Goal: Task Accomplishment & Management: Use online tool/utility

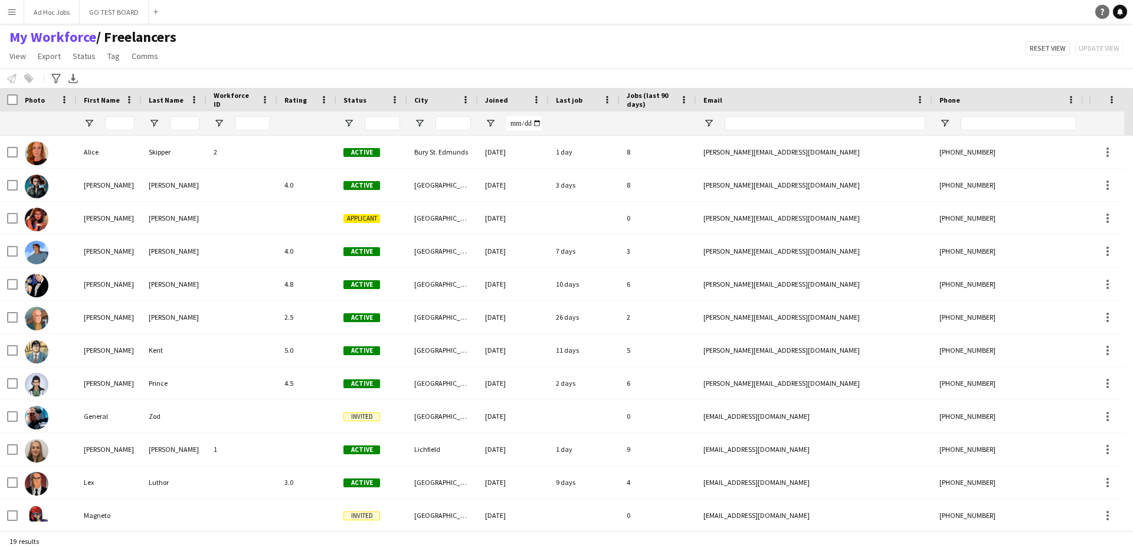
click at [1104, 13] on icon "Help" at bounding box center [1101, 11] width 7 height 7
click at [819, 49] on div "My Workforce / Freelancers View Views Default view Freelancers Full Time Team N…" at bounding box center [566, 48] width 1133 height 40
click at [16, 14] on app-icon "Menu" at bounding box center [11, 11] width 9 height 9
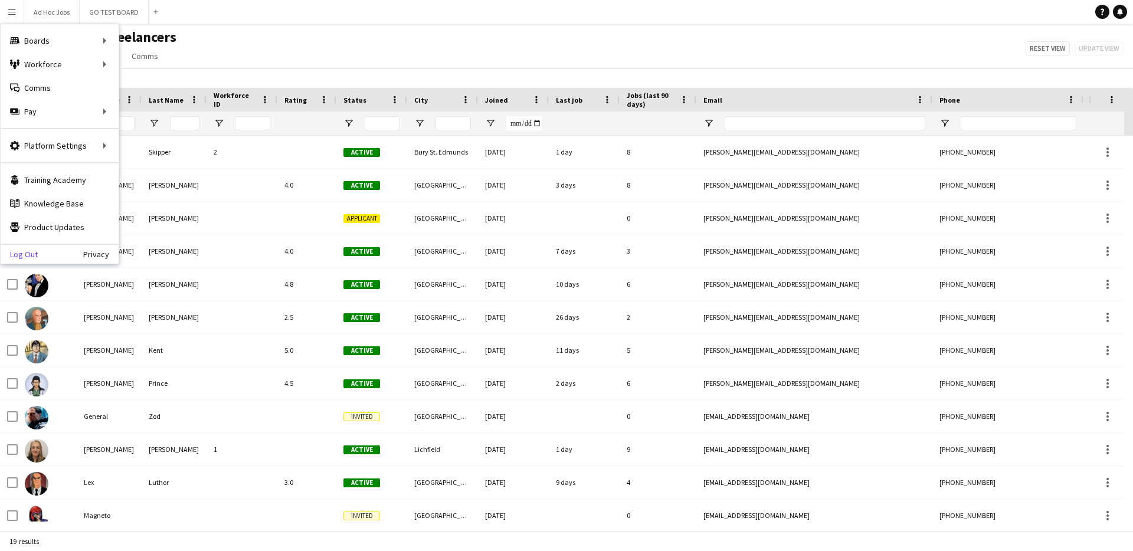
click at [24, 254] on link "Log Out" at bounding box center [19, 254] width 37 height 9
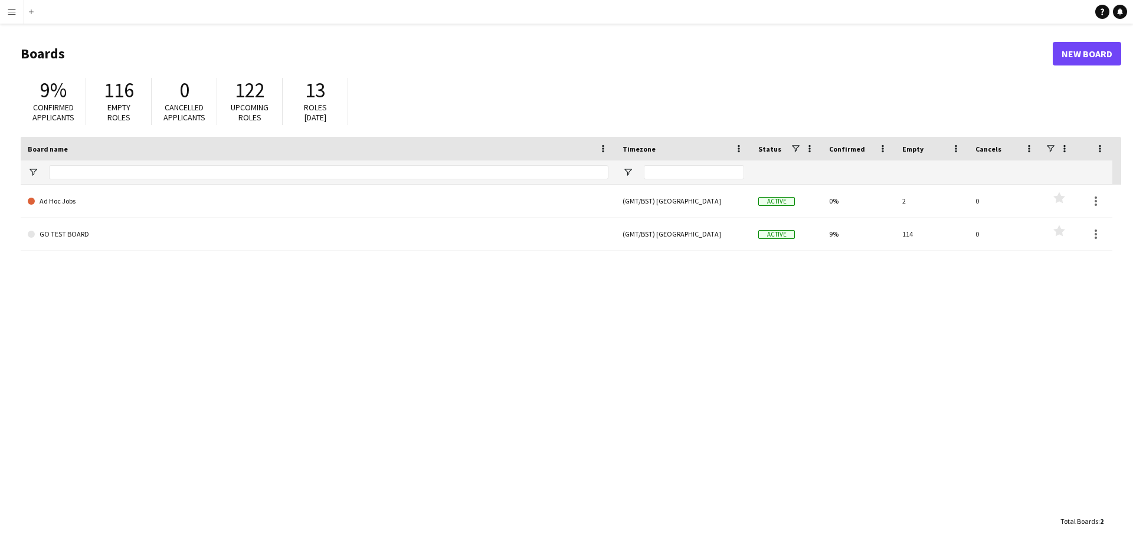
click at [9, 14] on app-icon "Menu" at bounding box center [11, 11] width 9 height 9
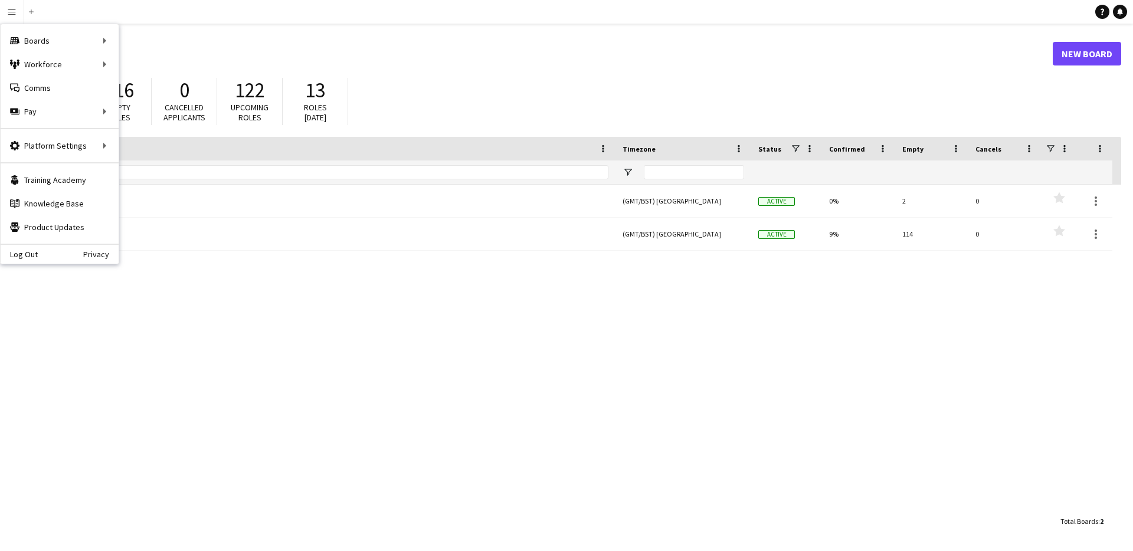
click at [251, 34] on main "Boards New Board 9% Confirmed applicants 116 Empty roles 0 Cancelled applicants…" at bounding box center [566, 287] width 1133 height 527
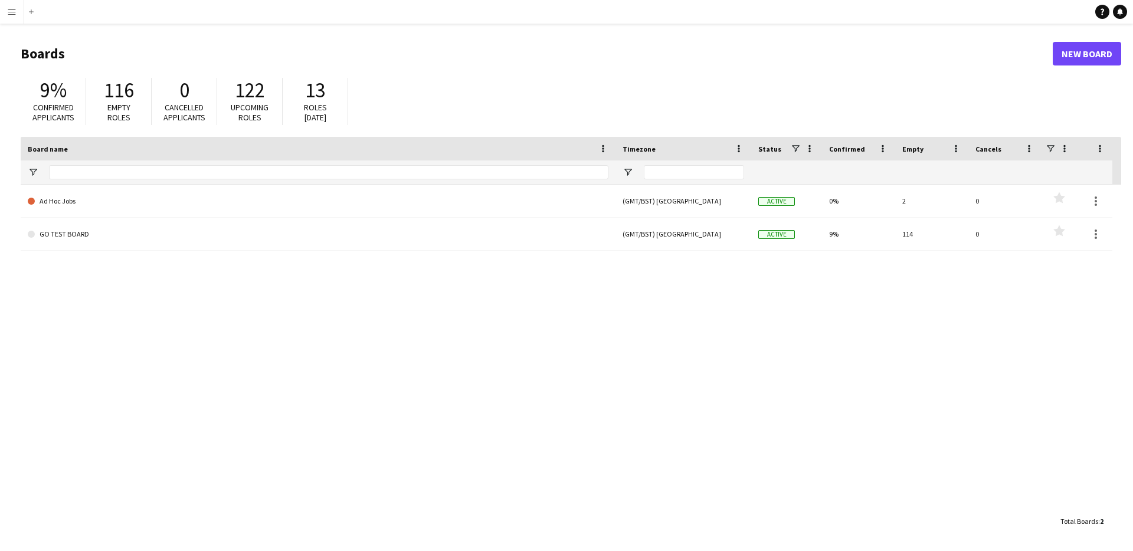
click at [8, 15] on app-icon "Menu" at bounding box center [11, 11] width 9 height 9
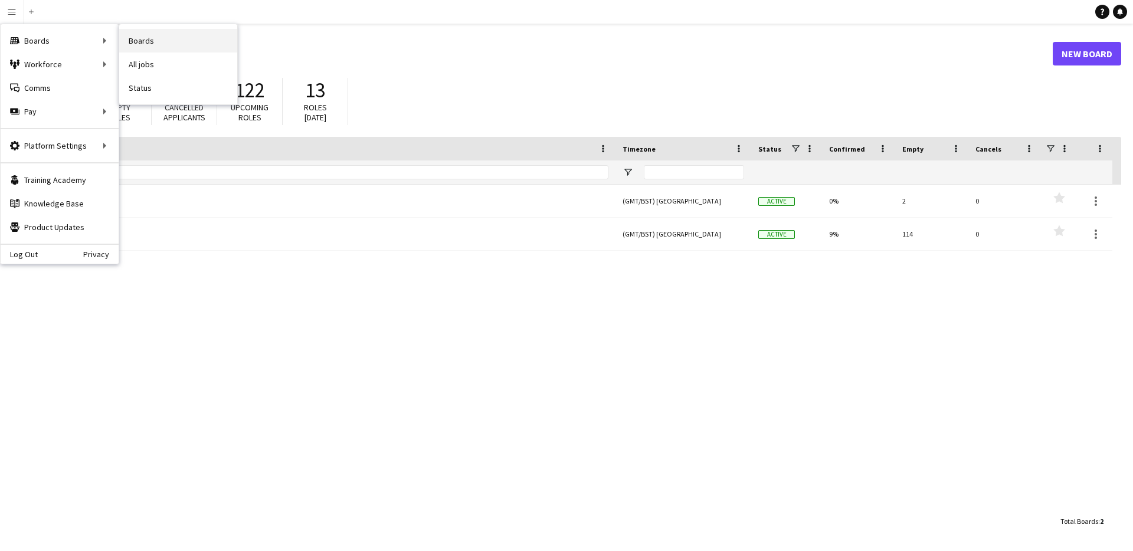
click at [170, 39] on link "Boards" at bounding box center [178, 41] width 118 height 24
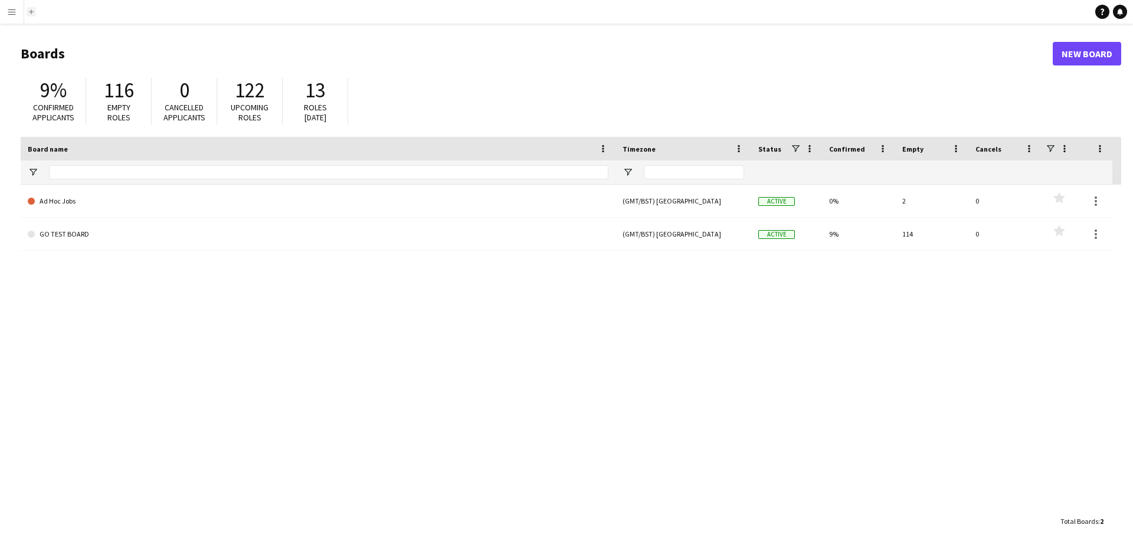
click at [31, 13] on app-icon "Add" at bounding box center [31, 11] width 5 height 5
click at [13, 14] on app-icon "Menu" at bounding box center [11, 11] width 9 height 9
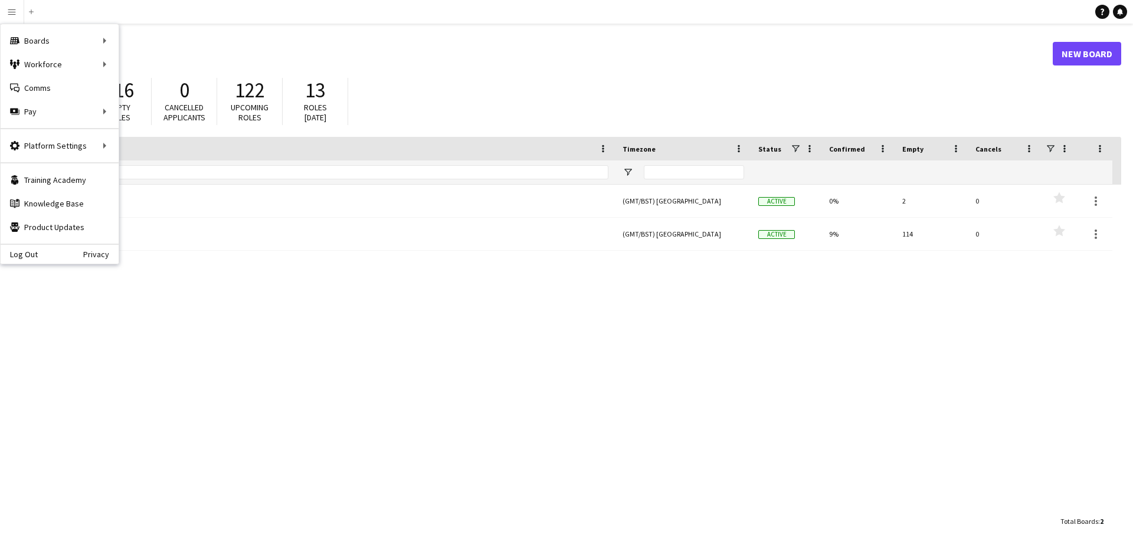
click at [513, 53] on h1 "Boards" at bounding box center [537, 54] width 1032 height 18
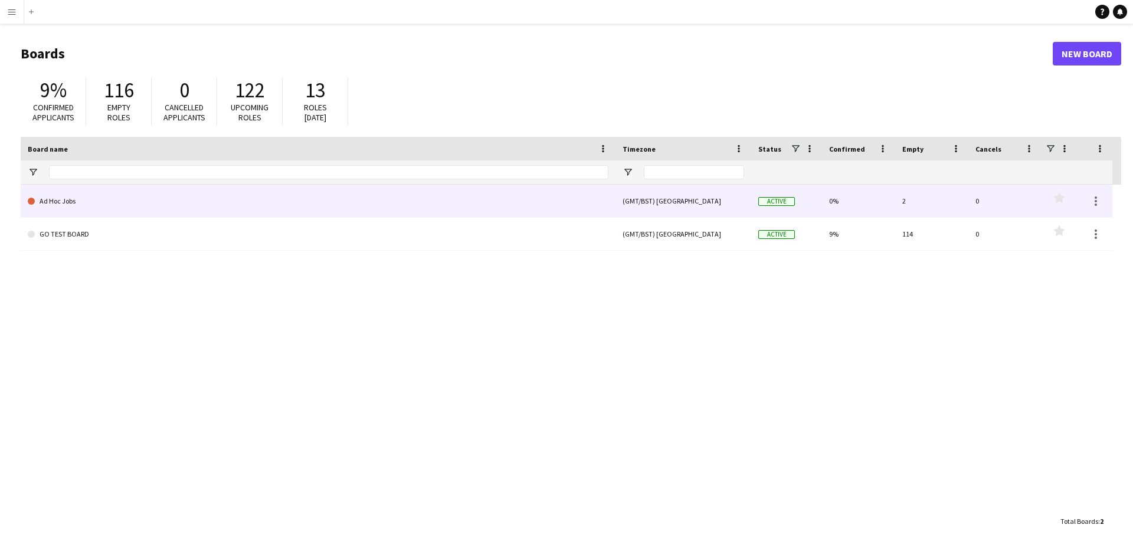
click at [63, 201] on link "Ad Hoc Jobs" at bounding box center [318, 201] width 580 height 33
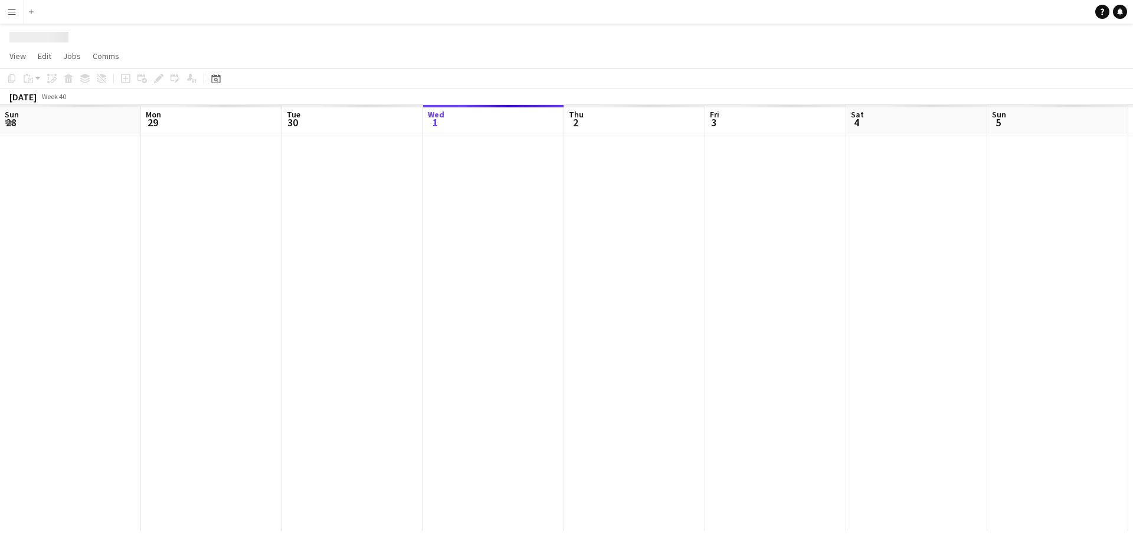
scroll to position [0, 282]
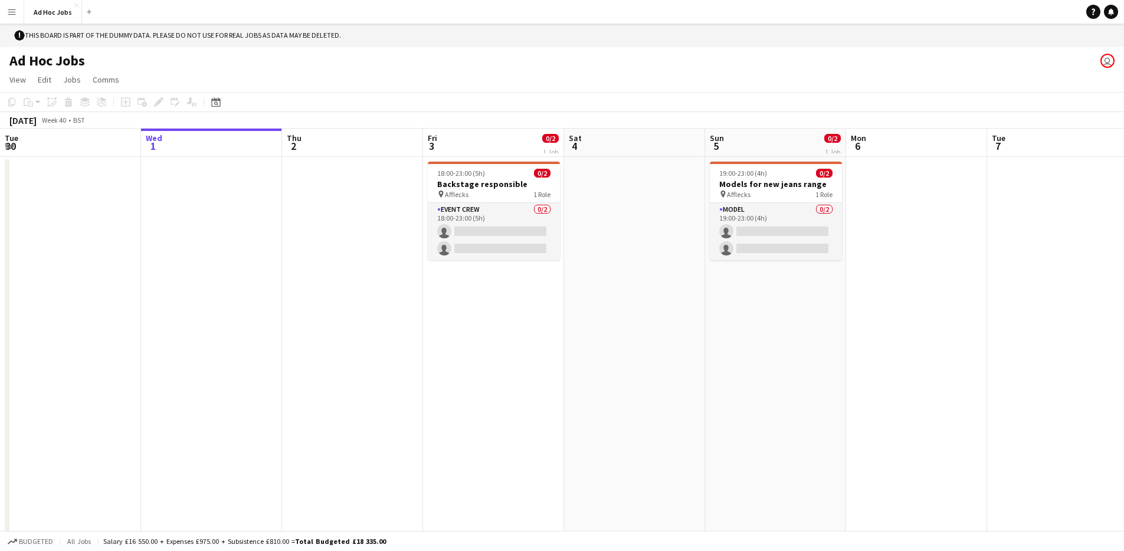
click at [10, 11] on app-icon "Menu" at bounding box center [11, 11] width 9 height 9
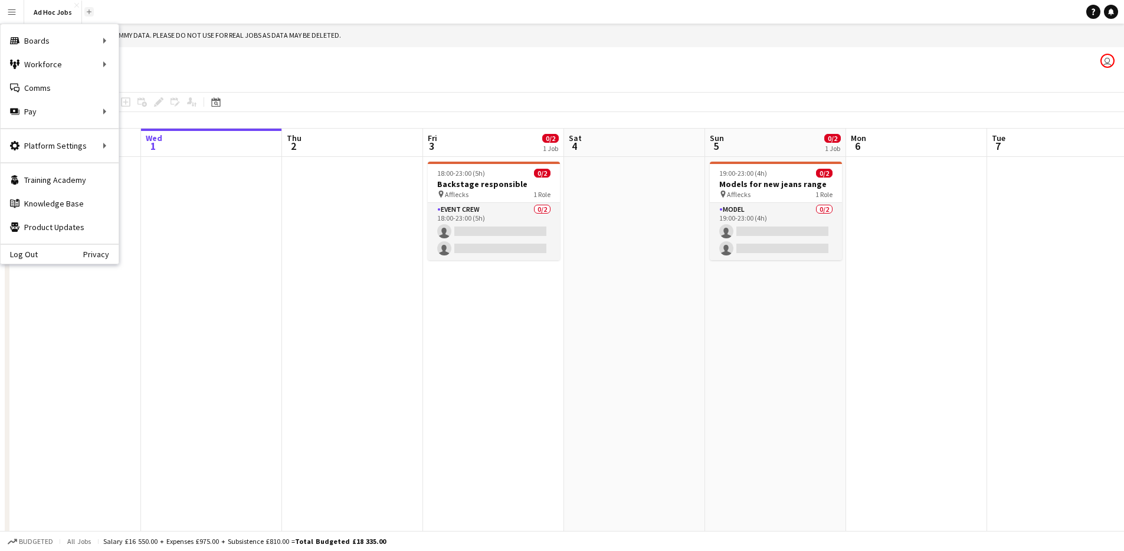
click at [90, 11] on app-icon "Add" at bounding box center [89, 11] width 5 height 5
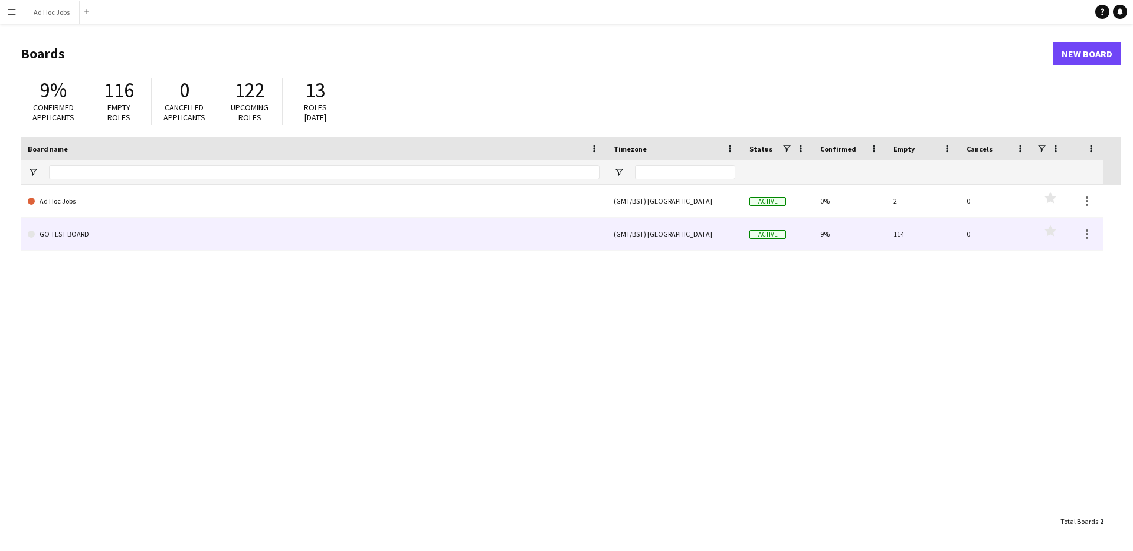
click at [104, 231] on link "GO TEST BOARD" at bounding box center [314, 234] width 572 height 33
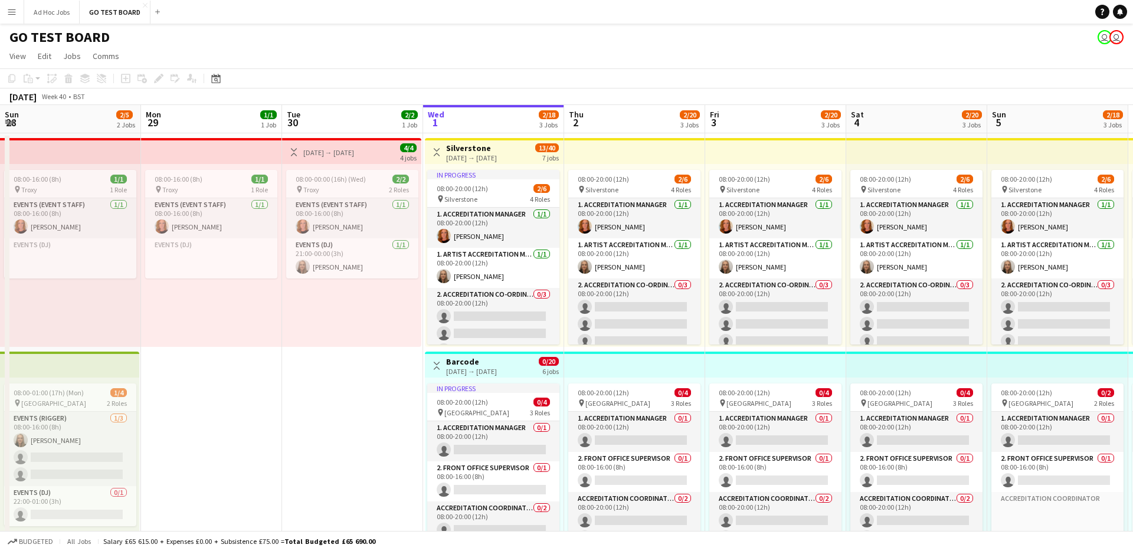
scroll to position [0, 282]
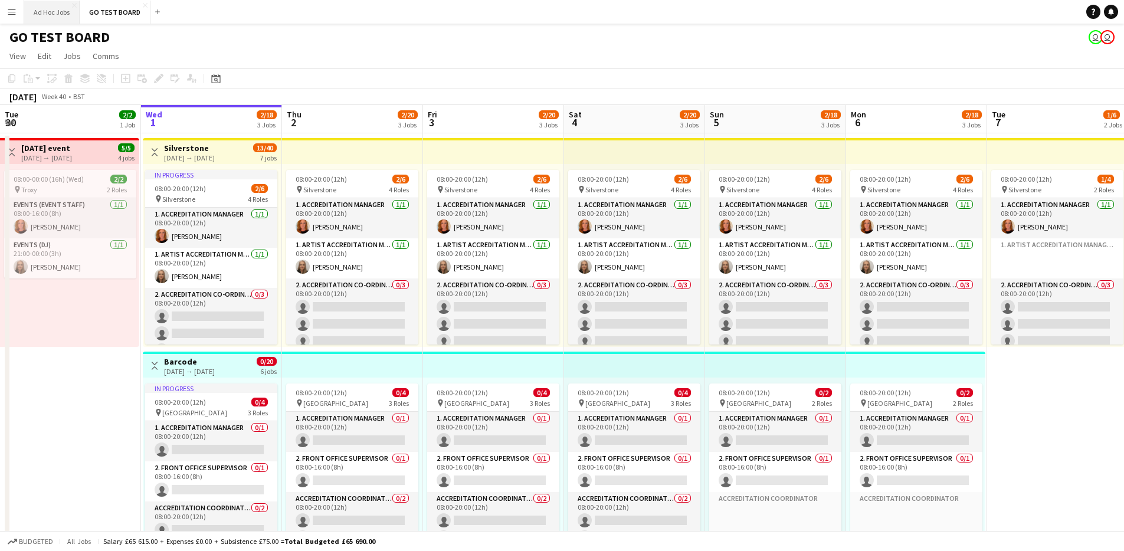
click at [55, 12] on button "Ad Hoc Jobs Close" at bounding box center [51, 12] width 55 height 23
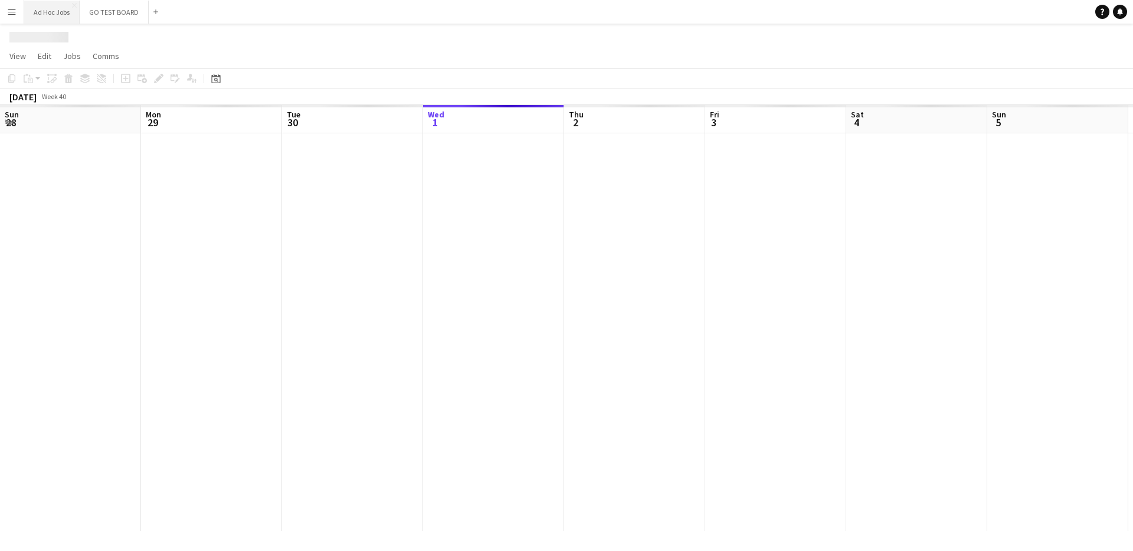
scroll to position [0, 282]
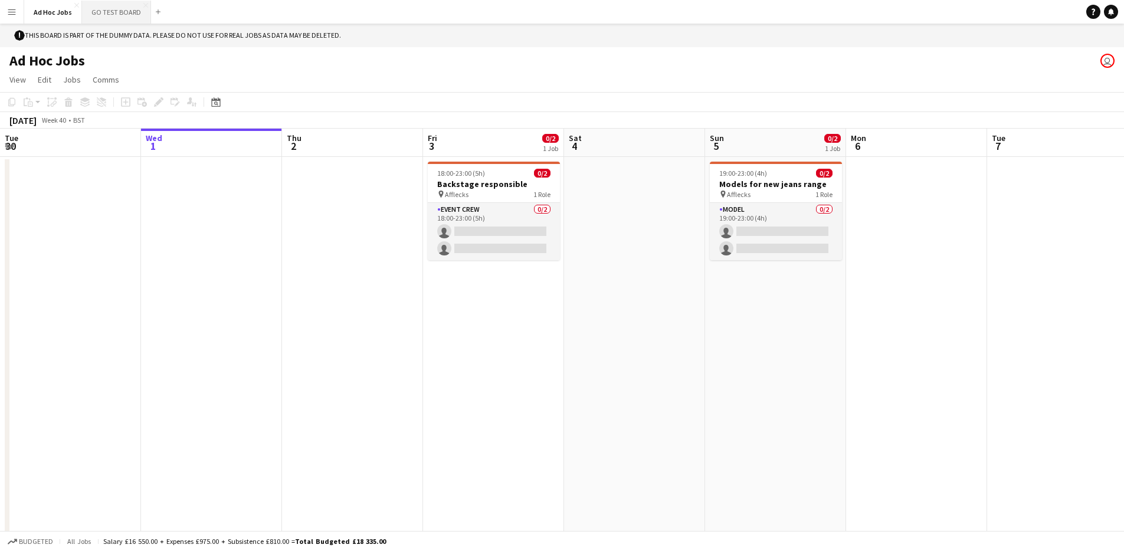
click at [117, 15] on button "GO TEST BOARD Close" at bounding box center [116, 12] width 69 height 23
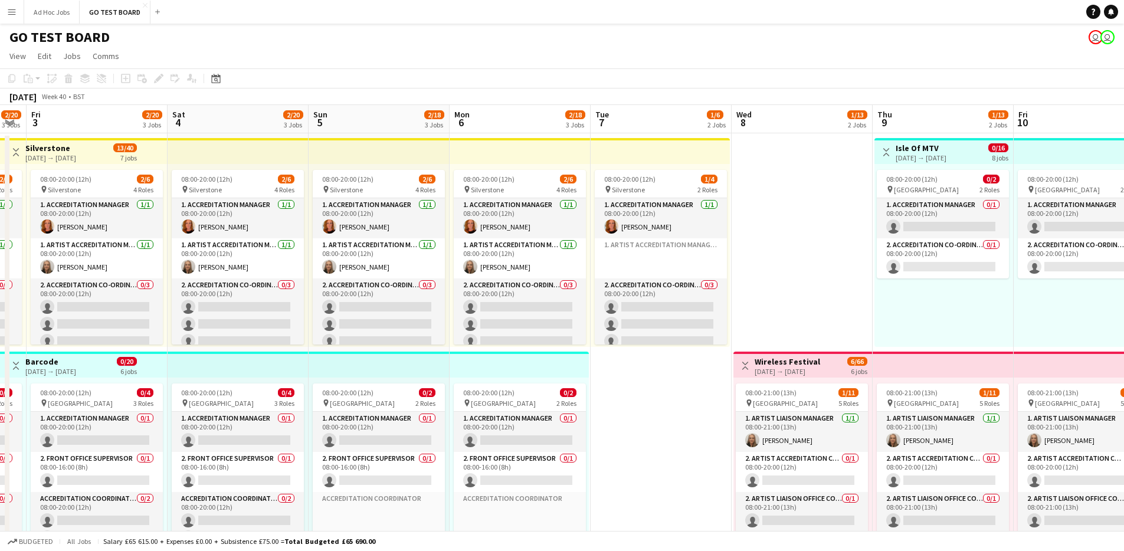
scroll to position [0, 397]
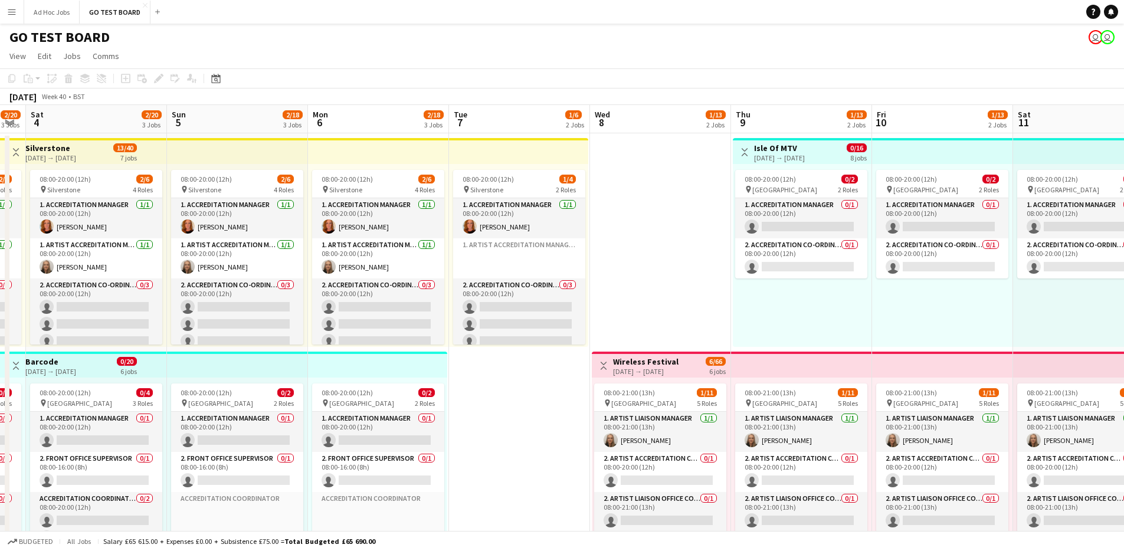
drag, startPoint x: 1062, startPoint y: 392, endPoint x: 524, endPoint y: 392, distance: 538.0
click at [524, 392] on app-calendar-viewport "Wed 1 2/18 3 Jobs Thu 2 2/20 3 Jobs Fri 3 2/20 3 Jobs Sat 4 2/20 3 Jobs Sun 5 2…" at bounding box center [562, 560] width 1124 height 911
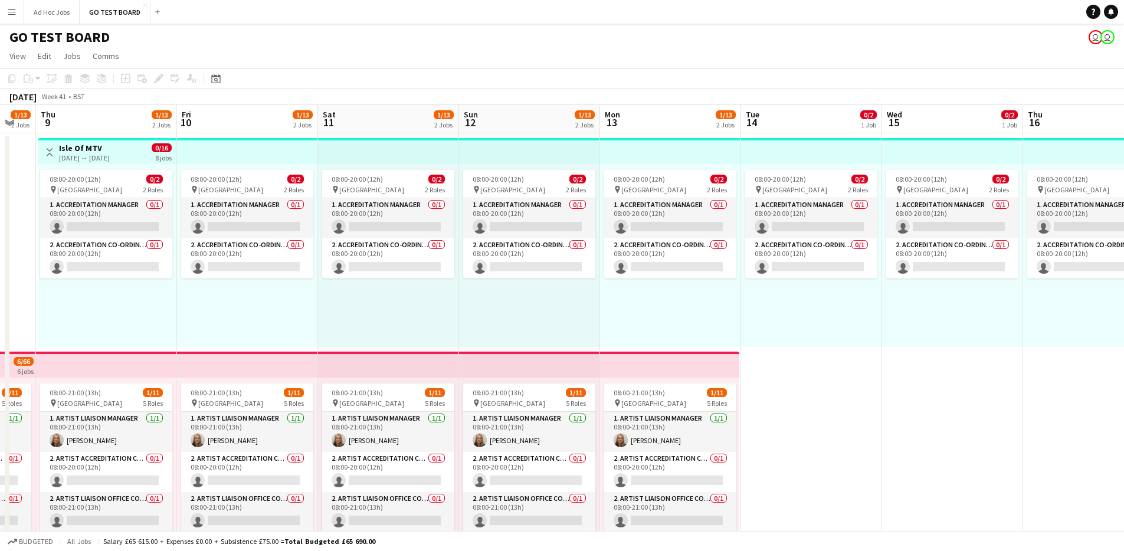
scroll to position [0, 411]
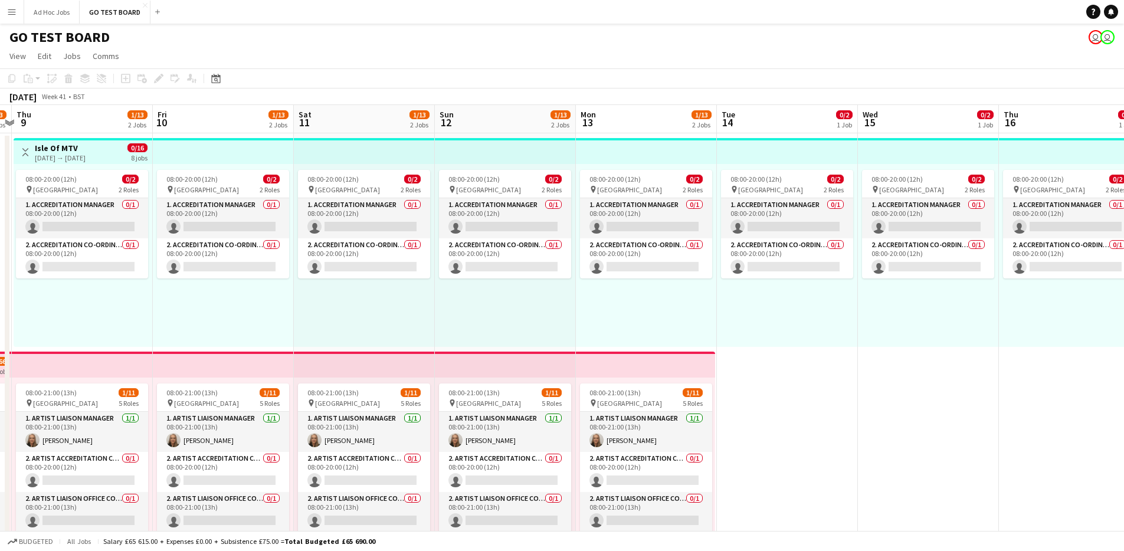
drag, startPoint x: 973, startPoint y: 306, endPoint x: 254, endPoint y: 303, distance: 719.1
click at [254, 303] on app-calendar-viewport "Mon 6 2/18 3 Jobs Tue 7 1/6 2 Jobs Wed 8 1/13 2 Jobs Thu 9 1/13 2 Jobs Fri 10 1…" at bounding box center [562, 560] width 1124 height 911
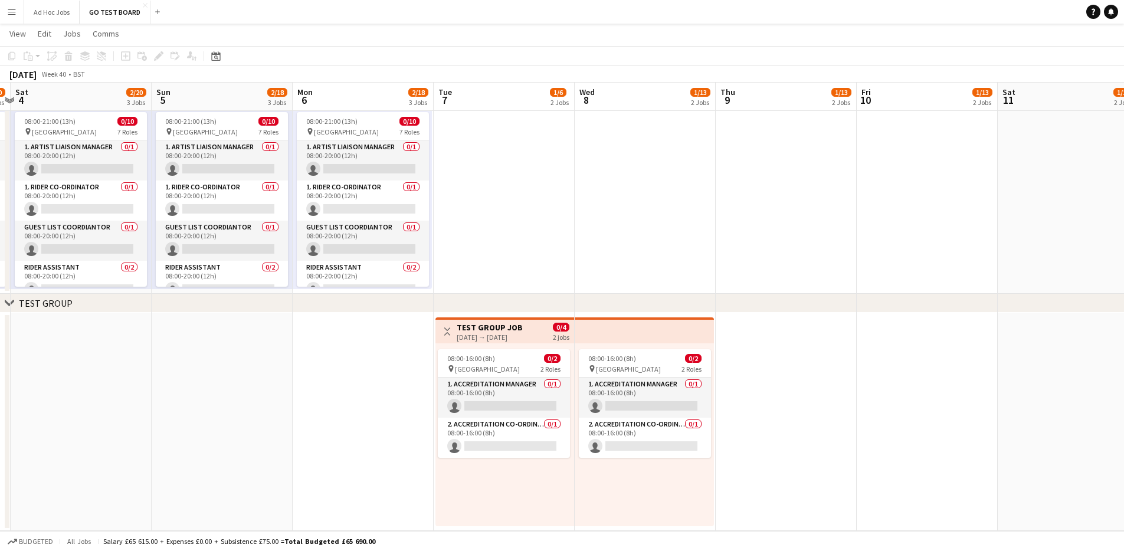
scroll to position [0, 271]
drag, startPoint x: 211, startPoint y: 401, endPoint x: 871, endPoint y: 396, distance: 660.1
click at [871, 396] on app-calendar-viewport "Thu 2 2/20 3 Jobs Fri 3 2/20 3 Jobs Sat 4 2/20 3 Jobs Sun 5 2/18 3 Jobs Mon 6 2…" at bounding box center [562, 46] width 1124 height 969
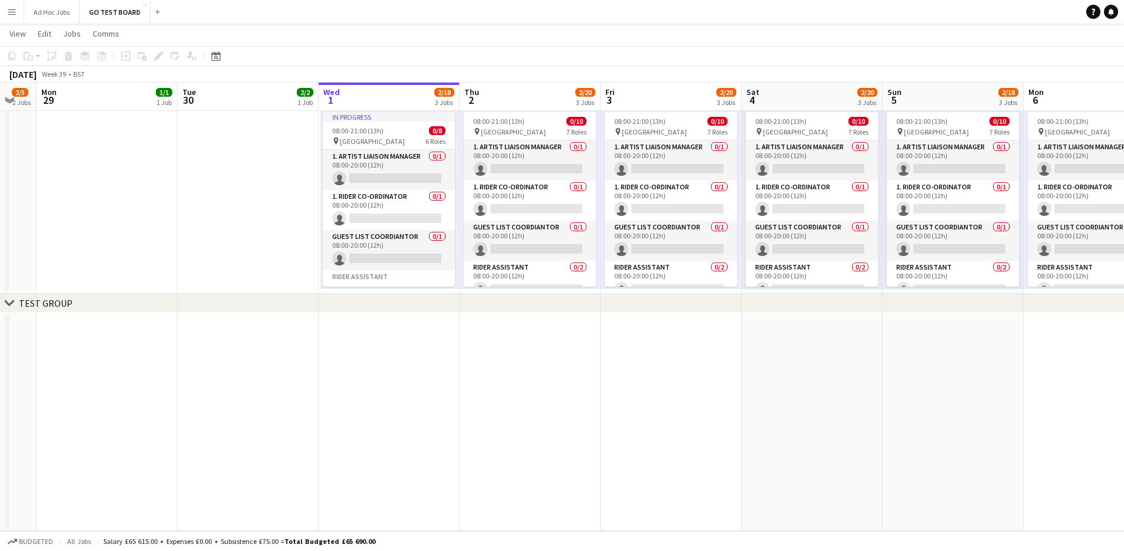
scroll to position [0, 244]
drag, startPoint x: 173, startPoint y: 395, endPoint x: 904, endPoint y: 391, distance: 730.9
click at [904, 391] on app-calendar-viewport "Sat 27 1/3 2 Jobs Sun 28 2/5 2 Jobs Mon 29 1/1 1 Job Tue 30 2/2 1 Job Wed 1 2/1…" at bounding box center [562, 46] width 1124 height 969
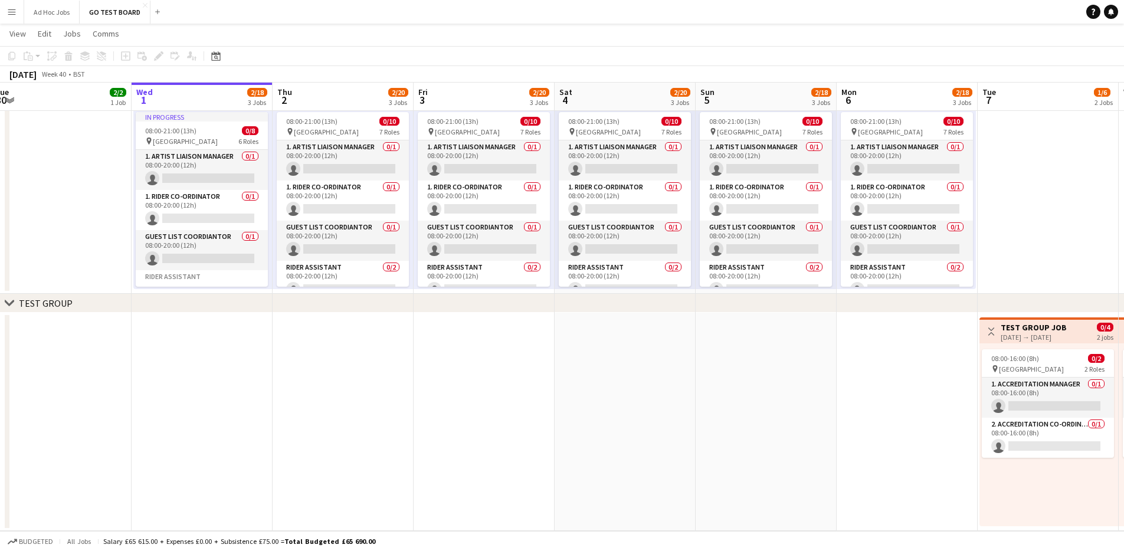
drag, startPoint x: 263, startPoint y: 438, endPoint x: 0, endPoint y: 439, distance: 263.1
click at [0, 438] on app-calendar-viewport "Sat 27 1/3 2 Jobs Sun 28 2/5 2 Jobs Mon 29 1/1 1 Job Tue 30 2/2 1 Job Wed 1 2/1…" at bounding box center [562, 46] width 1124 height 969
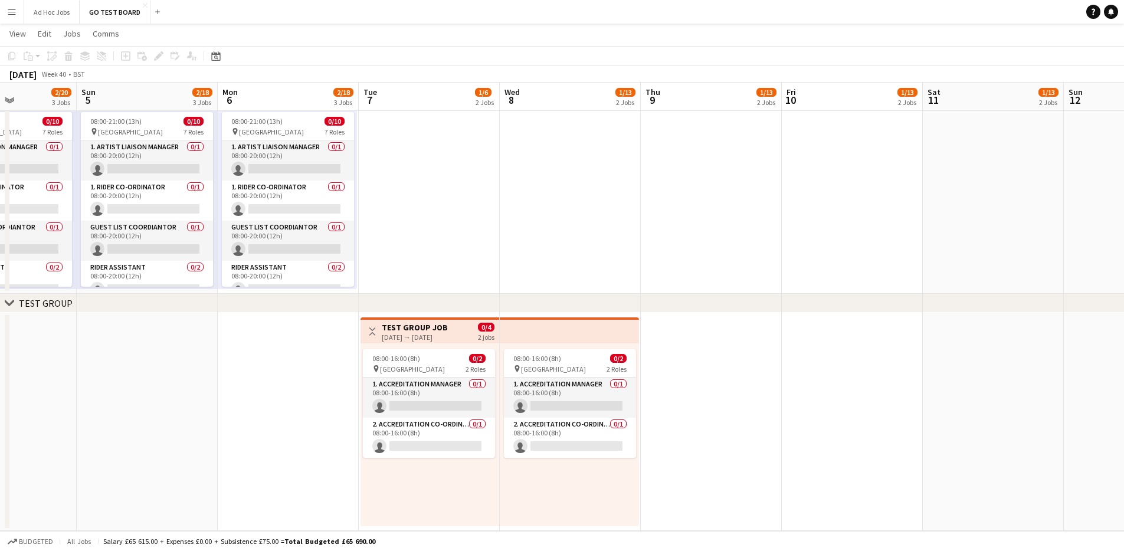
scroll to position [0, 347]
drag, startPoint x: 709, startPoint y: 437, endPoint x: 88, endPoint y: 439, distance: 620.0
click at [88, 439] on app-calendar-viewport "Thu 2 2/20 3 Jobs Fri 3 2/20 3 Jobs Sat 4 2/20 3 Jobs Sun 5 2/18 3 Jobs Mon 6 2…" at bounding box center [562, 46] width 1124 height 969
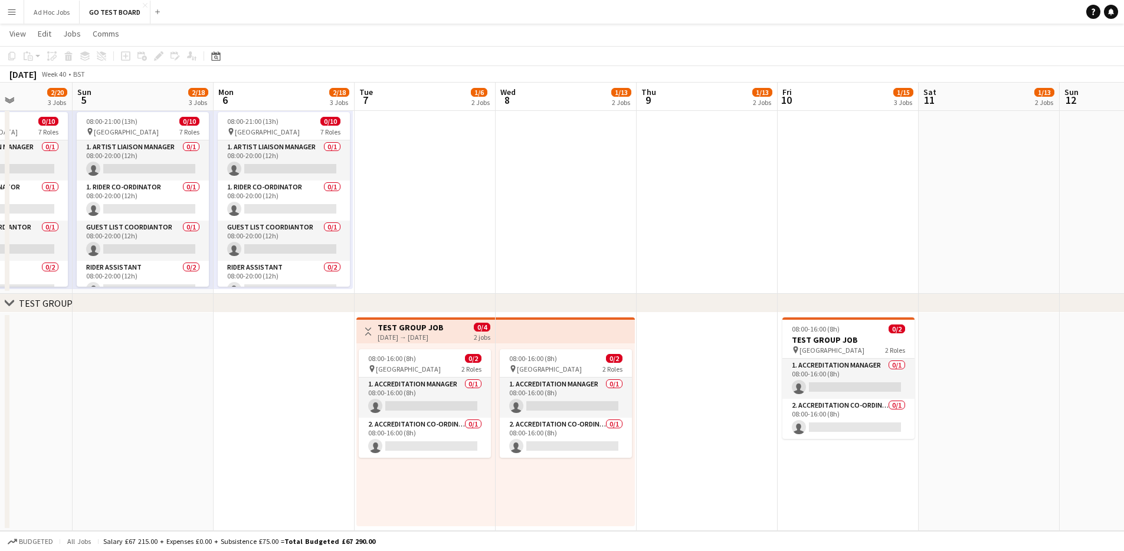
scroll to position [0, 378]
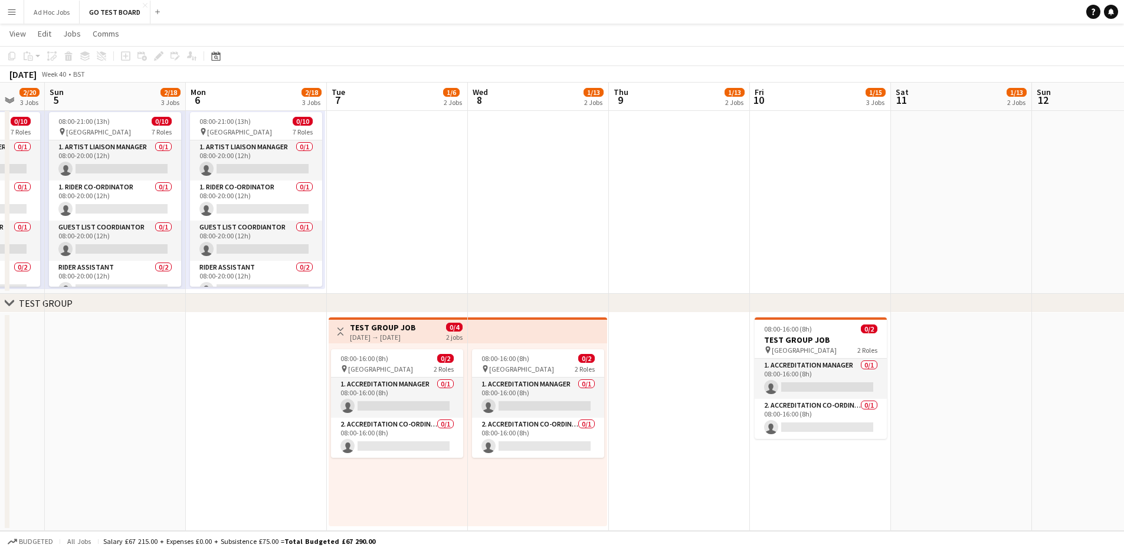
drag, startPoint x: 112, startPoint y: 437, endPoint x: 81, endPoint y: 442, distance: 31.2
click at [81, 442] on app-calendar-viewport "Thu 2 2/20 3 Jobs Fri 3 2/20 3 Jobs Sat 4 2/20 3 Jobs Sun 5 2/18 3 Jobs Mon 6 2…" at bounding box center [562, 46] width 1124 height 969
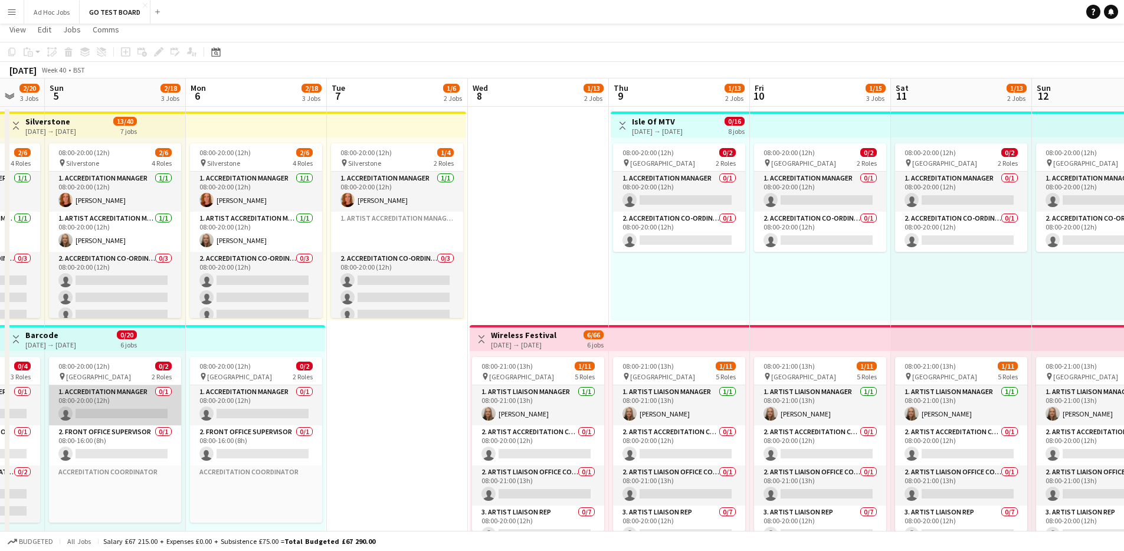
scroll to position [0, 0]
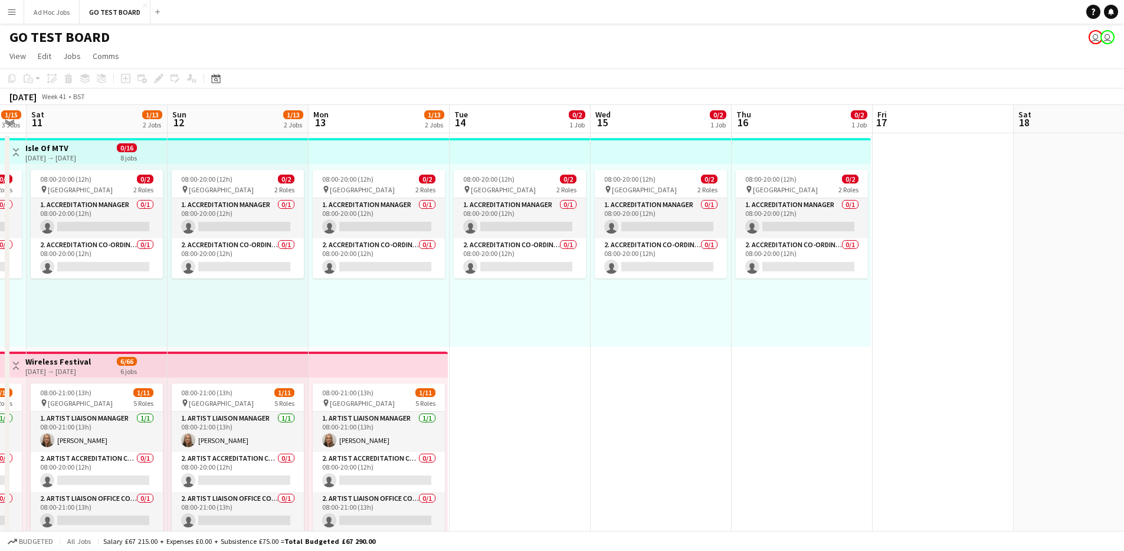
drag, startPoint x: 969, startPoint y: 307, endPoint x: 17, endPoint y: 315, distance: 952.8
click at [17, 316] on app-calendar-viewport "Wed 8 1/13 2 Jobs Thu 9 1/13 2 Jobs Fri 10 1/15 3 Jobs Sat 11 1/13 2 Jobs Sun 1…" at bounding box center [562, 560] width 1124 height 911
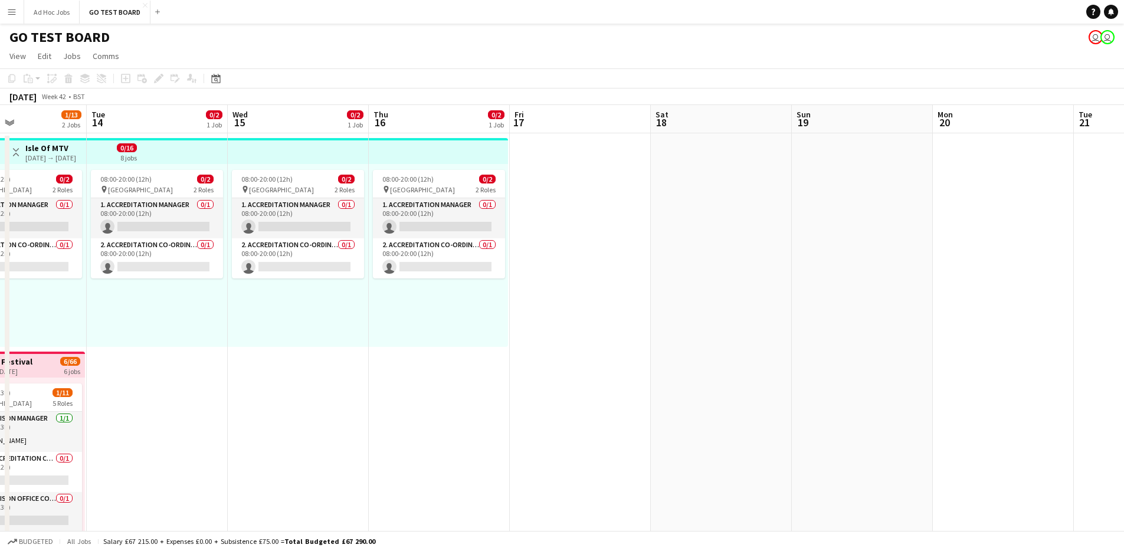
scroll to position [0, 345]
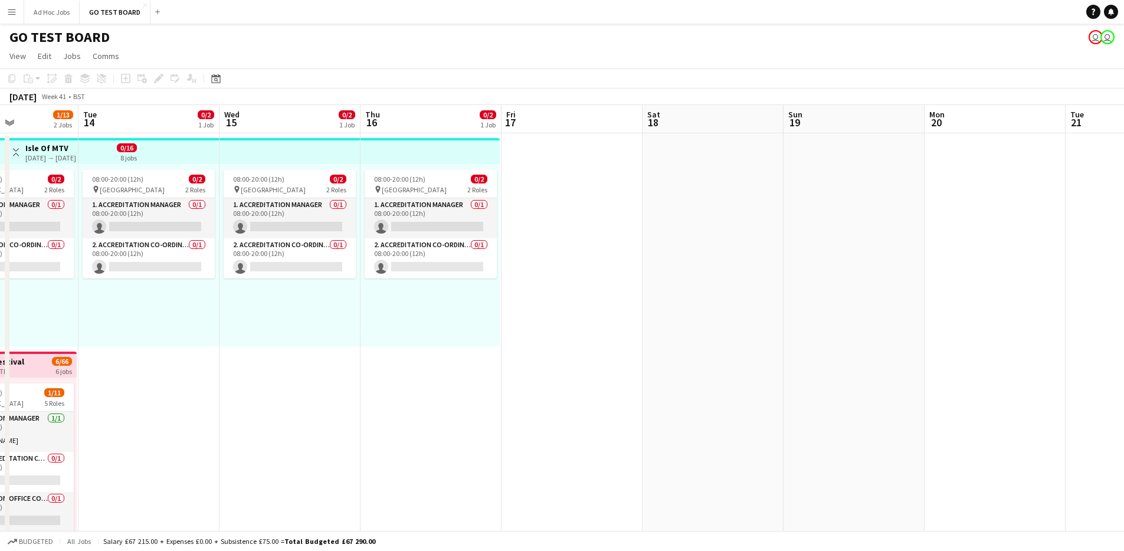
drag, startPoint x: 707, startPoint y: 362, endPoint x: 480, endPoint y: 364, distance: 227.1
click at [480, 364] on app-calendar-viewport "Sat 11 1/13 2 Jobs Sun 12 1/13 2 Jobs Mon 13 1/13 2 Jobs Tue 14 0/2 1 Job Wed 1…" at bounding box center [562, 560] width 1124 height 911
click at [1095, 40] on app-user-avatar "user" at bounding box center [1095, 37] width 14 height 14
click at [1094, 41] on app-user-avatar "user" at bounding box center [1095, 37] width 14 height 14
click at [1093, 41] on app-user-avatar "user" at bounding box center [1095, 37] width 14 height 14
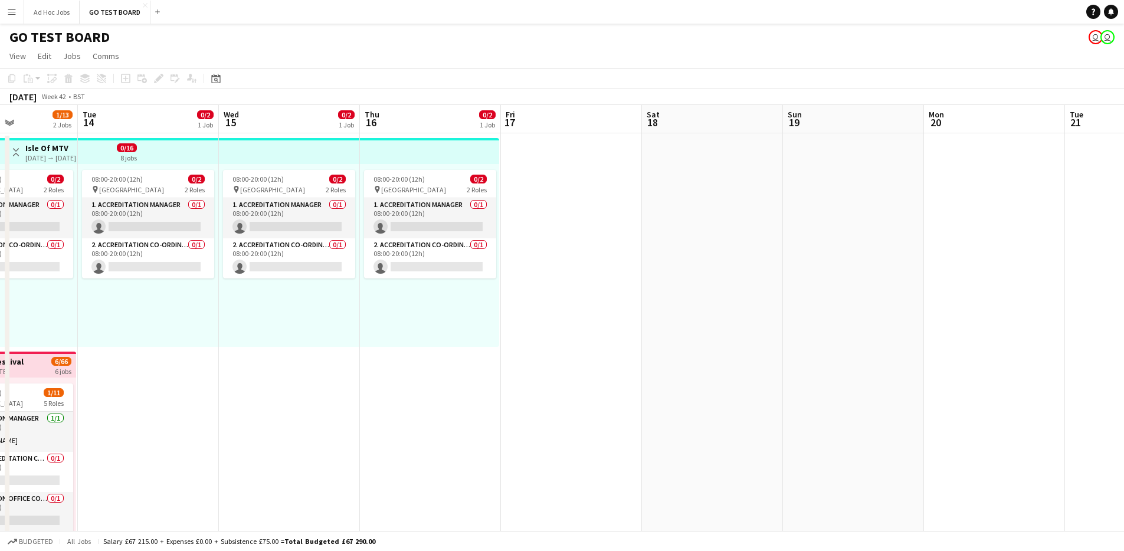
click at [1094, 38] on app-user-avatar "user" at bounding box center [1095, 37] width 14 height 14
click at [1108, 40] on app-user-avatar "user" at bounding box center [1107, 37] width 14 height 14
click at [1094, 38] on app-user-avatar "user" at bounding box center [1095, 37] width 14 height 14
click at [1111, 42] on app-user-avatar "user" at bounding box center [1107, 37] width 14 height 14
click at [1106, 38] on app-user-avatar "user" at bounding box center [1107, 37] width 14 height 14
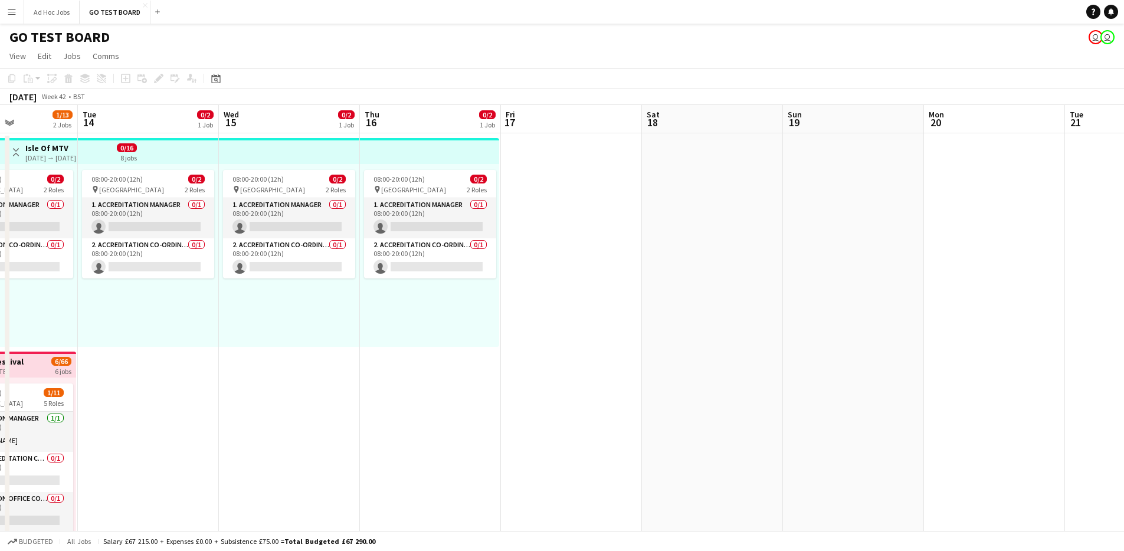
click at [1108, 39] on app-user-avatar "user" at bounding box center [1107, 37] width 14 height 14
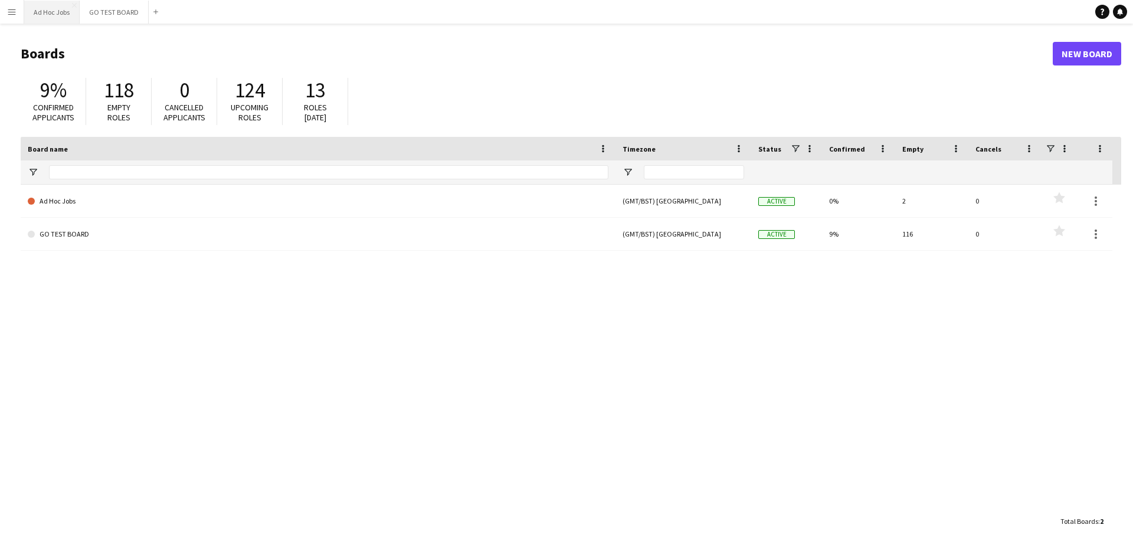
click at [51, 8] on button "Ad Hoc Jobs Close" at bounding box center [51, 12] width 55 height 23
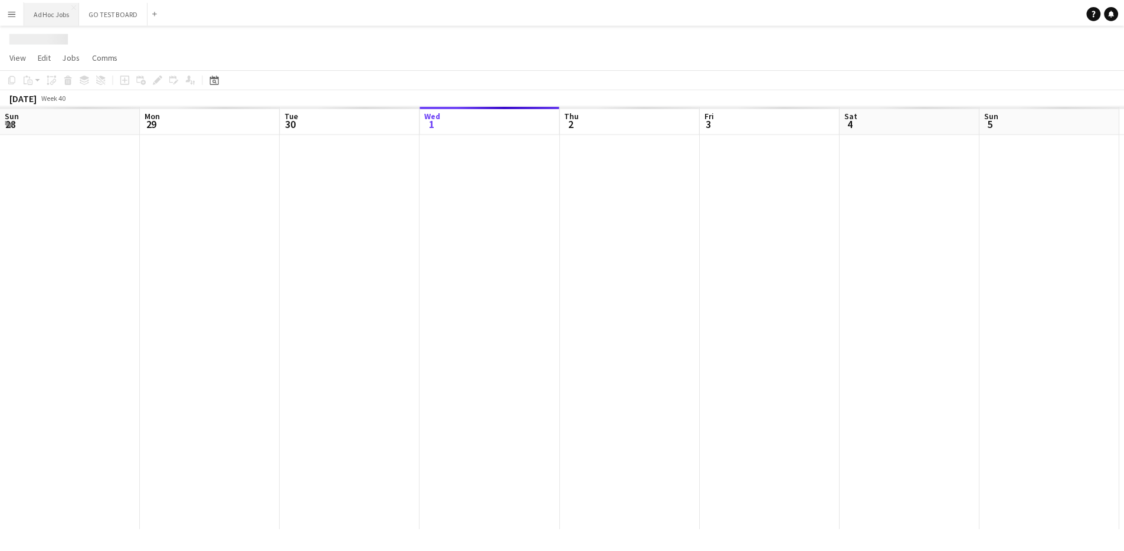
scroll to position [0, 282]
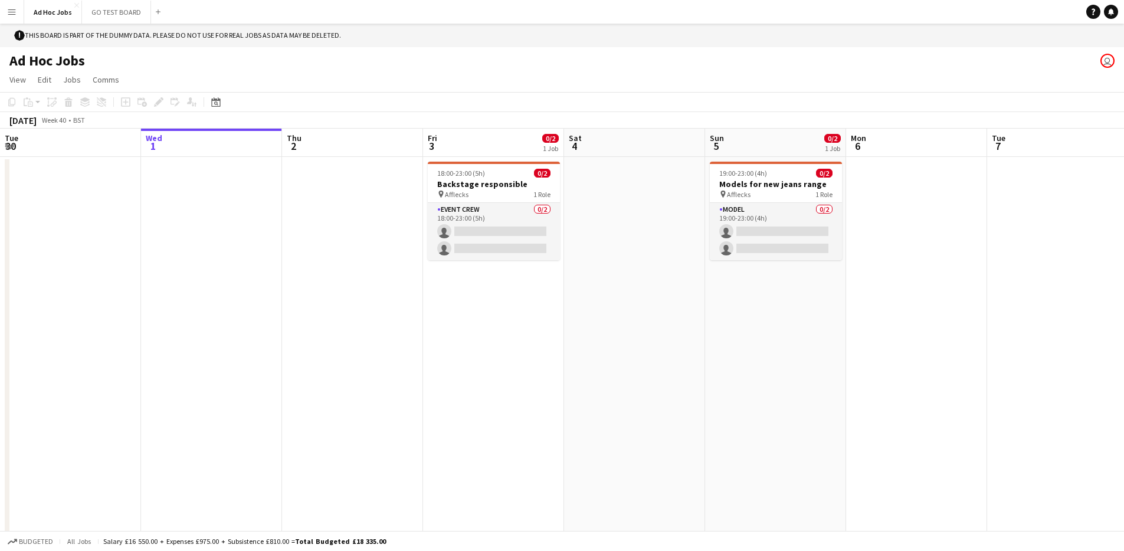
click at [1108, 61] on app-user-avatar "user" at bounding box center [1107, 61] width 14 height 14
click at [1104, 63] on app-user-avatar "user" at bounding box center [1107, 61] width 14 height 14
click at [120, 14] on button "GO TEST BOARD Close" at bounding box center [116, 12] width 69 height 23
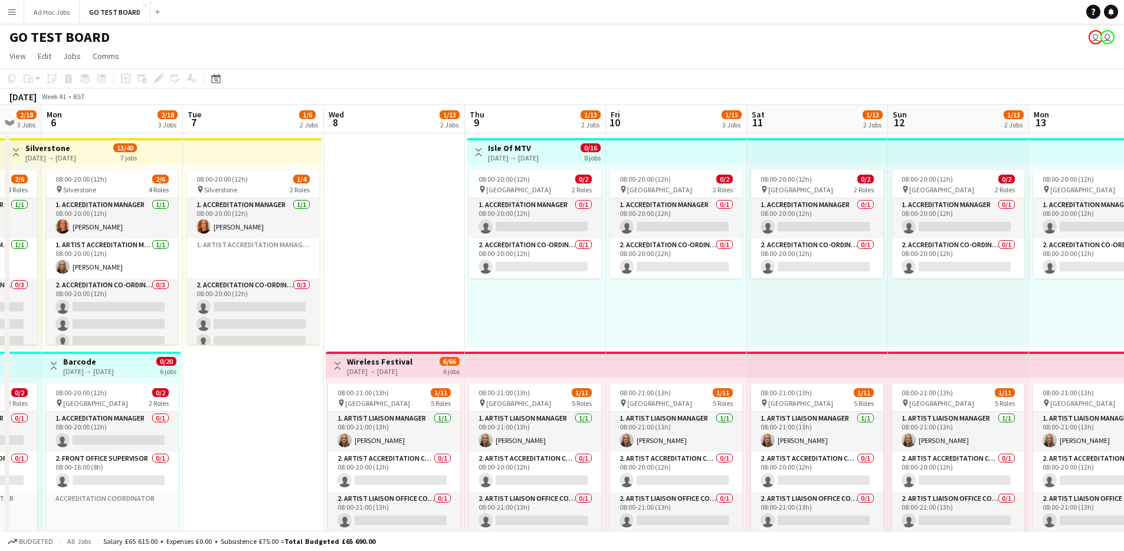
scroll to position [0, 459]
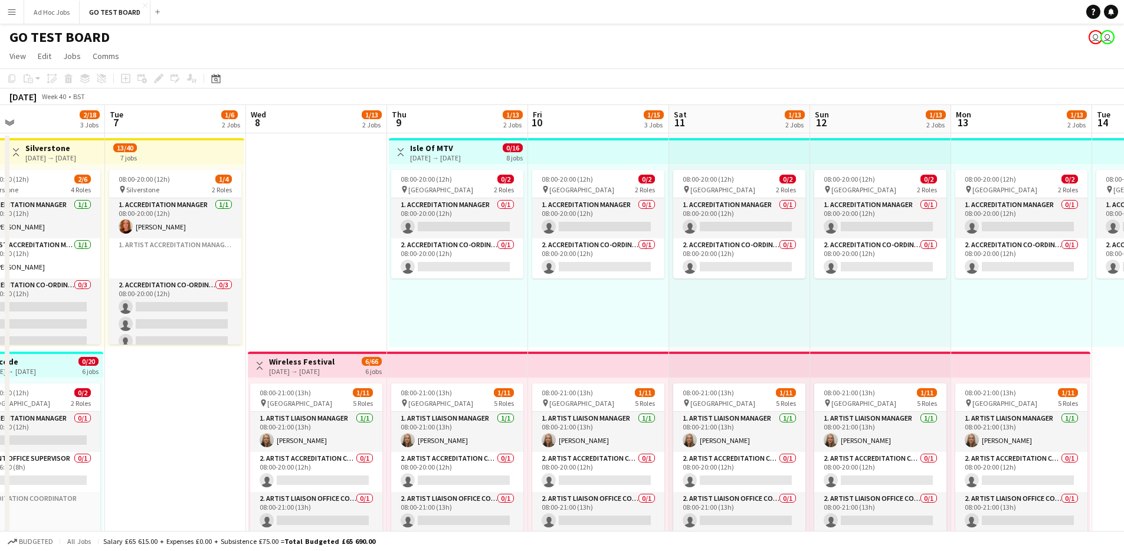
drag, startPoint x: 1061, startPoint y: 349, endPoint x: 179, endPoint y: 349, distance: 881.9
click at [179, 349] on app-calendar-viewport "Fri 3 2/20 3 Jobs Sat 4 2/20 3 Jobs Sun 5 2/18 3 Jobs Mon 6 2/18 3 Jobs Tue 7 1…" at bounding box center [562, 560] width 1124 height 911
click at [446, 166] on div "08:00-20:00 (12h) 0/2 pin Malta 2 Roles 1. Accreditation Manager 0/1 08:00-20:0…" at bounding box center [458, 255] width 139 height 183
click at [451, 178] on span "08:00-20:00 (12h)" at bounding box center [426, 179] width 51 height 9
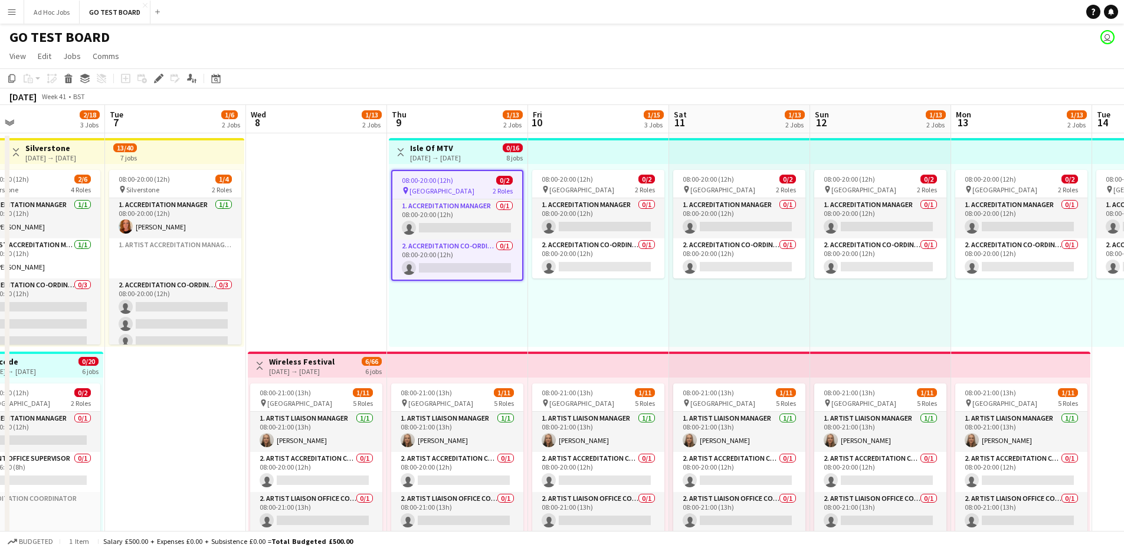
click at [451, 178] on span "08:00-20:00 (12h)" at bounding box center [427, 180] width 51 height 9
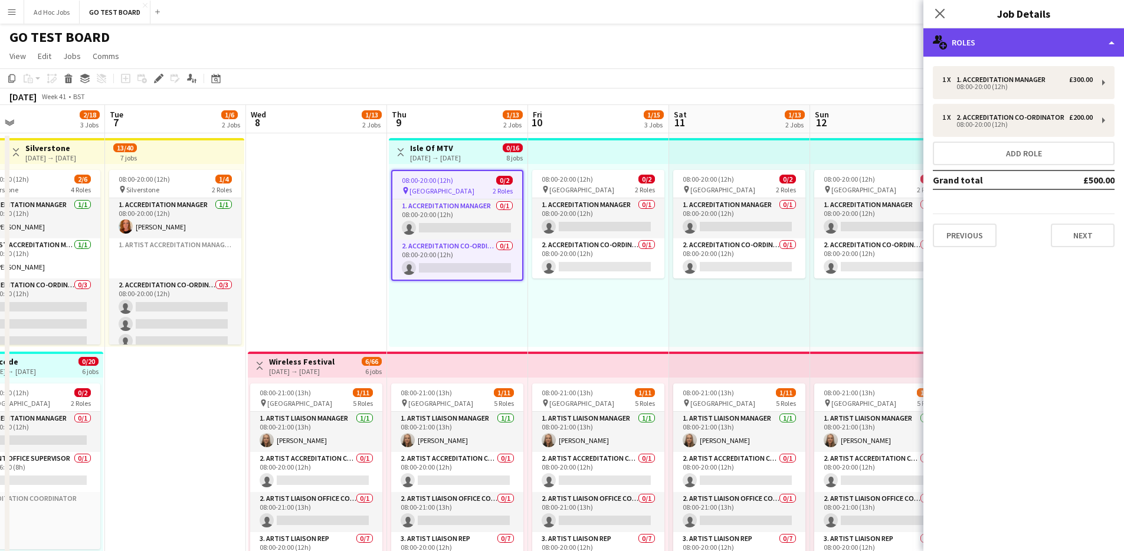
click at [1116, 44] on div "multiple-users-add Roles" at bounding box center [1023, 42] width 201 height 28
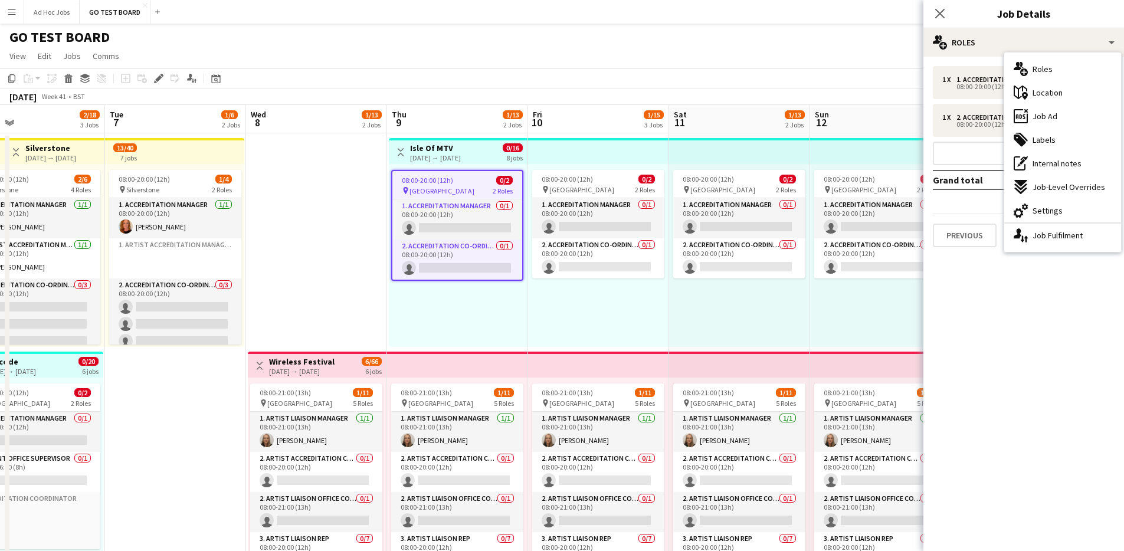
click at [739, 24] on div "GO TEST BOARD user" at bounding box center [562, 35] width 1124 height 22
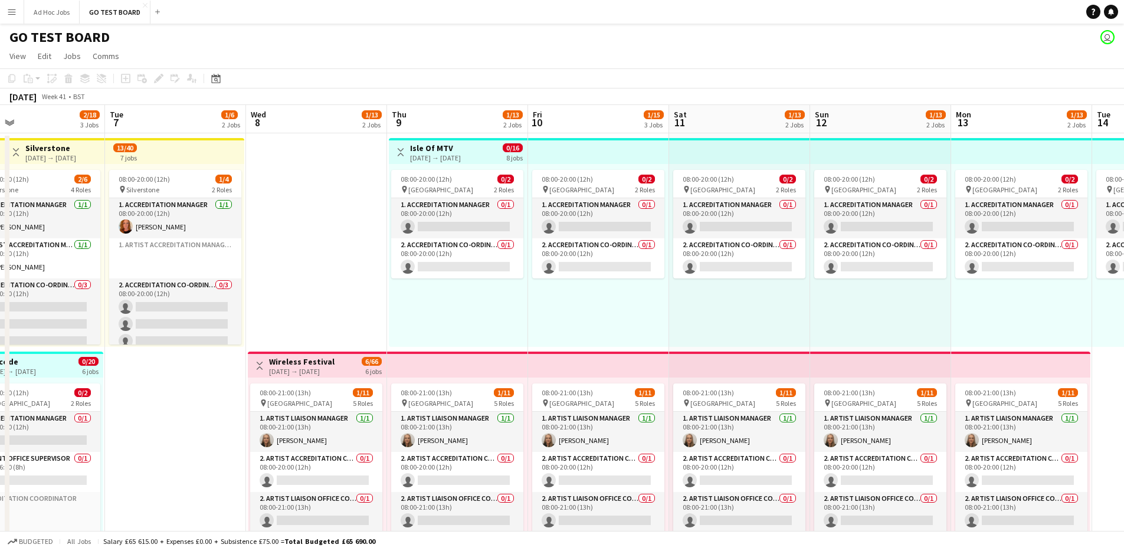
click at [9, 8] on app-icon "Menu" at bounding box center [11, 11] width 9 height 9
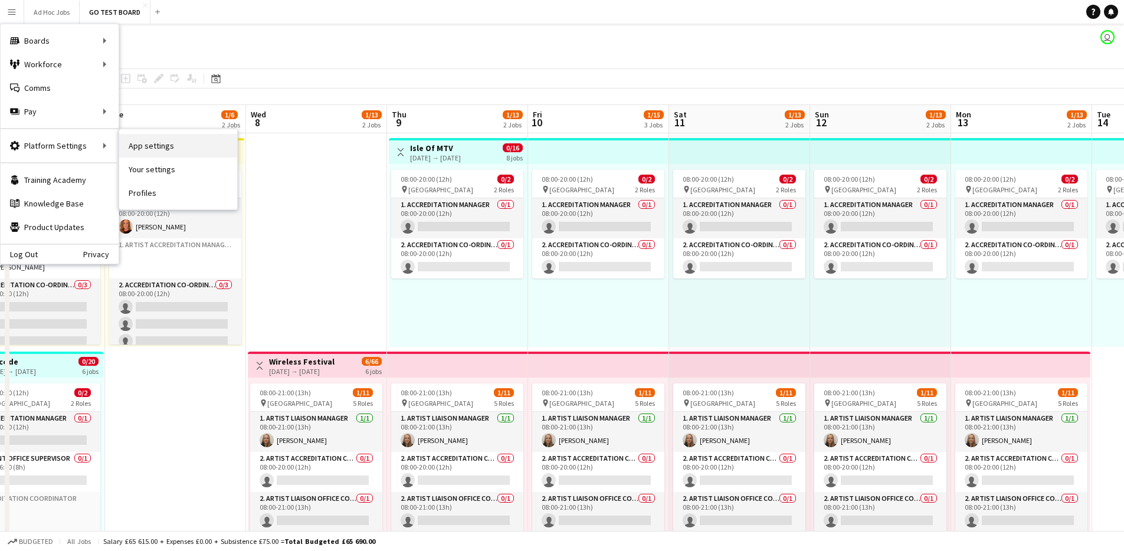
click at [194, 149] on link "App settings" at bounding box center [178, 146] width 118 height 24
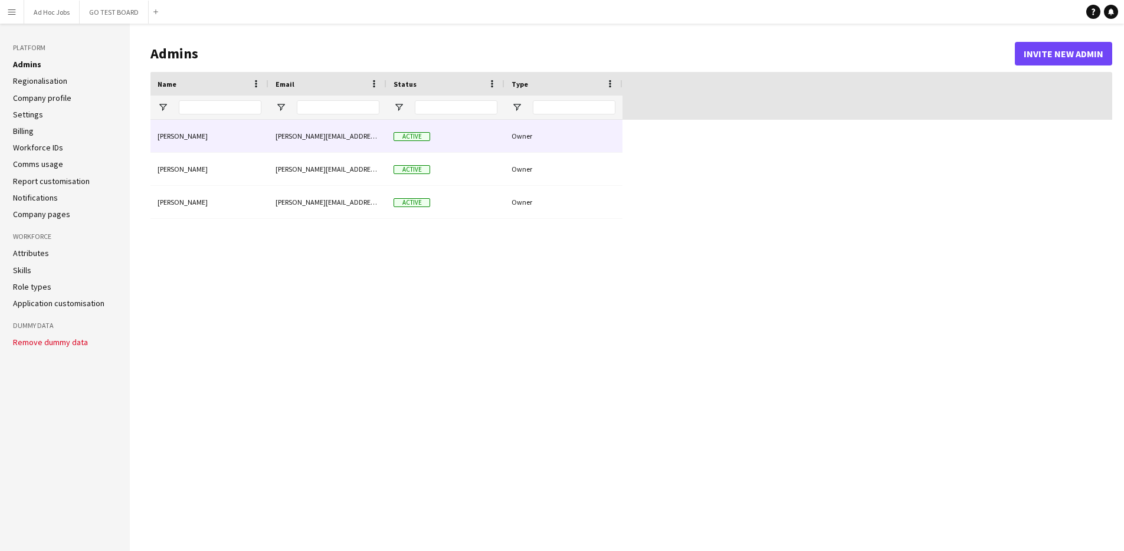
type input "**********"
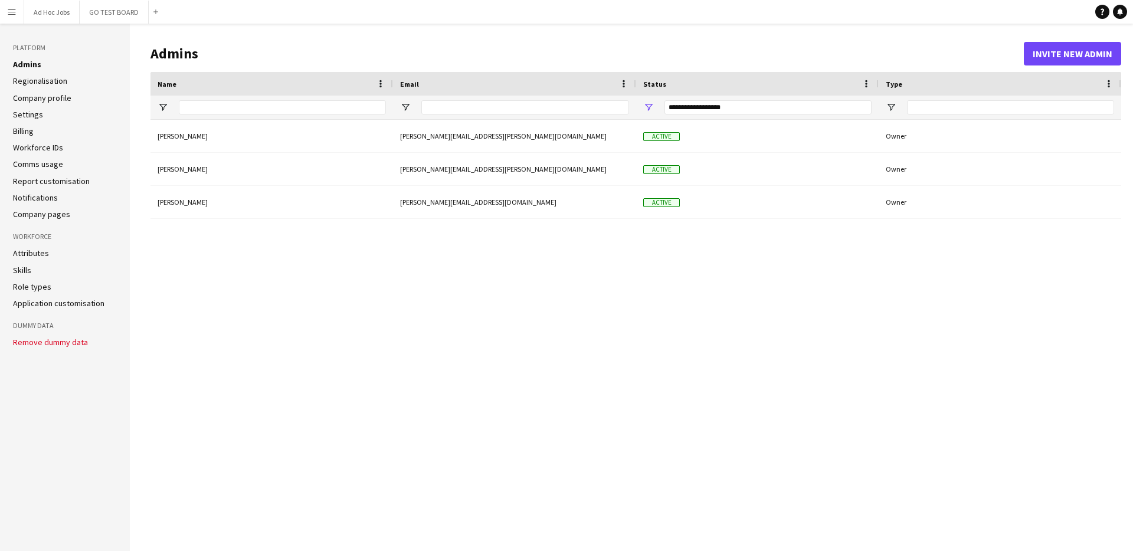
click at [36, 116] on link "Settings" at bounding box center [28, 114] width 30 height 11
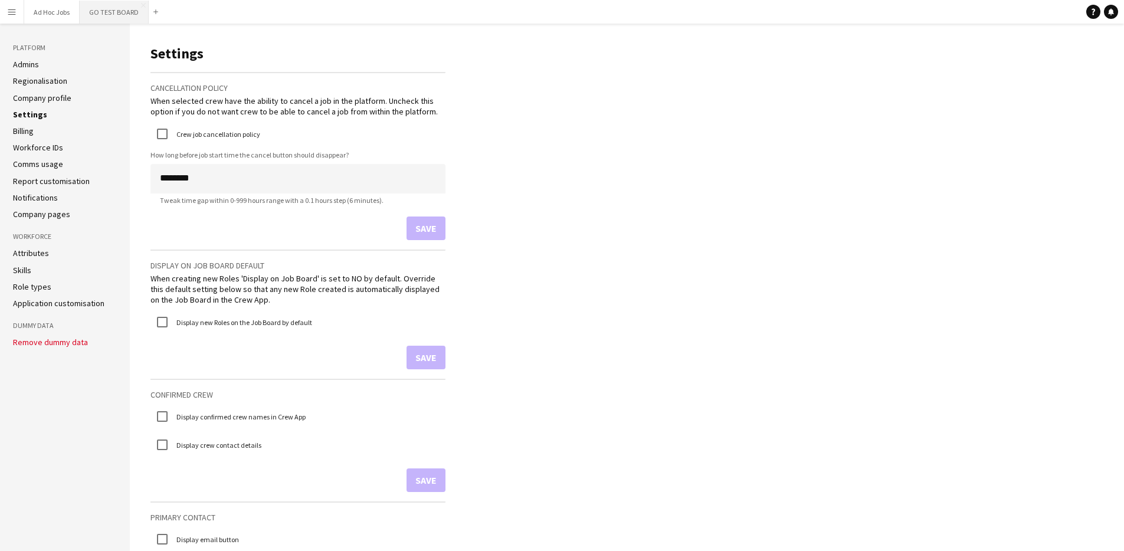
click at [105, 12] on button "GO TEST BOARD Close" at bounding box center [114, 12] width 69 height 23
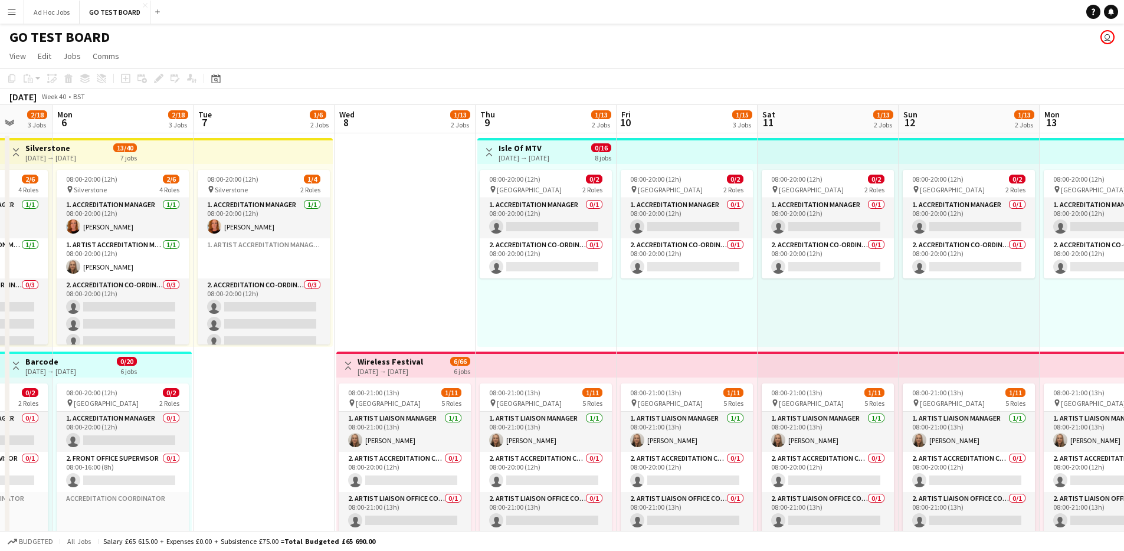
scroll to position [0, 417]
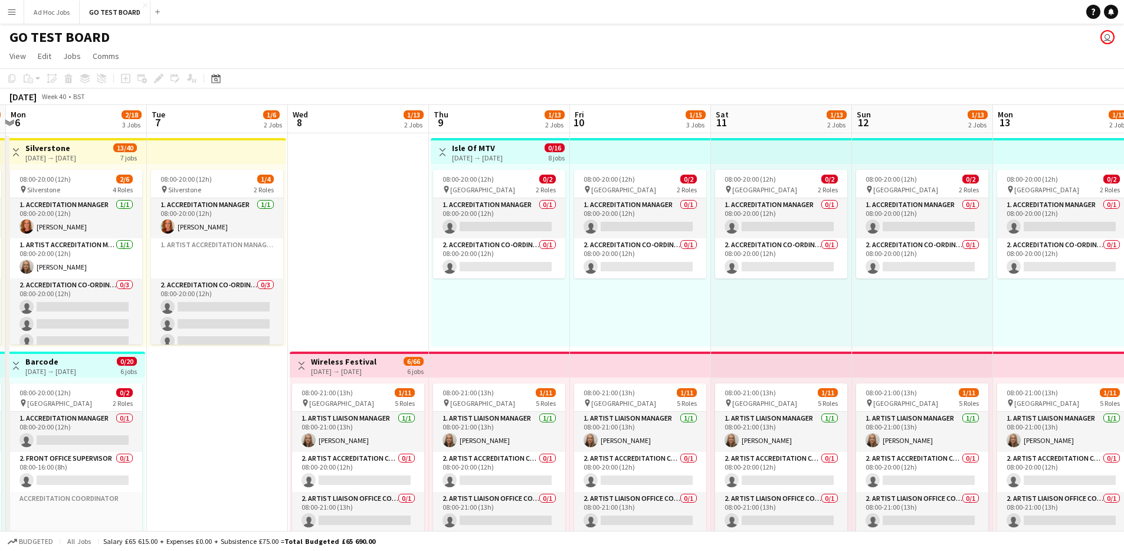
drag, startPoint x: 1083, startPoint y: 428, endPoint x: 242, endPoint y: 431, distance: 840.1
click at [242, 431] on app-calendar-viewport "Fri 3 2/20 3 Jobs Sat 4 2/20 3 Jobs Sun 5 2/18 3 Jobs Mon 6 2/18 3 Jobs Tue 7 1…" at bounding box center [562, 560] width 1124 height 911
click at [504, 178] on div "08:00-20:00 (12h) 0/2" at bounding box center [499, 179] width 132 height 9
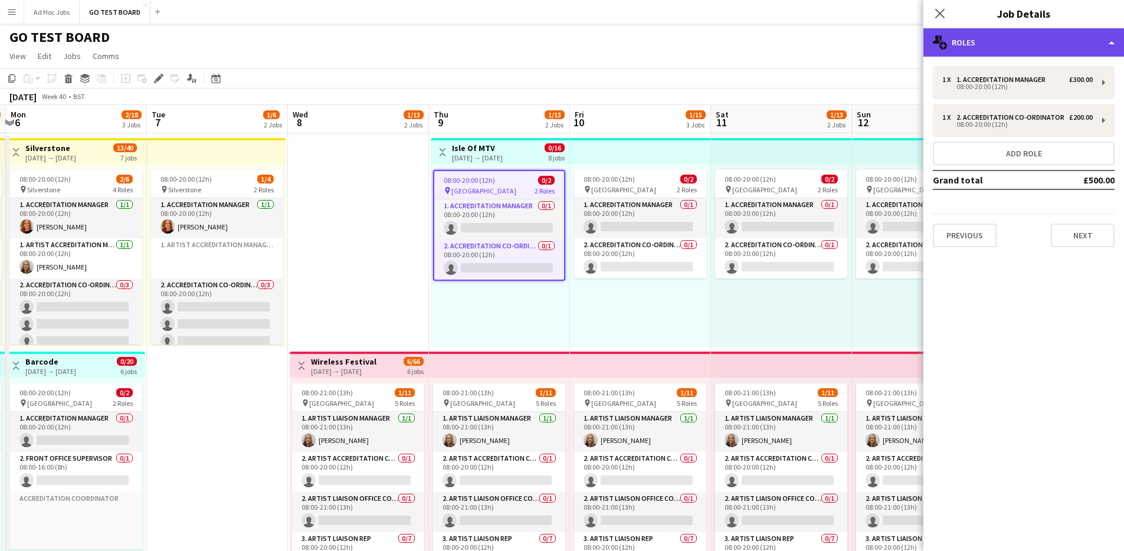
click at [1111, 42] on div "multiple-users-add Roles" at bounding box center [1023, 42] width 201 height 28
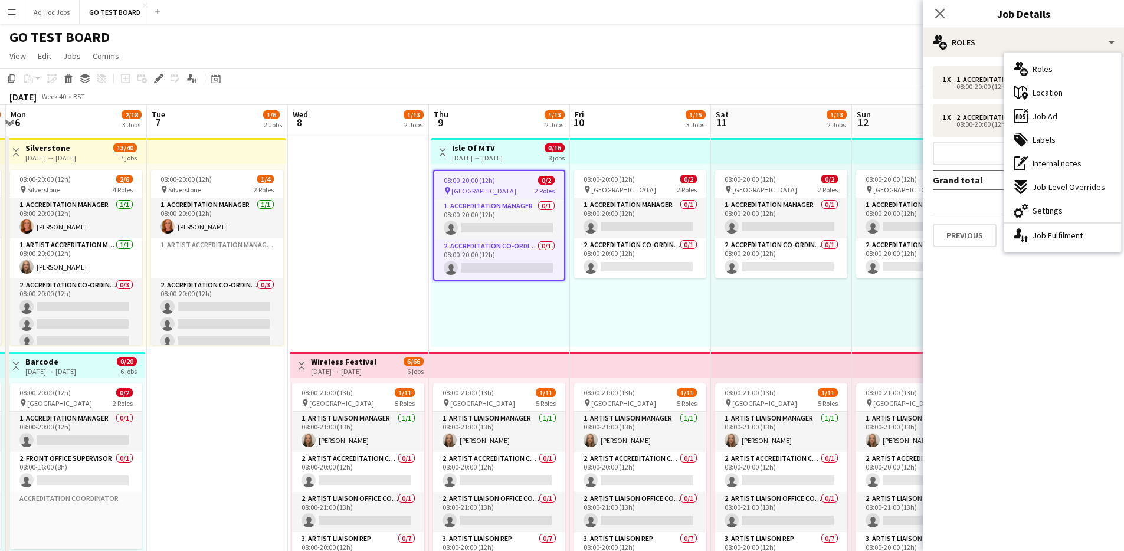
click at [9, 14] on app-icon "Menu" at bounding box center [11, 11] width 9 height 9
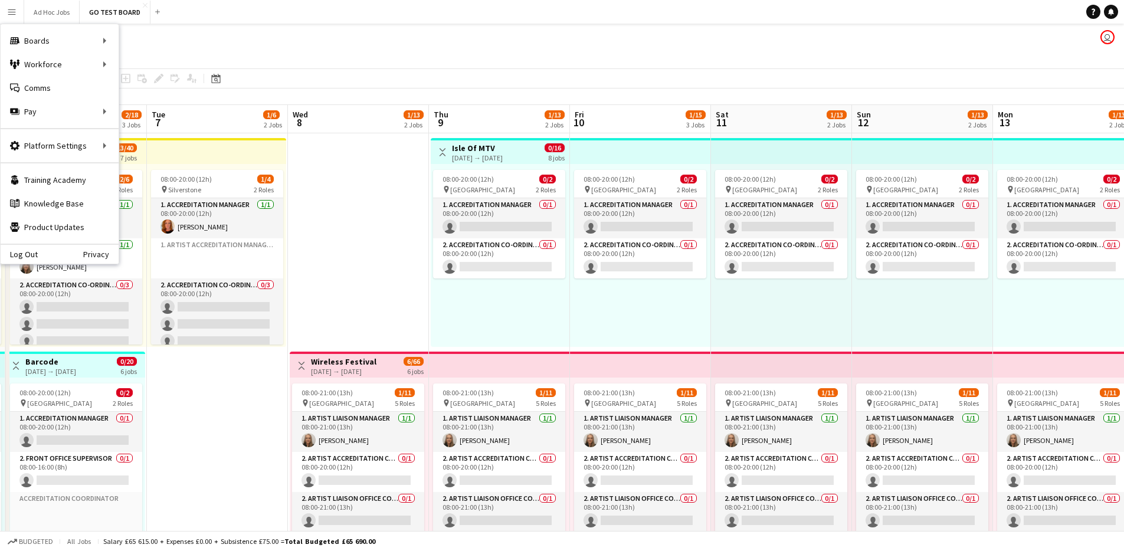
click at [503, 153] on div "09-10-2025 → 16-10-2025" at bounding box center [477, 157] width 51 height 9
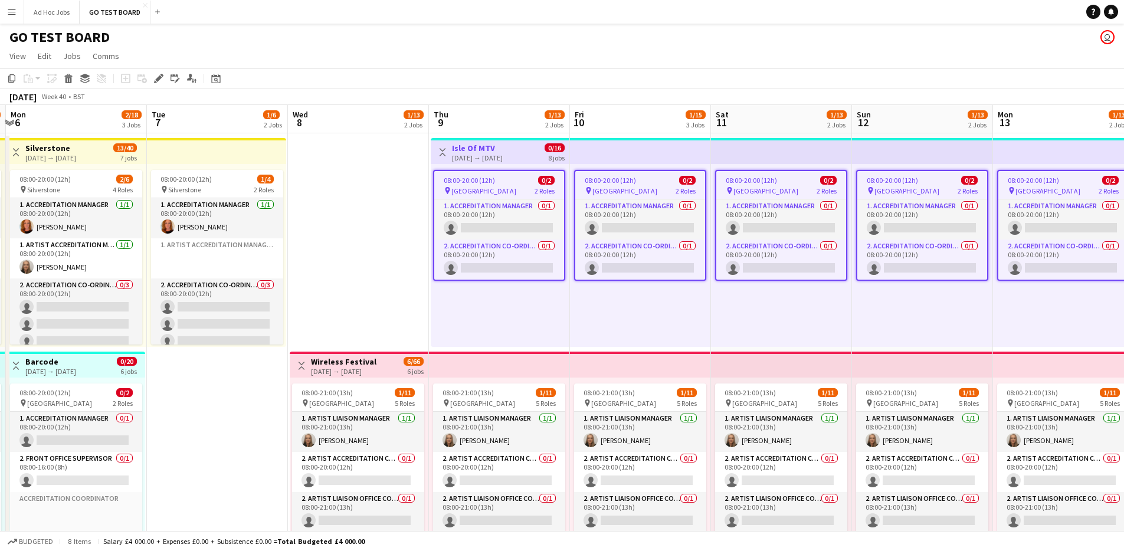
click at [503, 153] on div "09-10-2025 → 16-10-2025" at bounding box center [477, 157] width 51 height 9
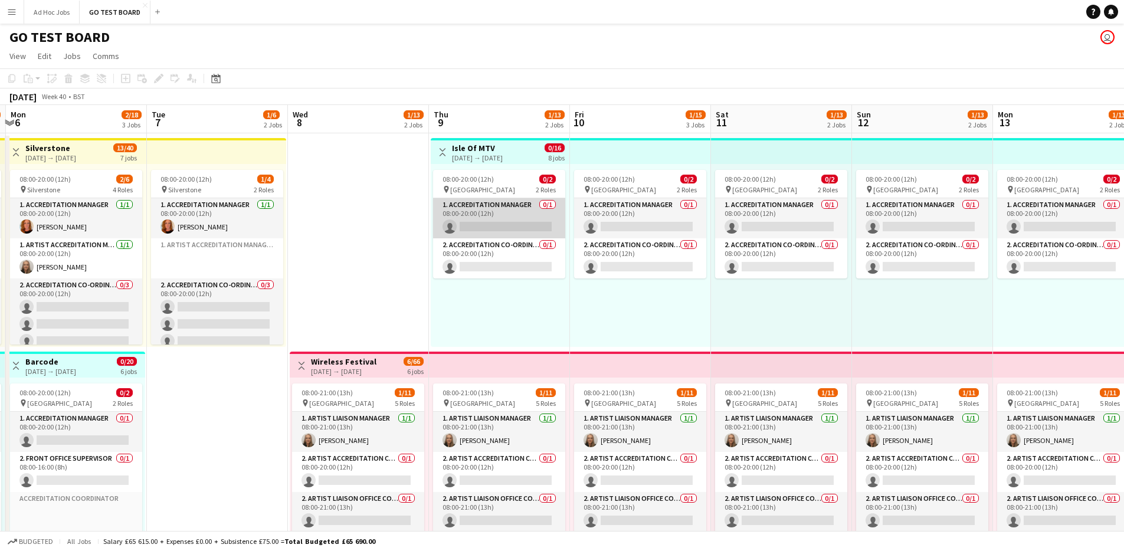
click at [531, 206] on app-card-role "1. Accreditation Manager 0/1 08:00-20:00 (12h) single-neutral-actions" at bounding box center [499, 218] width 132 height 40
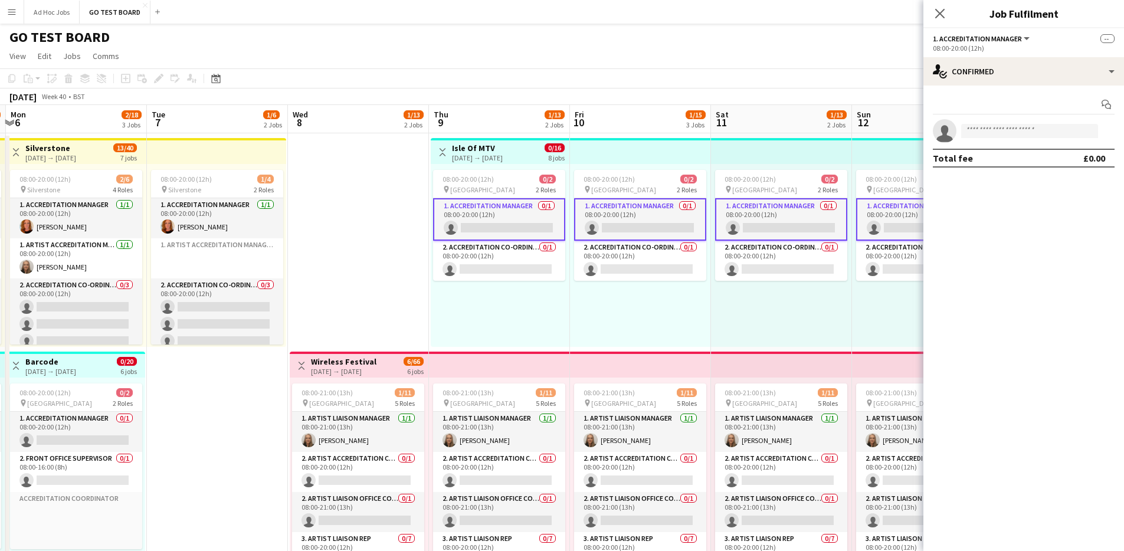
click at [685, 332] on div "08:00-20:00 (12h) 0/2 pin Malta 2 Roles 1. Accreditation Manager 0/1 08:00-20:0…" at bounding box center [640, 255] width 141 height 183
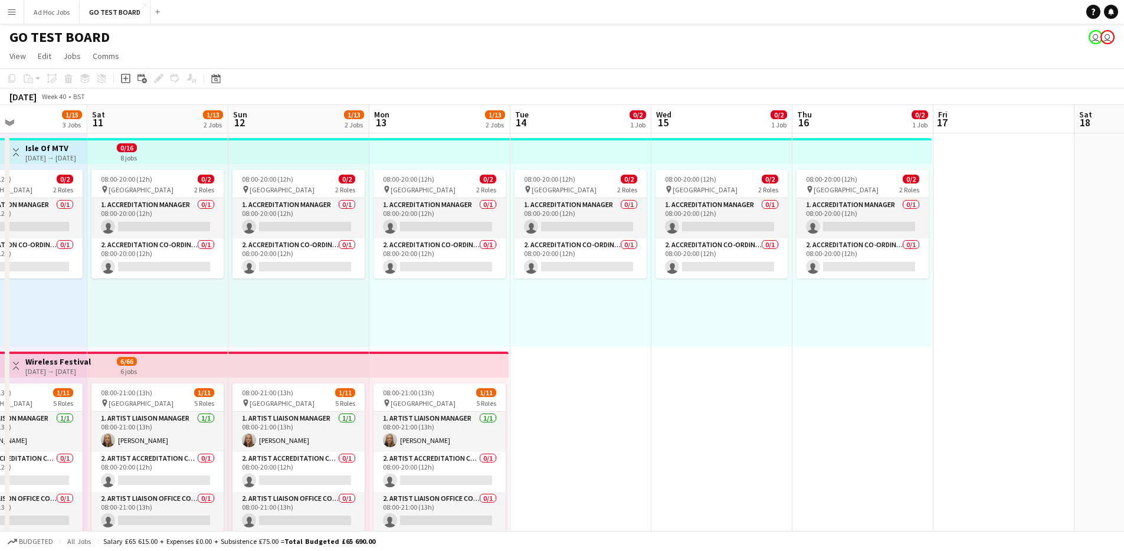
scroll to position [0, 361]
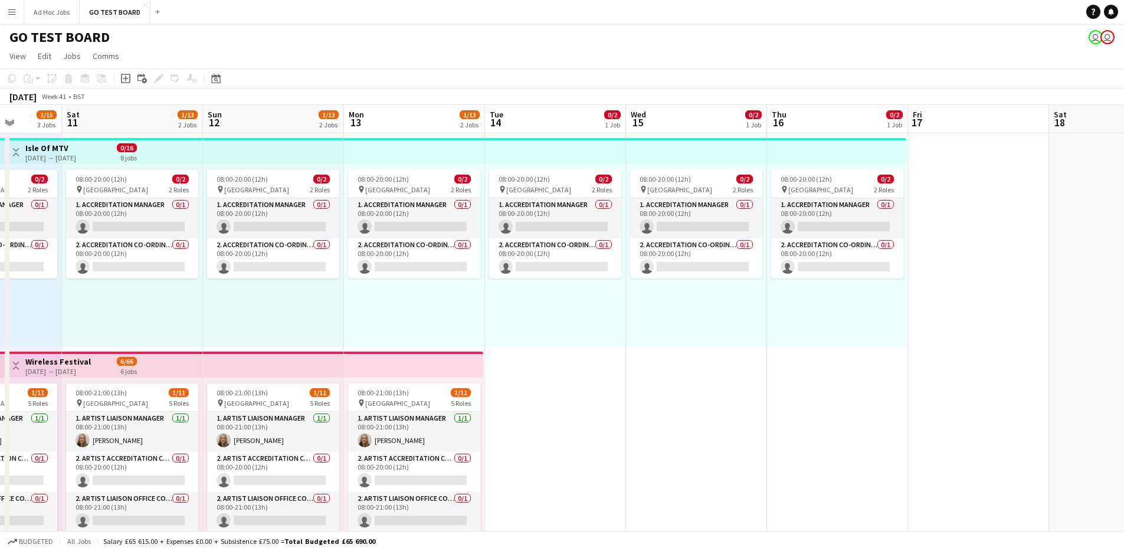
drag, startPoint x: 1005, startPoint y: 332, endPoint x: 356, endPoint y: 330, distance: 648.9
click at [356, 330] on app-calendar-viewport "Wed 8 1/13 2 Jobs Thu 9 1/13 2 Jobs Fri 10 1/15 3 Jobs Sat 11 1/13 2 Jobs Sun 1…" at bounding box center [562, 560] width 1124 height 911
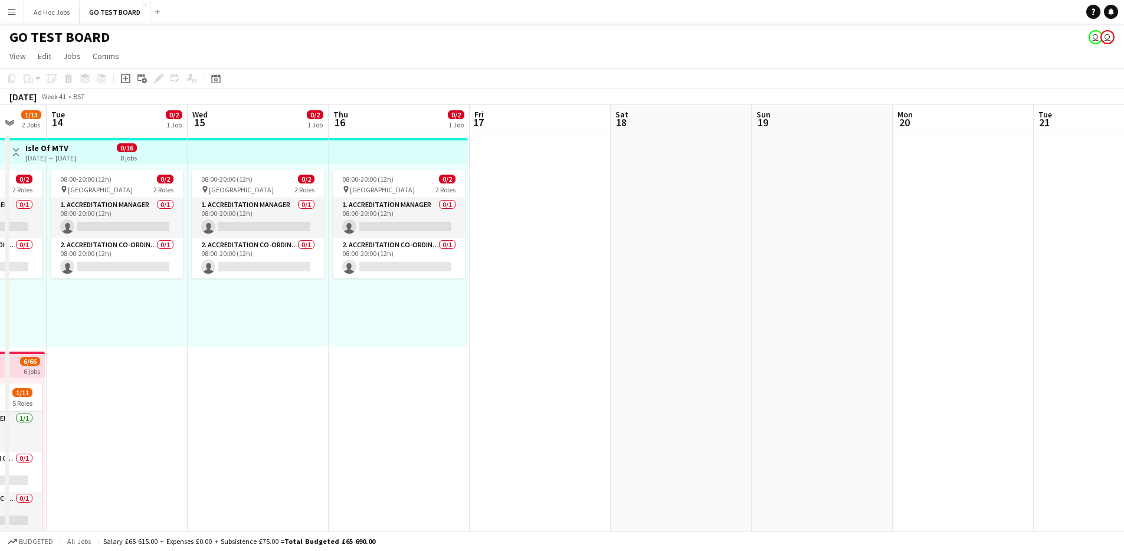
drag, startPoint x: 969, startPoint y: 299, endPoint x: 530, endPoint y: 299, distance: 438.3
click at [530, 299] on app-calendar-viewport "Sat 11 1/13 2 Jobs Sun 12 1/13 2 Jobs Mon 13 1/13 2 Jobs Tue 14 0/2 1 Job Wed 1…" at bounding box center [562, 560] width 1124 height 911
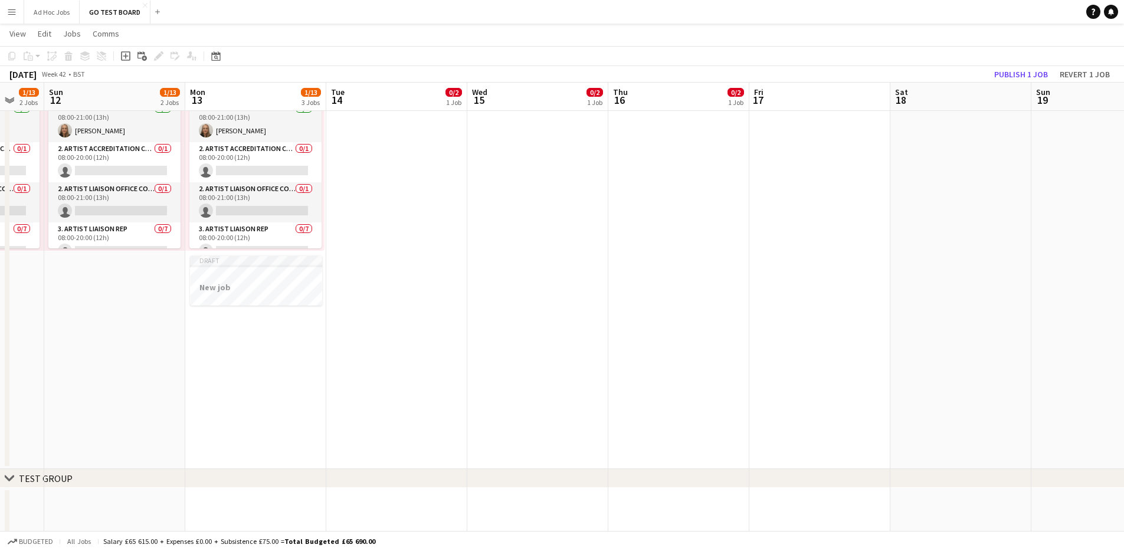
scroll to position [0, 353]
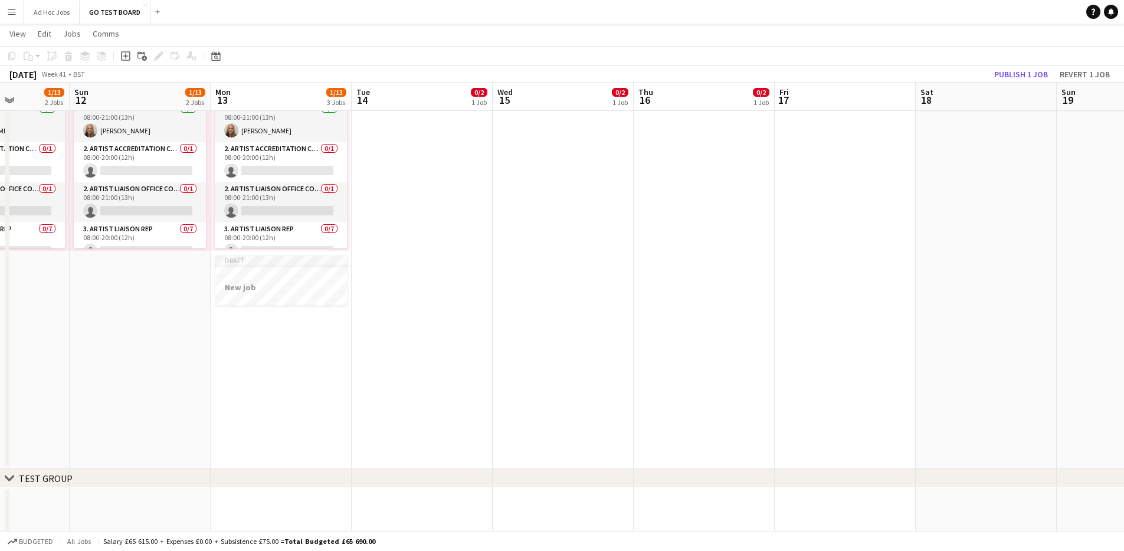
drag, startPoint x: 233, startPoint y: 395, endPoint x: 539, endPoint y: 416, distance: 306.4
click at [539, 416] on app-calendar-viewport "Thu 9 1/13 2 Jobs Fri 10 1/15 3 Jobs Sat 11 1/13 2 Jobs Sun 12 1/13 2 Jobs Mon …" at bounding box center [562, 221] width 1124 height 969
click at [1026, 75] on button "Publish 1 job" at bounding box center [1020, 74] width 63 height 15
click at [1029, 78] on button "Publish 1 job" at bounding box center [1020, 74] width 63 height 15
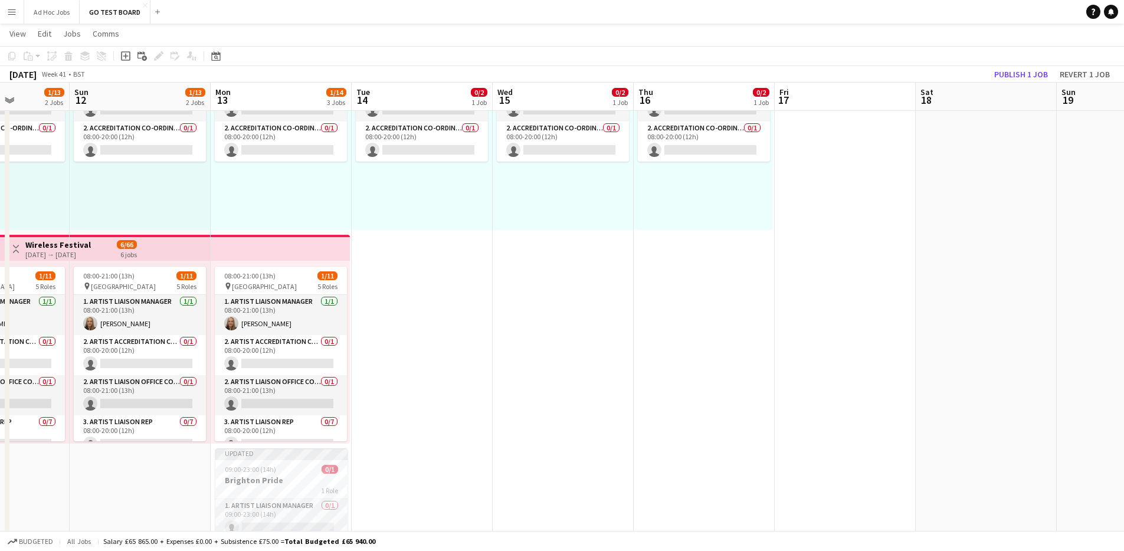
scroll to position [188, 0]
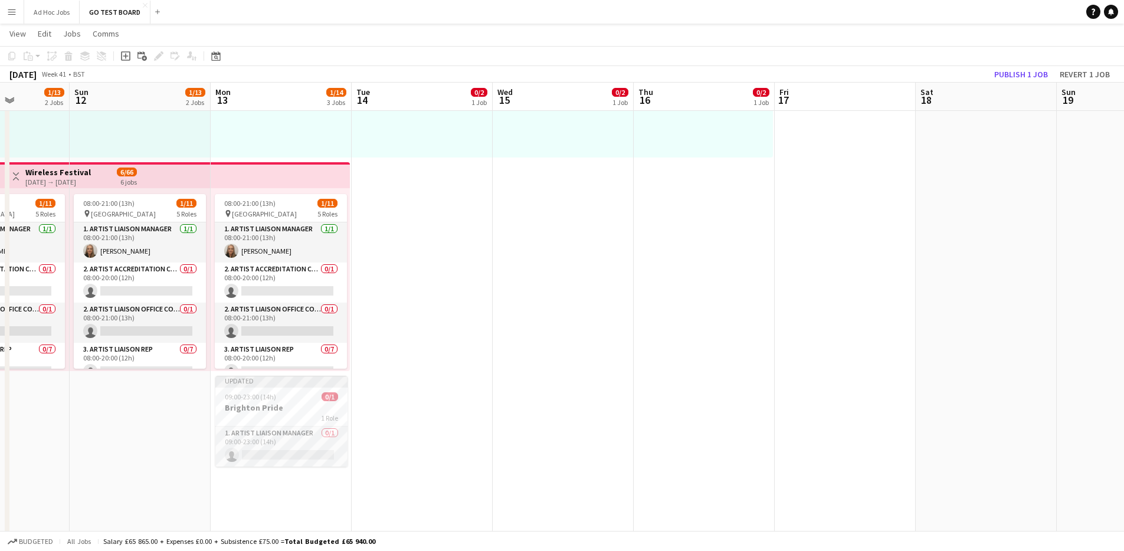
click at [700, 175] on app-date-cell "08:00-20:00 (12h) 0/2 pin Malta 2 Roles 1. Accreditation Manager 0/1 08:00-20:0…" at bounding box center [704, 266] width 141 height 645
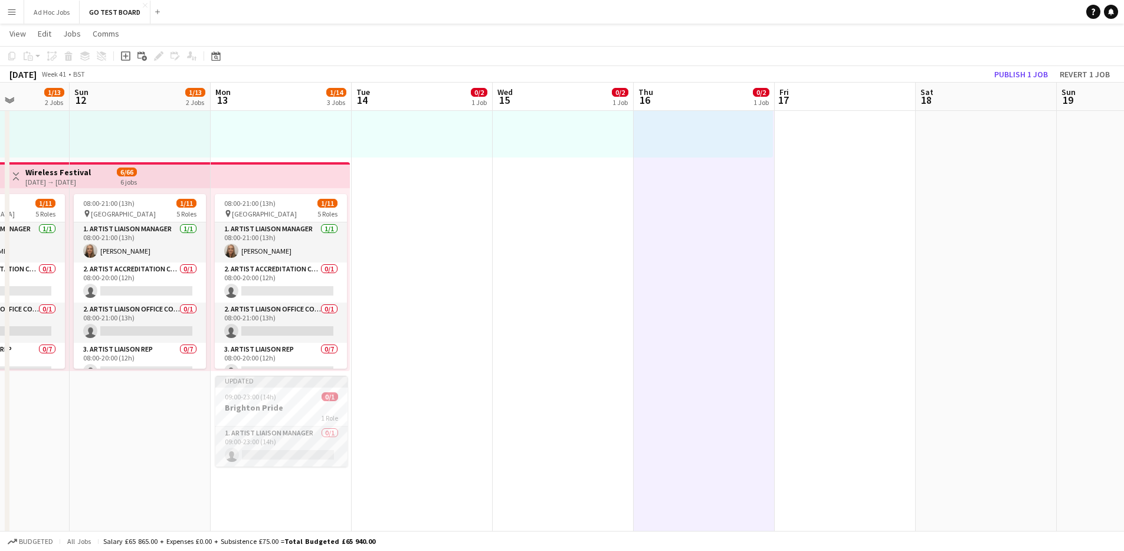
click at [700, 175] on app-date-cell "08:00-20:00 (12h) 0/2 pin Malta 2 Roles 1. Accreditation Manager 0/1 08:00-20:0…" at bounding box center [704, 266] width 141 height 645
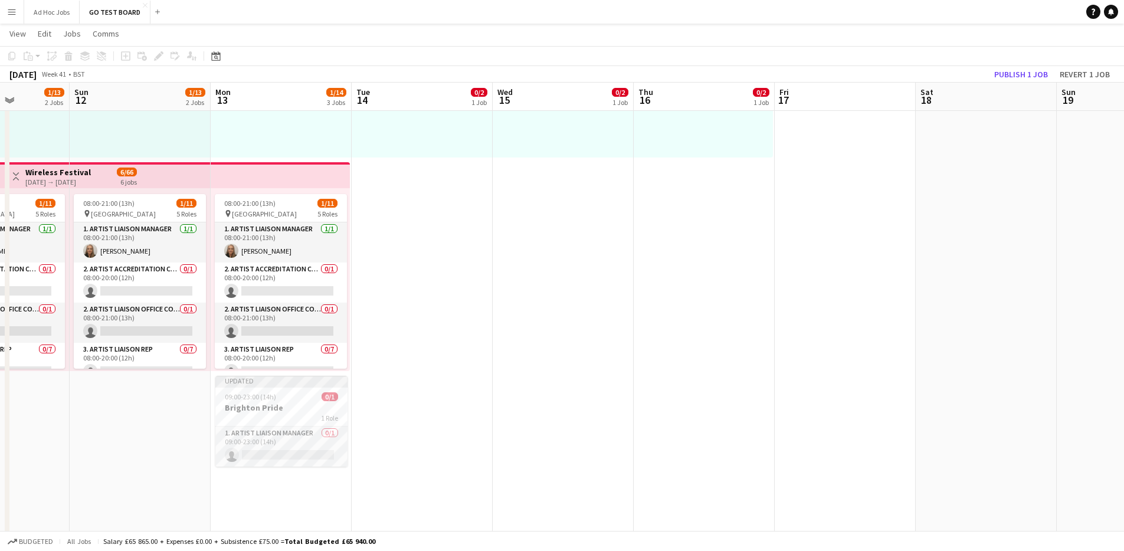
click at [713, 270] on app-date-cell "08:00-20:00 (12h) 0/2 pin Malta 2 Roles 1. Accreditation Manager 0/1 08:00-20:0…" at bounding box center [704, 266] width 141 height 645
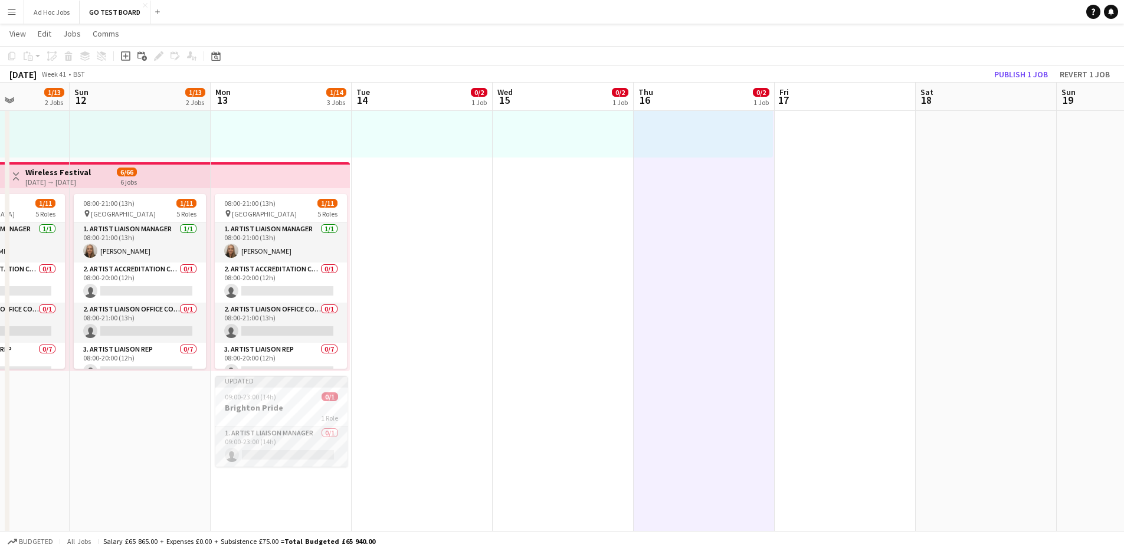
click at [713, 270] on app-date-cell "08:00-20:00 (12h) 0/2 pin Malta 2 Roles 1. Accreditation Manager 0/1 08:00-20:0…" at bounding box center [704, 266] width 141 height 645
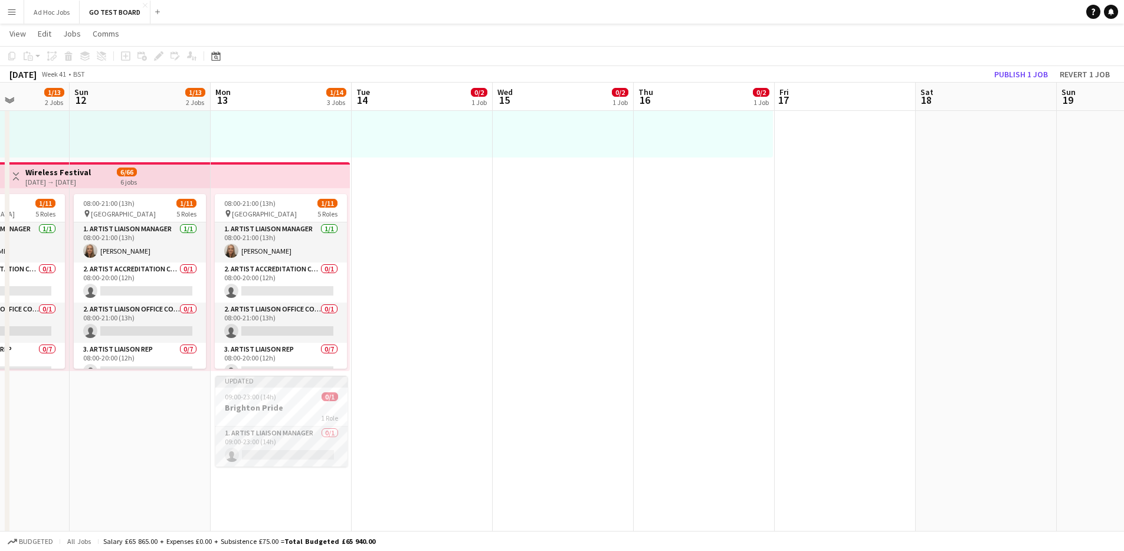
click at [865, 230] on app-date-cell at bounding box center [845, 266] width 141 height 645
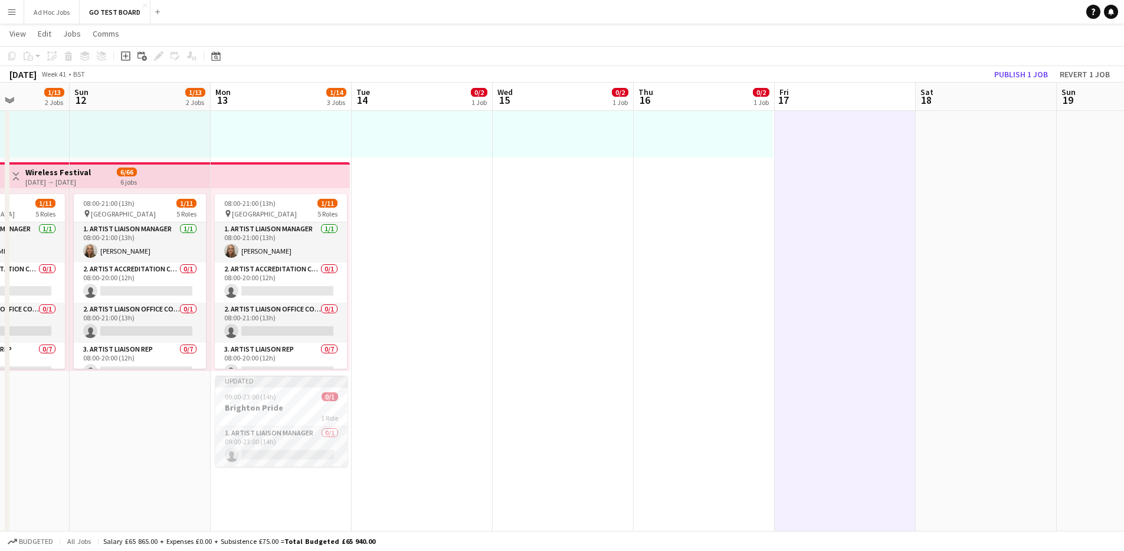
click at [865, 230] on app-date-cell at bounding box center [845, 266] width 141 height 645
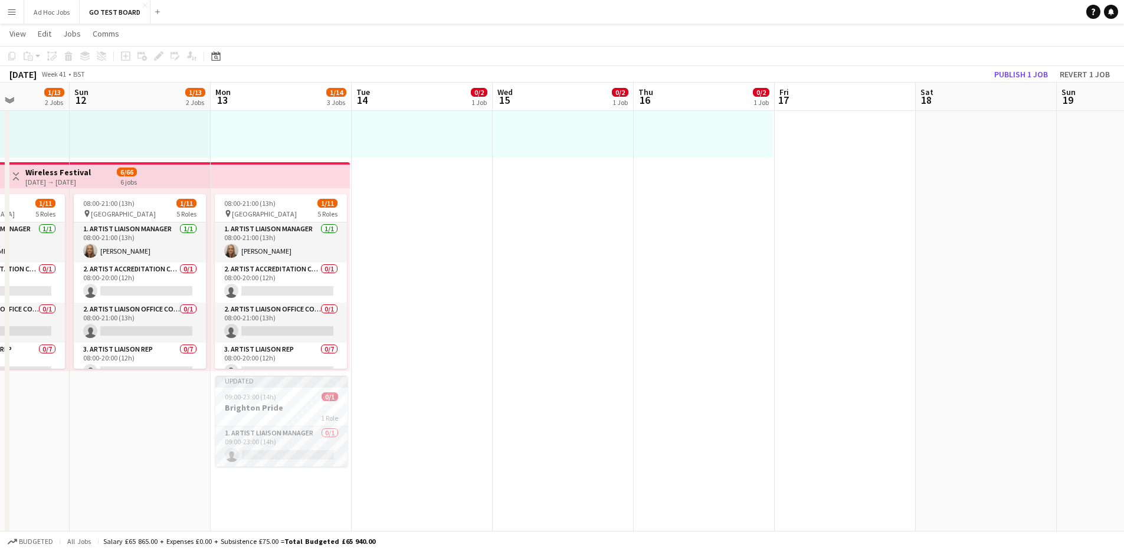
click at [865, 230] on app-date-cell at bounding box center [845, 266] width 141 height 645
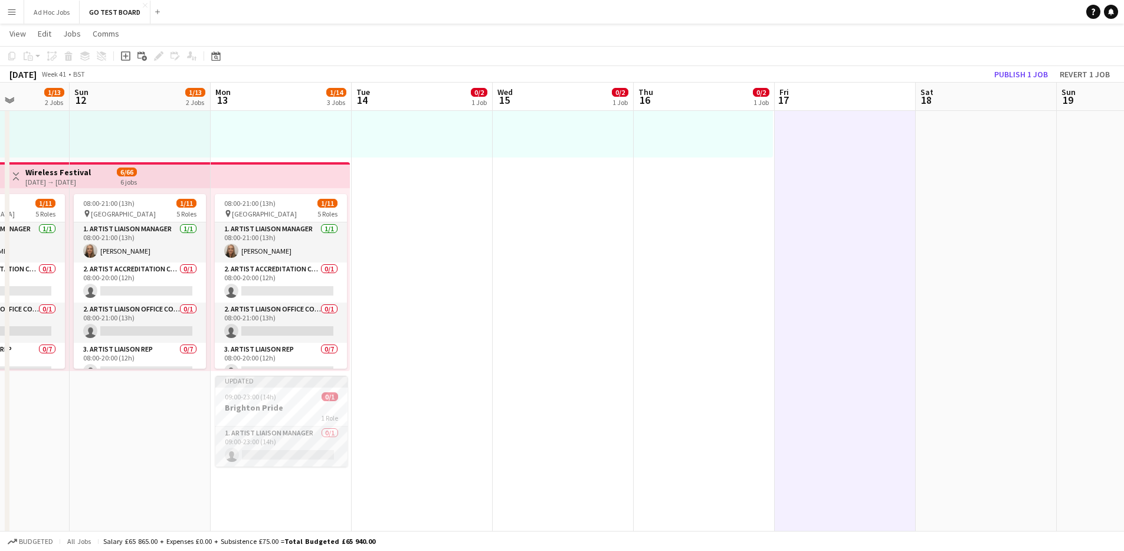
click at [865, 230] on app-date-cell at bounding box center [845, 266] width 141 height 645
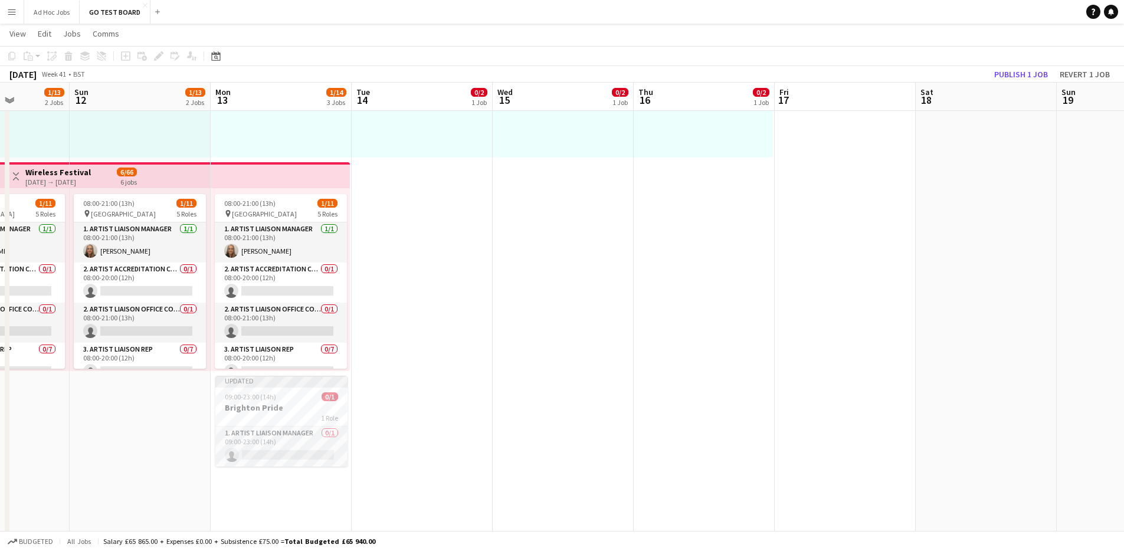
click at [865, 230] on app-date-cell at bounding box center [845, 266] width 141 height 645
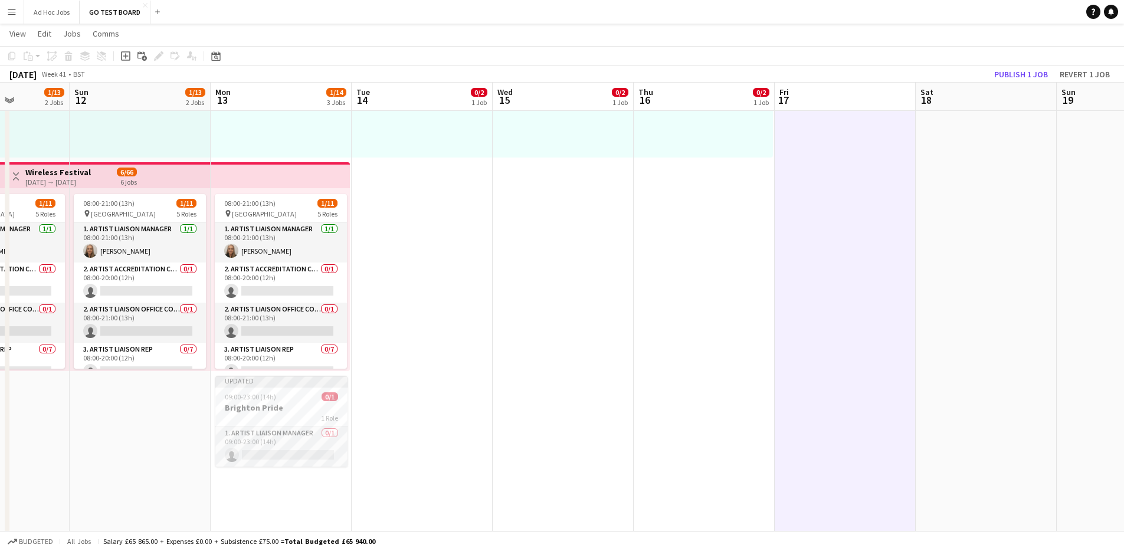
click at [865, 230] on app-date-cell at bounding box center [845, 266] width 141 height 645
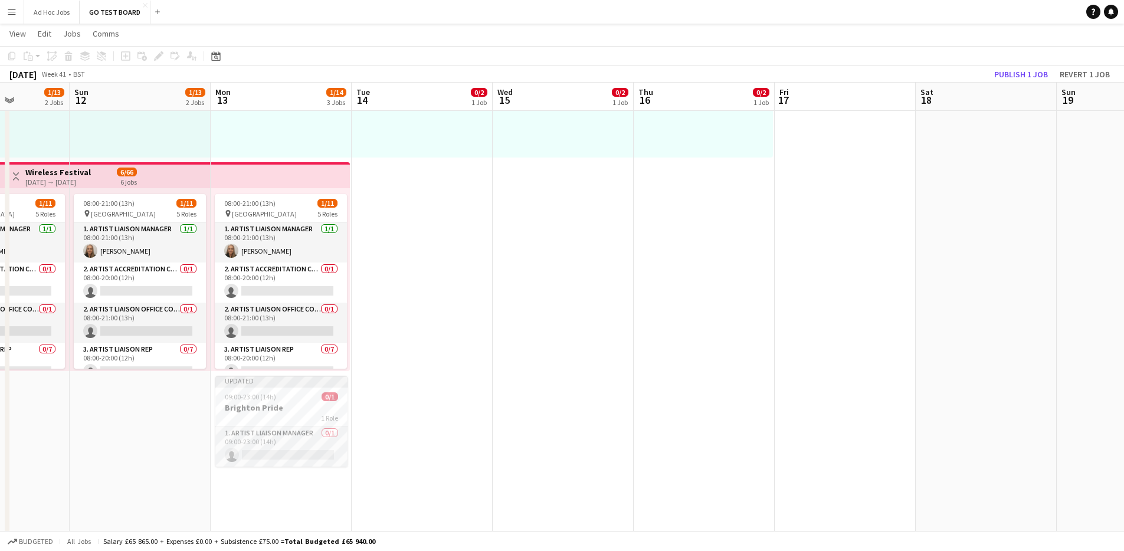
click at [867, 225] on app-date-cell at bounding box center [845, 266] width 141 height 645
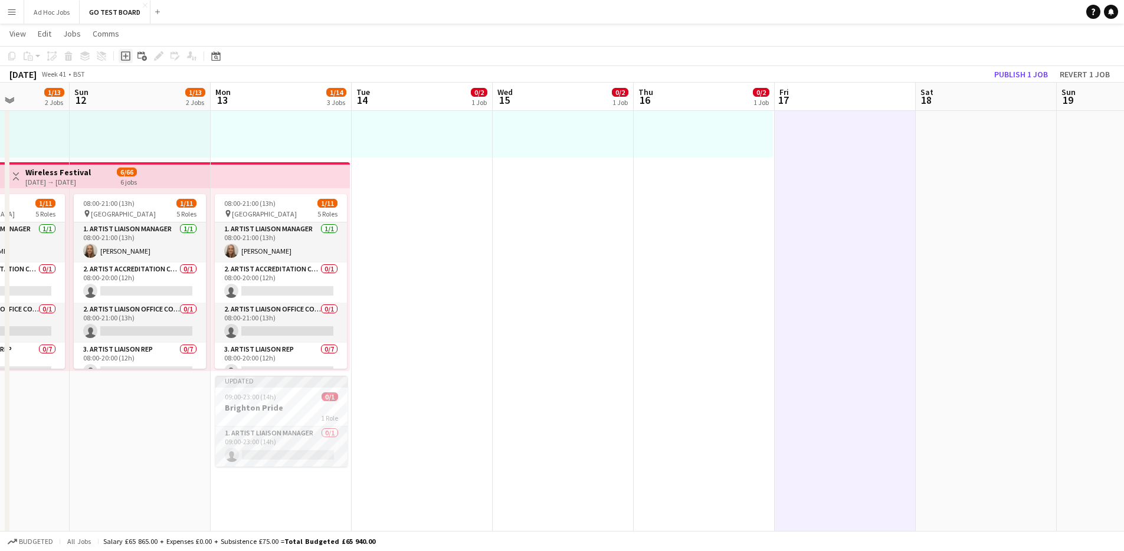
click at [127, 57] on icon "Add job" at bounding box center [125, 55] width 9 height 9
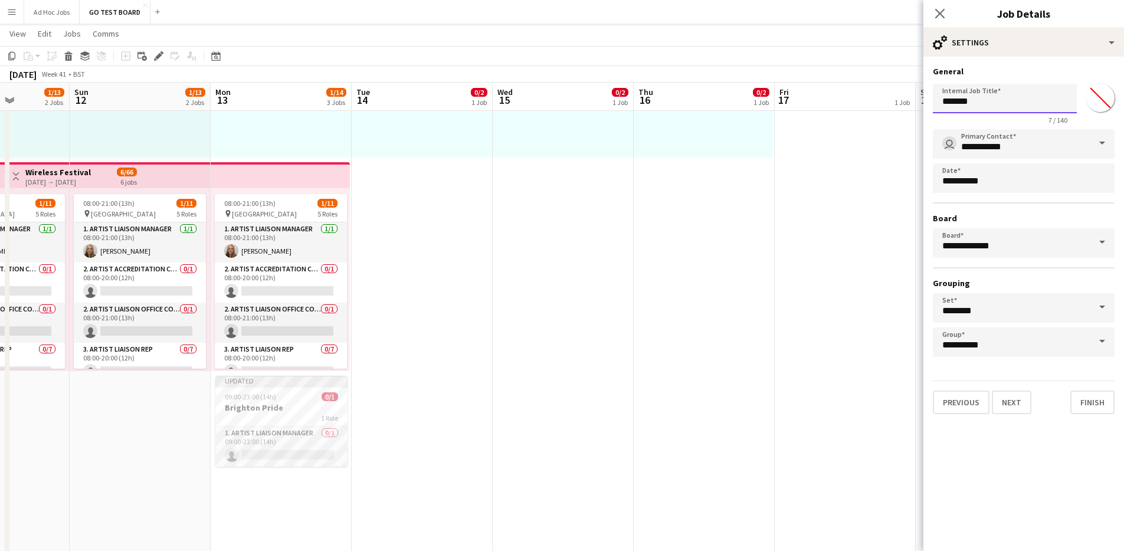
click at [991, 104] on input "*******" at bounding box center [1005, 98] width 144 height 29
click at [985, 105] on input "*******" at bounding box center [1005, 98] width 144 height 29
drag, startPoint x: 984, startPoint y: 103, endPoint x: 911, endPoint y: 103, distance: 72.6
click at [911, 103] on body "Menu Boards Boards Boards All jobs Status Workforce Workforce My Workforce Recr…" at bounding box center [562, 329] width 1124 height 1035
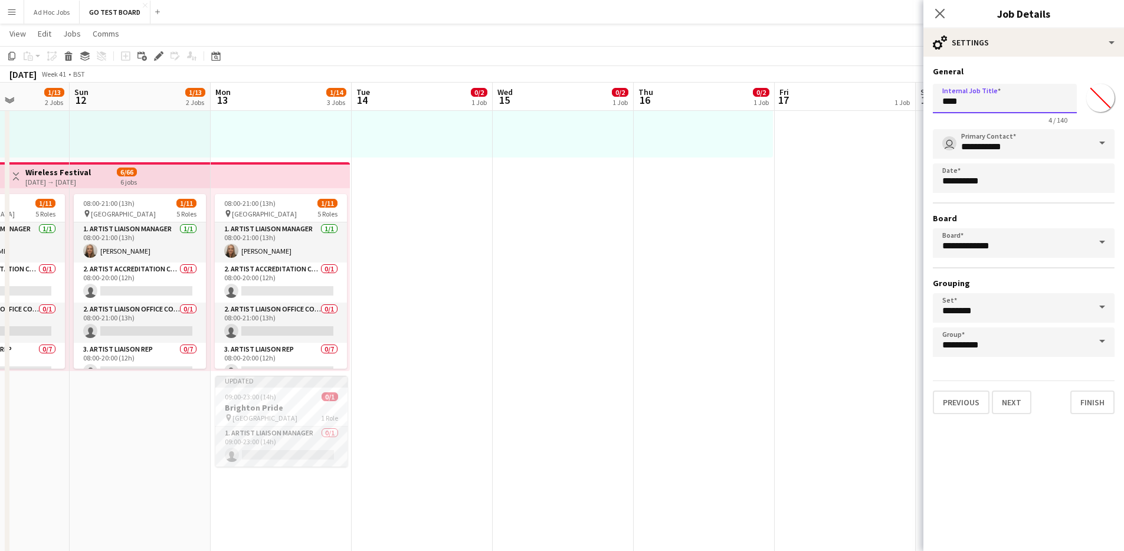
type input "****"
click at [1105, 144] on span at bounding box center [1102, 143] width 25 height 28
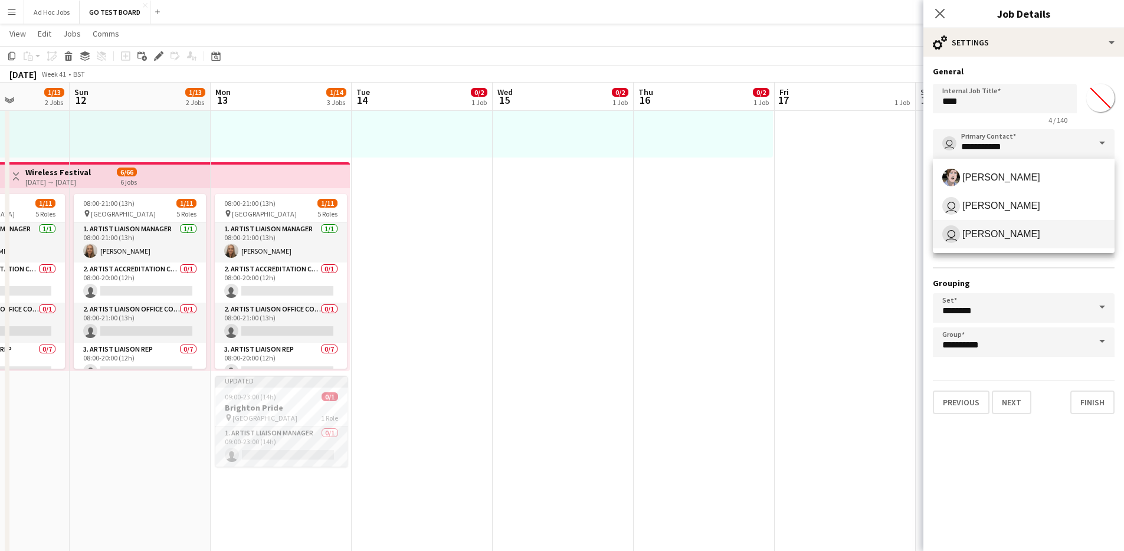
click at [1018, 238] on span "user Alice Skipper" at bounding box center [1023, 234] width 163 height 18
type input "**********"
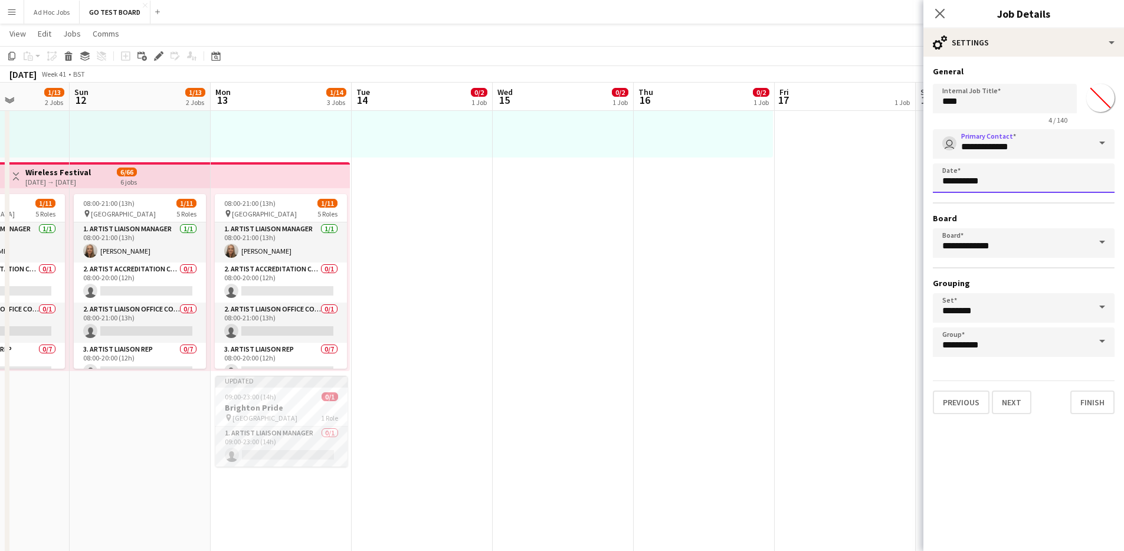
click at [1009, 181] on body "Menu Boards Boards Boards All jobs Status Workforce Workforce My Workforce Recr…" at bounding box center [562, 329] width 1124 height 1035
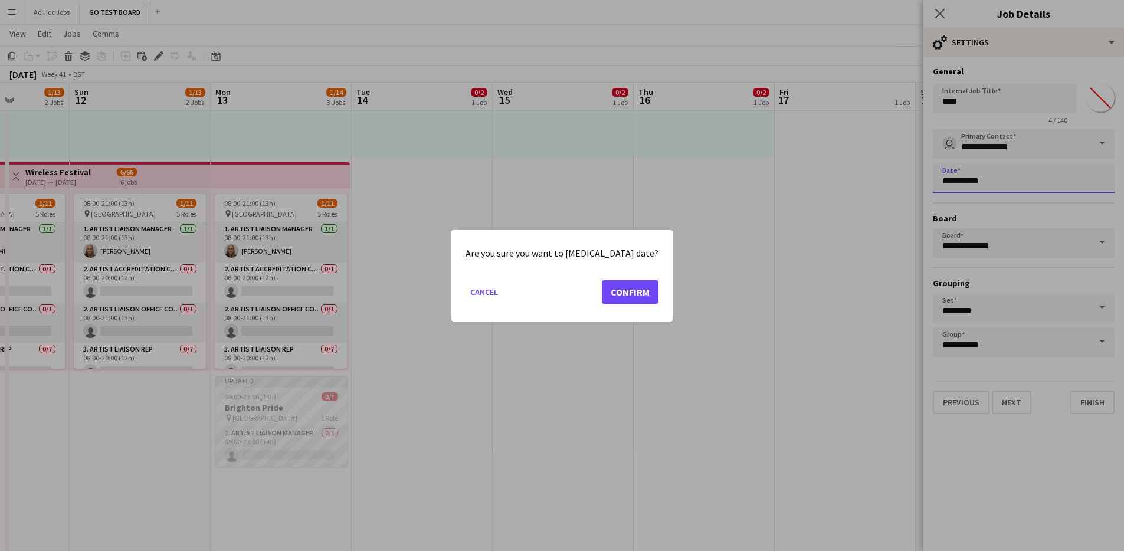
scroll to position [0, 0]
click at [495, 294] on button "Cancel" at bounding box center [483, 291] width 37 height 19
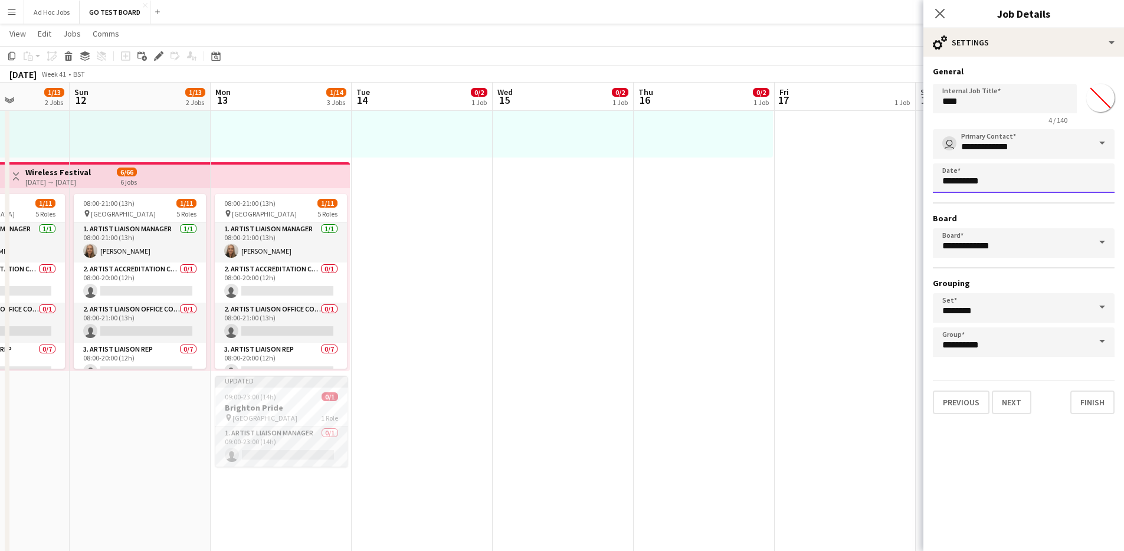
scroll to position [188, 0]
click at [1011, 403] on button "Next" at bounding box center [1012, 403] width 40 height 24
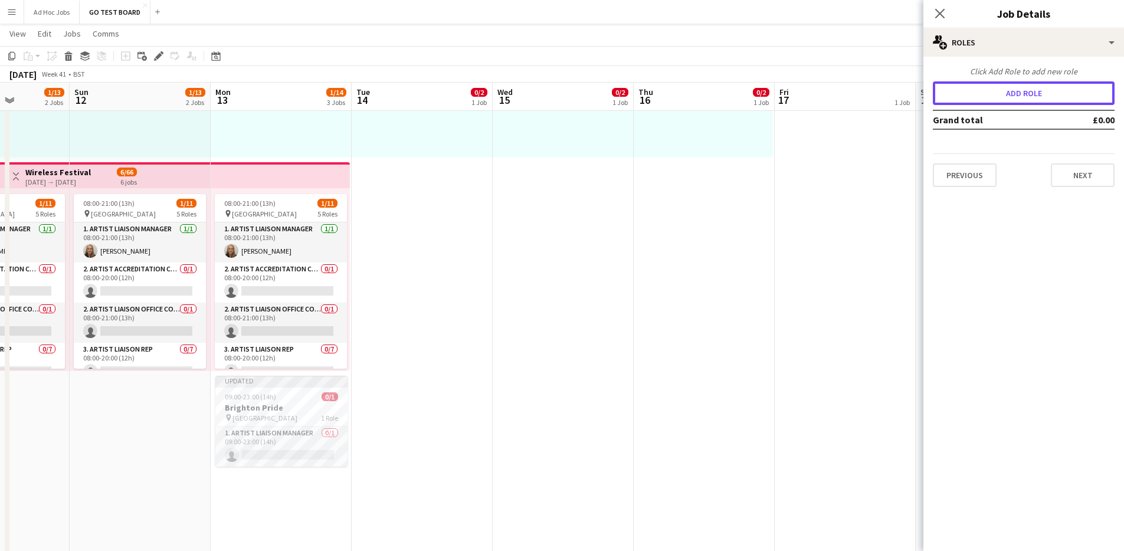
click at [1039, 101] on button "Add role" at bounding box center [1024, 93] width 182 height 24
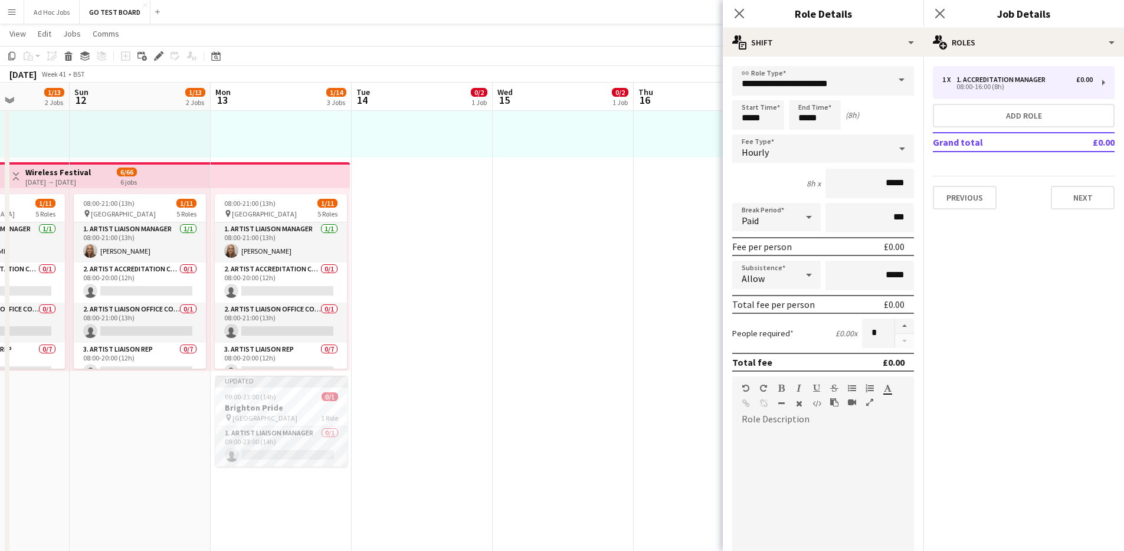
click at [896, 149] on icon at bounding box center [902, 149] width 14 height 24
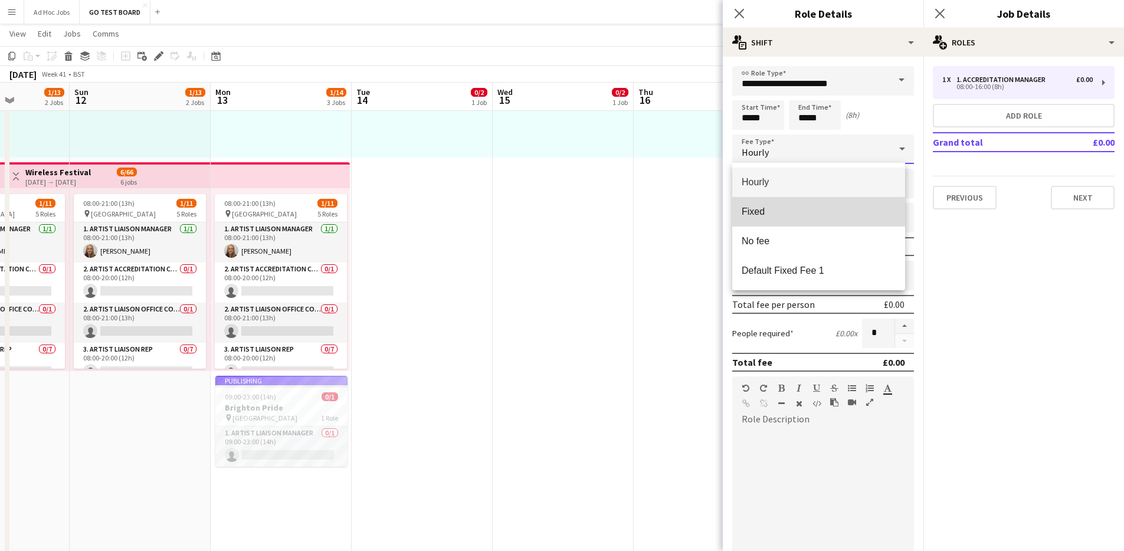
click at [782, 216] on span "Fixed" at bounding box center [819, 211] width 154 height 11
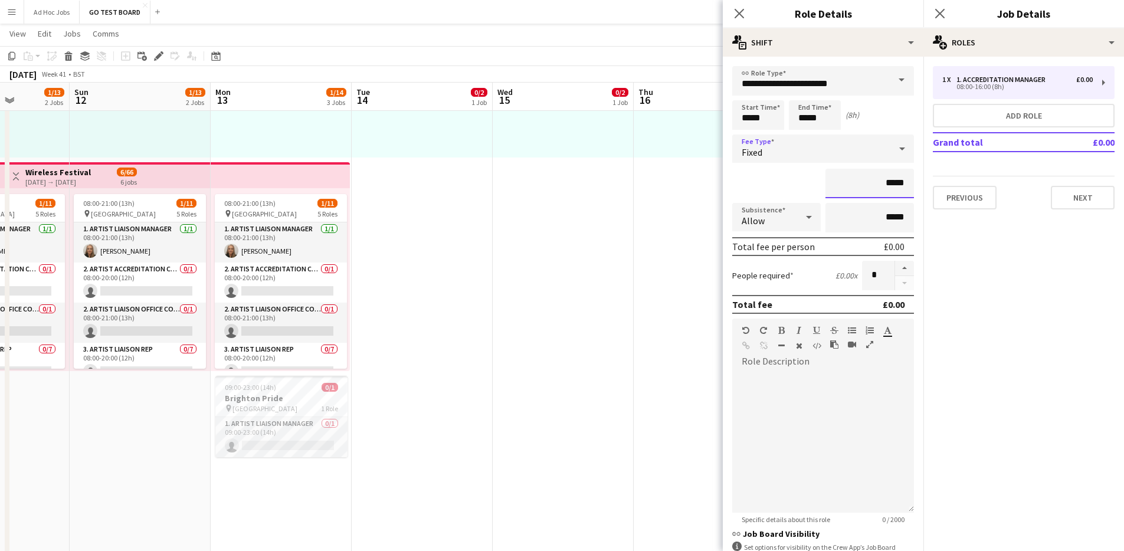
click at [883, 184] on input "*****" at bounding box center [869, 183] width 88 height 29
click at [877, 181] on input "*****" at bounding box center [869, 183] width 88 height 29
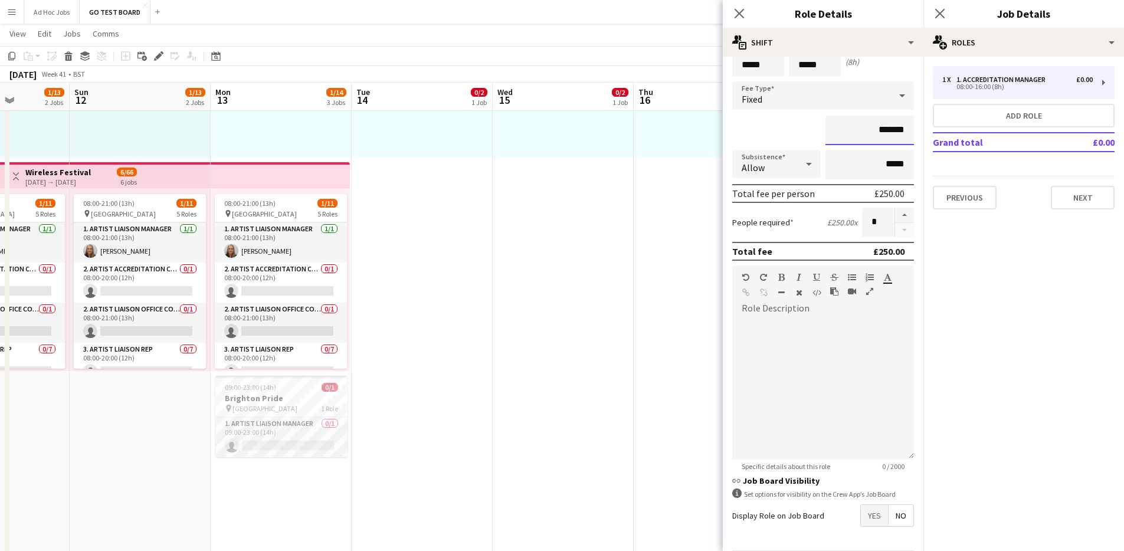
scroll to position [96, 0]
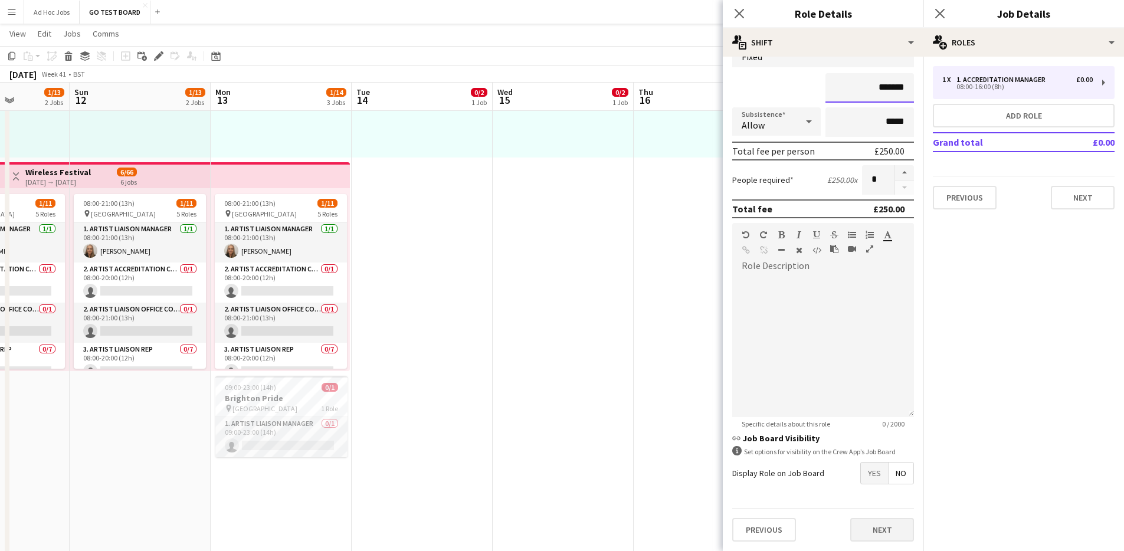
type input "*******"
click at [875, 530] on button "Next" at bounding box center [882, 530] width 64 height 24
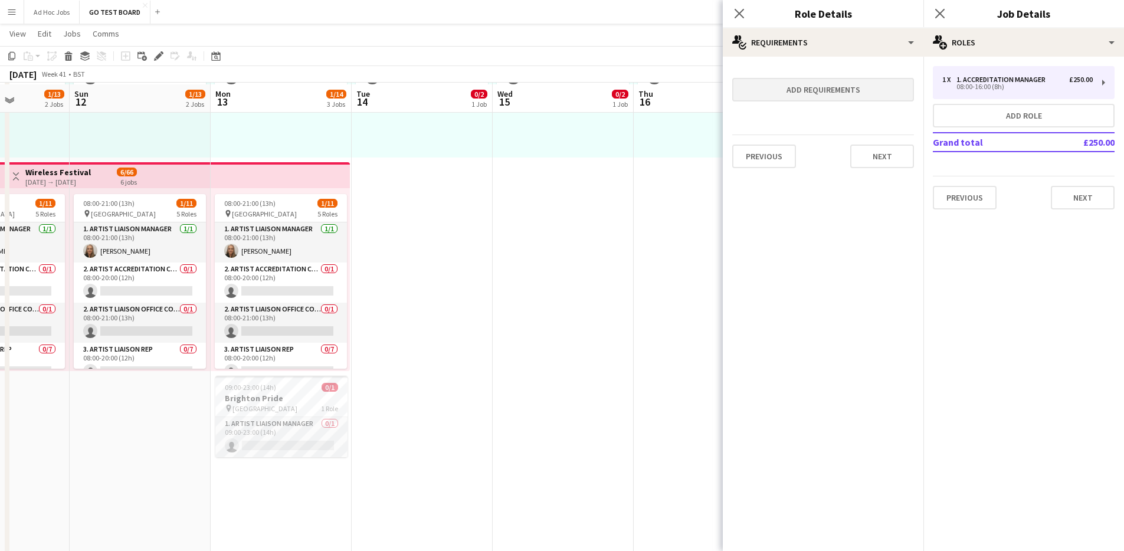
scroll to position [191, 0]
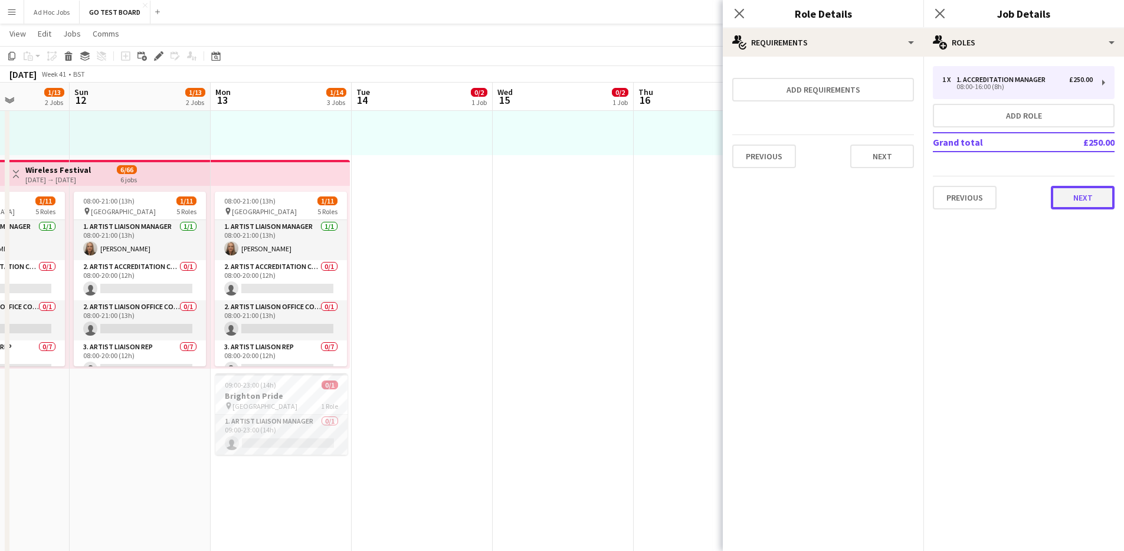
click at [1095, 198] on button "Next" at bounding box center [1083, 198] width 64 height 24
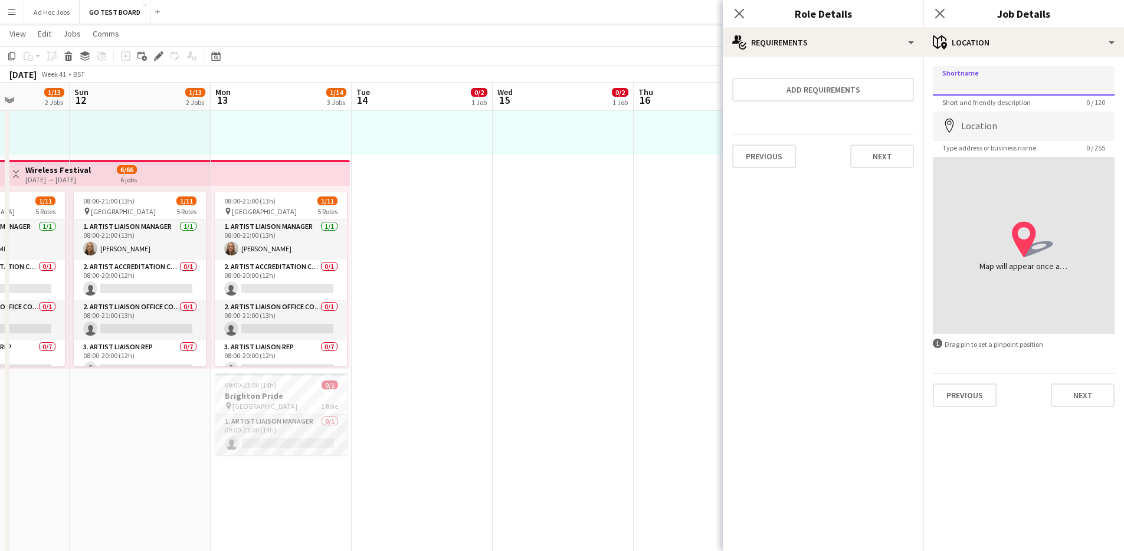
click at [973, 88] on input "Shortname" at bounding box center [1024, 80] width 182 height 29
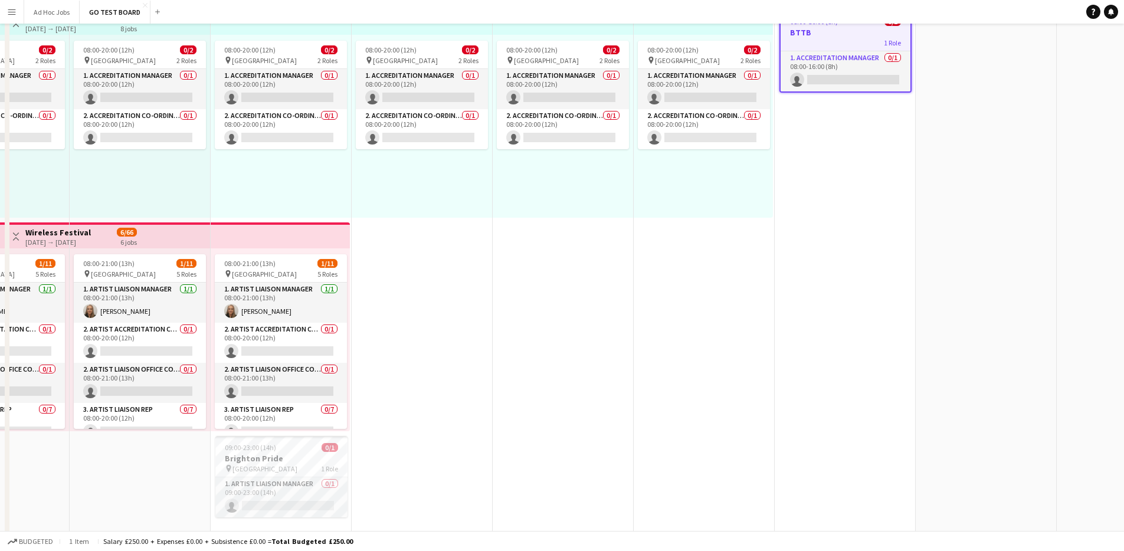
scroll to position [0, 0]
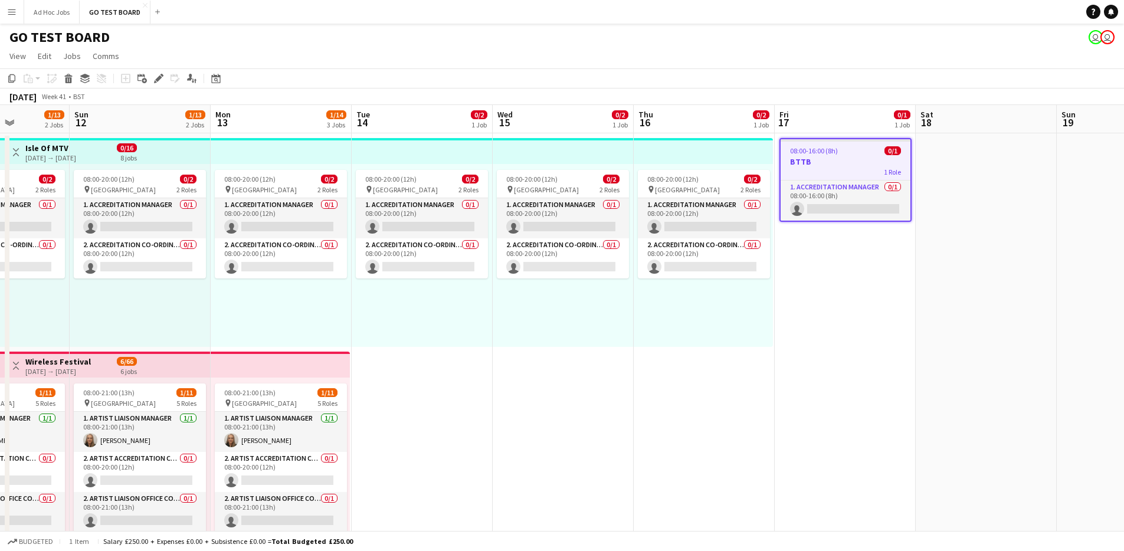
click at [852, 159] on h3 "BTTB" at bounding box center [845, 161] width 130 height 11
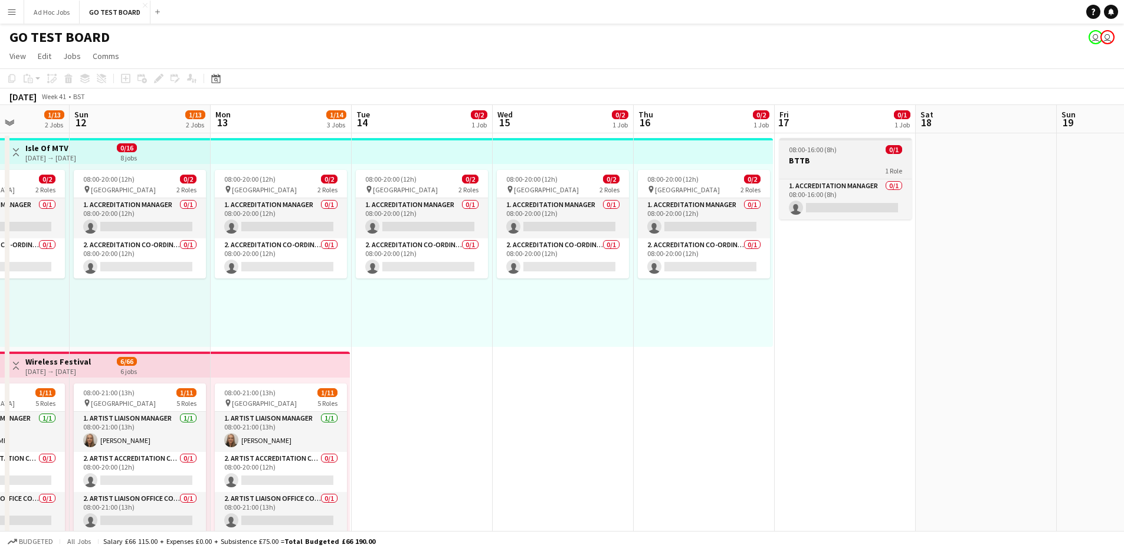
click at [852, 159] on h3 "BTTB" at bounding box center [845, 160] width 132 height 11
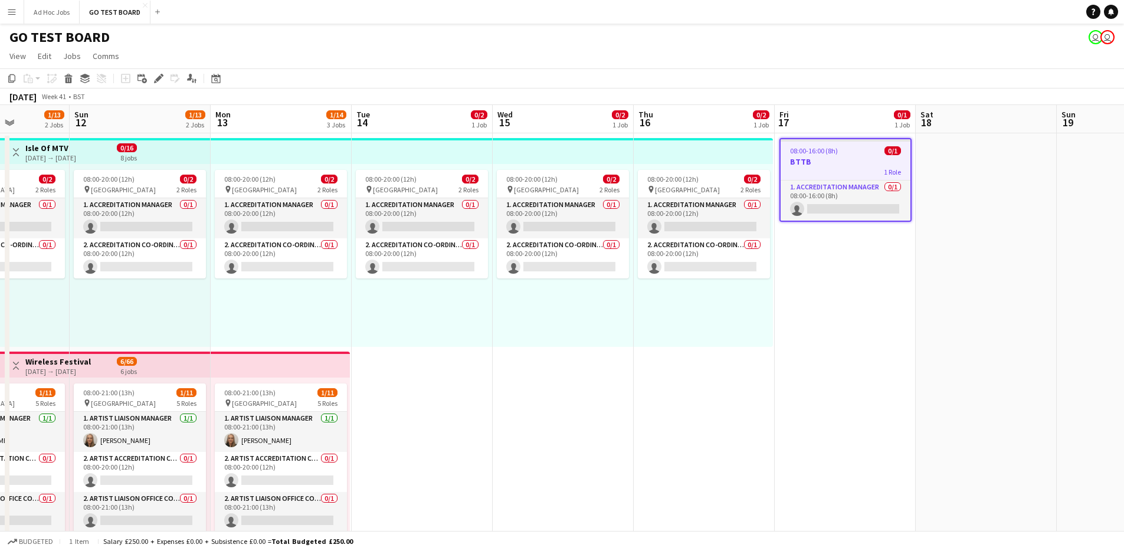
click at [852, 159] on h3 "BTTB" at bounding box center [845, 161] width 130 height 11
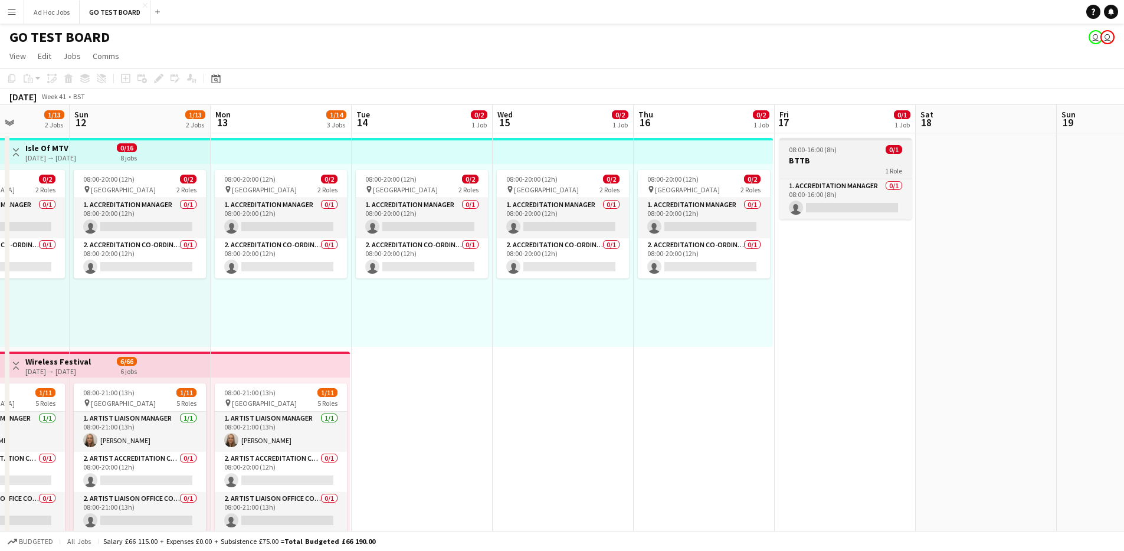
click at [852, 159] on h3 "BTTB" at bounding box center [845, 160] width 132 height 11
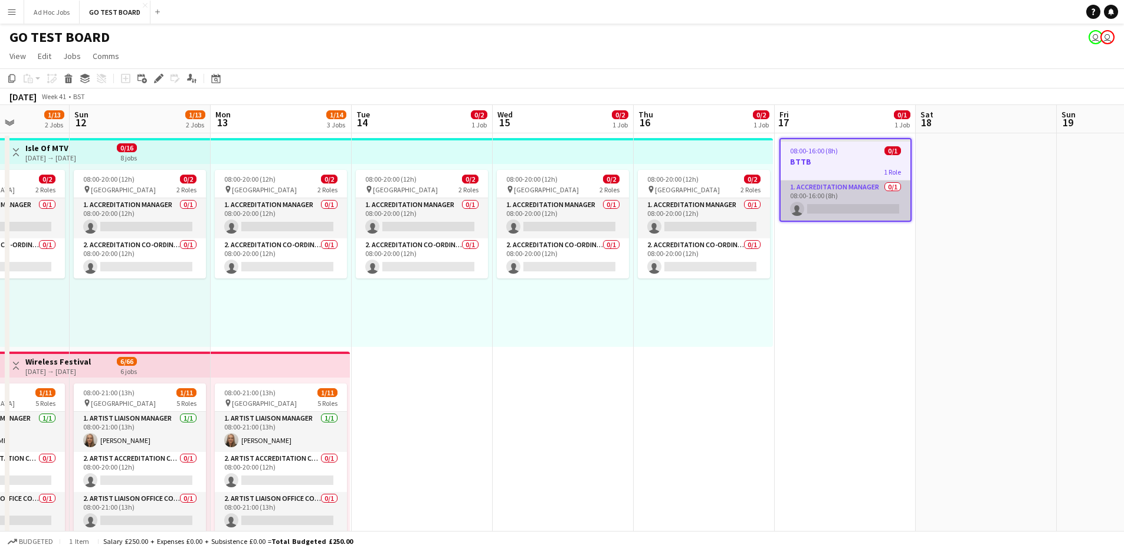
click at [837, 194] on app-card-role "1. Accreditation Manager 0/1 08:00-16:00 (8h) single-neutral-actions" at bounding box center [845, 201] width 130 height 40
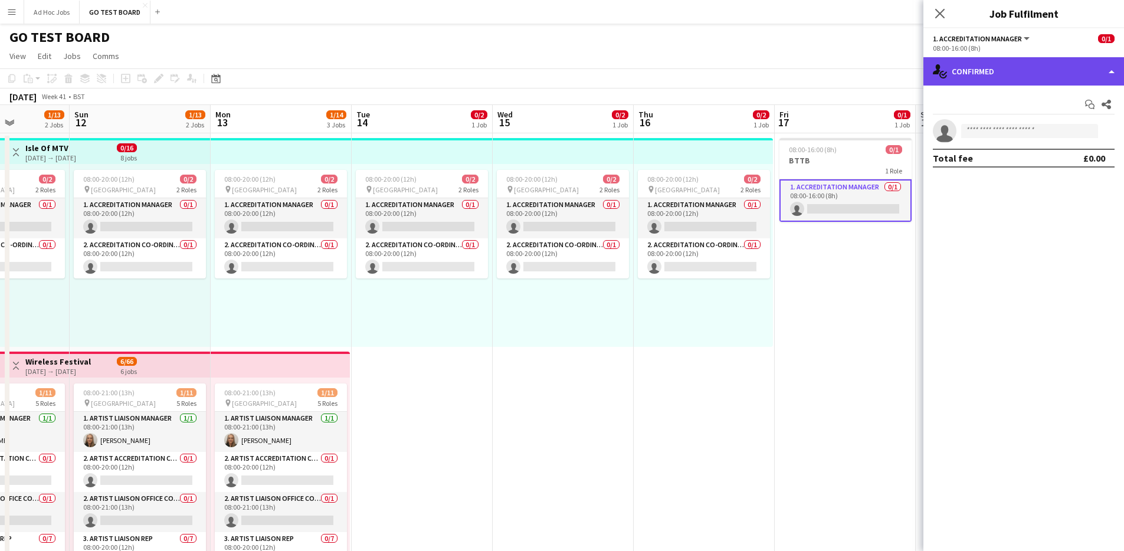
click at [1113, 75] on div "single-neutral-actions-check-2 Confirmed" at bounding box center [1023, 71] width 201 height 28
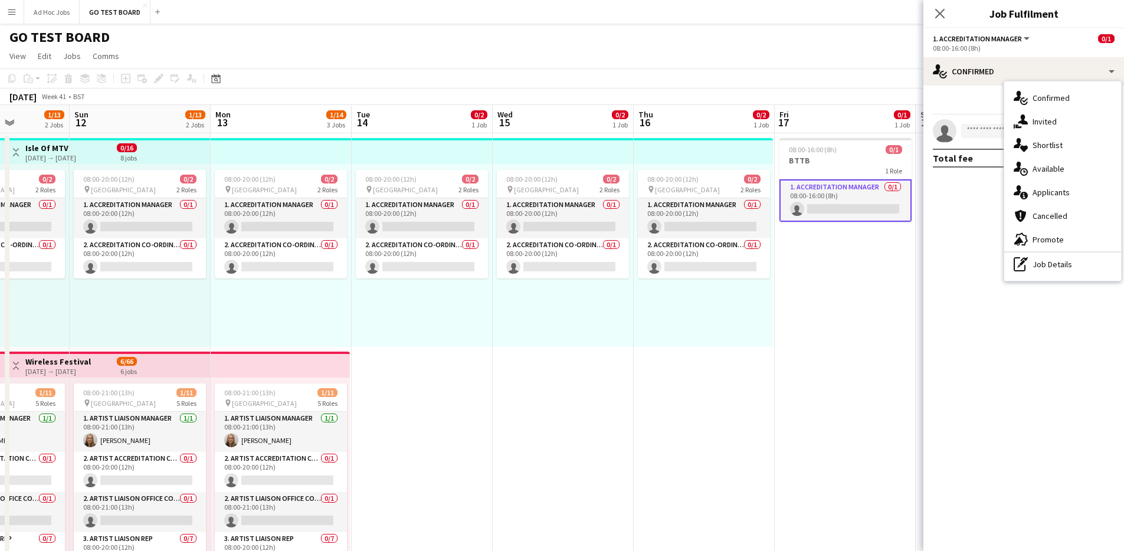
click at [978, 94] on div "Start chat Share single-neutral-actions Total fee £0.00" at bounding box center [1023, 131] width 201 height 91
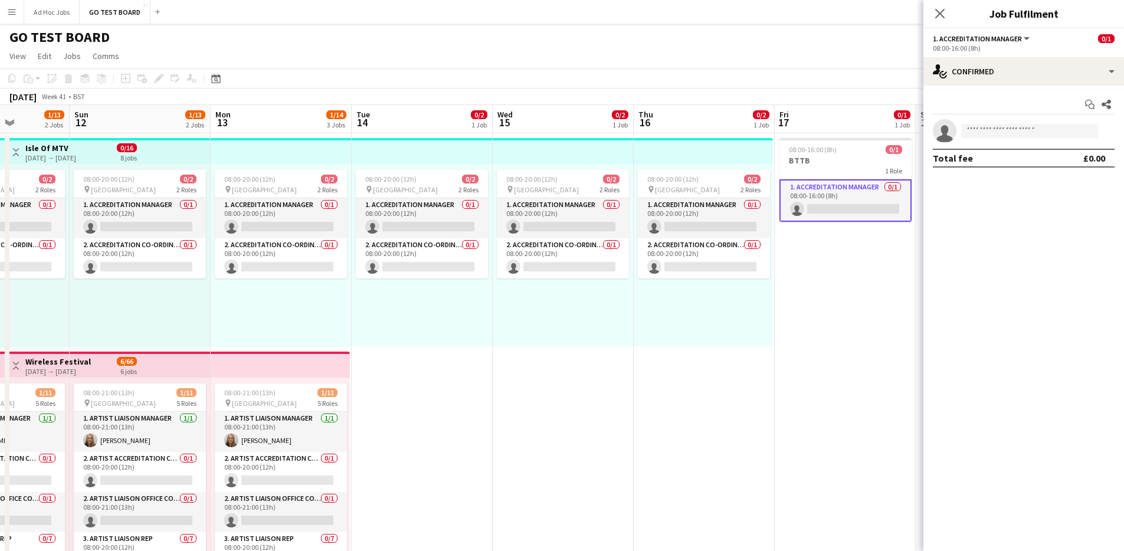
click at [961, 280] on mat-expansion-panel "check Confirmed Start chat Share single-neutral-actions Total fee £0.00" at bounding box center [1023, 318] width 201 height 465
click at [834, 155] on h3 "BTTB" at bounding box center [845, 160] width 132 height 11
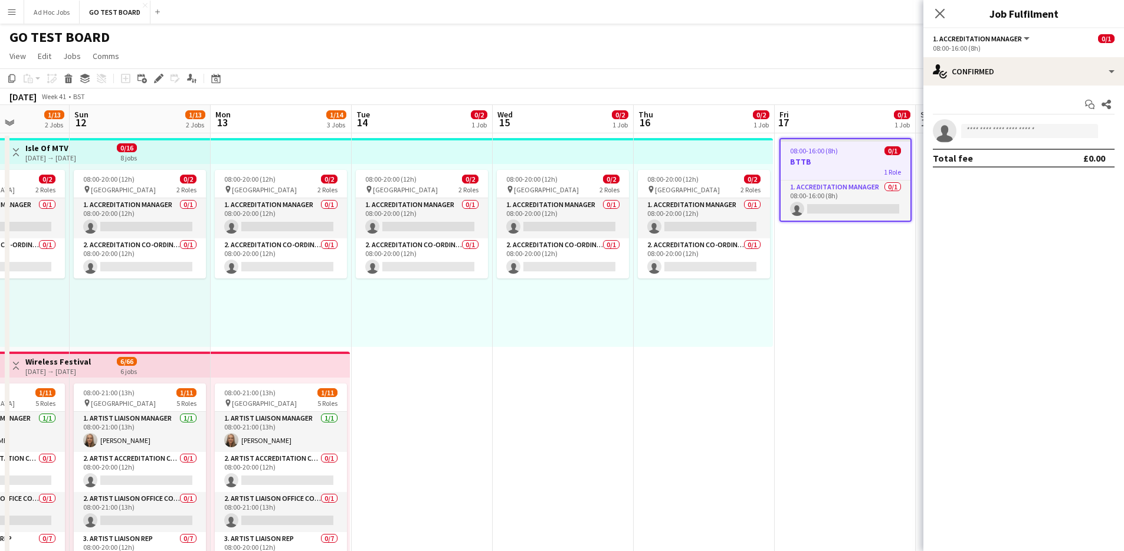
click at [836, 155] on span "08:00-16:00 (8h)" at bounding box center [814, 150] width 48 height 9
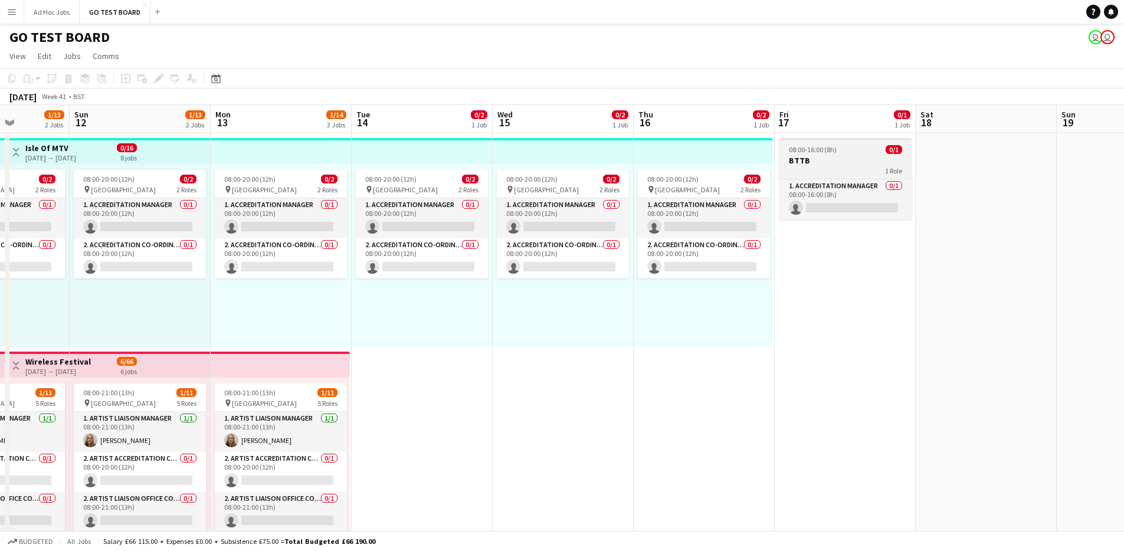
click at [836, 155] on h3 "BTTB" at bounding box center [845, 160] width 132 height 11
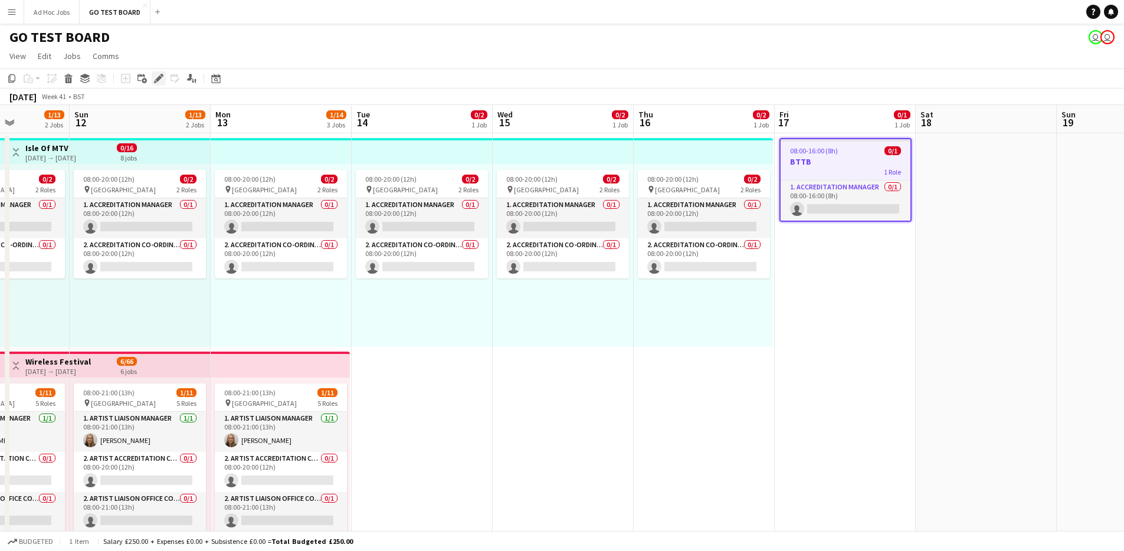
click at [162, 73] on div "Edit" at bounding box center [159, 78] width 14 height 14
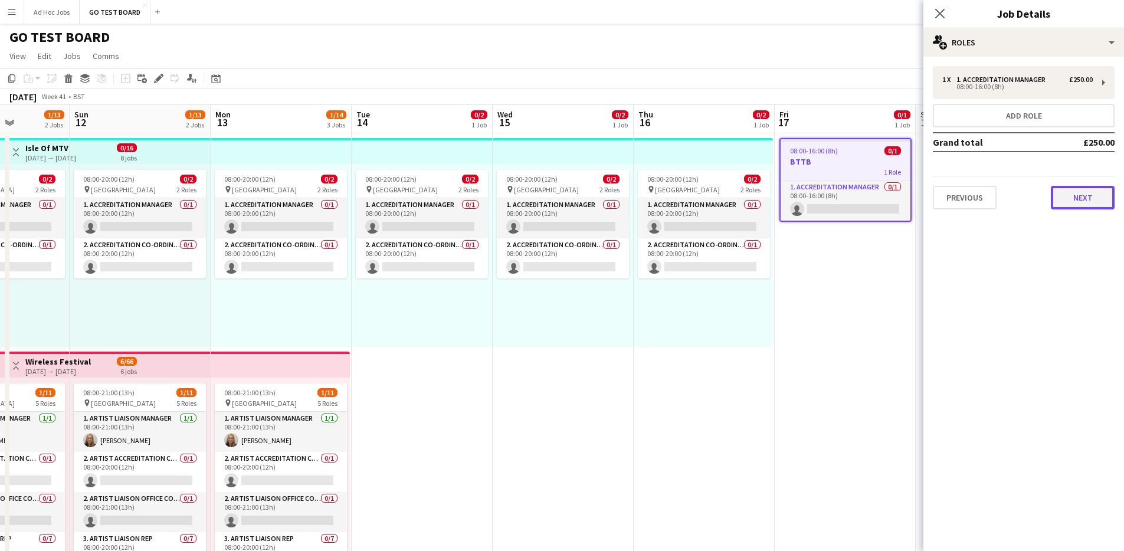
click at [1077, 204] on button "Next" at bounding box center [1083, 198] width 64 height 24
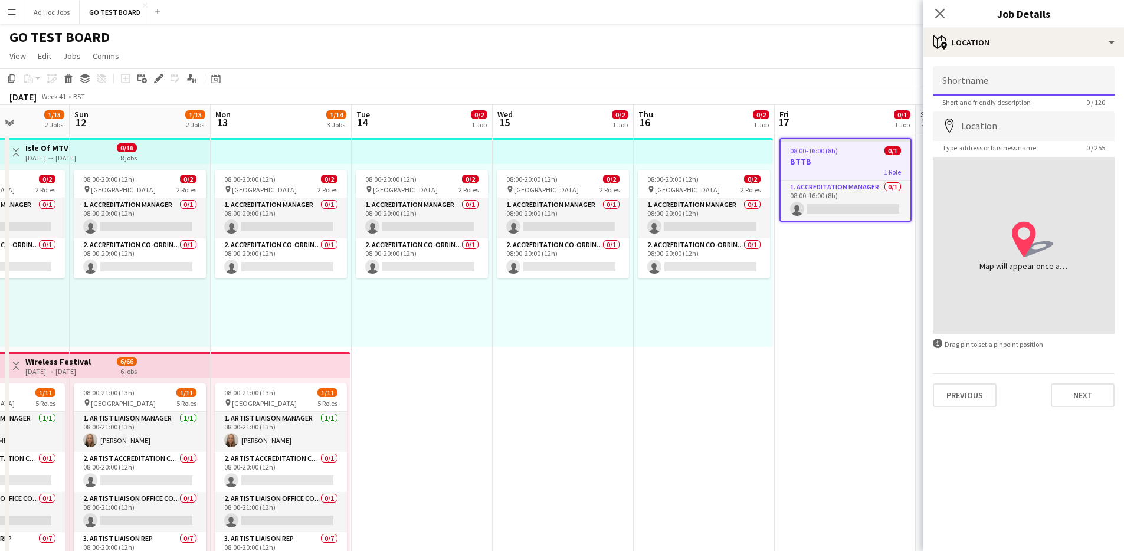
click at [986, 87] on input "Shortname" at bounding box center [1024, 80] width 182 height 29
type input "*"
type input "**********"
click at [999, 132] on input "Location" at bounding box center [1024, 125] width 182 height 29
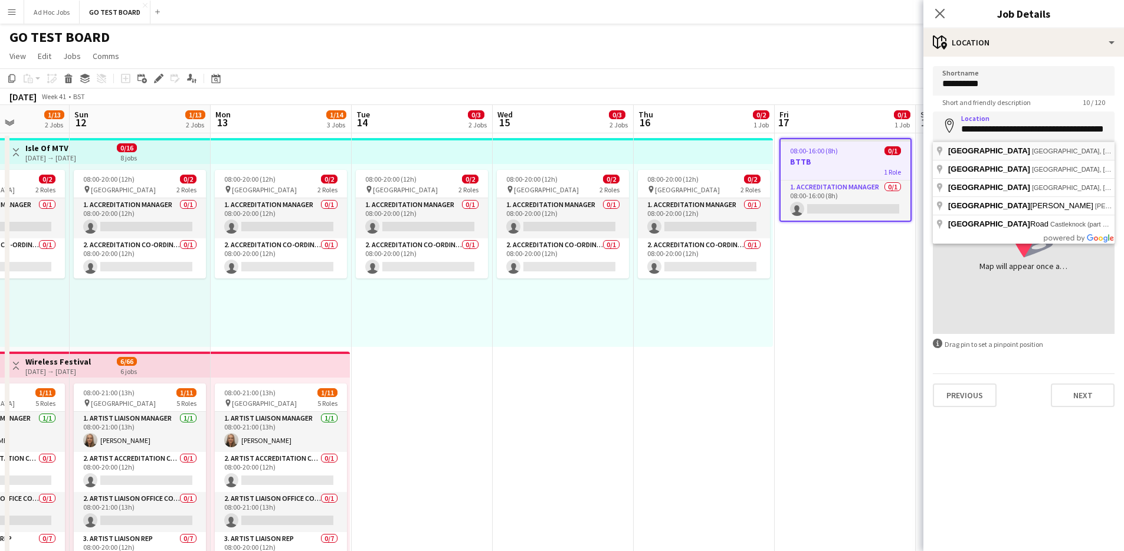
type input "**********"
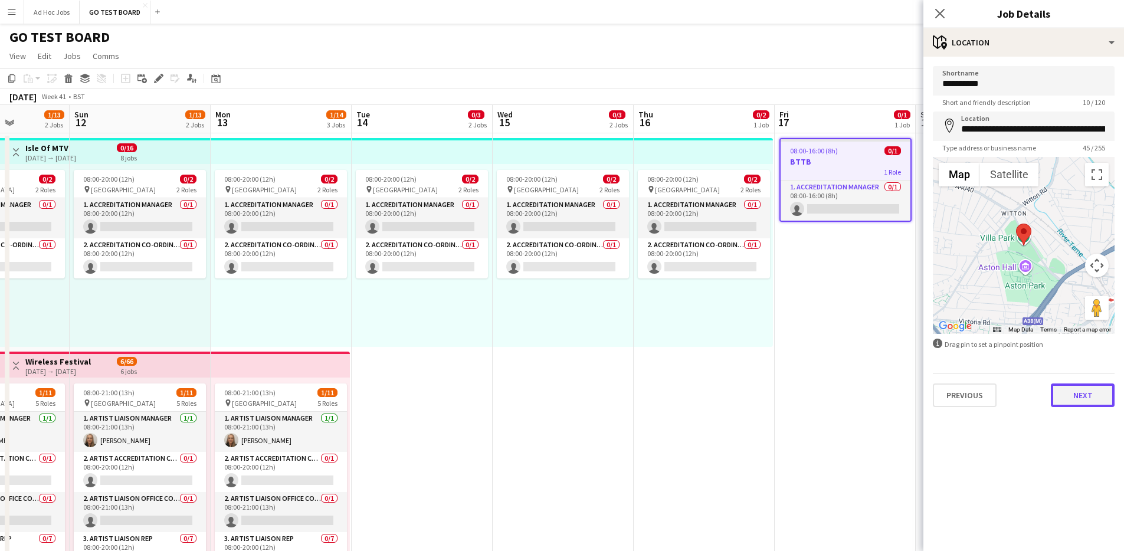
click at [1091, 400] on button "Next" at bounding box center [1083, 395] width 64 height 24
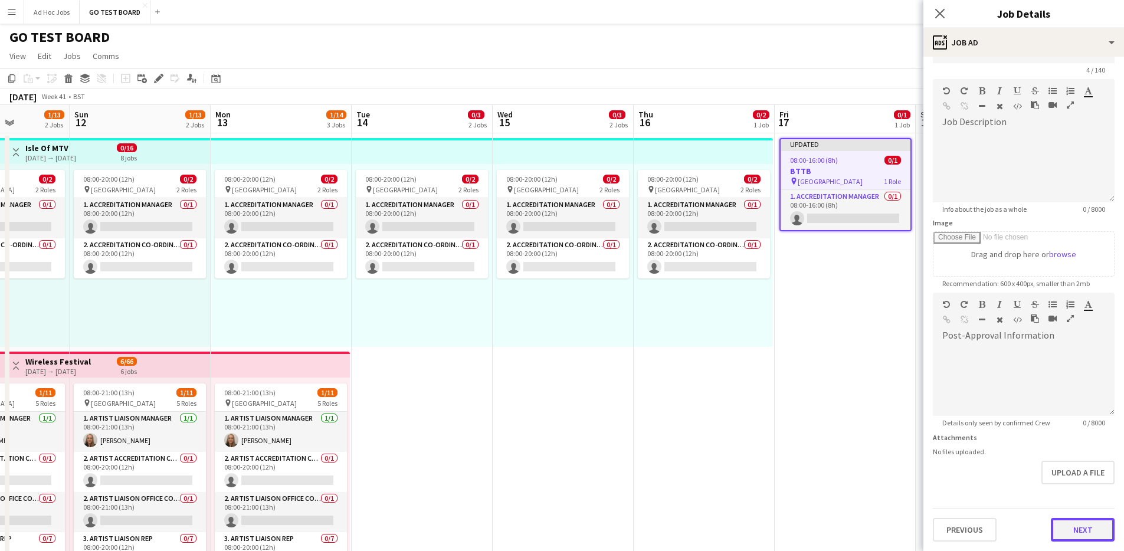
click at [1085, 501] on form "Headline **** 4 / 140 Job Description default Heading 1 Heading 2 Heading 3 Hea…" at bounding box center [1023, 288] width 201 height 508
click at [1091, 540] on button "Next" at bounding box center [1083, 530] width 64 height 24
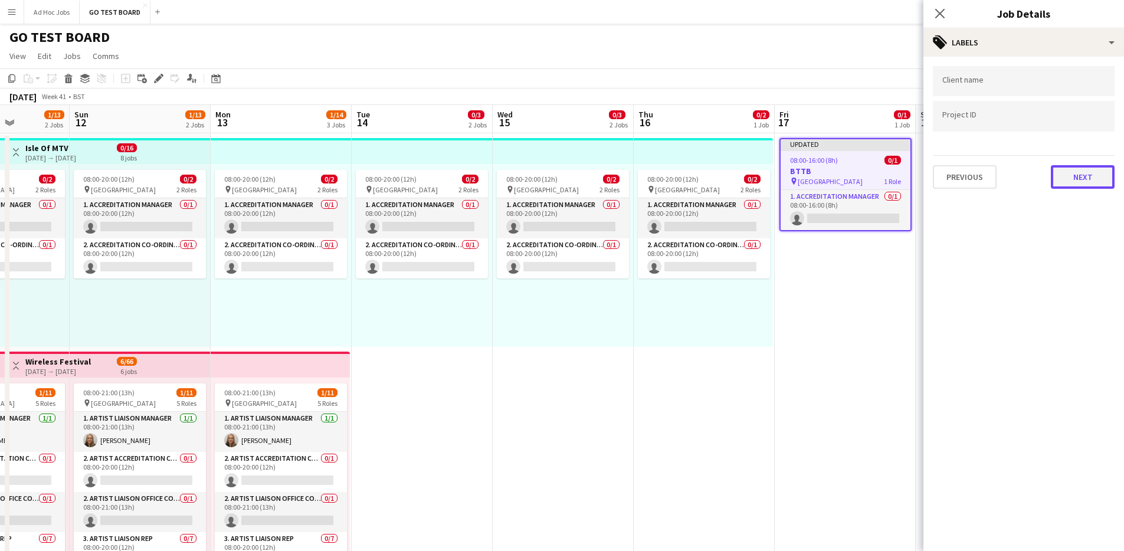
click at [1080, 176] on button "Next" at bounding box center [1083, 177] width 64 height 24
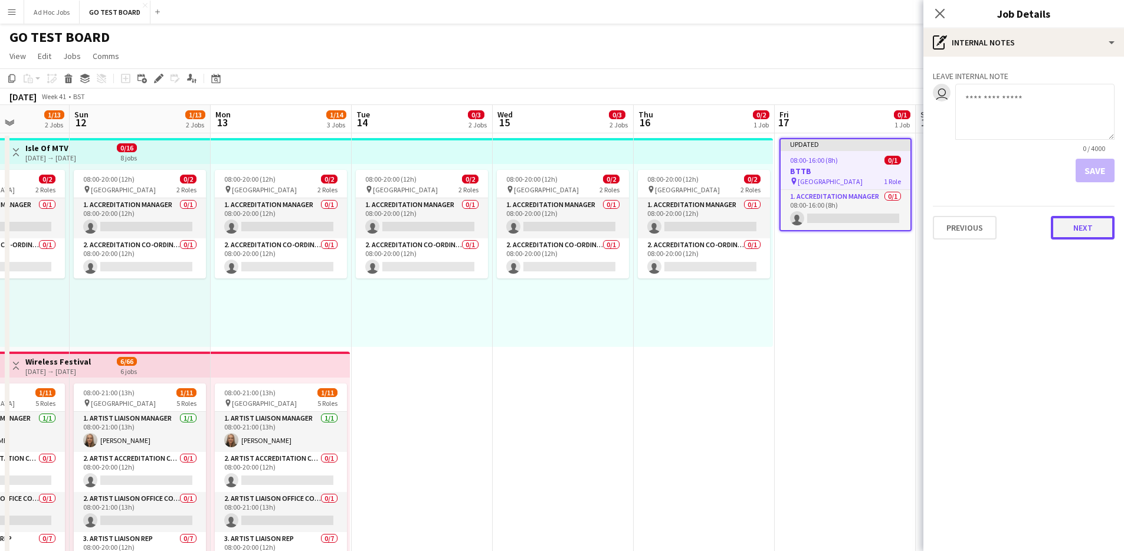
click at [1093, 235] on button "Next" at bounding box center [1083, 228] width 64 height 24
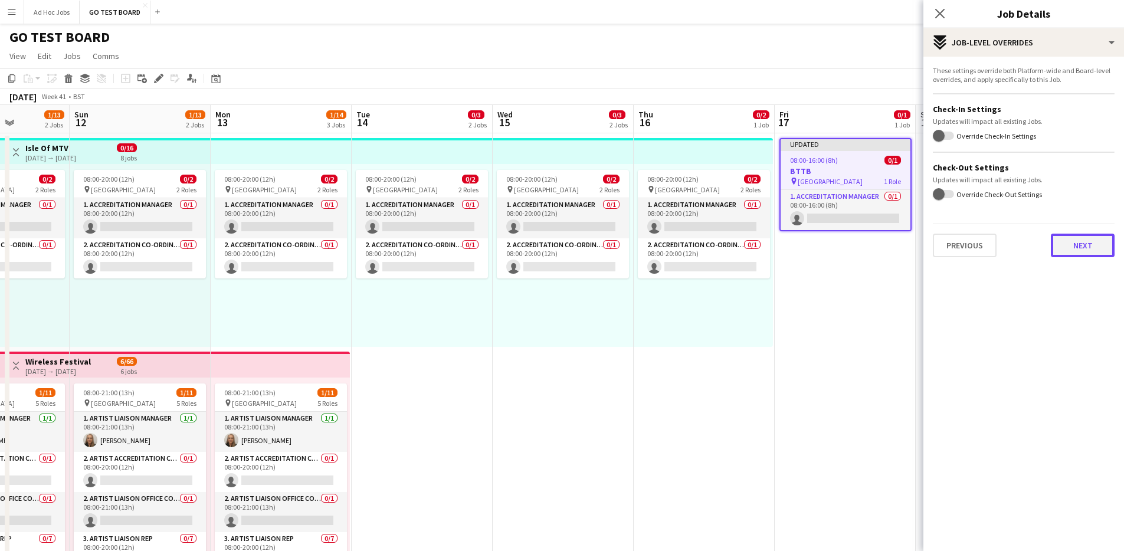
click at [1091, 252] on button "Next" at bounding box center [1083, 246] width 64 height 24
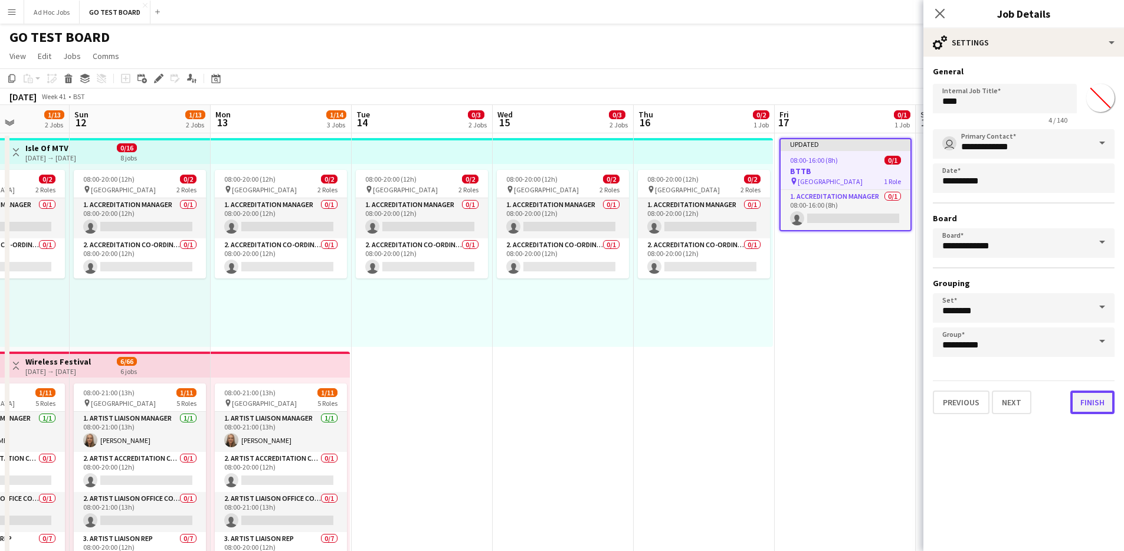
click at [1098, 408] on button "Finish" at bounding box center [1092, 403] width 44 height 24
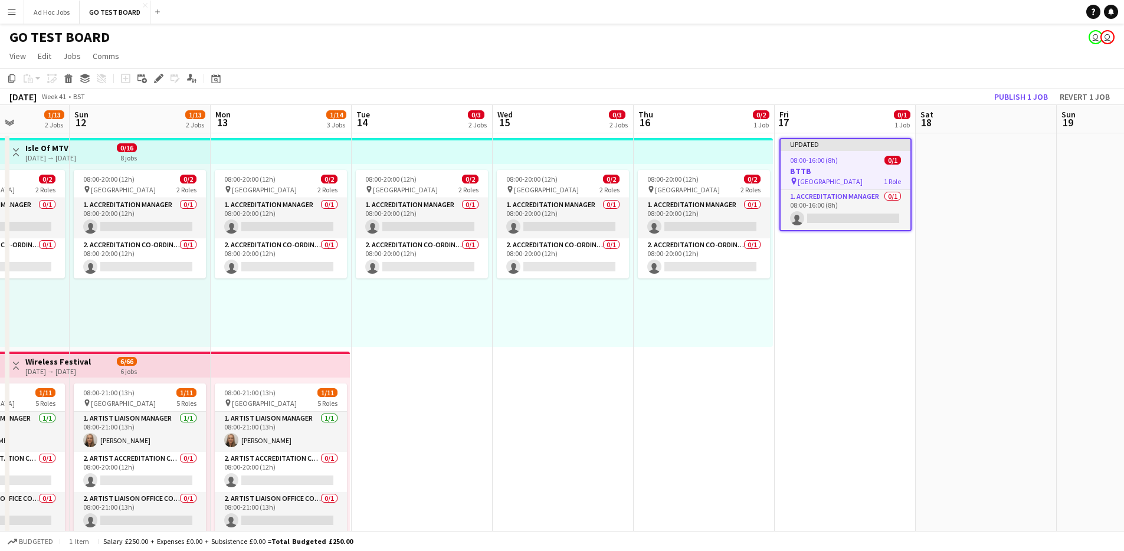
click at [884, 386] on app-date-cell "Updated 08:00-16:00 (8h) 0/1 BTTB pin Villa Park 1 Role 1. Accreditation Manage…" at bounding box center [845, 455] width 141 height 645
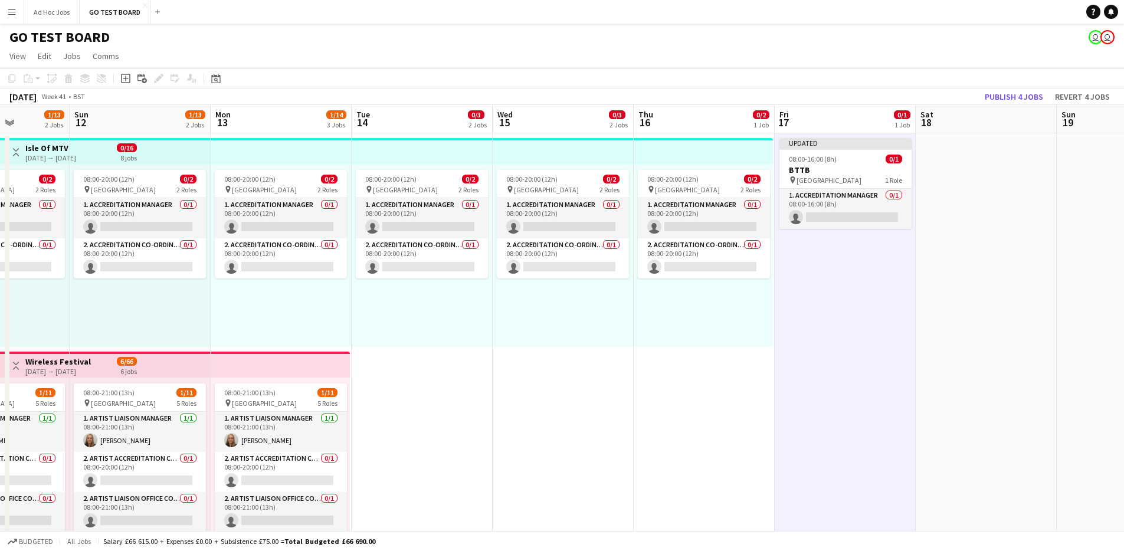
click at [1009, 316] on app-date-cell at bounding box center [986, 455] width 141 height 645
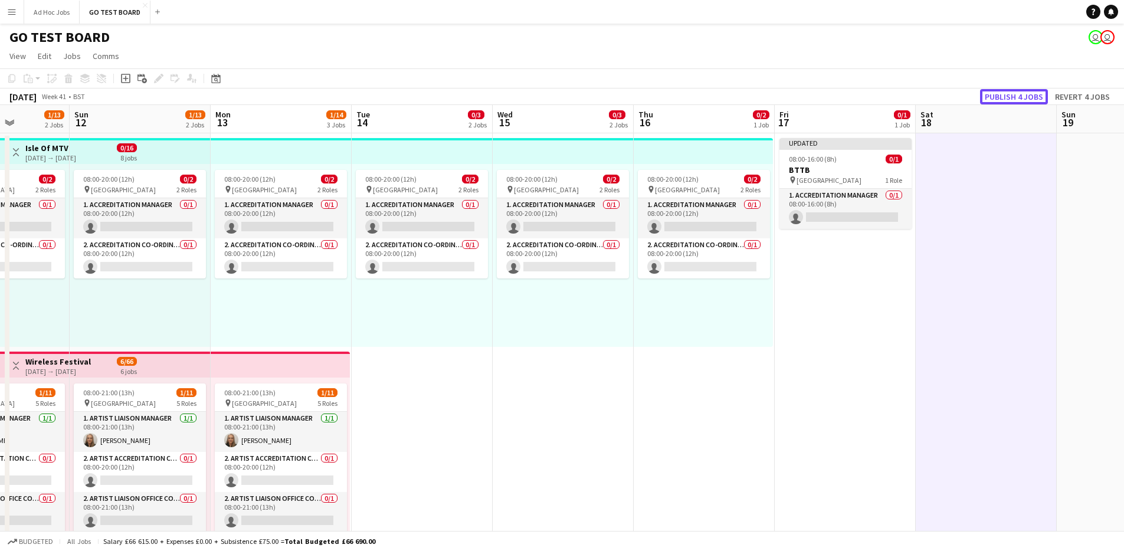
click at [1004, 94] on button "Publish 4 jobs" at bounding box center [1014, 96] width 68 height 15
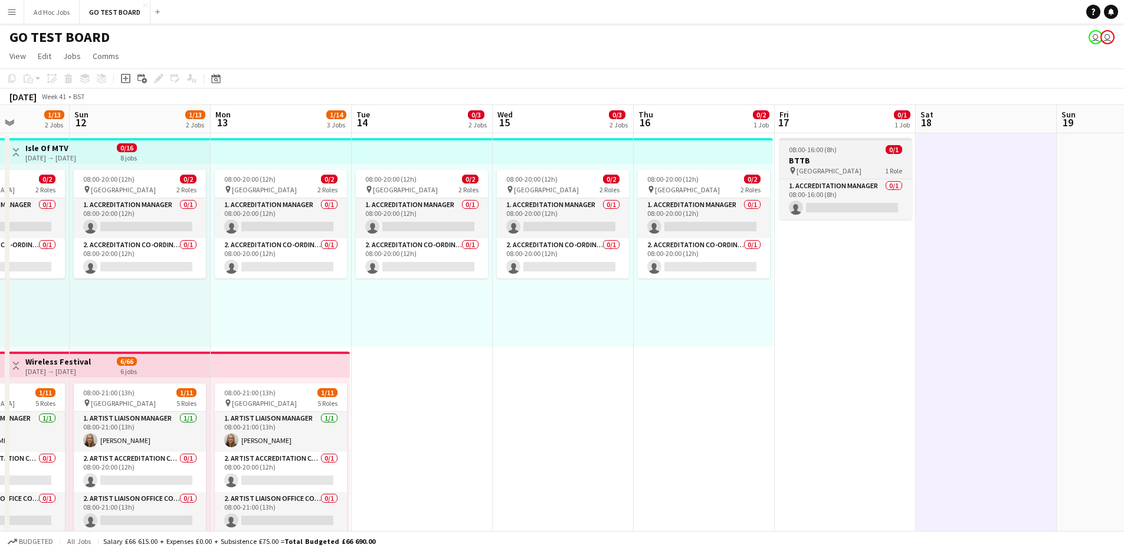
click at [845, 159] on h3 "BTTB" at bounding box center [845, 160] width 132 height 11
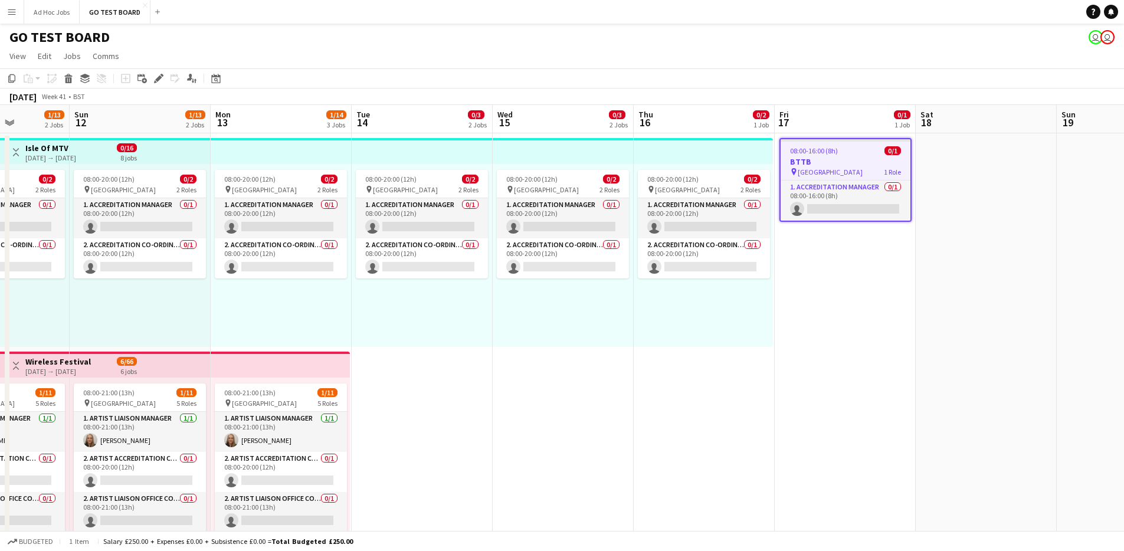
click at [845, 159] on h3 "BTTB" at bounding box center [845, 161] width 130 height 11
click at [160, 81] on icon "Edit" at bounding box center [158, 78] width 9 height 9
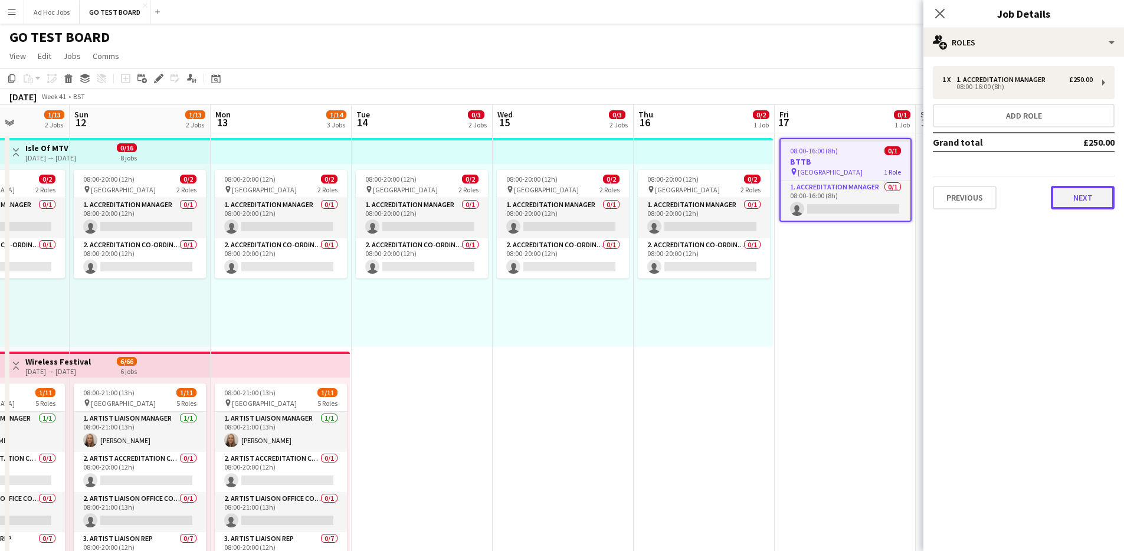
click at [1090, 199] on button "Next" at bounding box center [1083, 198] width 64 height 24
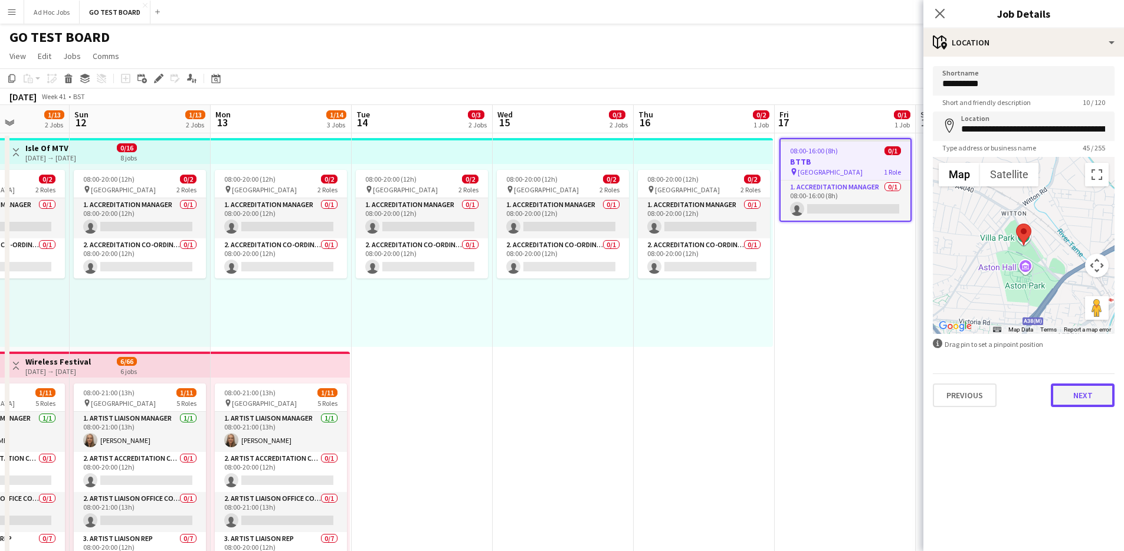
click at [1090, 401] on button "Next" at bounding box center [1083, 395] width 64 height 24
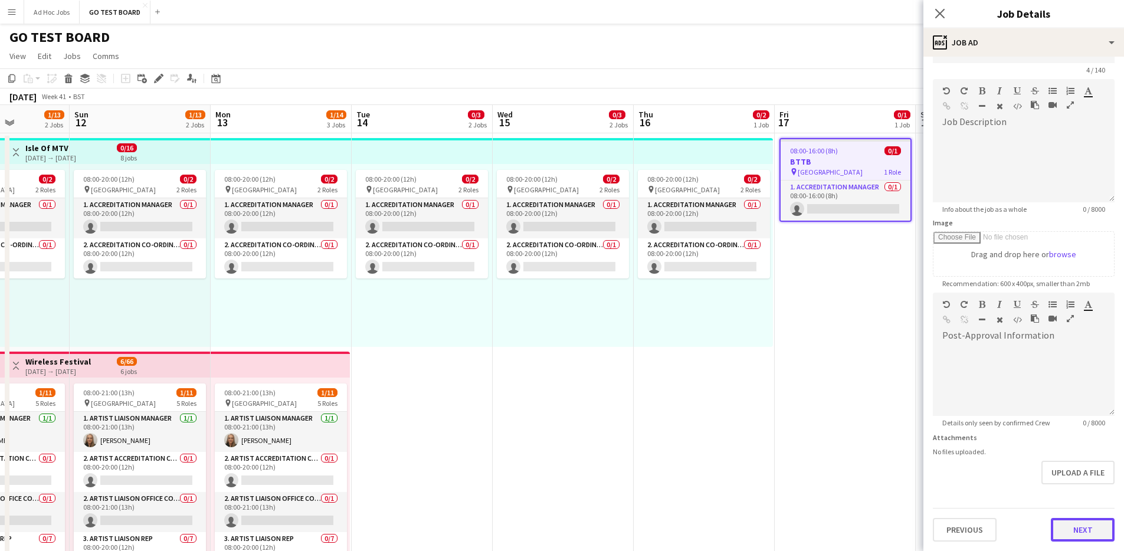
scroll to position [32, 0]
click at [1091, 500] on form "Headline **** 4 / 140 Job Description default Heading 1 Heading 2 Heading 3 Hea…" at bounding box center [1023, 288] width 201 height 508
click at [1092, 529] on button "Next" at bounding box center [1083, 530] width 64 height 24
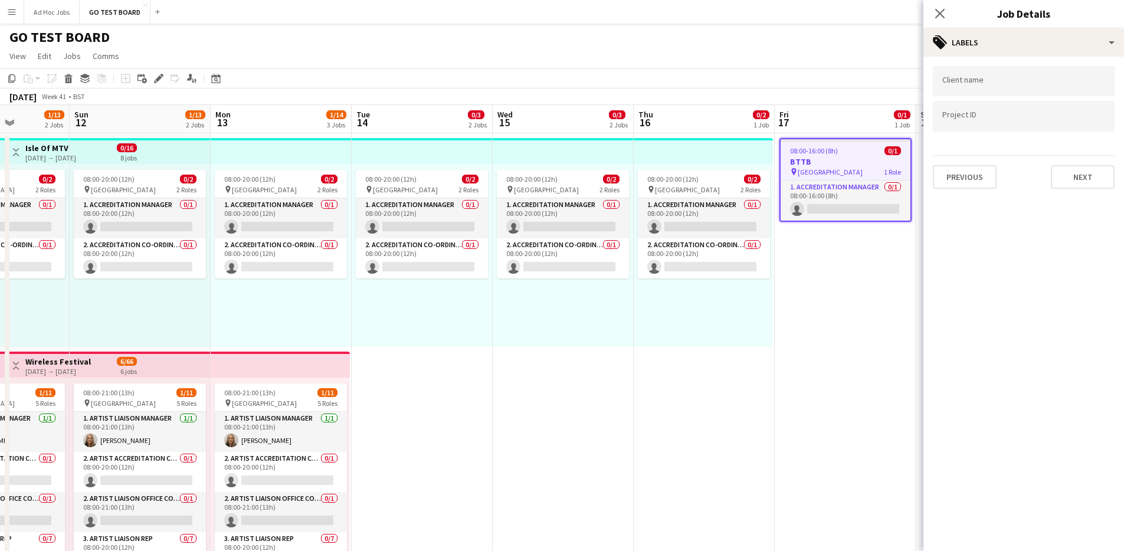
scroll to position [0, 0]
click at [1089, 182] on button "Next" at bounding box center [1083, 177] width 64 height 24
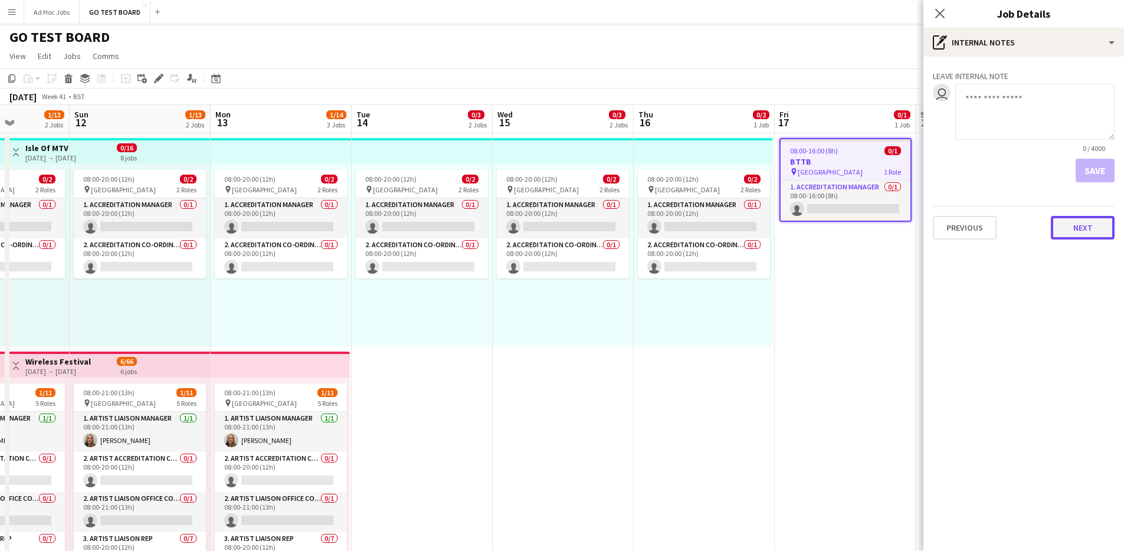
click at [1101, 229] on button "Next" at bounding box center [1083, 228] width 64 height 24
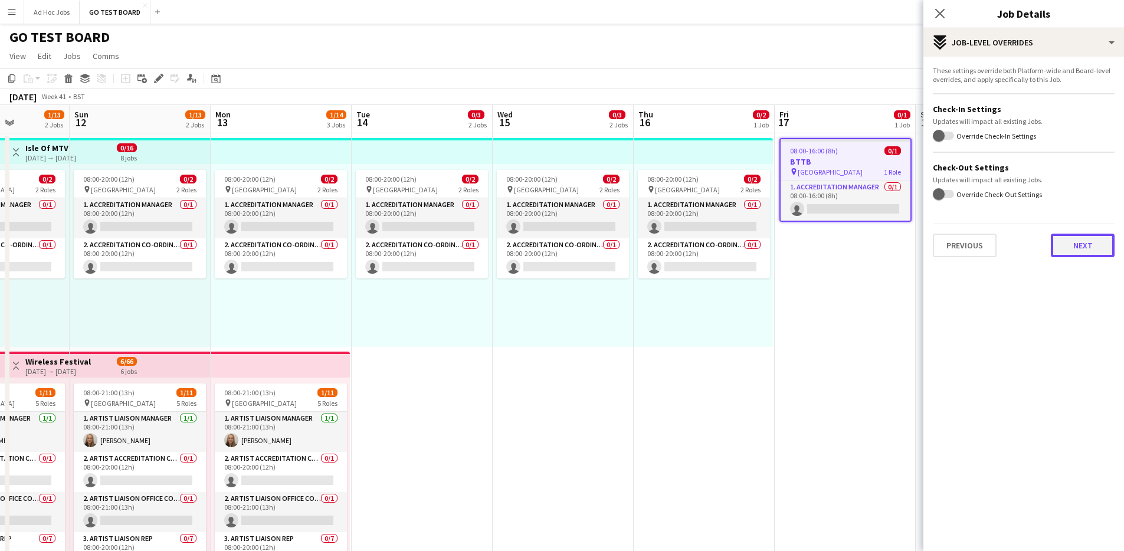
click at [1078, 246] on button "Next" at bounding box center [1083, 246] width 64 height 24
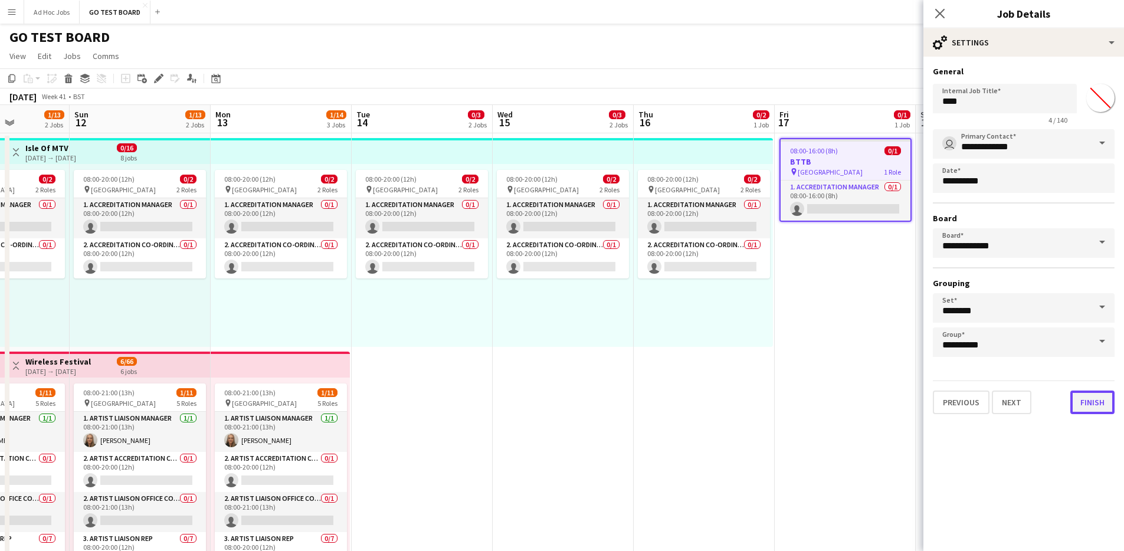
click at [1090, 406] on button "Finish" at bounding box center [1092, 403] width 44 height 24
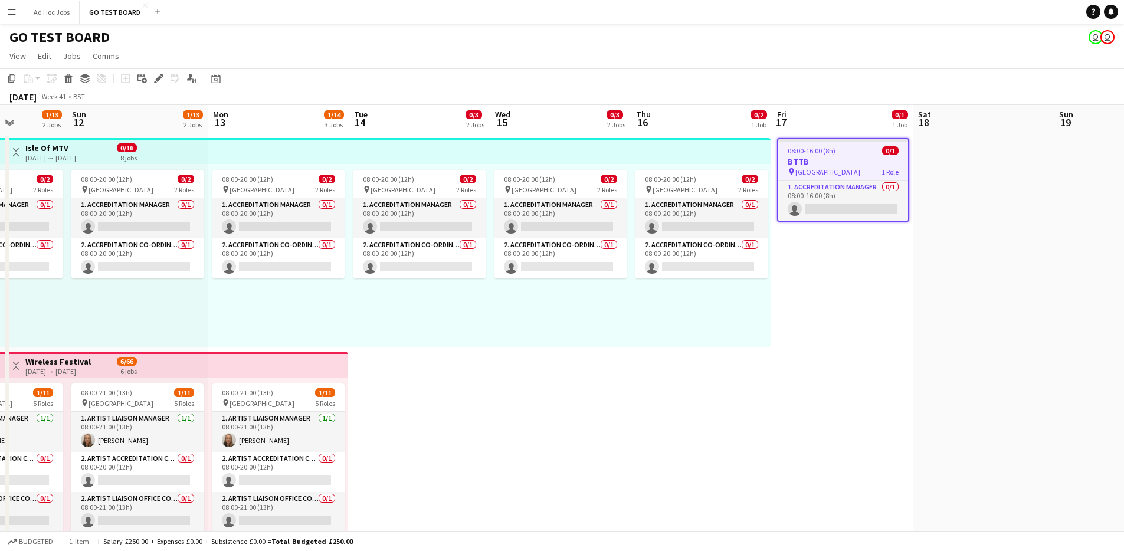
scroll to position [0, 384]
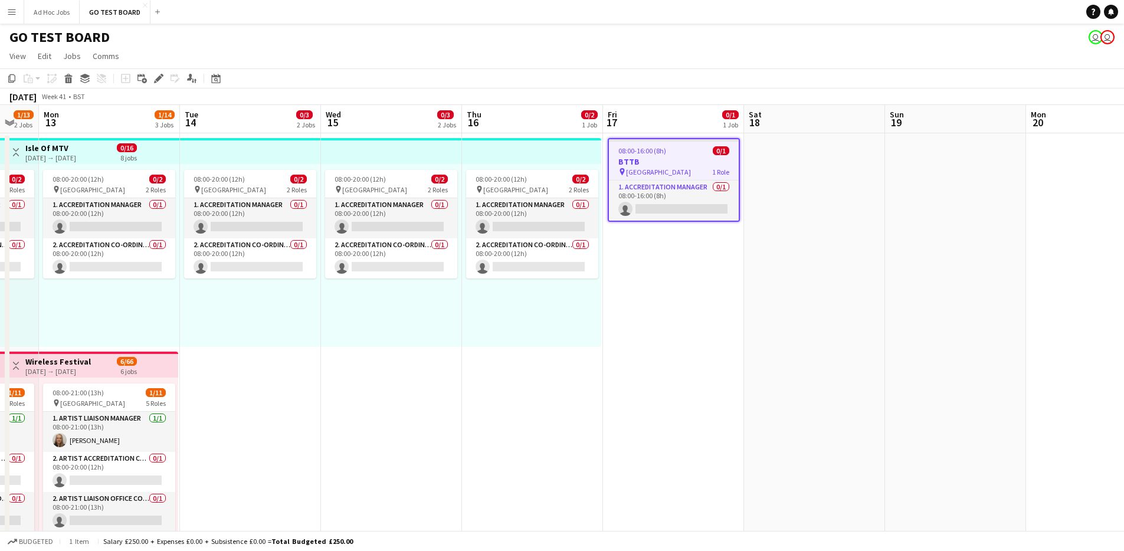
drag, startPoint x: 961, startPoint y: 409, endPoint x: 801, endPoint y: 415, distance: 160.6
click at [801, 415] on app-calendar-viewport "Fri 10 1/15 3 Jobs Sat 11 1/13 2 Jobs Sun 12 1/13 2 Jobs Mon 13 1/14 3 Jobs Tue…" at bounding box center [562, 560] width 1124 height 911
click at [680, 160] on h3 "BTTB" at bounding box center [674, 161] width 130 height 11
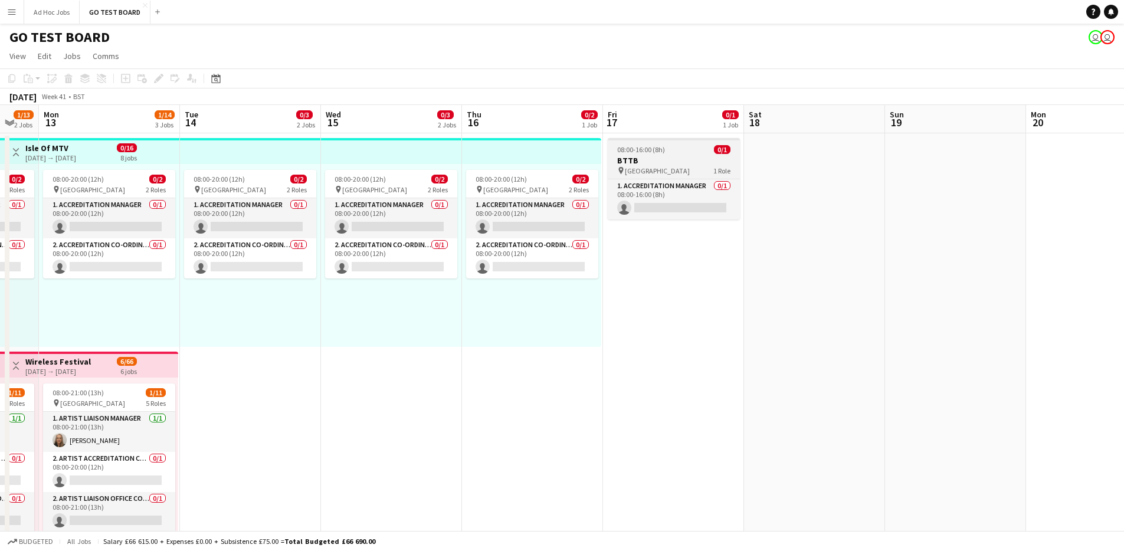
click at [680, 160] on h3 "BTTB" at bounding box center [674, 160] width 132 height 11
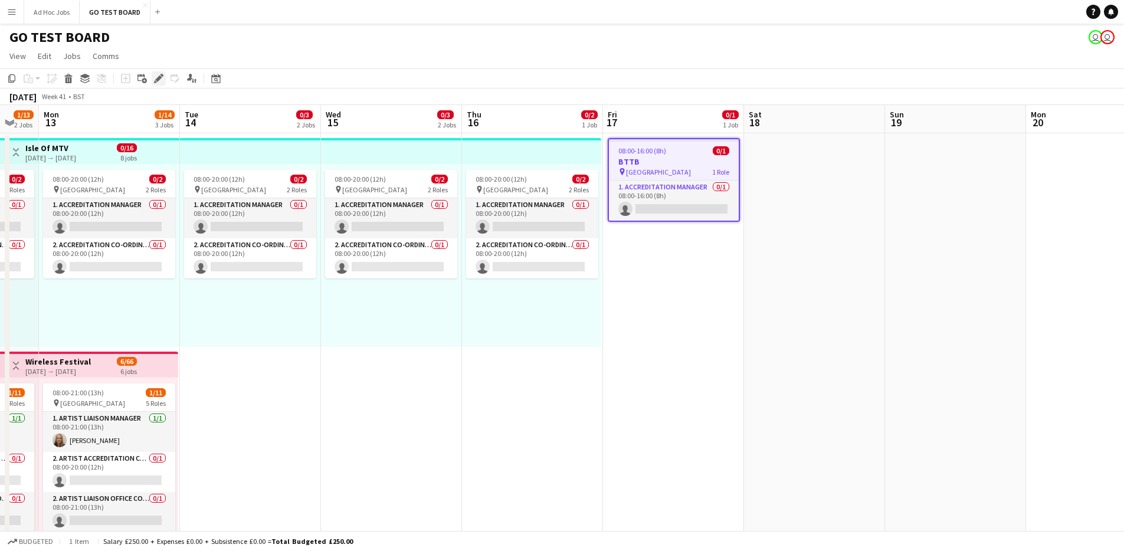
click at [156, 74] on icon "Edit" at bounding box center [158, 78] width 9 height 9
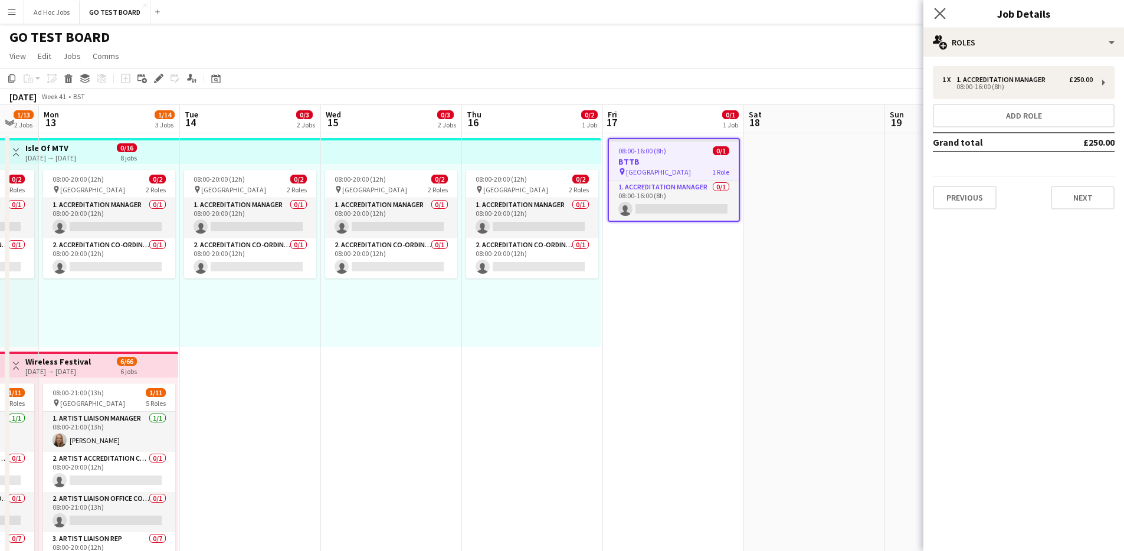
click at [946, 16] on app-icon "Close pop-in" at bounding box center [939, 13] width 17 height 17
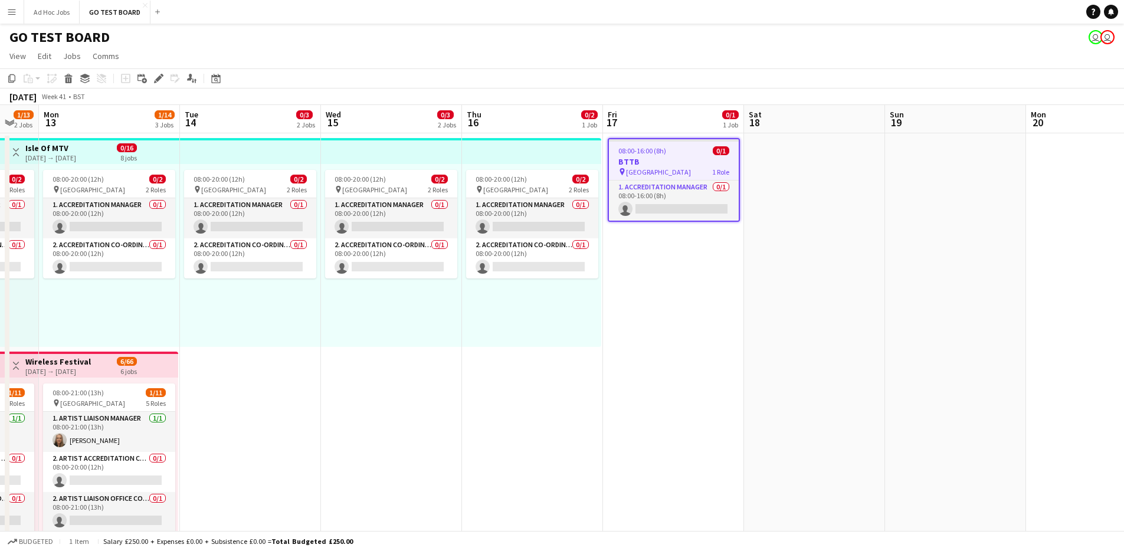
click at [687, 163] on h3 "BTTB" at bounding box center [674, 161] width 130 height 11
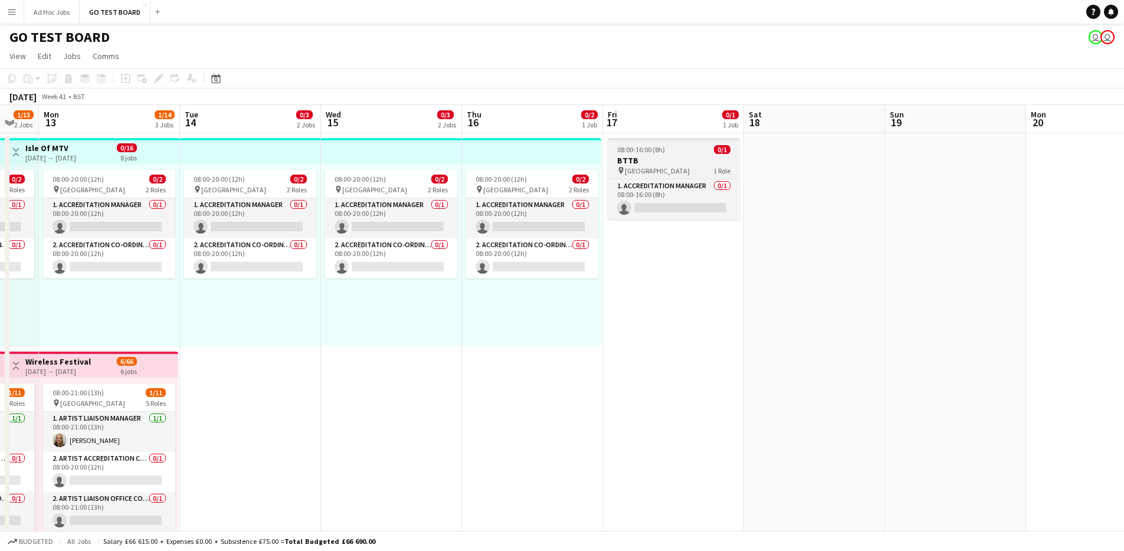
click at [661, 161] on h3 "BTTB" at bounding box center [674, 160] width 132 height 11
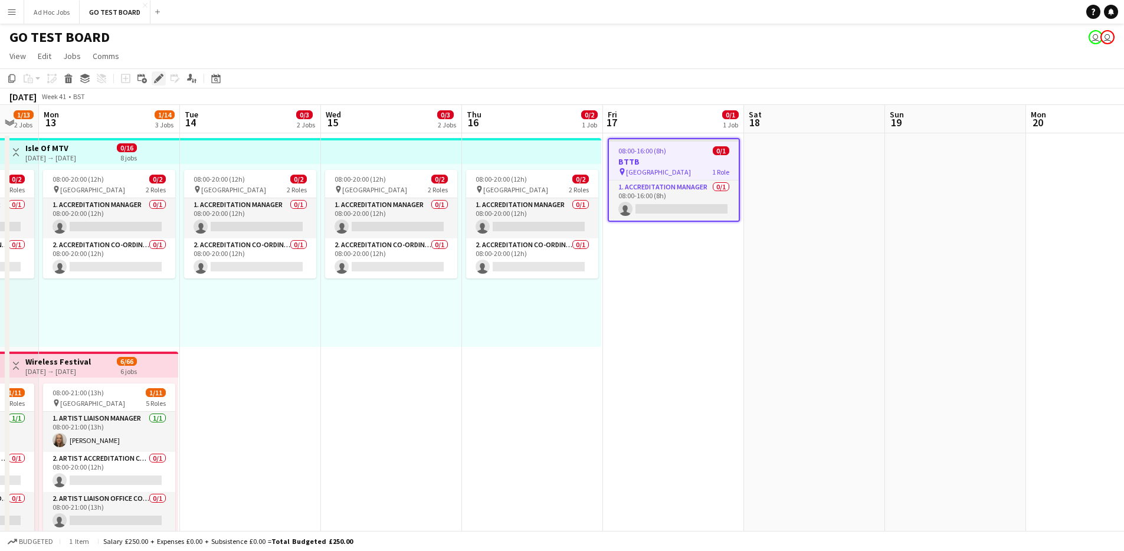
click at [156, 80] on icon at bounding box center [158, 79] width 6 height 6
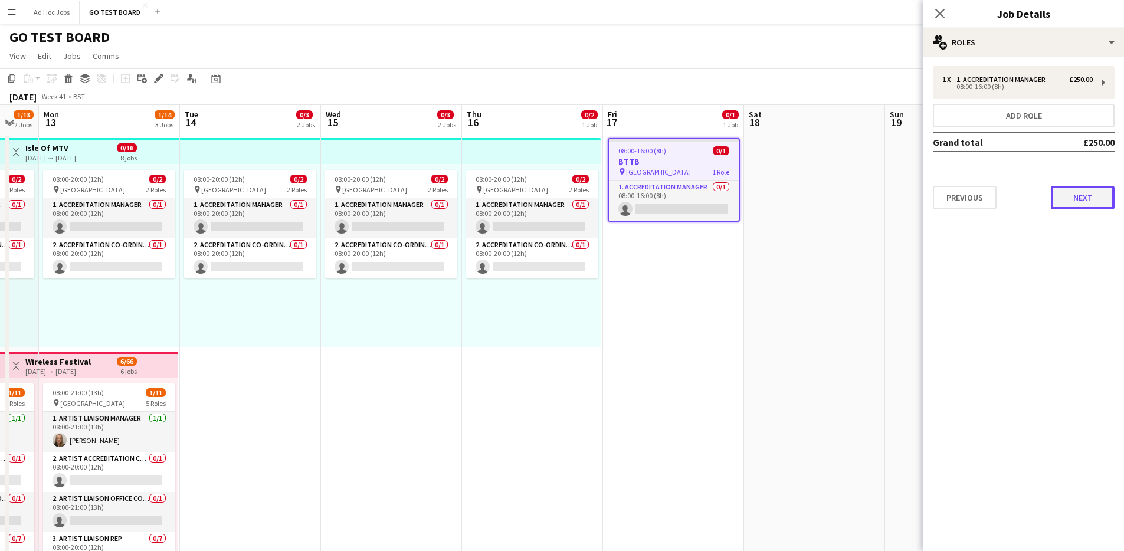
click at [1087, 198] on button "Next" at bounding box center [1083, 198] width 64 height 24
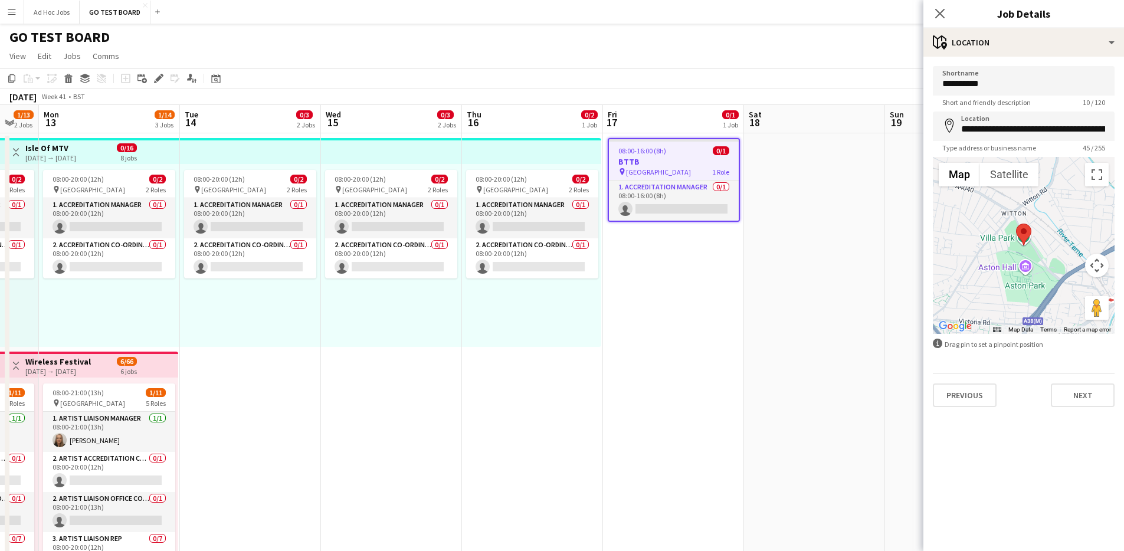
click at [1095, 409] on div "**********" at bounding box center [1023, 237] width 201 height 360
click at [1097, 404] on button "Next" at bounding box center [1083, 395] width 64 height 24
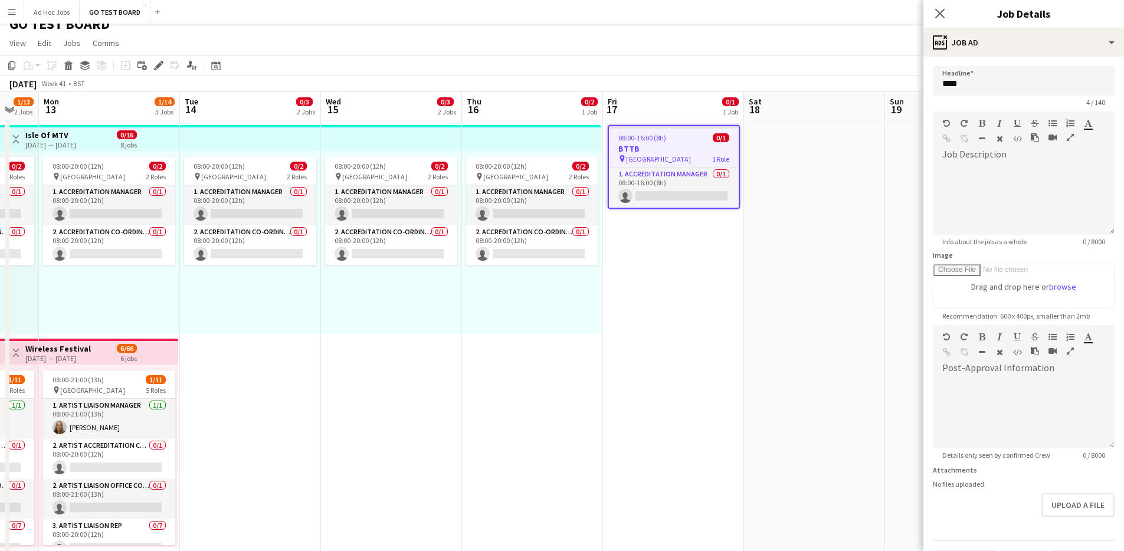
scroll to position [24, 0]
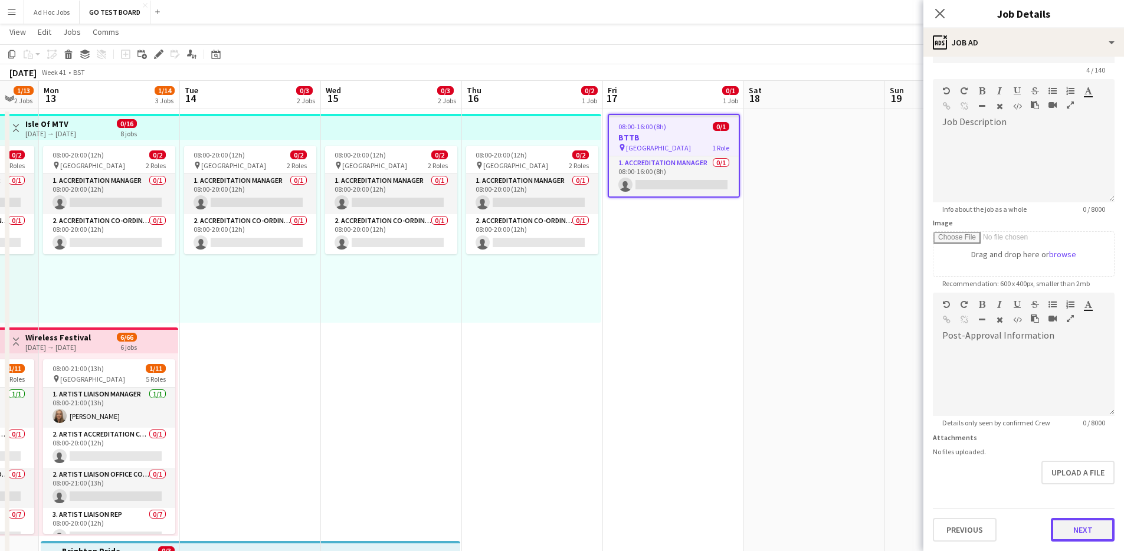
click at [1069, 483] on form "Headline **** 4 / 140 Job Description default Heading 1 Heading 2 Heading 3 Hea…" at bounding box center [1023, 288] width 201 height 508
click at [1082, 533] on button "Next" at bounding box center [1083, 530] width 64 height 24
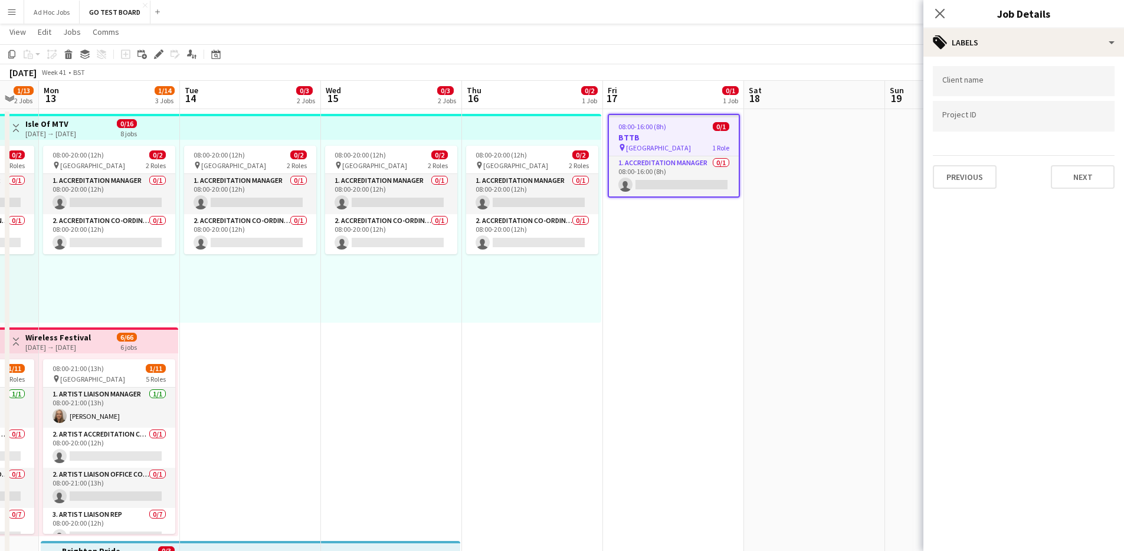
scroll to position [0, 0]
click at [987, 74] on div at bounding box center [1024, 81] width 182 height 30
type input "**********"
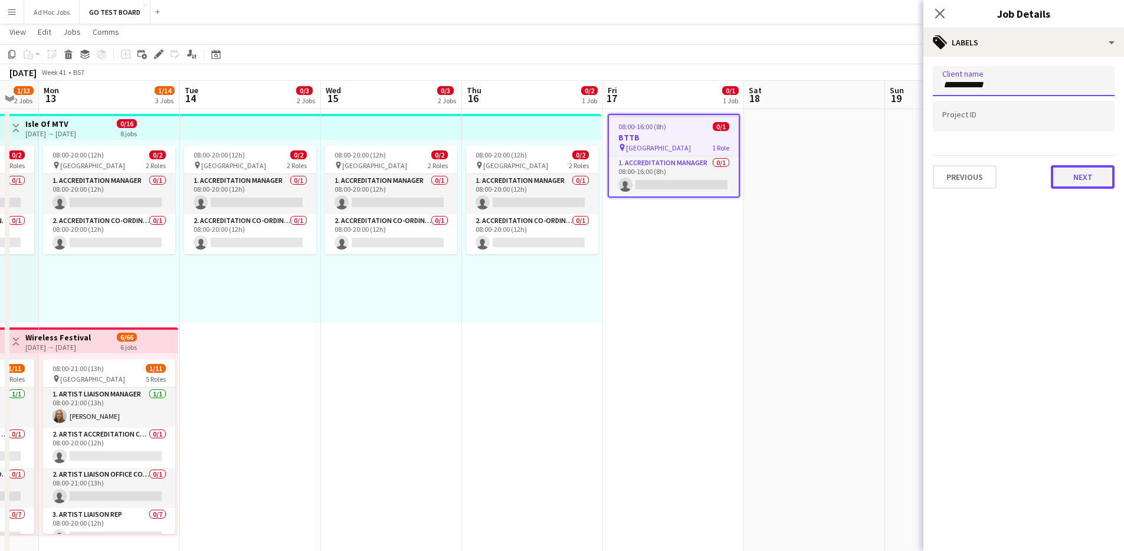
click at [1073, 179] on button "Next" at bounding box center [1083, 177] width 64 height 24
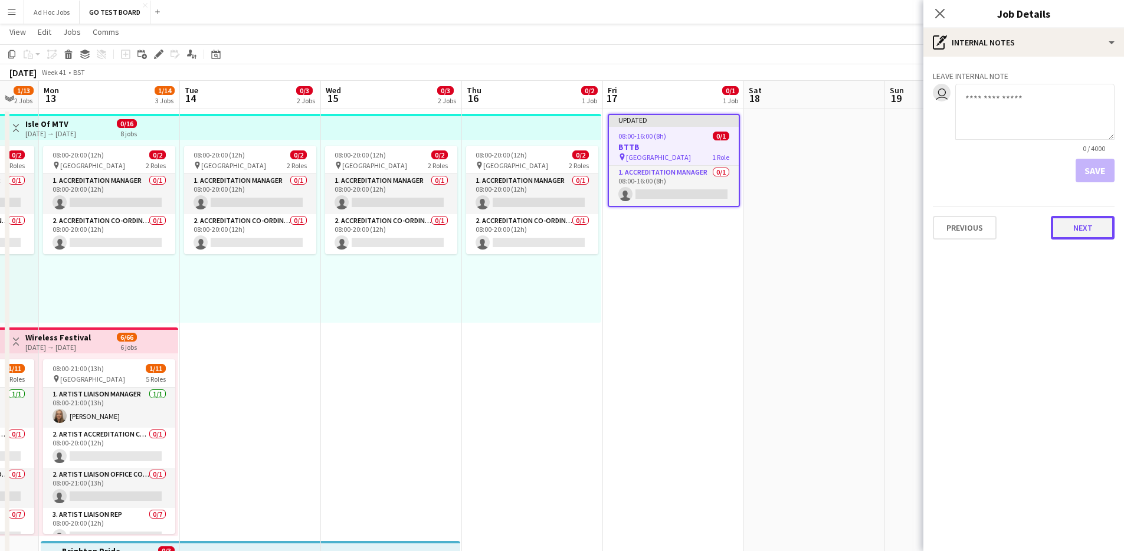
click at [1089, 233] on button "Next" at bounding box center [1083, 228] width 64 height 24
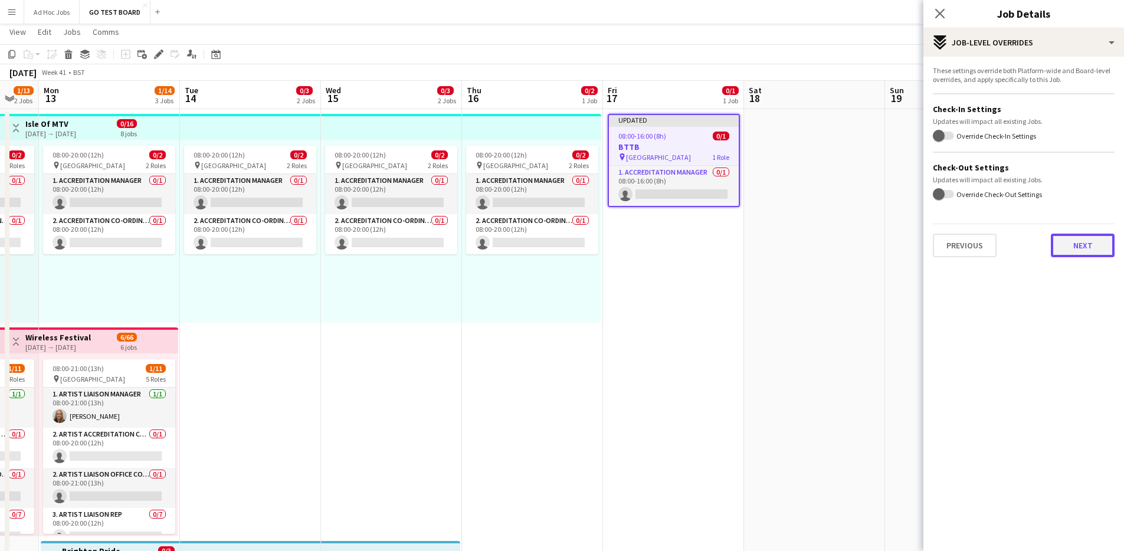
click at [1091, 248] on button "Next" at bounding box center [1083, 246] width 64 height 24
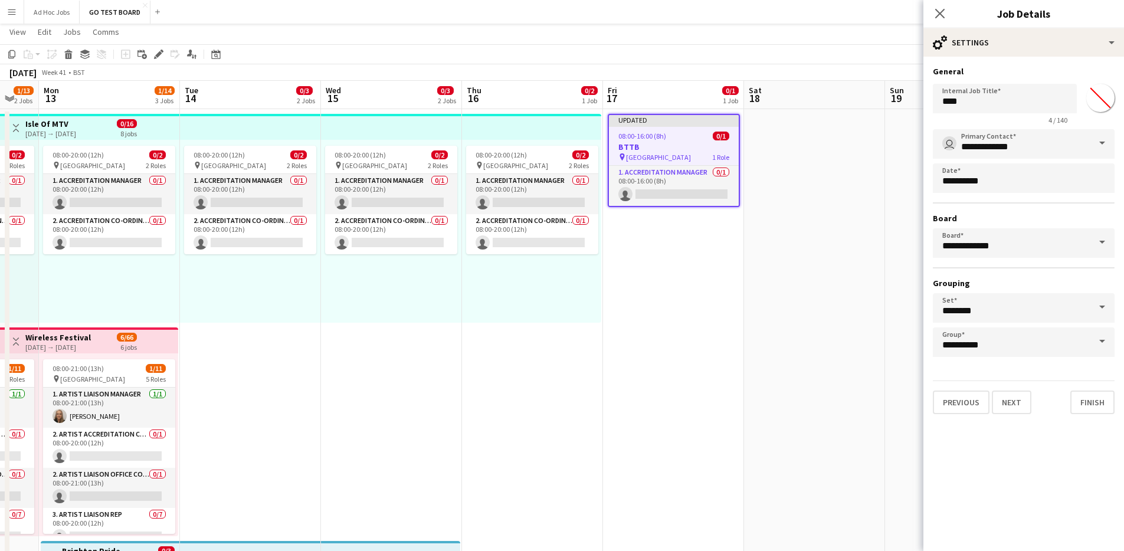
click at [1098, 99] on input "*******" at bounding box center [1100, 98] width 42 height 42
type input "*******"
click at [1015, 403] on button "Next" at bounding box center [1012, 403] width 40 height 24
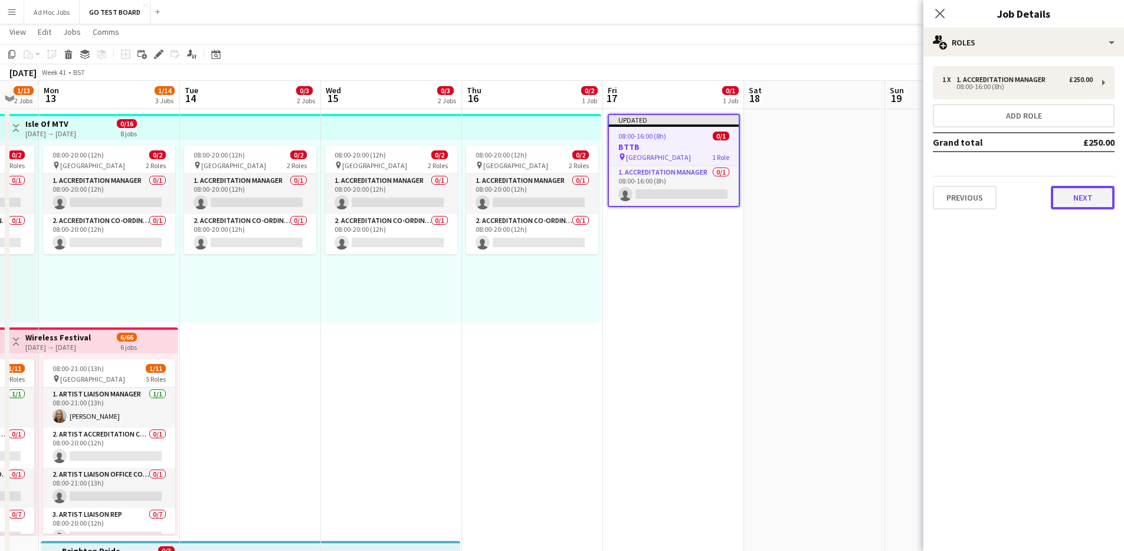
click at [1098, 201] on button "Next" at bounding box center [1083, 198] width 64 height 24
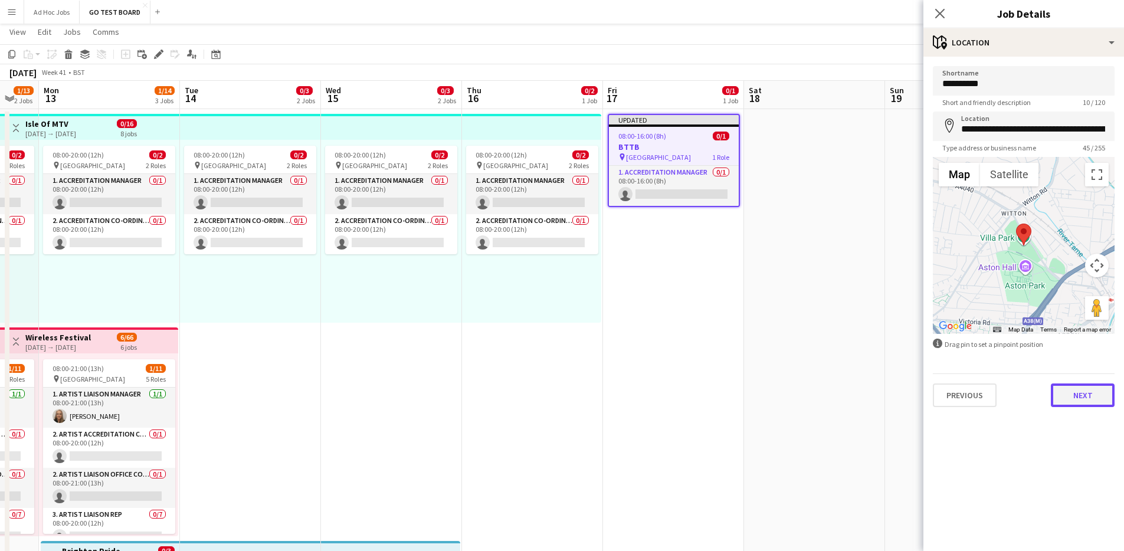
click at [1092, 404] on button "Next" at bounding box center [1083, 395] width 64 height 24
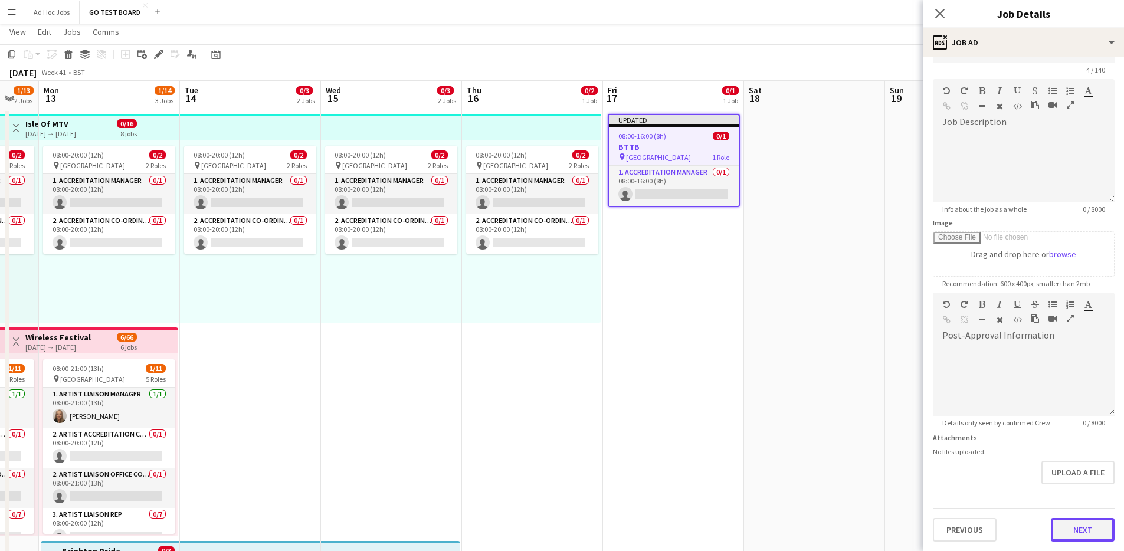
scroll to position [32, 0]
click at [1081, 491] on form "Headline **** 4 / 140 Job Description default Heading 1 Heading 2 Heading 3 Hea…" at bounding box center [1023, 288] width 201 height 508
click at [1094, 535] on button "Next" at bounding box center [1083, 530] width 64 height 24
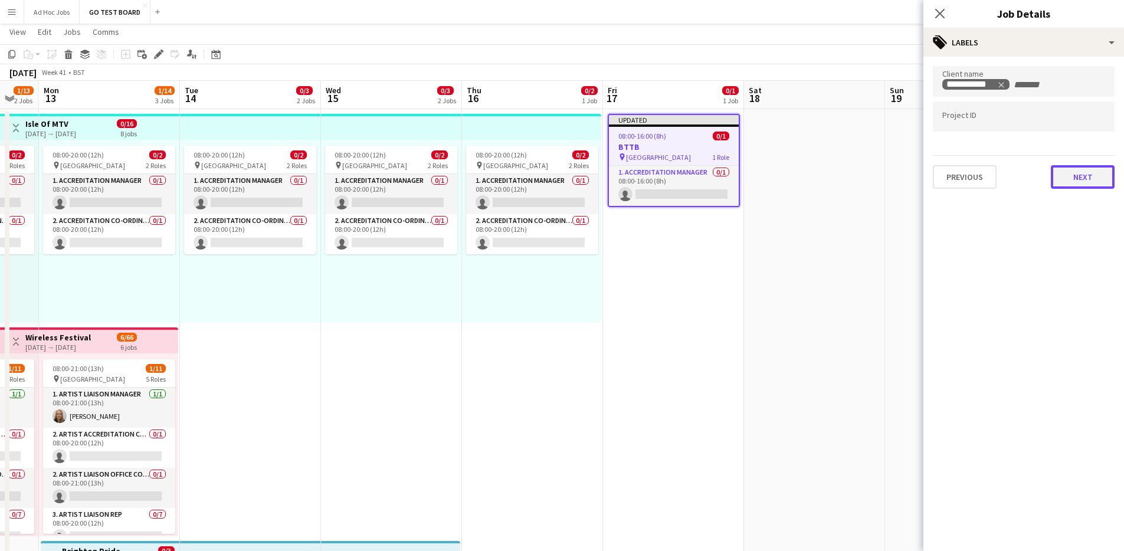
click at [1091, 176] on button "Next" at bounding box center [1083, 177] width 64 height 24
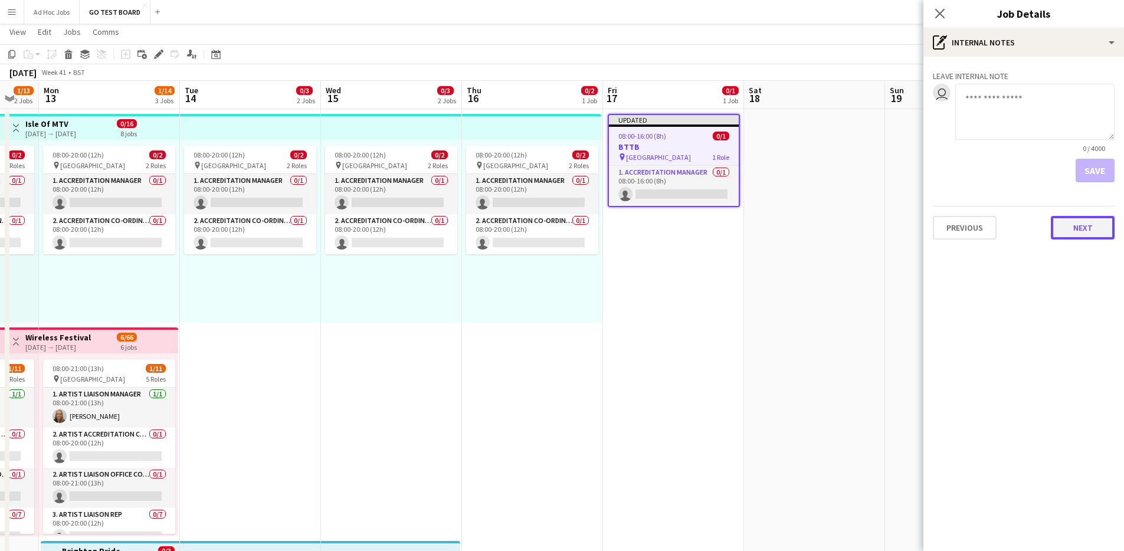
click at [1084, 229] on button "Next" at bounding box center [1083, 228] width 64 height 24
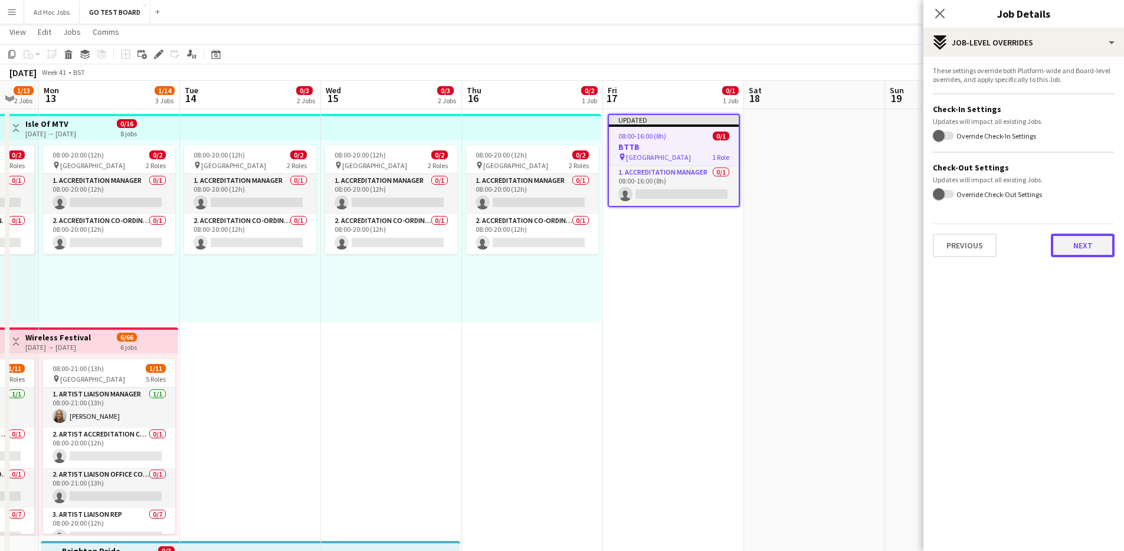
click at [1104, 251] on button "Next" at bounding box center [1083, 246] width 64 height 24
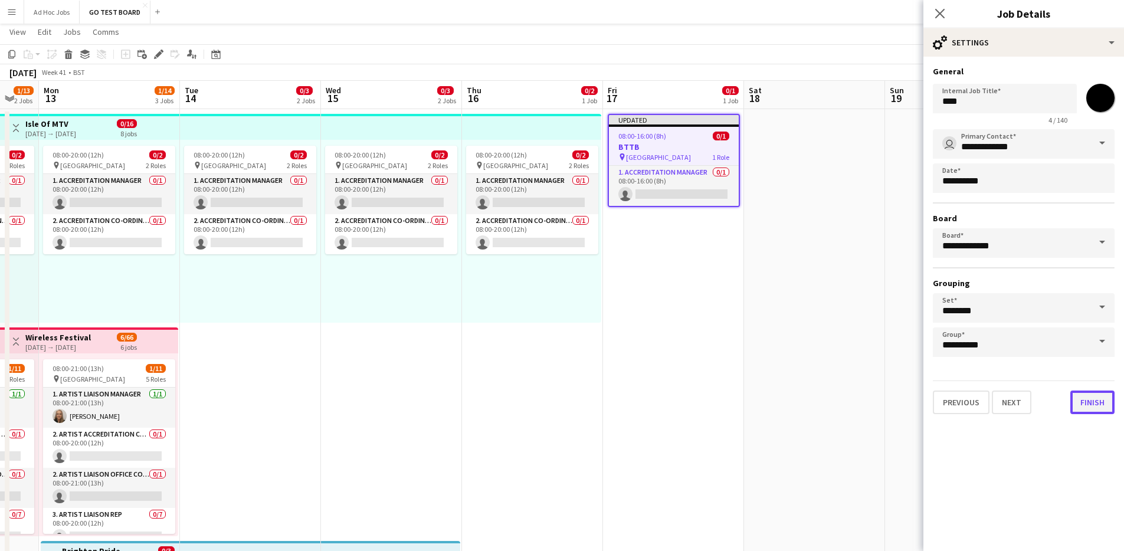
click at [1093, 409] on button "Finish" at bounding box center [1092, 403] width 44 height 24
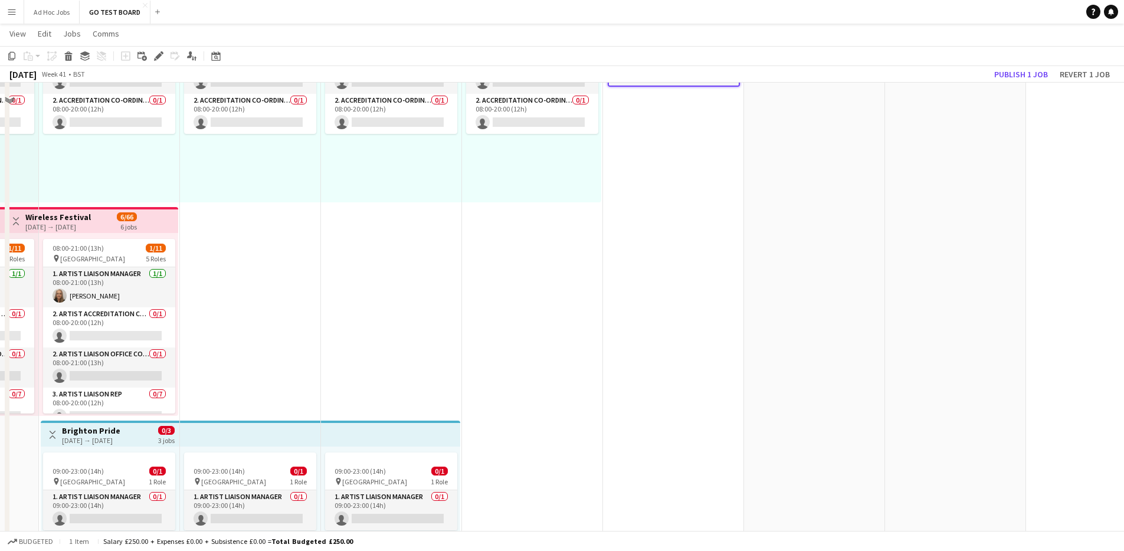
scroll to position [19, 0]
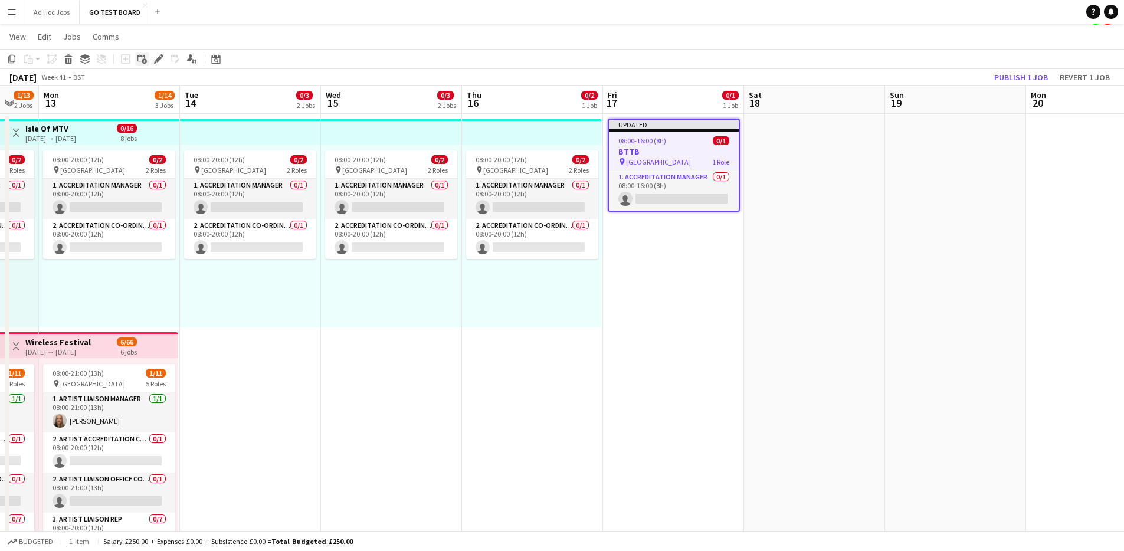
click at [142, 60] on icon at bounding box center [144, 61] width 5 height 5
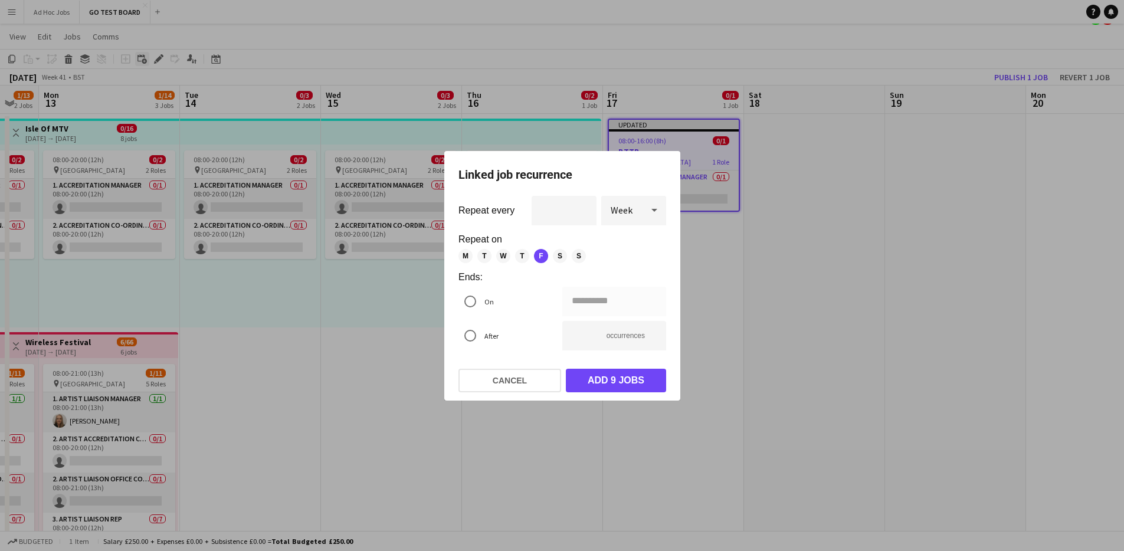
scroll to position [0, 0]
click at [501, 388] on button "Cancel" at bounding box center [509, 381] width 103 height 24
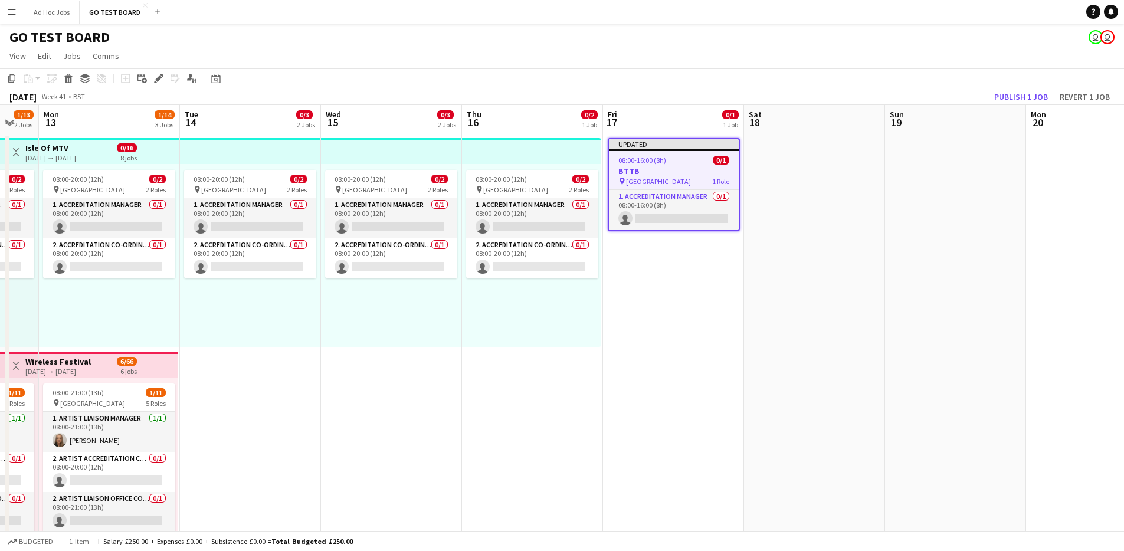
scroll to position [19, 0]
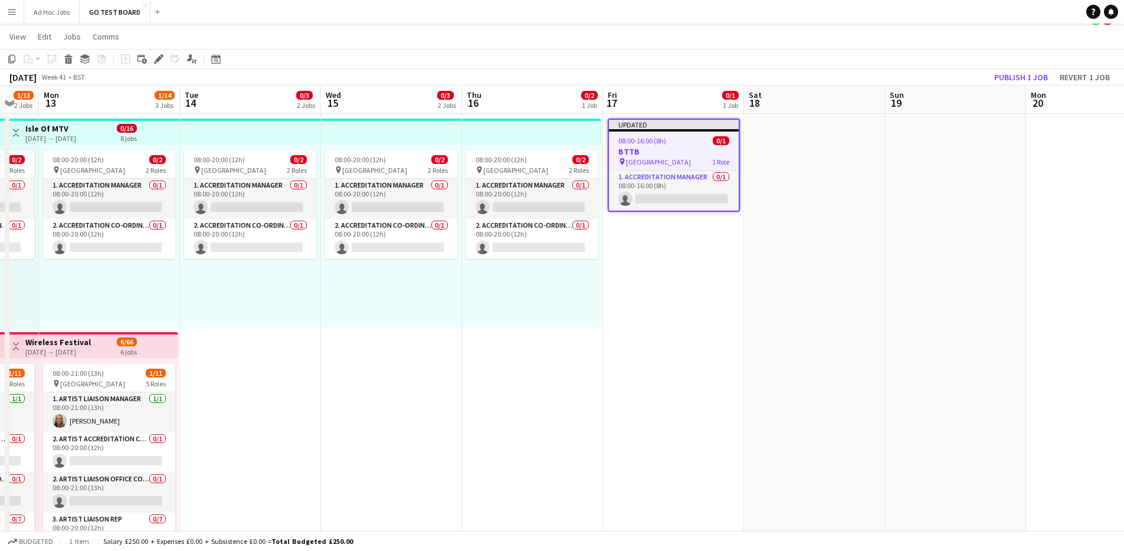
click at [684, 122] on div "Updated" at bounding box center [674, 124] width 130 height 9
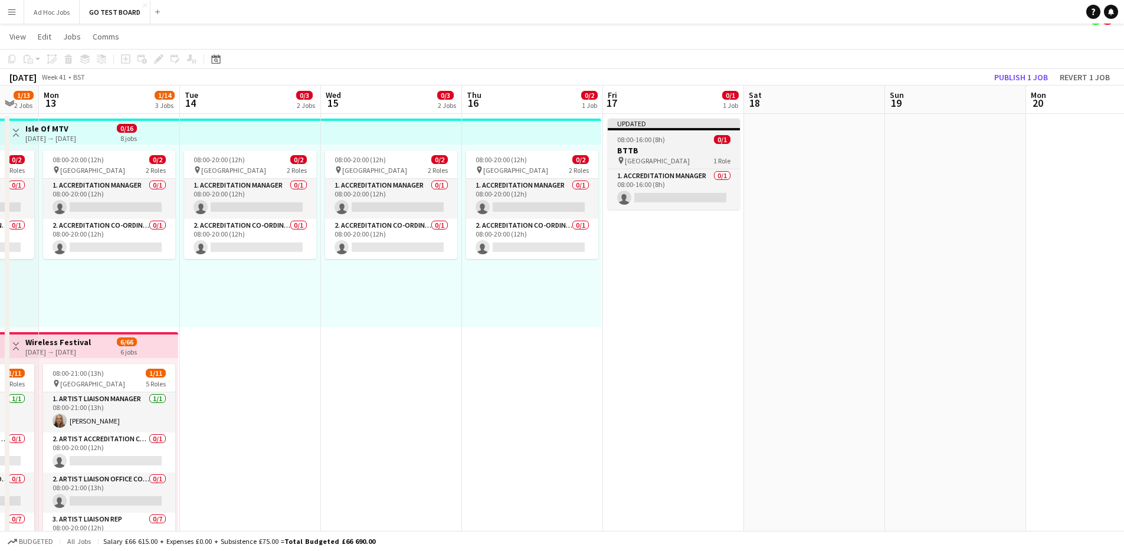
click at [684, 123] on div "Updated" at bounding box center [674, 123] width 132 height 9
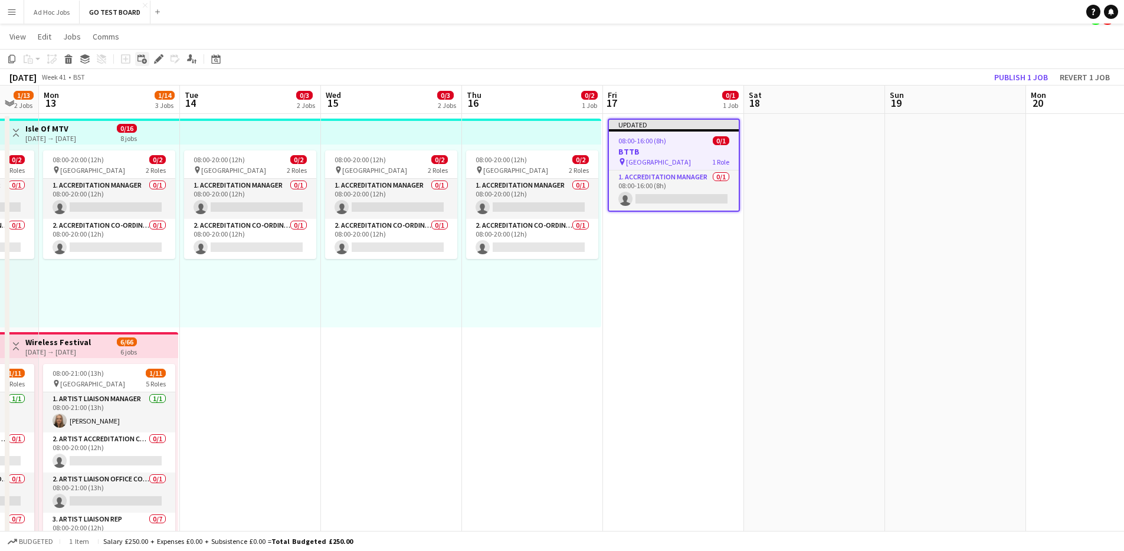
click at [143, 61] on icon at bounding box center [144, 61] width 5 height 5
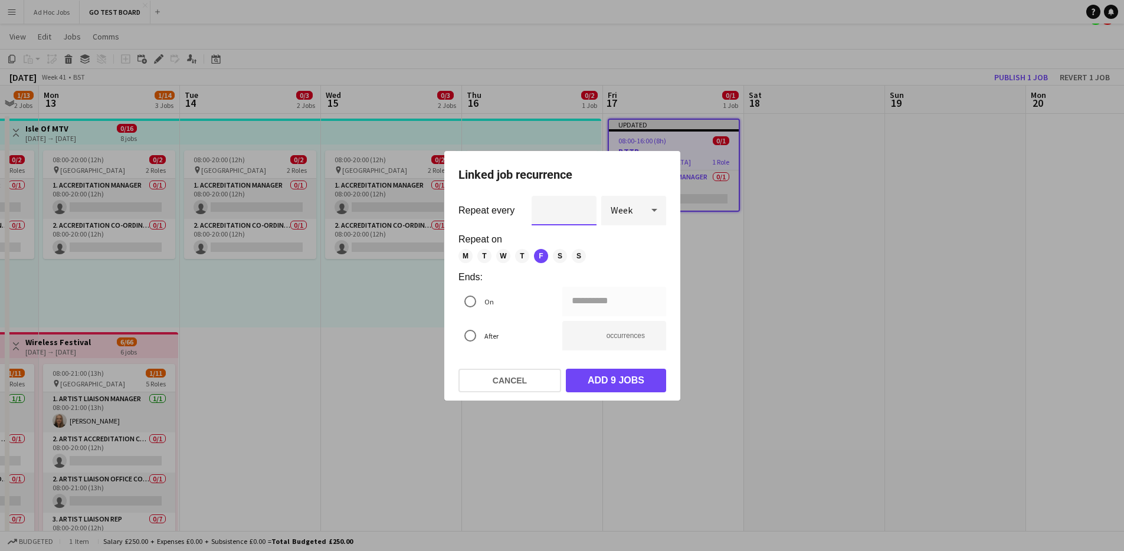
type input "*"
type input "**********"
click at [583, 208] on input "*" at bounding box center [564, 210] width 65 height 29
type input "*"
type input "**********"
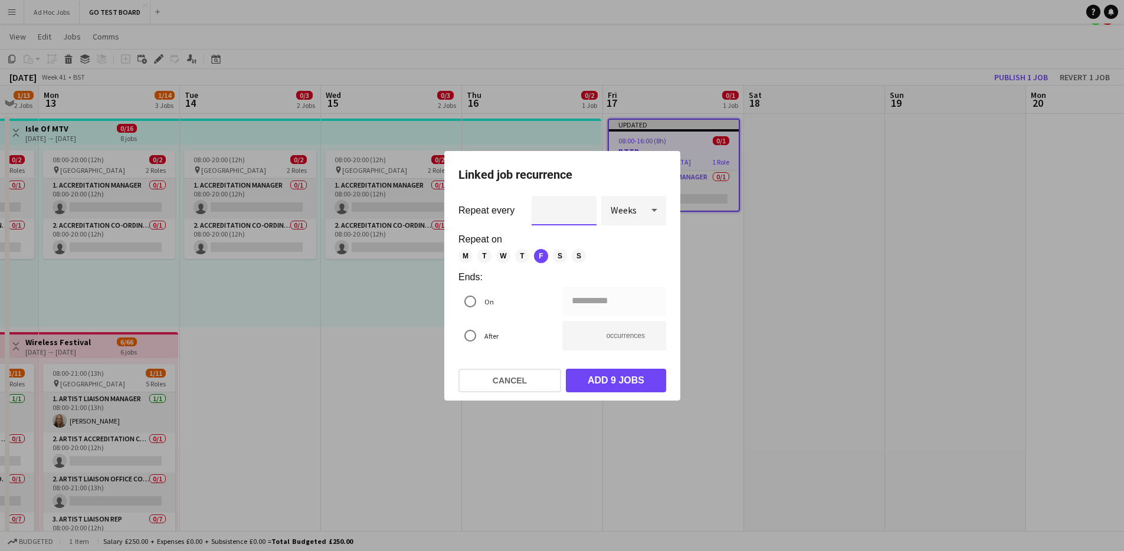
click at [583, 208] on input "*" at bounding box center [564, 210] width 65 height 29
type input "*"
type input "**********"
click at [583, 208] on input "*" at bounding box center [564, 210] width 65 height 29
type input "*"
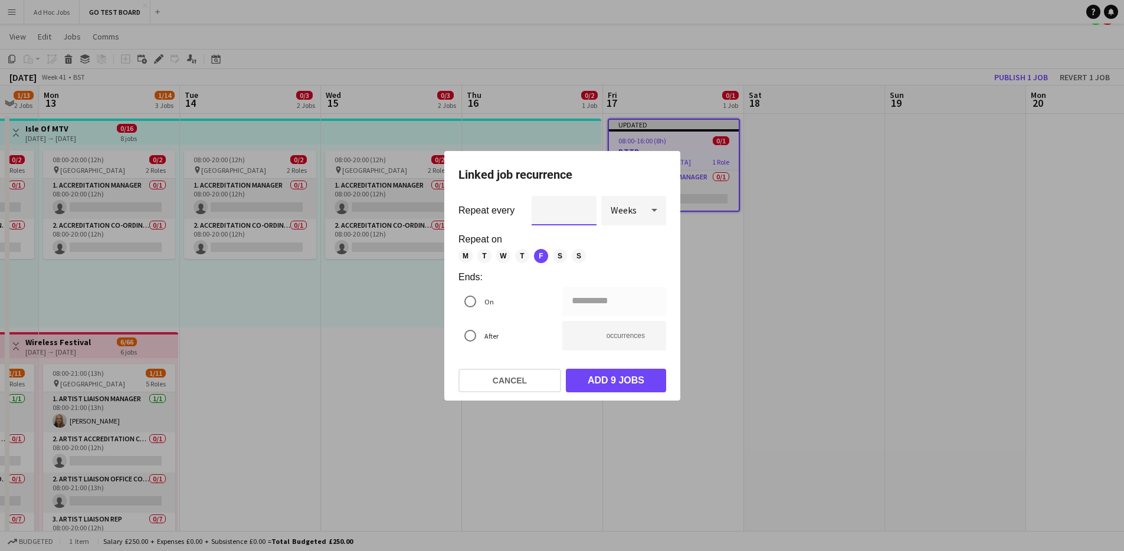
type input "**********"
type input "*"
click at [583, 208] on input "*" at bounding box center [564, 210] width 65 height 29
click at [651, 209] on icon at bounding box center [654, 210] width 14 height 24
click at [627, 248] on mat-option "Days" at bounding box center [633, 243] width 65 height 28
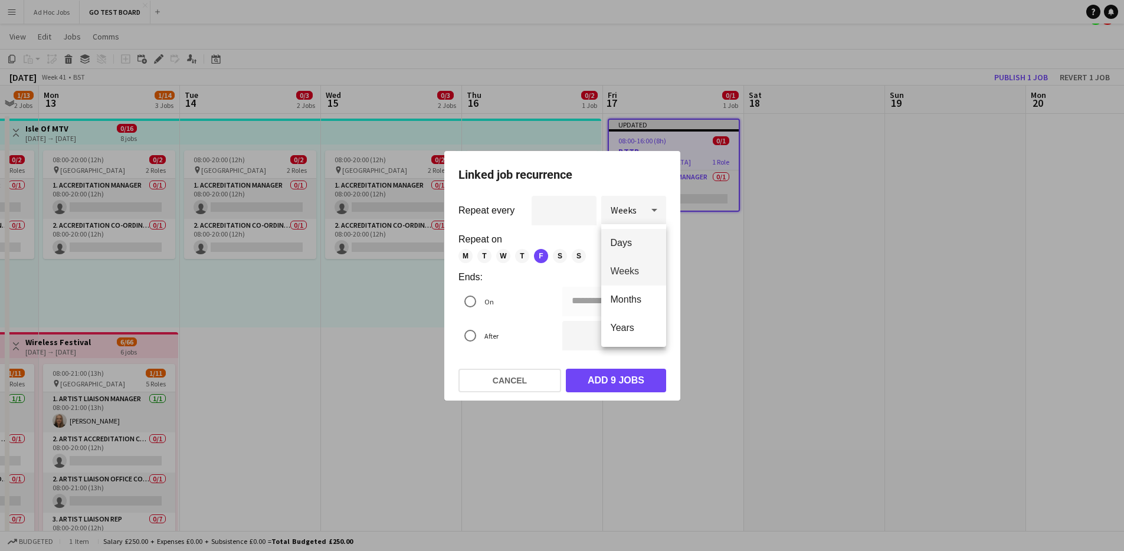
type input "**********"
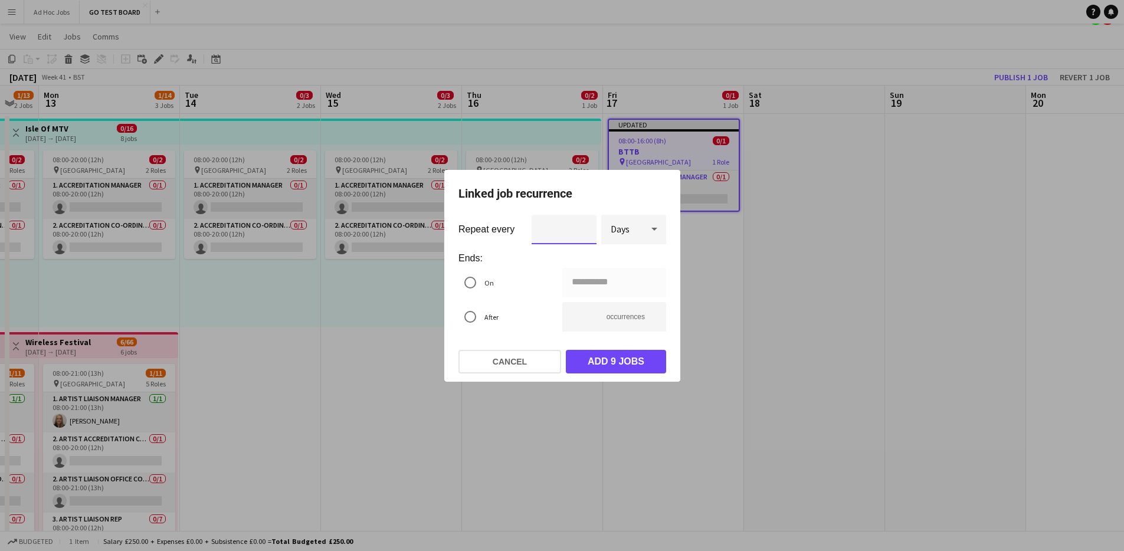
type input "*"
type input "**********"
click at [583, 232] on input "*" at bounding box center [564, 229] width 65 height 29
type input "*"
type input "**********"
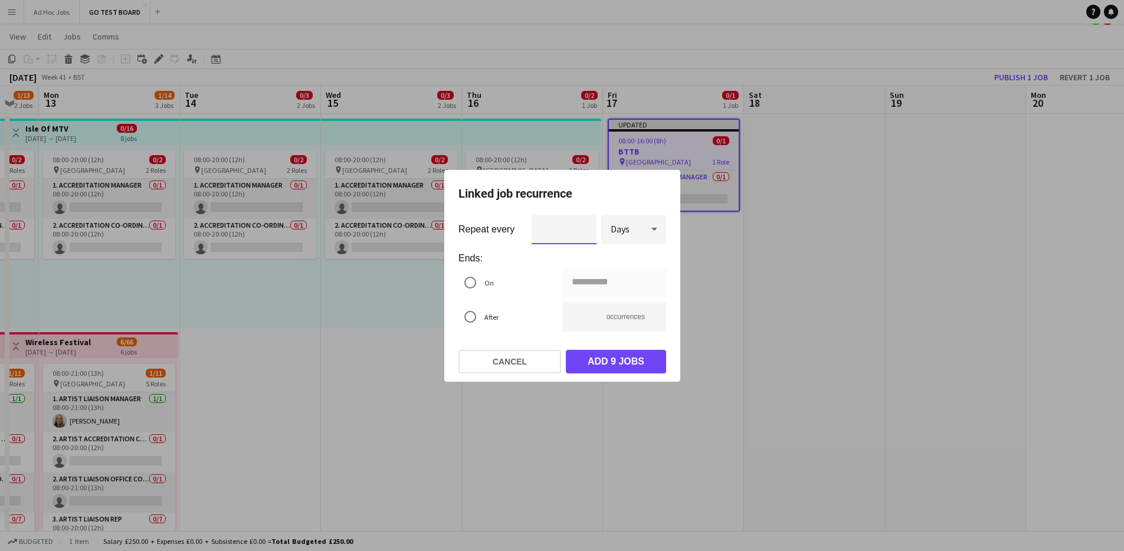
click at [583, 232] on input "*" at bounding box center [564, 229] width 65 height 29
type input "*"
type input "**********"
click at [583, 232] on input "*" at bounding box center [564, 229] width 65 height 29
type input "*"
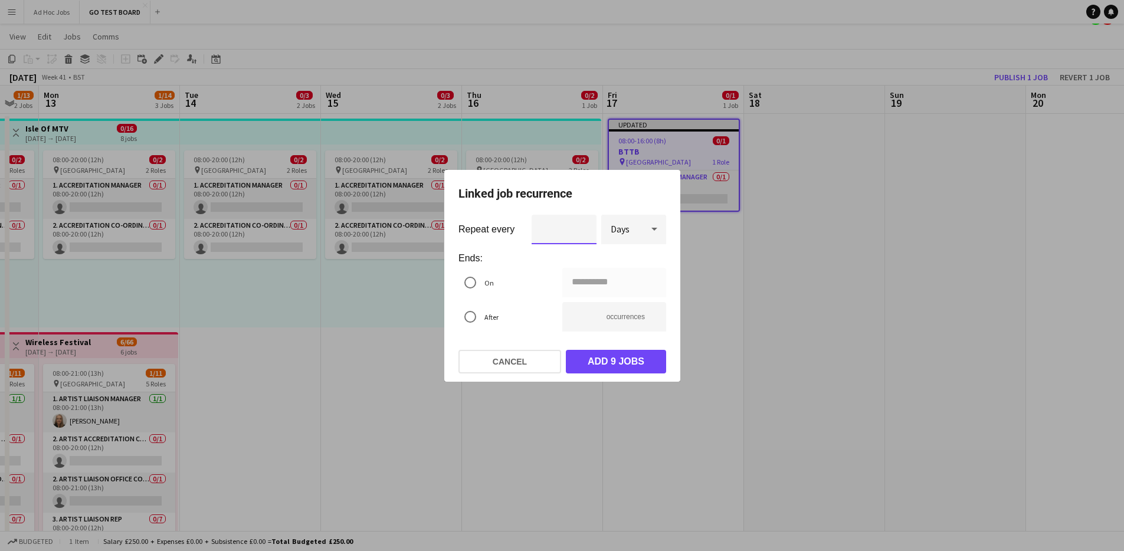
type input "**********"
type input "*"
click at [583, 232] on input "*" at bounding box center [564, 229] width 65 height 29
drag, startPoint x: 582, startPoint y: 319, endPoint x: 558, endPoint y: 323, distance: 24.5
click at [558, 323] on mat-radio-group "**********" at bounding box center [562, 302] width 208 height 68
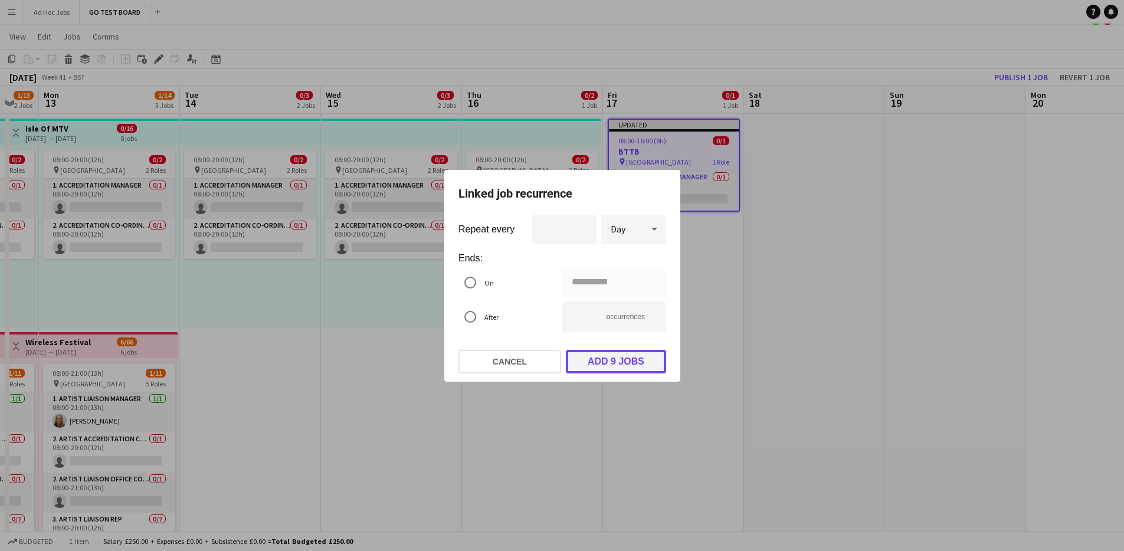
click at [637, 366] on button "Add 9 jobs" at bounding box center [616, 362] width 100 height 24
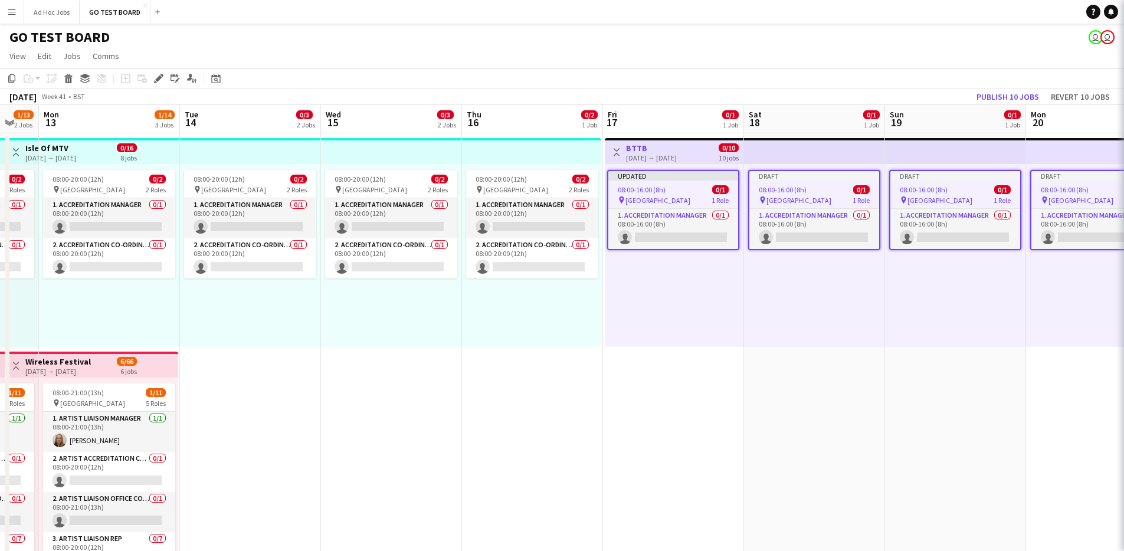
scroll to position [19, 0]
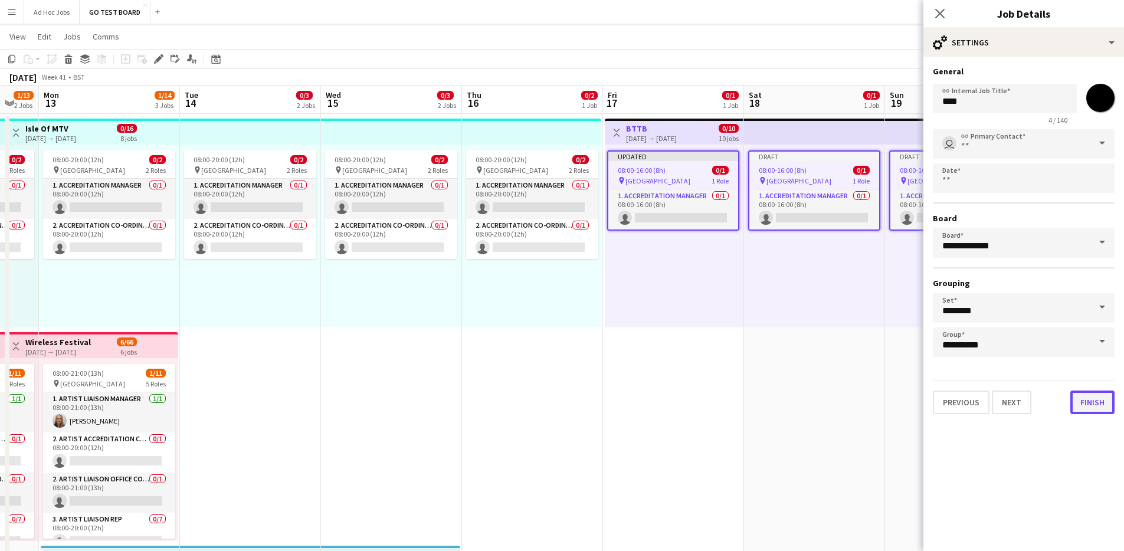
click at [1092, 408] on button "Finish" at bounding box center [1092, 403] width 44 height 24
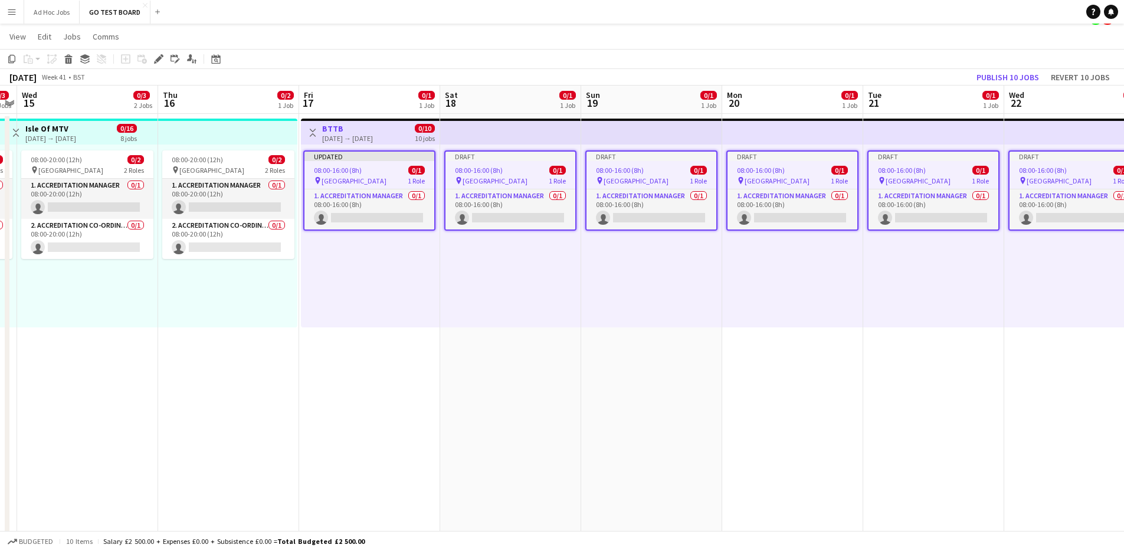
scroll to position [0, 437]
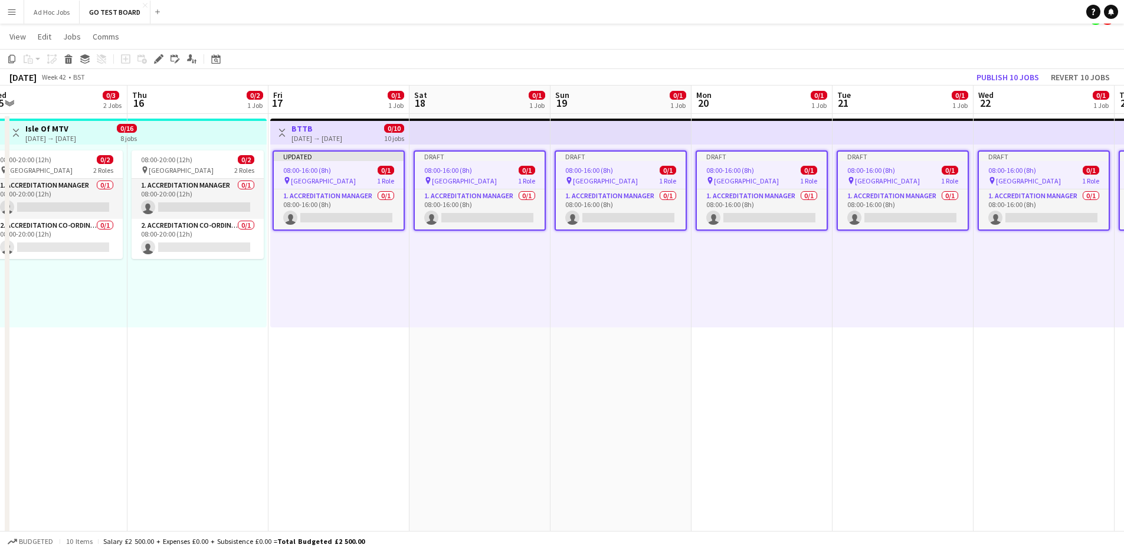
drag, startPoint x: 907, startPoint y: 372, endPoint x: 572, endPoint y: 371, distance: 334.5
click at [572, 371] on app-calendar-viewport "Sun 12 1/13 2 Jobs Mon 13 1/14 3 Jobs Tue 14 0/3 2 Jobs Wed 15 0/3 2 Jobs Thu 1…" at bounding box center [562, 541] width 1124 height 911
click at [785, 162] on app-job-card "Draft 08:00-16:00 (8h) 0/1 pin Villa Park 1 Role 1. Accreditation Manager 0/1 0…" at bounding box center [762, 190] width 132 height 80
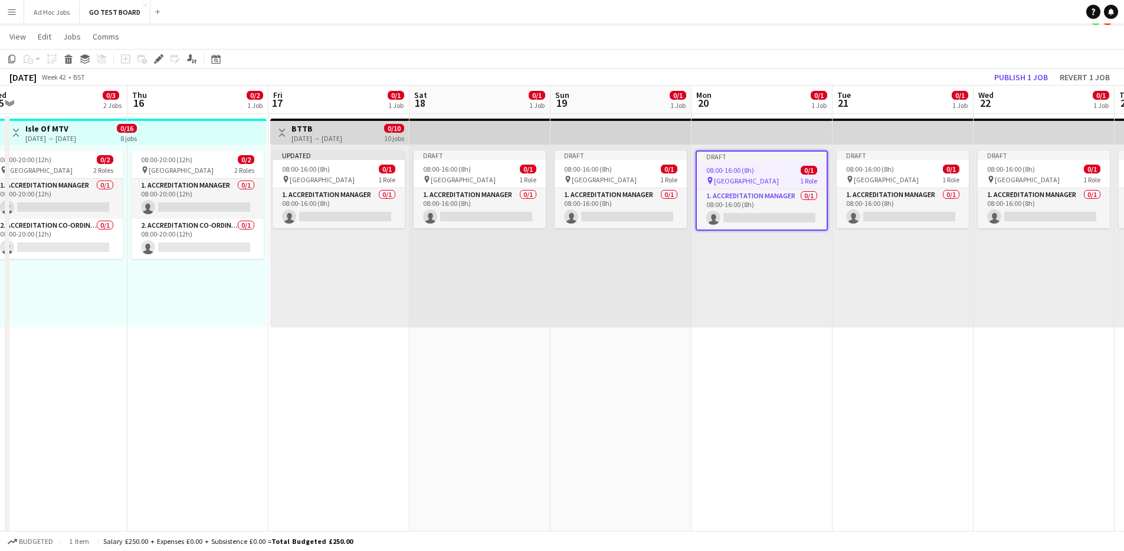
click at [786, 156] on div "Draft" at bounding box center [762, 156] width 130 height 9
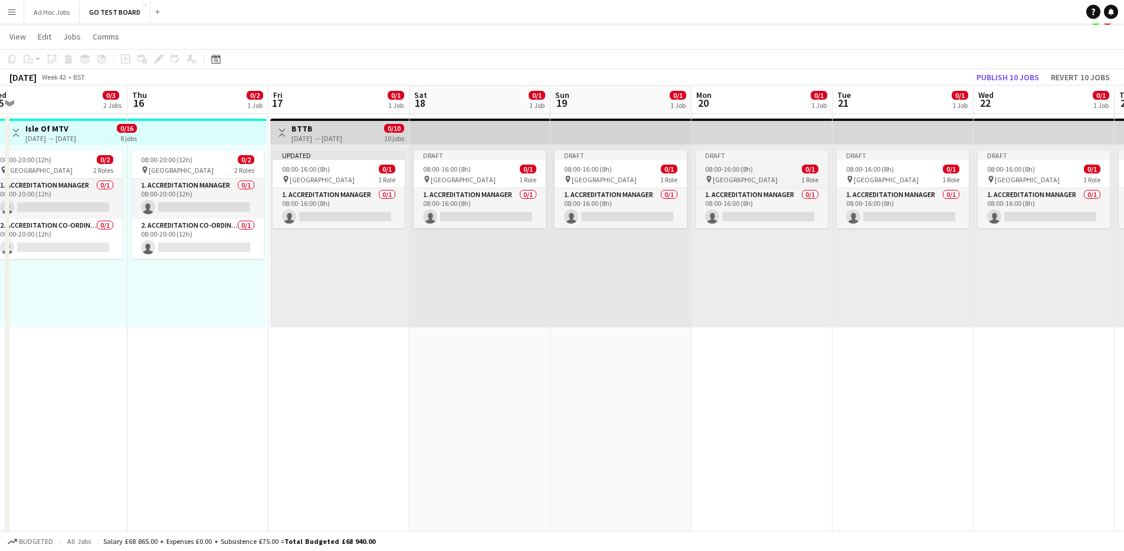
click at [786, 158] on div "Draft" at bounding box center [762, 154] width 132 height 9
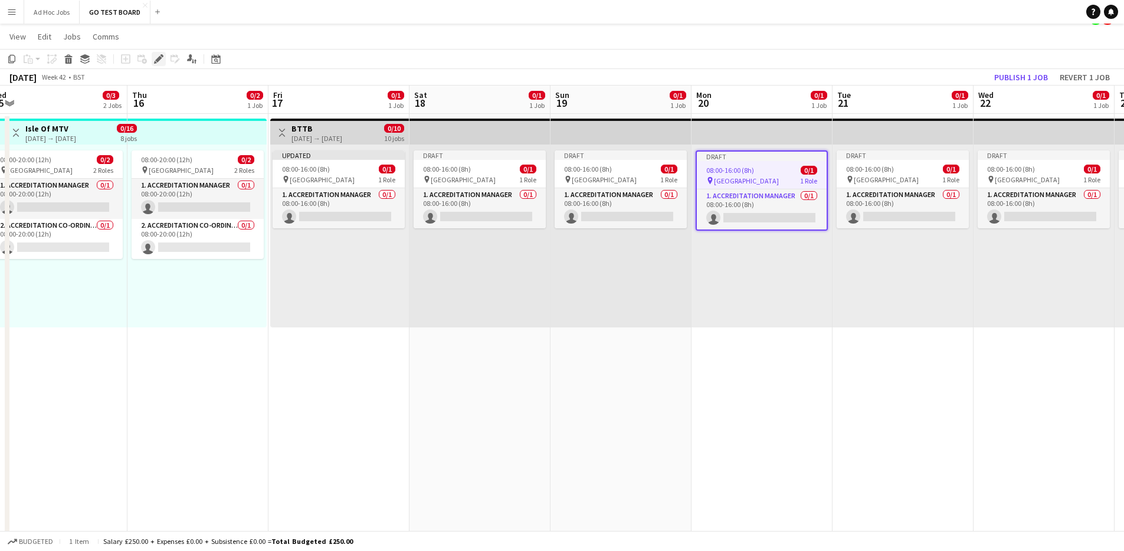
click at [156, 61] on icon "Edit" at bounding box center [158, 58] width 9 height 9
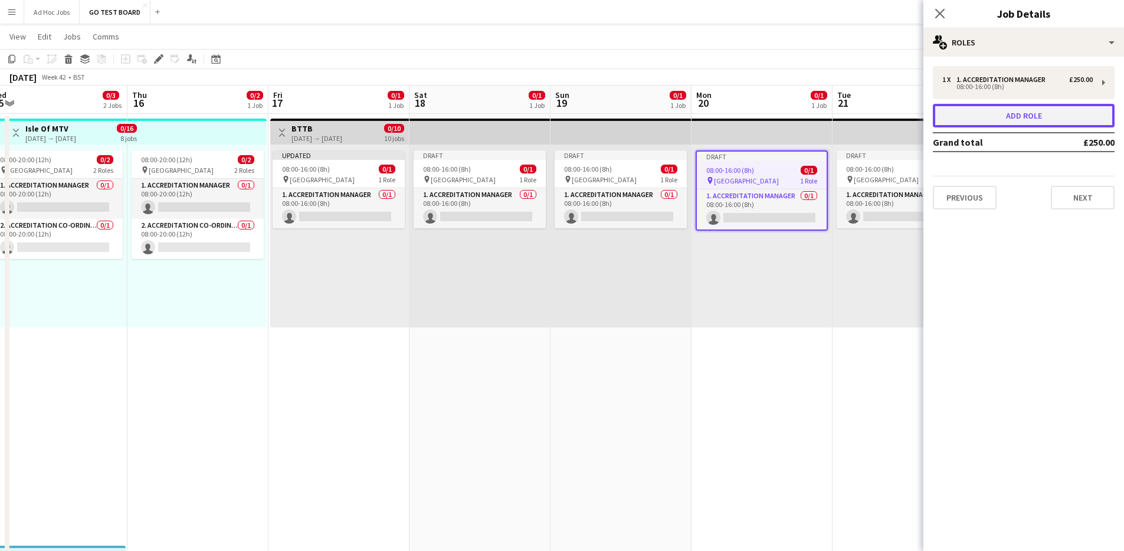
click at [1097, 118] on button "Add role" at bounding box center [1024, 116] width 182 height 24
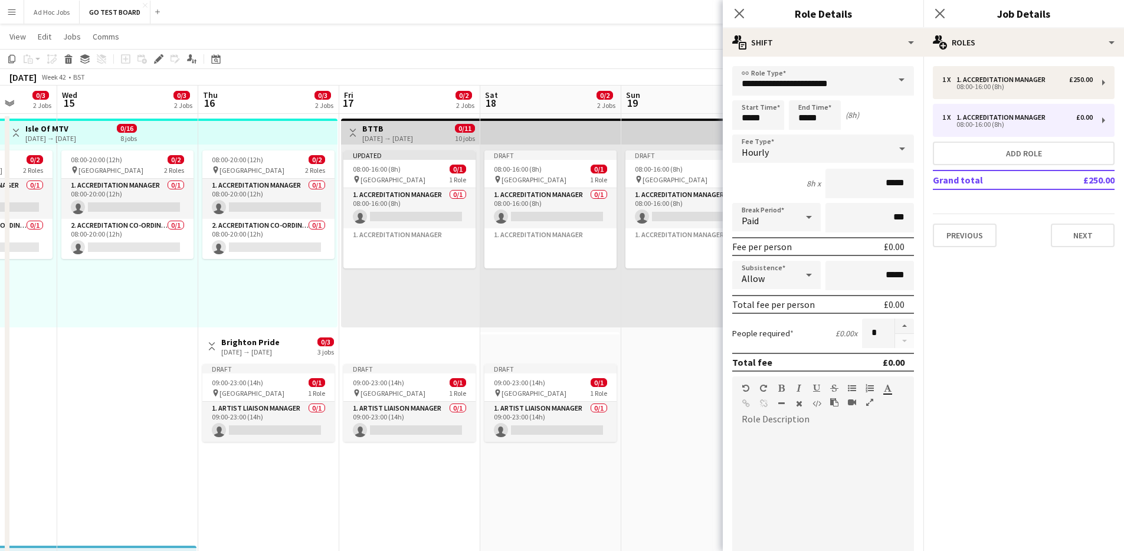
drag, startPoint x: 648, startPoint y: 404, endPoint x: 752, endPoint y: 369, distance: 109.1
click at [752, 369] on body "Menu Boards Boards Boards All jobs Status Workforce Workforce My Workforce Recr…" at bounding box center [562, 499] width 1124 height 1036
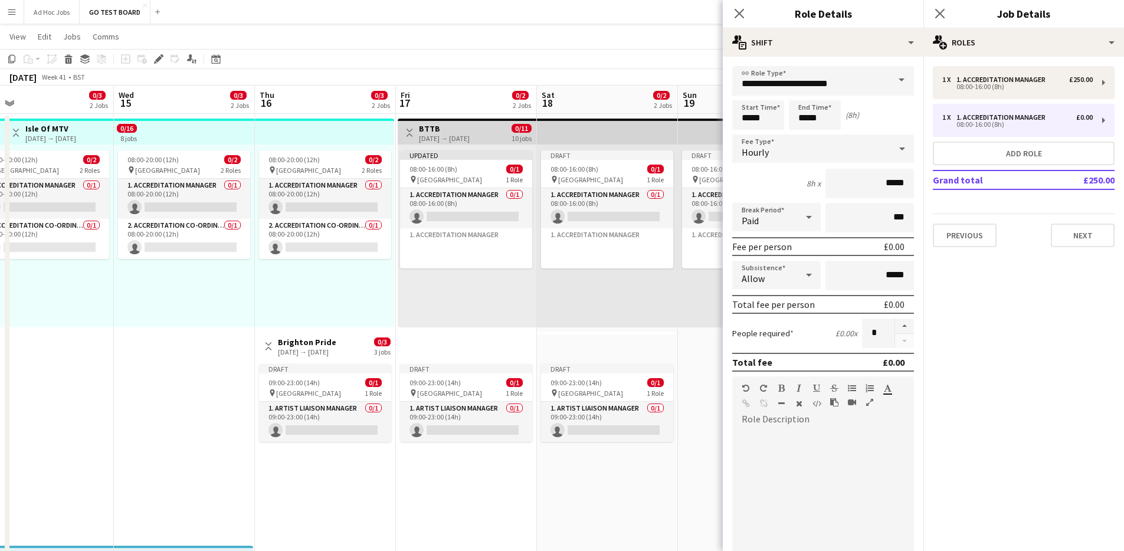
scroll to position [0, 350]
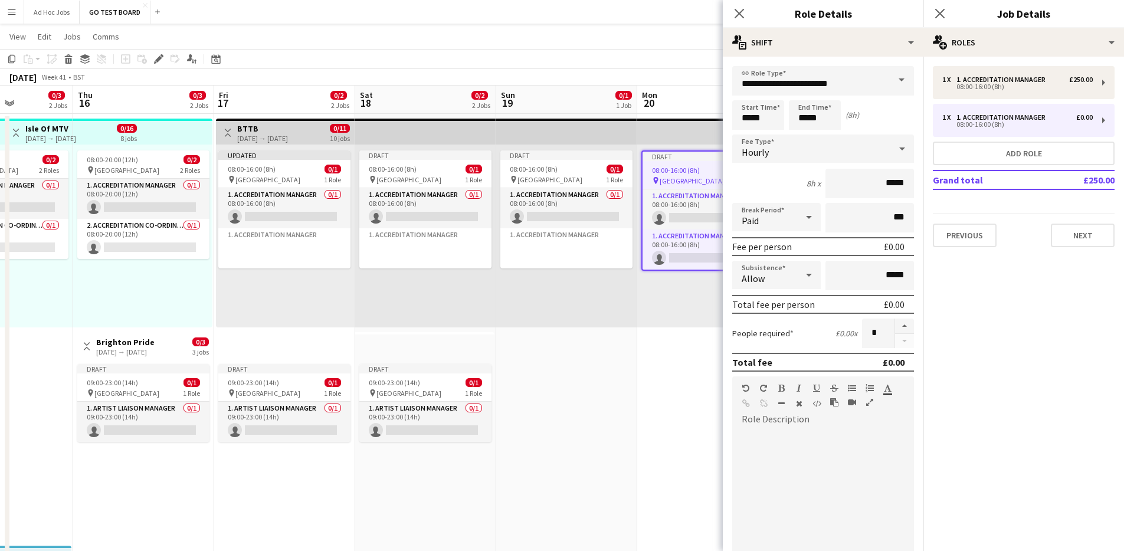
drag, startPoint x: 125, startPoint y: 383, endPoint x: 0, endPoint y: 386, distance: 125.1
click at [0, 386] on app-calendar-viewport "Mon 13 1/14 3 Jobs Tue 14 0/3 2 Jobs Wed 15 0/3 2 Jobs Thu 16 0/3 2 Jobs Fri 17…" at bounding box center [562, 541] width 1124 height 911
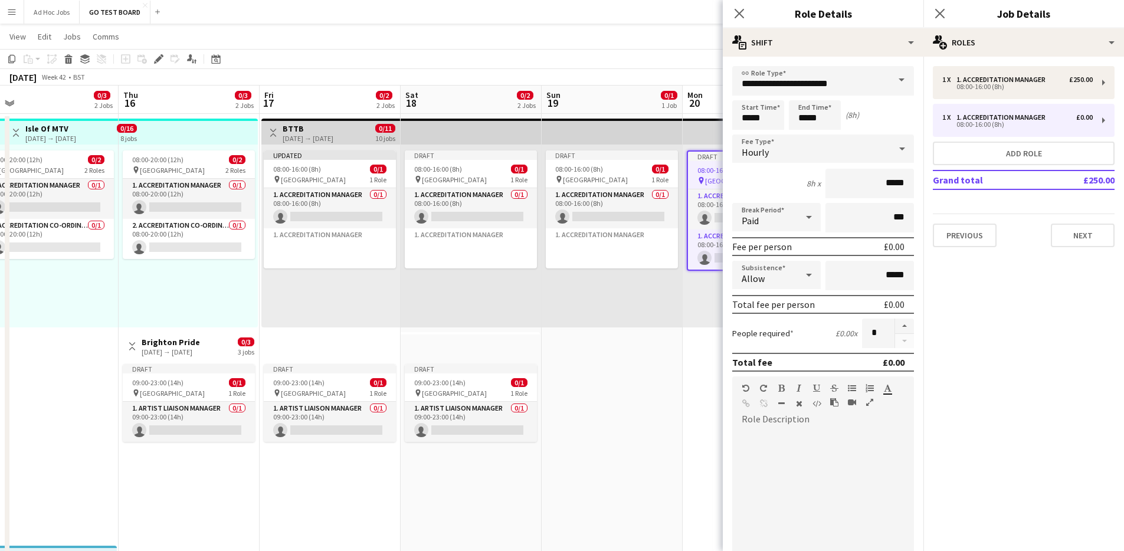
scroll to position [0, 304]
drag, startPoint x: 643, startPoint y: 414, endPoint x: 689, endPoint y: 420, distance: 46.5
click at [689, 420] on app-calendar-viewport "Mon 13 1/14 3 Jobs Tue 14 0/3 2 Jobs Wed 15 0/3 2 Jobs Thu 16 0/3 2 Jobs Fri 17…" at bounding box center [562, 541] width 1124 height 911
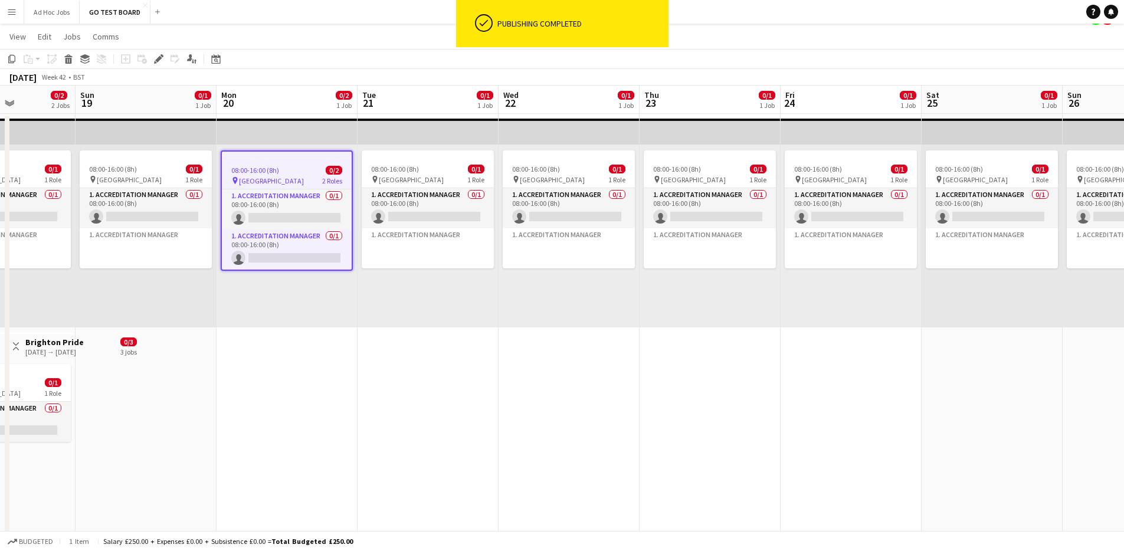
scroll to position [0, 435]
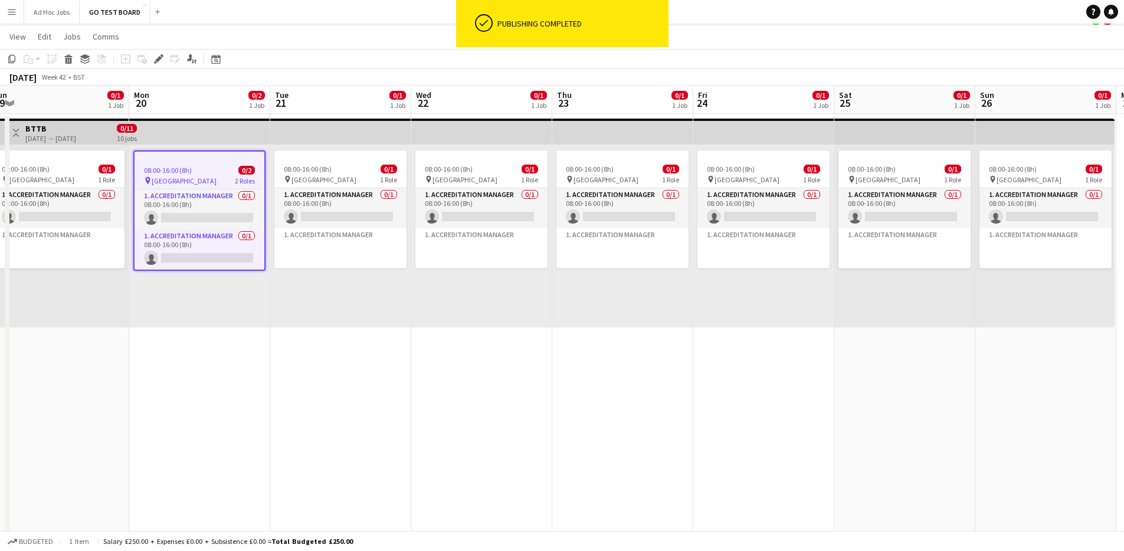
drag, startPoint x: 1038, startPoint y: 362, endPoint x: 484, endPoint y: 341, distance: 554.4
click at [484, 341] on app-calendar-viewport "Thu 16 0/3 2 Jobs Fri 17 0/2 2 Jobs Sat 18 0/2 2 Jobs Sun 19 0/1 1 Job Mon 20 0…" at bounding box center [562, 541] width 1124 height 911
click at [754, 332] on app-date-cell "08:00-16:00 (8h) 0/1 pin Villa Park 1 Role 1. Accreditation Manager 0/1 08:00-1…" at bounding box center [763, 436] width 141 height 645
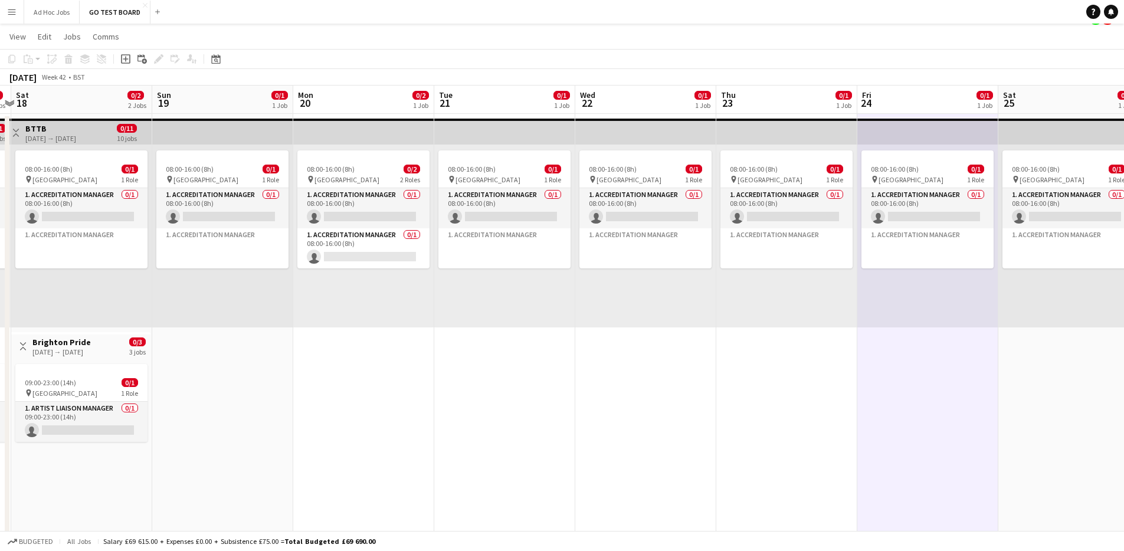
scroll to position [0, 242]
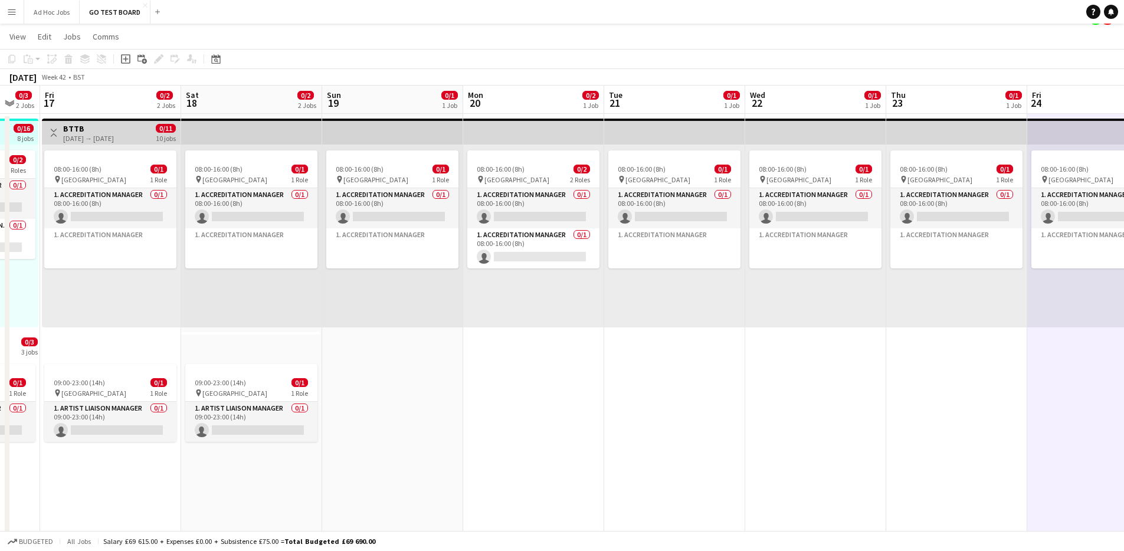
drag, startPoint x: 224, startPoint y: 330, endPoint x: 457, endPoint y: 330, distance: 233.6
click at [457, 330] on app-calendar-viewport "Wed 15 0/3 2 Jobs Thu 16 0/3 2 Jobs Fri 17 0/2 2 Jobs Sat 18 0/2 2 Jobs Sun 19 …" at bounding box center [562, 541] width 1124 height 911
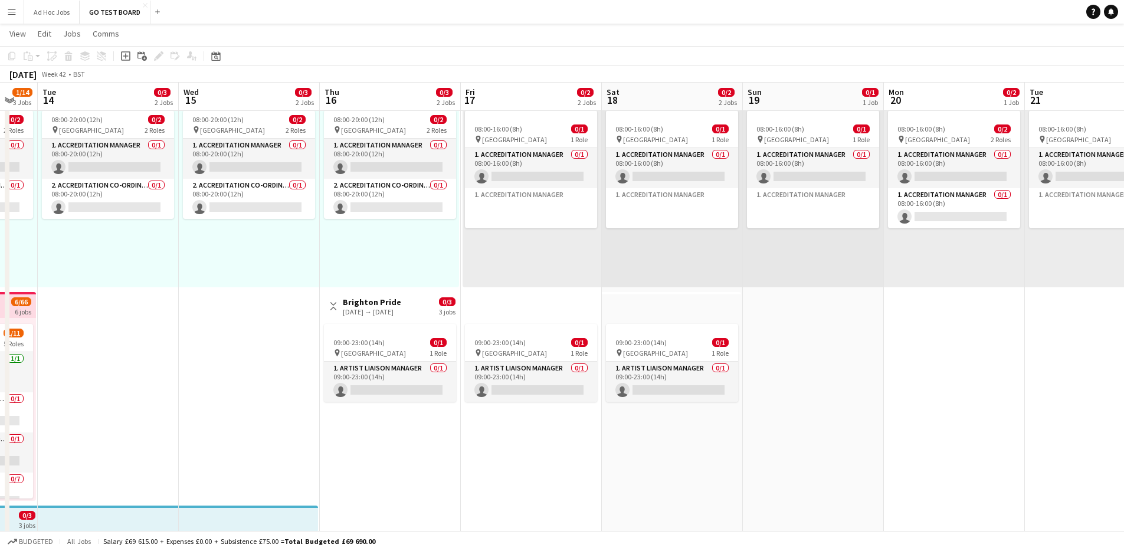
scroll to position [0, 383]
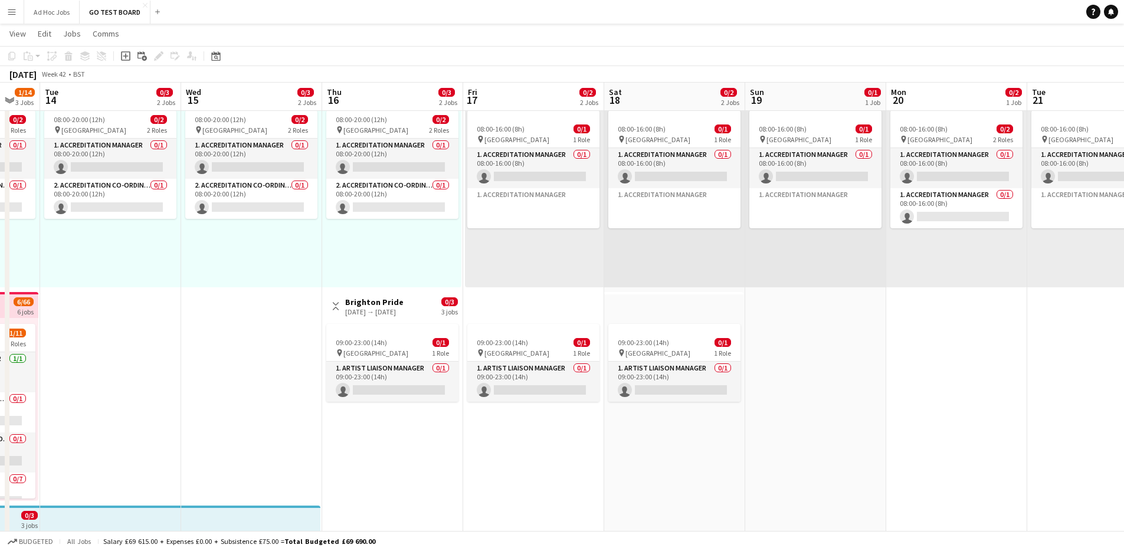
drag, startPoint x: 319, startPoint y: 461, endPoint x: 641, endPoint y: 427, distance: 323.9
click at [641, 427] on app-calendar-viewport "Sat 11 1/13 2 Jobs Sun 12 1/13 2 Jobs Mon 13 1/14 3 Jobs Tue 14 0/3 2 Jobs Wed …" at bounding box center [562, 472] width 1124 height 969
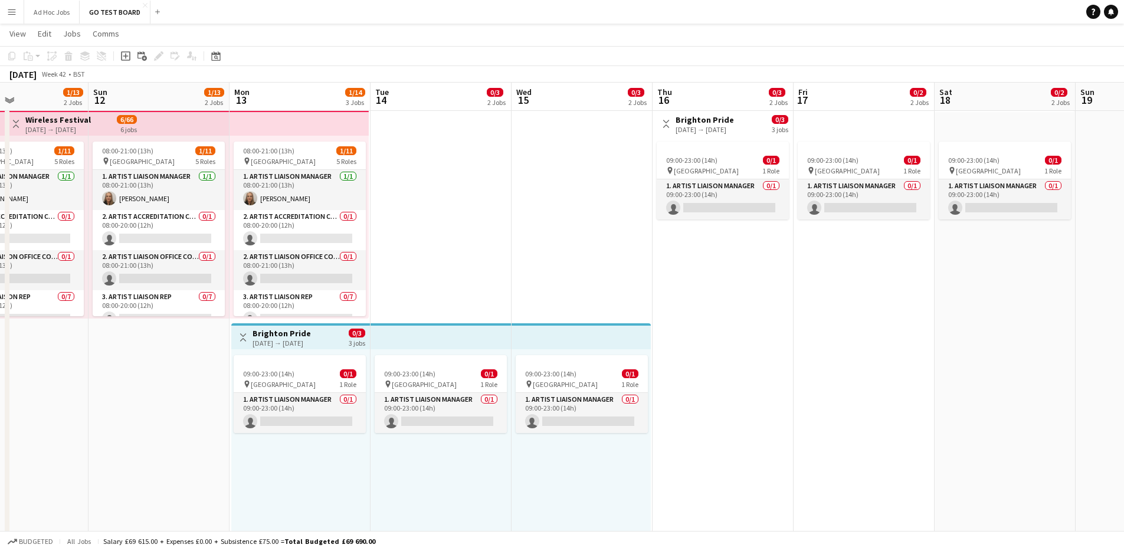
scroll to position [0, 239]
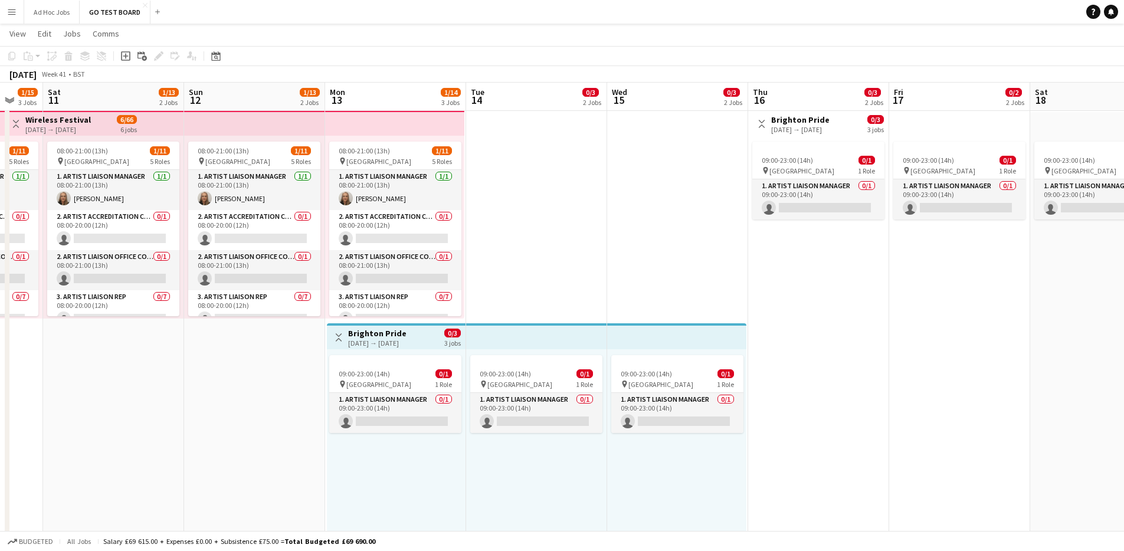
drag, startPoint x: 461, startPoint y: 444, endPoint x: 887, endPoint y: 441, distance: 425.9
click at [887, 441] on app-calendar-viewport "Thu 9 1/13 2 Jobs Fri 10 1/15 3 Jobs Sat 11 1/13 2 Jobs Sun 12 1/13 2 Jobs Mon …" at bounding box center [562, 289] width 1124 height 969
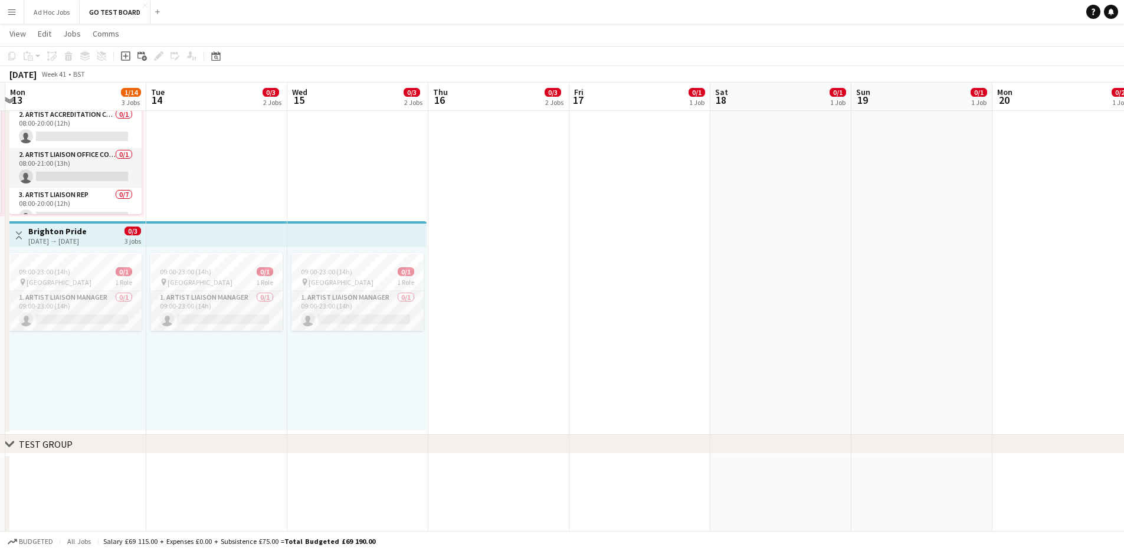
scroll to position [0, 418]
drag, startPoint x: 1046, startPoint y: 283, endPoint x: 726, endPoint y: 284, distance: 320.3
click at [726, 284] on app-calendar-viewport "Fri 10 1/15 3 Jobs Sat 11 1/13 2 Jobs Sun 12 1/13 2 Jobs Mon 13 1/14 3 Jobs Tue…" at bounding box center [562, 187] width 1124 height 969
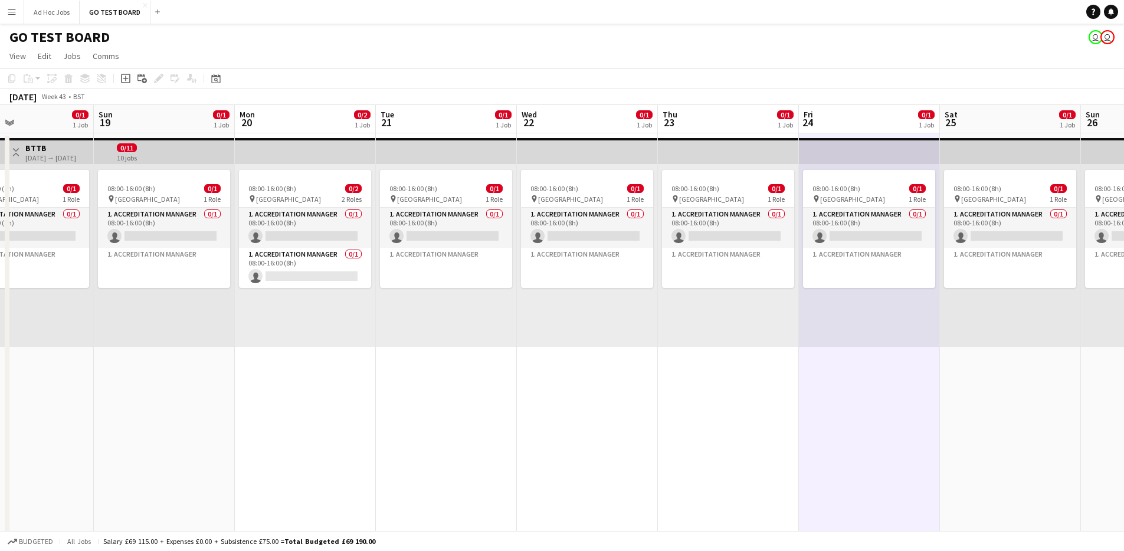
scroll to position [0, 248]
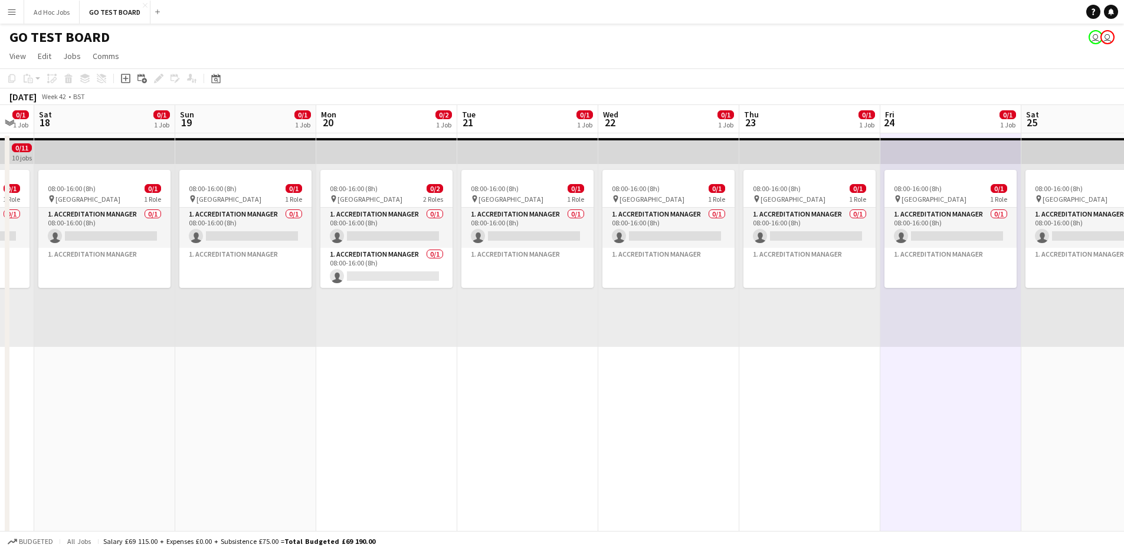
drag, startPoint x: 1055, startPoint y: 364, endPoint x: 380, endPoint y: 349, distance: 675.6
click at [380, 349] on app-calendar-viewport "Thu 16 0/3 2 Jobs Fri 17 0/1 1 Job Sat 18 0/1 1 Job Sun 19 0/1 1 Job Mon 20 0/2…" at bounding box center [562, 560] width 1124 height 911
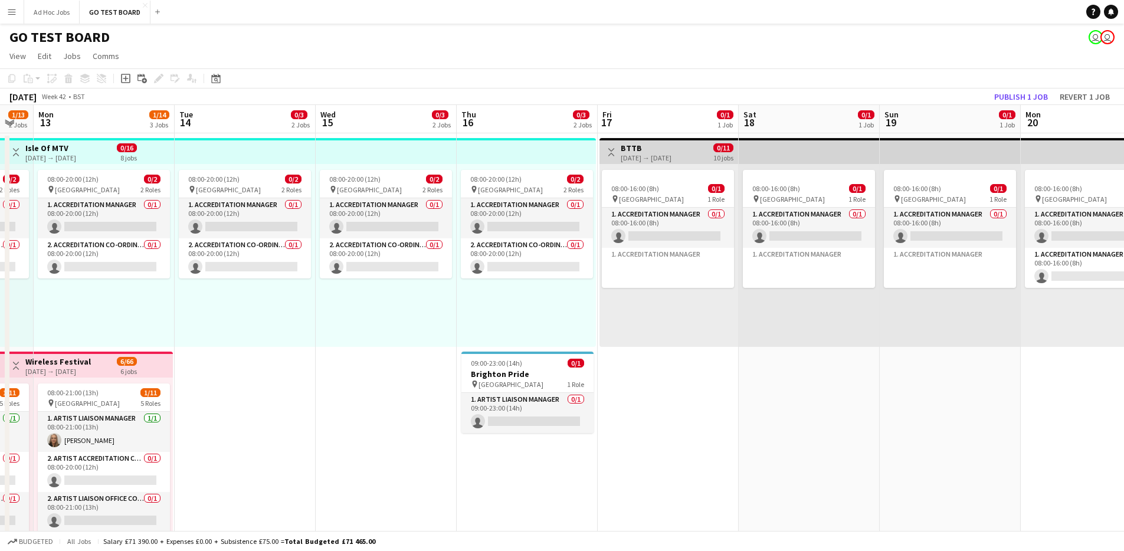
scroll to position [0, 237]
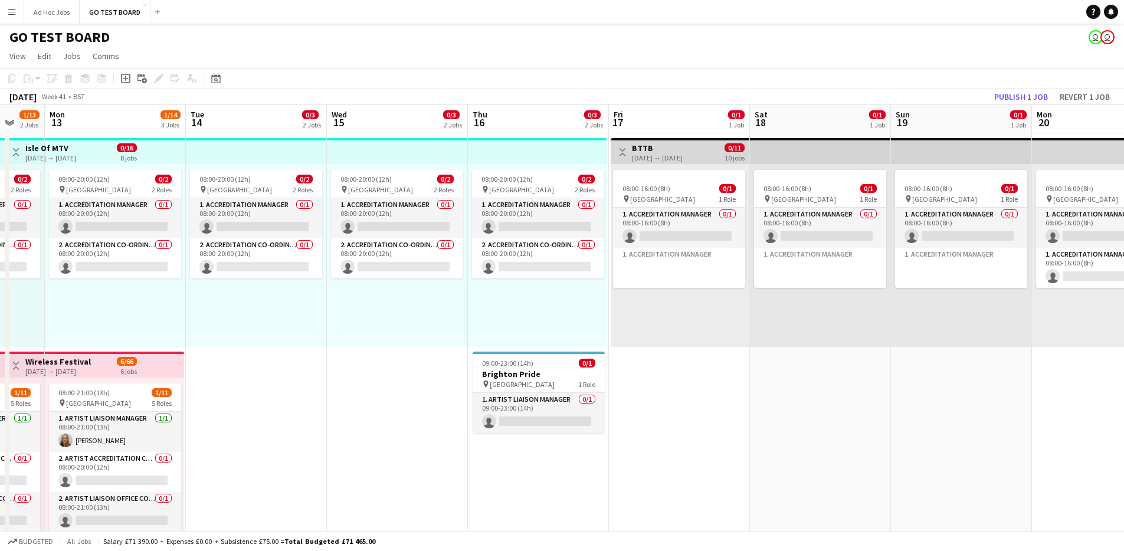
drag, startPoint x: 489, startPoint y: 420, endPoint x: 1053, endPoint y: 342, distance: 569.3
click at [1053, 342] on app-calendar-viewport "Sat 11 1/13 2 Jobs Sun 12 1/13 2 Jobs Mon 13 1/14 3 Jobs Tue 14 0/3 2 Jobs Wed …" at bounding box center [562, 560] width 1124 height 911
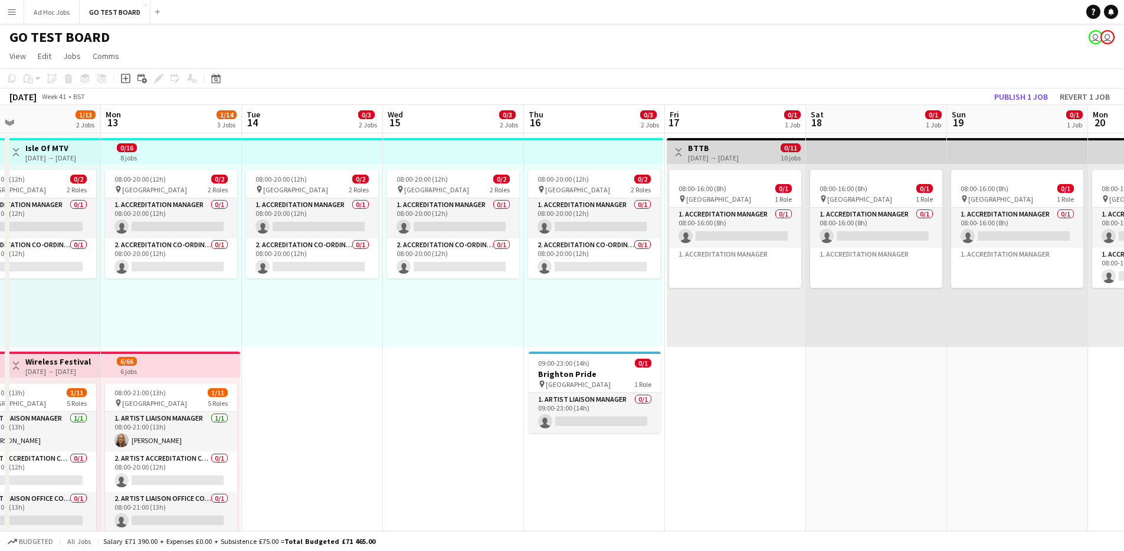
scroll to position [0, 366]
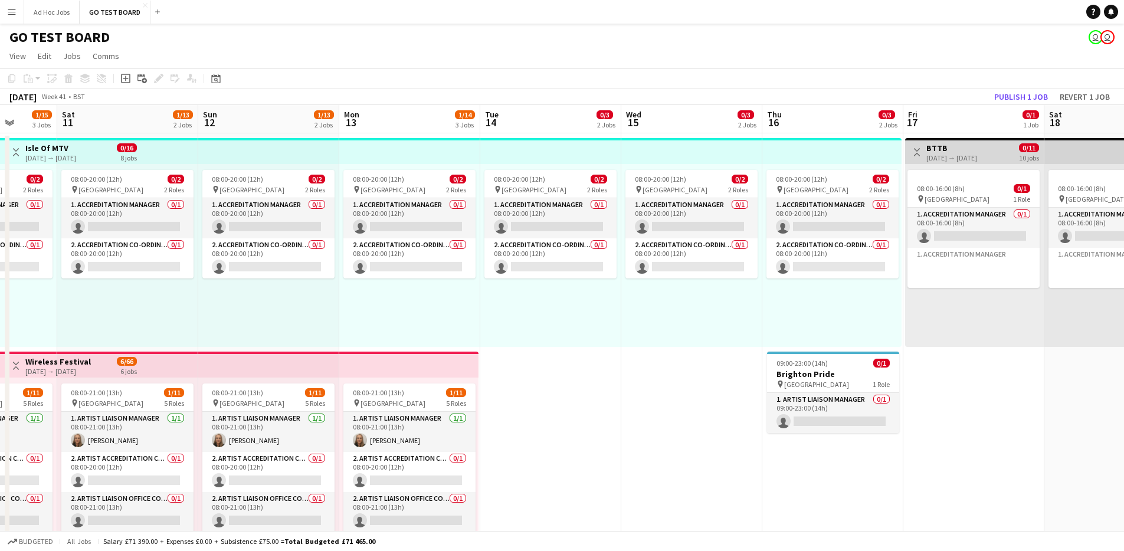
drag, startPoint x: 293, startPoint y: 437, endPoint x: 588, endPoint y: 396, distance: 297.2
click at [588, 396] on app-calendar-viewport "Wed 8 1/13 2 Jobs Thu 9 1/13 2 Jobs Fri 10 1/15 3 Jobs Sat 11 1/13 2 Jobs Sun 1…" at bounding box center [562, 560] width 1124 height 911
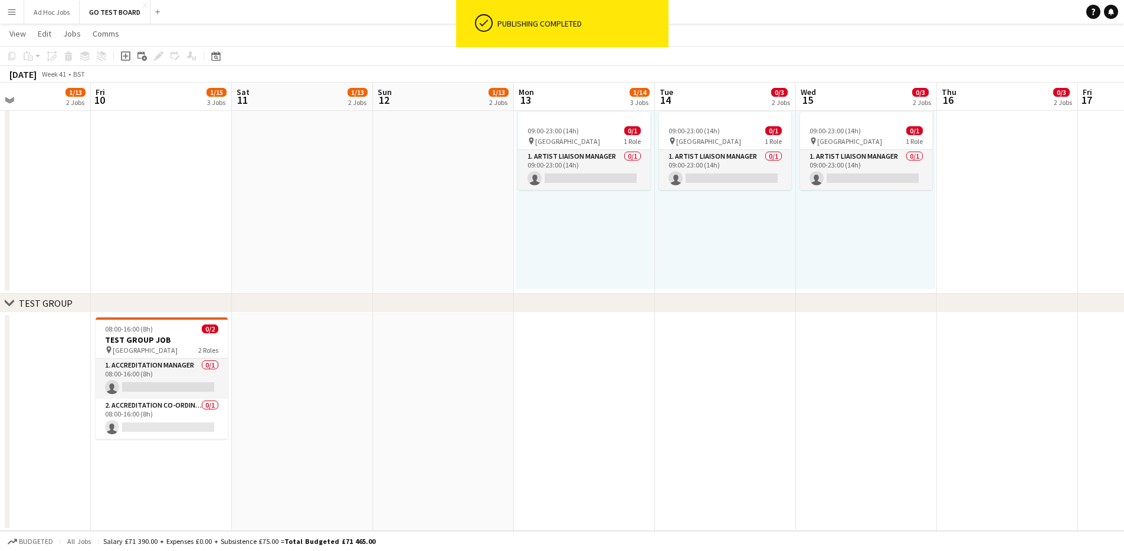
scroll to position [0, 406]
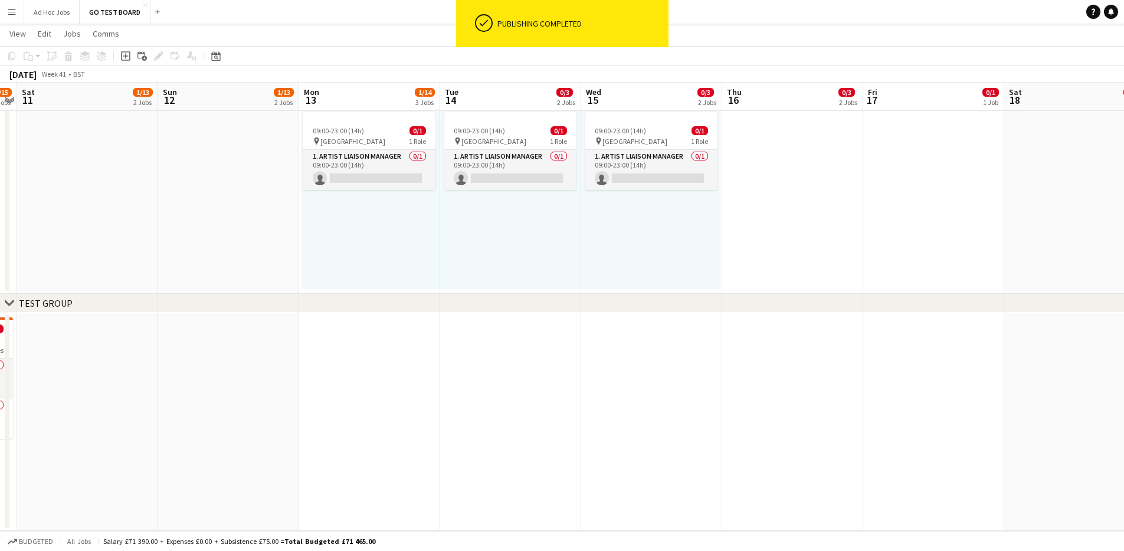
drag, startPoint x: 430, startPoint y: 419, endPoint x: 176, endPoint y: 428, distance: 254.4
click at [176, 428] on app-calendar-viewport "Wed 8 1/13 2 Jobs Thu 9 1/13 2 Jobs Fri 10 1/15 3 Jobs Sat 11 1/13 2 Jobs Sun 1…" at bounding box center [562, 46] width 1124 height 969
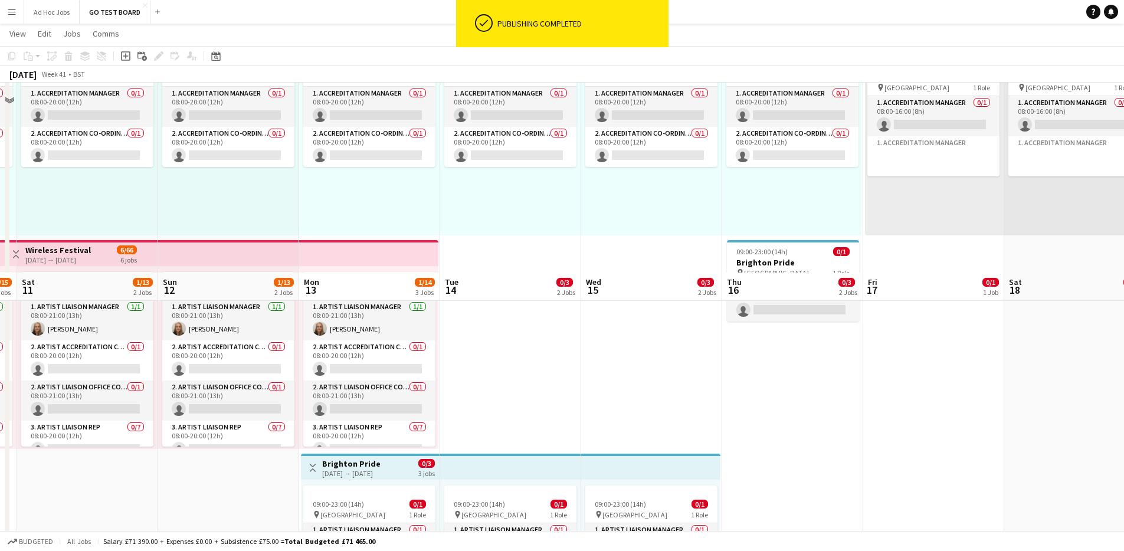
scroll to position [0, 0]
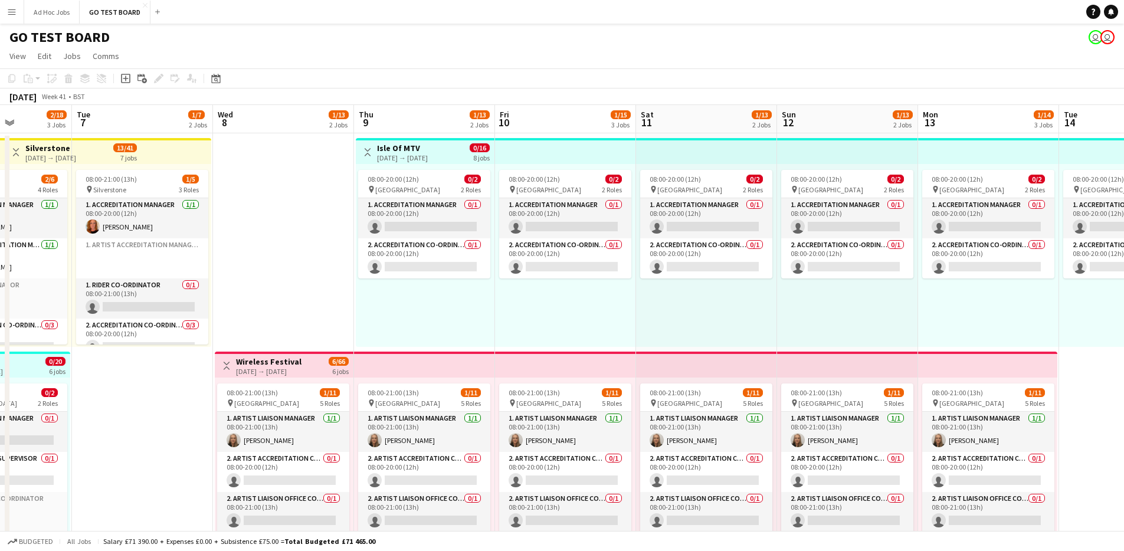
drag, startPoint x: 498, startPoint y: 437, endPoint x: 1214, endPoint y: 428, distance: 715.6
click at [1124, 428] on html "Menu Boards Boards Boards All jobs Status Workforce Workforce My Workforce Recr…" at bounding box center [562, 518] width 1124 height 1036
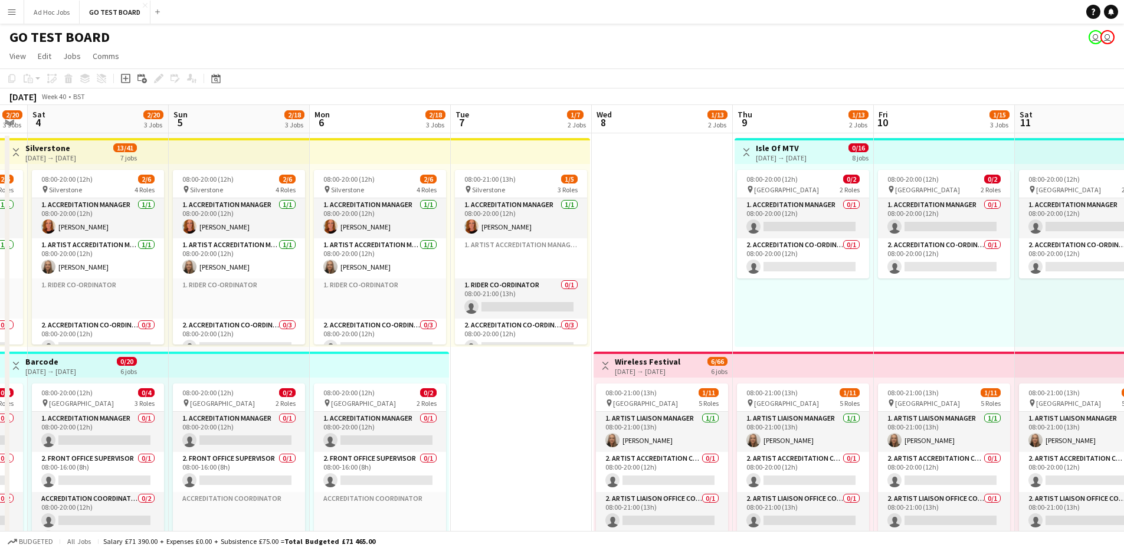
scroll to position [0, 399]
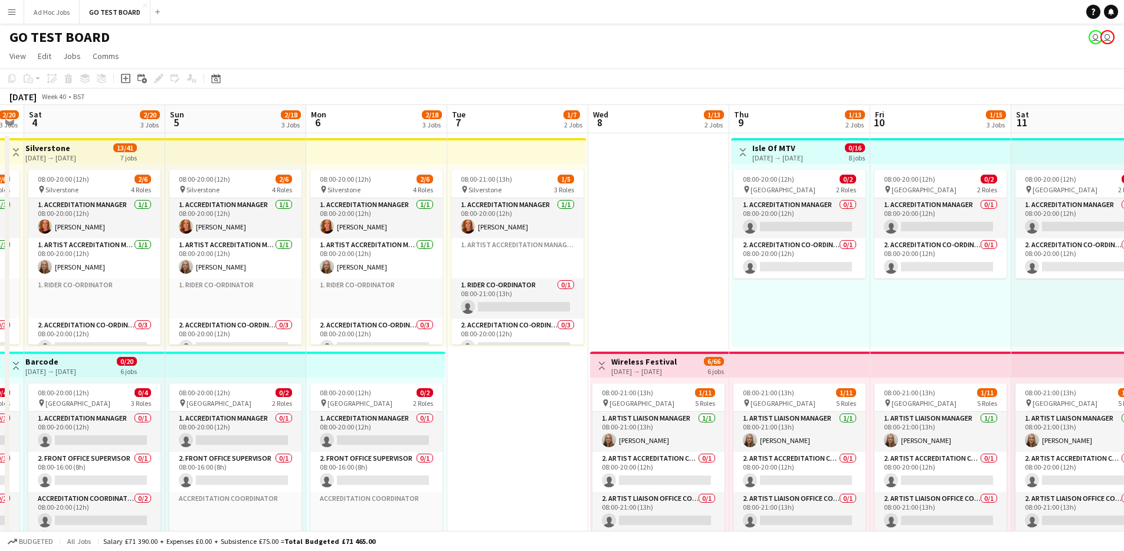
drag, startPoint x: 168, startPoint y: 433, endPoint x: 543, endPoint y: 435, distance: 375.2
click at [543, 435] on app-calendar-viewport "Wed 1 2/18 3 Jobs Thu 2 2/20 3 Jobs Fri 3 2/20 3 Jobs Sat 4 2/20 3 Jobs Sun 5 2…" at bounding box center [562, 560] width 1124 height 911
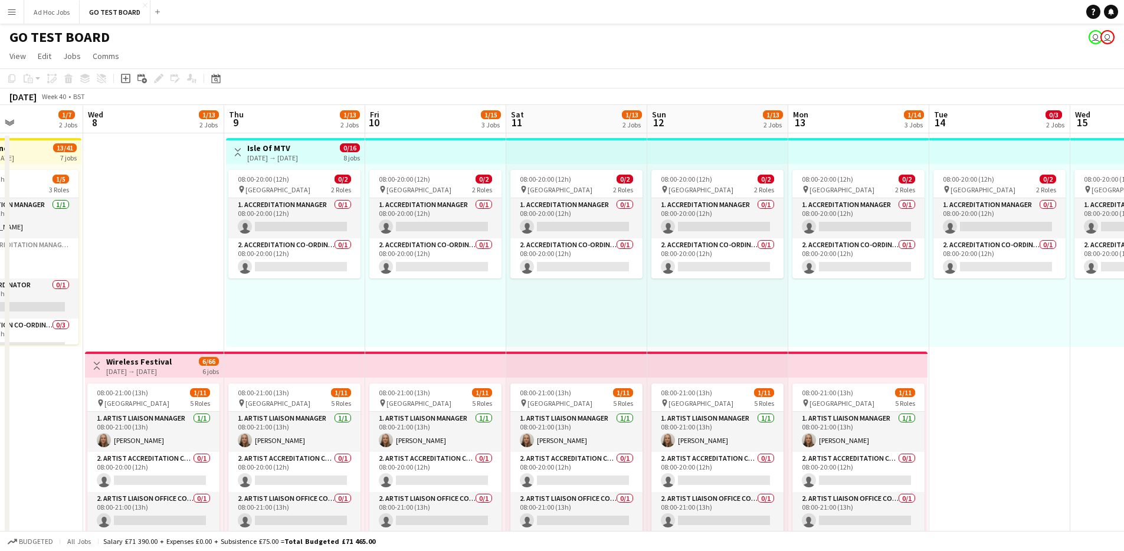
drag, startPoint x: 825, startPoint y: 306, endPoint x: 1, endPoint y: 299, distance: 824.2
click at [0, 299] on app-calendar-viewport "Sun 5 2/18 3 Jobs Mon 6 2/18 3 Jobs Tue 7 1/7 2 Jobs Wed 8 1/13 2 Jobs Thu 9 1/…" at bounding box center [562, 560] width 1124 height 911
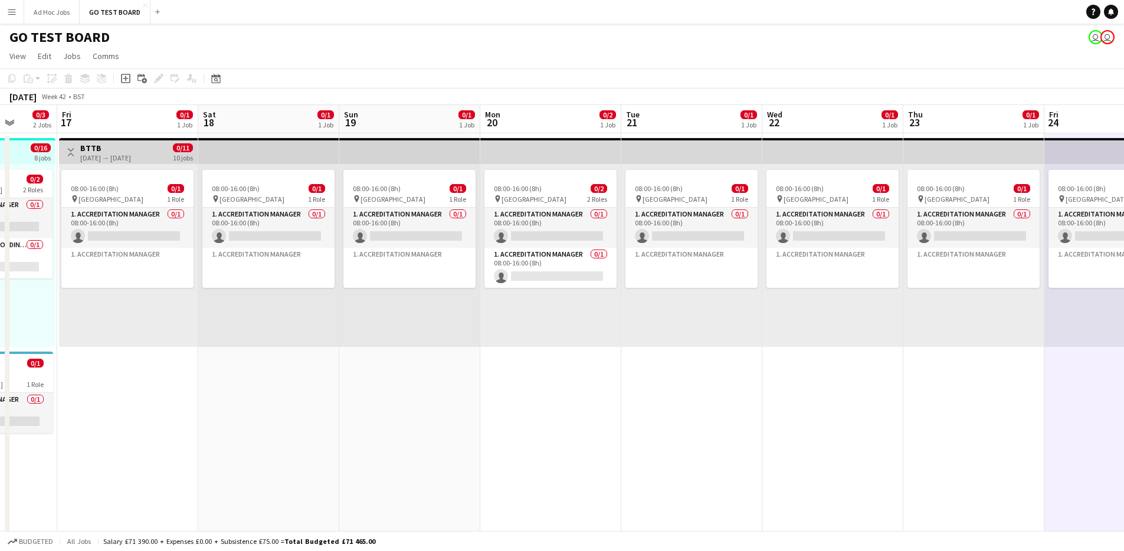
scroll to position [0, 369]
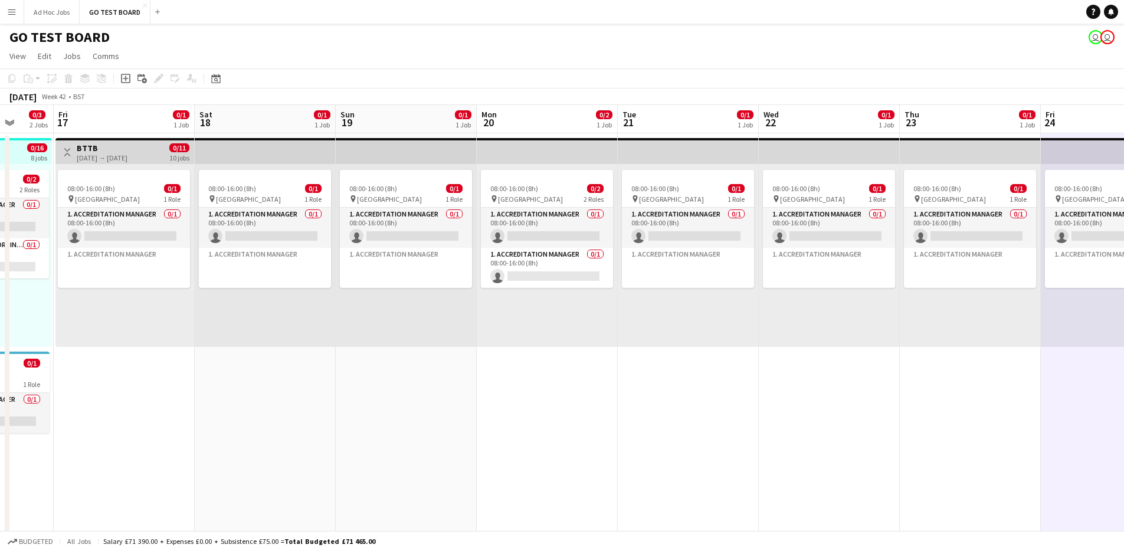
drag, startPoint x: 900, startPoint y: 315, endPoint x: 73, endPoint y: 291, distance: 826.8
click at [73, 291] on app-calendar-viewport "Tue 14 0/3 2 Jobs Wed 15 0/3 2 Jobs Thu 16 0/3 2 Jobs Fri 17 0/1 1 Job Sat 18 0…" at bounding box center [562, 560] width 1124 height 911
click at [534, 267] on app-card-role "1. Accreditation Manager 0/1 08:00-16:00 (8h) single-neutral-actions" at bounding box center [547, 268] width 132 height 40
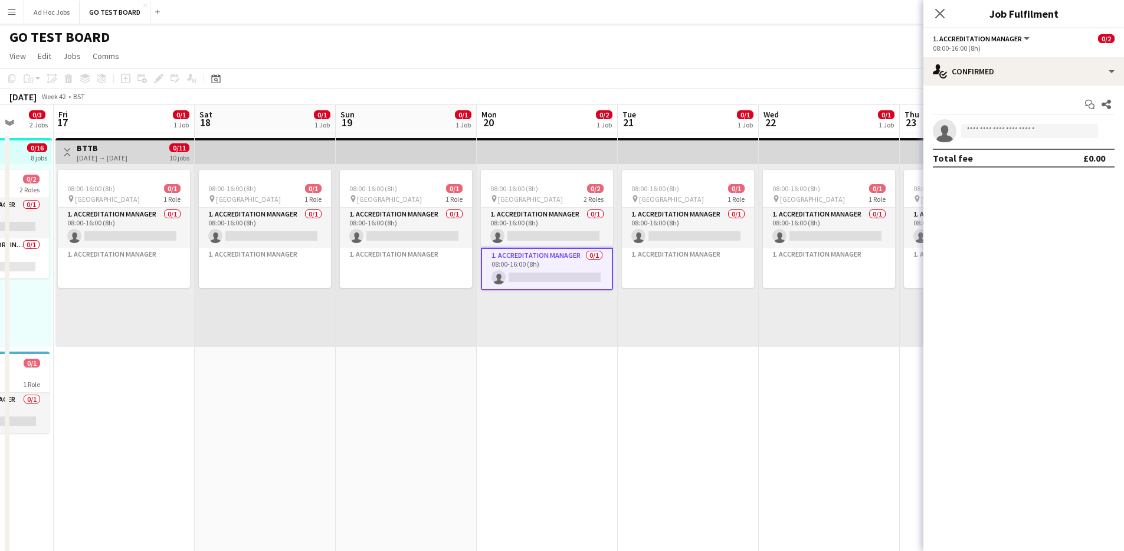
click at [568, 268] on app-card-role "1. Accreditation Manager 0/1 08:00-16:00 (8h) single-neutral-actions" at bounding box center [547, 269] width 132 height 42
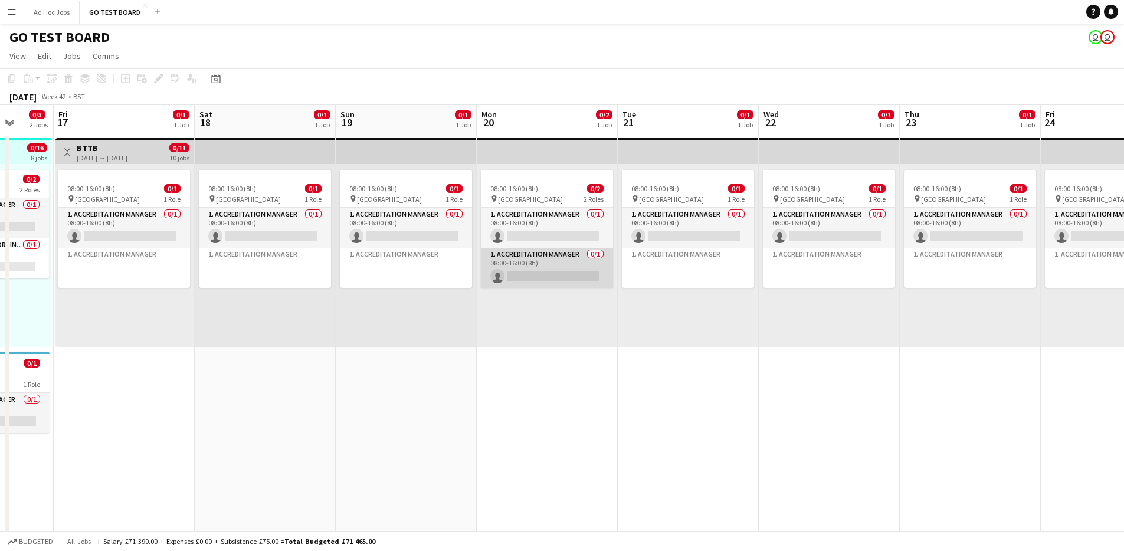
click at [568, 268] on app-card-role "1. Accreditation Manager 0/1 08:00-16:00 (8h) single-neutral-actions" at bounding box center [547, 268] width 132 height 40
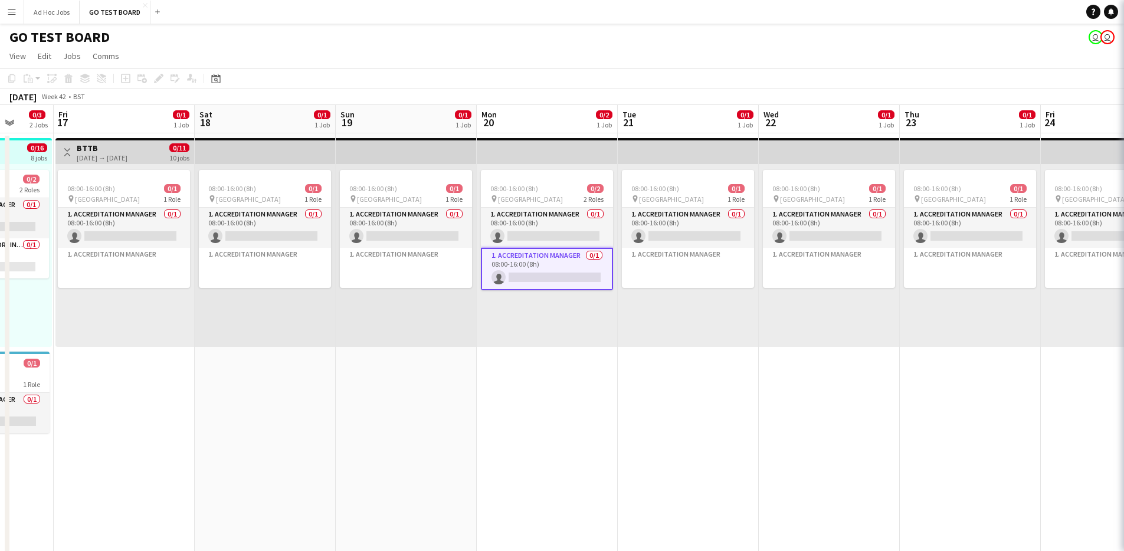
click at [568, 268] on app-card-role "1. Accreditation Manager 0/1 08:00-16:00 (8h) single-neutral-actions" at bounding box center [547, 269] width 132 height 42
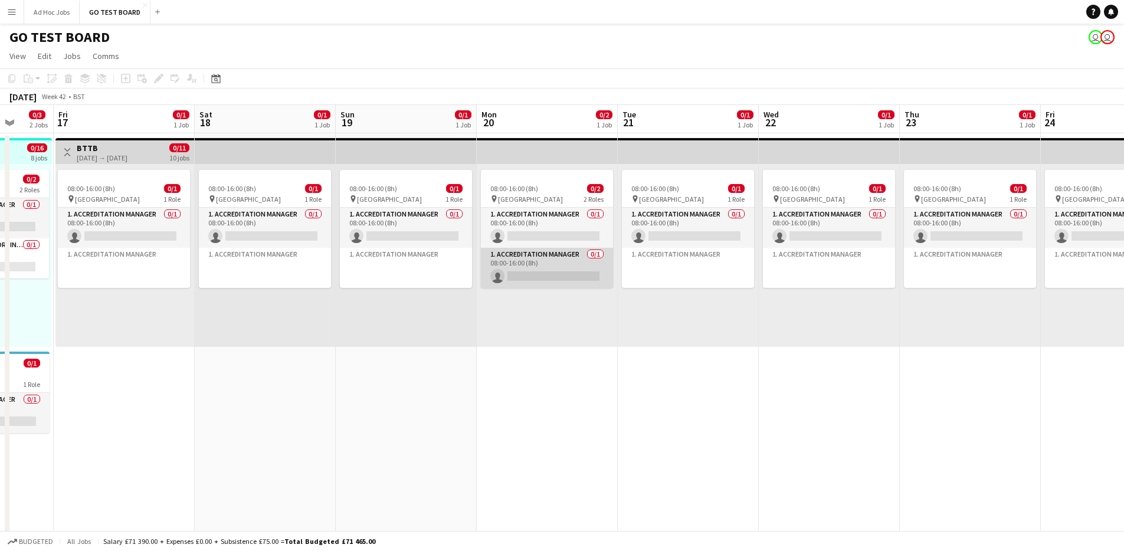
click at [568, 268] on app-card-role "1. Accreditation Manager 0/1 08:00-16:00 (8h) single-neutral-actions" at bounding box center [547, 268] width 132 height 40
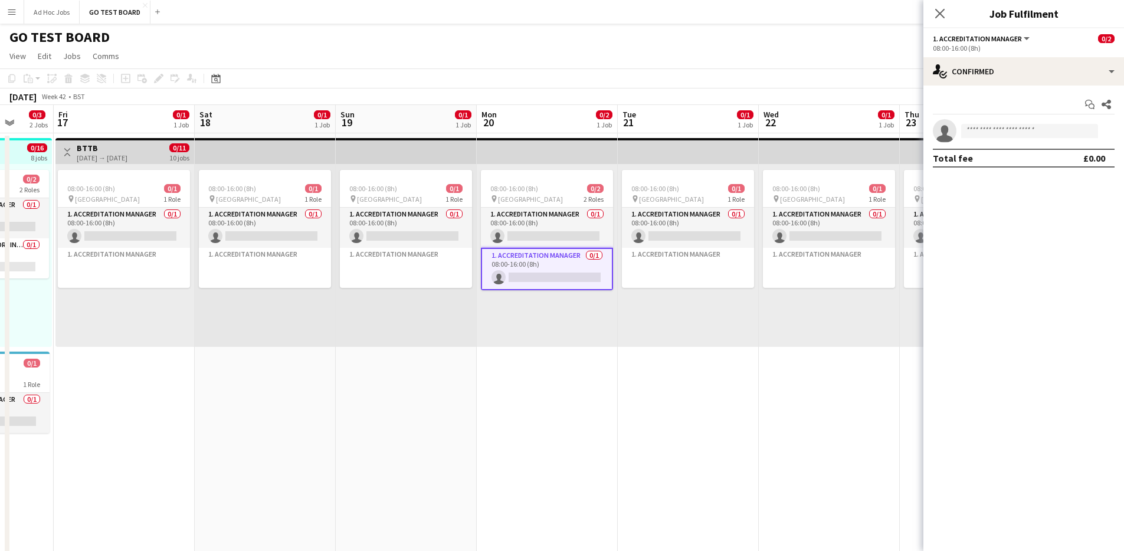
click at [1017, 36] on span "1. Accreditation Manager" at bounding box center [977, 38] width 89 height 9
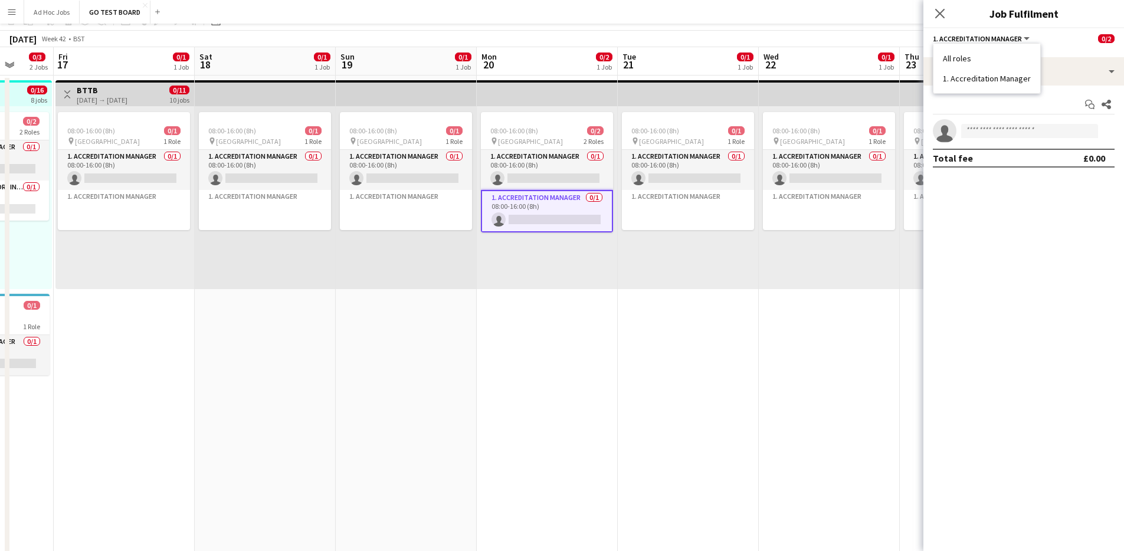
scroll to position [0, 0]
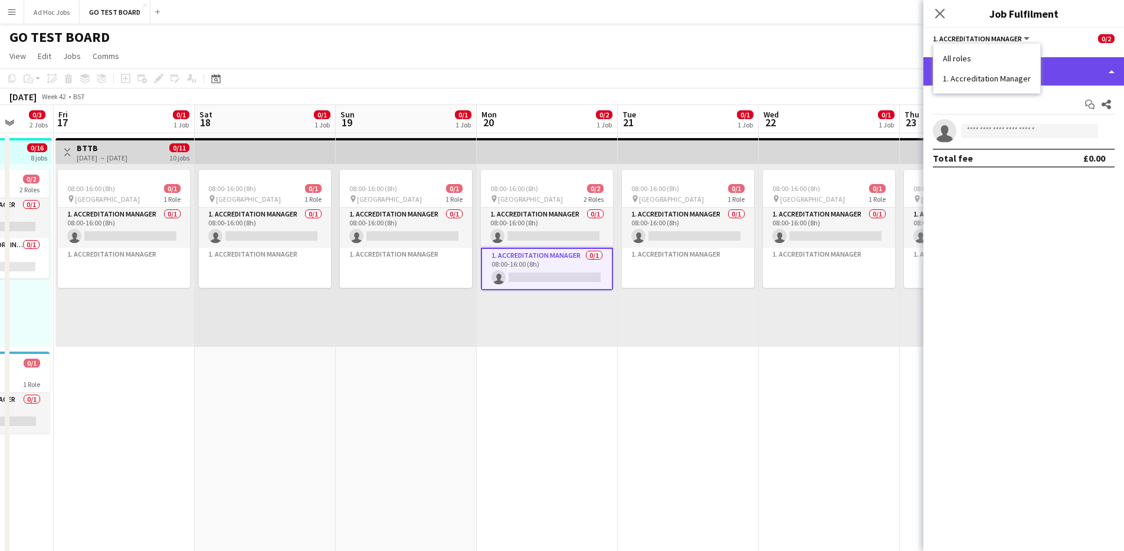
click at [1110, 76] on div "single-neutral-actions-check-2 Confirmed" at bounding box center [1023, 71] width 201 height 28
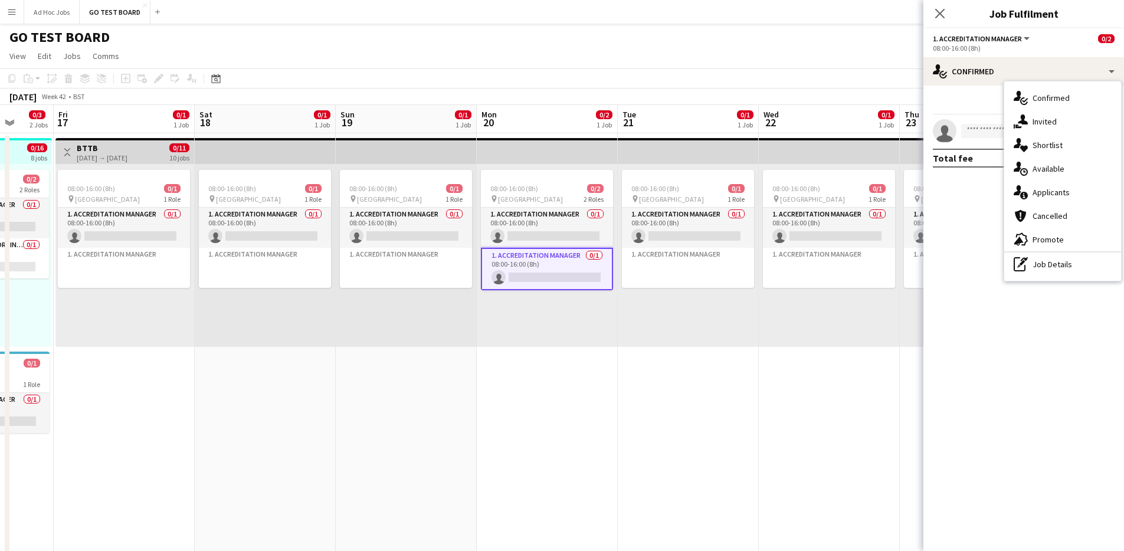
click at [1022, 41] on button "1. Accreditation Manager" at bounding box center [982, 38] width 99 height 9
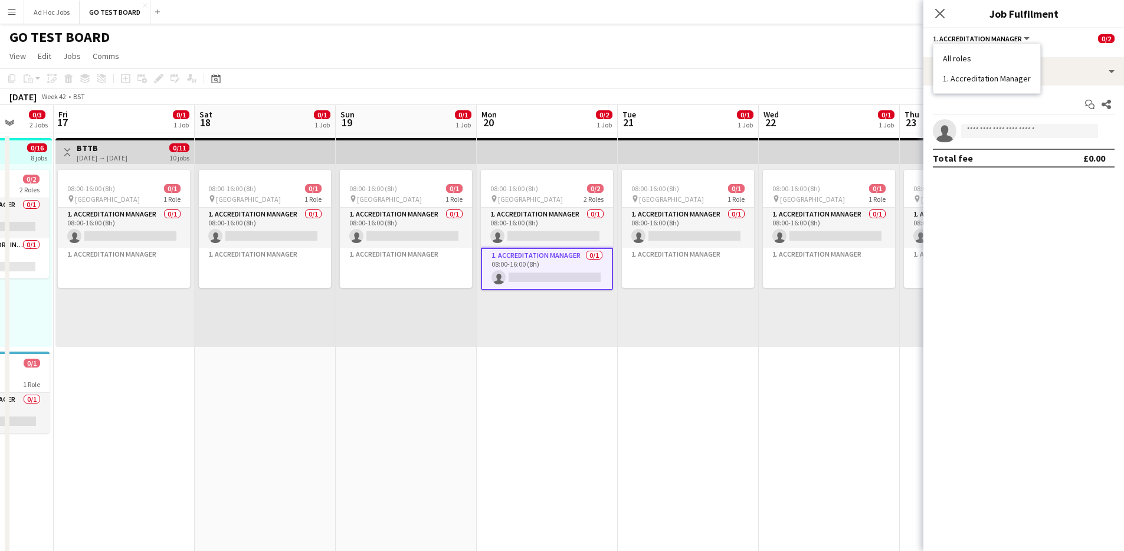
click at [957, 62] on li "All roles" at bounding box center [987, 58] width 88 height 11
click at [969, 38] on button "All roles" at bounding box center [954, 38] width 42 height 9
click at [943, 15] on icon "Close pop-in" at bounding box center [939, 13] width 11 height 11
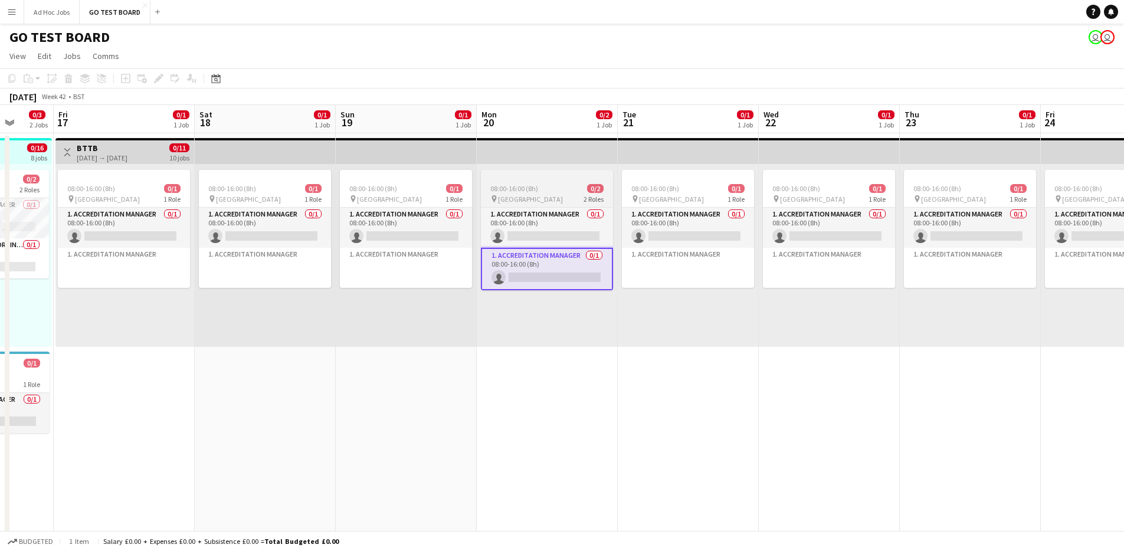
click at [569, 201] on div "pin Villa Park 2 Roles" at bounding box center [547, 198] width 132 height 9
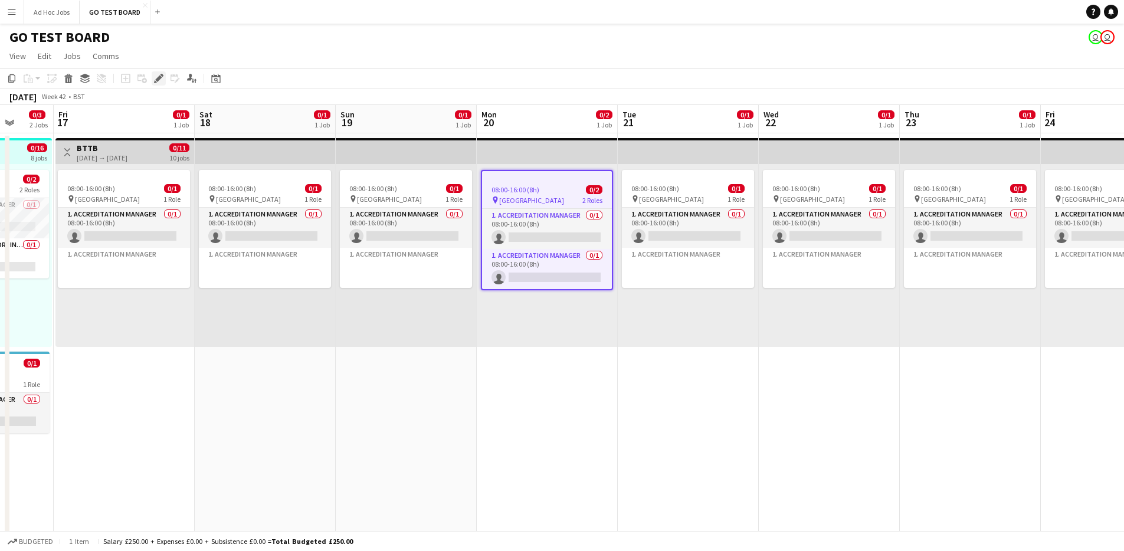
click at [158, 80] on icon at bounding box center [158, 79] width 6 height 6
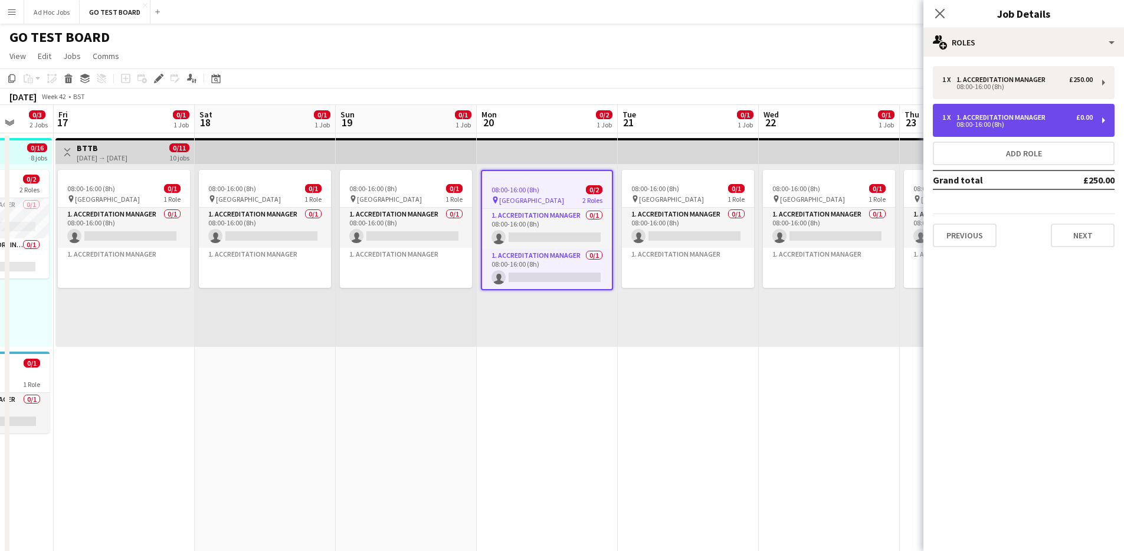
click at [1102, 117] on div "1 x 1. Accreditation Manager £0.00 08:00-16:00 (8h)" at bounding box center [1024, 120] width 182 height 33
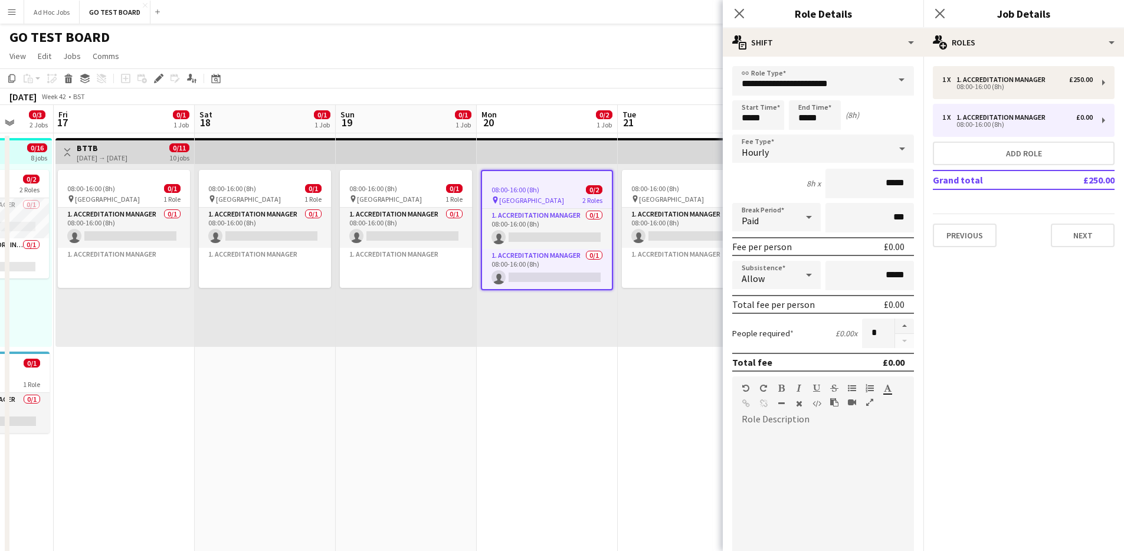
click at [889, 78] on span at bounding box center [901, 80] width 25 height 28
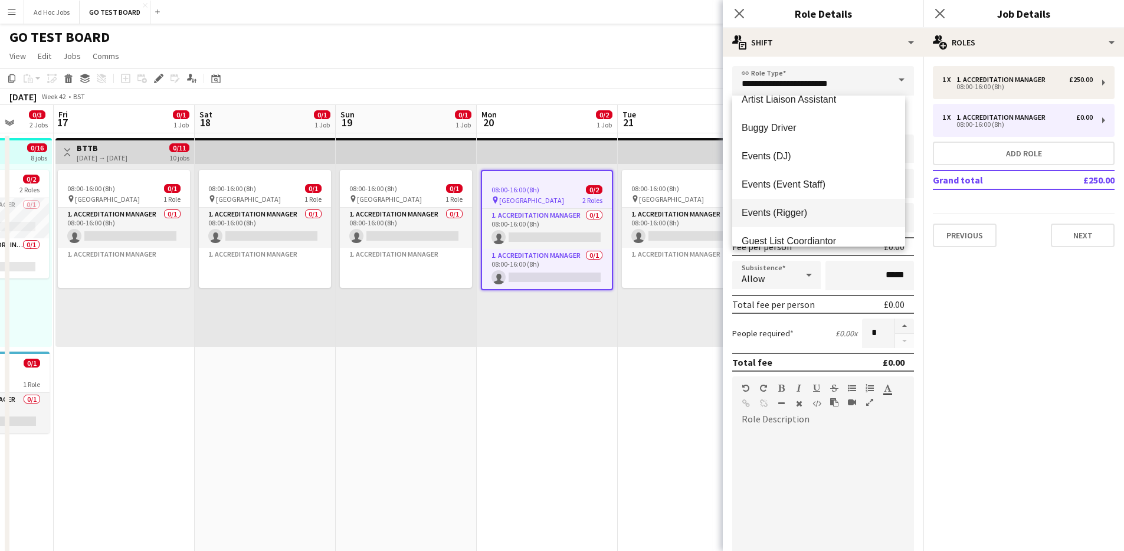
scroll to position [304, 0]
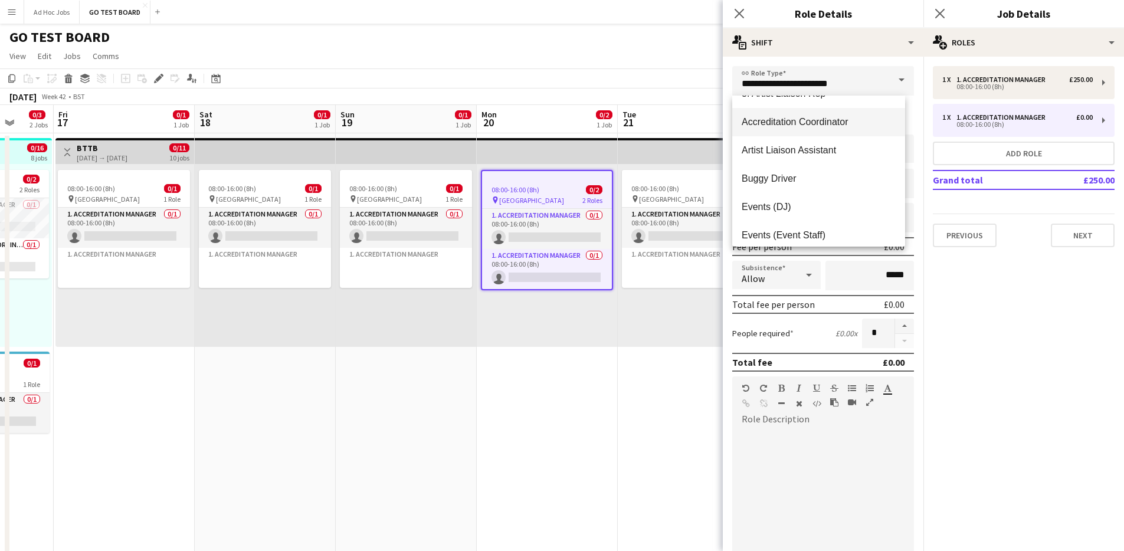
click at [834, 123] on span "Accreditation Coordinator" at bounding box center [819, 121] width 154 height 11
type input "**********"
type input "*******"
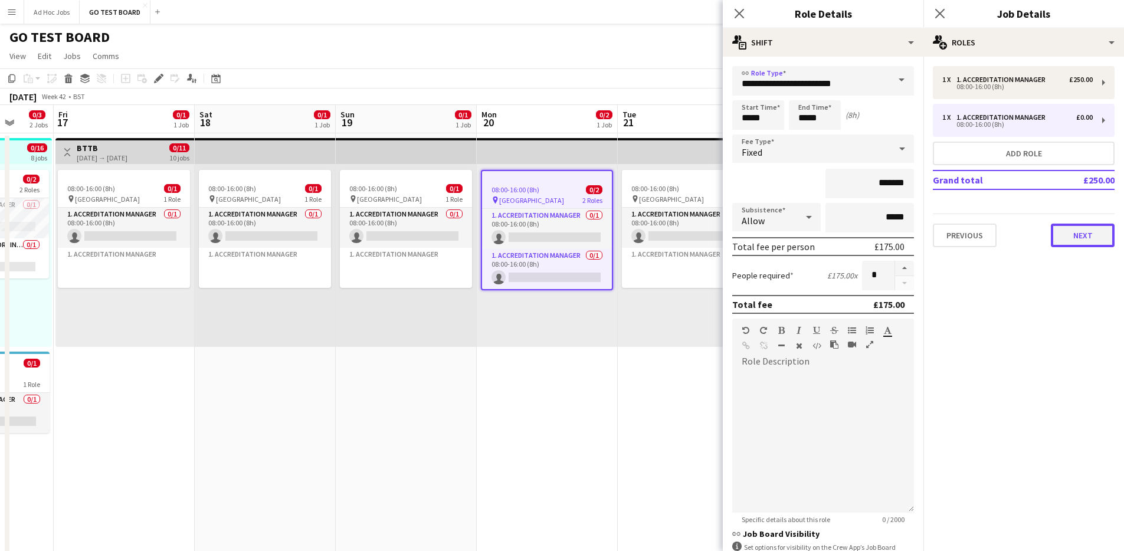
click at [1064, 234] on button "Next" at bounding box center [1083, 236] width 64 height 24
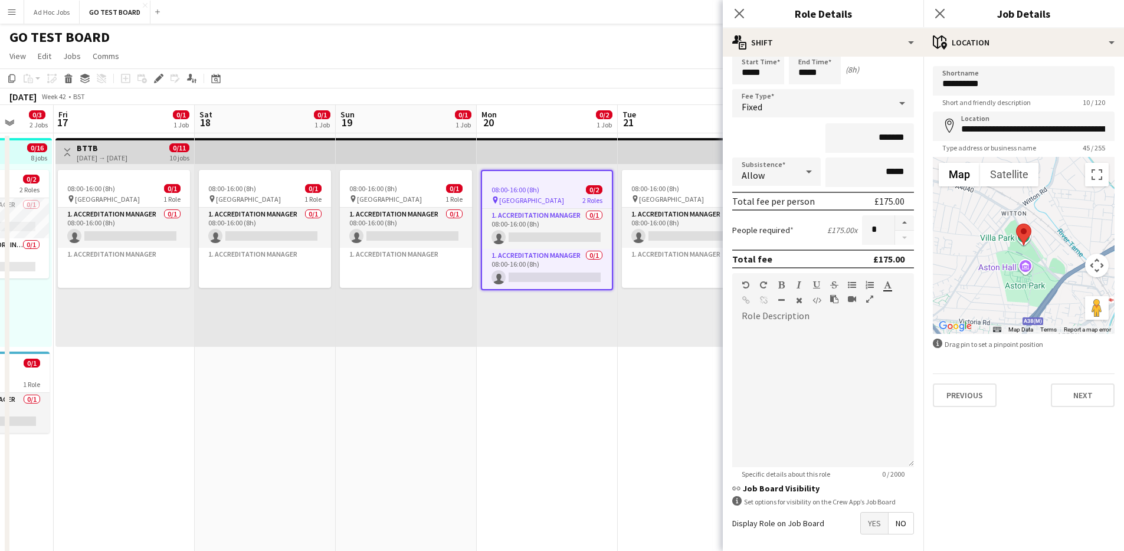
scroll to position [96, 0]
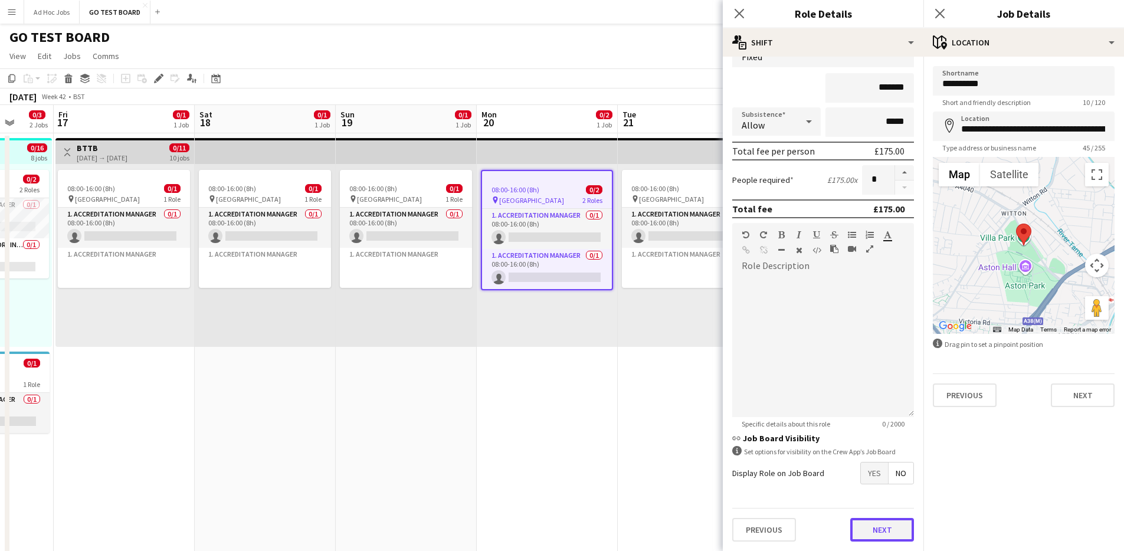
click at [874, 529] on button "Next" at bounding box center [882, 530] width 64 height 24
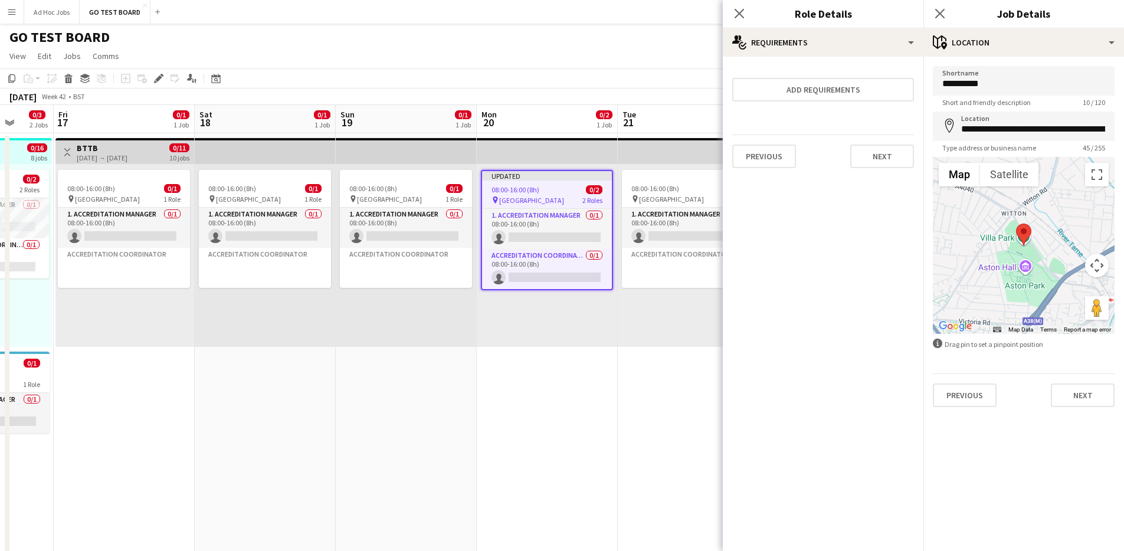
scroll to position [0, 0]
click at [874, 529] on mat-expansion-panel "medal-empty Requirements Add requirements Previous Next" at bounding box center [823, 304] width 201 height 494
click at [893, 156] on button "Next" at bounding box center [882, 157] width 64 height 24
click at [917, 167] on form "Collect a response when crew apply from the Job Board. Responses appear within …" at bounding box center [823, 118] width 201 height 104
click at [897, 158] on button "Finish" at bounding box center [892, 158] width 44 height 24
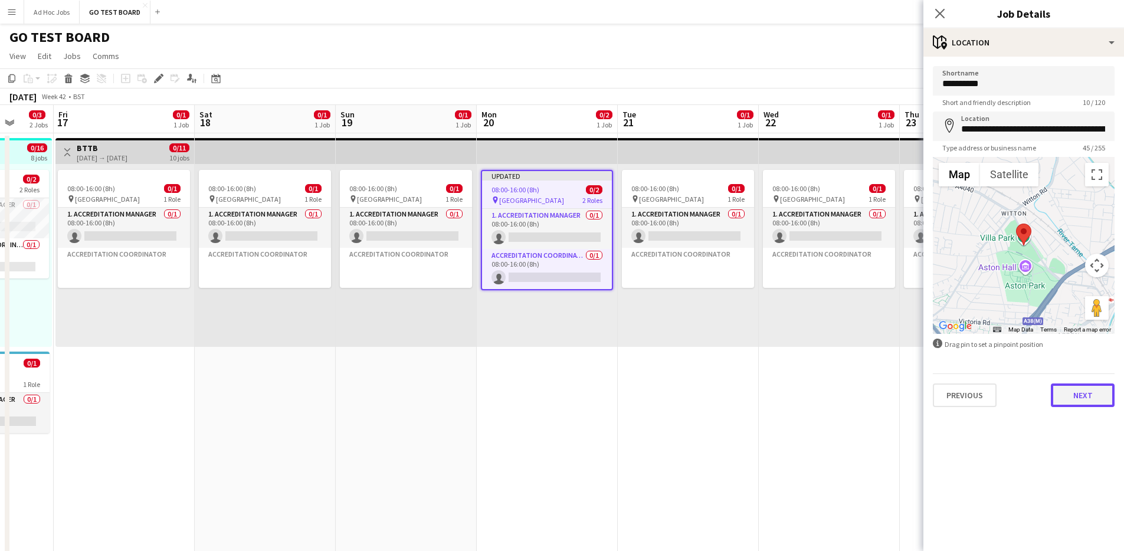
click at [1083, 401] on button "Next" at bounding box center [1083, 395] width 64 height 24
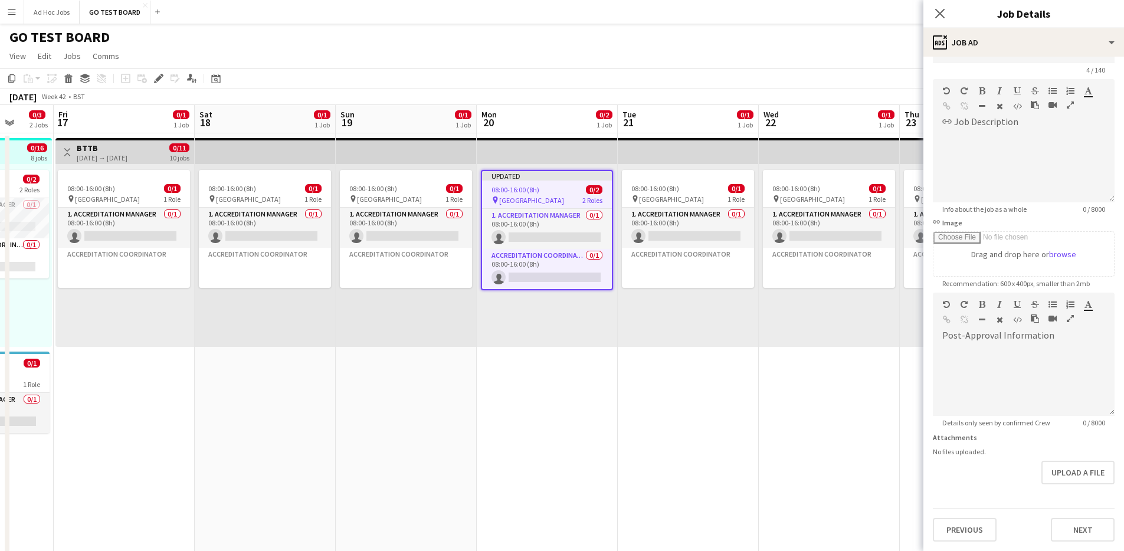
scroll to position [70, 0]
click at [1083, 505] on div "Headline **** 4 / 140 link Job Description default Heading 1 Heading 2 Heading …" at bounding box center [1023, 287] width 201 height 527
click at [1085, 497] on form "Headline **** 4 / 140 link Job Description default Heading 1 Heading 2 Heading …" at bounding box center [1023, 288] width 201 height 508
click at [1094, 528] on button "Next" at bounding box center [1083, 530] width 64 height 24
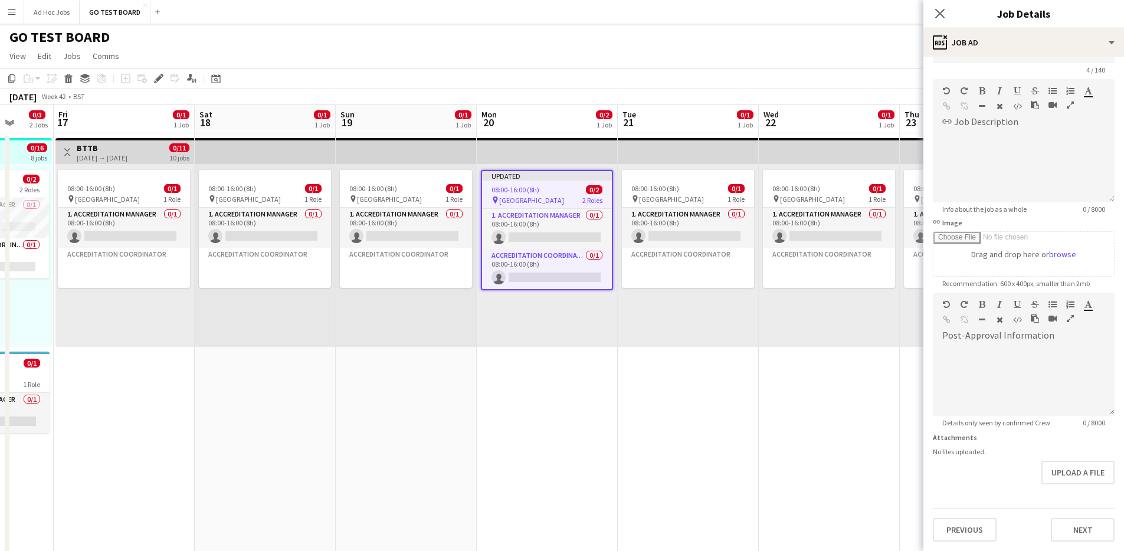
scroll to position [0, 0]
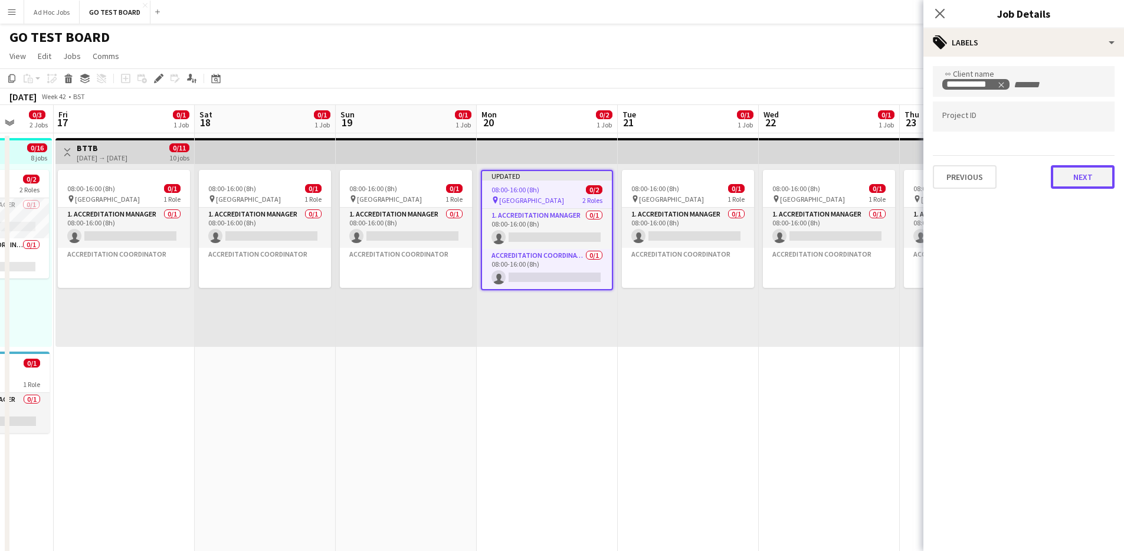
click at [1096, 169] on button "Next" at bounding box center [1083, 177] width 64 height 24
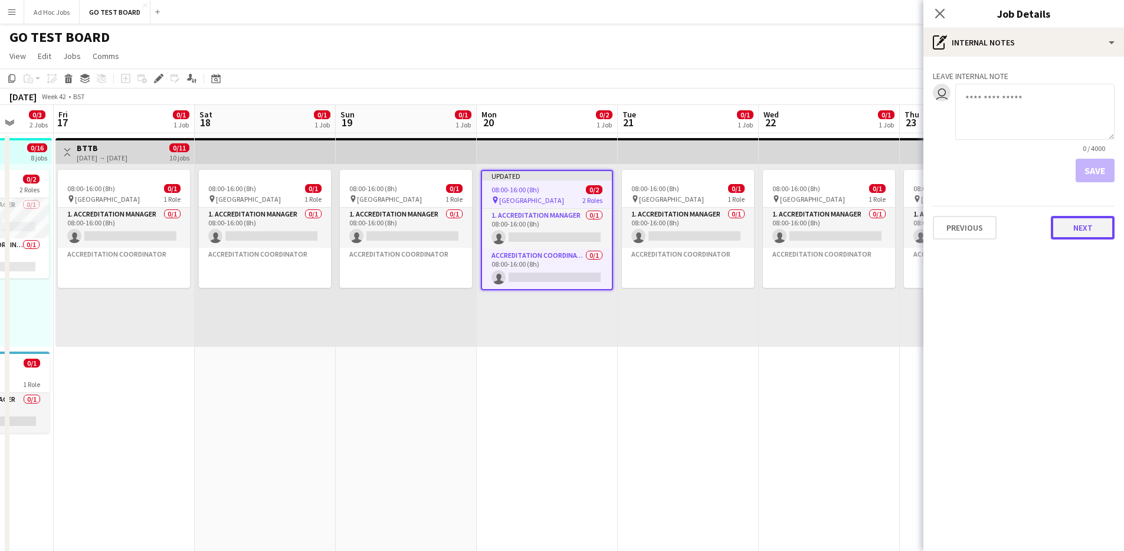
click at [1091, 229] on button "Next" at bounding box center [1083, 228] width 64 height 24
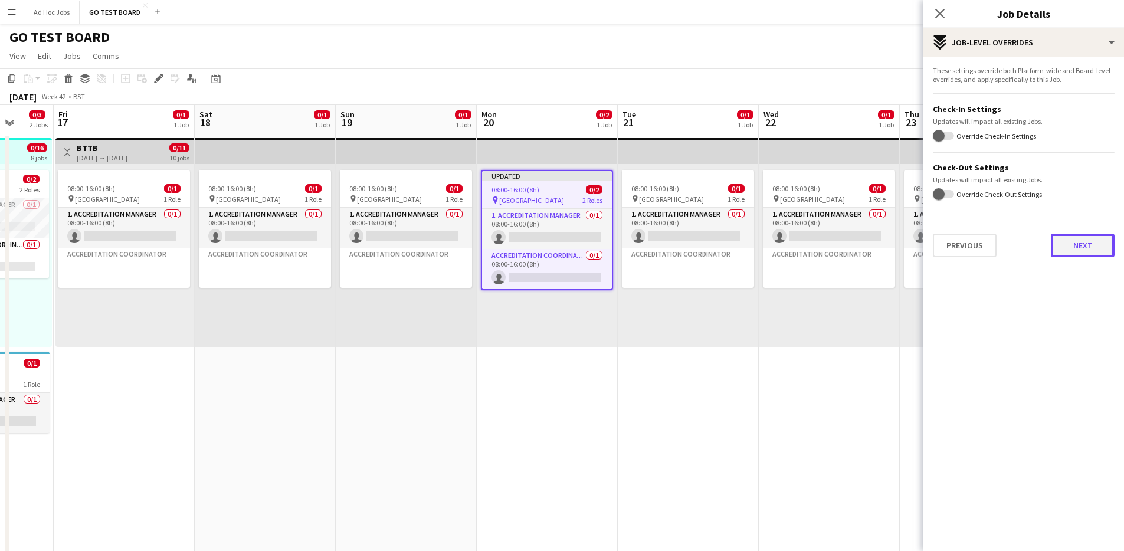
click at [1091, 248] on button "Next" at bounding box center [1083, 246] width 64 height 24
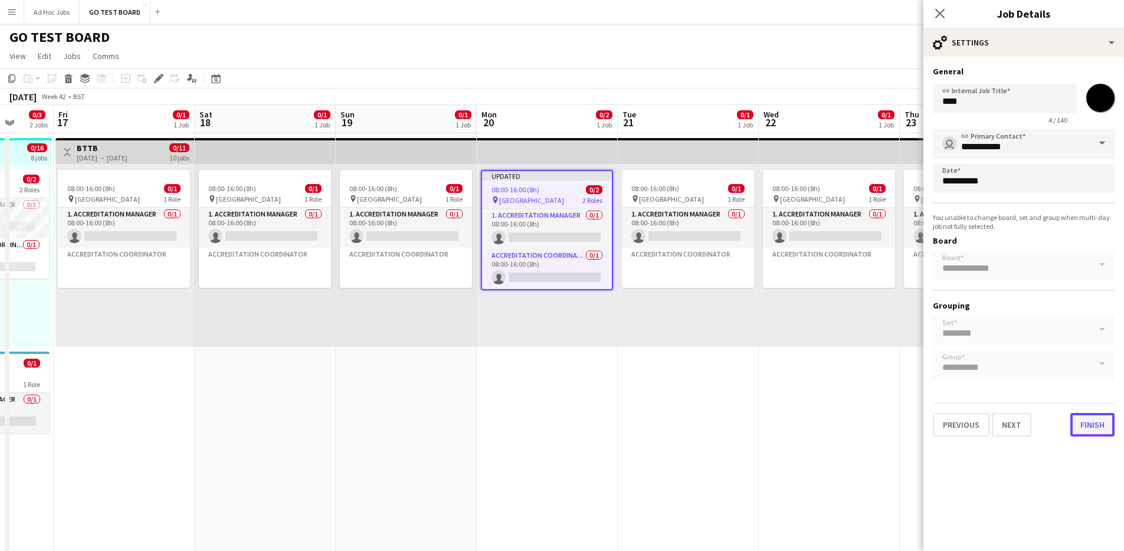
click at [1104, 422] on button "Finish" at bounding box center [1092, 425] width 44 height 24
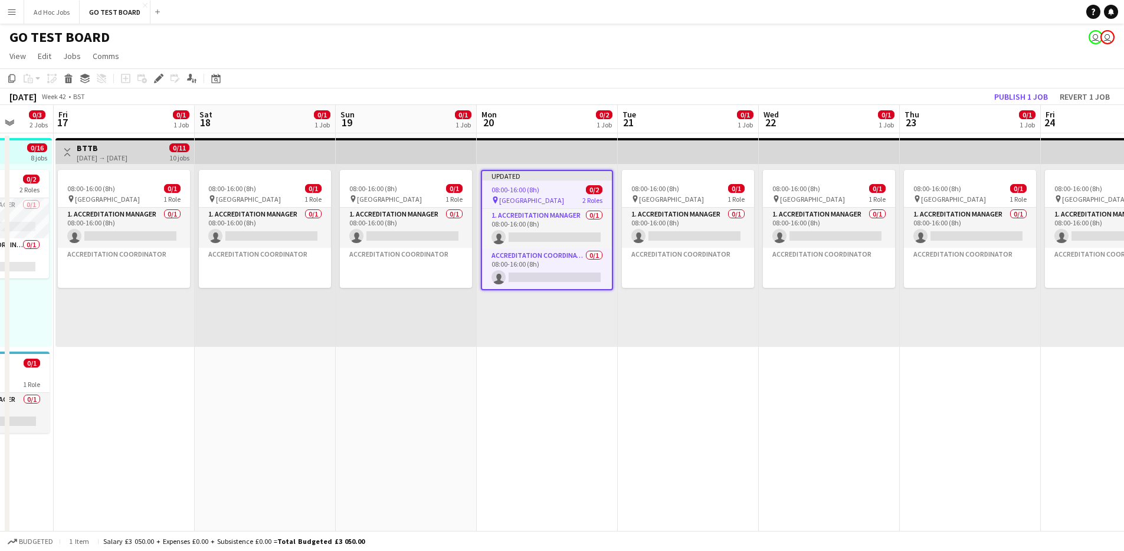
click at [953, 396] on app-date-cell "08:00-16:00 (8h) 0/1 pin Villa Park 1 Role 1. Accreditation Manager 0/1 08:00-1…" at bounding box center [970, 455] width 141 height 645
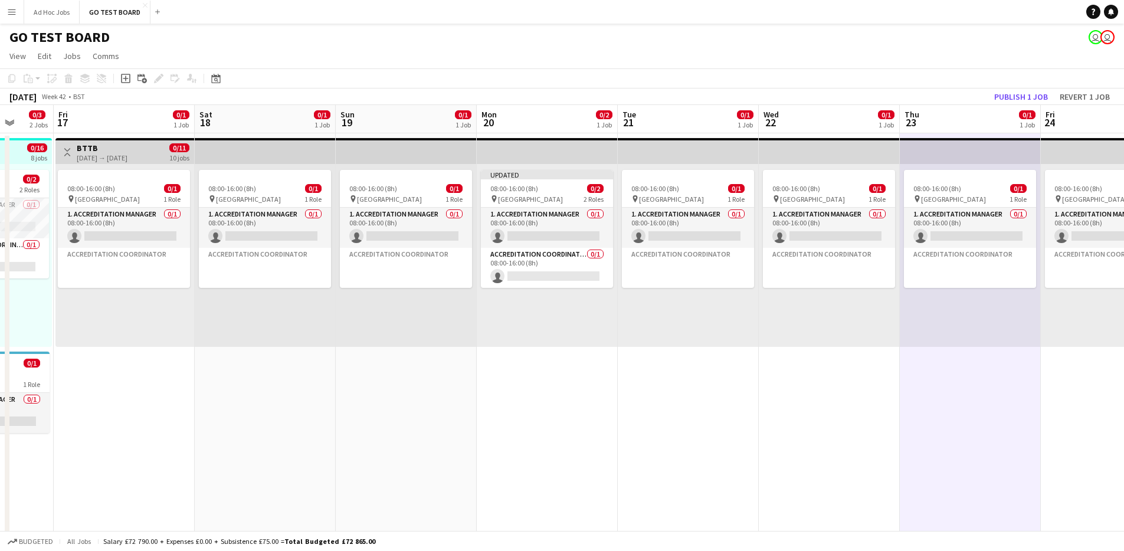
click at [703, 318] on div "08:00-16:00 (8h) 0/1 pin Villa Park 1 Role 1. Accreditation Manager 0/1 08:00-1…" at bounding box center [688, 255] width 141 height 183
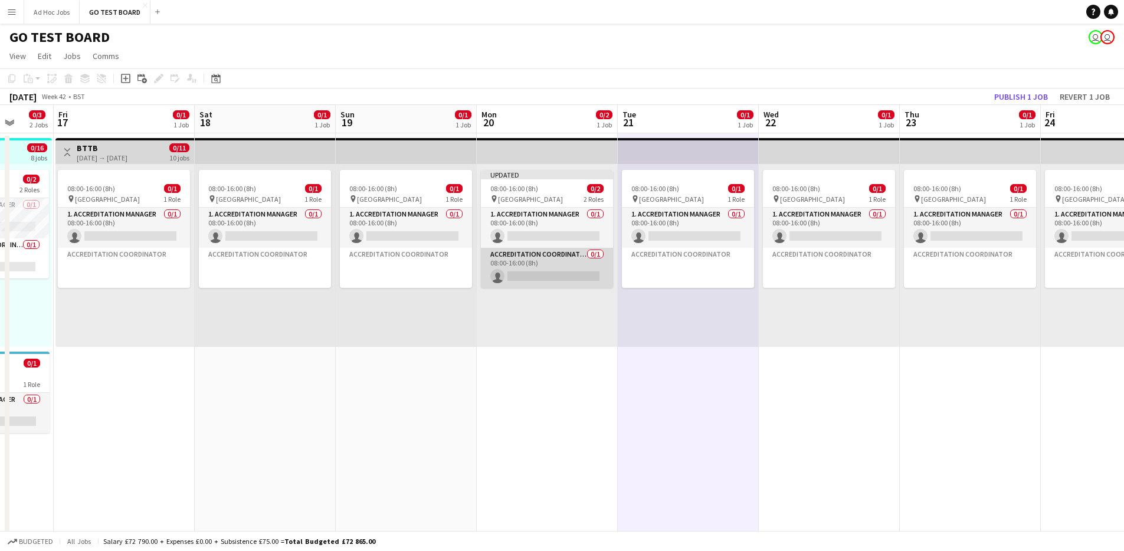
click at [578, 267] on app-card-role "Accreditation Coordinator 0/1 08:00-16:00 (8h) single-neutral-actions" at bounding box center [547, 268] width 132 height 40
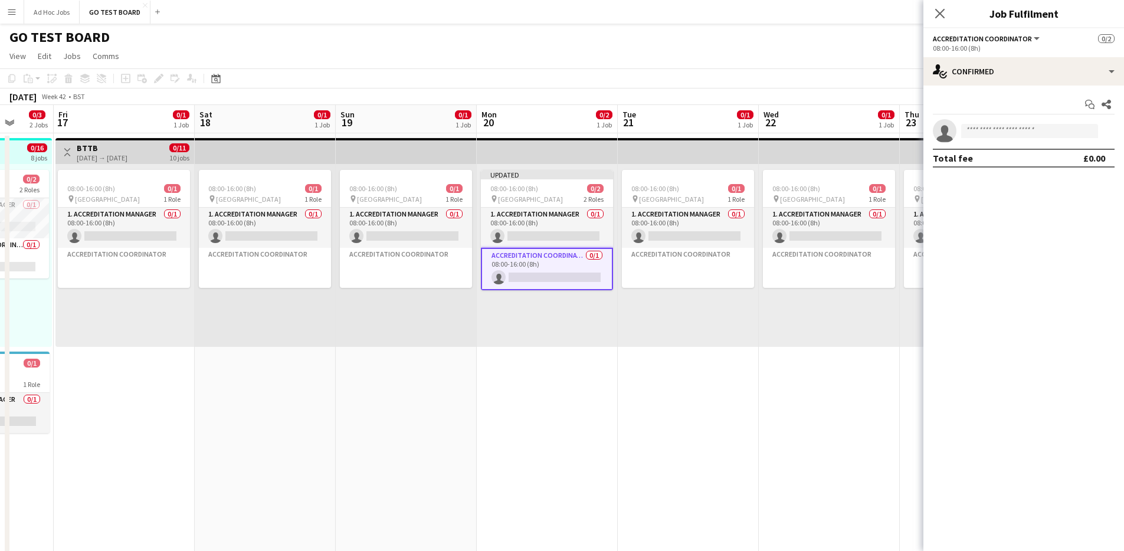
click at [661, 373] on app-date-cell "08:00-16:00 (8h) 0/1 pin Villa Park 1 Role 1. Accreditation Manager 0/1 08:00-1…" at bounding box center [688, 455] width 141 height 645
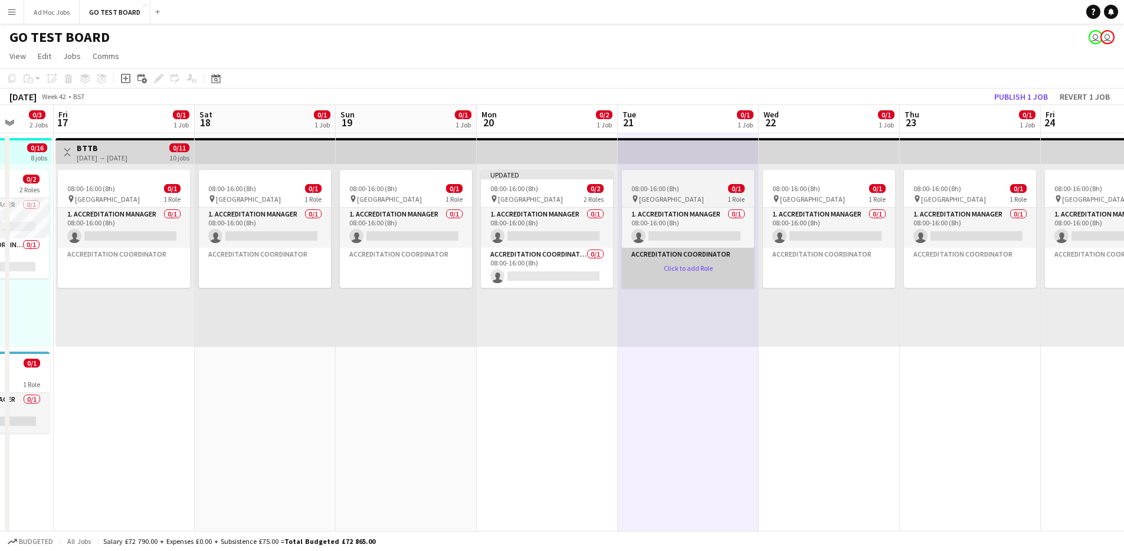
click at [660, 267] on app-card-role-placeholder "Accreditation Coordinator Click to add Role" at bounding box center [688, 268] width 132 height 40
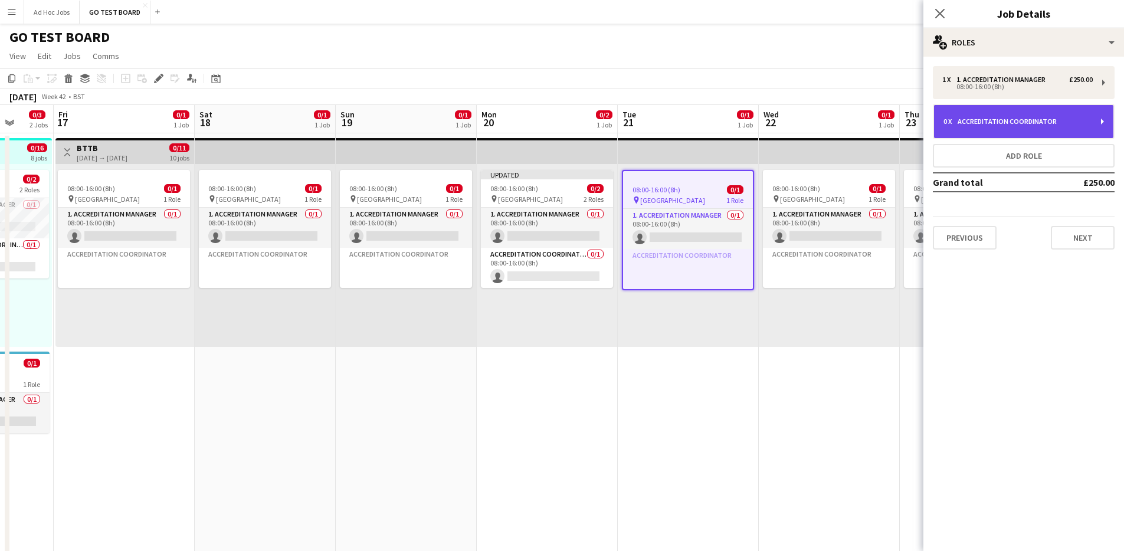
click at [1102, 121] on div "0 x Accreditation Coordinator" at bounding box center [1024, 121] width 182 height 35
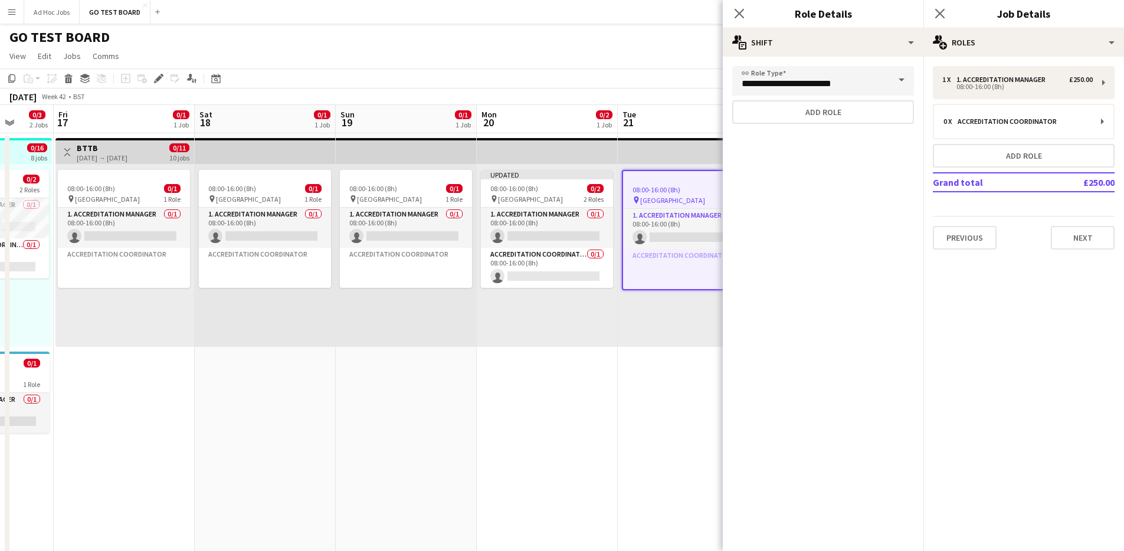
click at [903, 81] on span at bounding box center [901, 80] width 25 height 28
click at [901, 78] on span at bounding box center [901, 80] width 25 height 28
click at [897, 230] on mat-expansion-panel "**********" at bounding box center [823, 304] width 201 height 494
click at [740, 14] on icon at bounding box center [738, 13] width 11 height 11
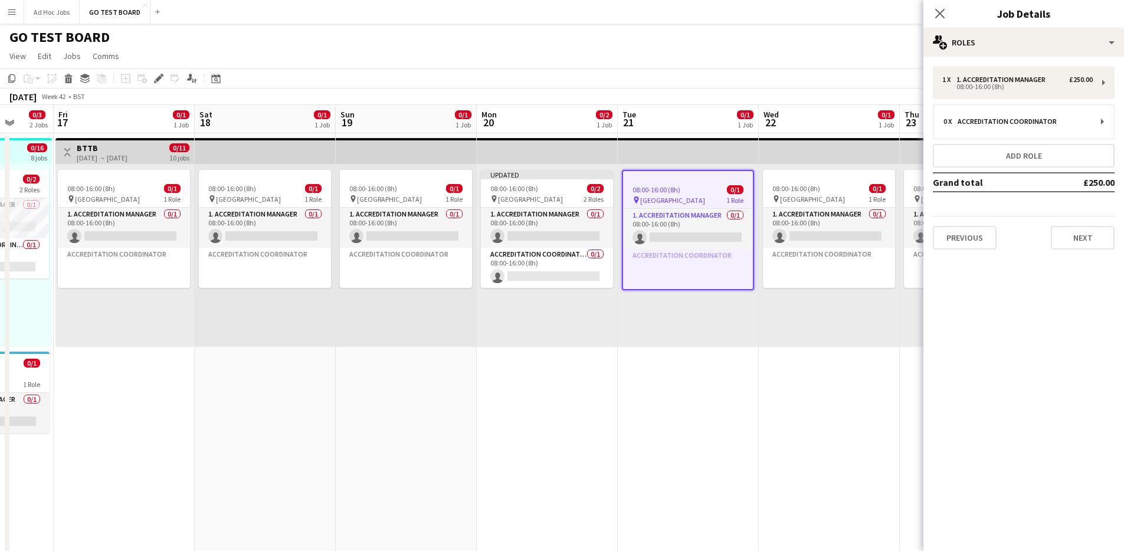
click at [805, 359] on app-date-cell "08:00-16:00 (8h) 0/1 pin Villa Park 1 Role 1. Accreditation Manager 0/1 08:00-1…" at bounding box center [829, 455] width 141 height 645
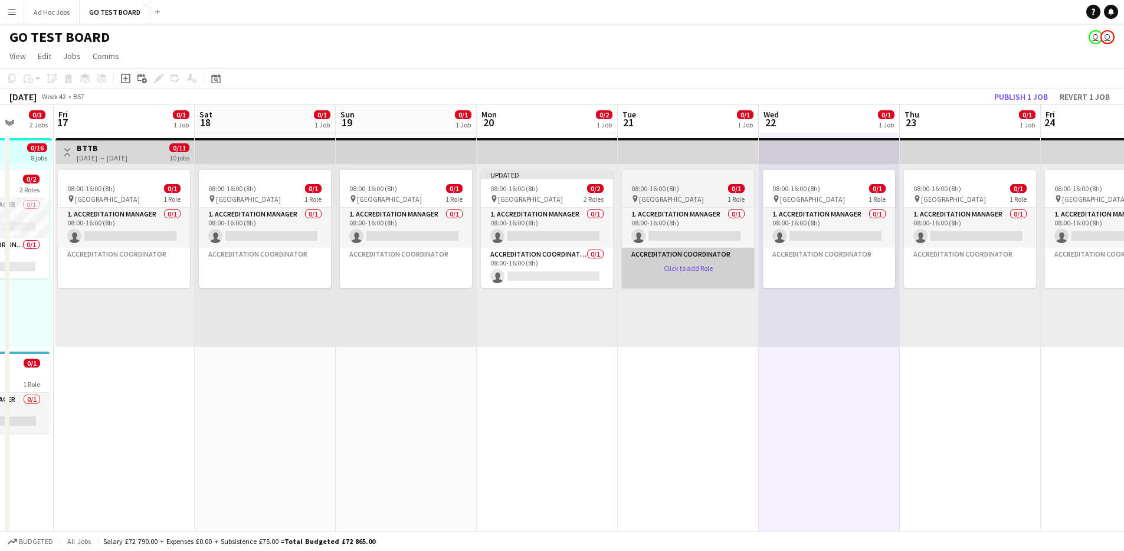
click at [723, 252] on app-card-role-placeholder "Accreditation Coordinator Click to add Role" at bounding box center [688, 268] width 132 height 40
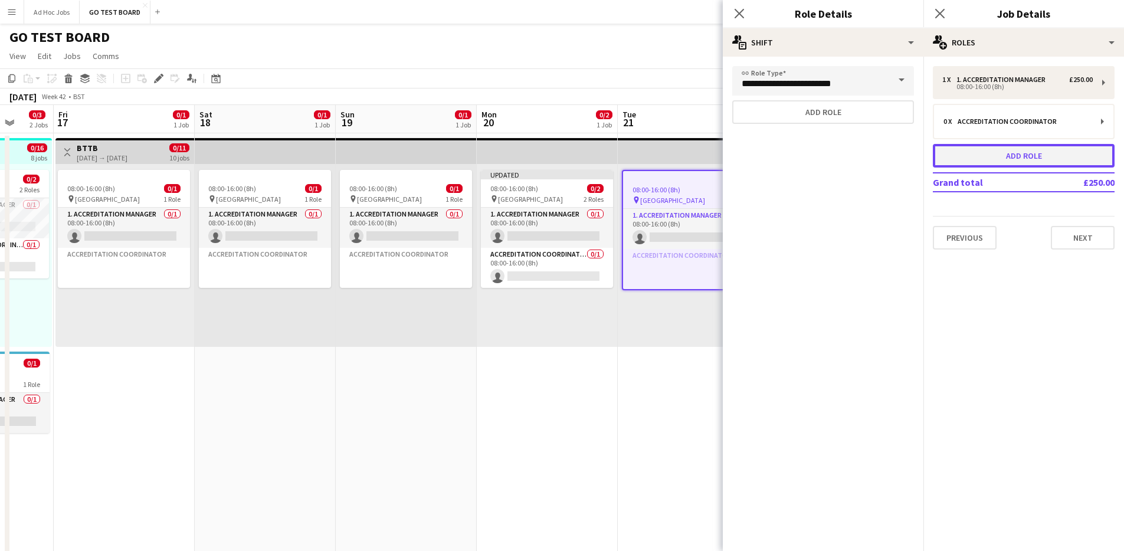
click at [1085, 157] on button "Add role" at bounding box center [1024, 156] width 182 height 24
type input "**********"
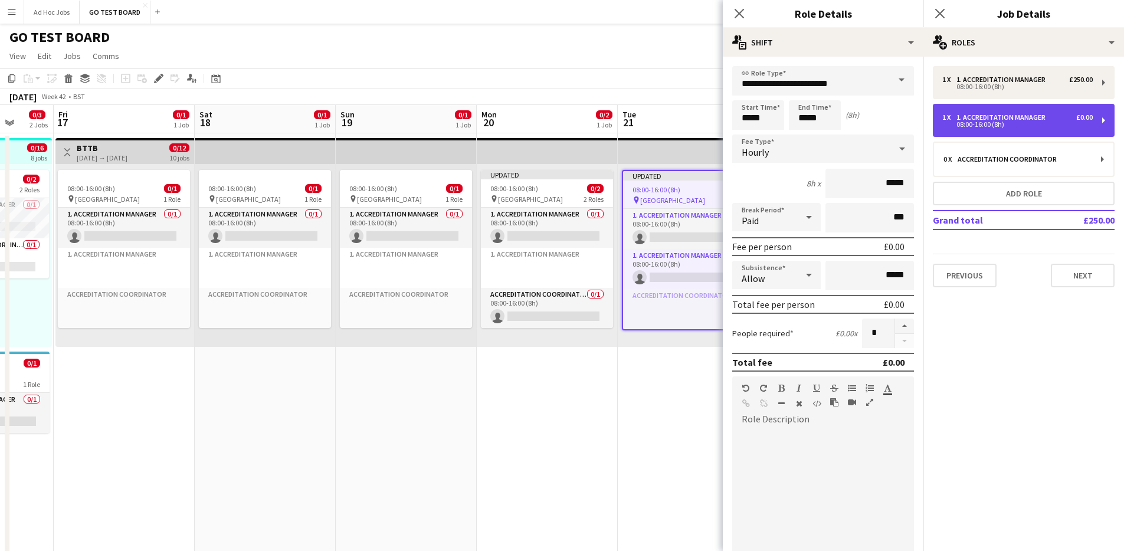
click at [1105, 118] on div "1 x 1. Accreditation Manager £0.00 08:00-16:00 (8h)" at bounding box center [1024, 120] width 182 height 33
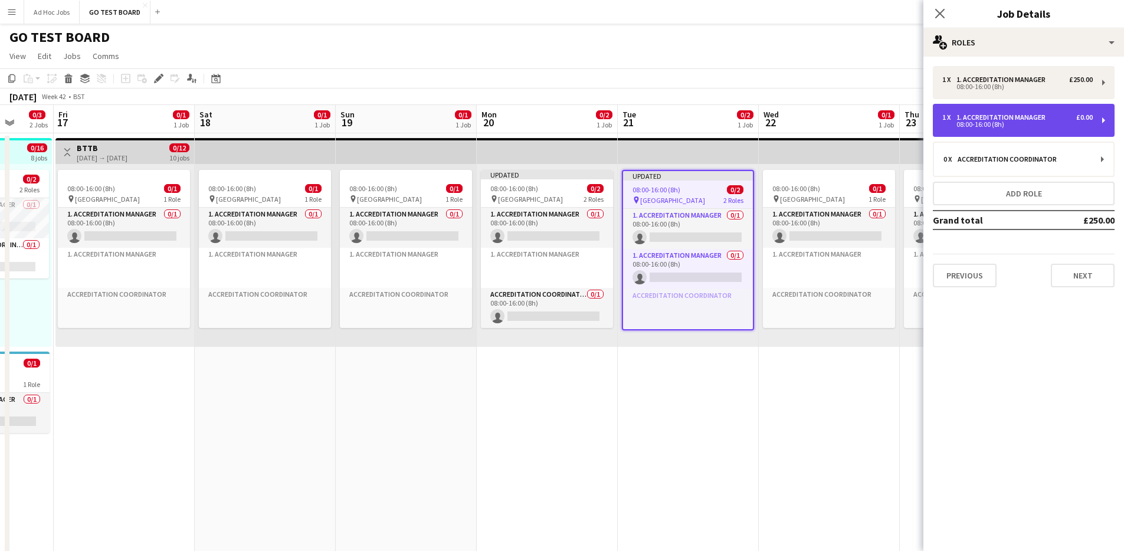
click at [1106, 119] on div "1 x 1. Accreditation Manager £0.00 08:00-16:00 (8h)" at bounding box center [1024, 120] width 182 height 33
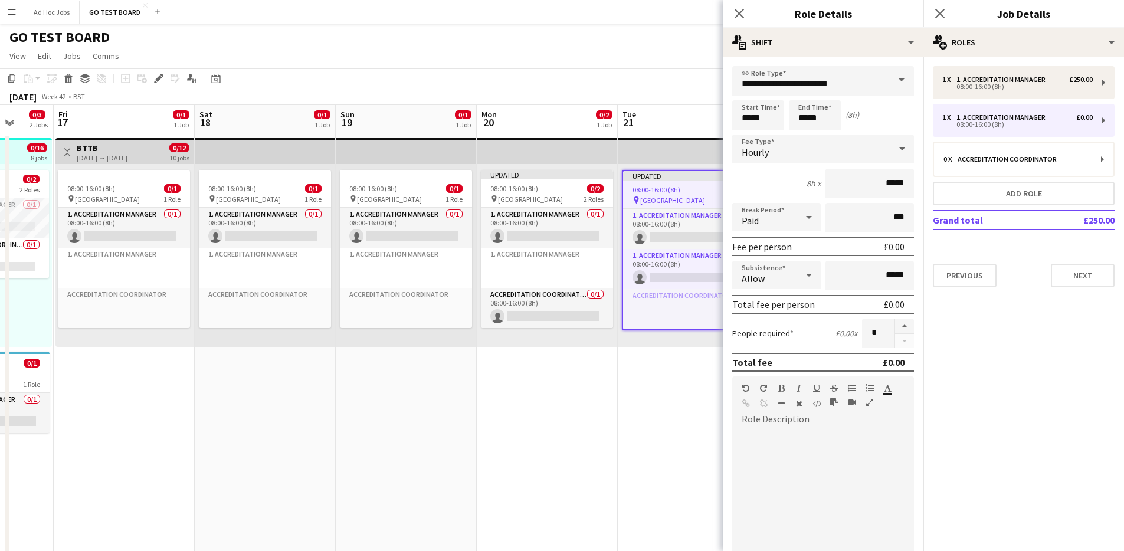
click at [893, 76] on span at bounding box center [901, 80] width 25 height 28
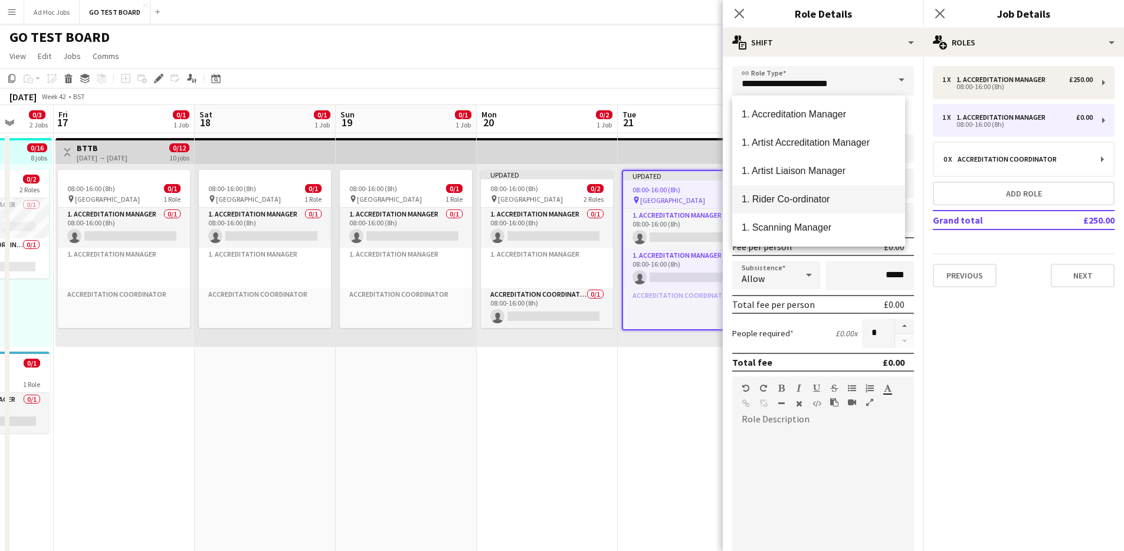
scroll to position [425, 0]
click at [793, 225] on span "Runner" at bounding box center [819, 227] width 154 height 11
type input "******"
type input "*******"
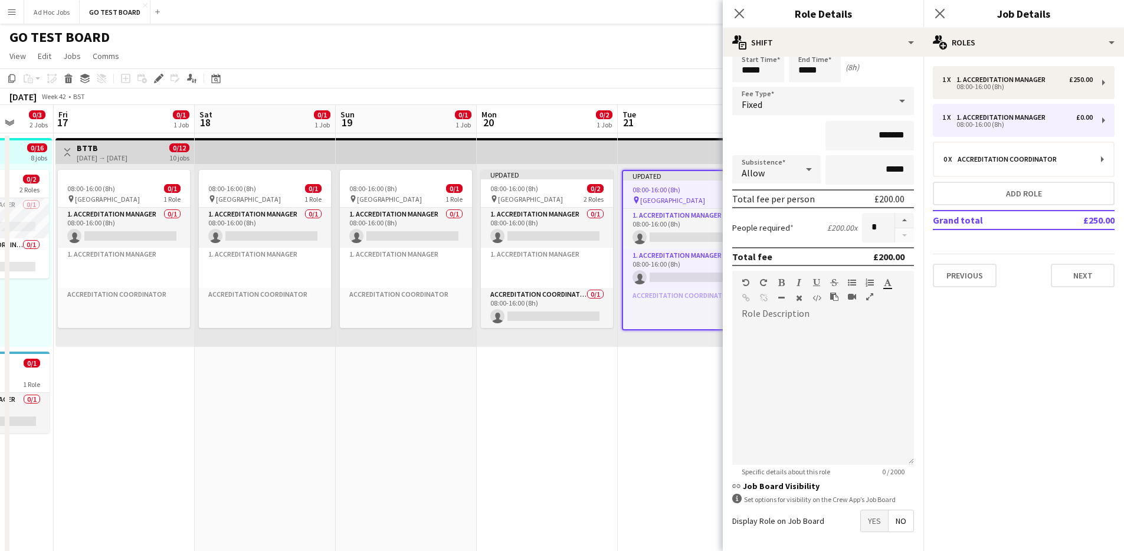
scroll to position [96, 0]
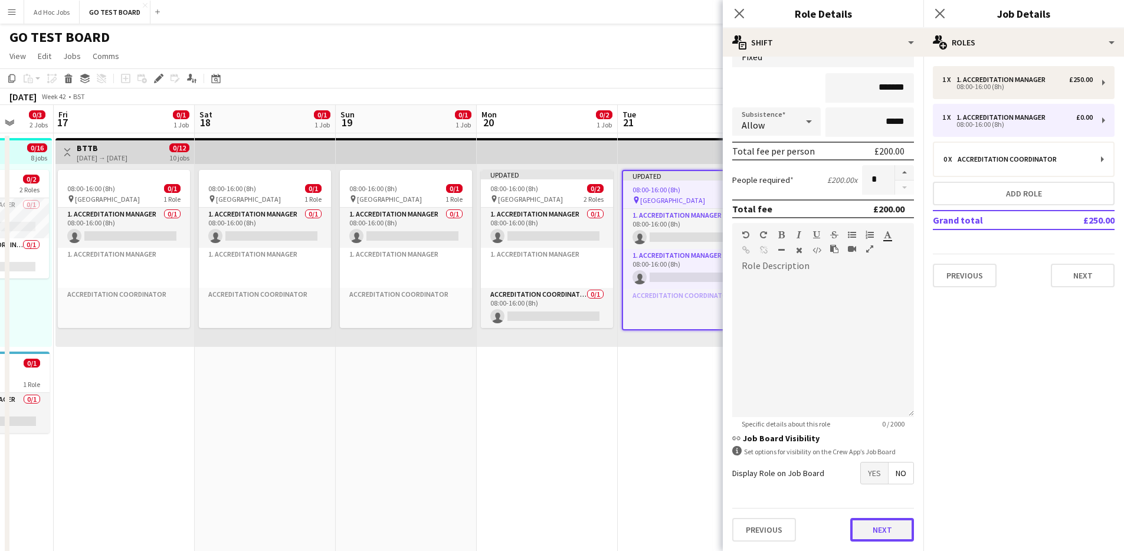
click at [864, 526] on button "Next" at bounding box center [882, 530] width 64 height 24
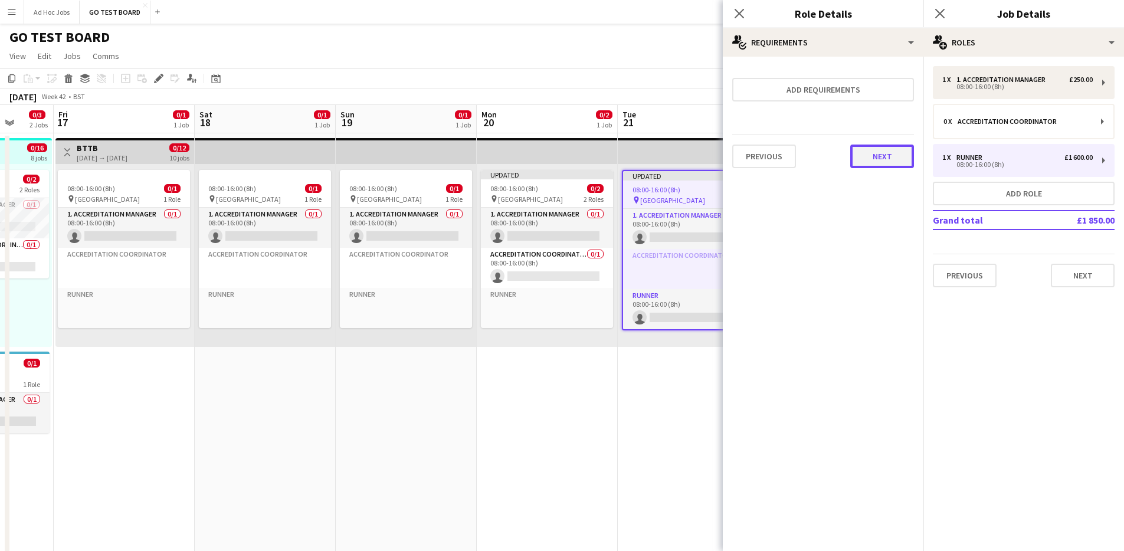
click at [871, 155] on button "Next" at bounding box center [882, 157] width 64 height 24
click at [883, 167] on button "Finish" at bounding box center [892, 158] width 44 height 24
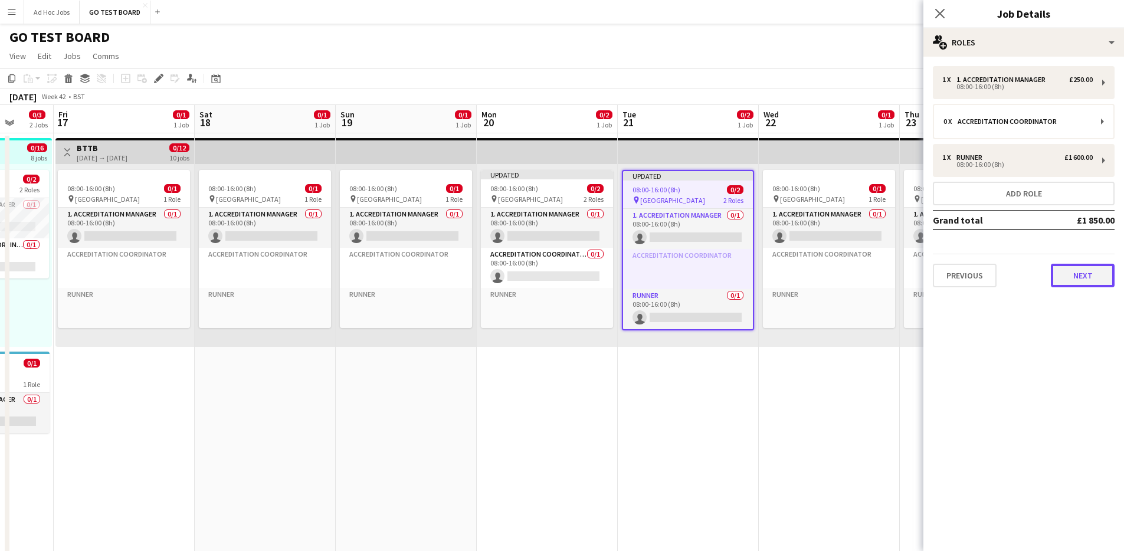
click at [1084, 282] on button "Next" at bounding box center [1083, 276] width 64 height 24
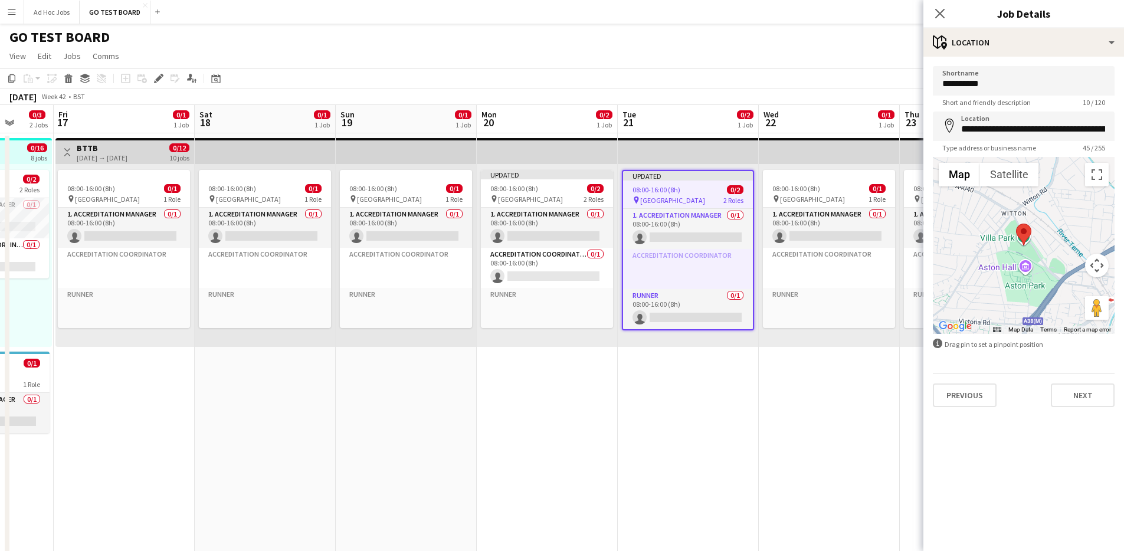
click at [1086, 382] on div "Previous Next" at bounding box center [1024, 390] width 182 height 34
click at [1097, 392] on button "Next" at bounding box center [1083, 395] width 64 height 24
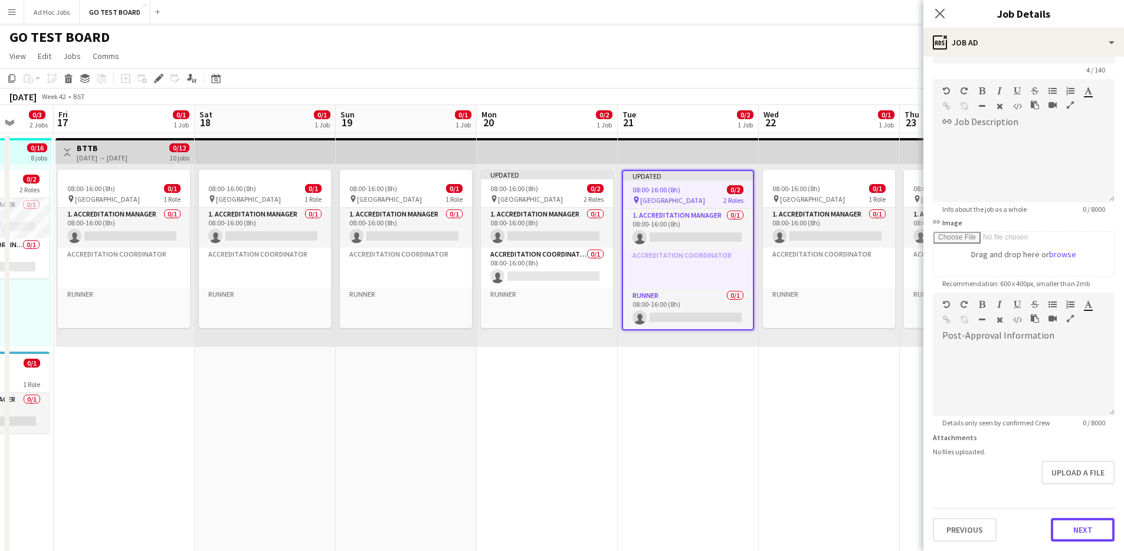
click at [1094, 498] on form "Headline **** 4 / 140 link Job Description default Heading 1 Heading 2 Heading …" at bounding box center [1023, 288] width 201 height 508
click at [1095, 534] on button "Next" at bounding box center [1083, 530] width 64 height 24
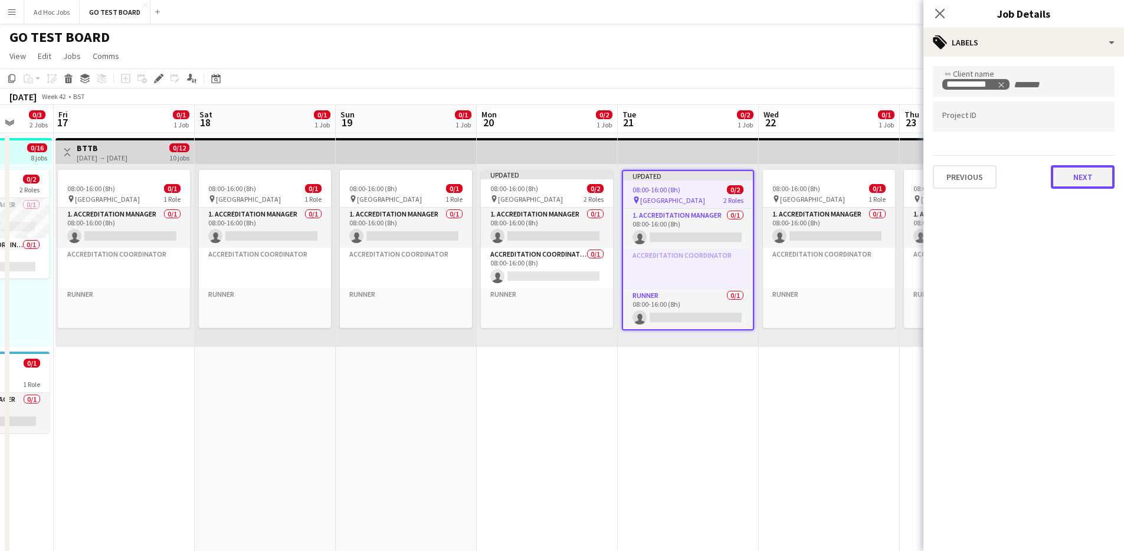
click at [1090, 182] on button "Next" at bounding box center [1083, 177] width 64 height 24
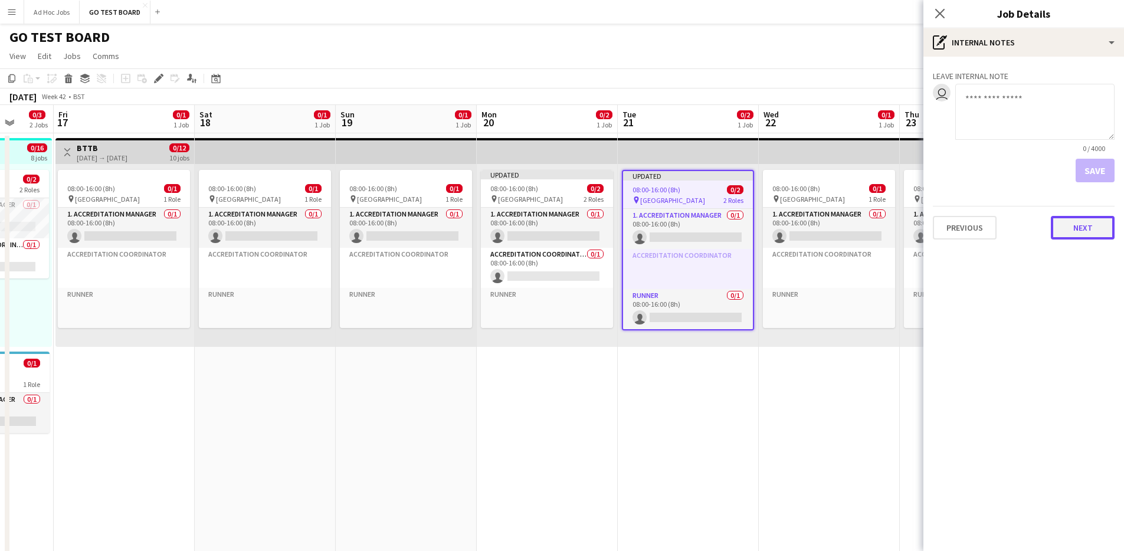
click at [1088, 228] on button "Next" at bounding box center [1083, 228] width 64 height 24
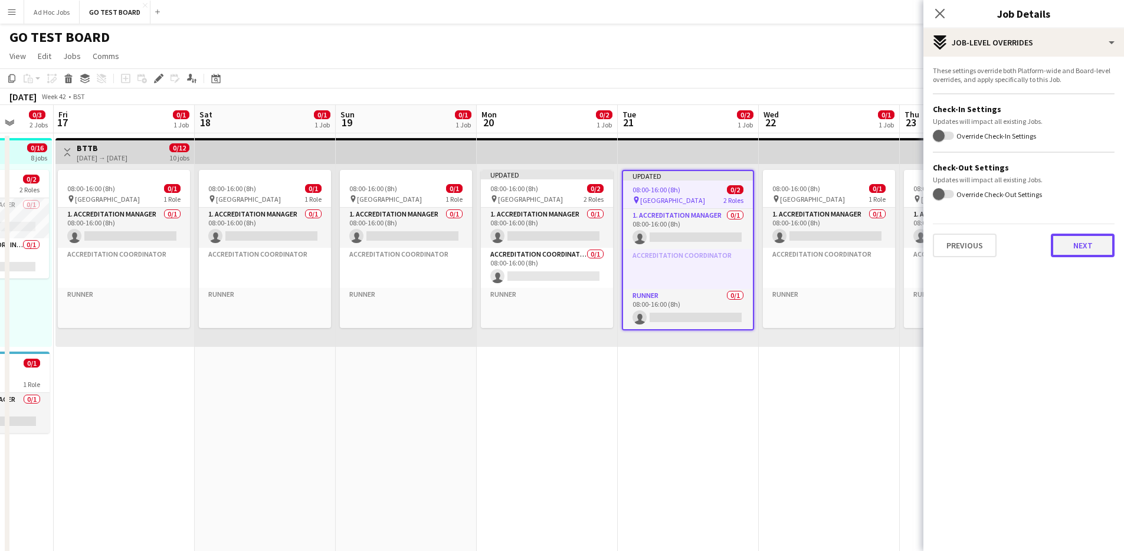
click at [1091, 250] on button "Next" at bounding box center [1083, 246] width 64 height 24
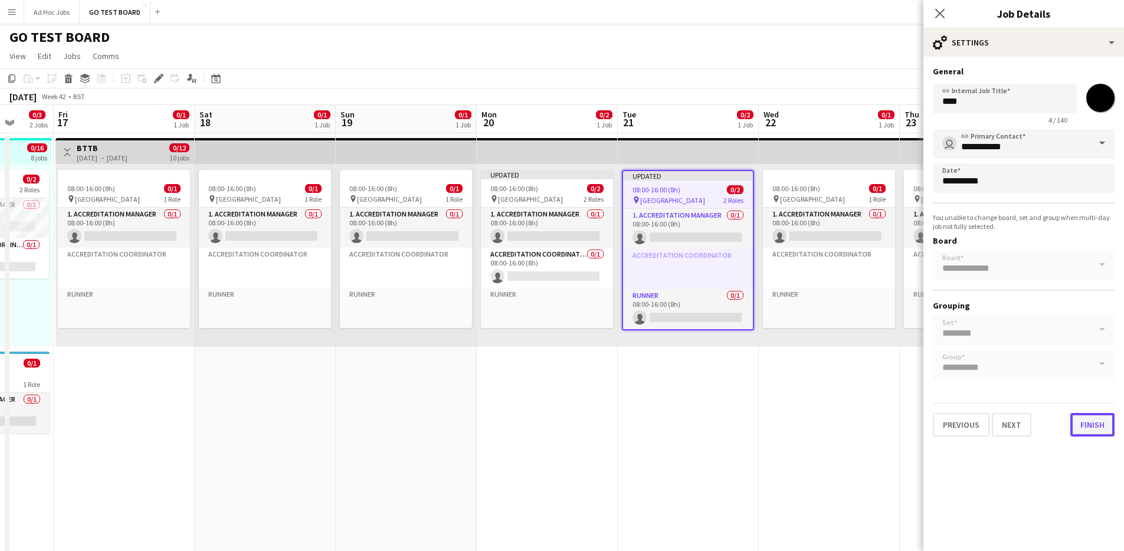
click at [1092, 425] on button "Finish" at bounding box center [1092, 425] width 44 height 24
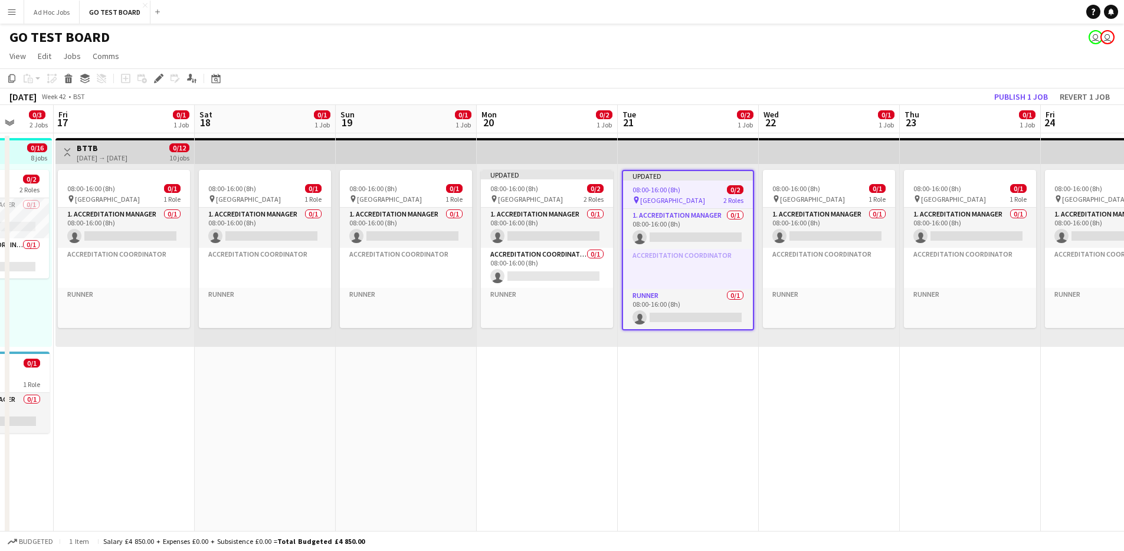
click at [814, 374] on app-date-cell "08:00-16:00 (8h) 0/1 pin Villa Park 1 Role 1. Accreditation Manager 0/1 08:00-1…" at bounding box center [829, 455] width 141 height 645
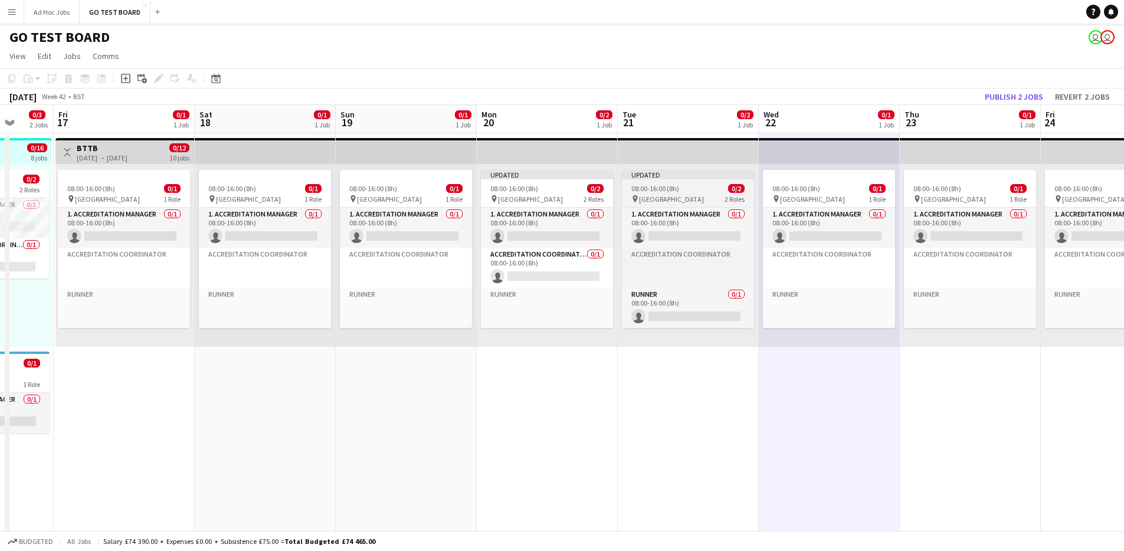
click at [693, 173] on div "Updated" at bounding box center [688, 174] width 132 height 9
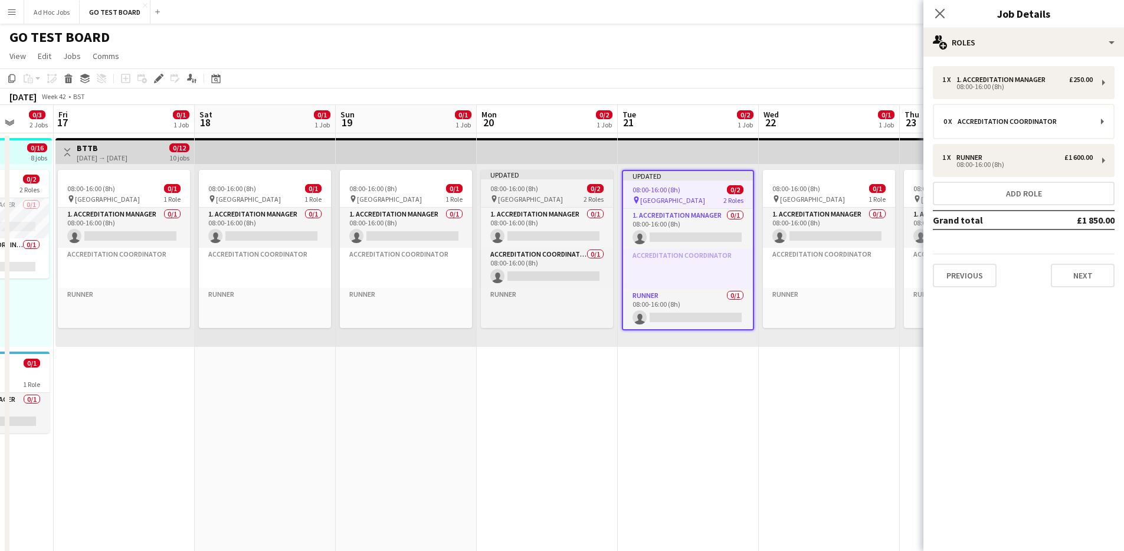
click at [586, 176] on div "Updated" at bounding box center [547, 174] width 132 height 9
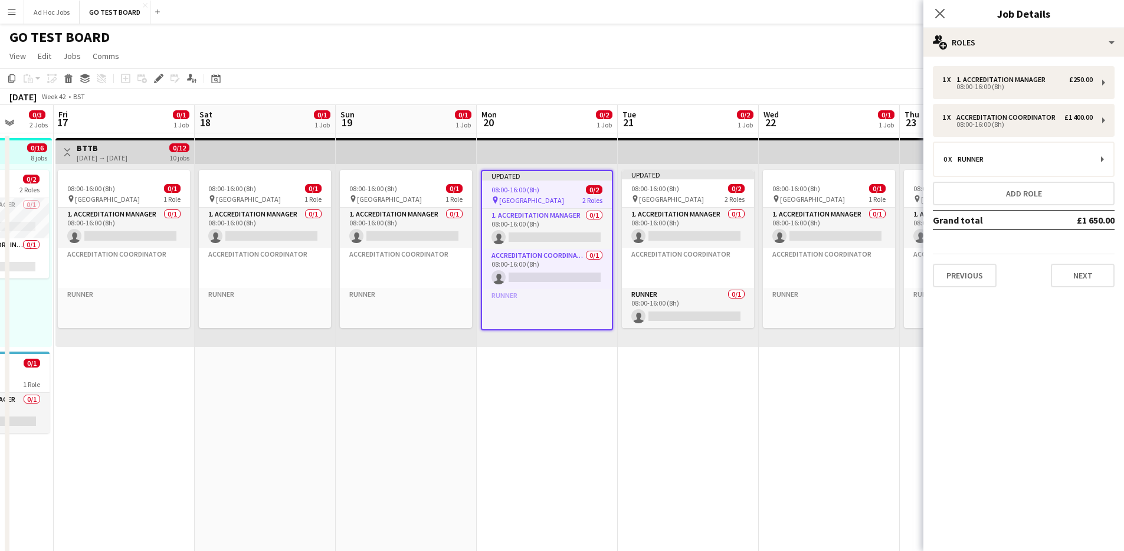
click at [586, 176] on div "Updated" at bounding box center [547, 175] width 130 height 9
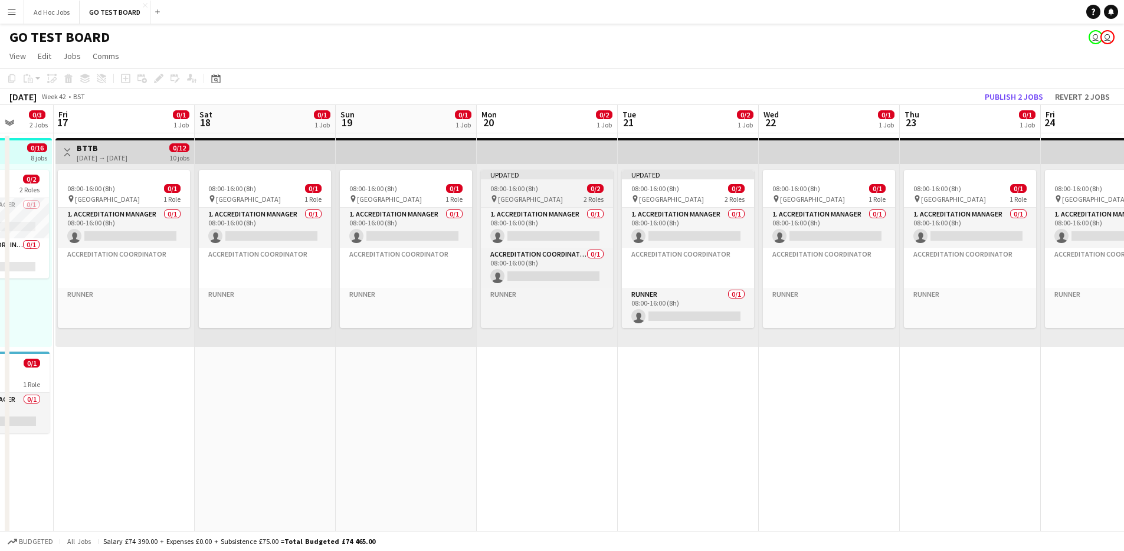
click at [586, 176] on div "Updated" at bounding box center [547, 174] width 132 height 9
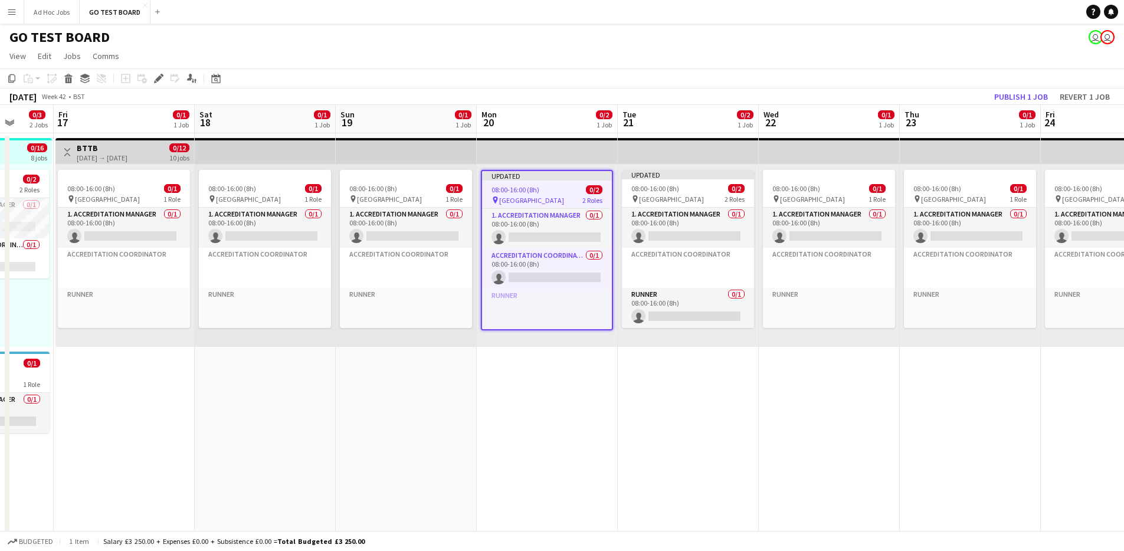
click at [585, 173] on div "Updated" at bounding box center [547, 175] width 130 height 9
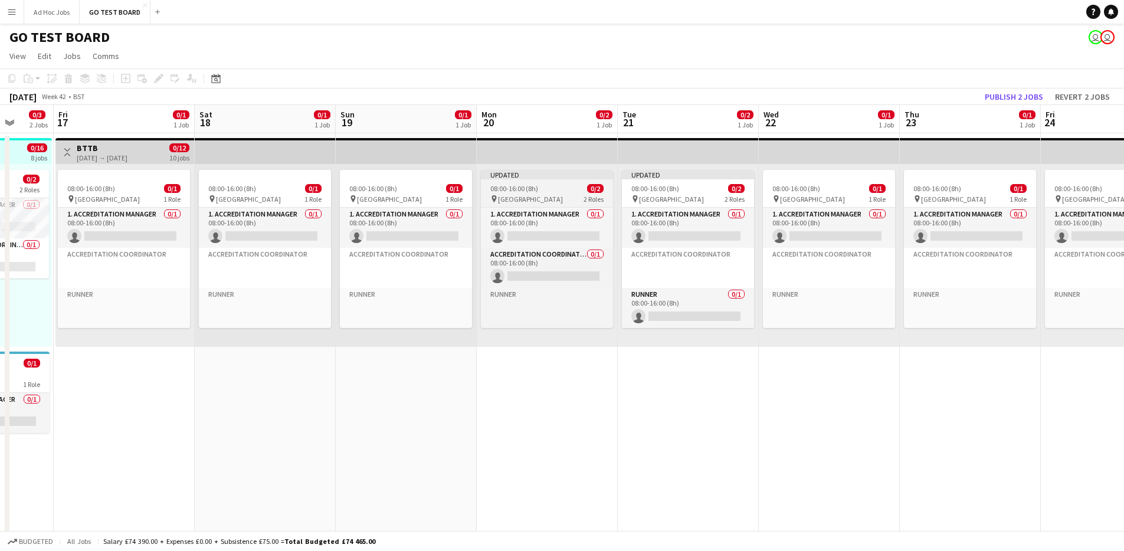
click at [562, 177] on div "Updated" at bounding box center [547, 174] width 132 height 9
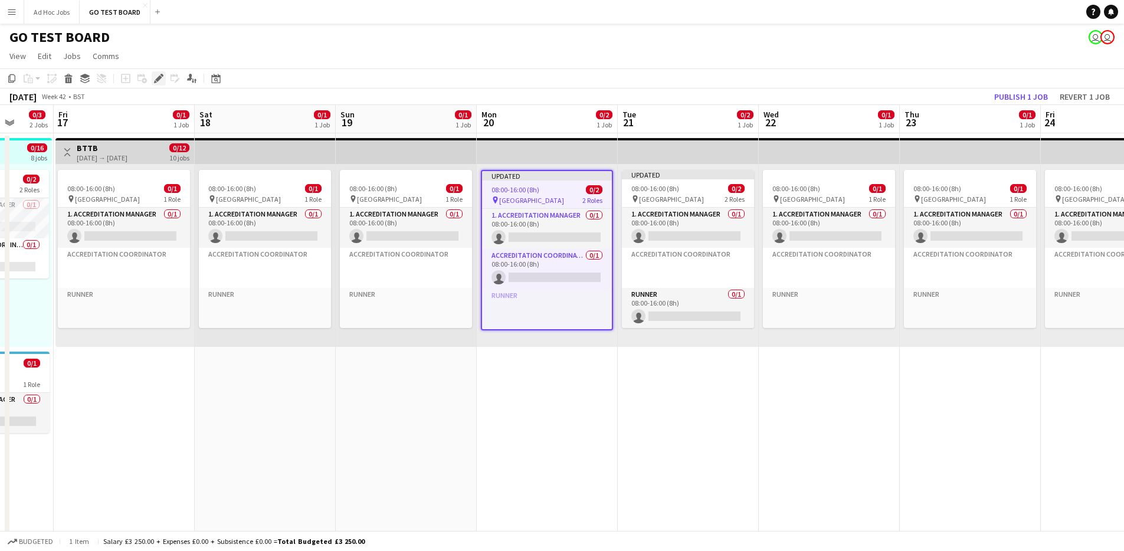
click at [160, 76] on icon "Edit" at bounding box center [158, 78] width 9 height 9
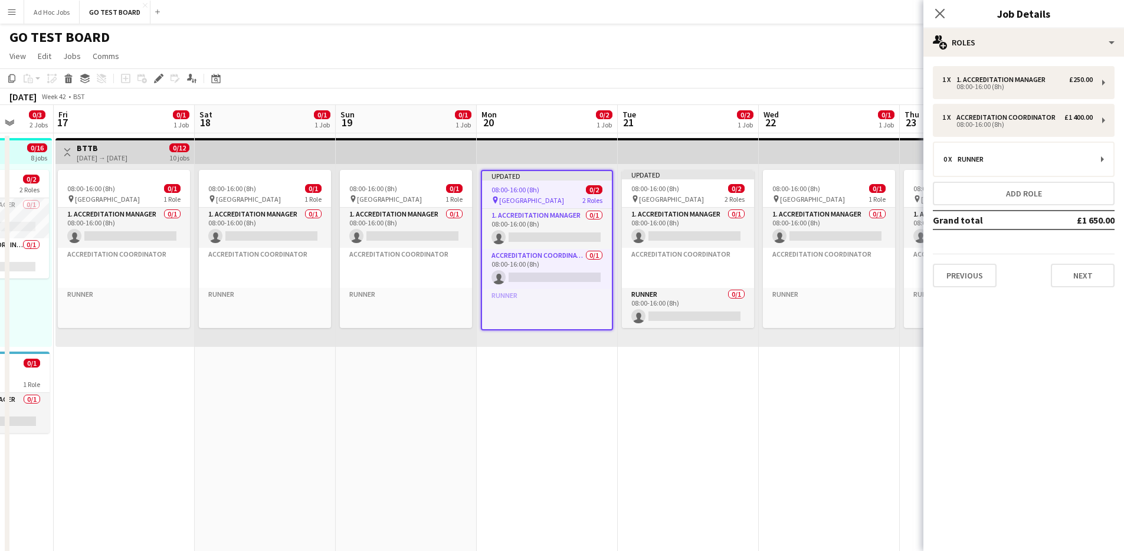
click at [1037, 207] on div "1 x 1. Accreditation Manager £250.00 08:00-16:00 (8h) 1 x Accreditation Coordin…" at bounding box center [1023, 176] width 201 height 221
click at [1043, 196] on button "Add role" at bounding box center [1024, 194] width 182 height 24
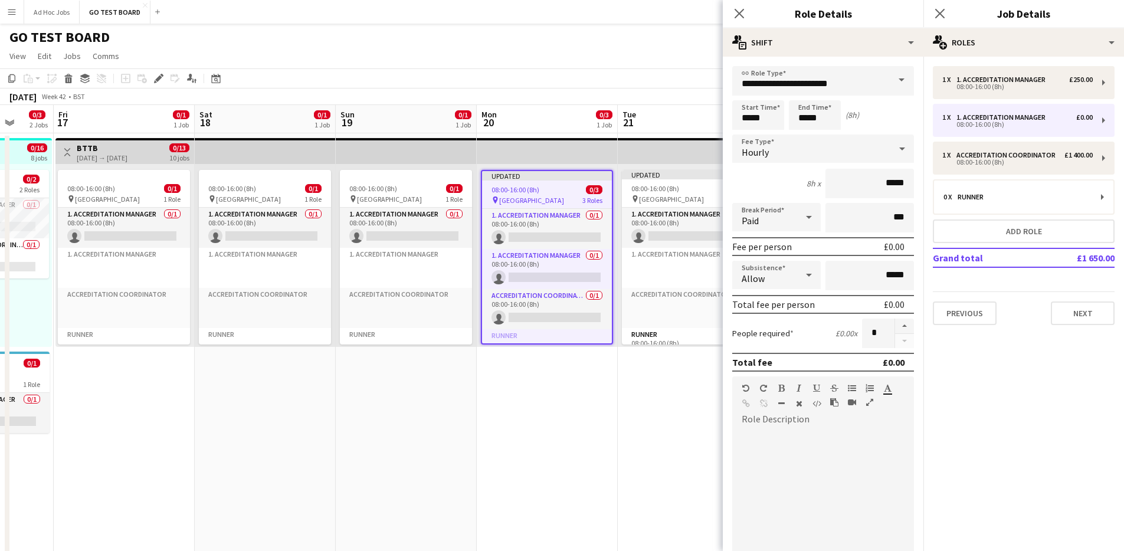
click at [892, 77] on span at bounding box center [901, 80] width 25 height 28
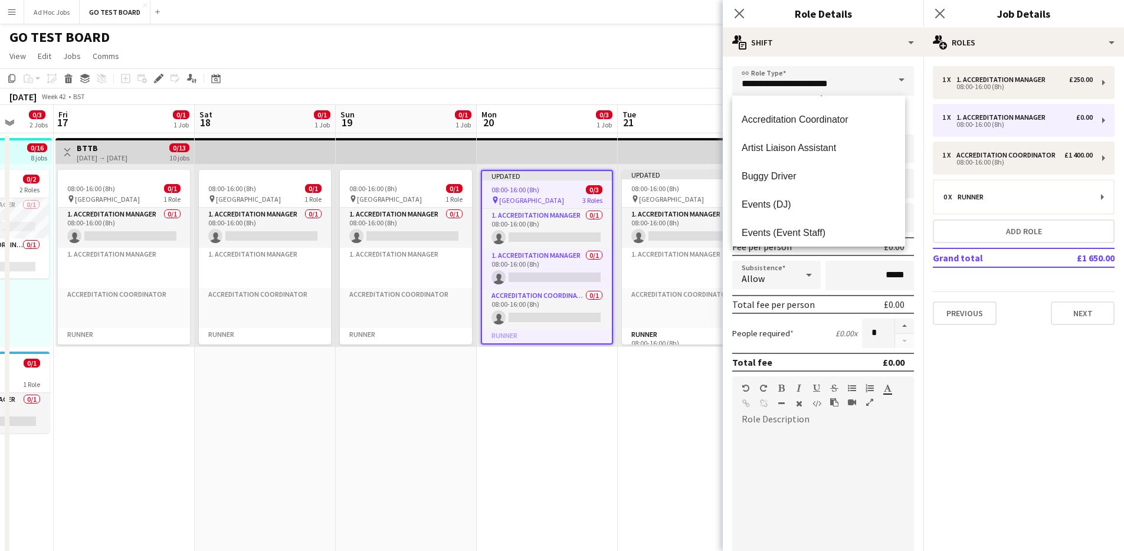
scroll to position [242, 0]
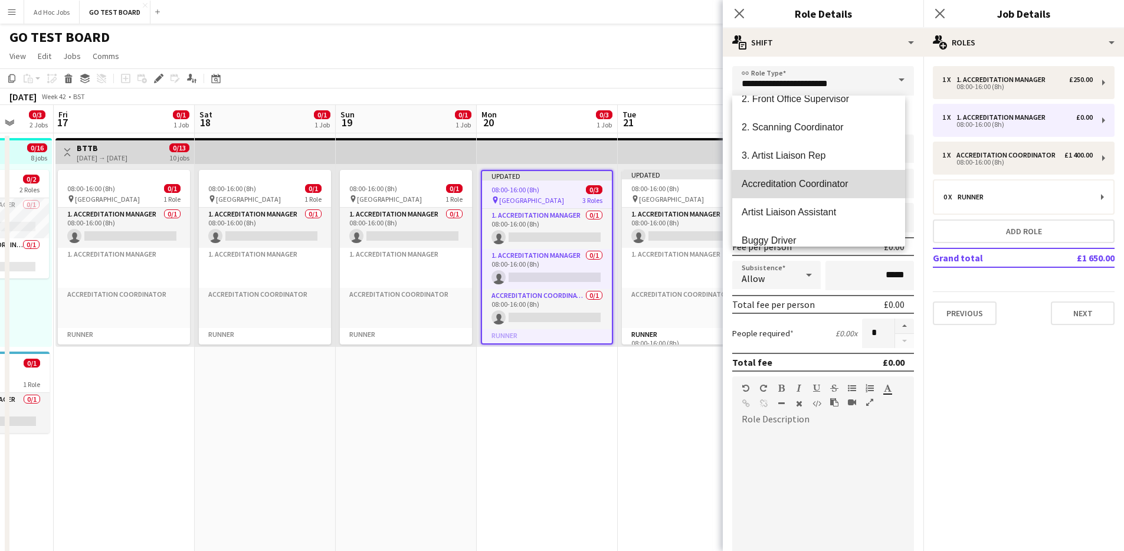
click at [820, 186] on span "Accreditation Coordinator" at bounding box center [819, 183] width 154 height 11
type input "**********"
type input "*******"
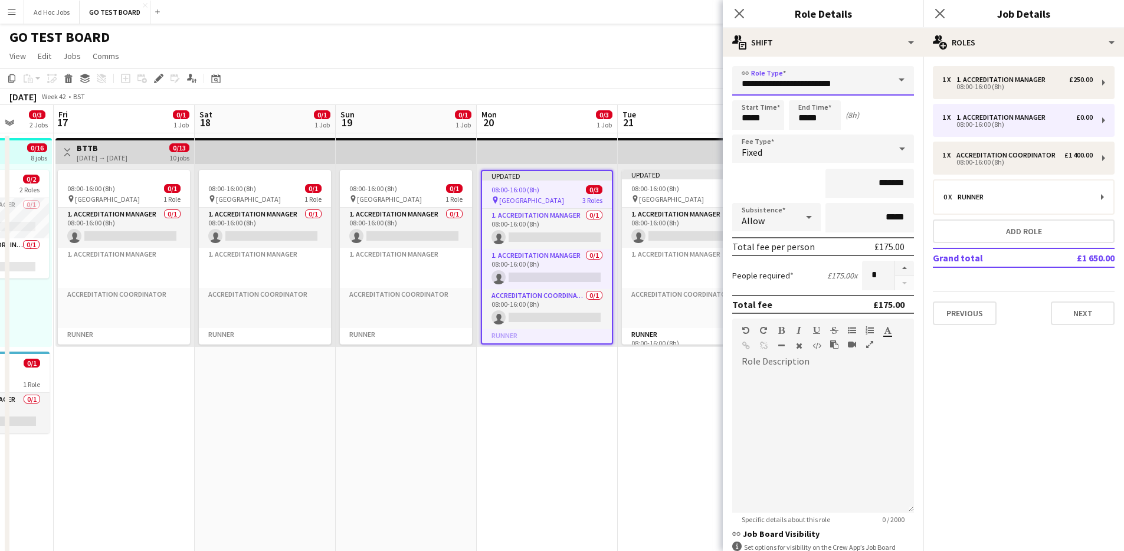
scroll to position [96, 0]
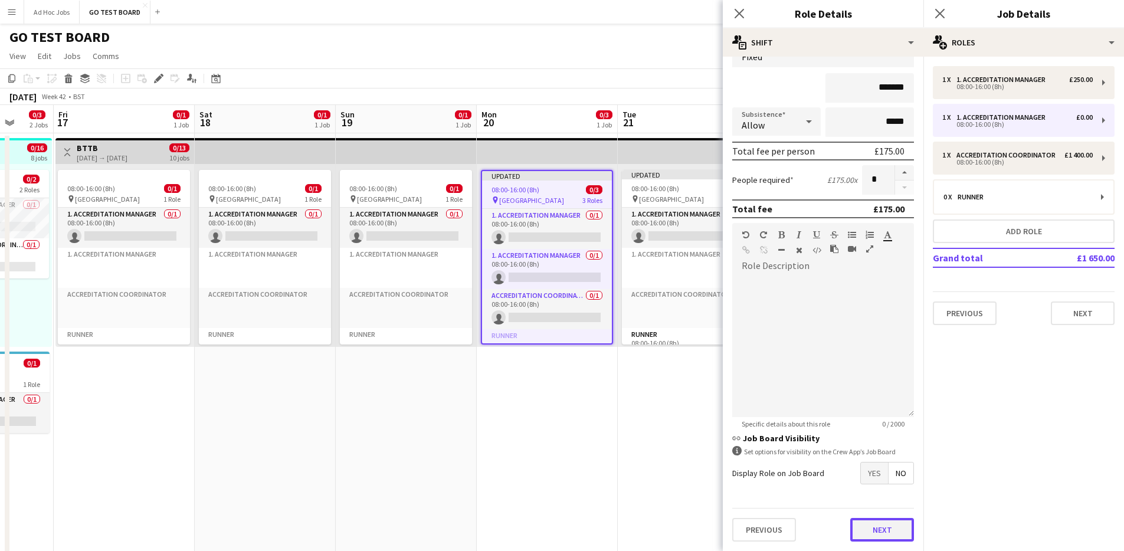
click at [880, 532] on button "Next" at bounding box center [882, 530] width 64 height 24
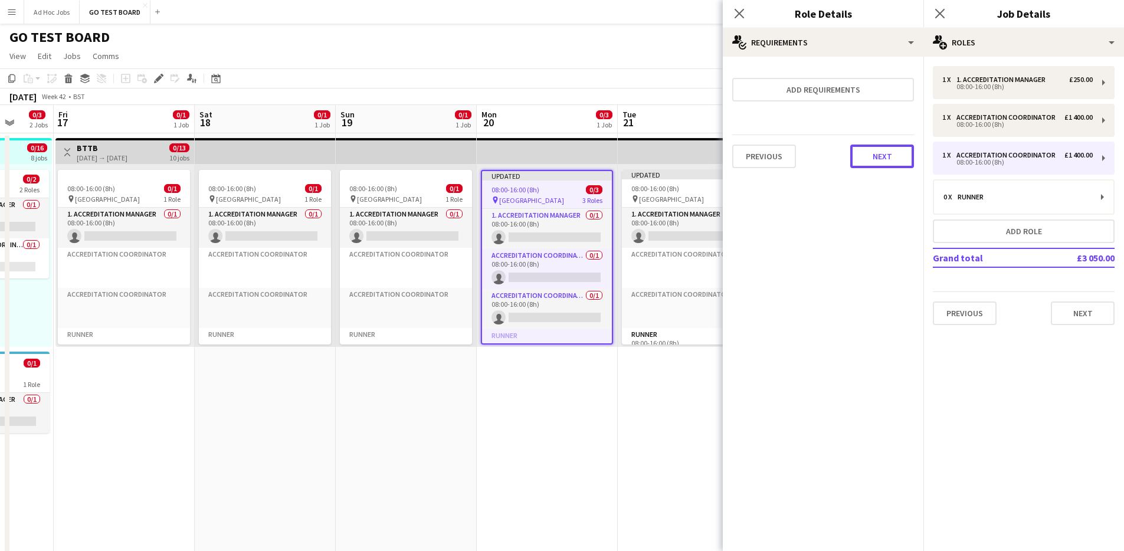
click at [901, 161] on button "Next" at bounding box center [882, 157] width 64 height 24
click at [898, 160] on button "Finish" at bounding box center [892, 158] width 44 height 24
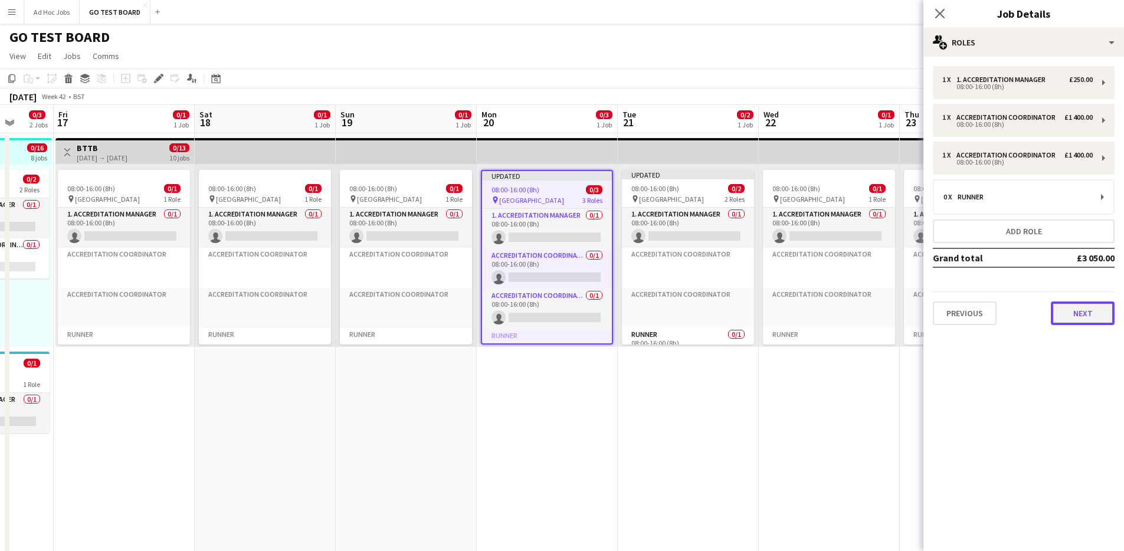
click at [1075, 316] on button "Next" at bounding box center [1083, 313] width 64 height 24
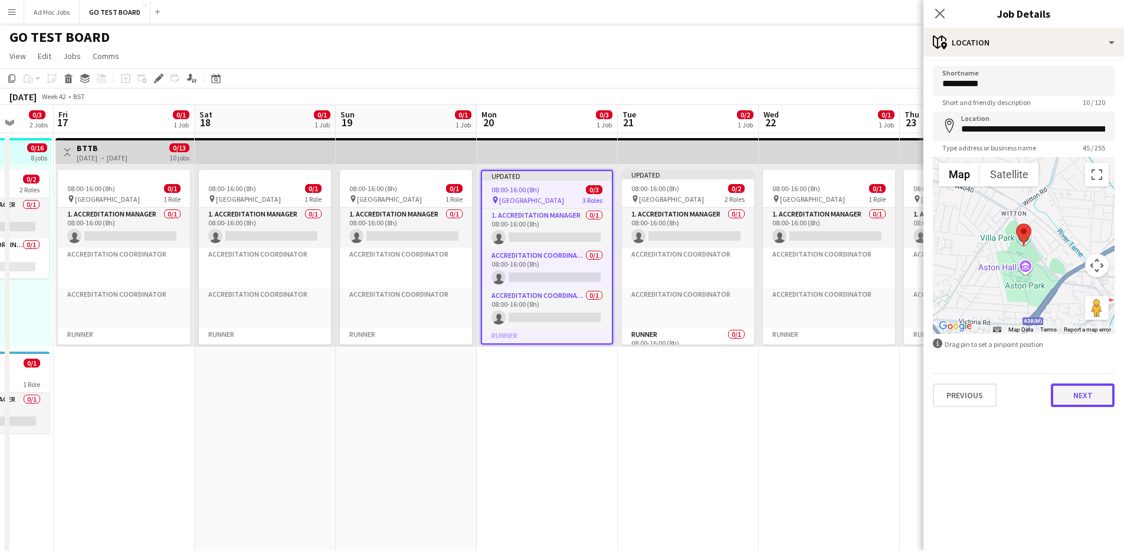
click at [1095, 396] on button "Next" at bounding box center [1083, 395] width 64 height 24
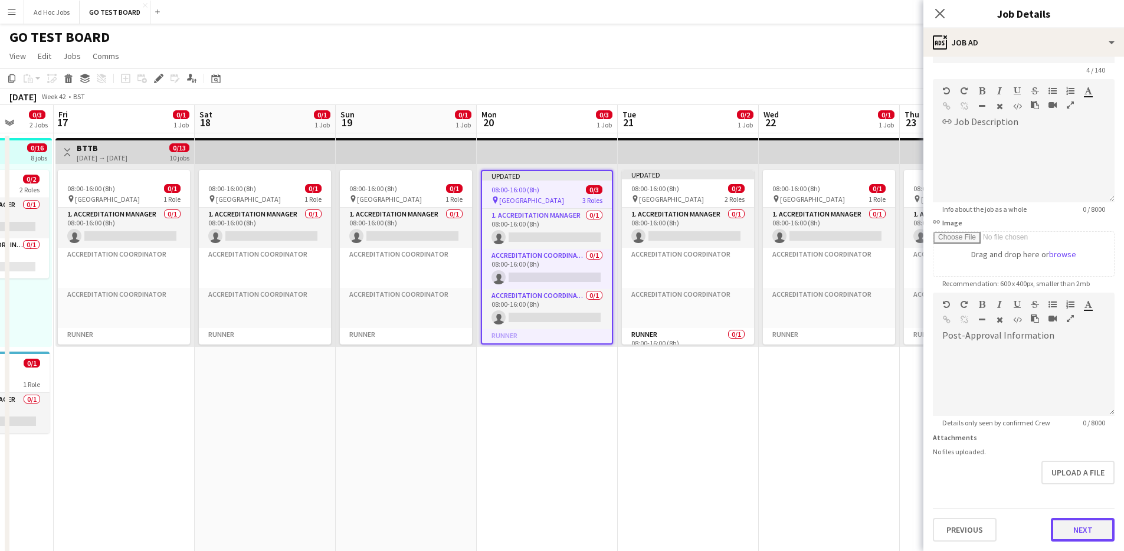
scroll to position [32, 0]
click at [1078, 496] on form "Headline **** 4 / 140 link Job Description default Heading 1 Heading 2 Heading …" at bounding box center [1023, 288] width 201 height 508
click at [1095, 532] on button "Next" at bounding box center [1083, 530] width 64 height 24
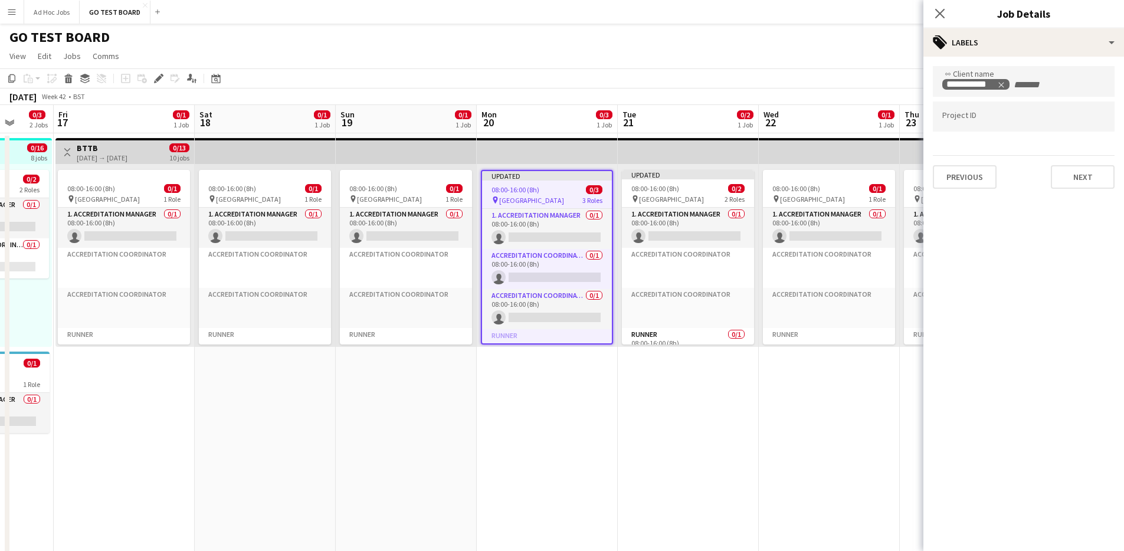
scroll to position [0, 0]
click at [1088, 170] on button "Next" at bounding box center [1083, 177] width 64 height 24
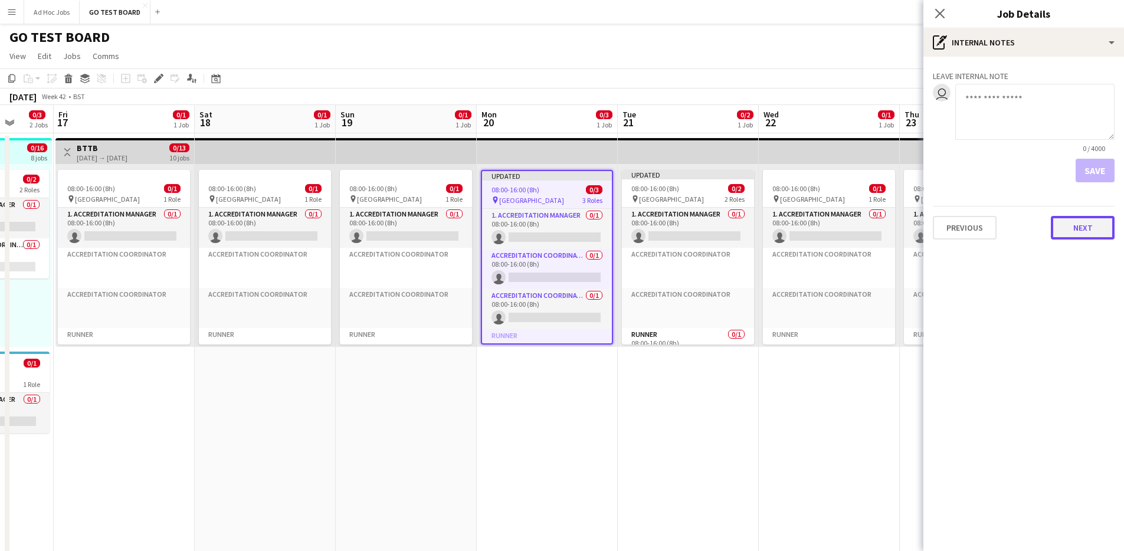
click at [1094, 226] on button "Next" at bounding box center [1083, 228] width 64 height 24
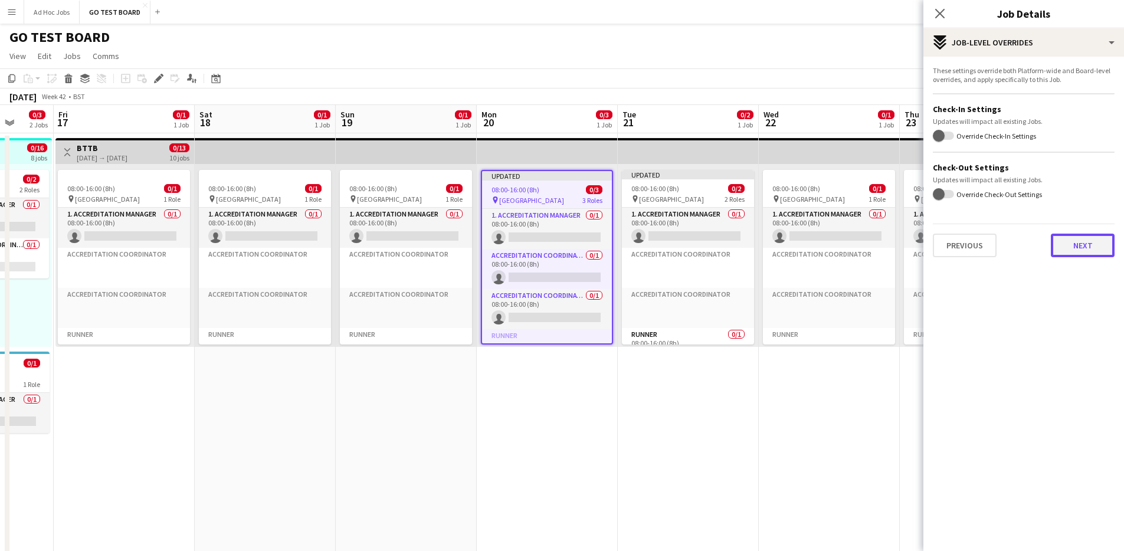
click at [1091, 247] on button "Next" at bounding box center [1083, 246] width 64 height 24
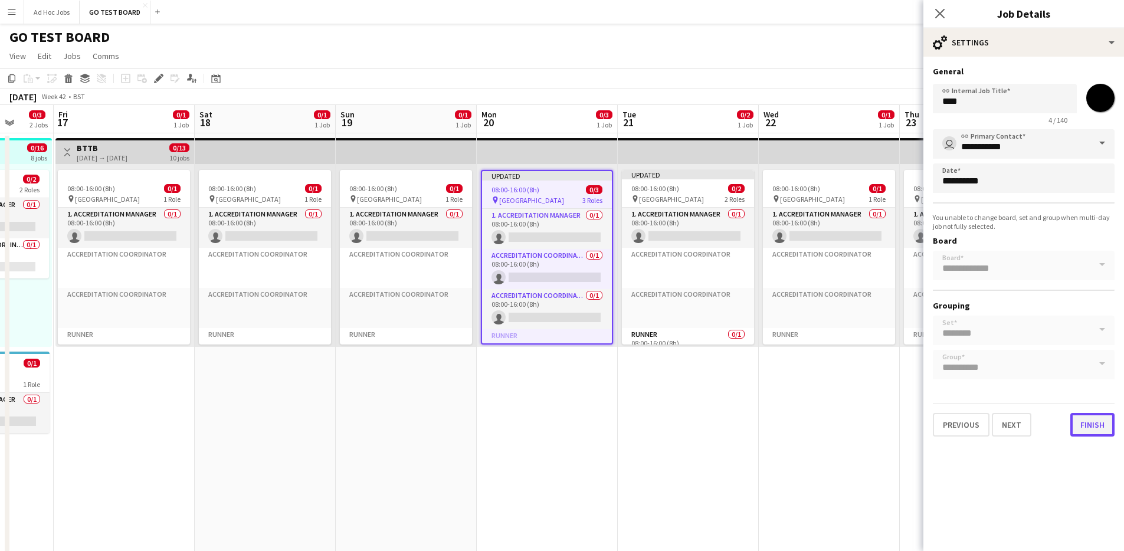
click at [1101, 427] on button "Finish" at bounding box center [1092, 425] width 44 height 24
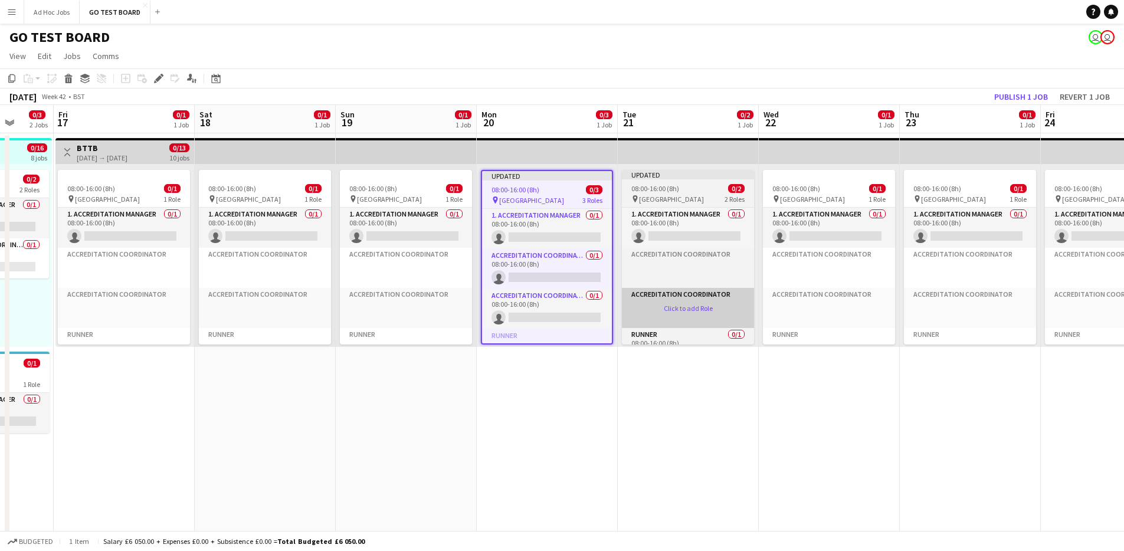
click at [695, 301] on app-card-role-placeholder "Accreditation Coordinator Click to add Role" at bounding box center [688, 308] width 132 height 40
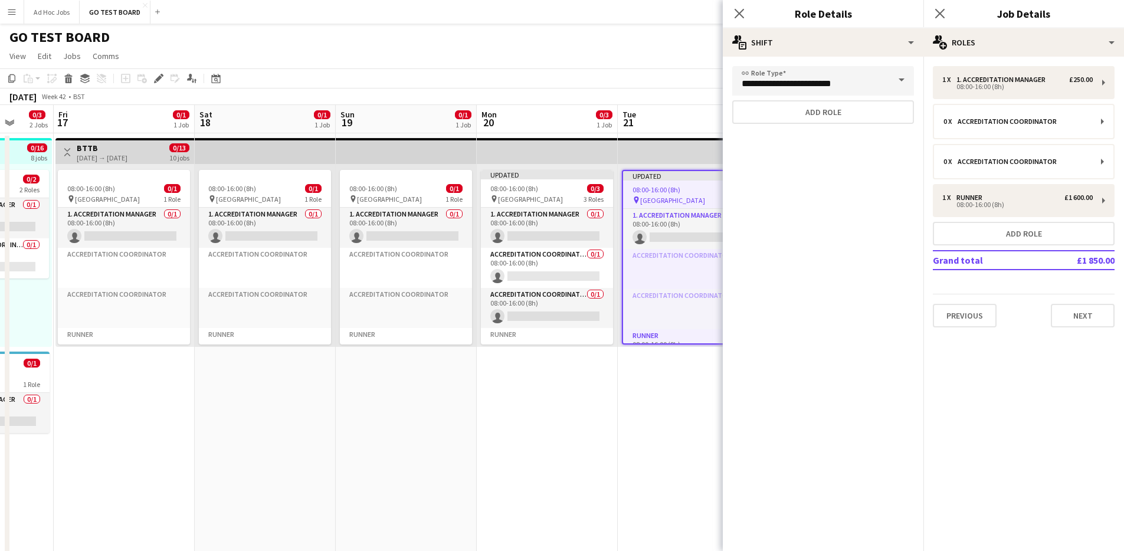
click at [621, 430] on app-date-cell "Updated 08:00-16:00 (8h) 0/2 pin Villa Park 2 Roles 1. Accreditation Manager 0/…" at bounding box center [688, 455] width 141 height 645
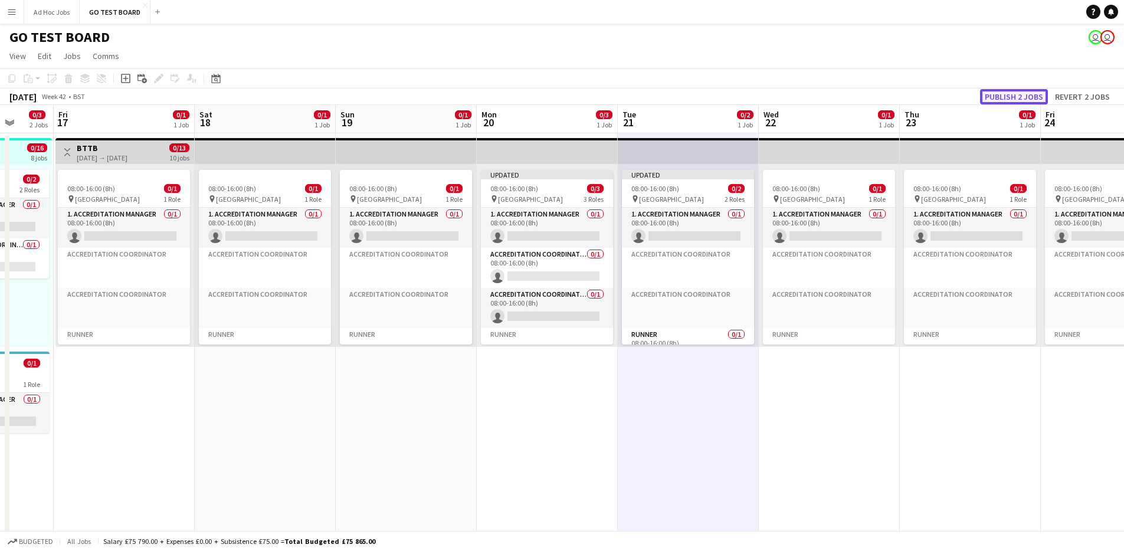
click at [1008, 97] on button "Publish 2 jobs" at bounding box center [1014, 96] width 68 height 15
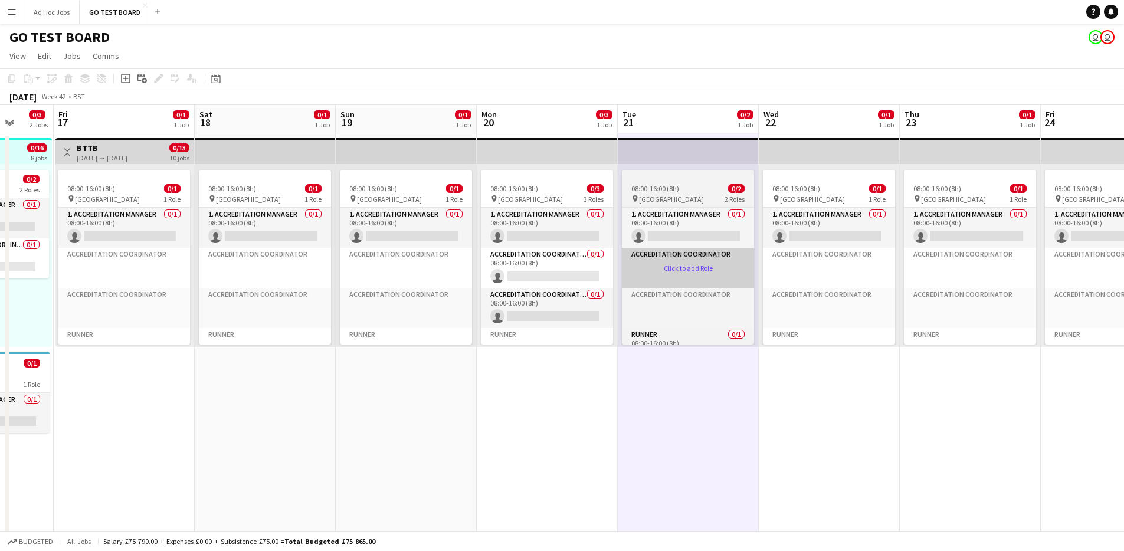
click at [677, 268] on app-card-role-placeholder "Accreditation Coordinator Click to add Role" at bounding box center [688, 268] width 132 height 40
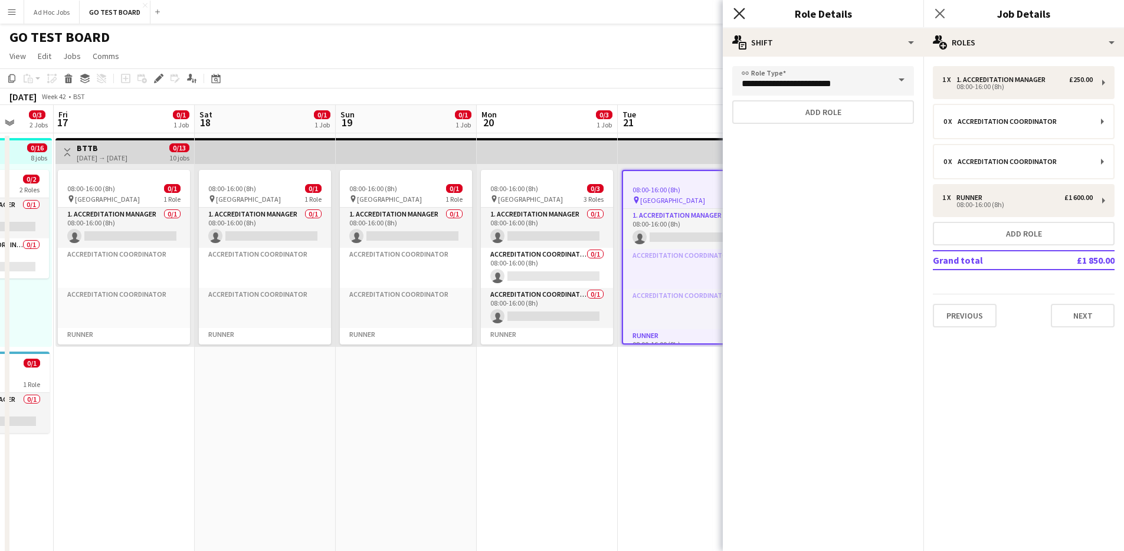
click at [737, 15] on icon at bounding box center [738, 13] width 11 height 11
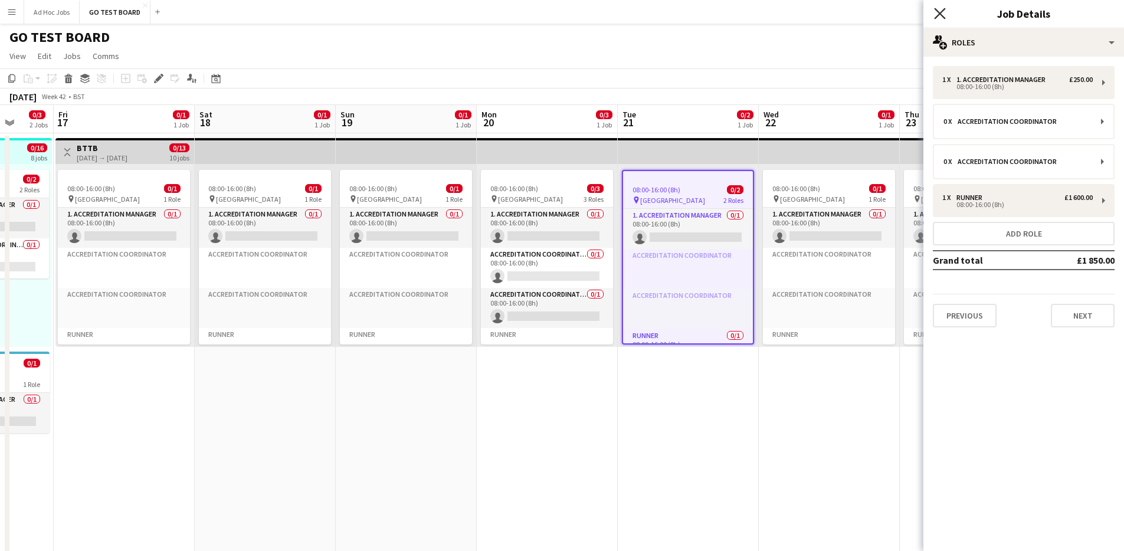
click at [942, 14] on icon "Close pop-in" at bounding box center [939, 13] width 11 height 11
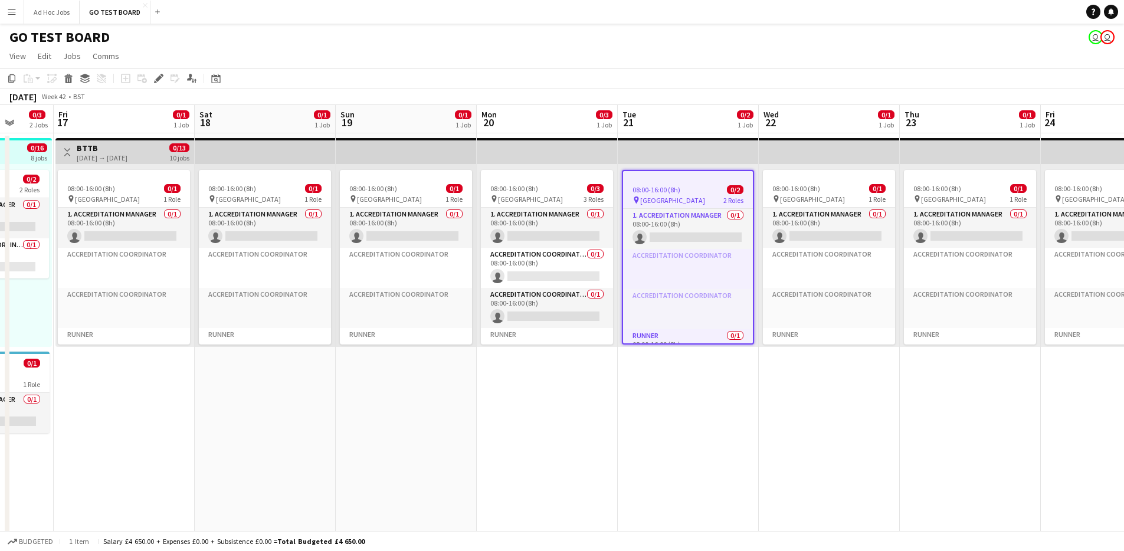
click at [822, 433] on app-date-cell "08:00-16:00 (8h) 0/1 pin Villa Park 1 Role 1. Accreditation Manager 0/1 08:00-1…" at bounding box center [829, 455] width 141 height 645
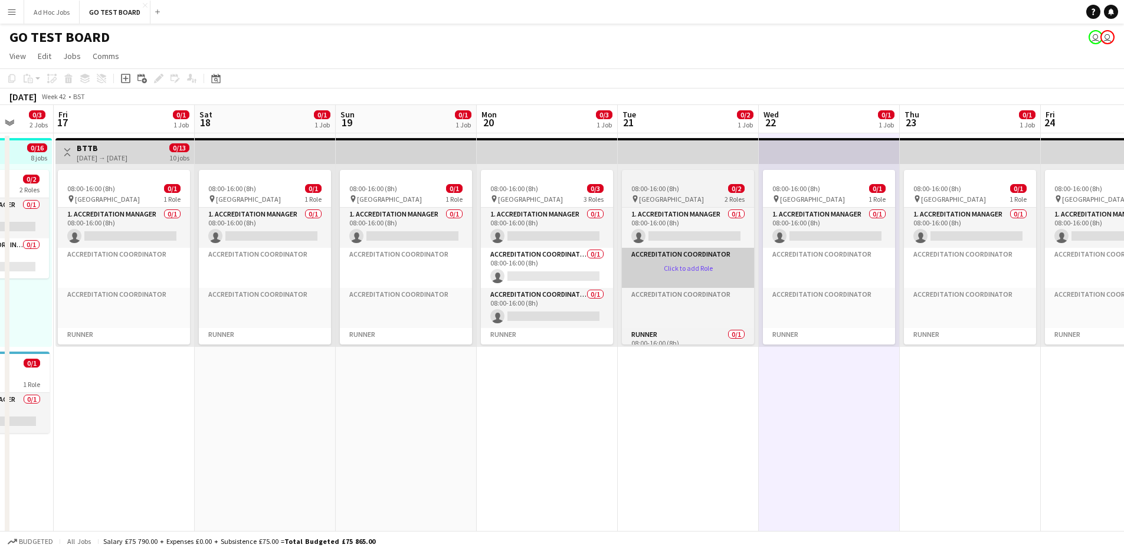
click at [695, 269] on app-card-role-placeholder "Accreditation Coordinator Click to add Role" at bounding box center [688, 268] width 132 height 40
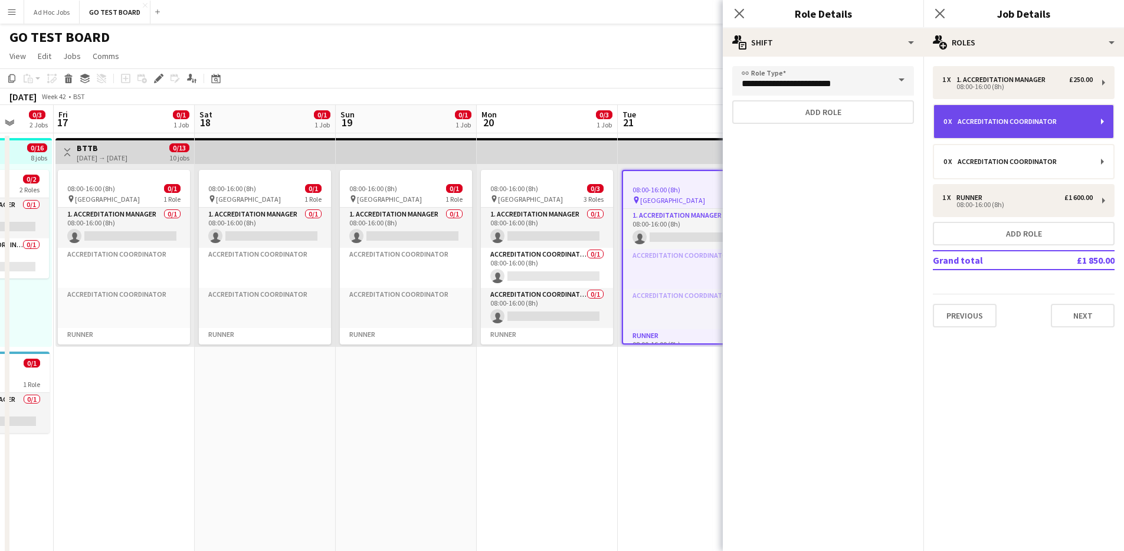
click at [1104, 122] on div "0 x Accreditation Coordinator" at bounding box center [1024, 121] width 182 height 35
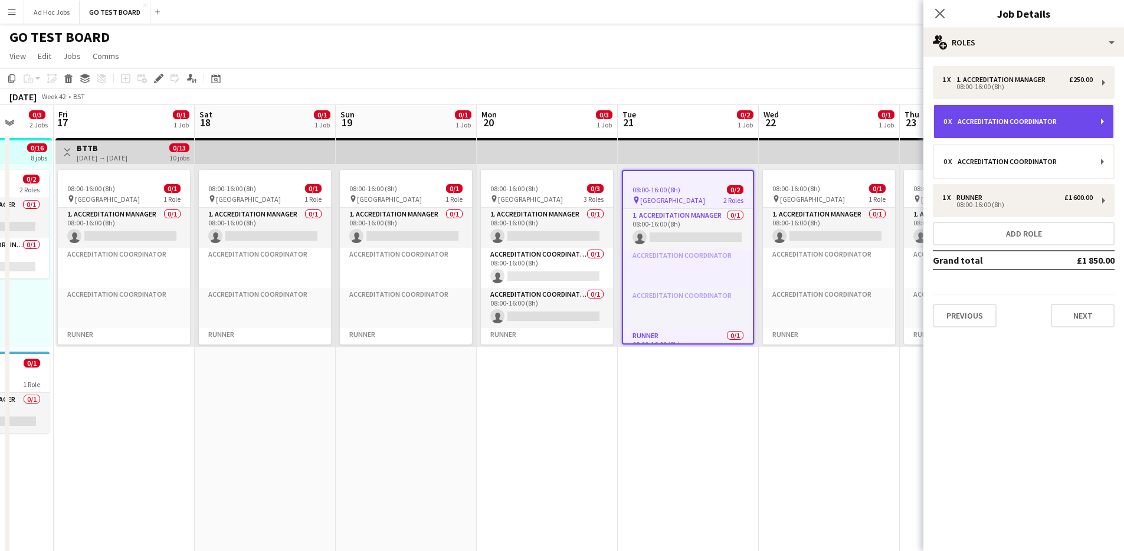
click at [1081, 120] on div "0 x Accreditation Coordinator" at bounding box center [1017, 121] width 148 height 8
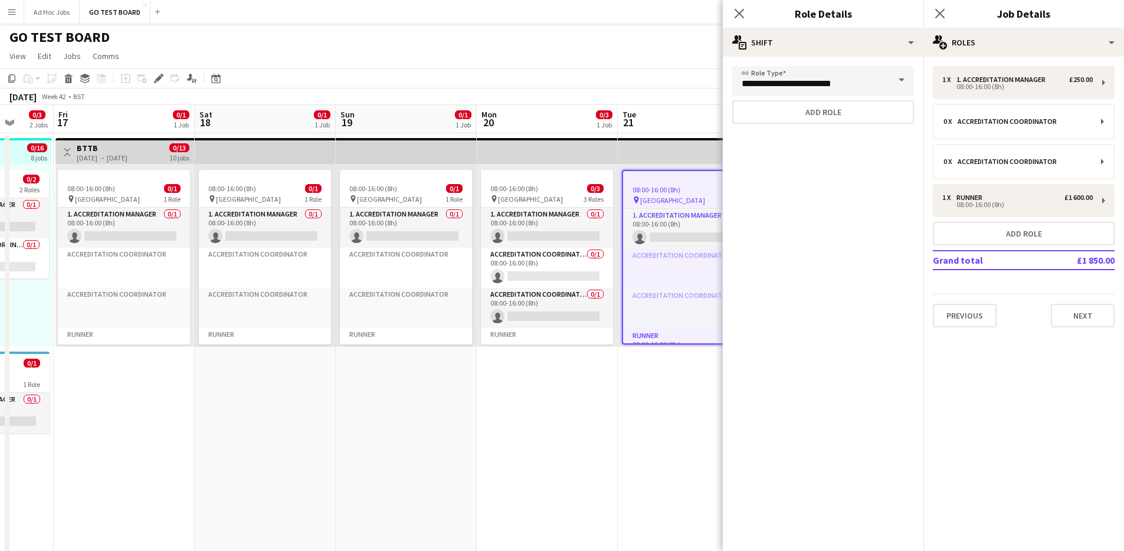
click at [893, 80] on span at bounding box center [901, 80] width 25 height 28
click at [898, 80] on span at bounding box center [901, 80] width 25 height 28
click at [871, 109] on button "Add role" at bounding box center [823, 112] width 182 height 24
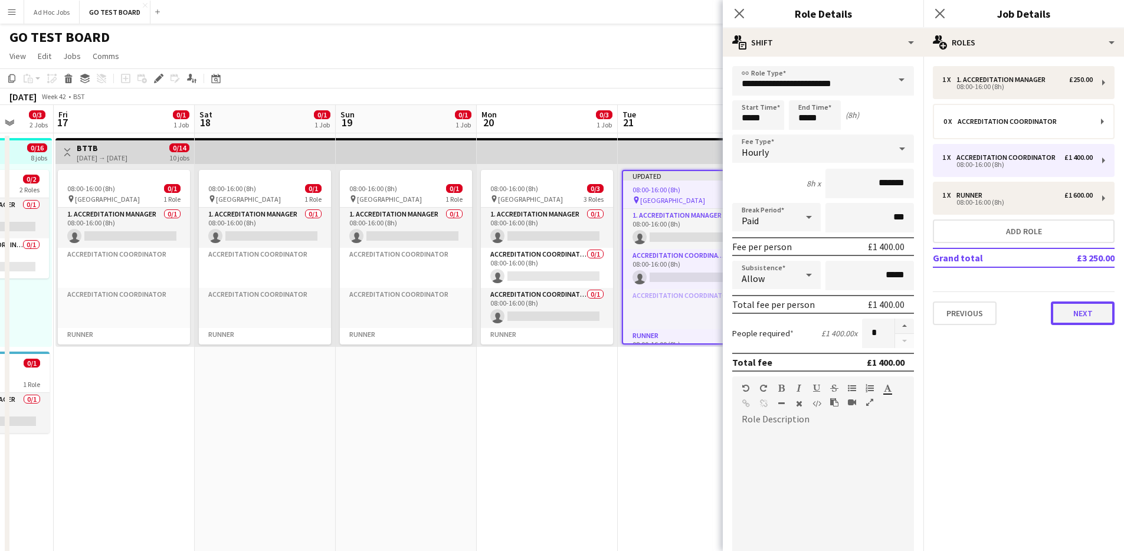
click at [1086, 314] on button "Next" at bounding box center [1083, 313] width 64 height 24
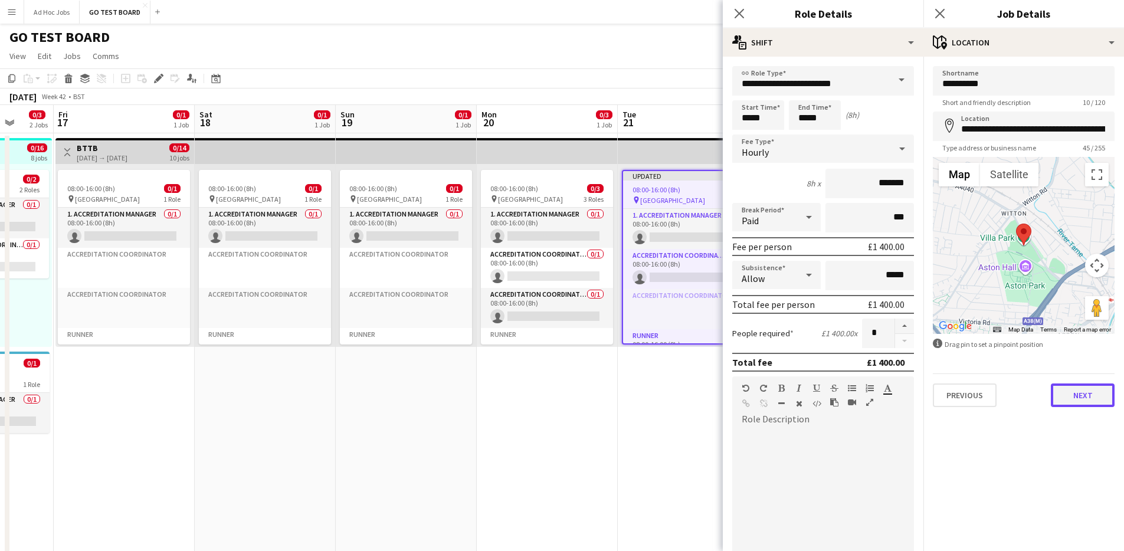
click at [1082, 398] on button "Next" at bounding box center [1083, 395] width 64 height 24
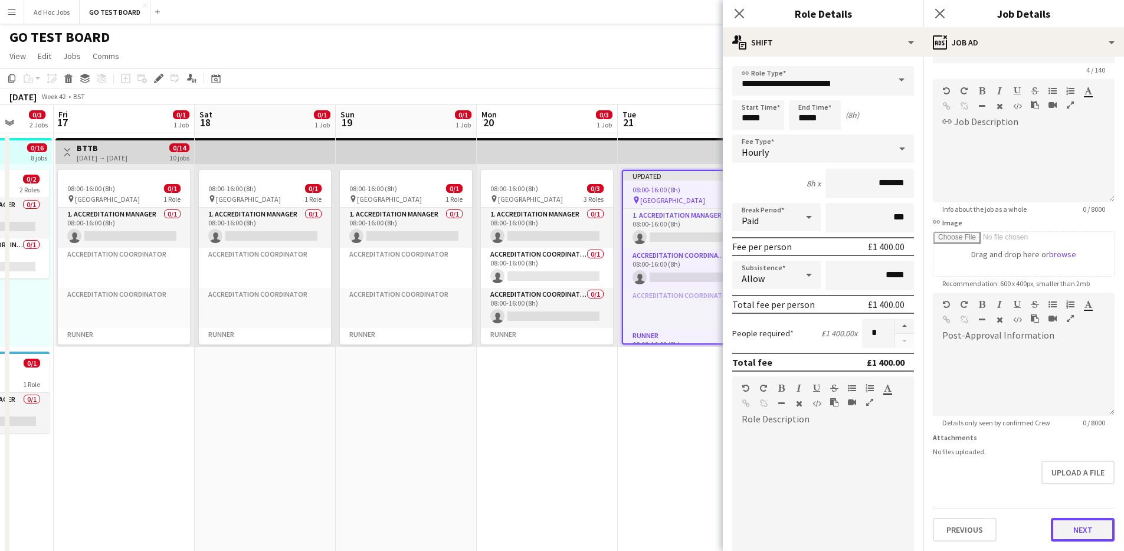
click at [1084, 498] on form "Headline **** 4 / 140 link Job Description default Heading 1 Heading 2 Heading …" at bounding box center [1023, 288] width 201 height 508
click at [1082, 536] on button "Next" at bounding box center [1083, 530] width 64 height 24
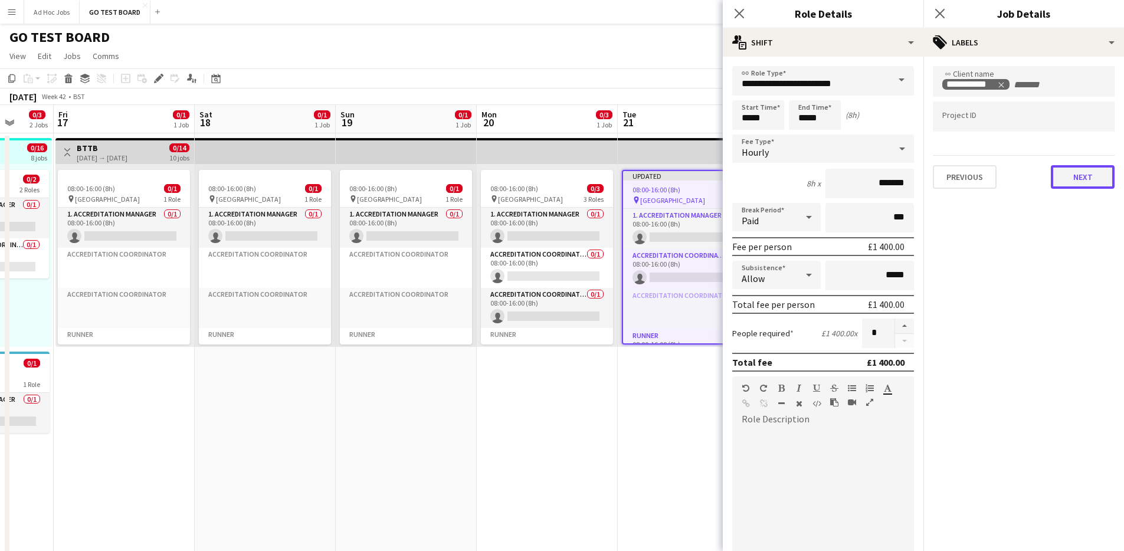
click at [1094, 176] on button "Next" at bounding box center [1083, 177] width 64 height 24
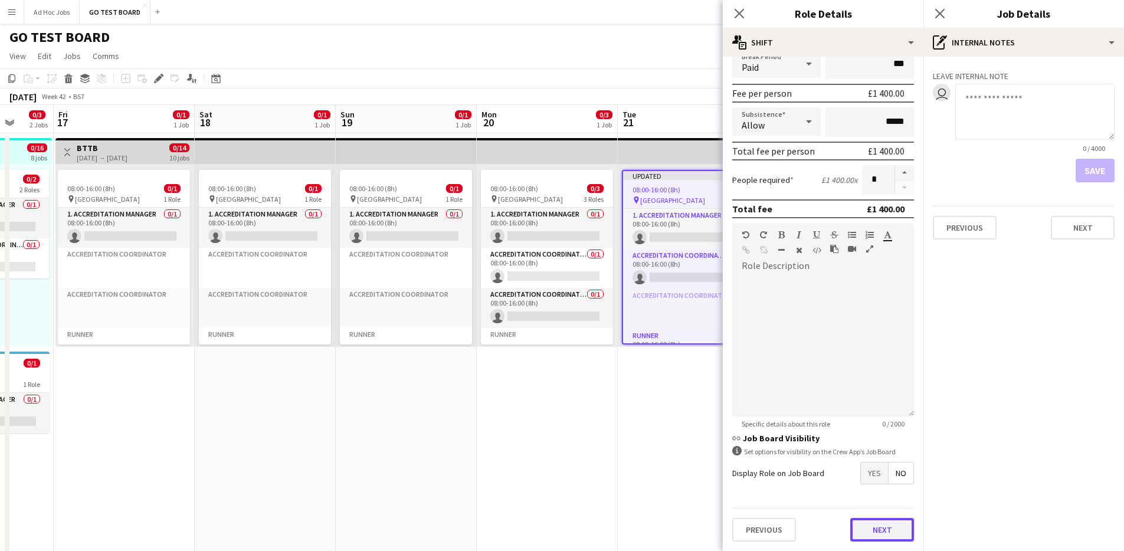
click at [862, 524] on button "Next" at bounding box center [882, 530] width 64 height 24
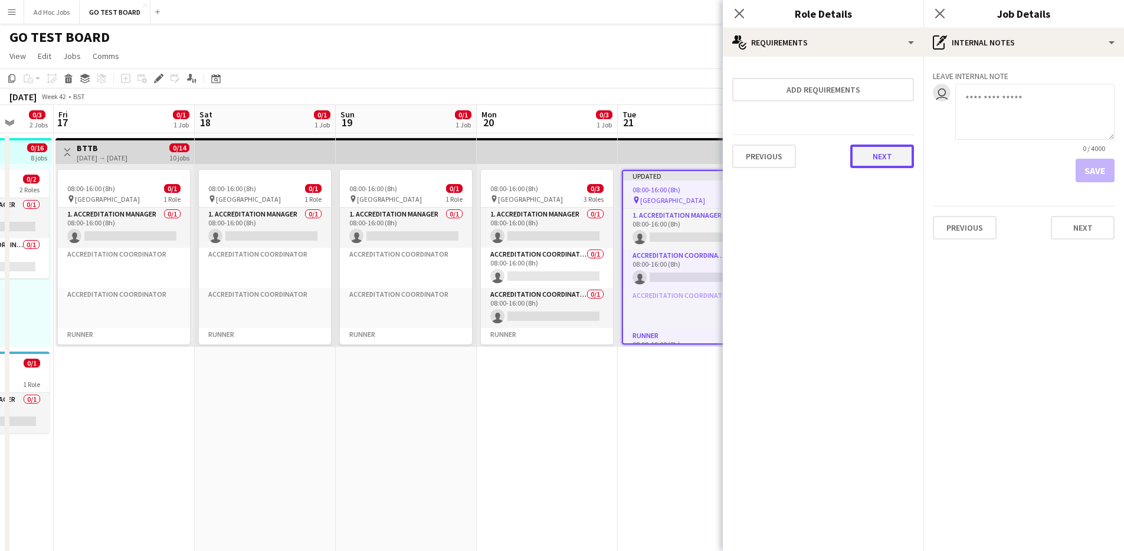
click at [890, 161] on button "Next" at bounding box center [882, 157] width 64 height 24
click at [891, 153] on button "Finish" at bounding box center [892, 158] width 44 height 24
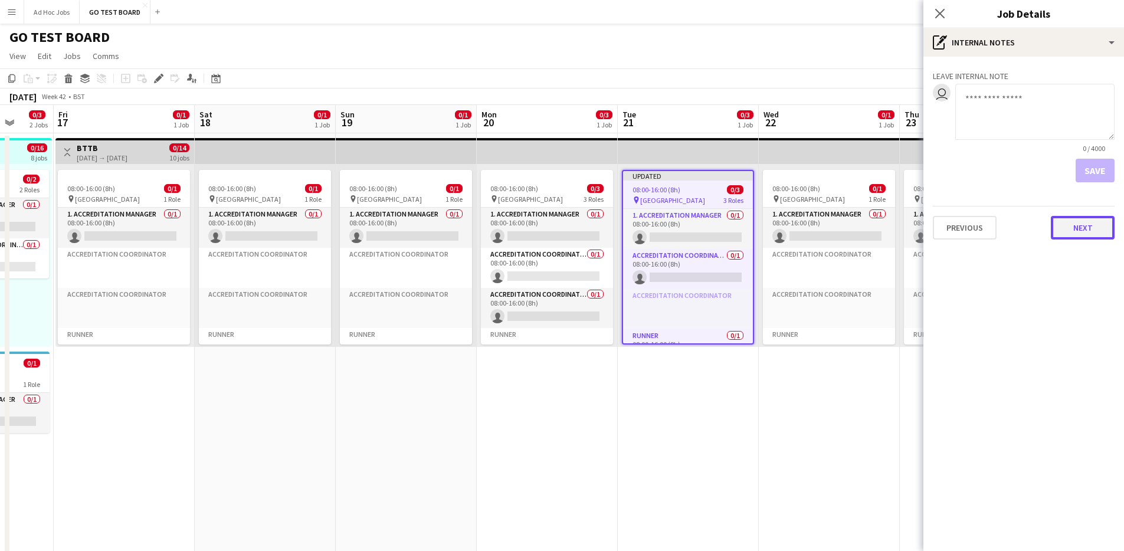
click at [1099, 232] on button "Next" at bounding box center [1083, 228] width 64 height 24
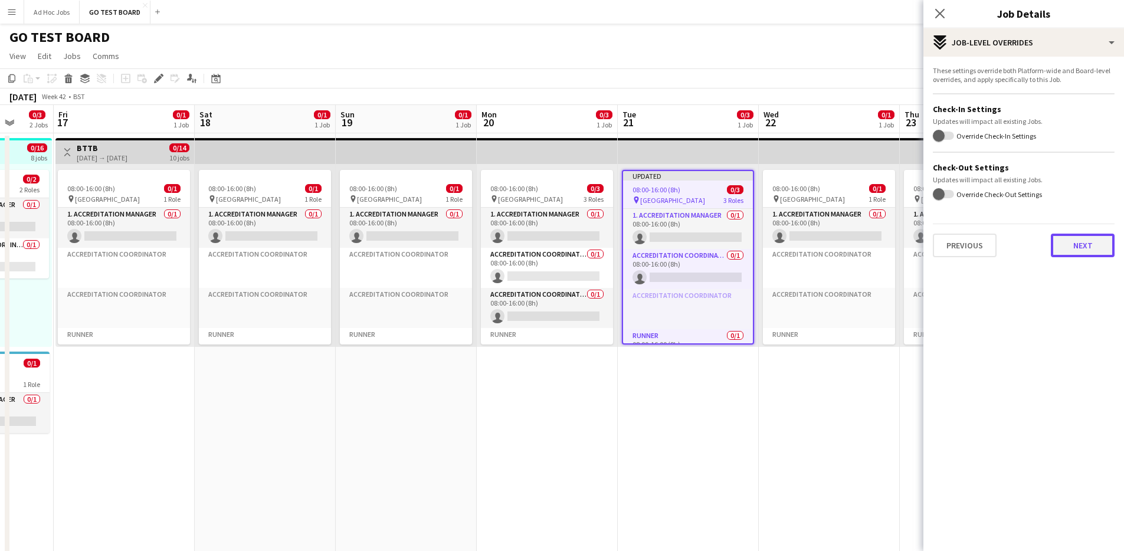
click at [1088, 248] on button "Next" at bounding box center [1083, 246] width 64 height 24
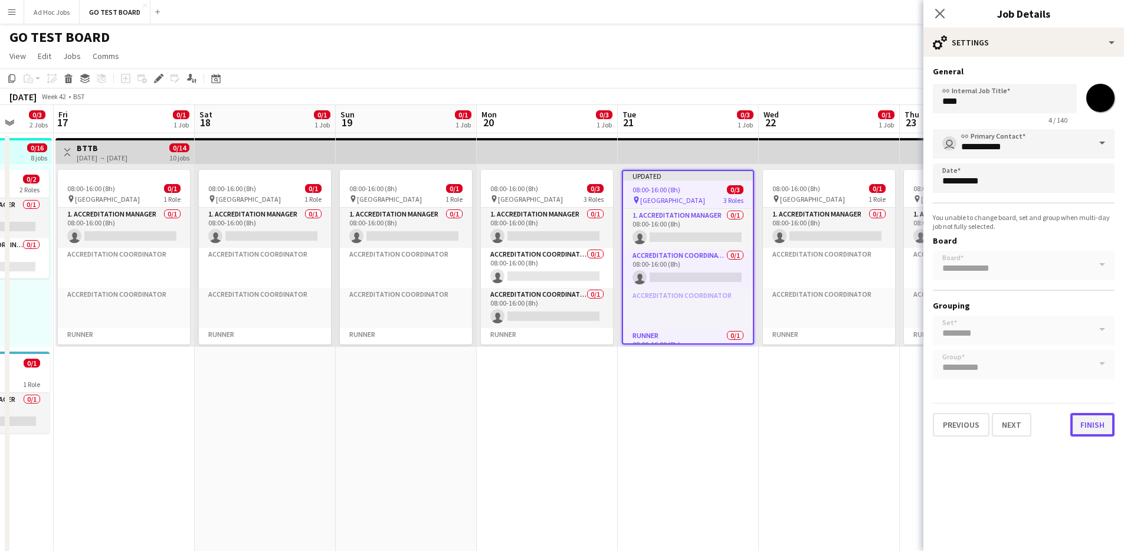
click at [1095, 431] on button "Finish" at bounding box center [1092, 425] width 44 height 24
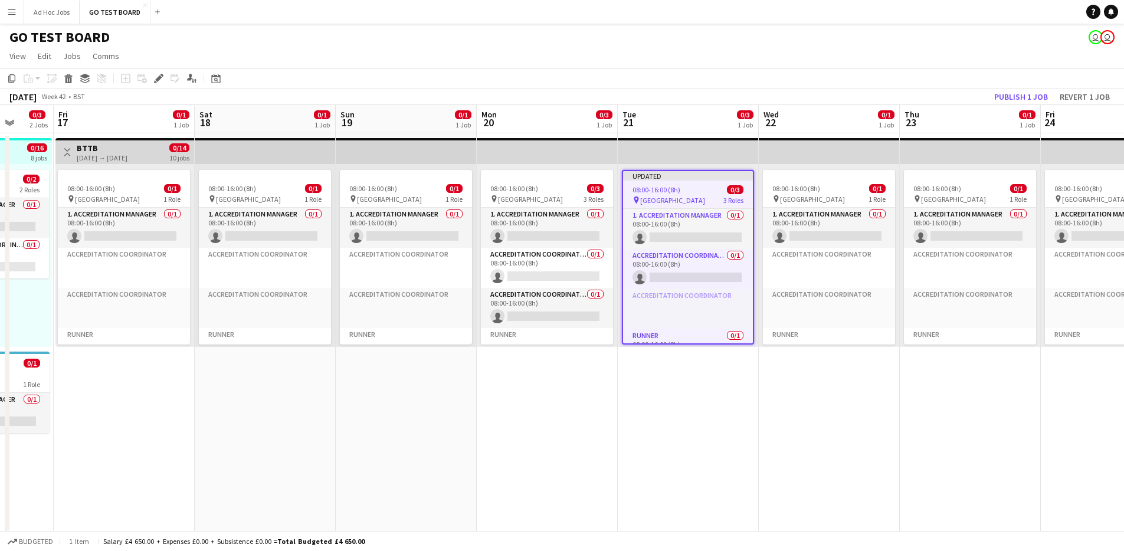
click at [862, 498] on app-date-cell "08:00-16:00 (8h) 0/1 pin Villa Park 1 Role 1. Accreditation Manager 0/1 08:00-1…" at bounding box center [829, 455] width 141 height 645
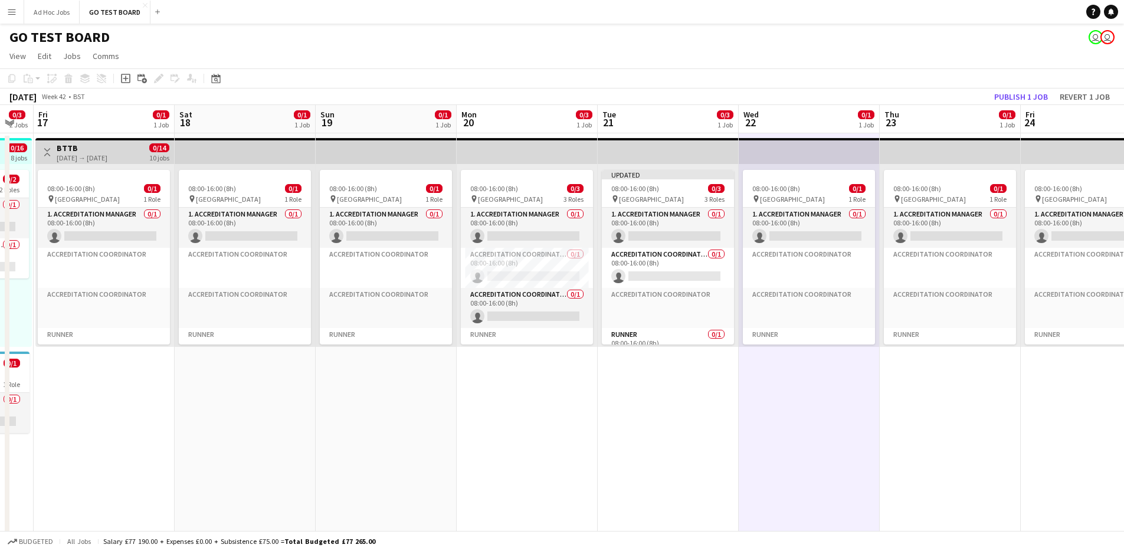
drag, startPoint x: 678, startPoint y: 261, endPoint x: 658, endPoint y: 266, distance: 20.7
click at [658, 266] on app-calendar-viewport "Tue 14 0/3 2 Jobs Wed 15 0/3 2 Jobs Thu 16 0/3 2 Jobs Fri 17 0/1 1 Job Sat 18 0…" at bounding box center [562, 560] width 1124 height 911
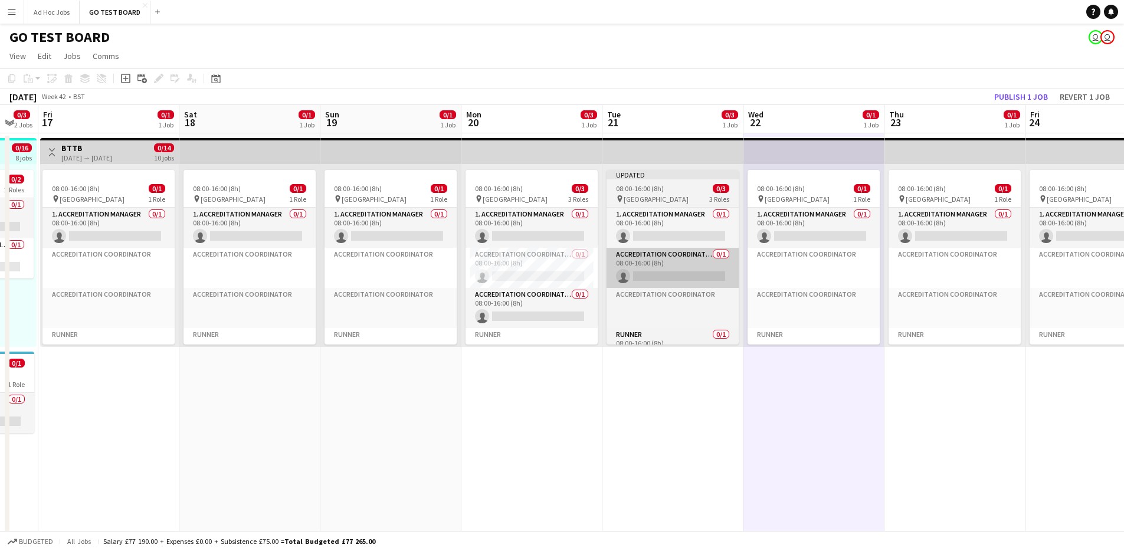
click at [677, 273] on app-calendar-viewport "Tue 14 0/3 2 Jobs Wed 15 0/3 2 Jobs Thu 16 0/3 2 Jobs Fri 17 0/1 1 Job Sat 18 0…" at bounding box center [562, 560] width 1124 height 911
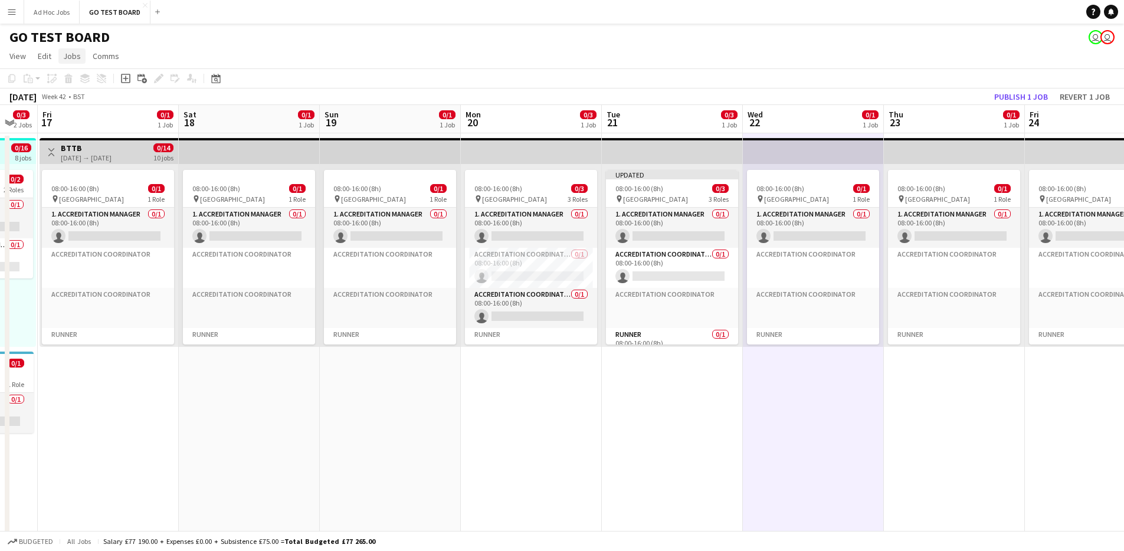
click at [76, 57] on span "Jobs" at bounding box center [72, 56] width 18 height 11
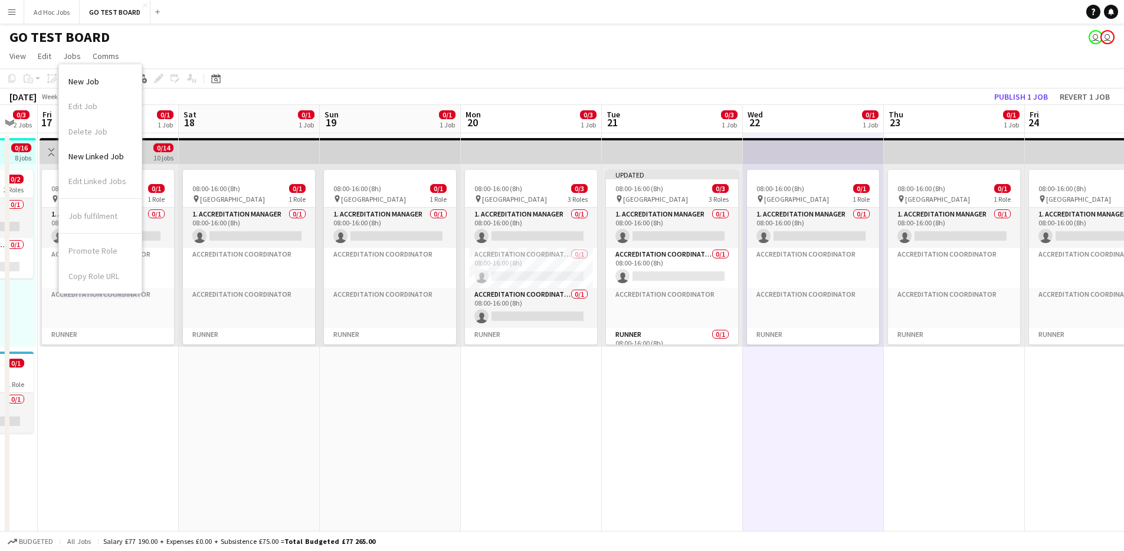
click at [228, 458] on app-date-cell "08:00-16:00 (8h) 0/1 pin Villa Park 1 Role 1. Accreditation Manager 0/1 08:00-1…" at bounding box center [249, 455] width 141 height 645
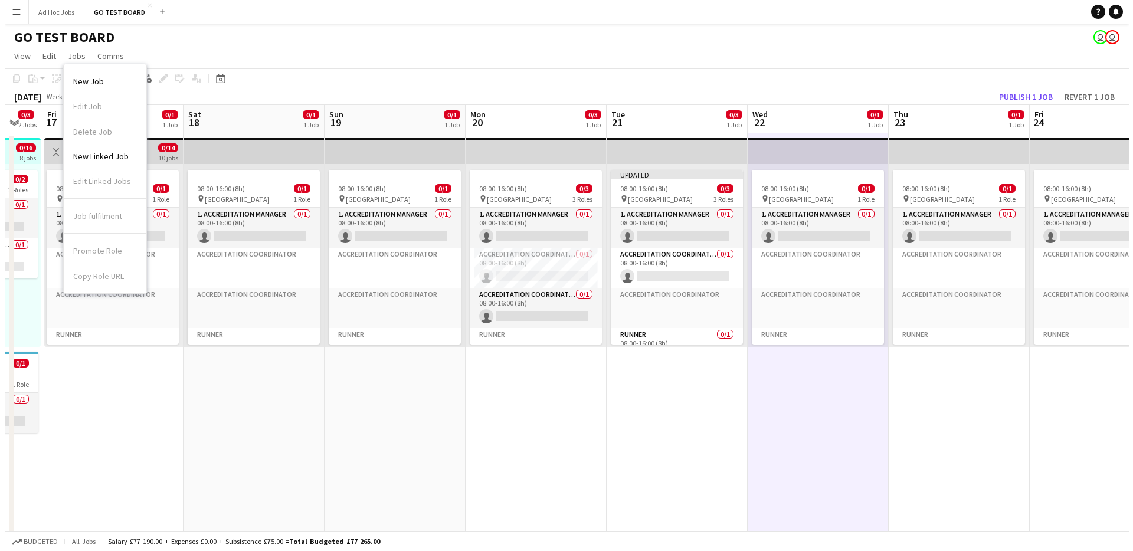
scroll to position [0, 385]
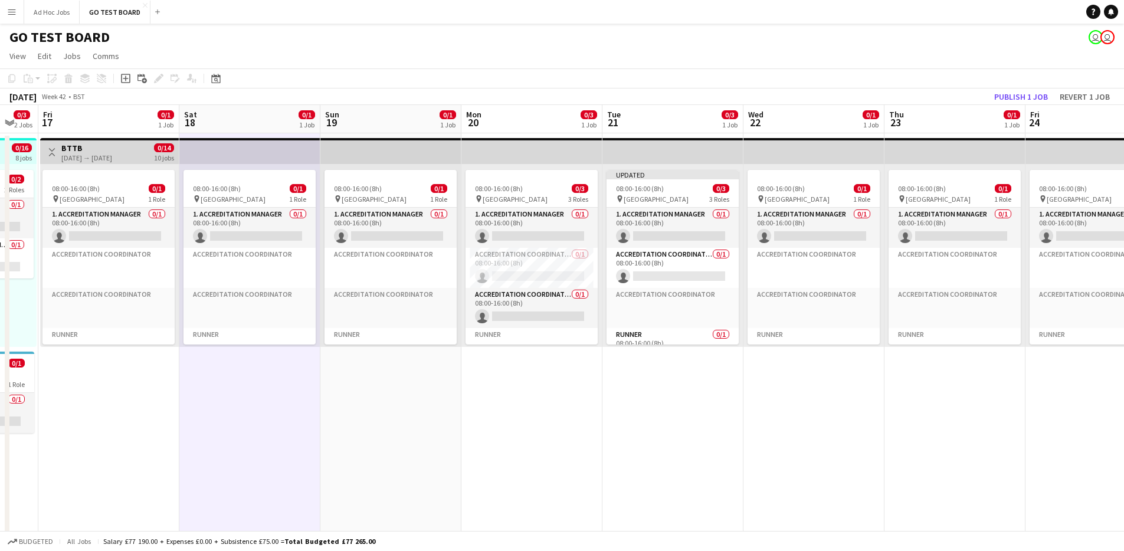
click at [12, 13] on app-icon "Menu" at bounding box center [11, 11] width 9 height 9
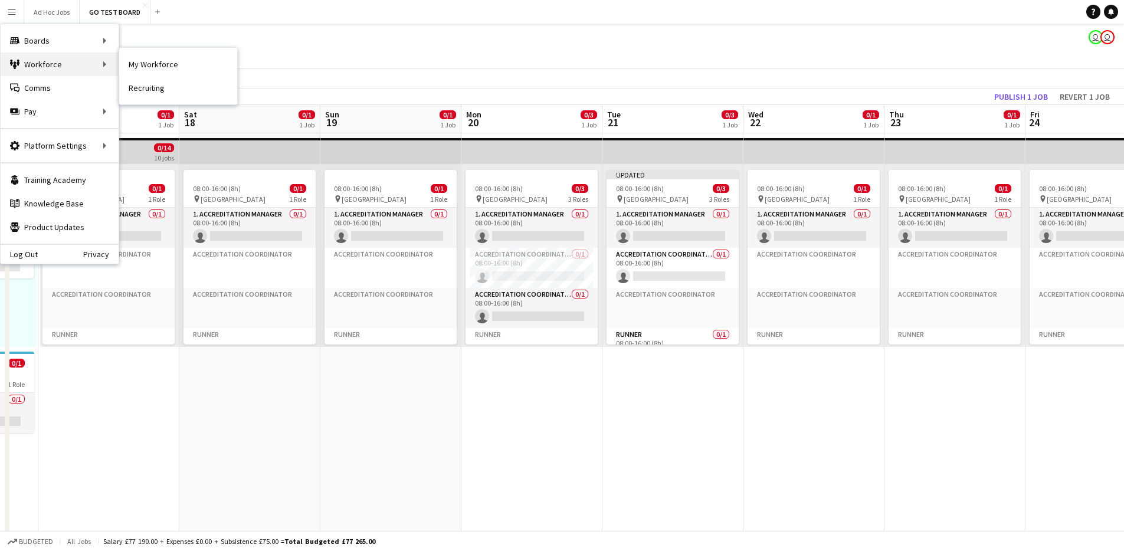
click at [27, 69] on div "Workforce Workforce" at bounding box center [60, 65] width 118 height 24
click at [147, 71] on link "My Workforce" at bounding box center [178, 65] width 118 height 24
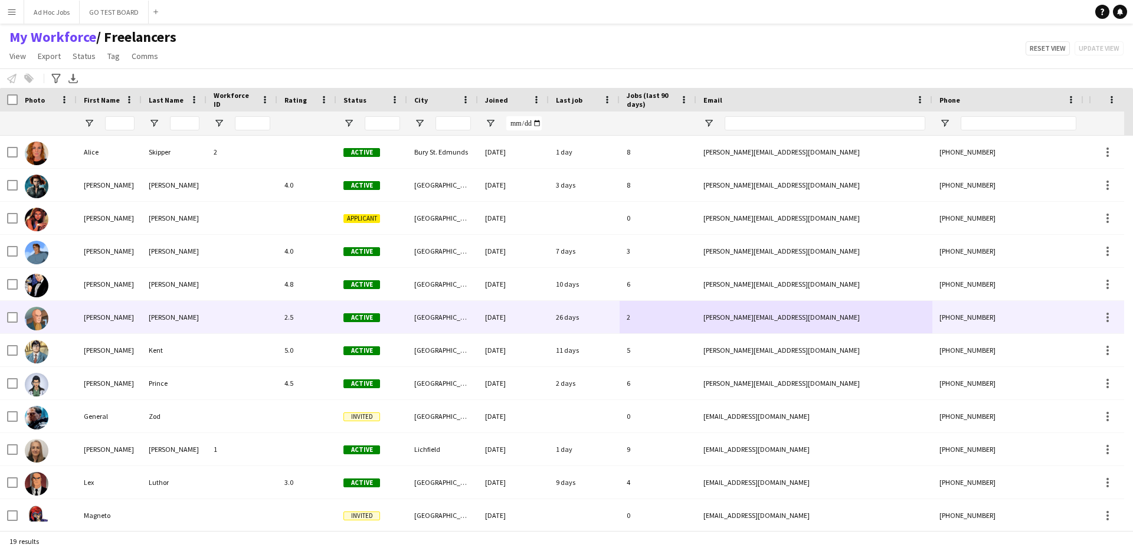
drag, startPoint x: 940, startPoint y: 301, endPoint x: 623, endPoint y: 296, distance: 317.4
click at [628, 296] on div "Alice Skipper 2 Active Bury St. Edmunds 22-09-2025 1 day 8 alice.skipper96@gmai…" at bounding box center [639, 450] width 1279 height 628
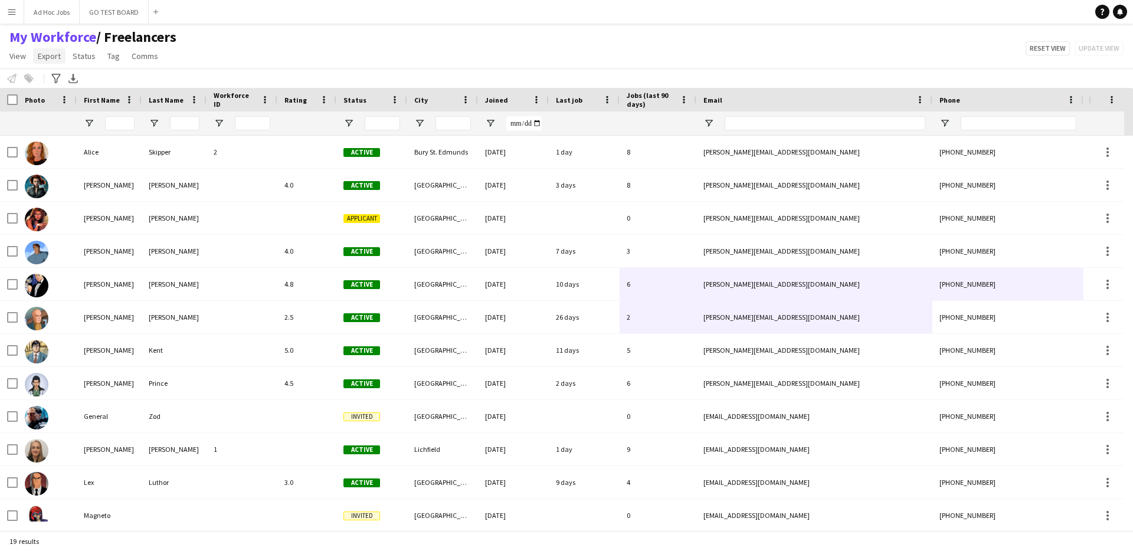
click at [51, 57] on span "Export" at bounding box center [49, 56] width 23 height 11
click at [251, 55] on div "My Workforce / Freelancers View Views Default view Freelancers Full Time Team N…" at bounding box center [566, 48] width 1133 height 40
click at [54, 77] on icon at bounding box center [55, 78] width 9 height 9
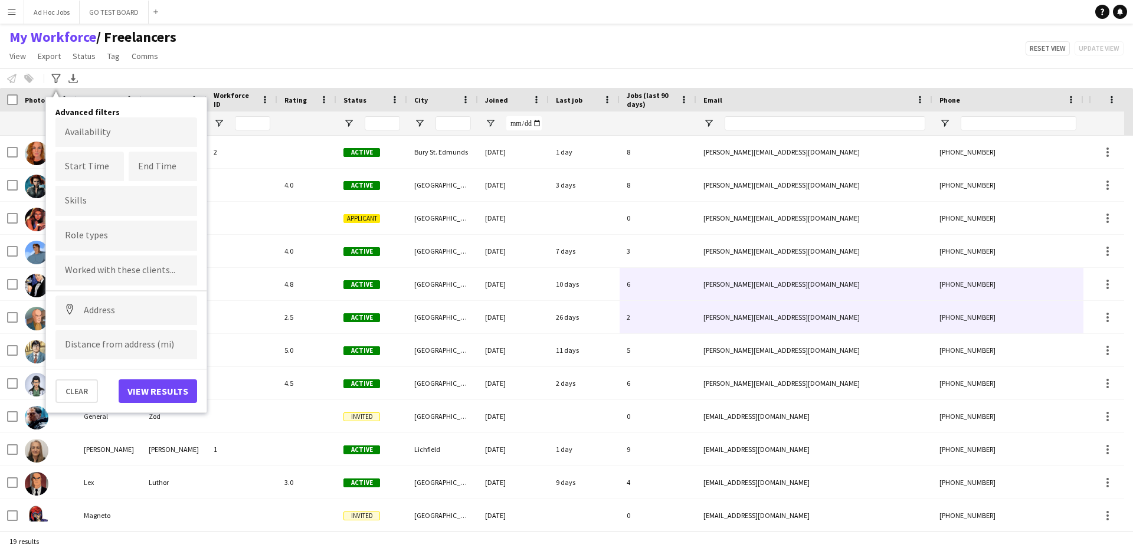
click at [206, 53] on div "My Workforce / Freelancers View Views Default view Freelancers Full Time Team N…" at bounding box center [566, 48] width 1133 height 40
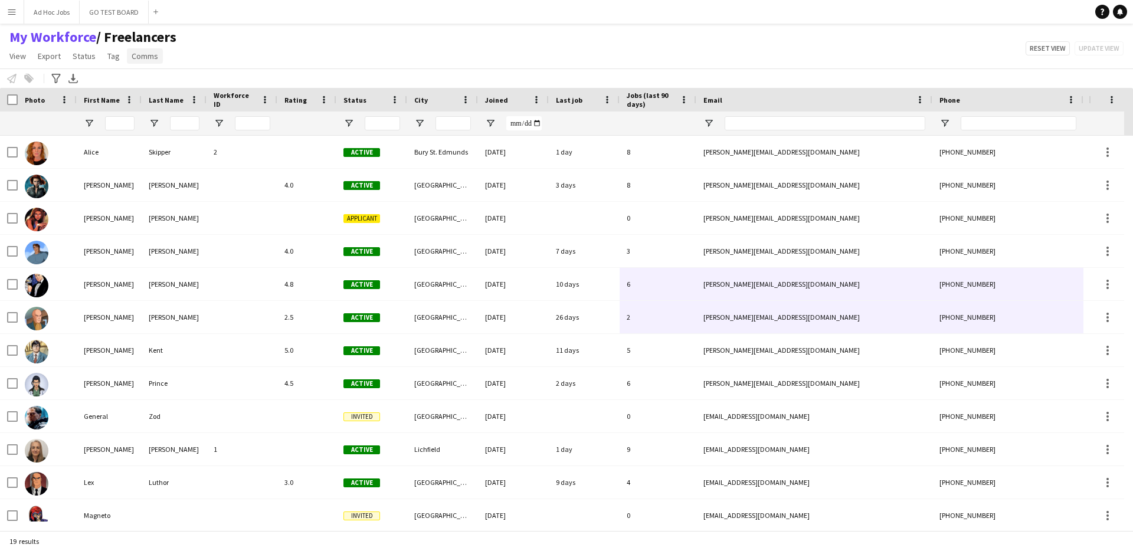
click at [144, 59] on span "Comms" at bounding box center [145, 56] width 27 height 11
click at [112, 55] on span "Tag" at bounding box center [113, 56] width 12 height 11
click at [21, 58] on span "View" at bounding box center [17, 56] width 17 height 11
click at [44, 123] on link "Customise view" at bounding box center [46, 116] width 83 height 25
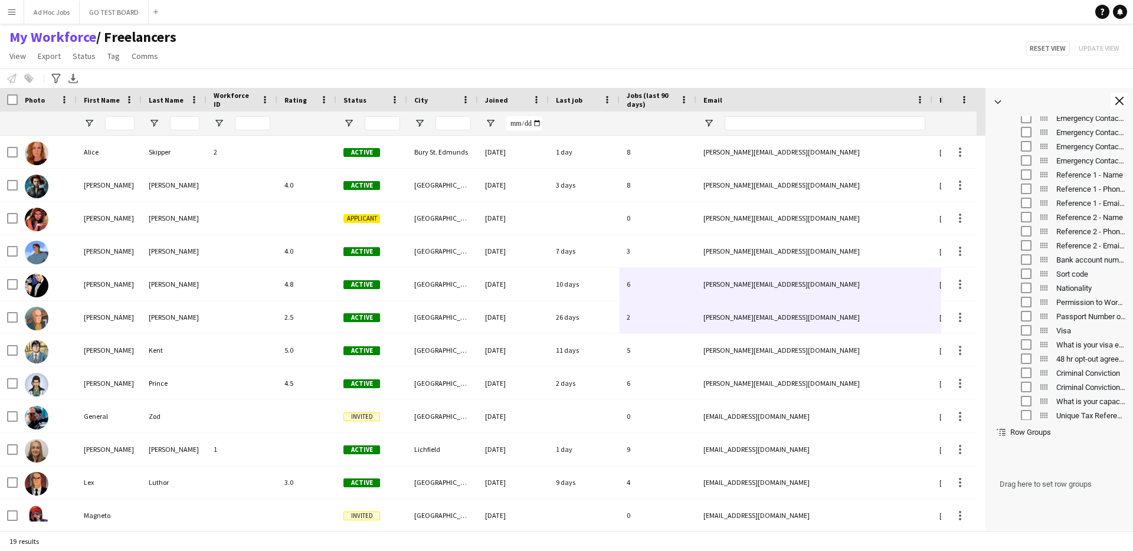
scroll to position [723, 0]
click at [232, 58] on div "My Workforce / Freelancers View Views Default view Freelancers Full Time Team N…" at bounding box center [566, 48] width 1133 height 40
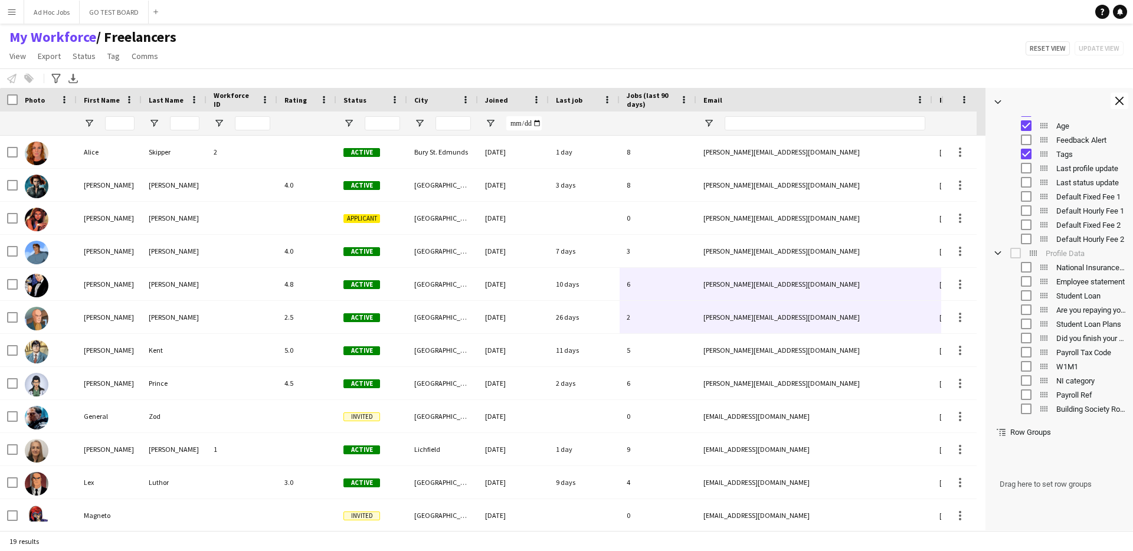
scroll to position [0, 0]
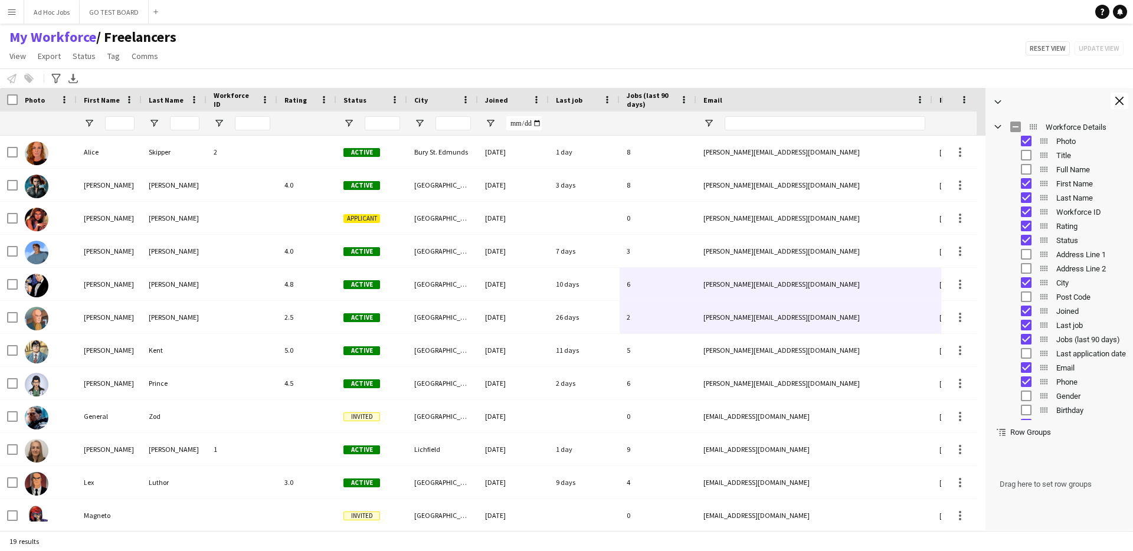
click at [10, 14] on app-icon "Menu" at bounding box center [11, 11] width 9 height 9
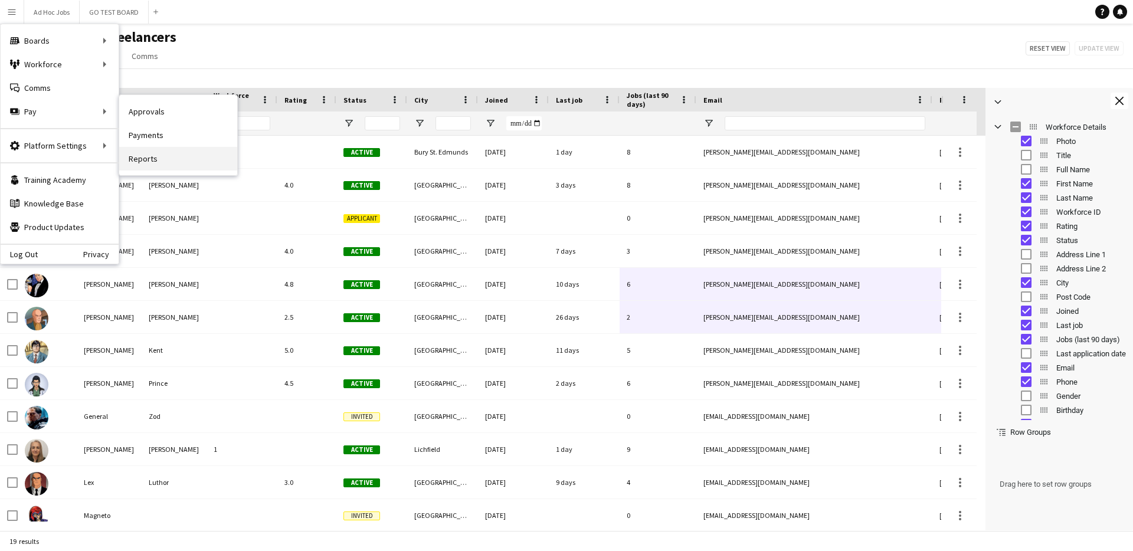
click at [153, 162] on link "Reports" at bounding box center [178, 159] width 118 height 24
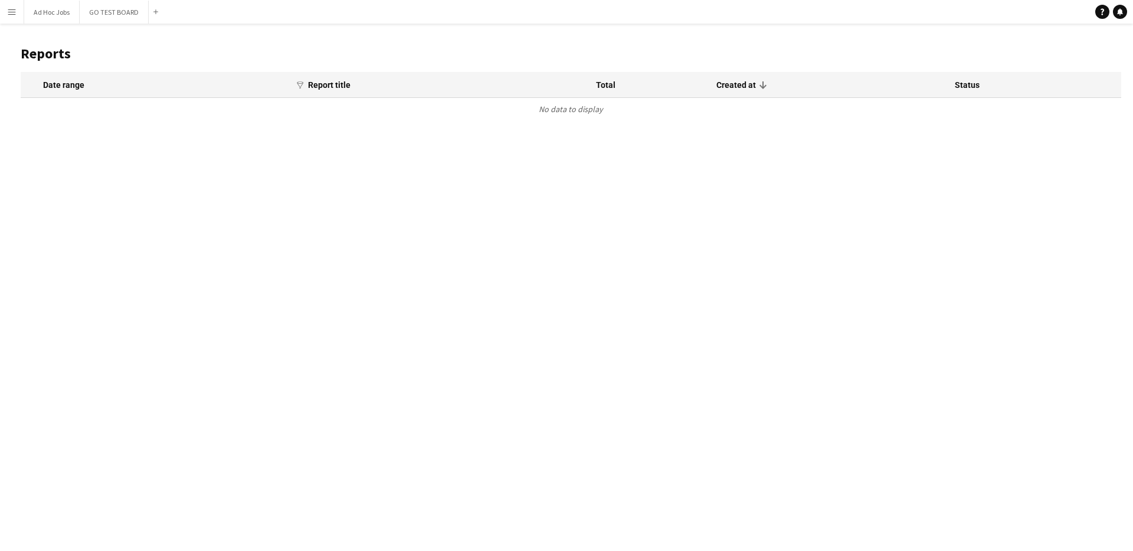
click at [15, 15] on app-icon "Menu" at bounding box center [11, 11] width 9 height 9
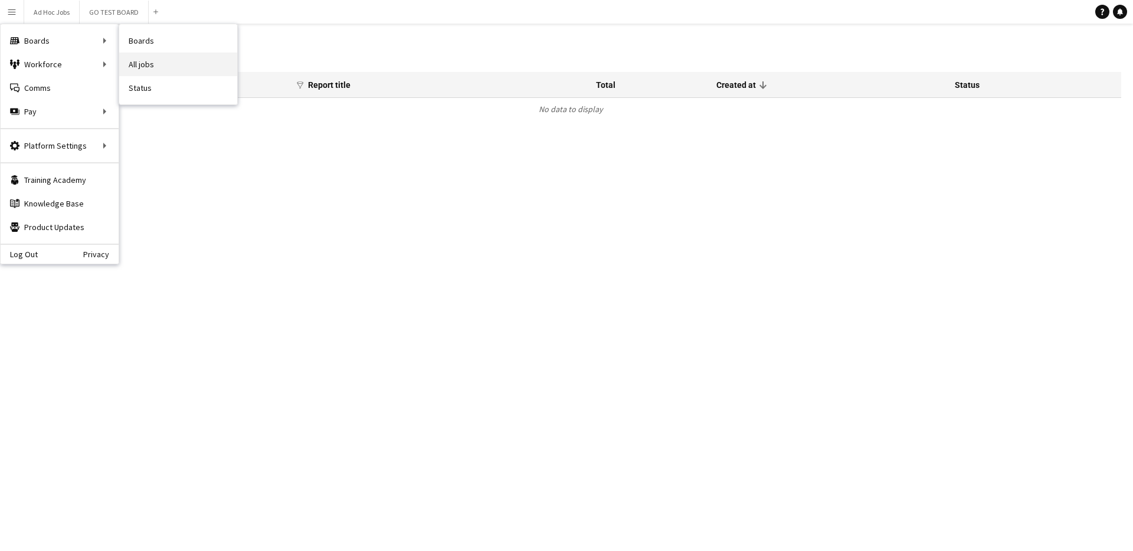
click at [175, 69] on link "All jobs" at bounding box center [178, 65] width 118 height 24
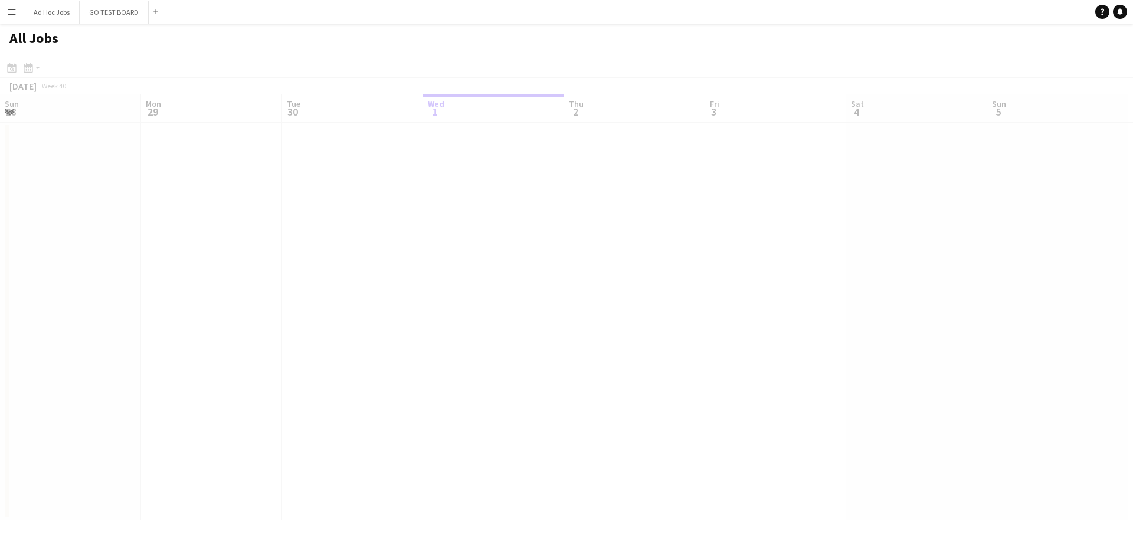
scroll to position [0, 282]
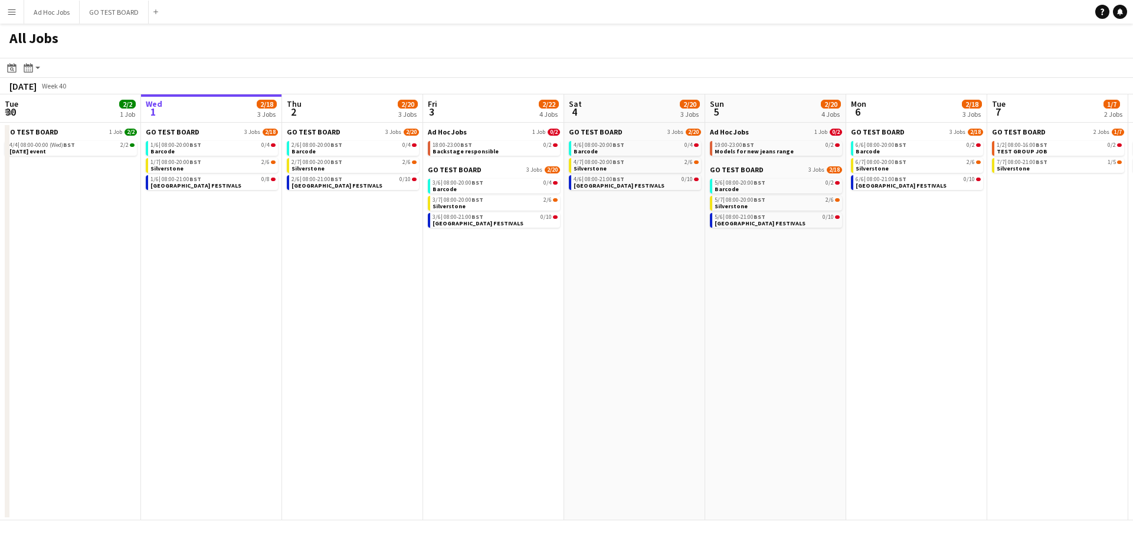
click at [17, 16] on button "Menu" at bounding box center [12, 12] width 24 height 24
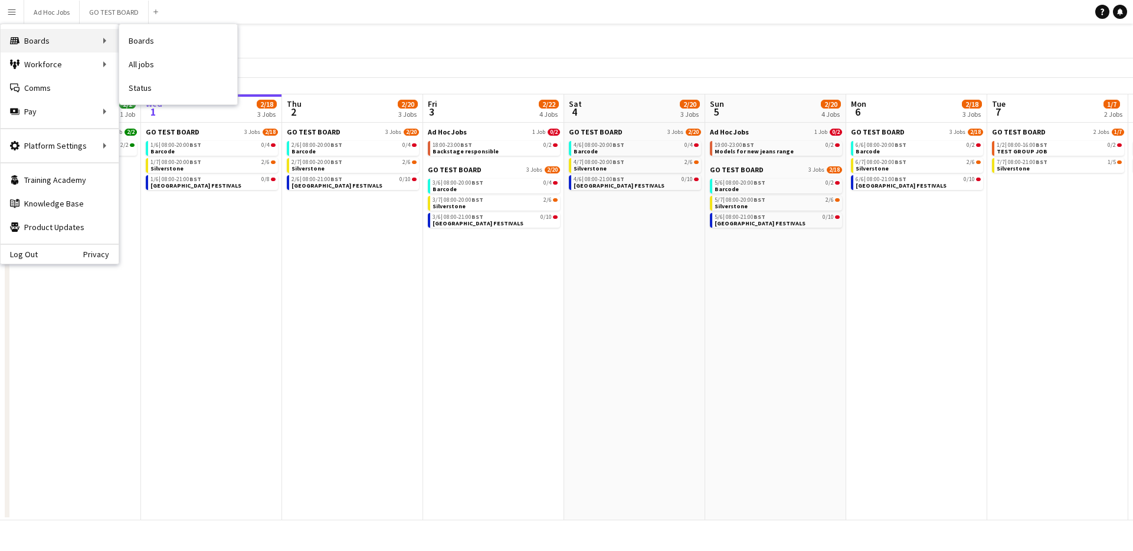
click at [39, 39] on div "Boards Boards" at bounding box center [60, 41] width 118 height 24
click at [222, 44] on div "All Jobs" at bounding box center [566, 41] width 1133 height 34
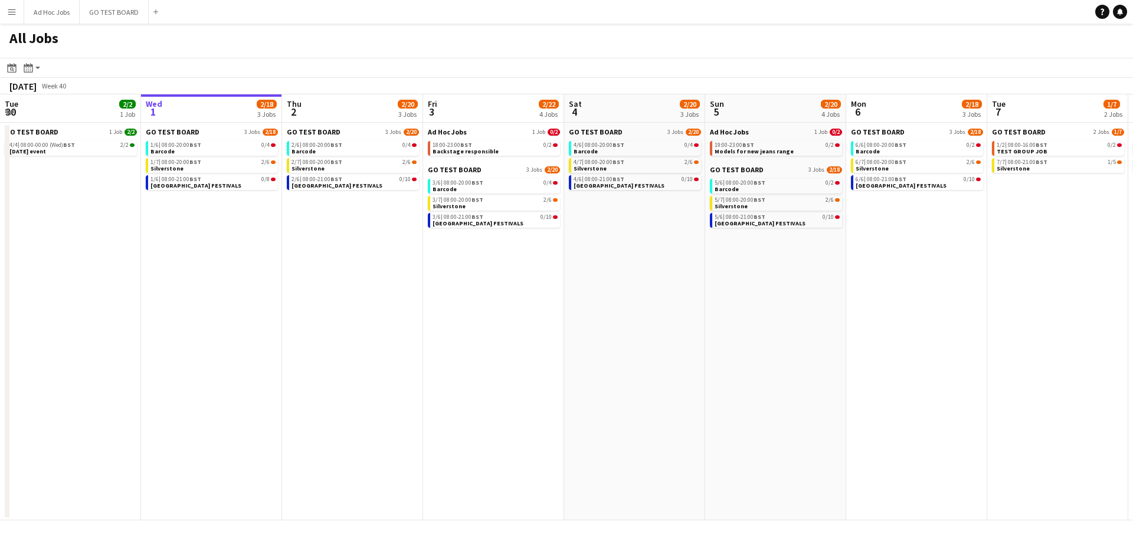
click at [18, 15] on button "Menu" at bounding box center [12, 12] width 24 height 24
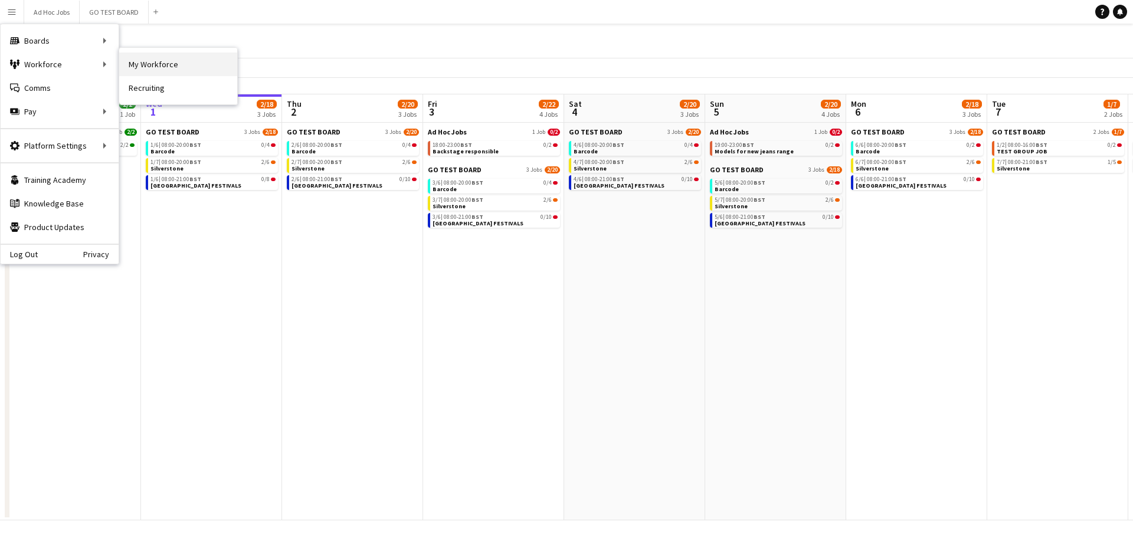
click at [153, 61] on link "My Workforce" at bounding box center [178, 65] width 118 height 24
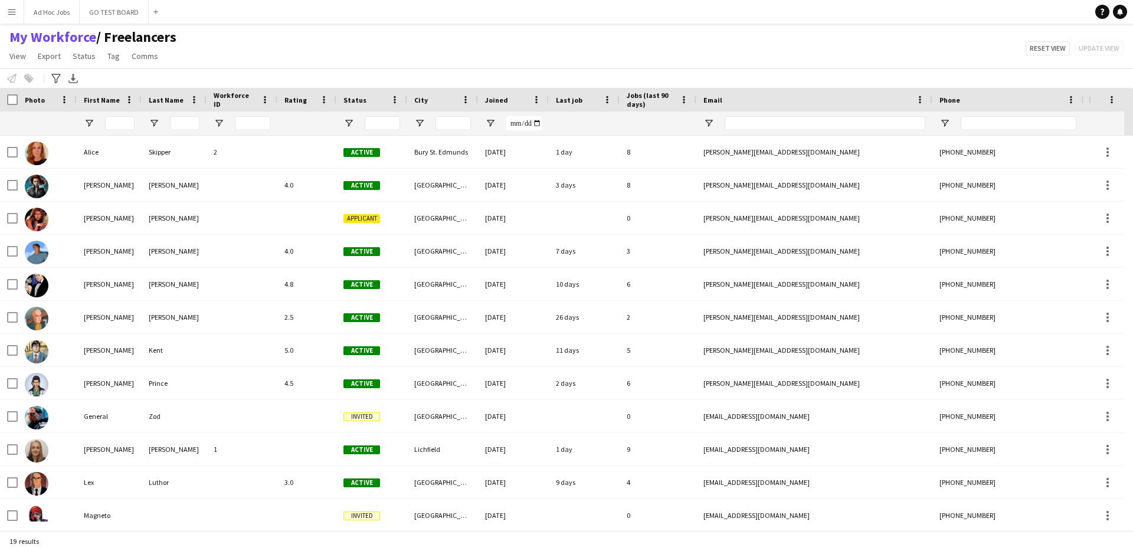
click at [4, 11] on button "Menu" at bounding box center [12, 12] width 24 height 24
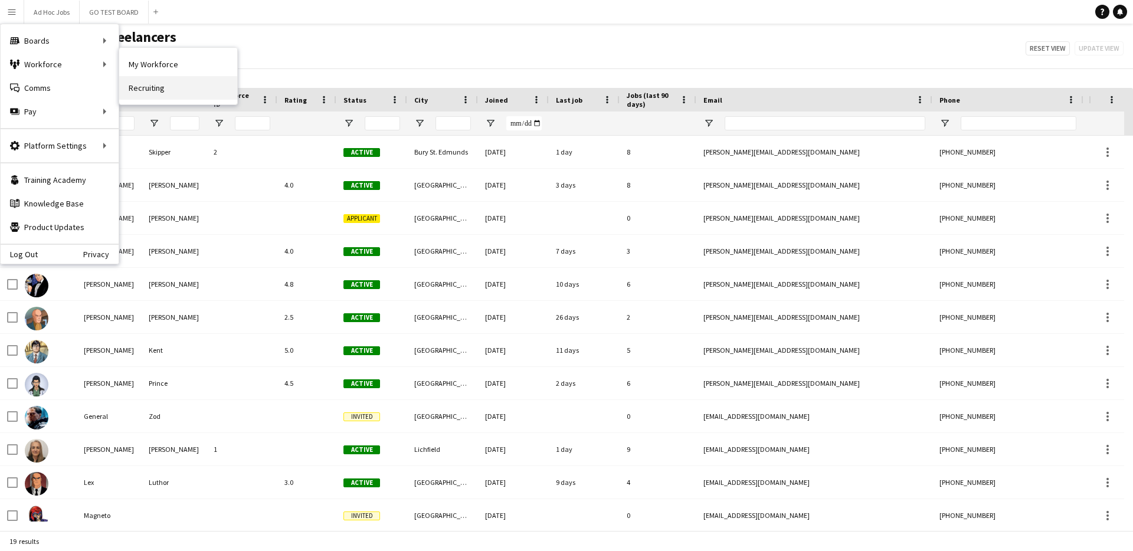
click at [161, 92] on link "Recruiting" at bounding box center [178, 88] width 118 height 24
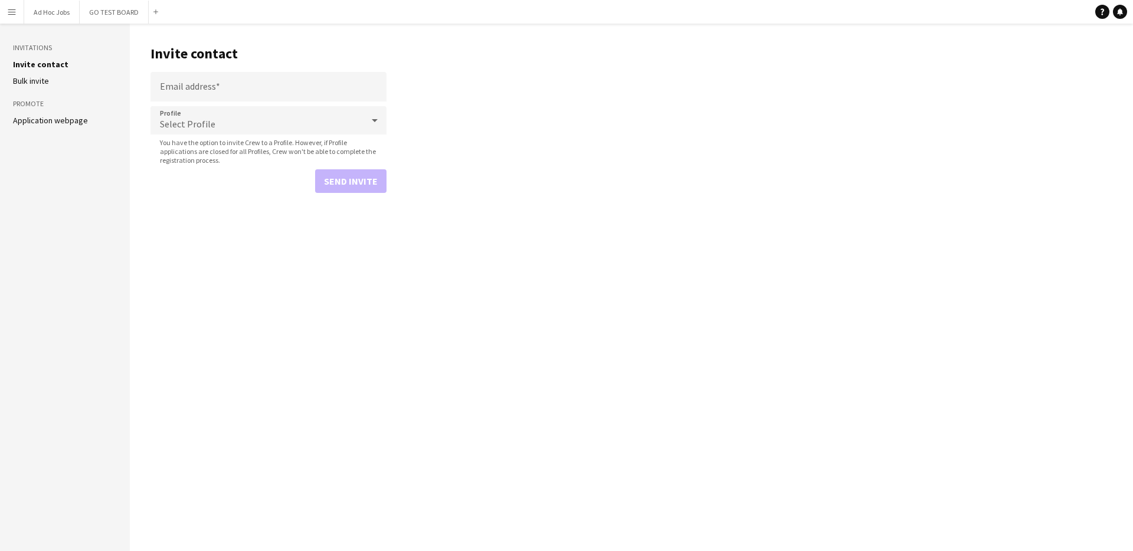
click at [10, 15] on app-icon "Menu" at bounding box center [11, 11] width 9 height 9
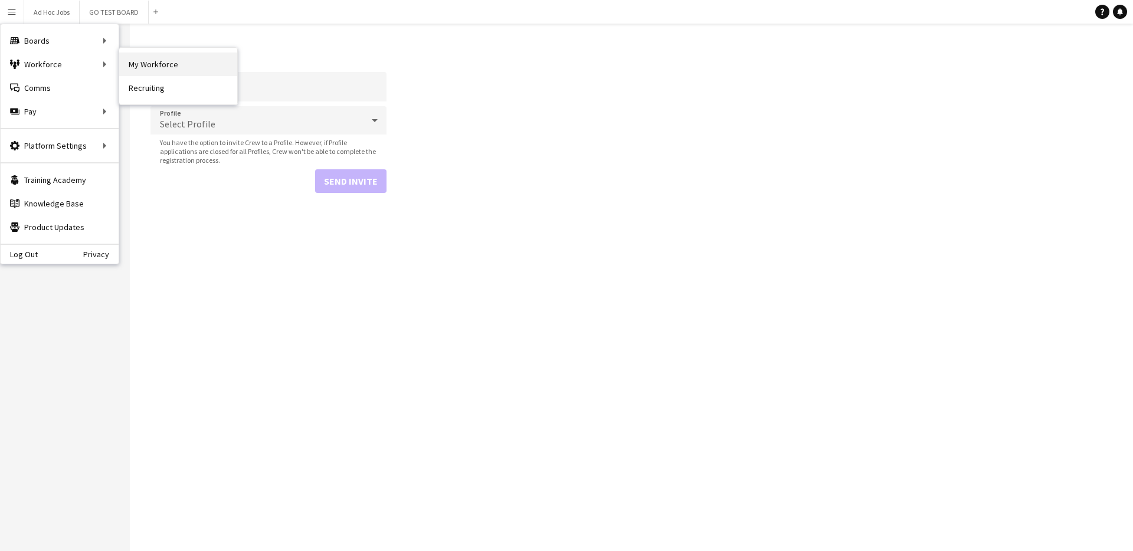
click at [164, 62] on link "My Workforce" at bounding box center [178, 65] width 118 height 24
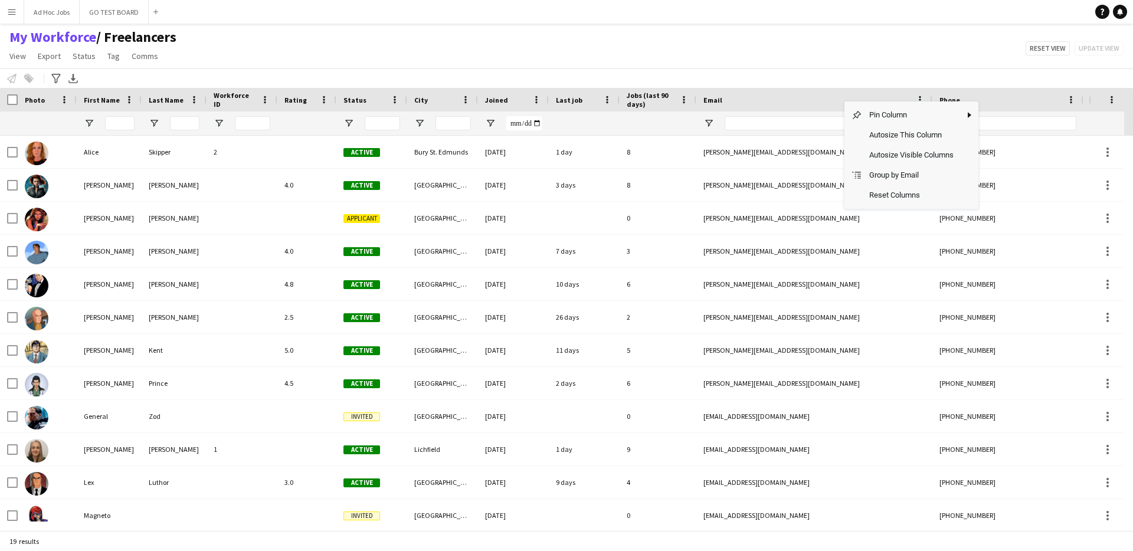
click at [1009, 76] on div "Notify workforce Add to tag Select at least one crew to tag him or her. Advance…" at bounding box center [566, 77] width 1133 height 19
click at [1108, 101] on span at bounding box center [1111, 99] width 11 height 11
click at [14, 12] on app-icon "Menu" at bounding box center [11, 11] width 9 height 9
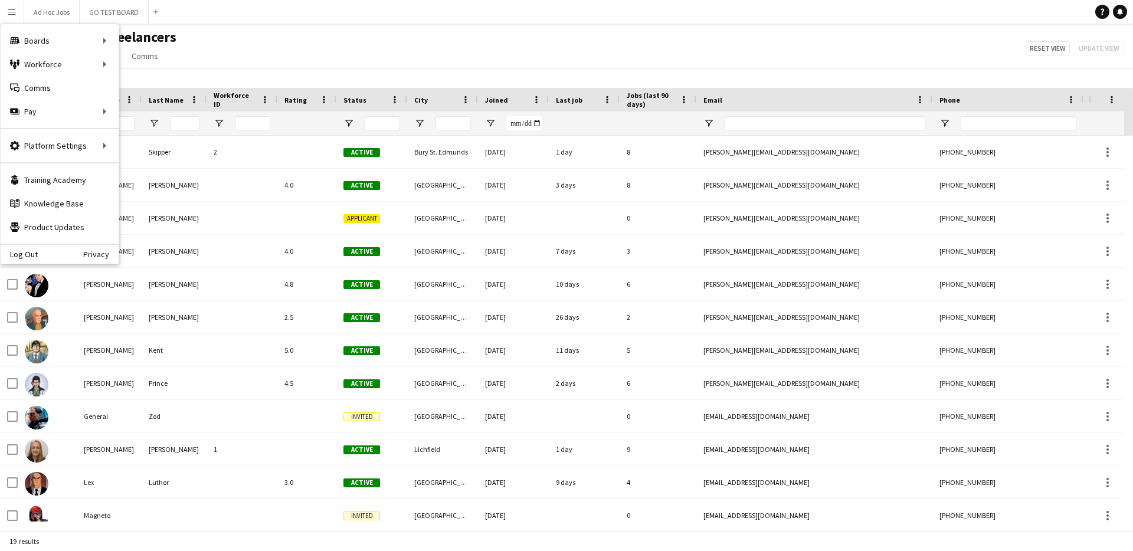
click at [297, 54] on div "My Workforce / Freelancers View Views Default view Freelancers Full Time Team N…" at bounding box center [566, 48] width 1133 height 40
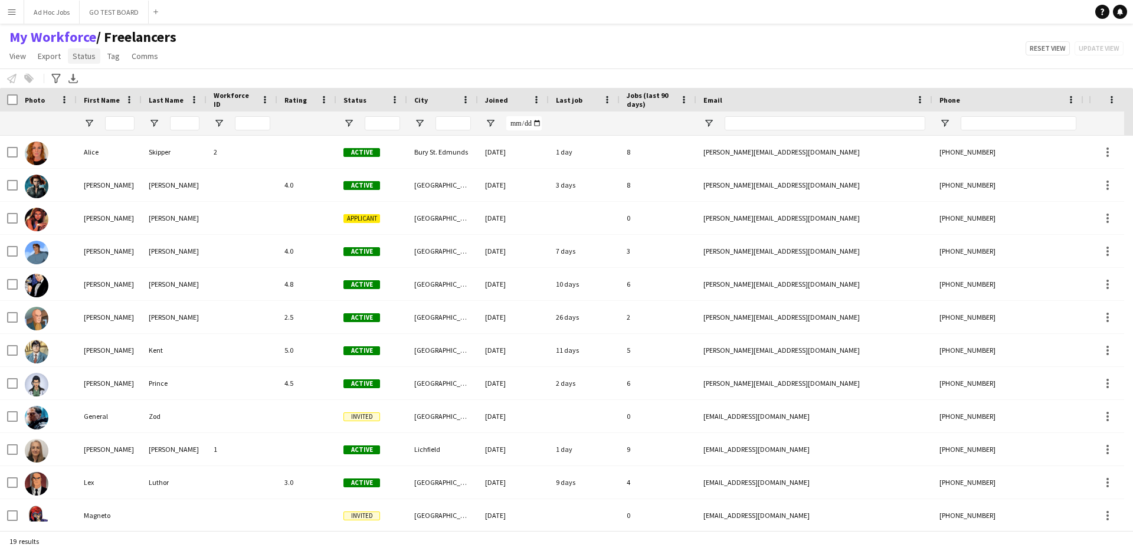
click at [83, 57] on span "Status" at bounding box center [84, 56] width 23 height 11
click at [91, 80] on div "Edit" at bounding box center [109, 81] width 83 height 25
click at [48, 57] on span "Export" at bounding box center [49, 56] width 23 height 11
click at [245, 57] on div "My Workforce / Freelancers View Views Default view Freelancers Full Time Team N…" at bounding box center [566, 48] width 1133 height 40
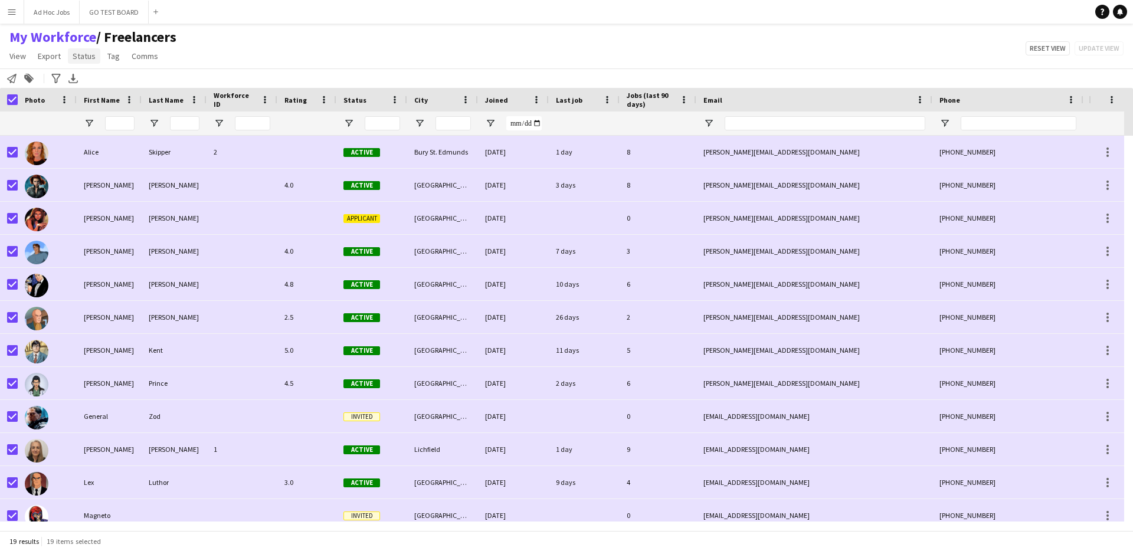
click at [91, 58] on span "Status" at bounding box center [84, 56] width 23 height 11
click at [88, 80] on span "Edit" at bounding box center [84, 81] width 14 height 11
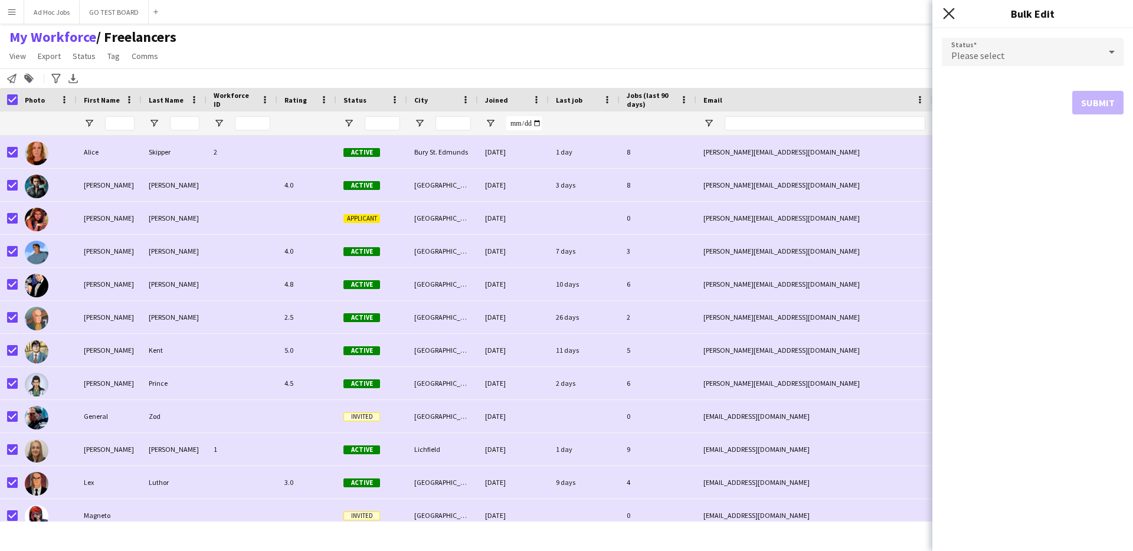
click at [951, 15] on icon "Close pop-in" at bounding box center [948, 13] width 11 height 11
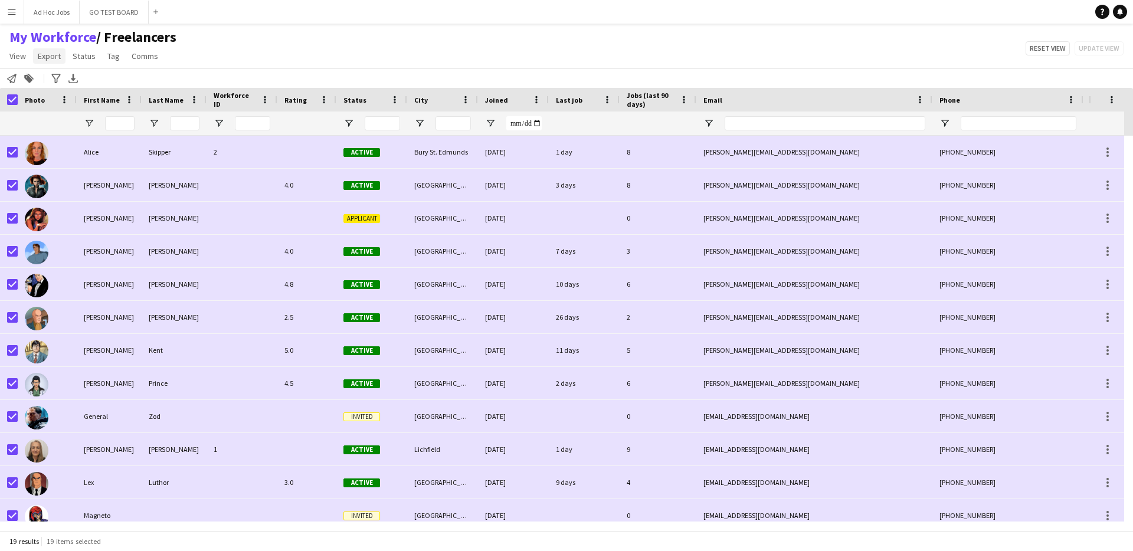
click at [50, 57] on span "Export" at bounding box center [49, 56] width 23 height 11
click at [232, 61] on div "My Workforce / Freelancers View Views Default view Freelancers Full Time Team N…" at bounding box center [566, 48] width 1133 height 40
click at [22, 57] on span "View" at bounding box center [17, 56] width 17 height 11
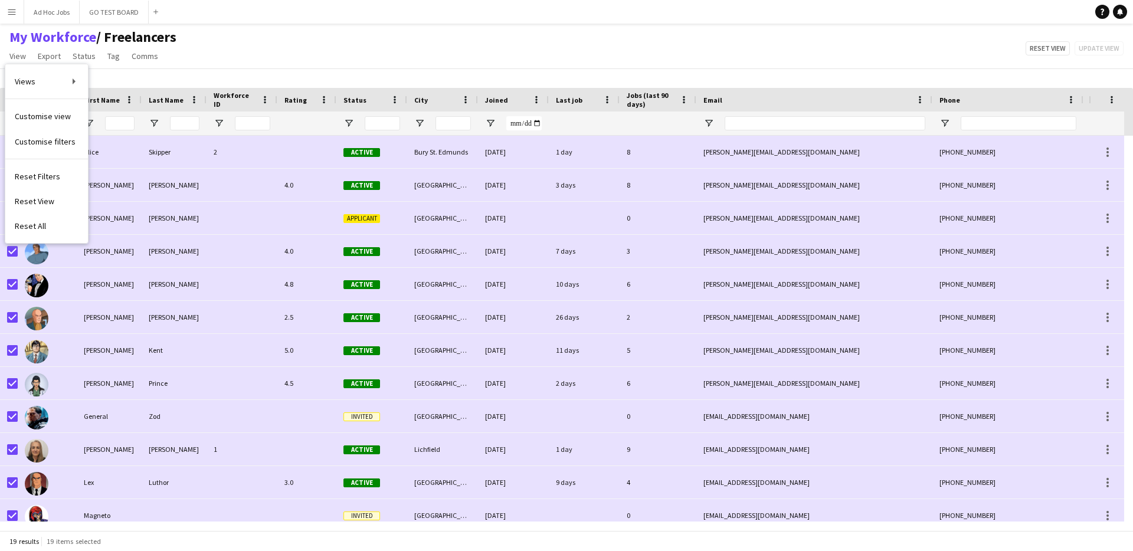
click at [309, 30] on div "My Workforce / Freelancers View Views Default view Freelancers Full Time Team N…" at bounding box center [566, 48] width 1133 height 40
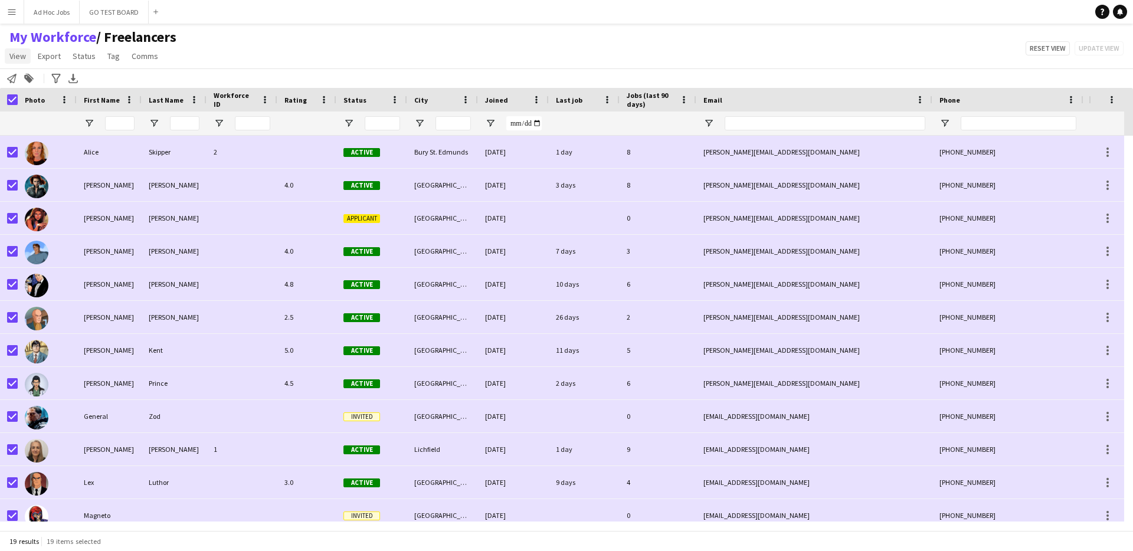
click at [14, 55] on span "View" at bounding box center [17, 56] width 17 height 11
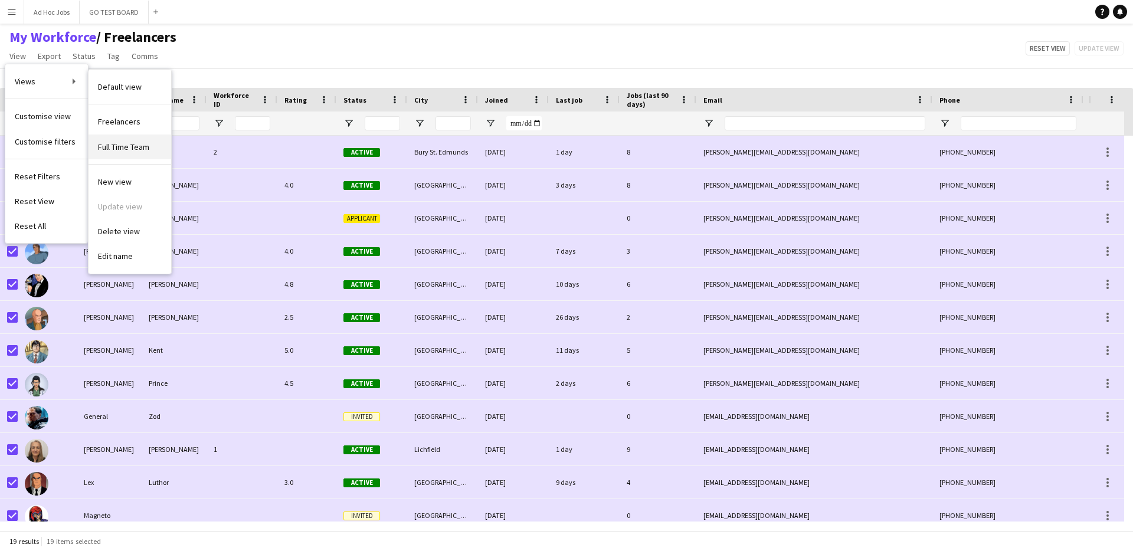
click at [119, 146] on span "Full Time Team" at bounding box center [123, 147] width 51 height 11
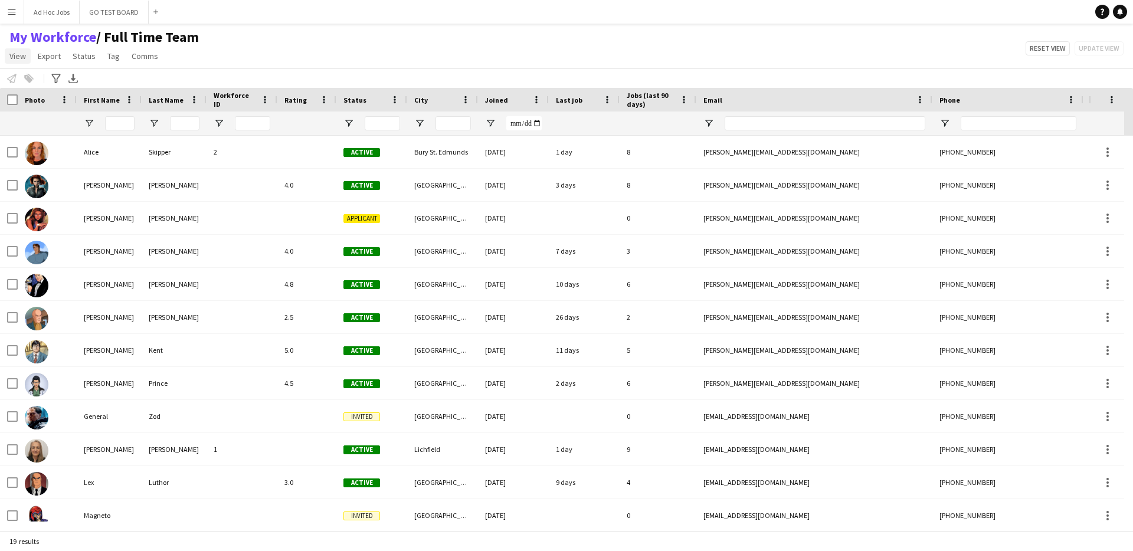
click at [17, 57] on span "View" at bounding box center [17, 56] width 17 height 11
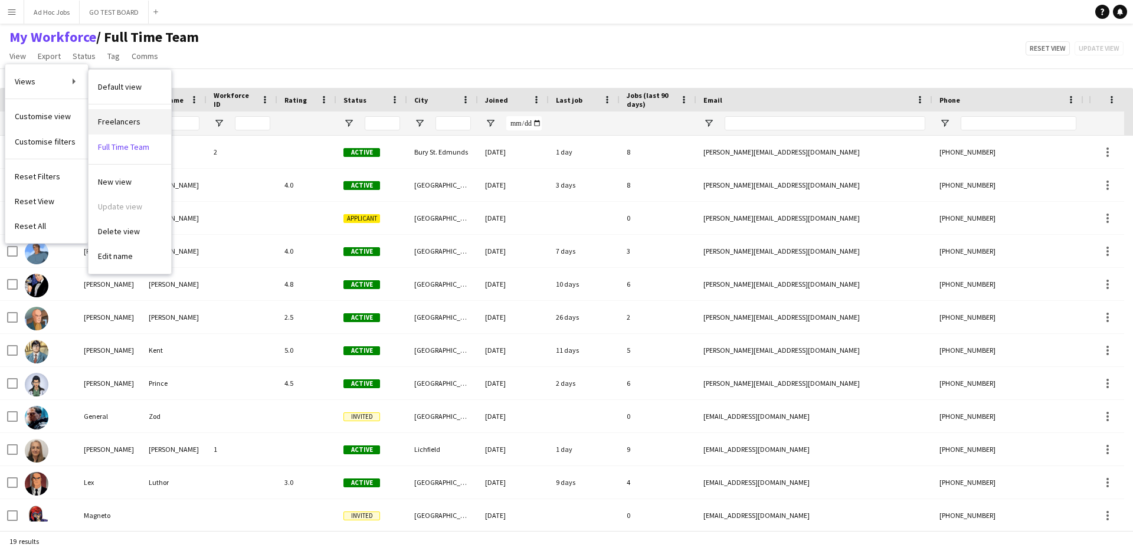
click at [133, 123] on span "Freelancers" at bounding box center [119, 121] width 42 height 11
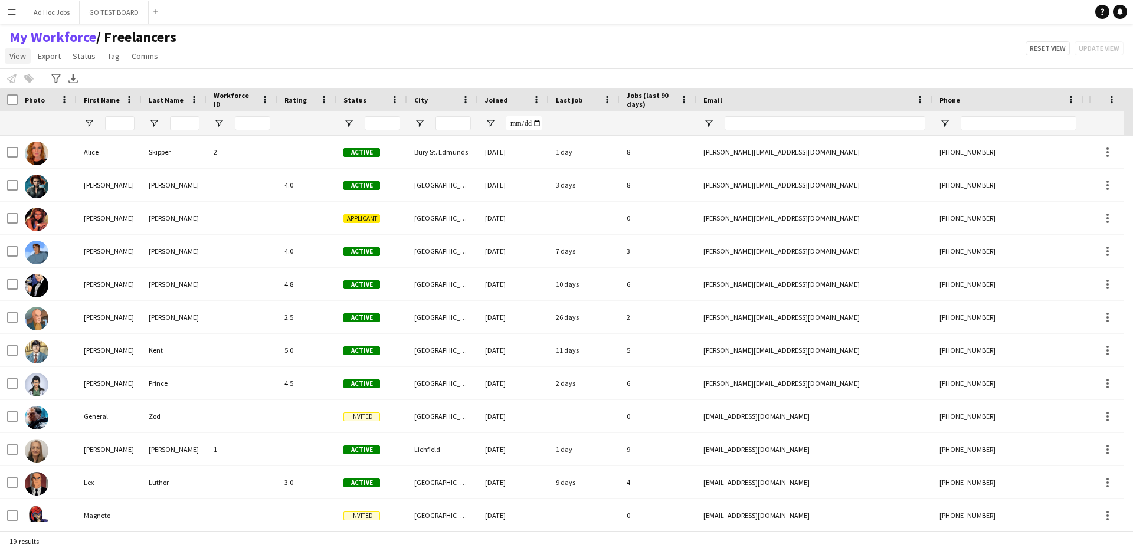
click at [5, 54] on link "View" at bounding box center [18, 55] width 26 height 15
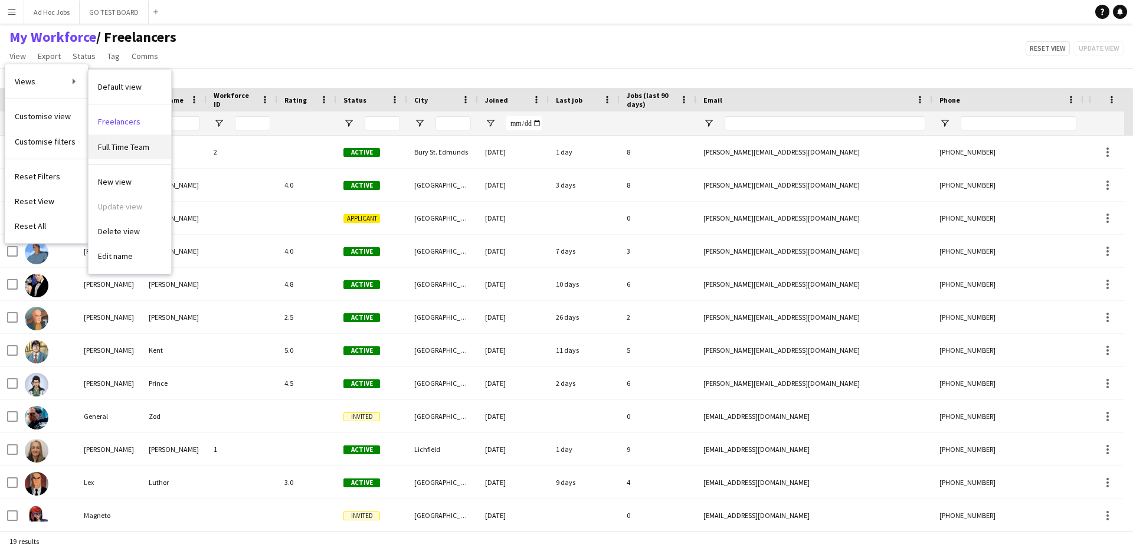
click at [120, 145] on span "Full Time Team" at bounding box center [123, 147] width 51 height 11
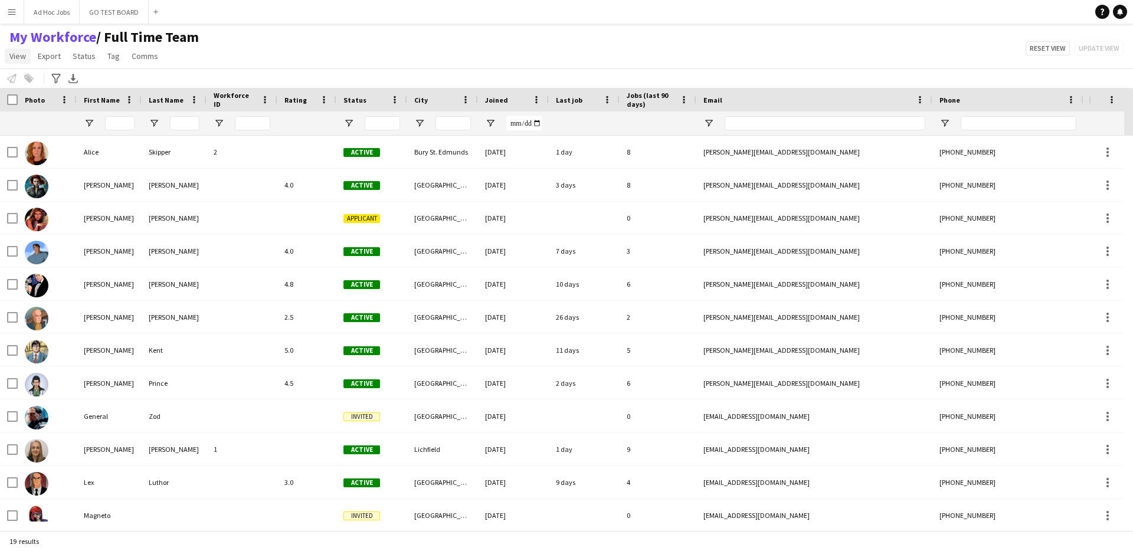
click at [15, 57] on span "View" at bounding box center [17, 56] width 17 height 11
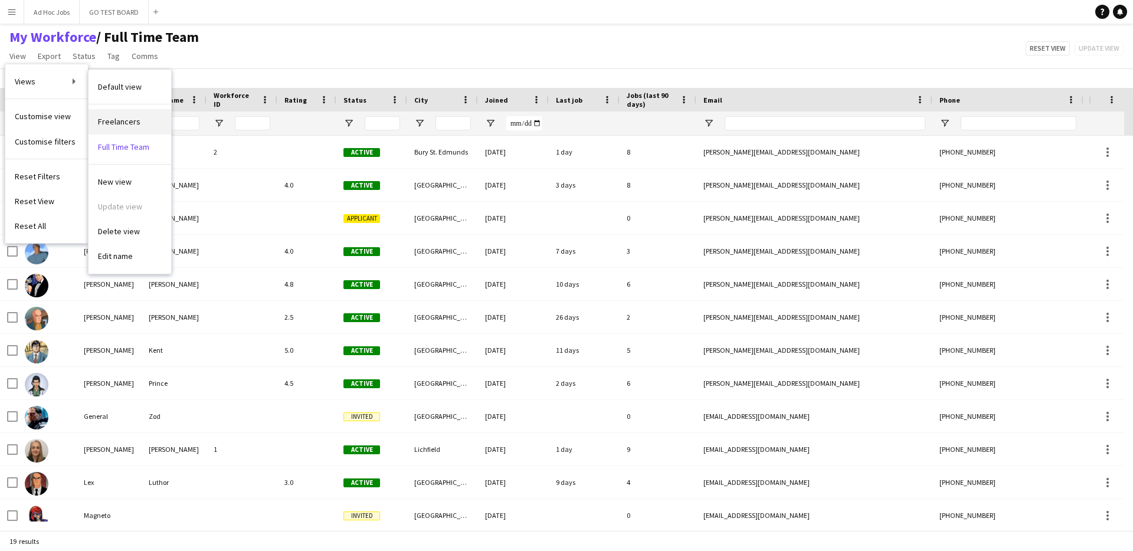
click at [139, 126] on link "Freelancers" at bounding box center [129, 121] width 83 height 25
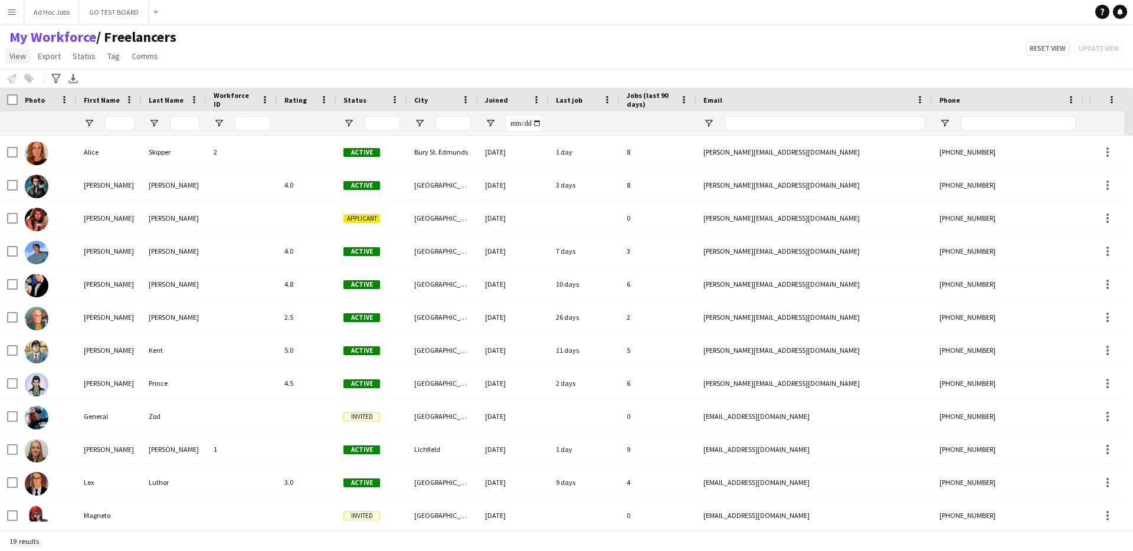
click at [13, 57] on span "View" at bounding box center [17, 56] width 17 height 11
click at [273, 46] on div "My Workforce / Freelancers View Views Default view Freelancers Full Time Team N…" at bounding box center [566, 48] width 1133 height 40
click at [17, 12] on button "Menu" at bounding box center [12, 12] width 24 height 24
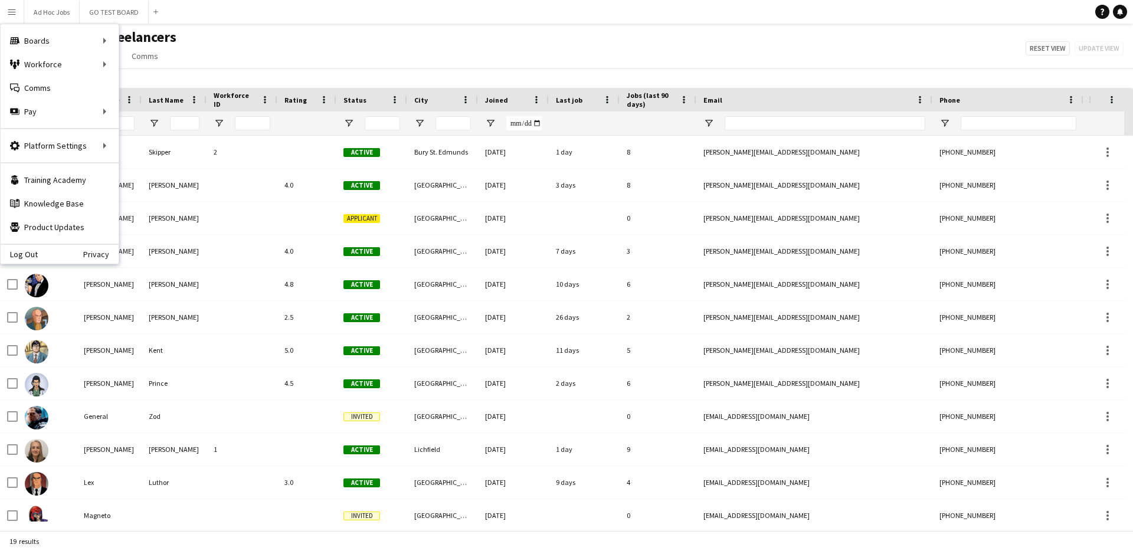
click at [379, 56] on div "My Workforce / Freelancers View Views Default view Freelancers Full Time Team N…" at bounding box center [566, 48] width 1133 height 40
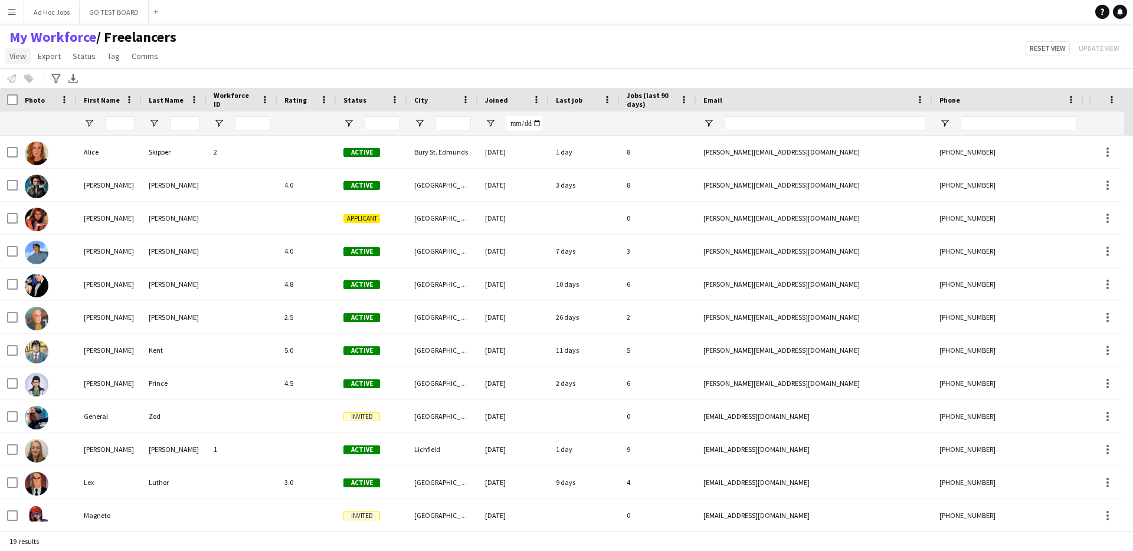
click at [13, 58] on span "View" at bounding box center [17, 56] width 17 height 11
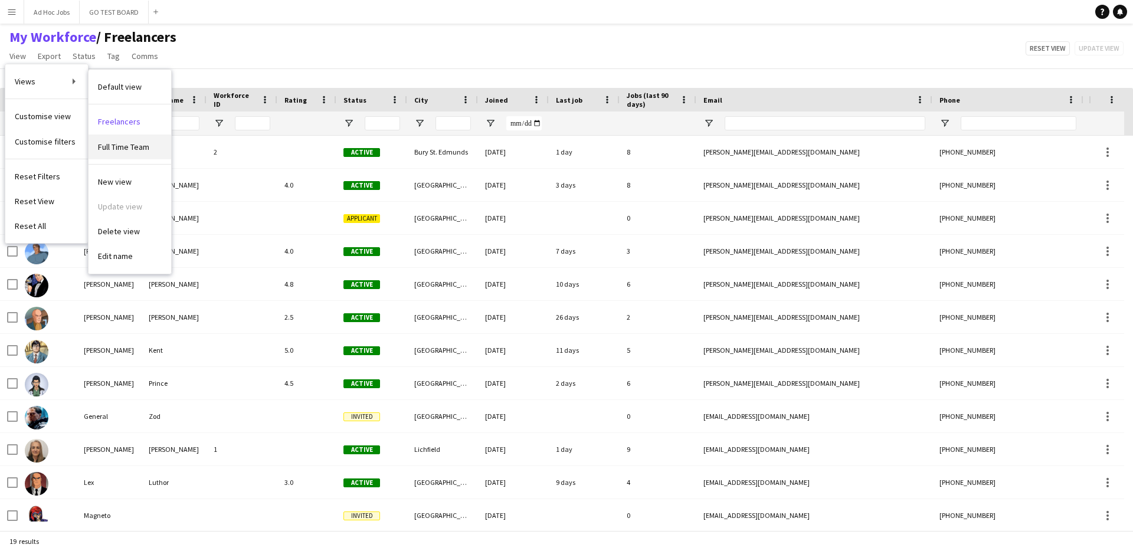
click at [136, 147] on span "Full Time Team" at bounding box center [123, 147] width 51 height 11
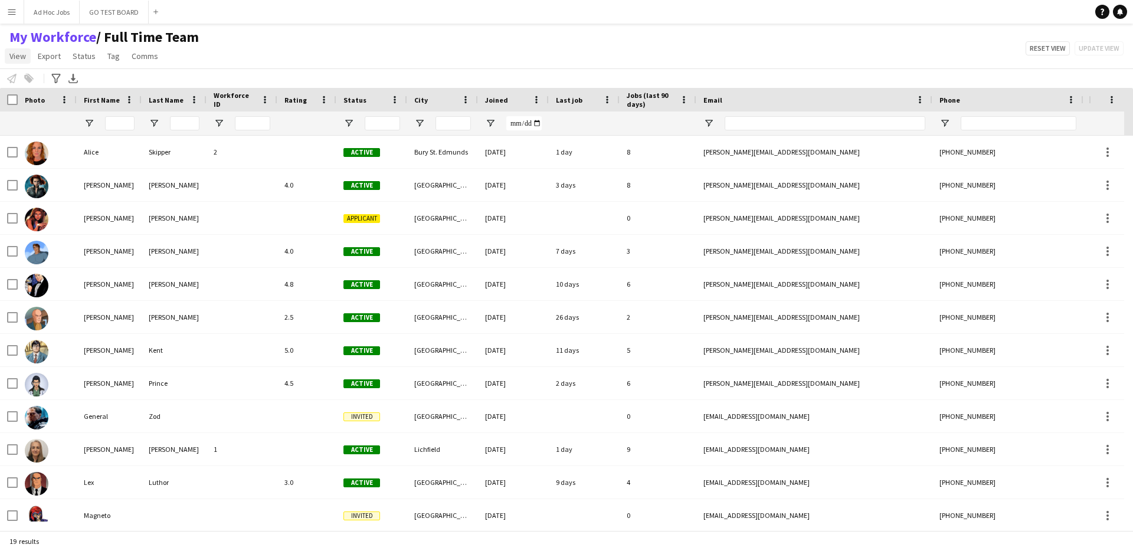
click at [18, 55] on span "View" at bounding box center [17, 56] width 17 height 11
click at [232, 51] on div "My Workforce / Full Time Team View Views Default view Freelancers Full Time Tea…" at bounding box center [566, 48] width 1133 height 40
click at [21, 56] on span "View" at bounding box center [17, 56] width 17 height 11
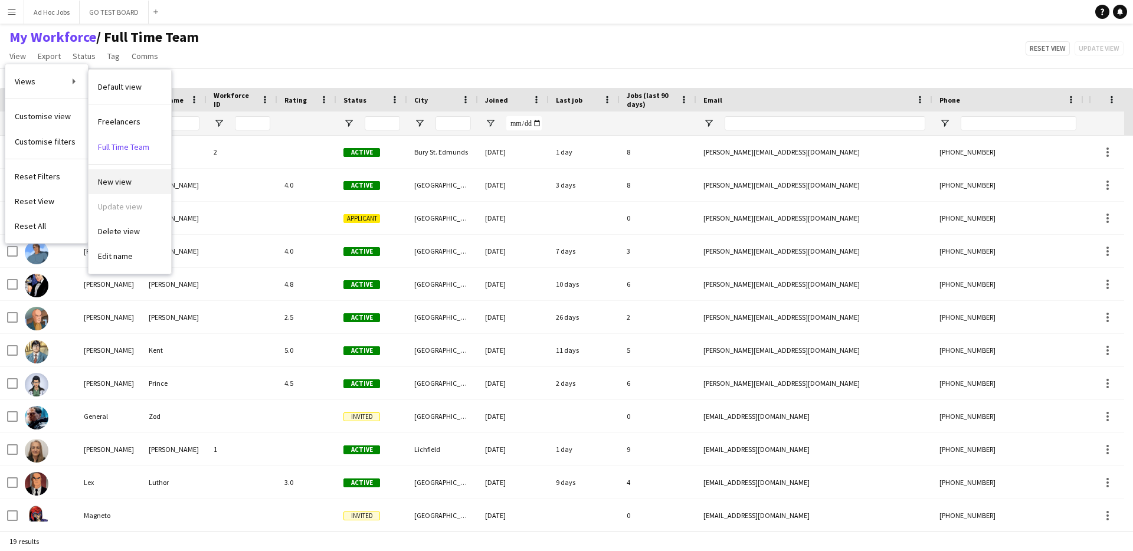
click at [124, 183] on span "New view" at bounding box center [115, 181] width 34 height 11
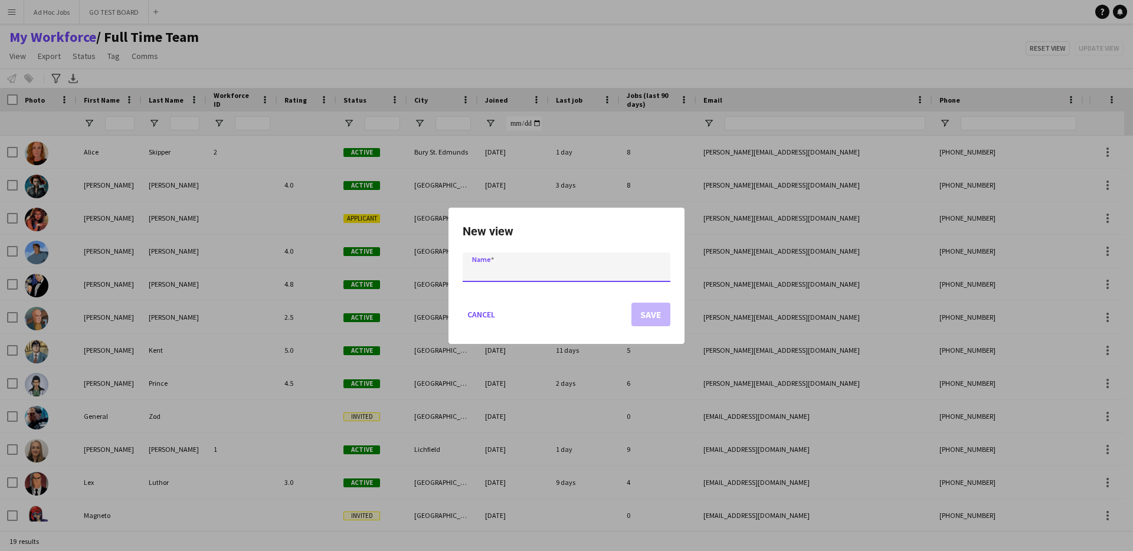
click at [488, 272] on input at bounding box center [567, 266] width 208 height 29
type input "**********"
click at [648, 317] on button "Save" at bounding box center [650, 315] width 39 height 24
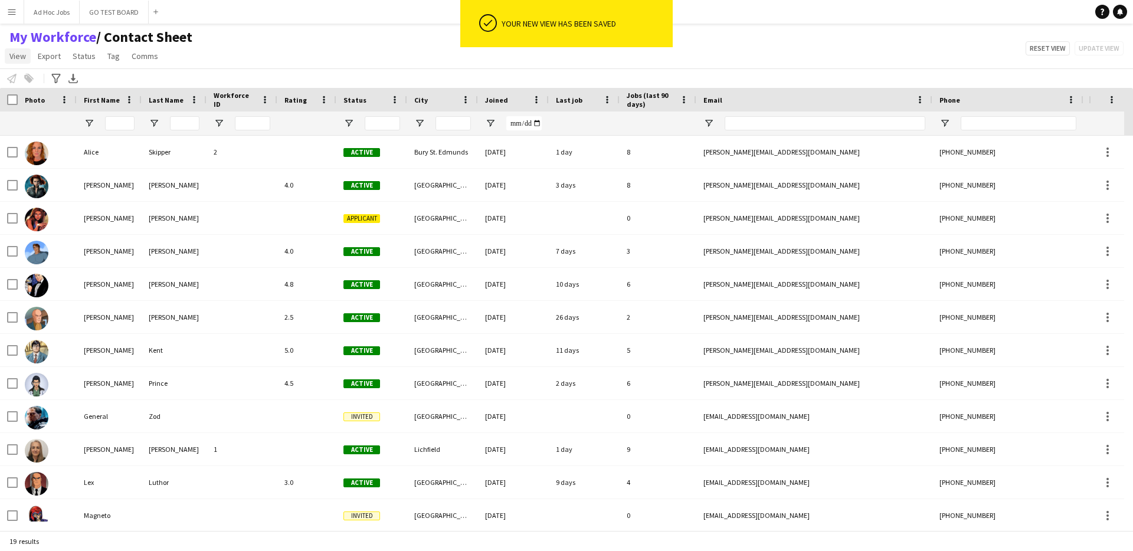
click at [16, 59] on span "View" at bounding box center [17, 56] width 17 height 11
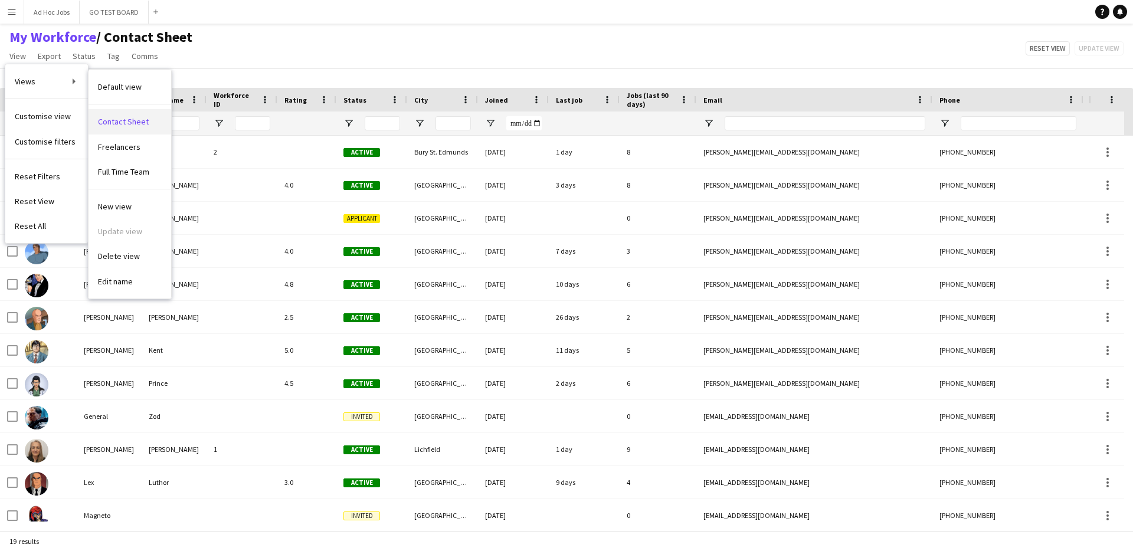
click at [142, 123] on span "Contact Sheet" at bounding box center [123, 121] width 51 height 11
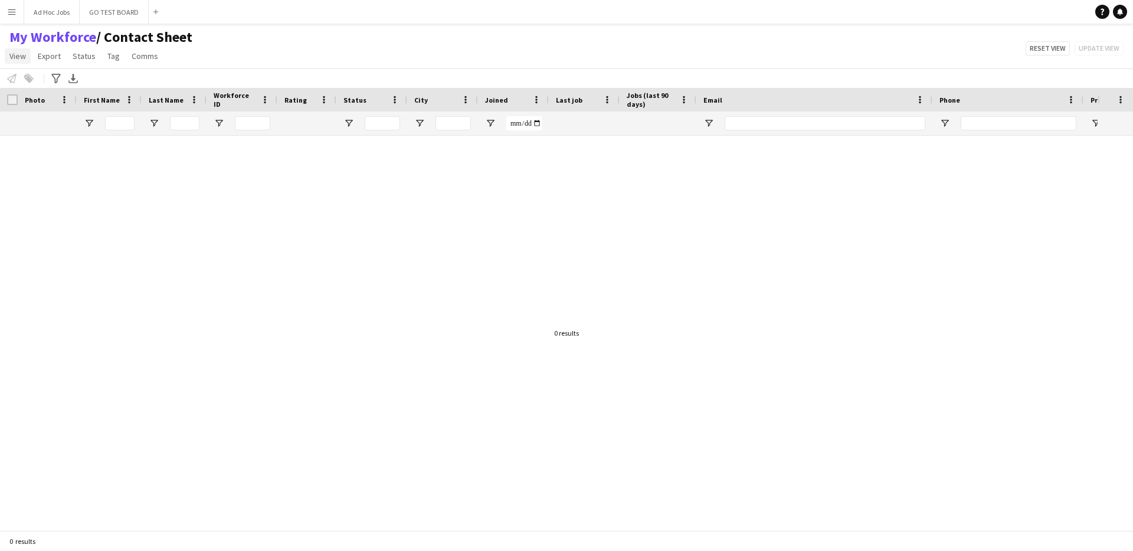
click at [12, 57] on span "View" at bounding box center [17, 56] width 17 height 11
click at [290, 65] on div "My Workforce / Contact Sheet View Views Default view Contact Sheet Freelancers …" at bounding box center [566, 48] width 1133 height 40
click at [14, 60] on span "View" at bounding box center [17, 56] width 17 height 11
click at [229, 63] on div "My Workforce / Contact Sheet View Views Default view Contact Sheet Freelancers …" at bounding box center [566, 48] width 1133 height 40
click at [90, 123] on span "Open Filter Menu" at bounding box center [89, 123] width 11 height 11
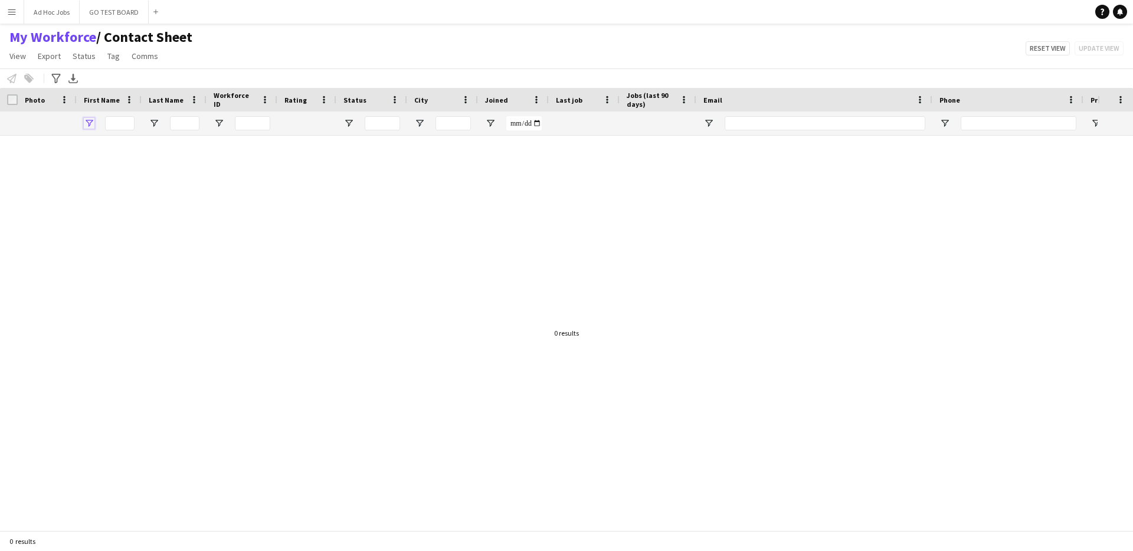
click at [90, 123] on span "Open Filter Menu" at bounding box center [89, 123] width 11 height 11
click at [182, 54] on app-page-menu "View Views Default view Contact Sheet Freelancers Full Time Team New view Updat…" at bounding box center [101, 57] width 202 height 22
click at [16, 57] on span "View" at bounding box center [17, 56] width 17 height 11
click at [225, 68] on div "Notify workforce Add to tag Select at least one crew to tag him or her. Advance…" at bounding box center [566, 77] width 1133 height 19
click at [21, 55] on span "View" at bounding box center [17, 56] width 17 height 11
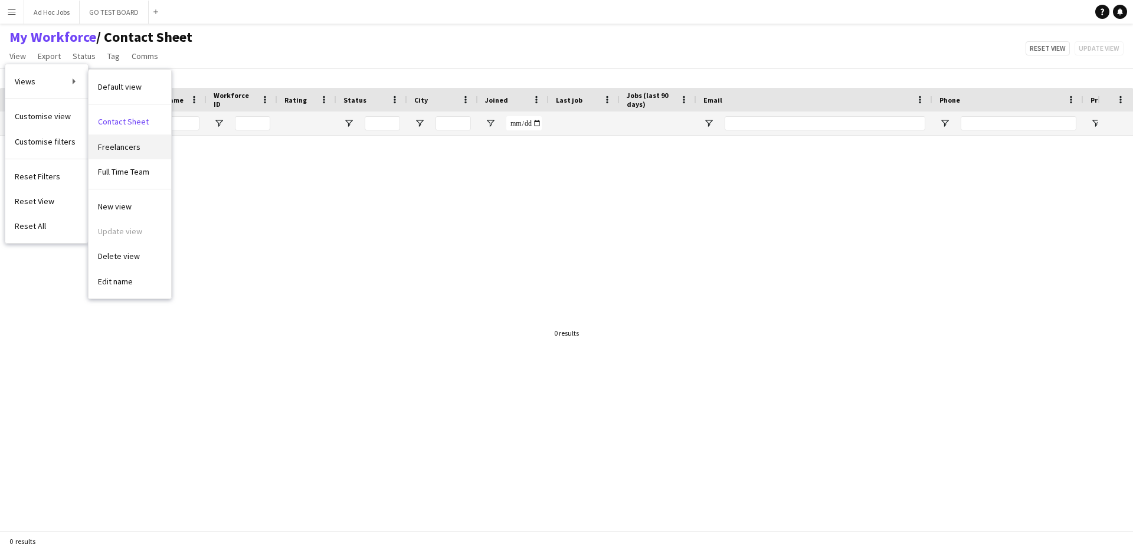
click at [136, 146] on span "Freelancers" at bounding box center [119, 147] width 42 height 11
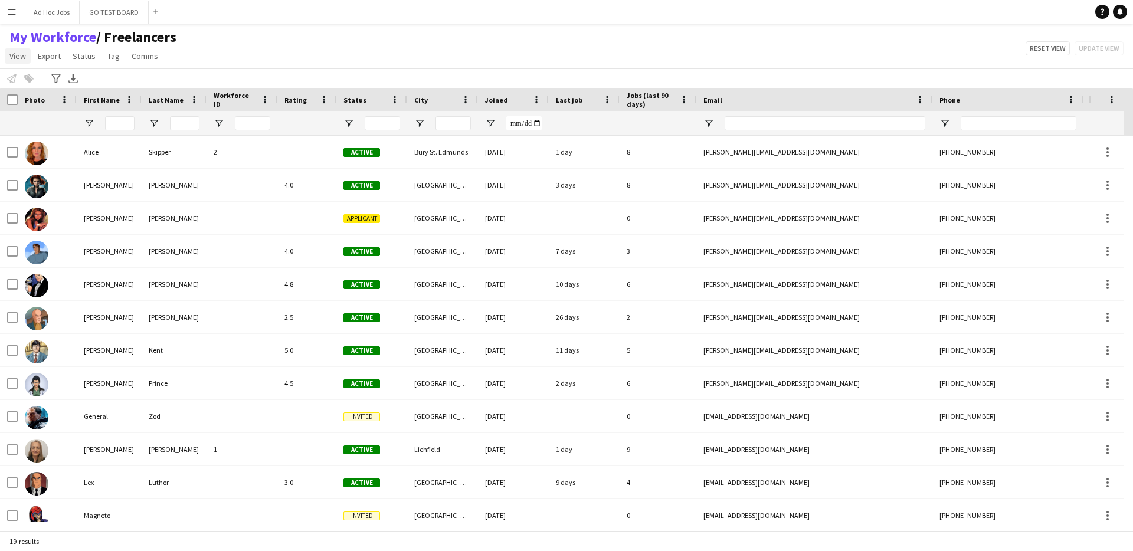
click at [13, 54] on span "View" at bounding box center [17, 56] width 17 height 11
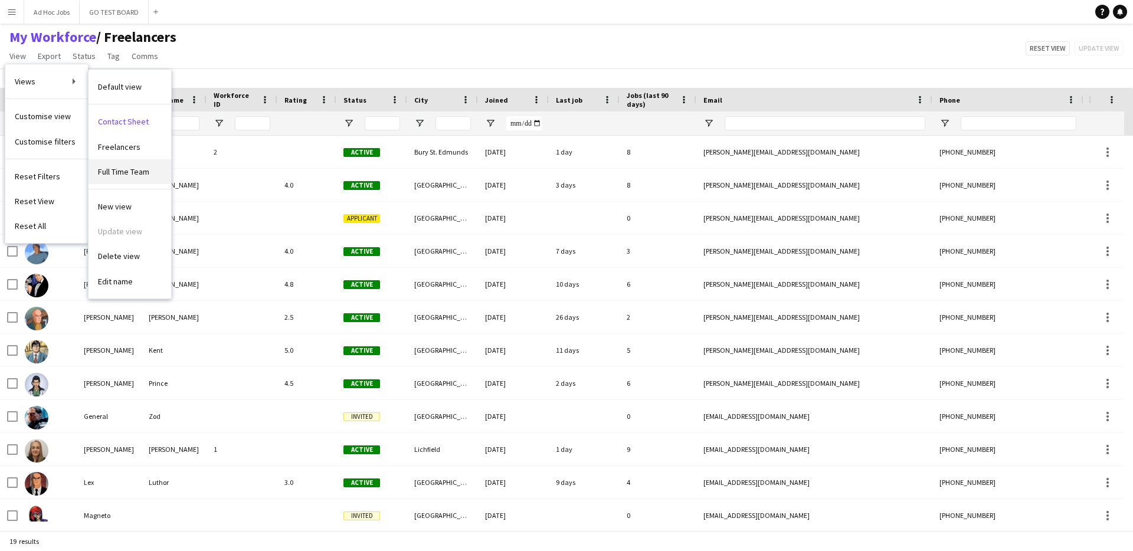
click at [129, 172] on span "Full Time Team" at bounding box center [123, 171] width 51 height 11
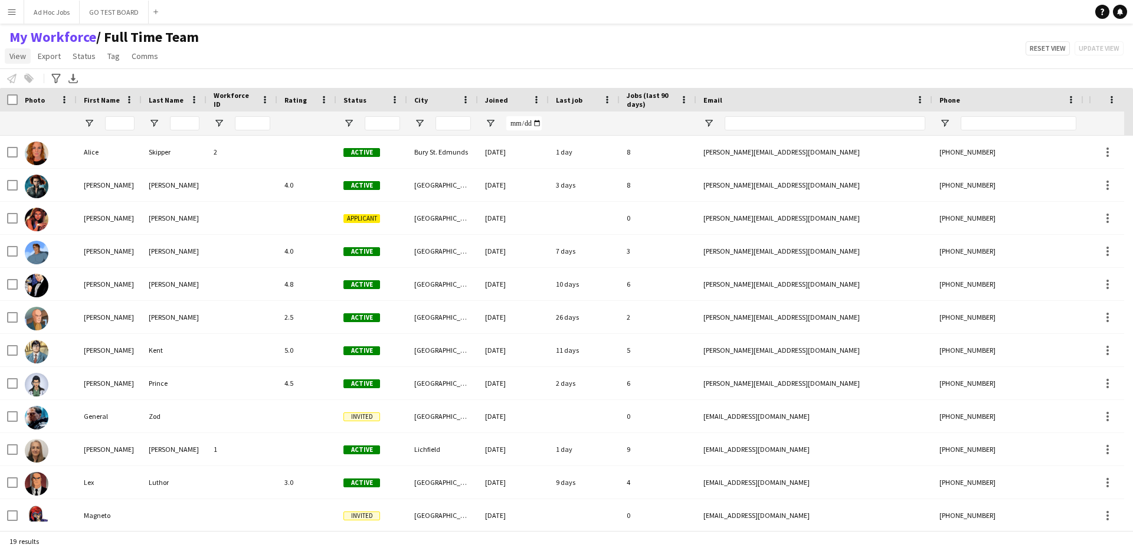
click at [16, 57] on span "View" at bounding box center [17, 56] width 17 height 11
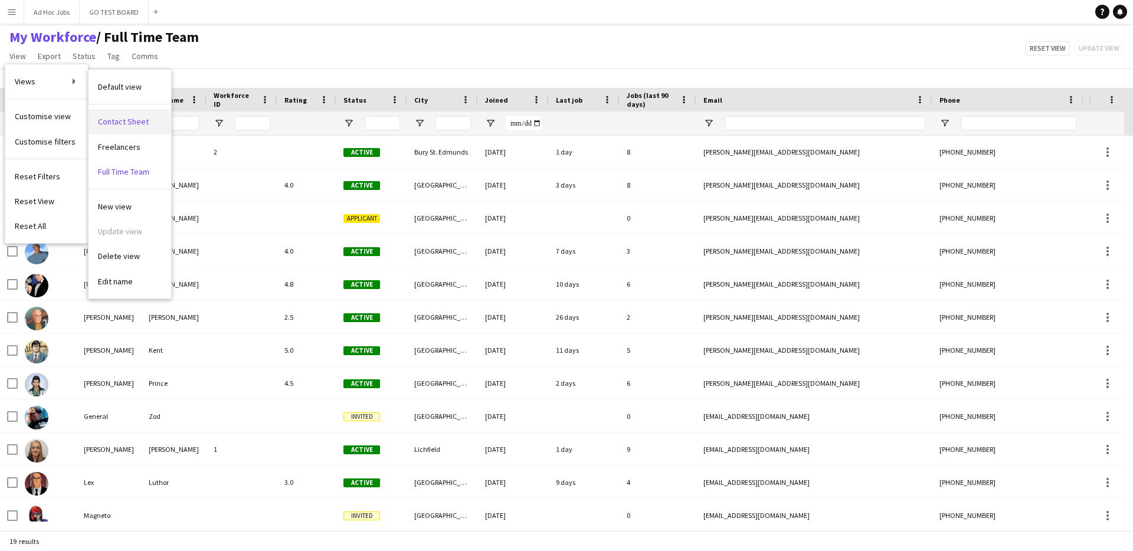
click at [139, 121] on span "Contact Sheet" at bounding box center [123, 121] width 51 height 11
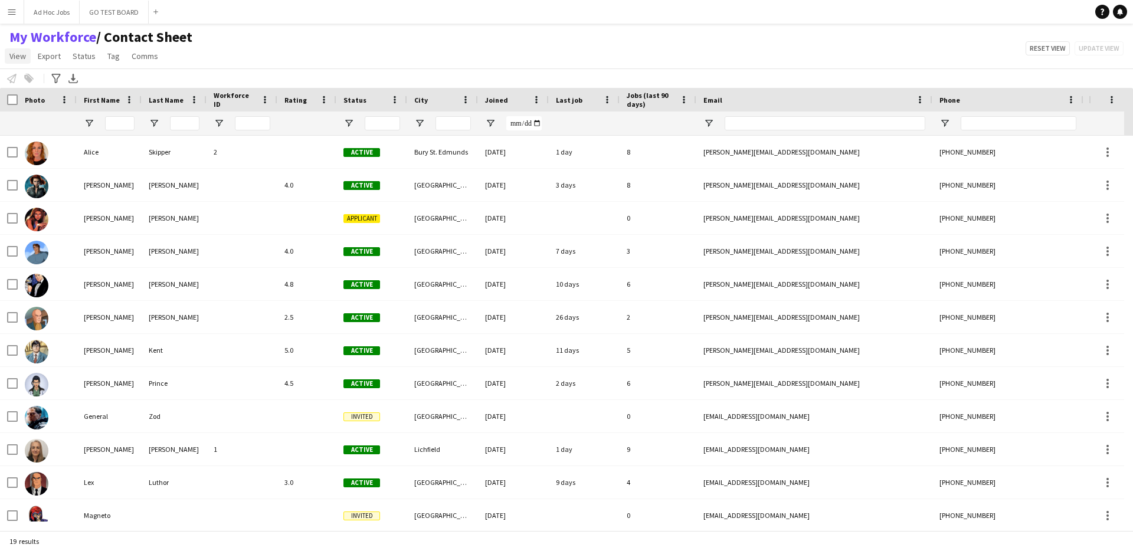
click at [19, 58] on span "View" at bounding box center [17, 56] width 17 height 11
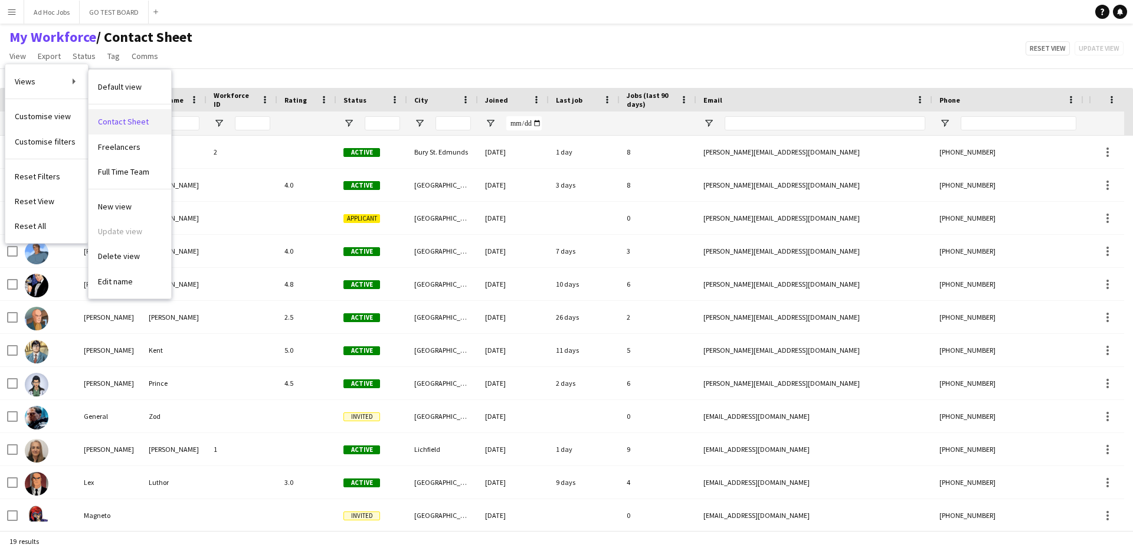
click at [144, 122] on span "Contact Sheet" at bounding box center [123, 121] width 51 height 11
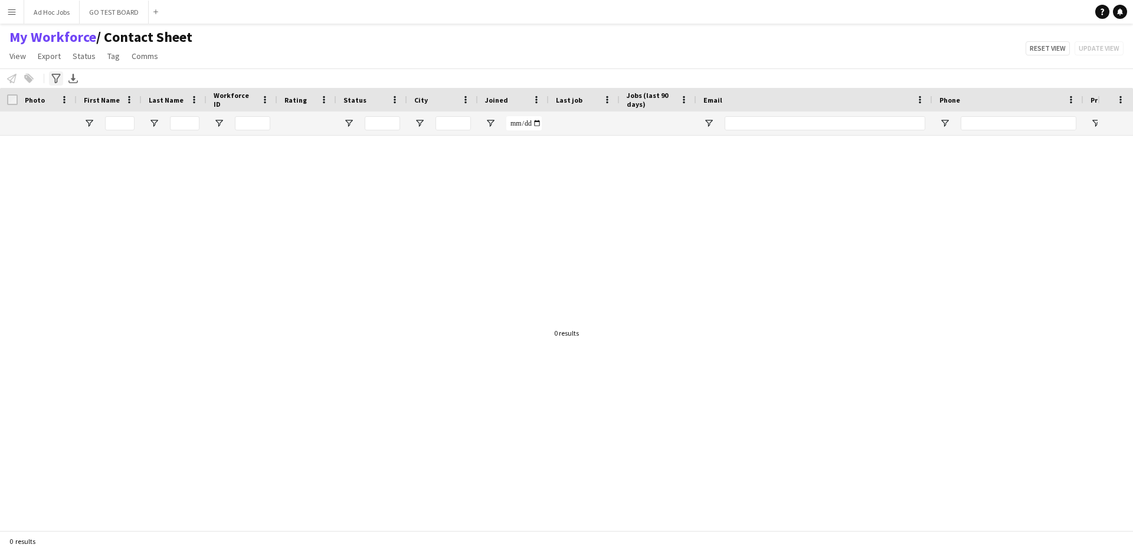
click at [57, 79] on icon at bounding box center [55, 78] width 9 height 9
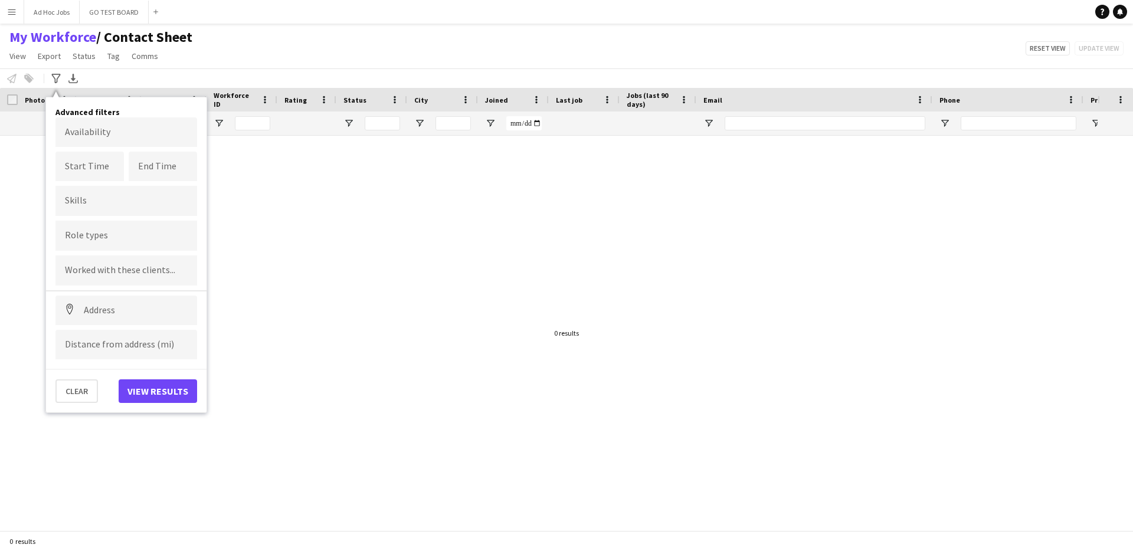
click at [107, 73] on div "Notify workforce Add to tag Select at least one crew to tag him or her. Advance…" at bounding box center [566, 77] width 1133 height 19
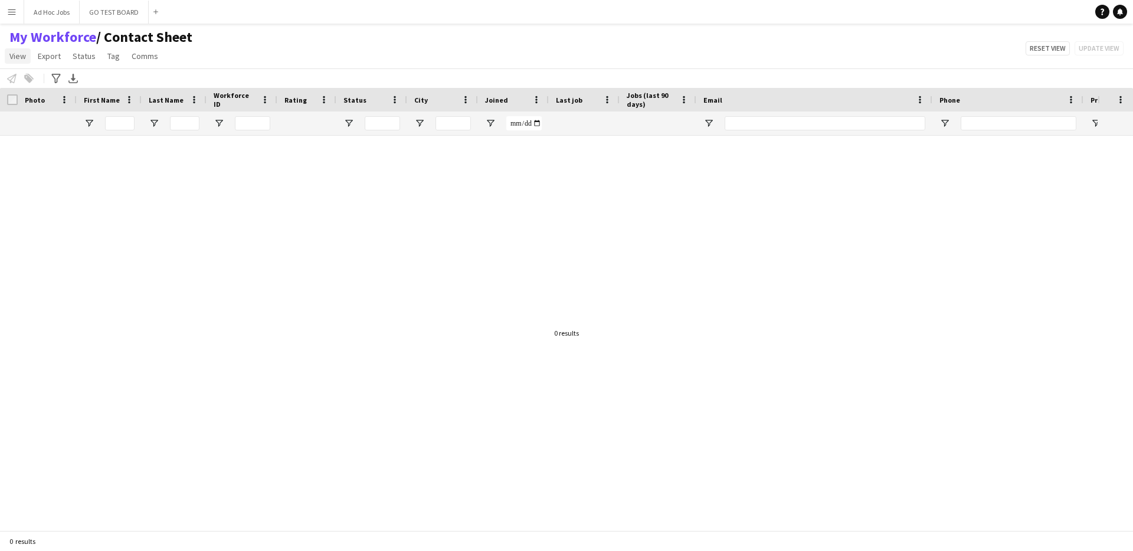
click at [17, 57] on span "View" at bounding box center [17, 56] width 17 height 11
click at [181, 55] on app-page-menu "View Views Default view Contact Sheet Freelancers Full Time Team New view Updat…" at bounding box center [101, 57] width 202 height 22
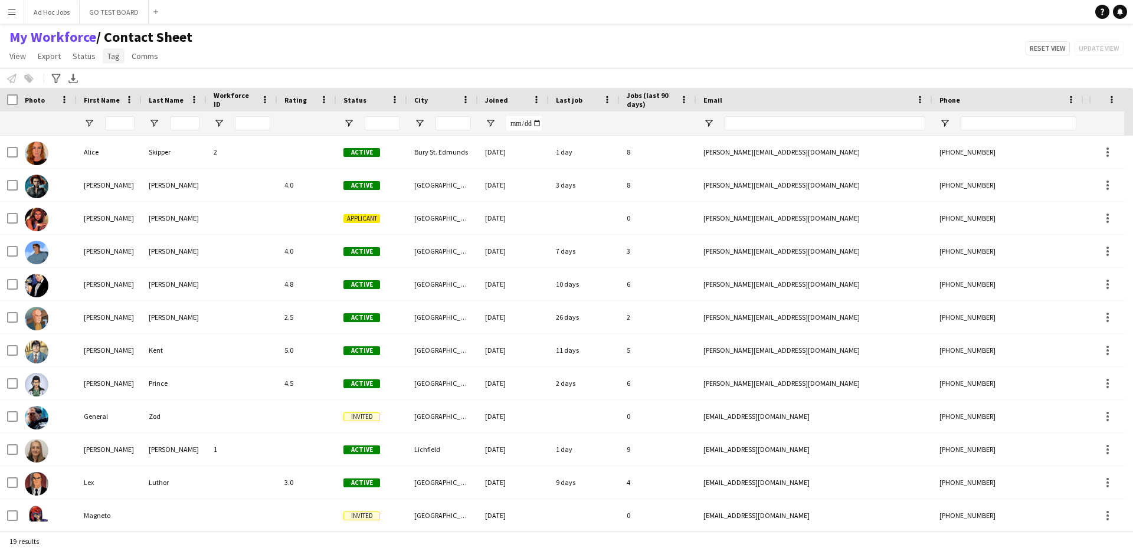
click at [115, 59] on span "Tag" at bounding box center [113, 56] width 12 height 11
click at [298, 56] on div "My Workforce / Contact Sheet View Views Default view Contact Sheet Freelancers …" at bounding box center [566, 48] width 1133 height 40
click at [58, 77] on icon "Advanced filters" at bounding box center [55, 78] width 9 height 9
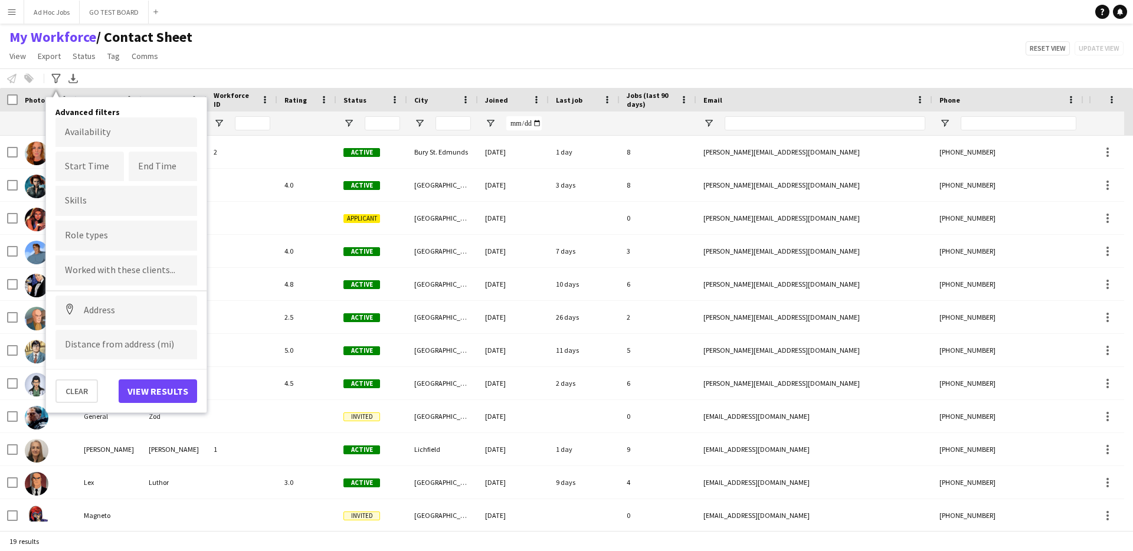
click at [227, 54] on div "My Workforce / Contact Sheet View Views Default view Contact Sheet Freelancers …" at bounding box center [566, 48] width 1133 height 40
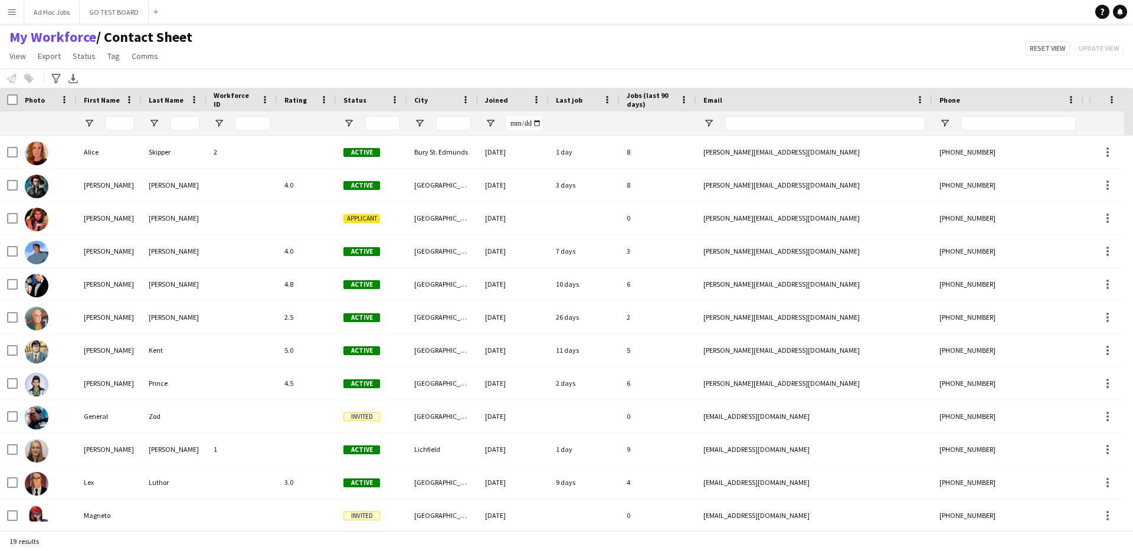
click at [12, 14] on app-icon "Menu" at bounding box center [11, 11] width 9 height 9
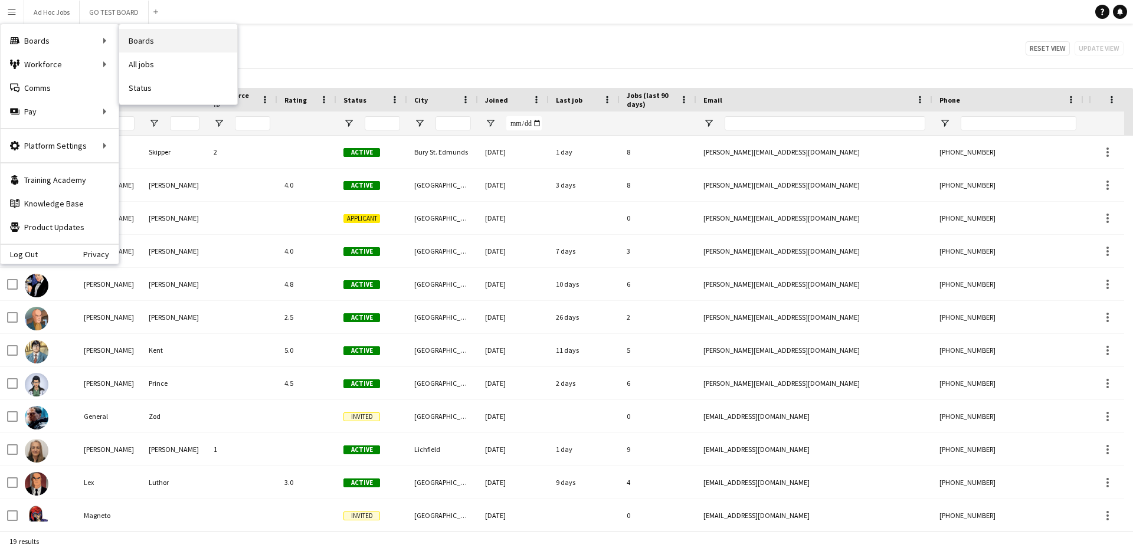
click at [168, 35] on link "Boards" at bounding box center [178, 41] width 118 height 24
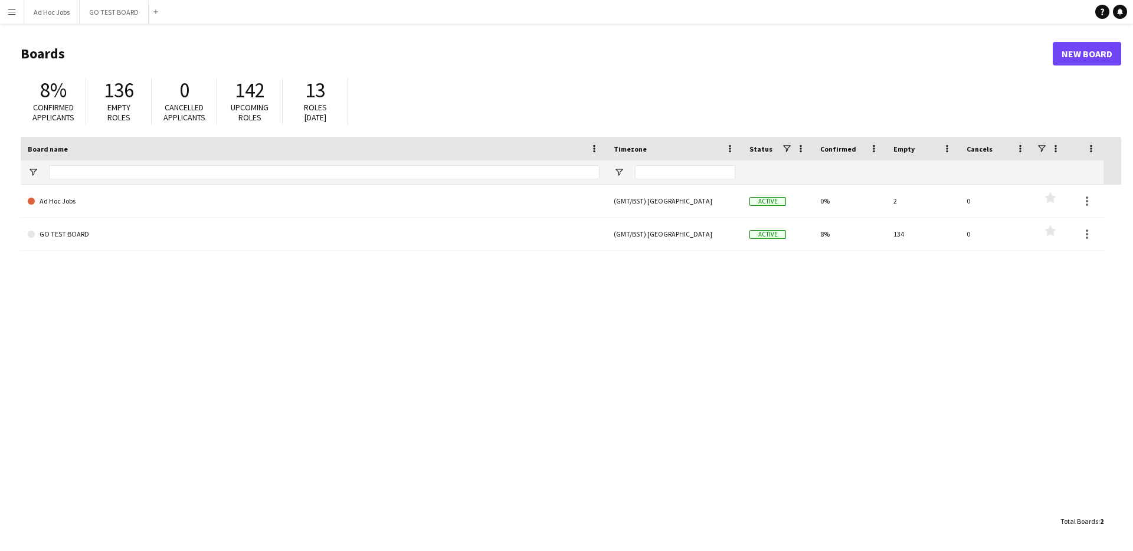
click at [17, 12] on button "Menu" at bounding box center [12, 12] width 24 height 24
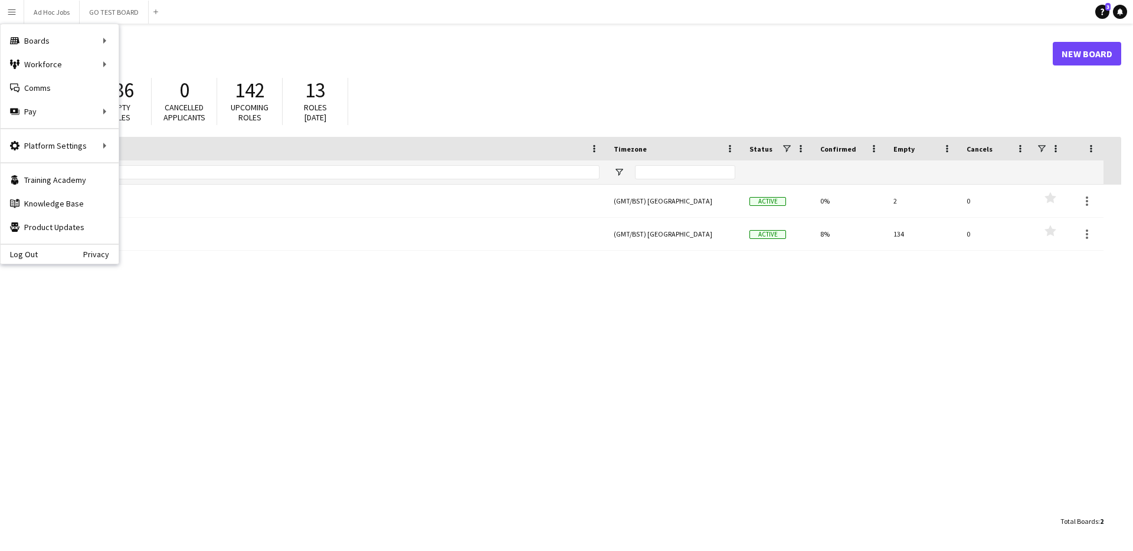
click at [291, 44] on header "Boards New Board" at bounding box center [571, 53] width 1100 height 37
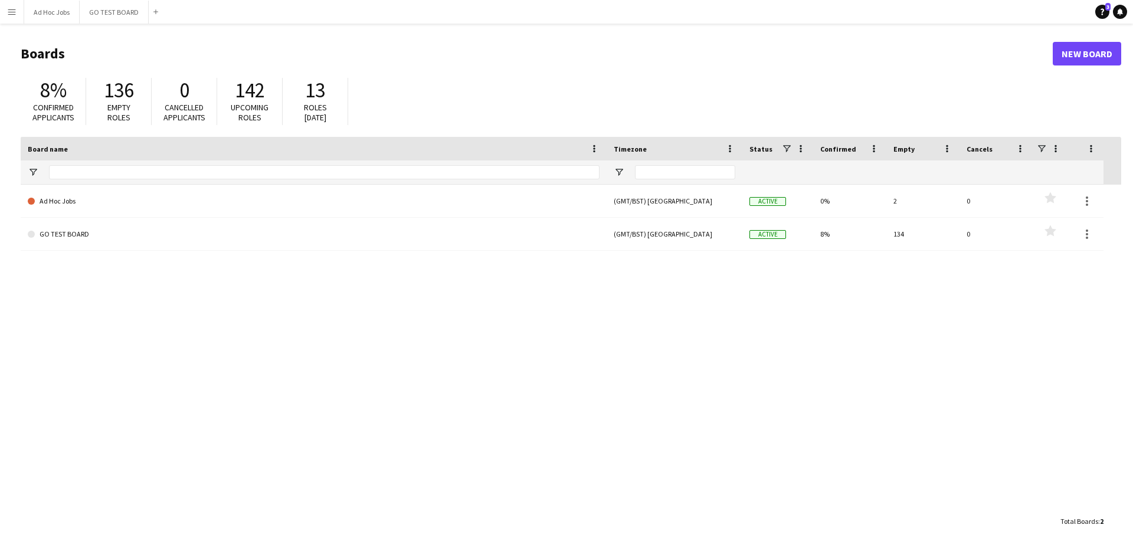
click at [19, 13] on button "Menu" at bounding box center [12, 12] width 24 height 24
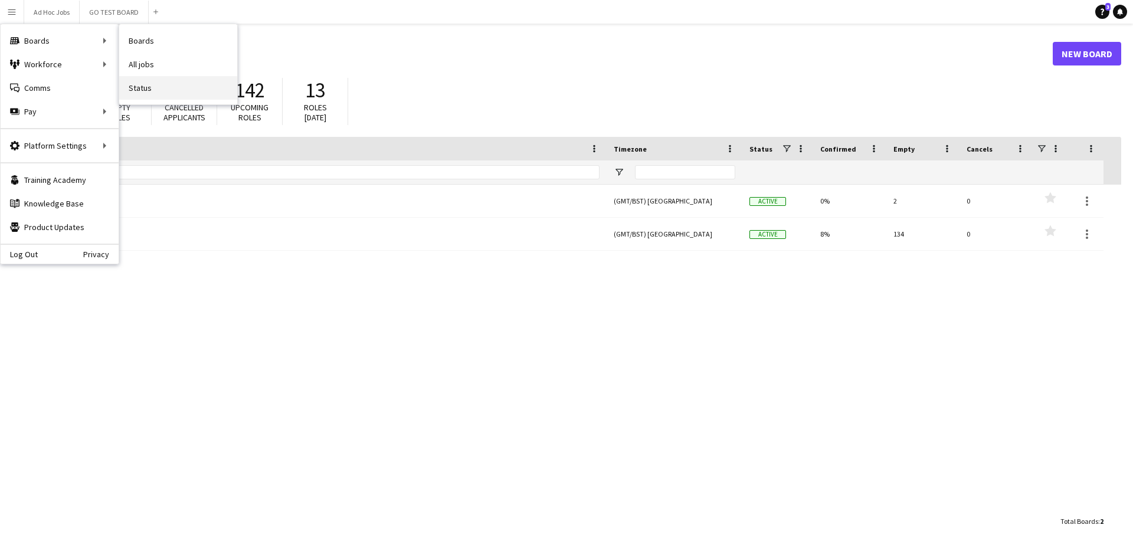
click at [139, 96] on link "Status" at bounding box center [178, 88] width 118 height 24
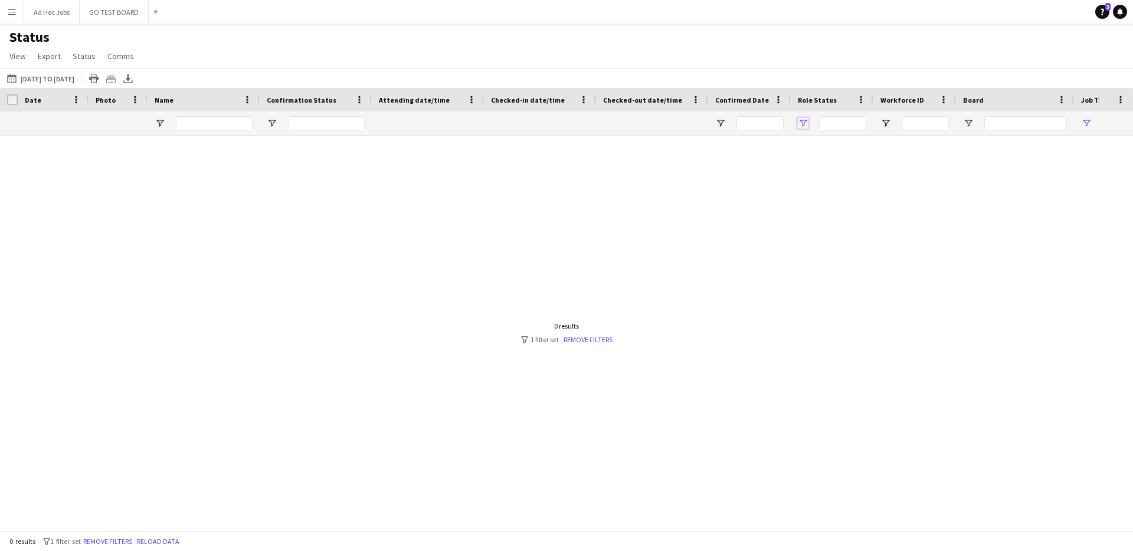
click at [801, 122] on span "Open Filter Menu" at bounding box center [803, 123] width 11 height 11
type input "***"
click at [901, 145] on span "Column Filter" at bounding box center [904, 144] width 11 height 11
click at [717, 234] on div at bounding box center [548, 329] width 1097 height 386
click at [1083, 114] on div "***" at bounding box center [1133, 123] width 118 height 24
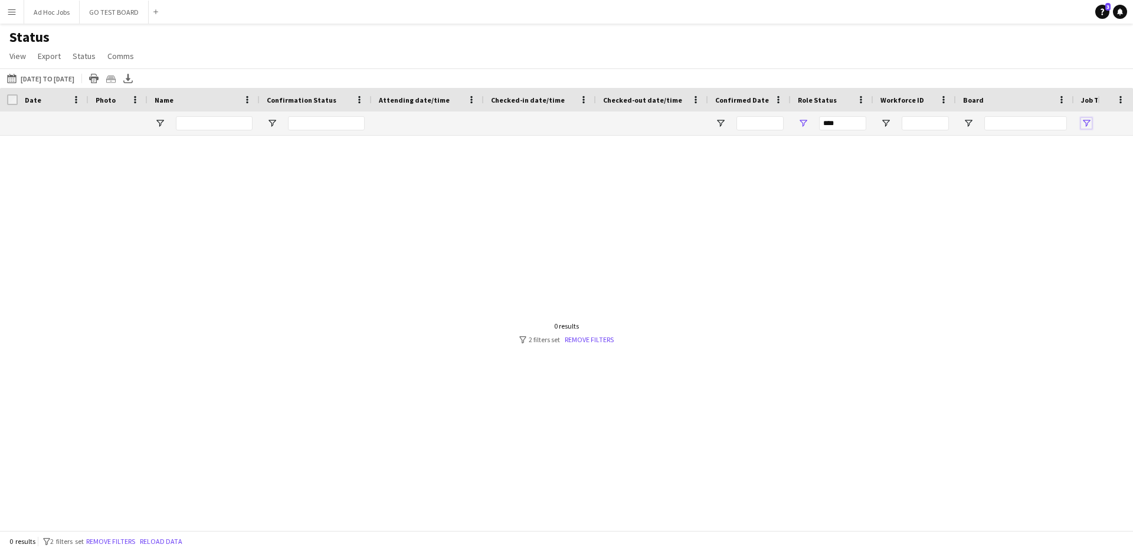
click at [1085, 120] on span "Open Filter Menu" at bounding box center [1086, 123] width 11 height 11
click at [869, 220] on div at bounding box center [548, 329] width 1097 height 386
click at [1086, 123] on span "Open Filter Menu" at bounding box center [1086, 123] width 11 height 11
click at [1027, 179] on div "Loading... No matches. (Select All)" at bounding box center [1074, 214] width 118 height 113
click at [791, 207] on div at bounding box center [548, 329] width 1097 height 386
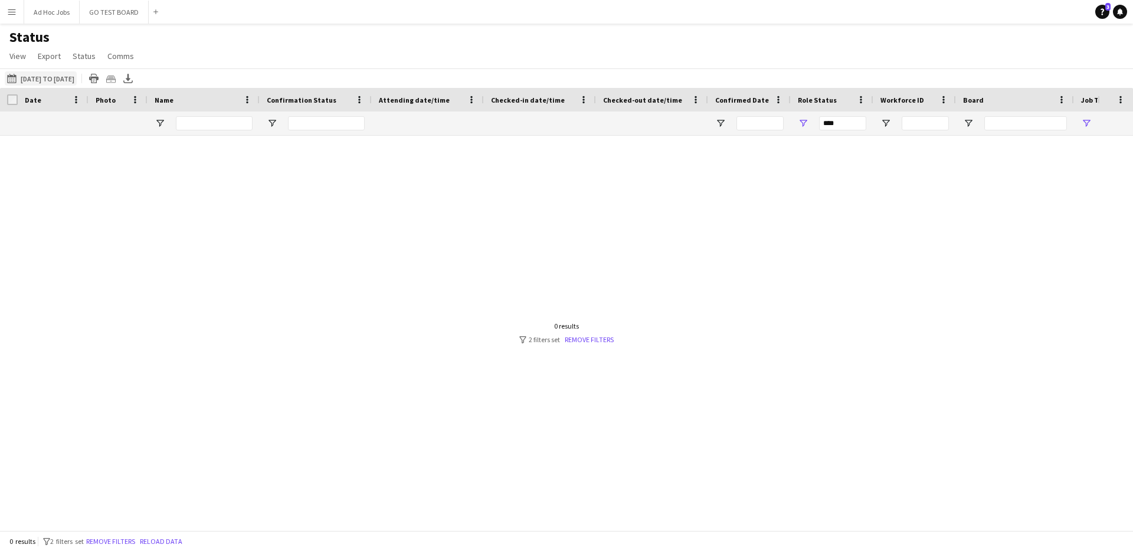
click at [50, 78] on button "[DATE] to [DATE] [DATE] to [DATE]" at bounding box center [41, 78] width 72 height 14
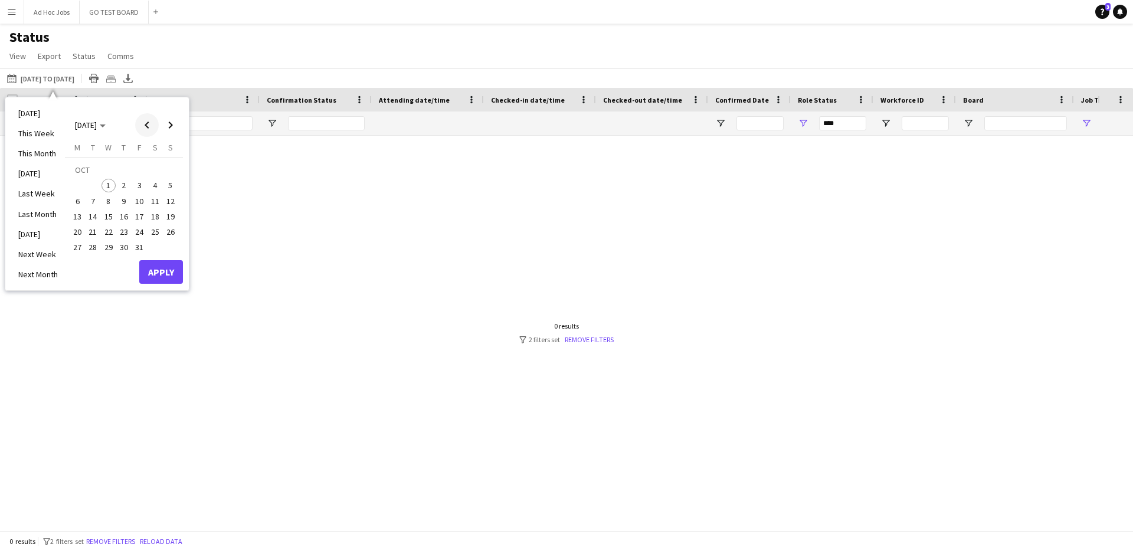
click at [144, 121] on span "Previous month" at bounding box center [147, 125] width 24 height 24
click at [75, 179] on span "1" at bounding box center [77, 186] width 14 height 14
click at [91, 250] on span "30" at bounding box center [93, 248] width 14 height 14
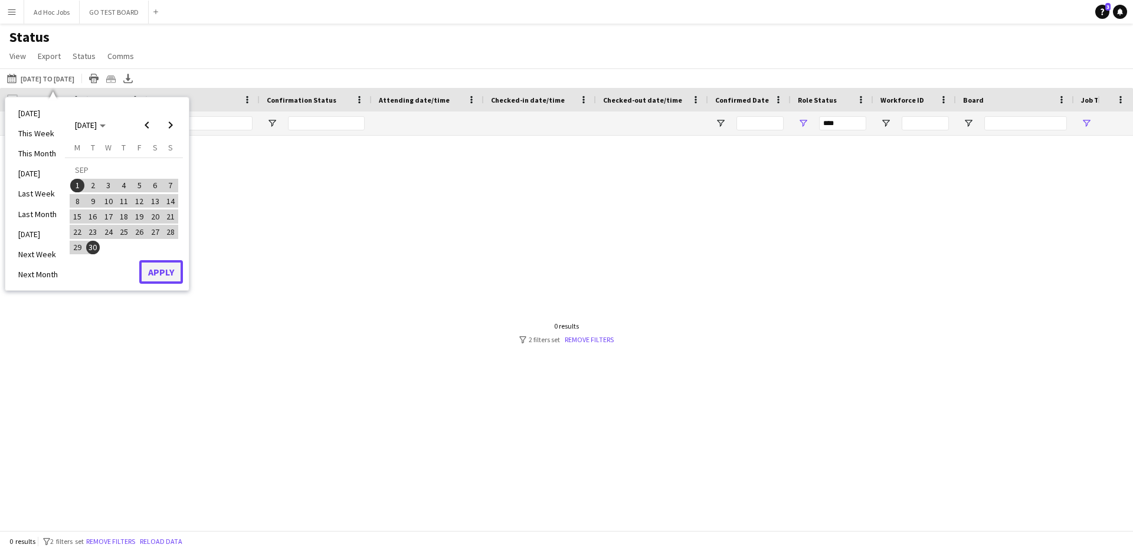
click at [172, 277] on button "Apply" at bounding box center [161, 272] width 44 height 24
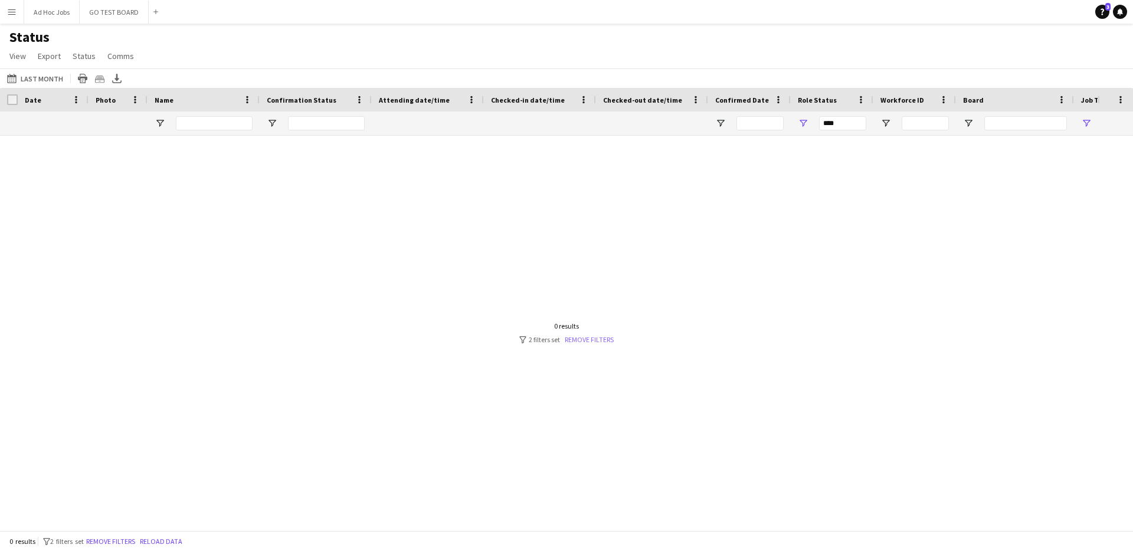
click at [588, 342] on link "Remove filters" at bounding box center [589, 339] width 49 height 9
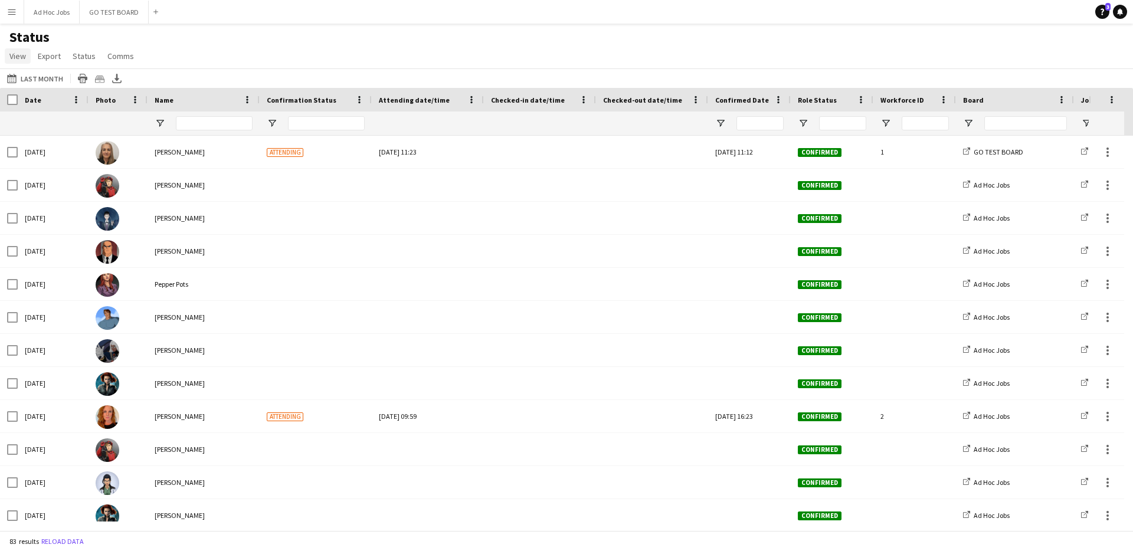
click at [24, 58] on span "View" at bounding box center [17, 56] width 17 height 11
click at [207, 38] on div "Status View Views Default view New view Update view Delete view Edit name Custo…" at bounding box center [566, 48] width 1133 height 40
click at [37, 80] on button "[DATE] to [DATE] Last Month" at bounding box center [35, 78] width 61 height 14
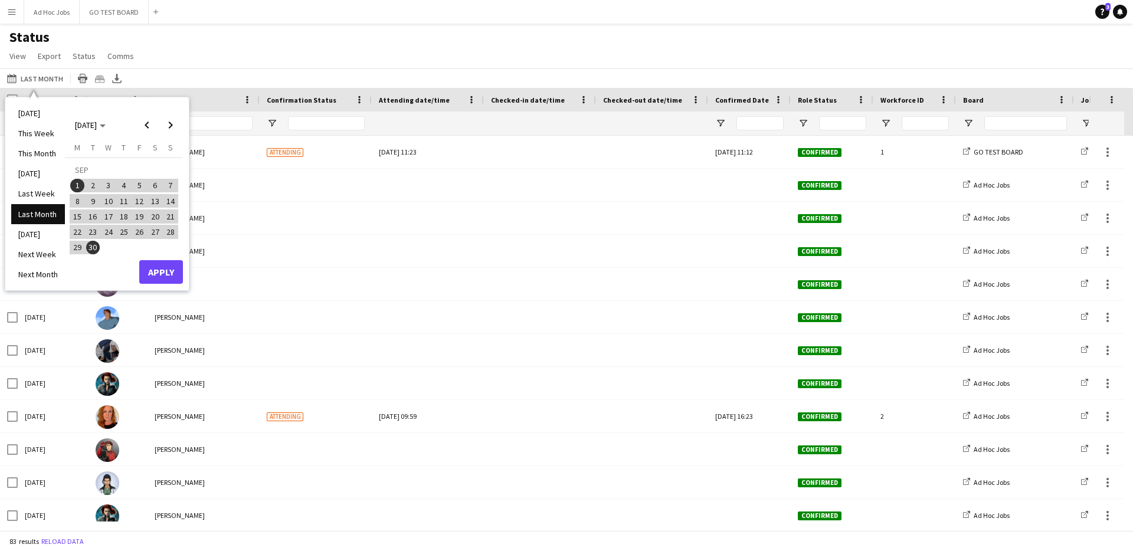
click at [763, 43] on div "Status View Views Default view New view Update view Delete view Edit name Custo…" at bounding box center [566, 48] width 1133 height 40
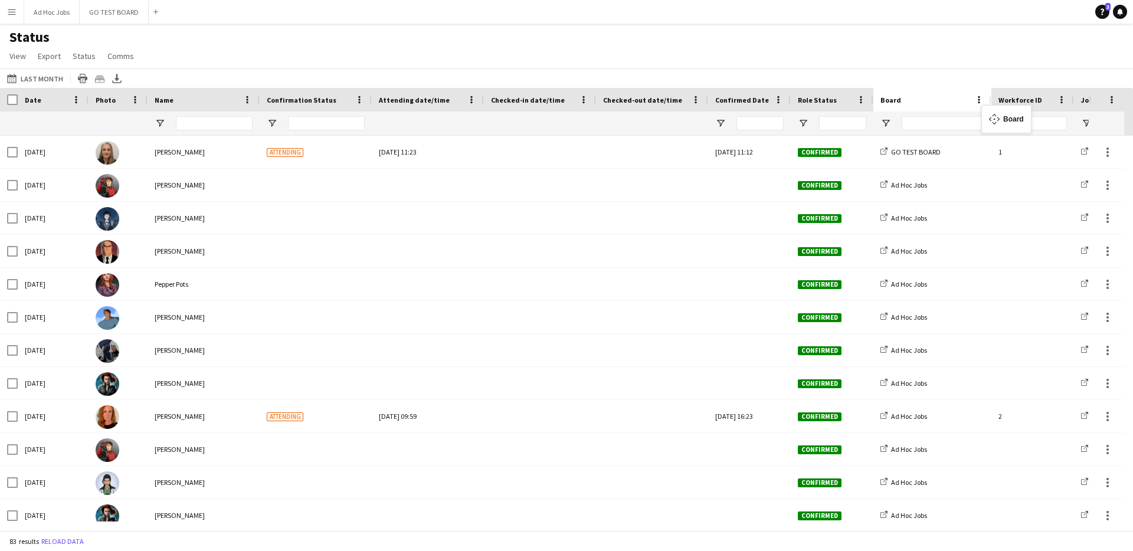
drag, startPoint x: 1055, startPoint y: 99, endPoint x: 1003, endPoint y: 111, distance: 53.8
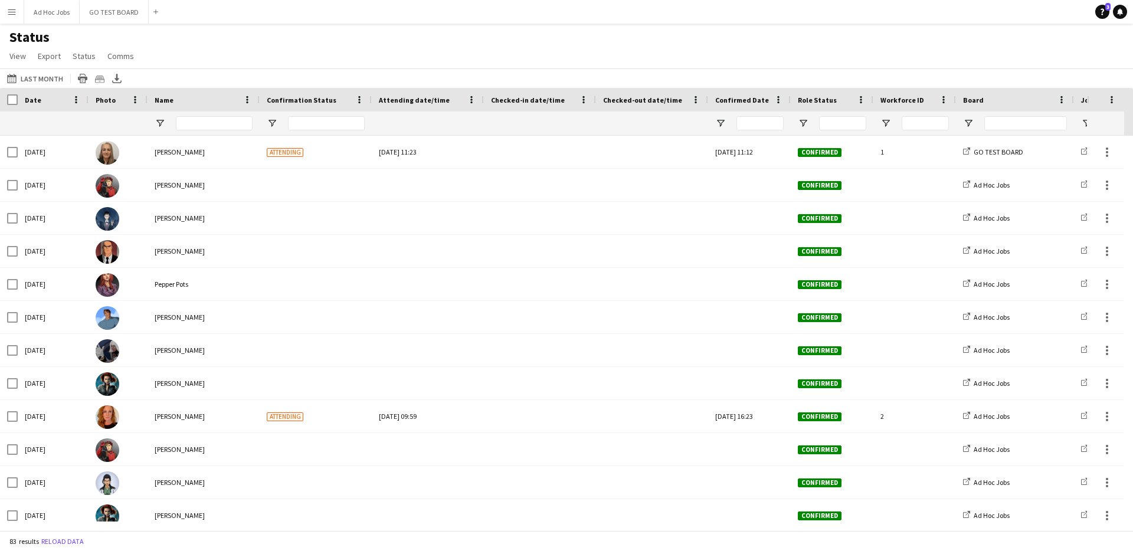
drag, startPoint x: 1088, startPoint y: 100, endPoint x: 1083, endPoint y: 102, distance: 6.4
click at [1085, 102] on div at bounding box center [1087, 100] width 5 height 24
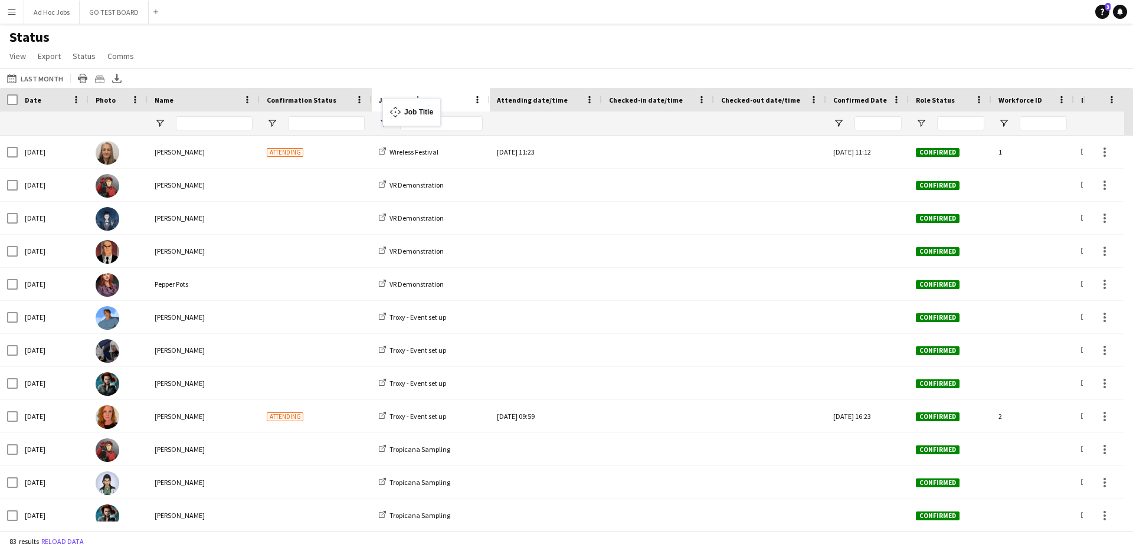
drag, startPoint x: 1079, startPoint y: 98, endPoint x: 388, endPoint y: 105, distance: 690.8
click at [419, 123] on input "Job Title Filter Input" at bounding box center [441, 123] width 83 height 14
click at [412, 126] on input "Job Title Filter Input" at bounding box center [441, 123] width 83 height 14
type input "********"
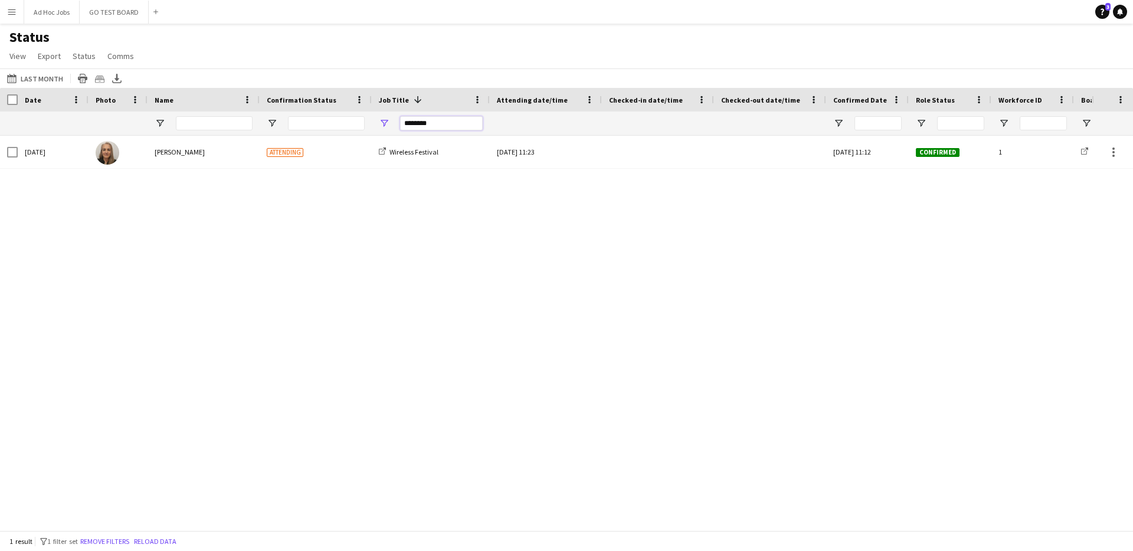
drag, startPoint x: 442, startPoint y: 124, endPoint x: 373, endPoint y: 124, distance: 69.0
click at [373, 124] on div "********" at bounding box center [431, 123] width 118 height 24
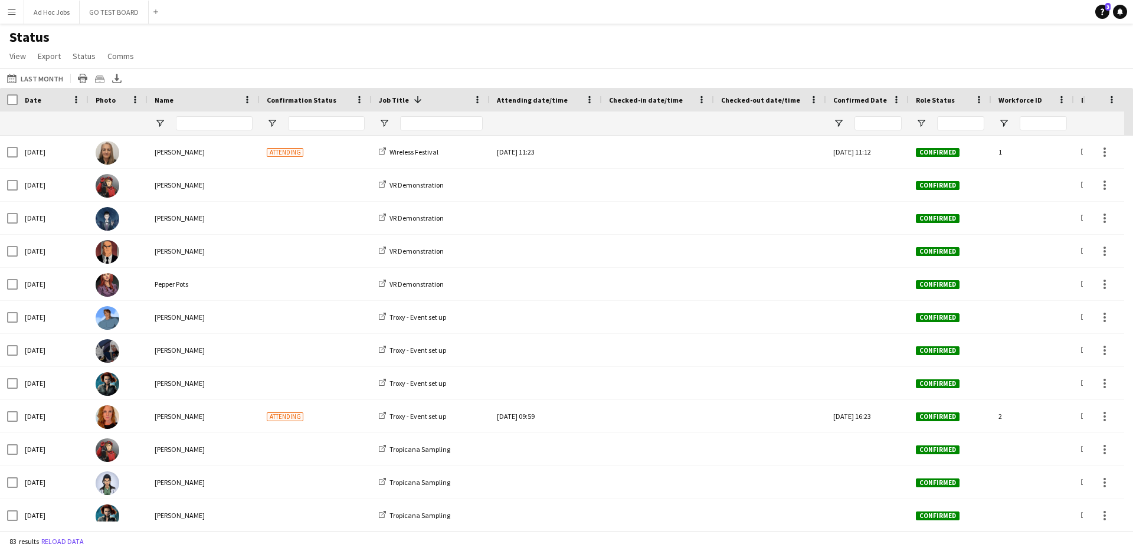
click at [447, 58] on div "Status View Views Default view New view Update view Delete view Edit name Custo…" at bounding box center [566, 48] width 1133 height 40
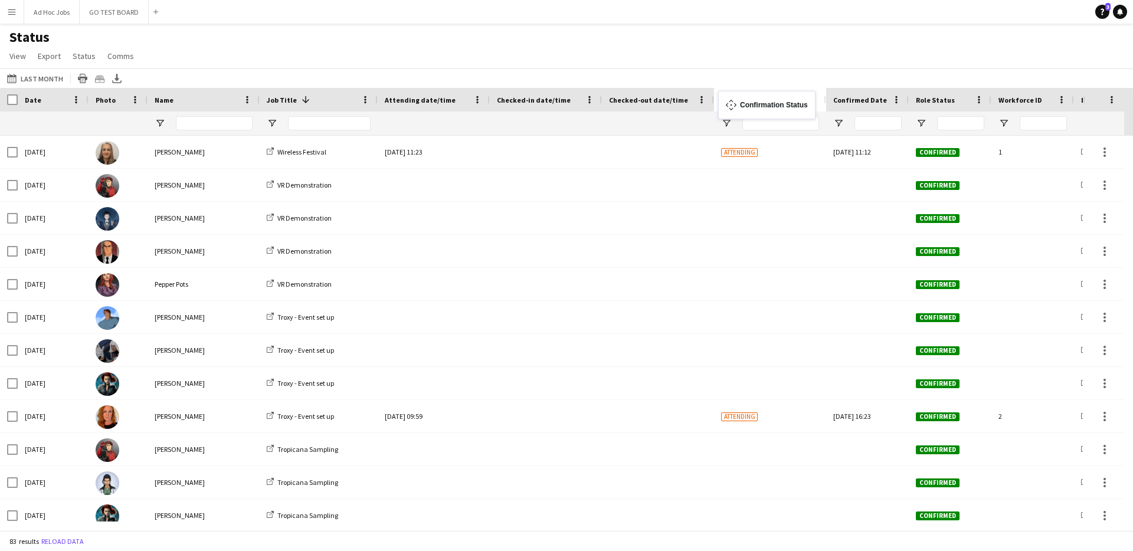
drag, startPoint x: 304, startPoint y: 98, endPoint x: 724, endPoint y: 98, distance: 419.4
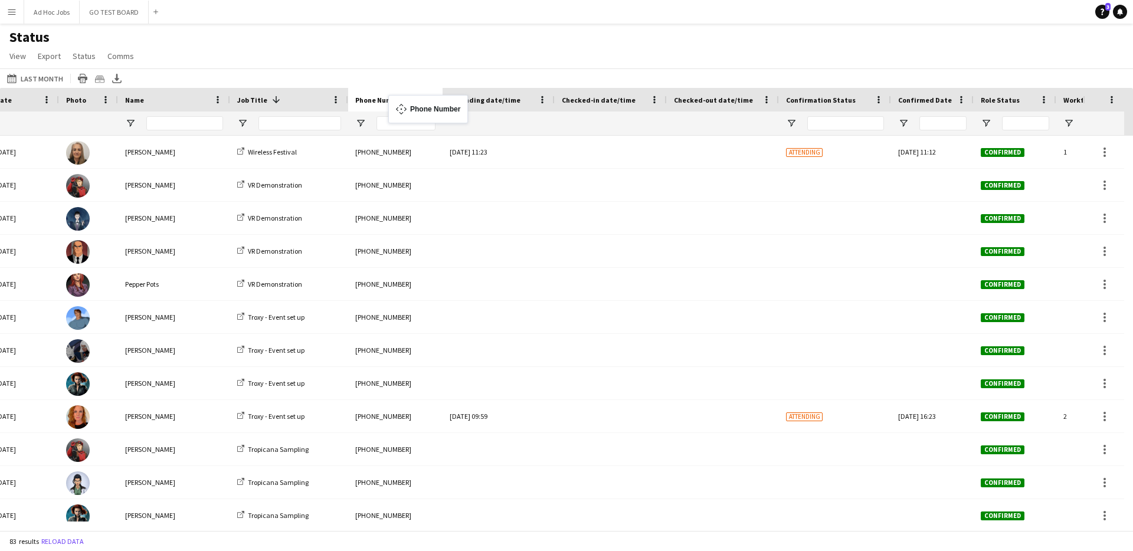
drag, startPoint x: 688, startPoint y: 99, endPoint x: 394, endPoint y: 102, distance: 293.8
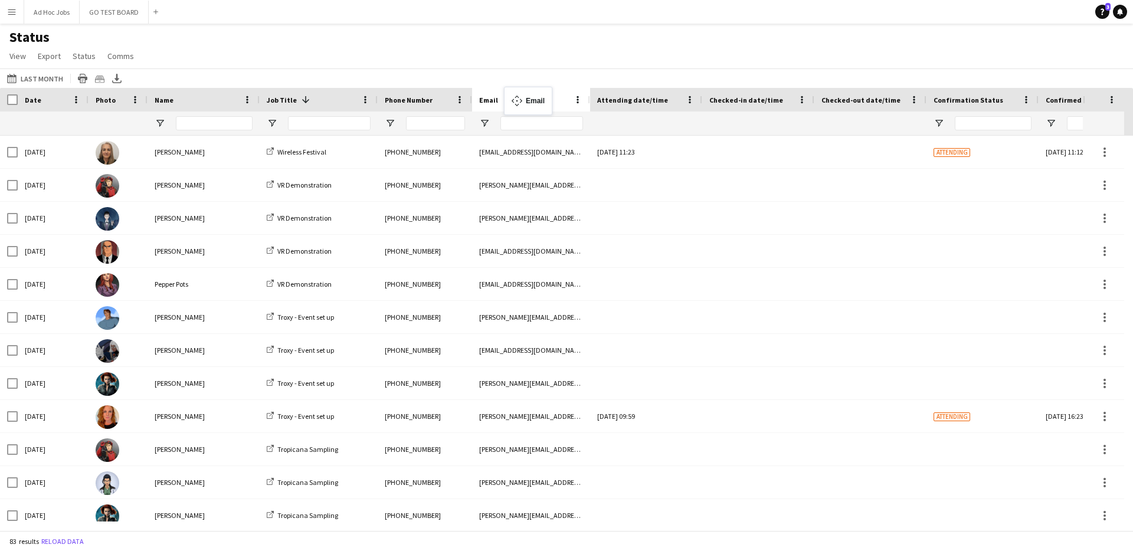
drag, startPoint x: 767, startPoint y: 101, endPoint x: 510, endPoint y: 94, distance: 257.3
click at [654, 57] on div "Status View Views Default view New view Update view Delete view Edit name Custo…" at bounding box center [566, 48] width 1133 height 40
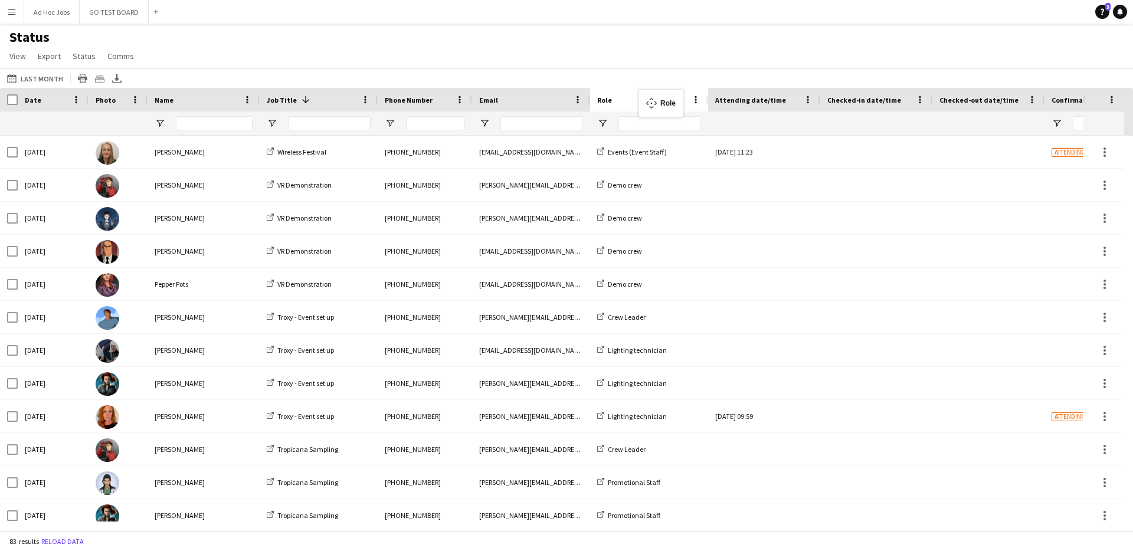
drag, startPoint x: 356, startPoint y: 97, endPoint x: 644, endPoint y: 96, distance: 287.9
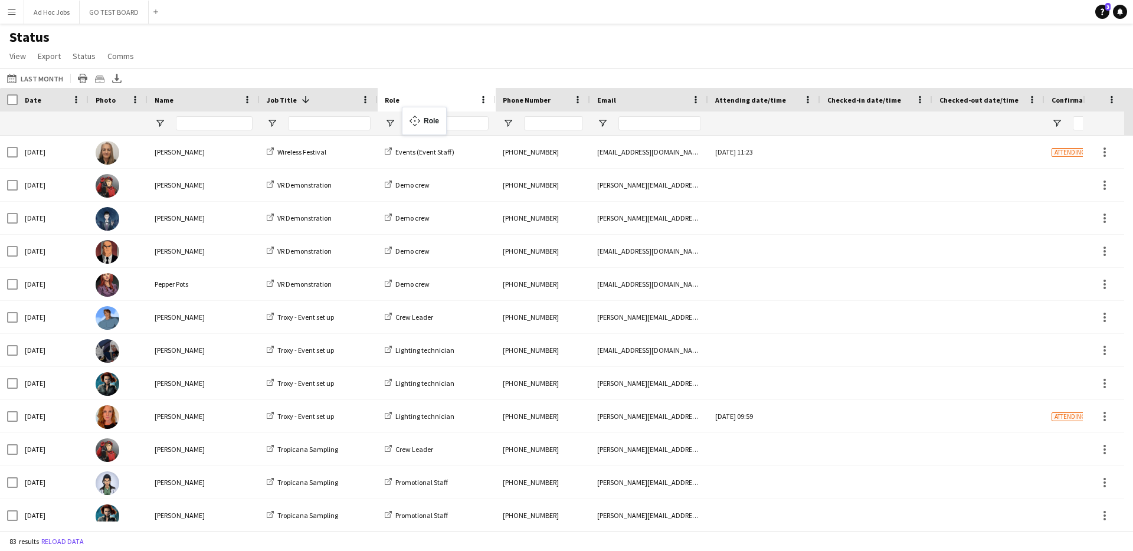
drag, startPoint x: 637, startPoint y: 100, endPoint x: 408, endPoint y: 114, distance: 229.9
click at [334, 124] on input "Job Title Filter Input" at bounding box center [329, 123] width 83 height 14
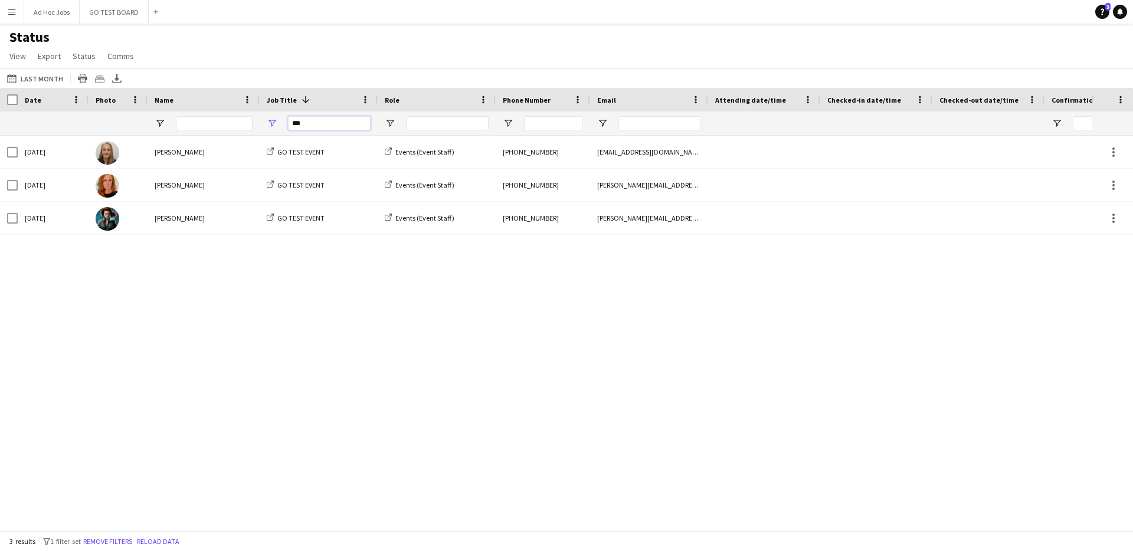
type input "**"
click at [505, 367] on div "[DATE] [PERSON_NAME] GO TEST EVENT Events (Event Staff) [PHONE_NUMBER] [EMAIL_A…" at bounding box center [545, 329] width 1091 height 386
click at [113, 80] on icon "Export XLSX" at bounding box center [116, 78] width 9 height 9
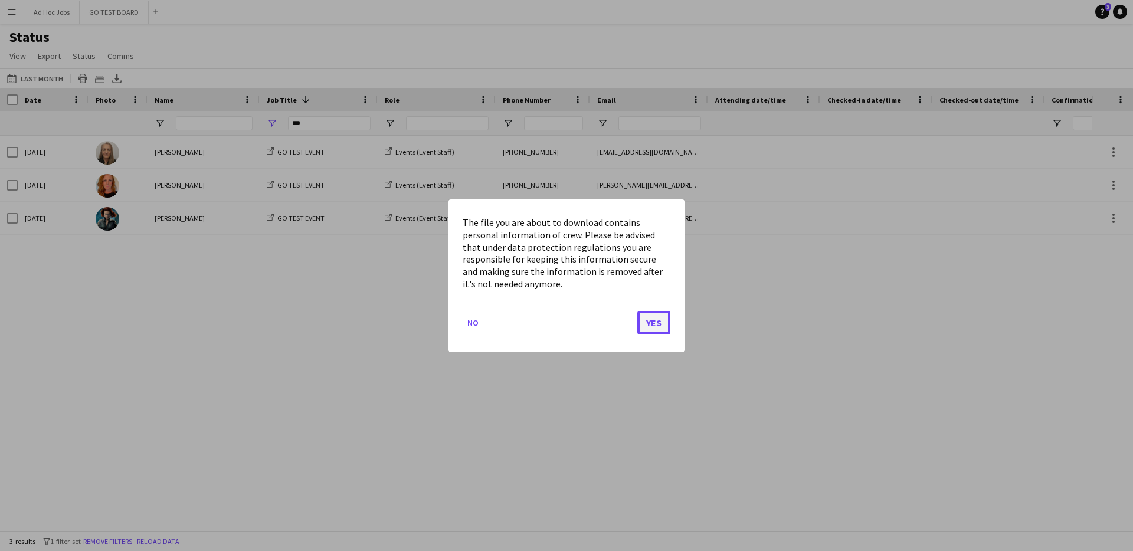
click at [654, 322] on button "Yes" at bounding box center [653, 322] width 33 height 24
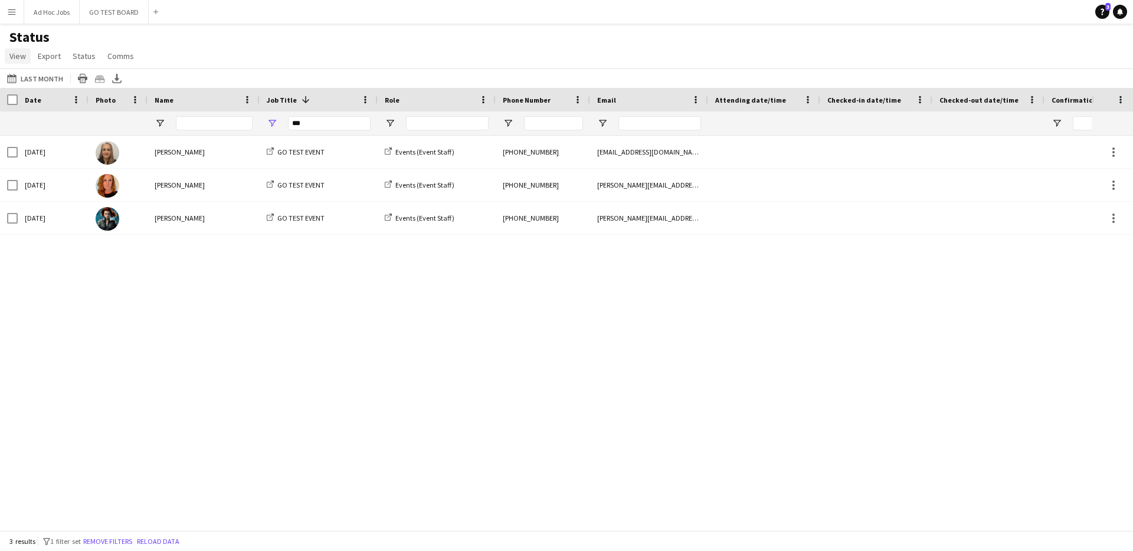
click at [19, 60] on span "View" at bounding box center [17, 56] width 17 height 11
click at [241, 32] on div "Status View Views Default view New view Update view Delete view Edit name Custo…" at bounding box center [566, 48] width 1133 height 40
click at [14, 55] on span "View" at bounding box center [17, 56] width 17 height 11
click at [90, 37] on h1 "Status" at bounding box center [73, 37] width 146 height 18
click at [13, 14] on app-icon "Menu" at bounding box center [11, 11] width 9 height 9
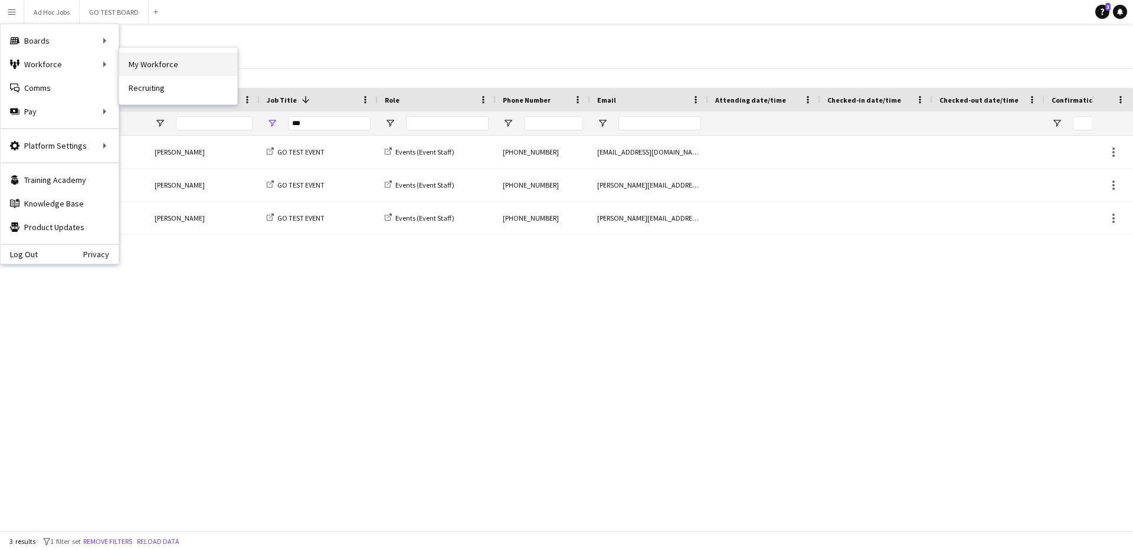
click at [178, 68] on link "My Workforce" at bounding box center [178, 65] width 118 height 24
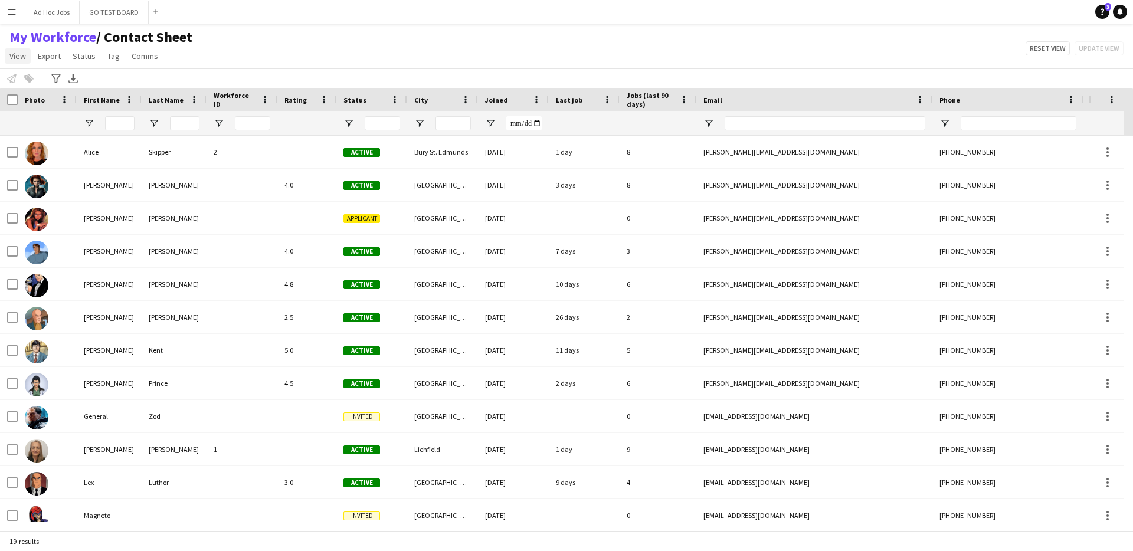
click at [21, 57] on span "View" at bounding box center [17, 56] width 17 height 11
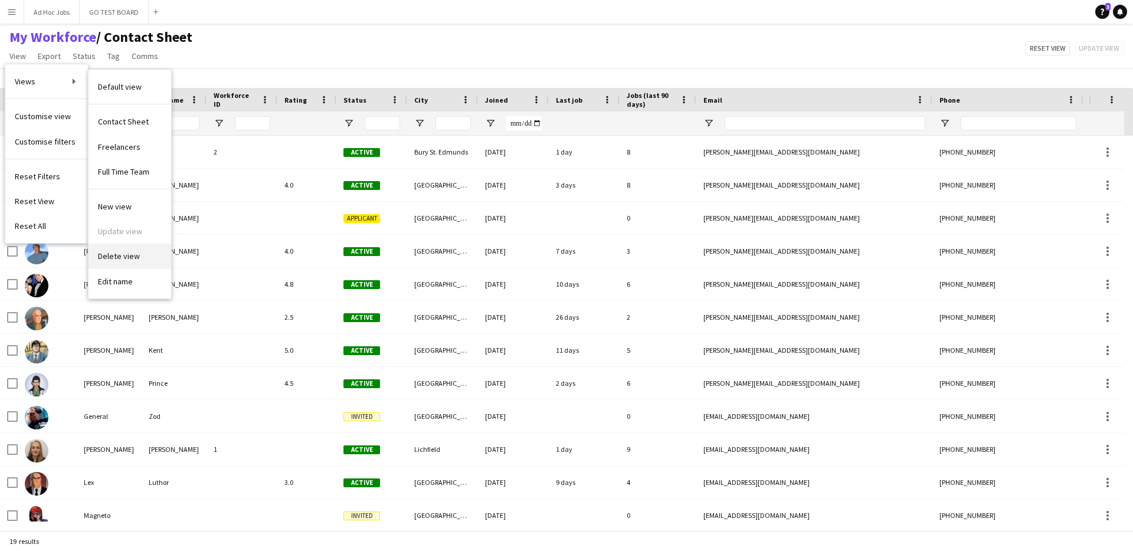
click at [147, 257] on link "Delete view" at bounding box center [129, 256] width 83 height 25
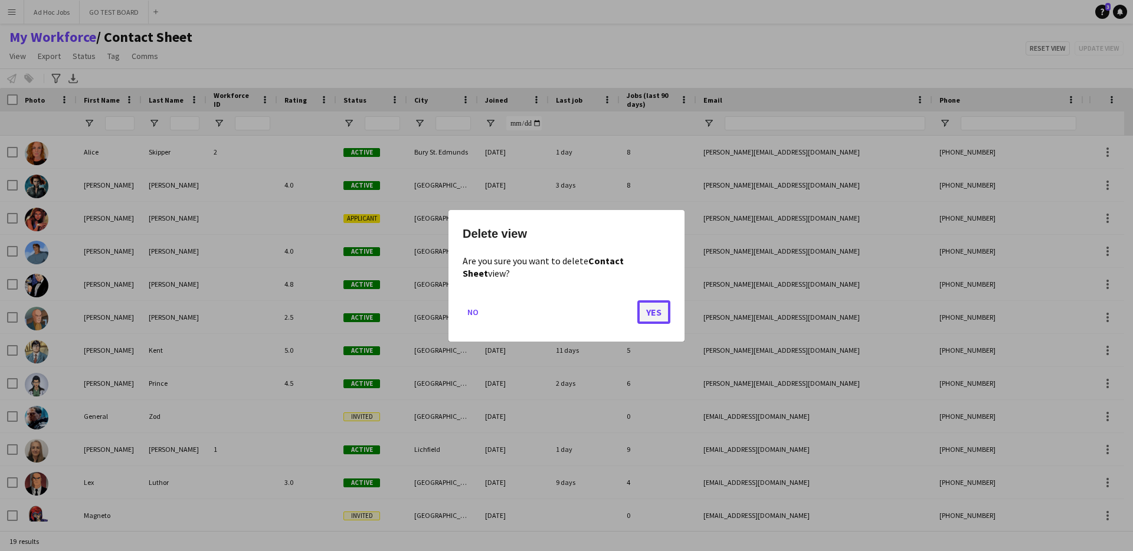
click at [654, 303] on button "Yes" at bounding box center [653, 312] width 33 height 24
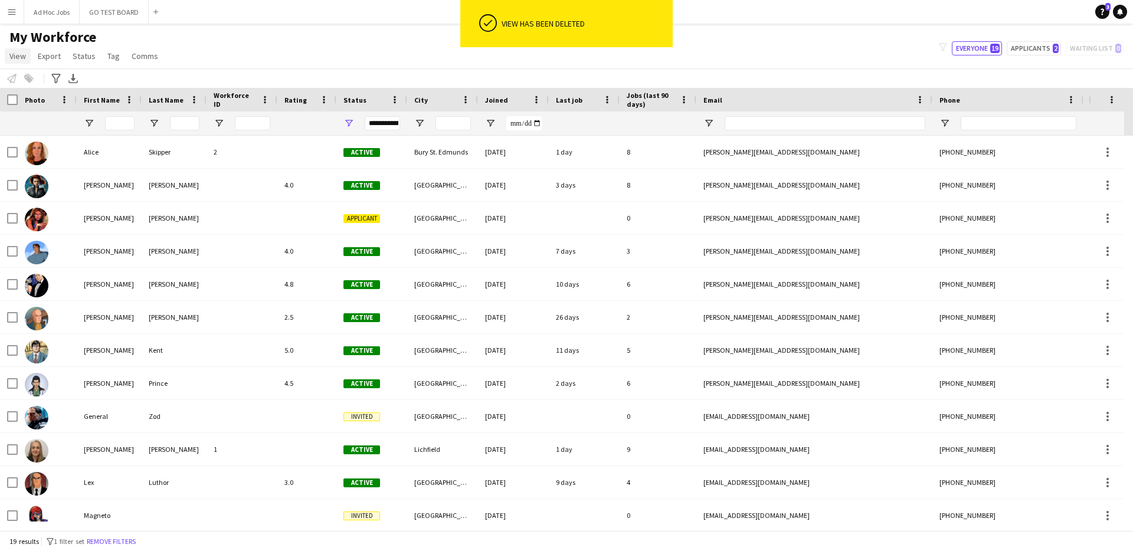
click at [19, 58] on span "View" at bounding box center [17, 56] width 17 height 11
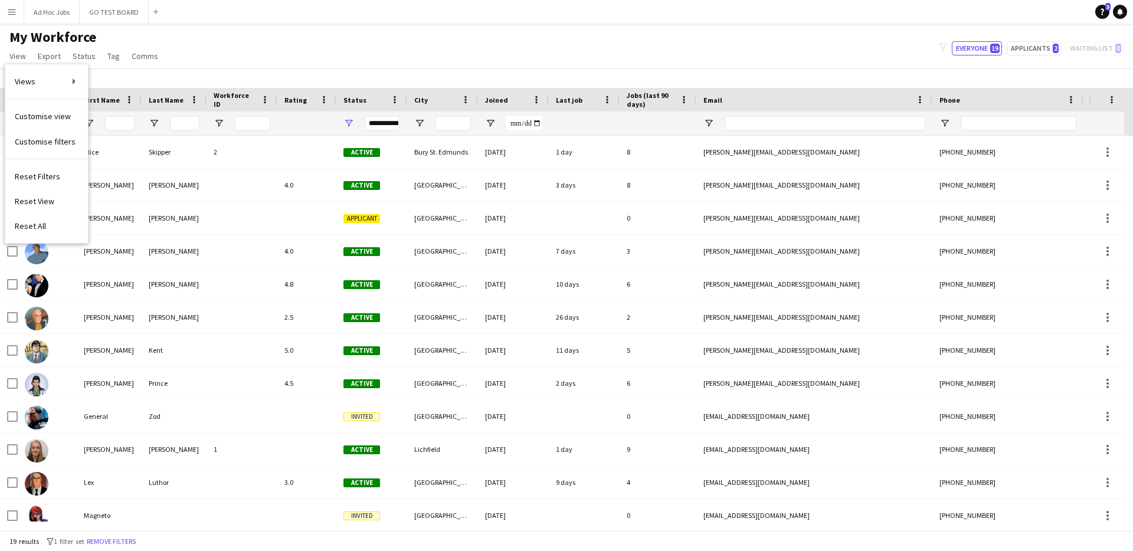
click at [128, 32] on h1 "My Workforce" at bounding box center [85, 37] width 170 height 18
click at [11, 14] on app-icon "Menu" at bounding box center [11, 11] width 9 height 9
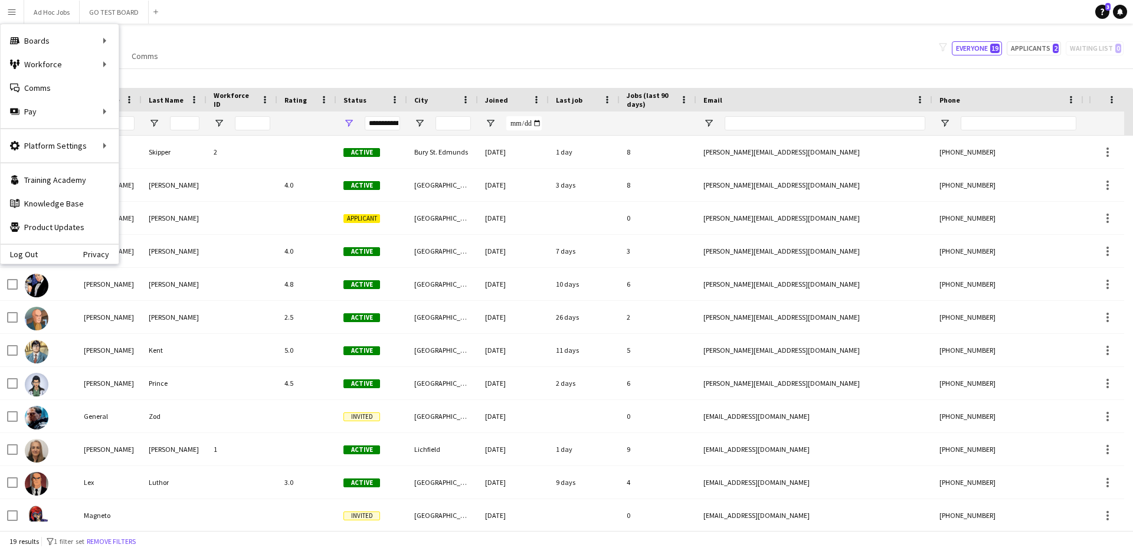
click at [262, 36] on div "My Workforce View Views Default view Freelancers Full Time Team New view Update…" at bounding box center [566, 48] width 1133 height 40
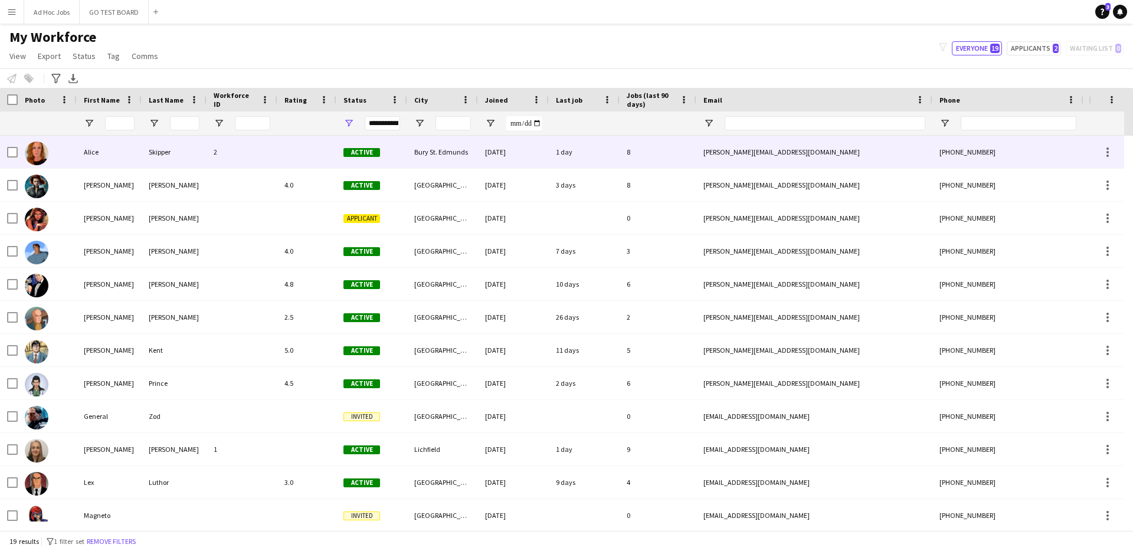
click at [100, 153] on div "Alice" at bounding box center [109, 152] width 65 height 32
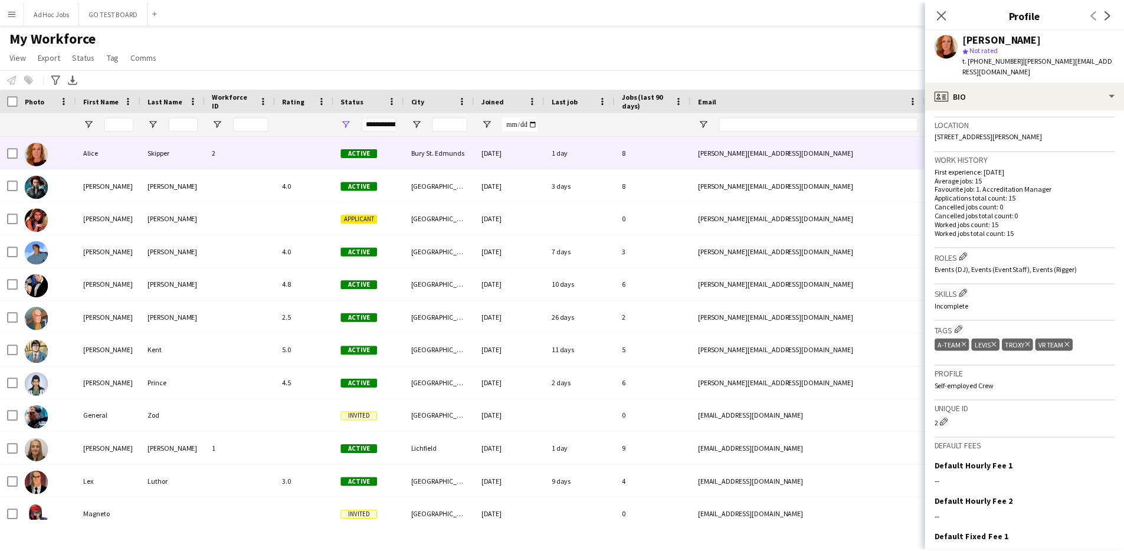
scroll to position [343, 0]
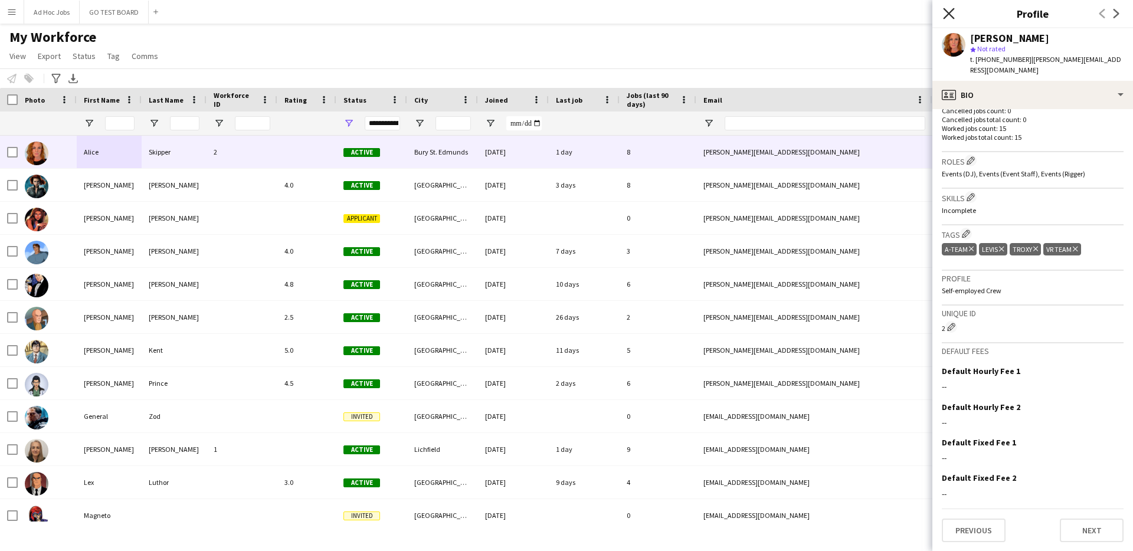
click at [947, 13] on icon "Close pop-in" at bounding box center [948, 13] width 11 height 11
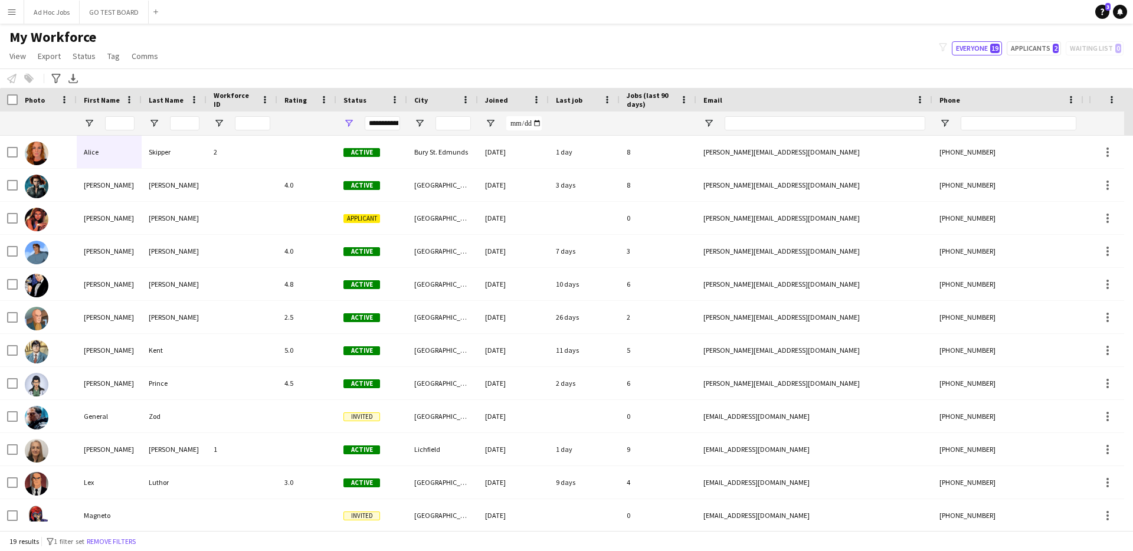
click at [12, 13] on app-icon "Menu" at bounding box center [11, 11] width 9 height 9
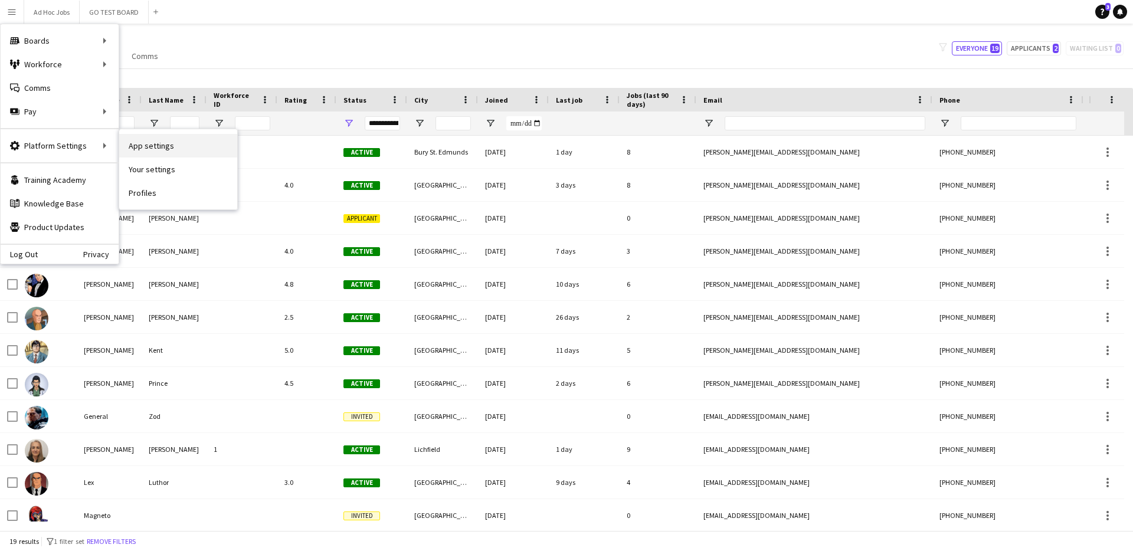
click at [161, 144] on link "App settings" at bounding box center [178, 146] width 118 height 24
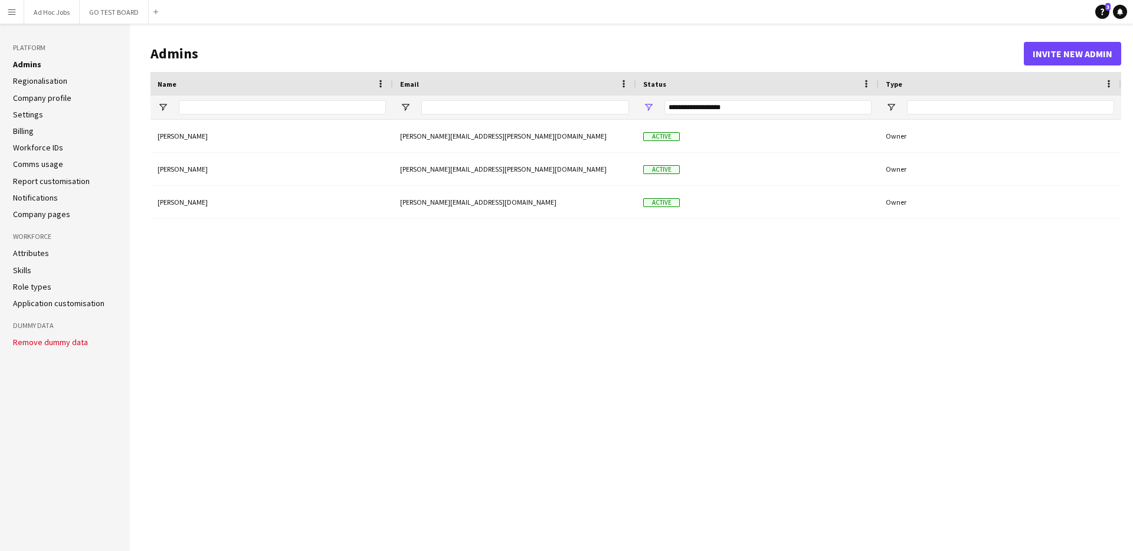
click at [44, 84] on link "Regionalisation" at bounding box center [40, 81] width 54 height 11
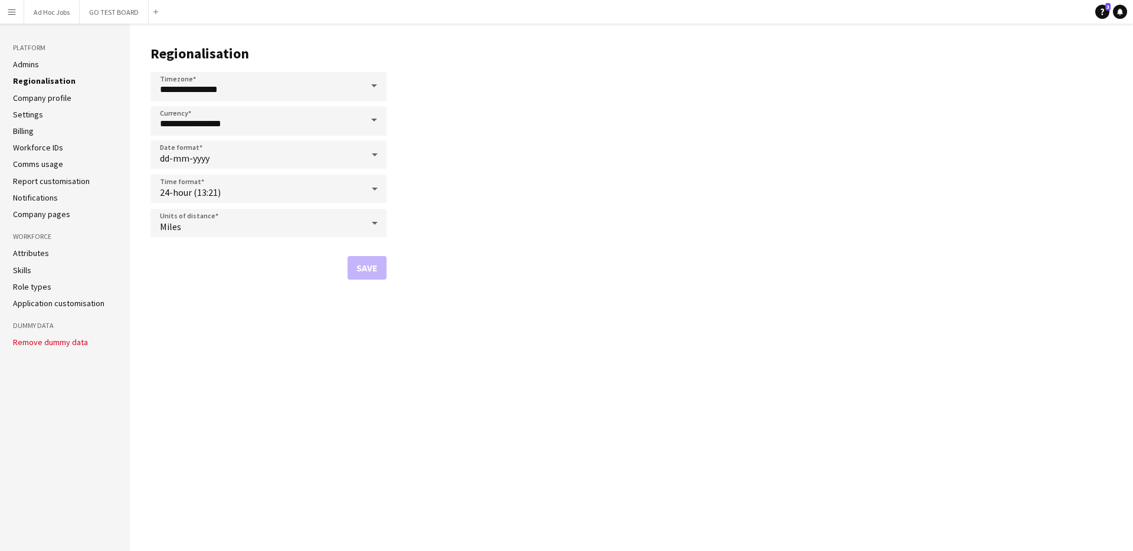
click at [43, 97] on link "Company profile" at bounding box center [42, 98] width 58 height 11
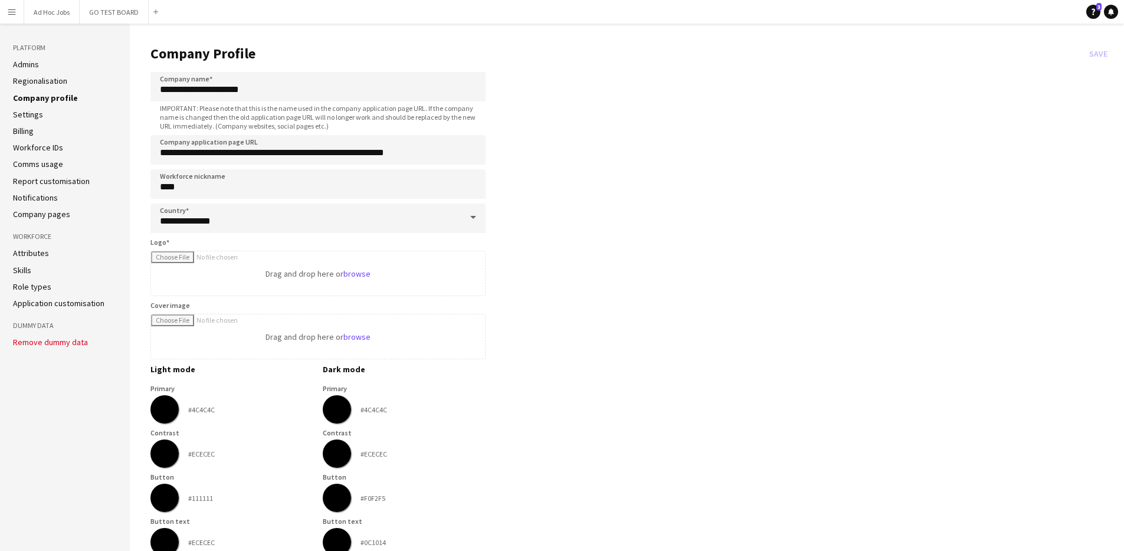
click at [31, 113] on link "Settings" at bounding box center [28, 114] width 30 height 11
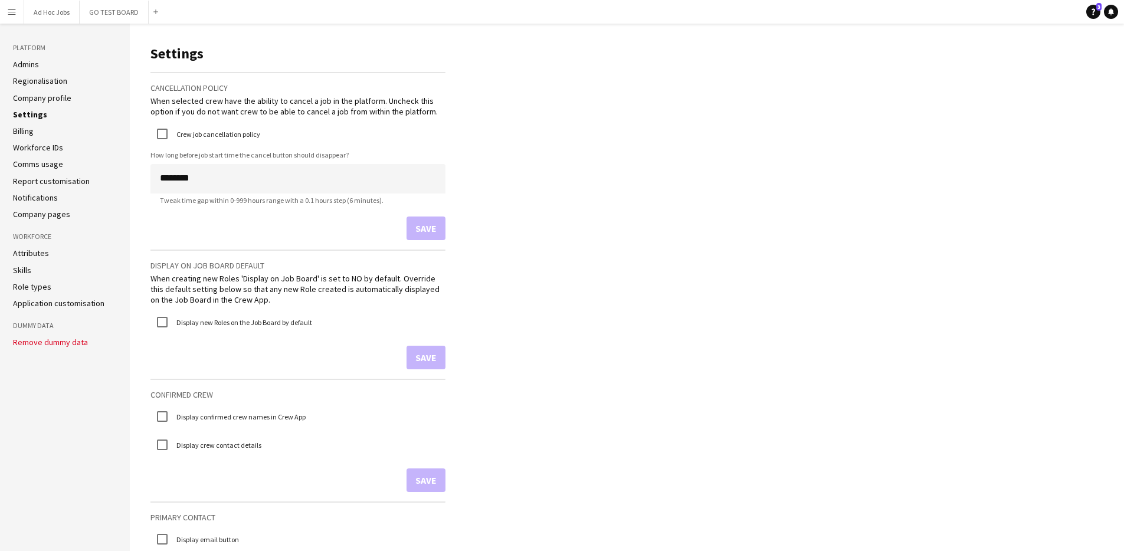
click at [33, 255] on link "Attributes" at bounding box center [31, 253] width 36 height 11
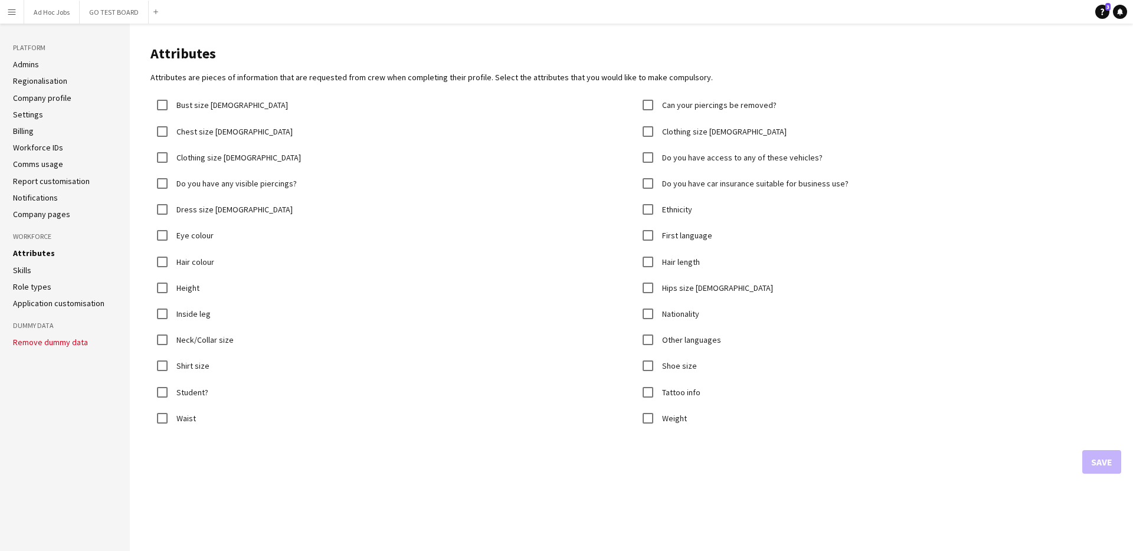
click at [32, 289] on link "Role types" at bounding box center [32, 286] width 38 height 11
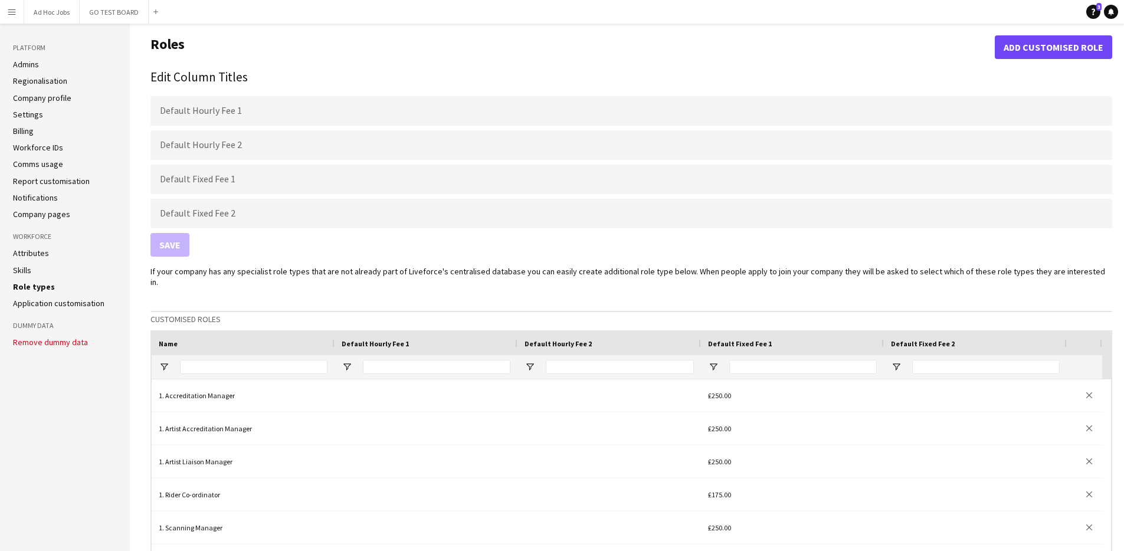
click at [28, 271] on link "Skills" at bounding box center [22, 270] width 18 height 11
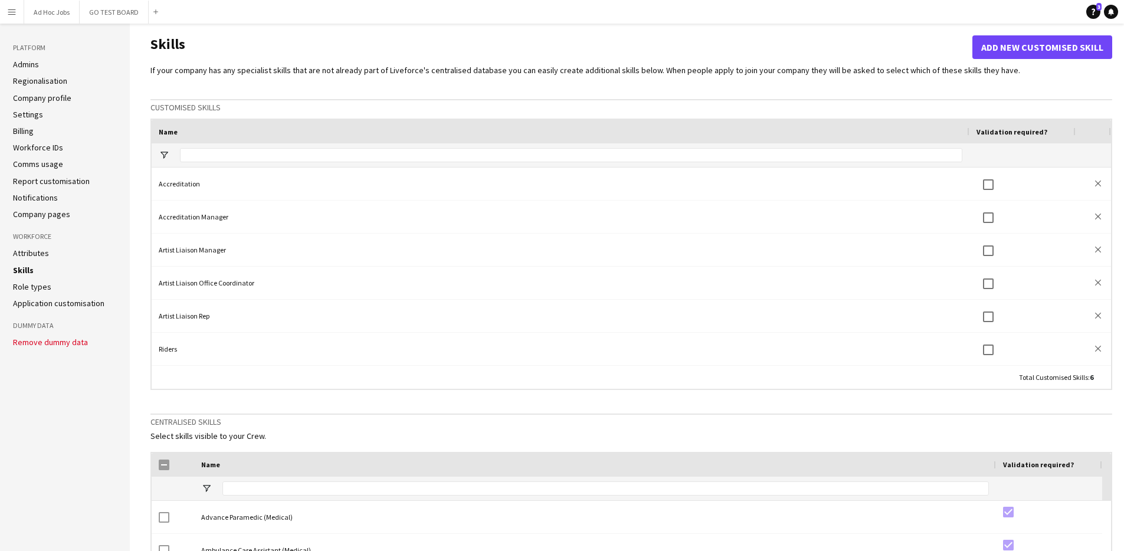
click at [55, 179] on link "Report customisation" at bounding box center [51, 181] width 77 height 11
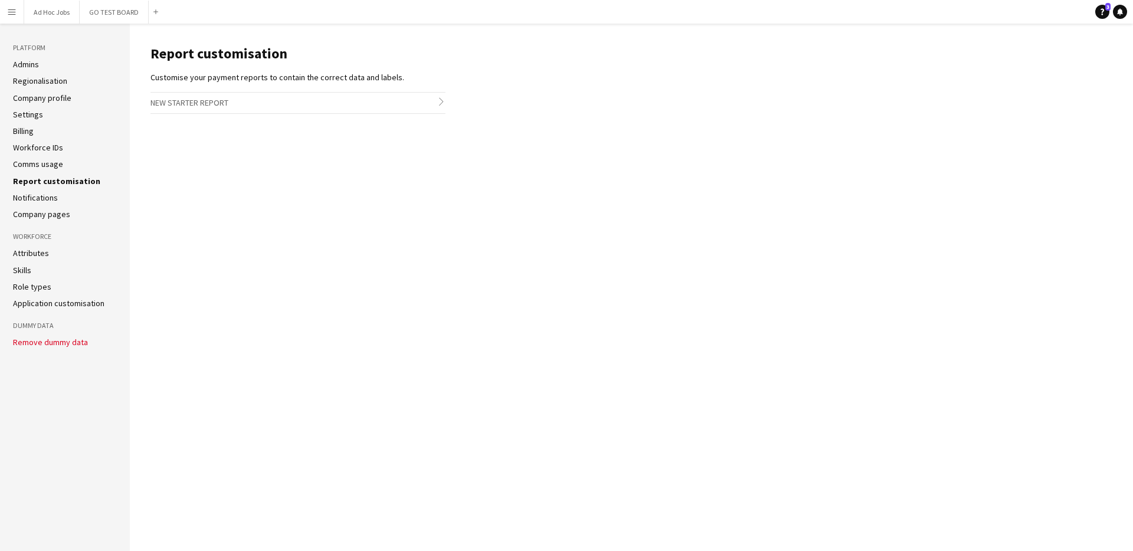
click at [441, 101] on icon "chevron-right" at bounding box center [441, 101] width 8 height 8
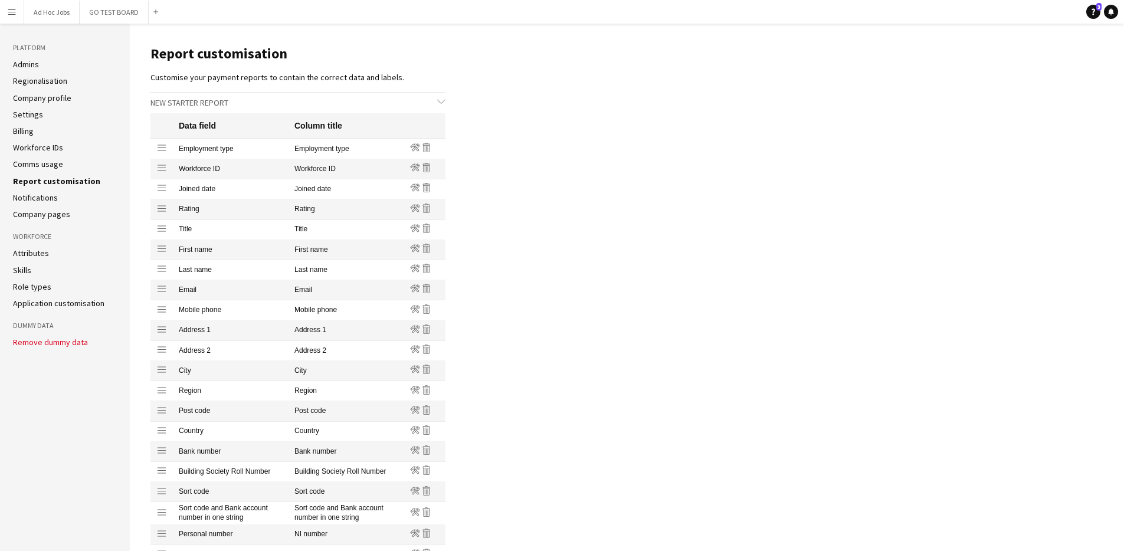
click at [37, 255] on link "Attributes" at bounding box center [31, 253] width 36 height 11
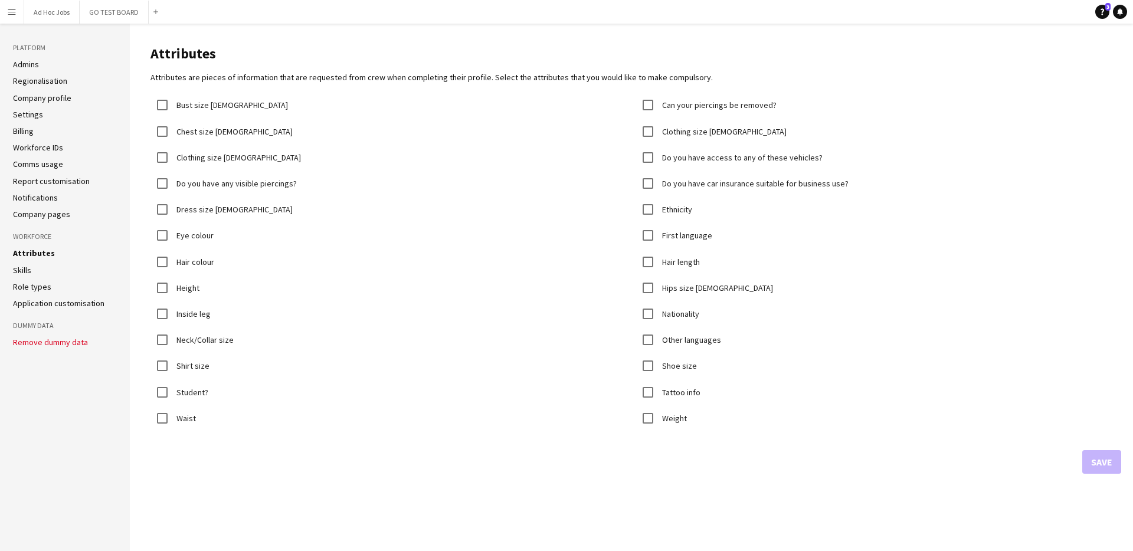
click at [44, 274] on li "Skills" at bounding box center [65, 270] width 104 height 11
click at [46, 265] on li "Skills" at bounding box center [65, 270] width 104 height 11
click at [27, 271] on link "Skills" at bounding box center [22, 270] width 18 height 11
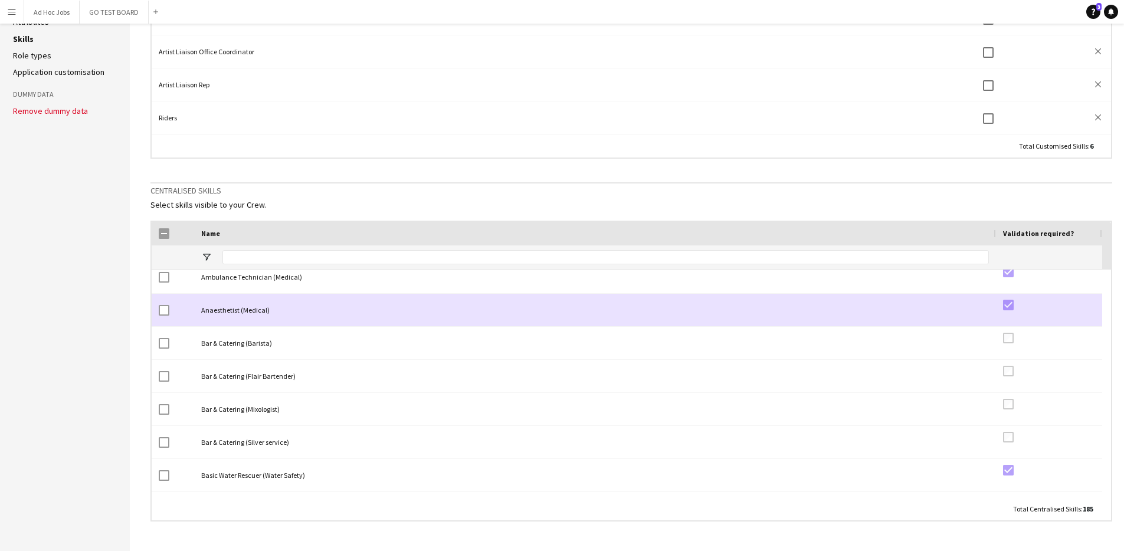
scroll to position [2, 0]
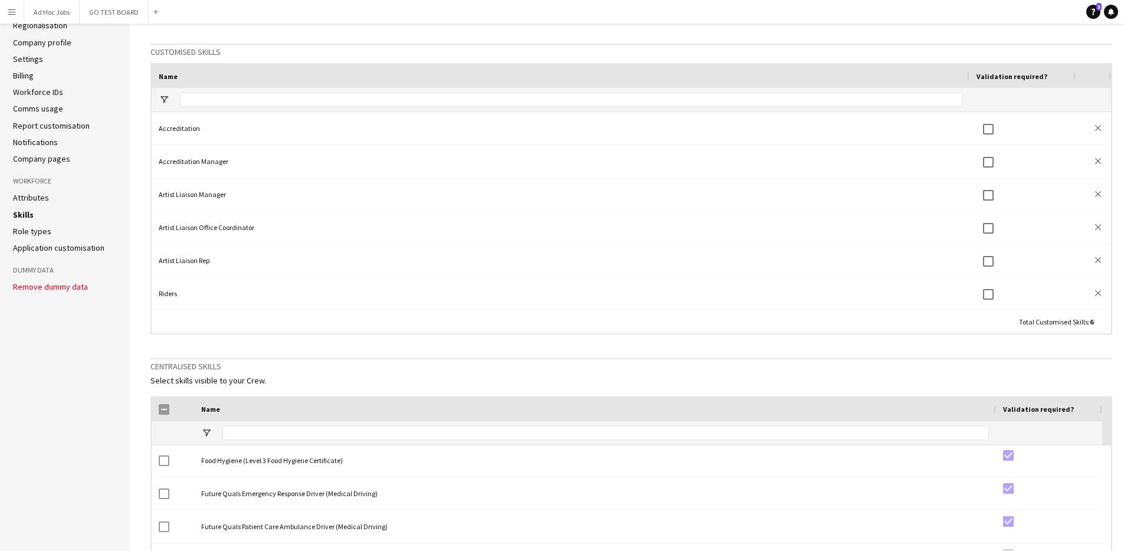
click at [65, 251] on link "Application customisation" at bounding box center [58, 247] width 91 height 11
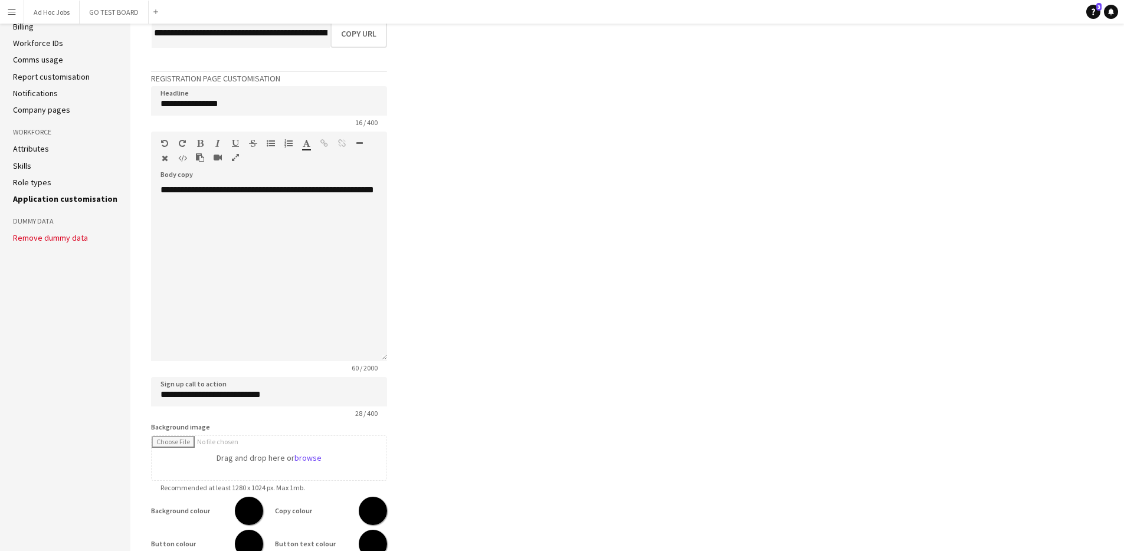
click at [25, 166] on link "Skills" at bounding box center [22, 165] width 18 height 11
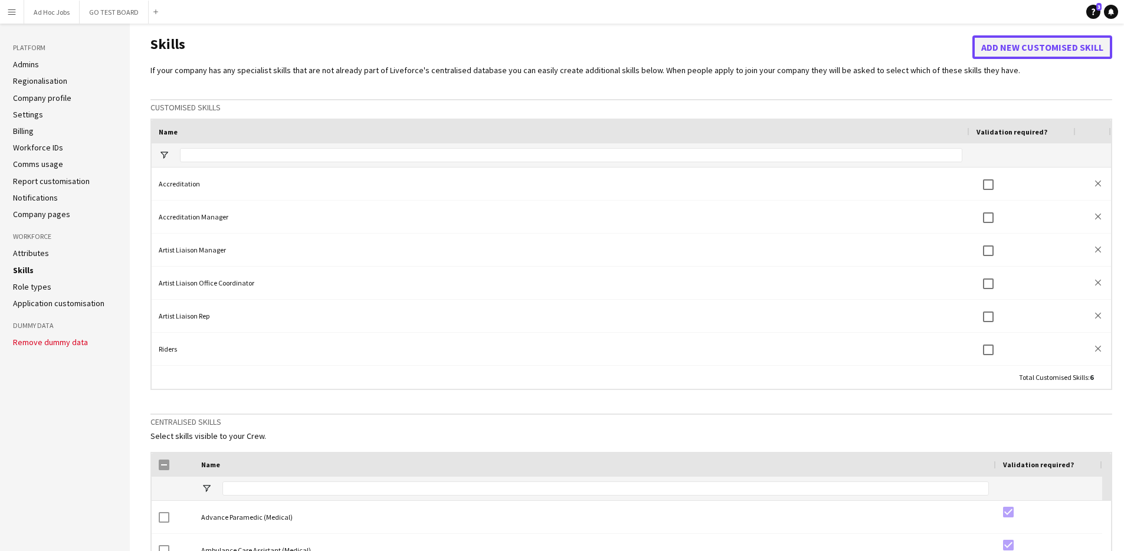
click at [1047, 52] on button "Add new customised skill" at bounding box center [1042, 47] width 140 height 24
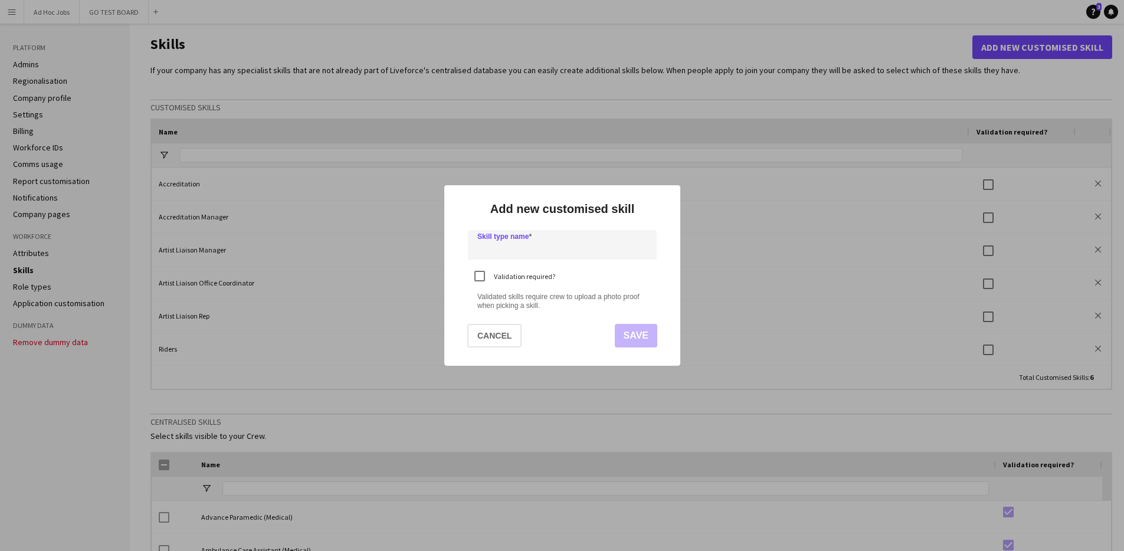
click at [546, 255] on input at bounding box center [562, 244] width 189 height 29
type input "****"
click at [626, 339] on button "Save" at bounding box center [635, 336] width 42 height 24
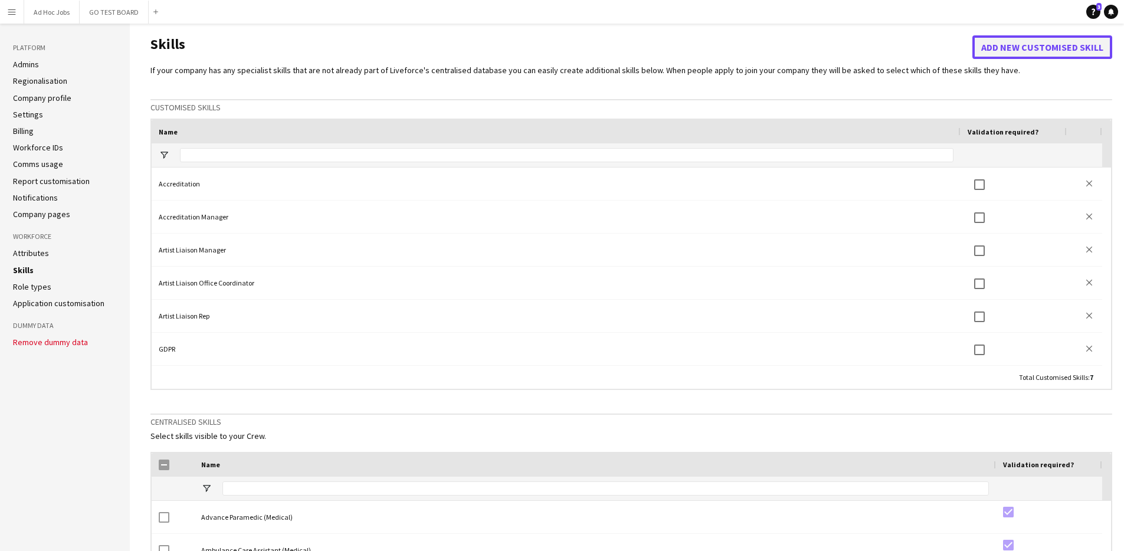
click at [1028, 58] on button "Add new customised skill" at bounding box center [1042, 47] width 140 height 24
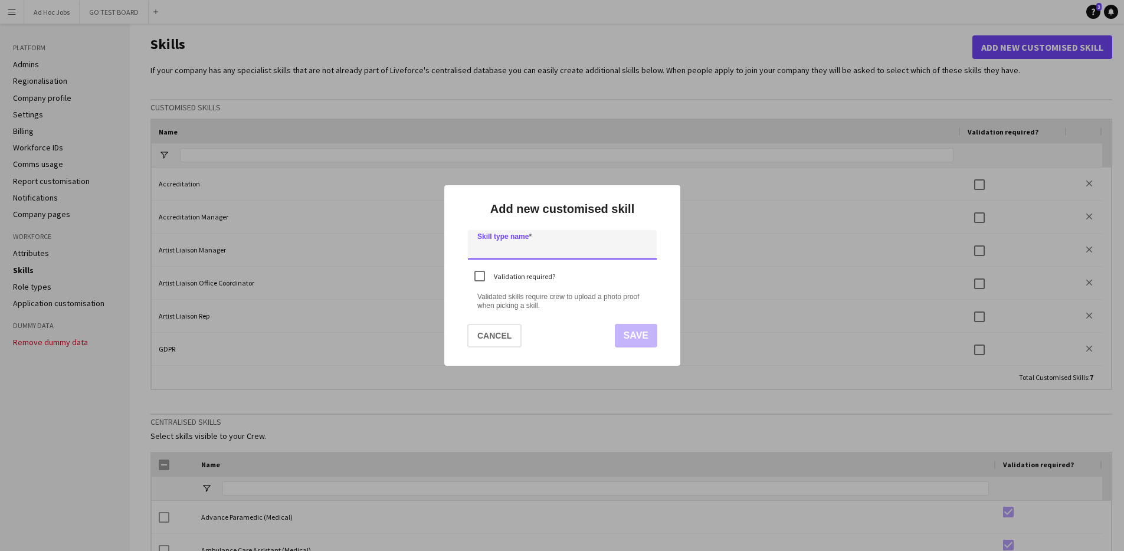
click at [520, 253] on input at bounding box center [562, 244] width 189 height 29
type input "**********"
click at [643, 339] on button "Save" at bounding box center [635, 336] width 42 height 24
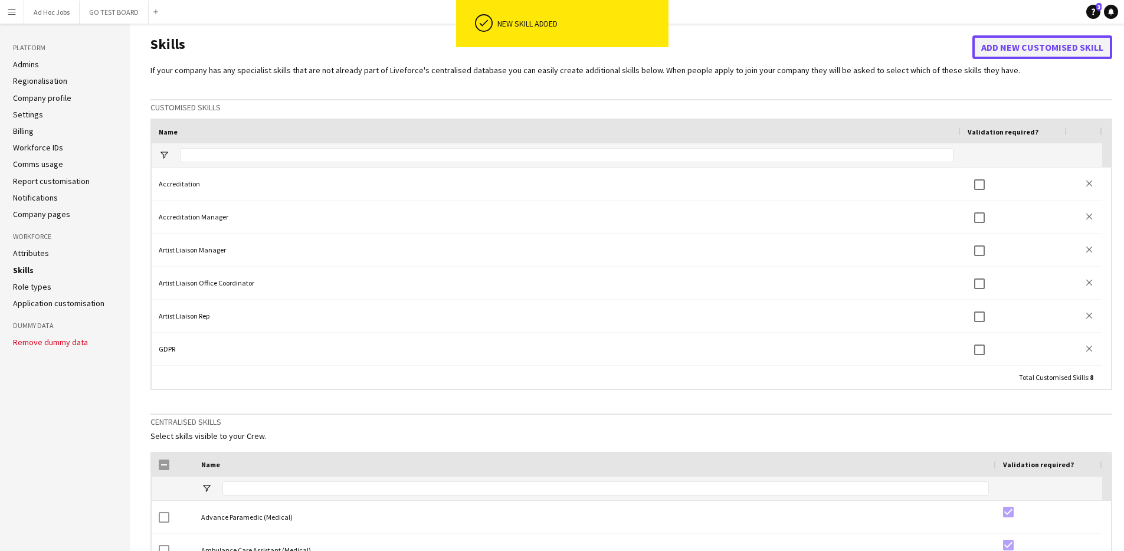
click at [1042, 50] on button "Add new customised skill" at bounding box center [1042, 47] width 140 height 24
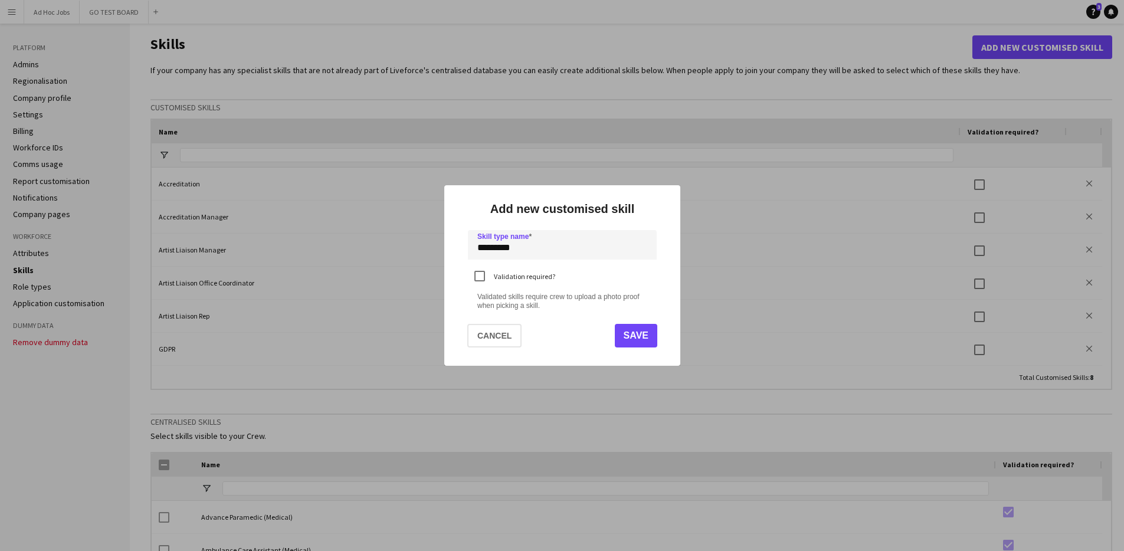
type input "*********"
click at [628, 337] on button "Save" at bounding box center [635, 336] width 42 height 24
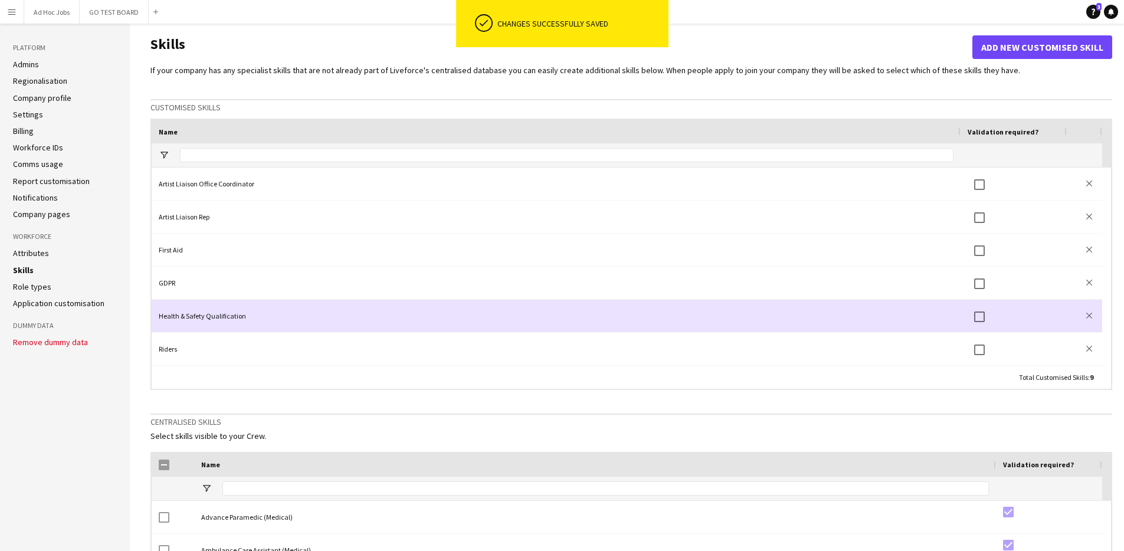
scroll to position [99, 0]
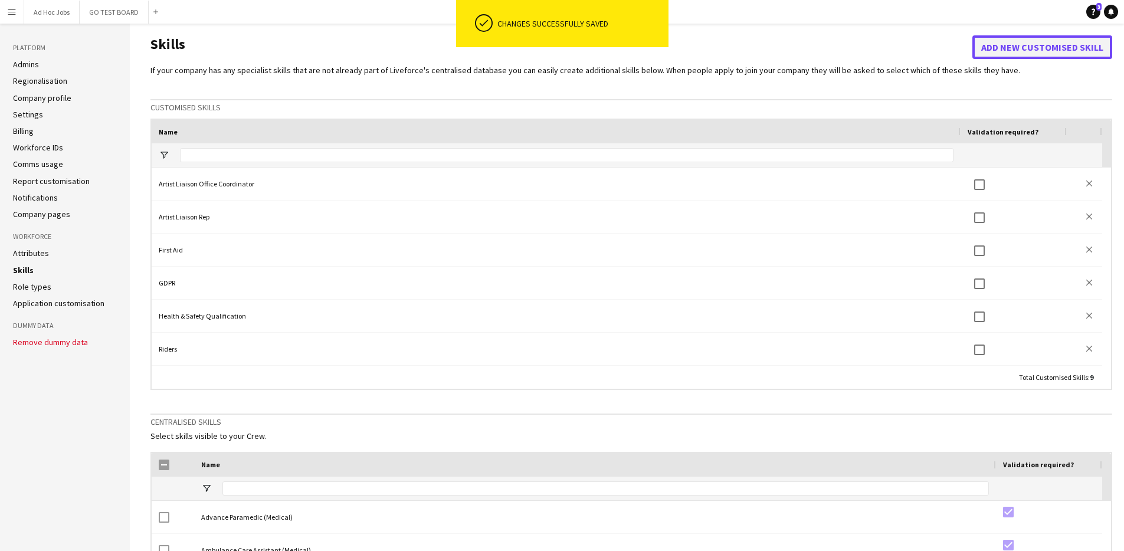
click at [1039, 53] on button "Add new customised skill" at bounding box center [1042, 47] width 140 height 24
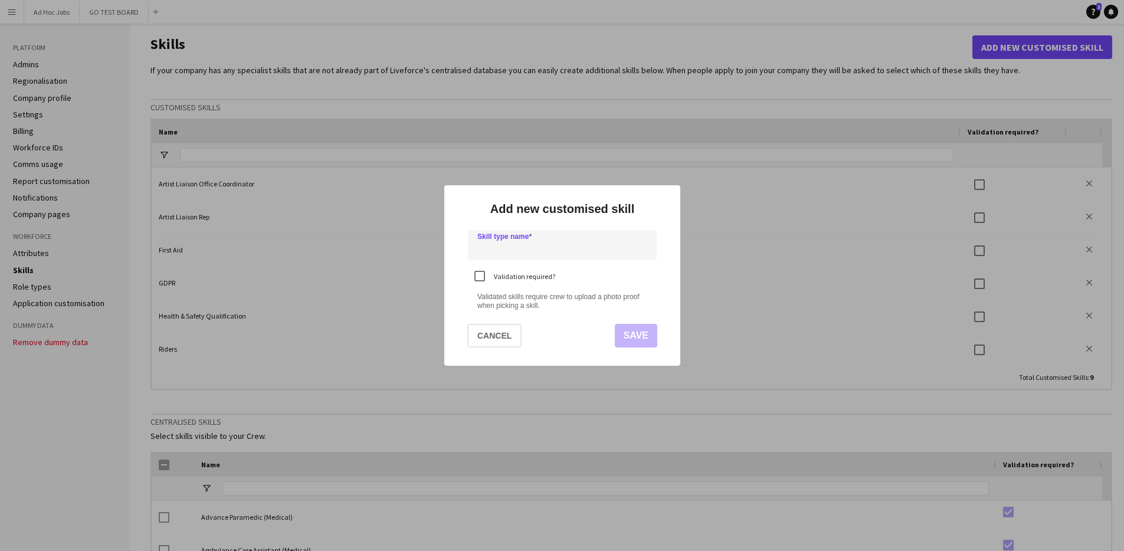
click at [565, 252] on input at bounding box center [562, 244] width 189 height 29
type input "********"
click at [624, 342] on button "Save" at bounding box center [635, 336] width 42 height 24
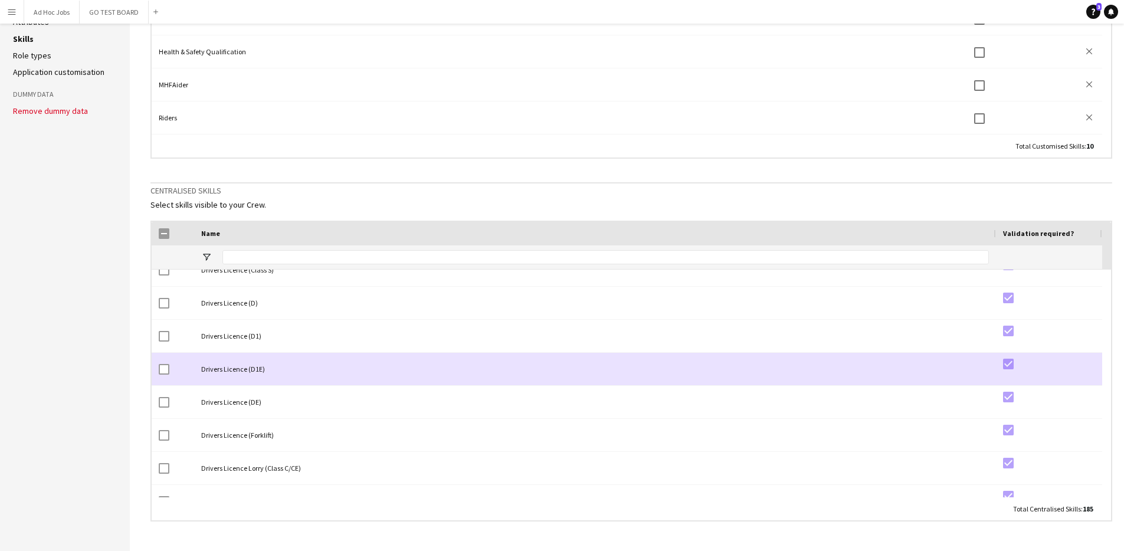
scroll to position [2409, 0]
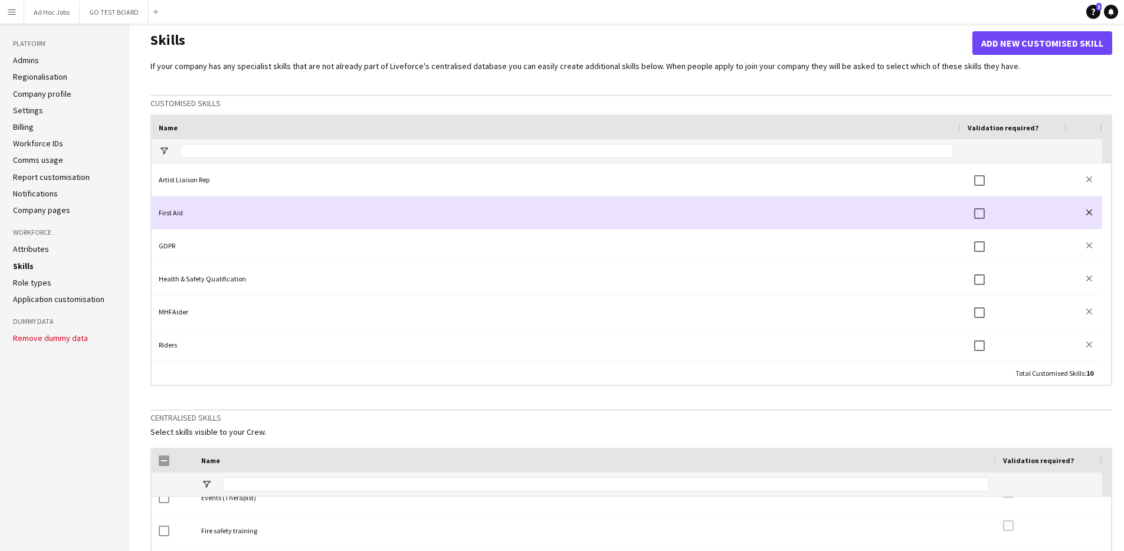
click at [1089, 212] on app-icon "close" at bounding box center [1089, 212] width 6 height 6
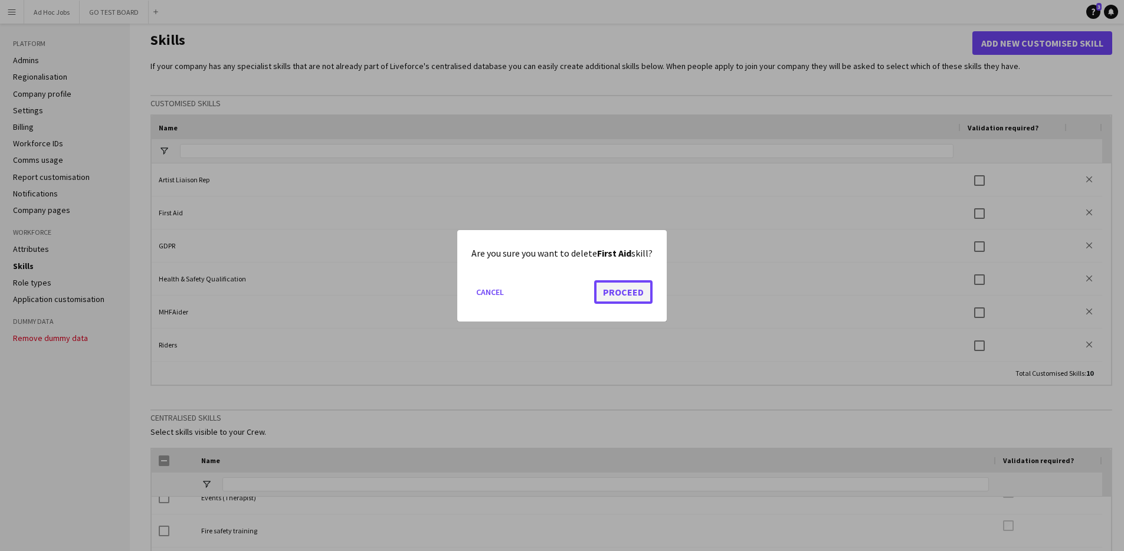
click at [634, 292] on button "Proceed" at bounding box center [623, 292] width 58 height 24
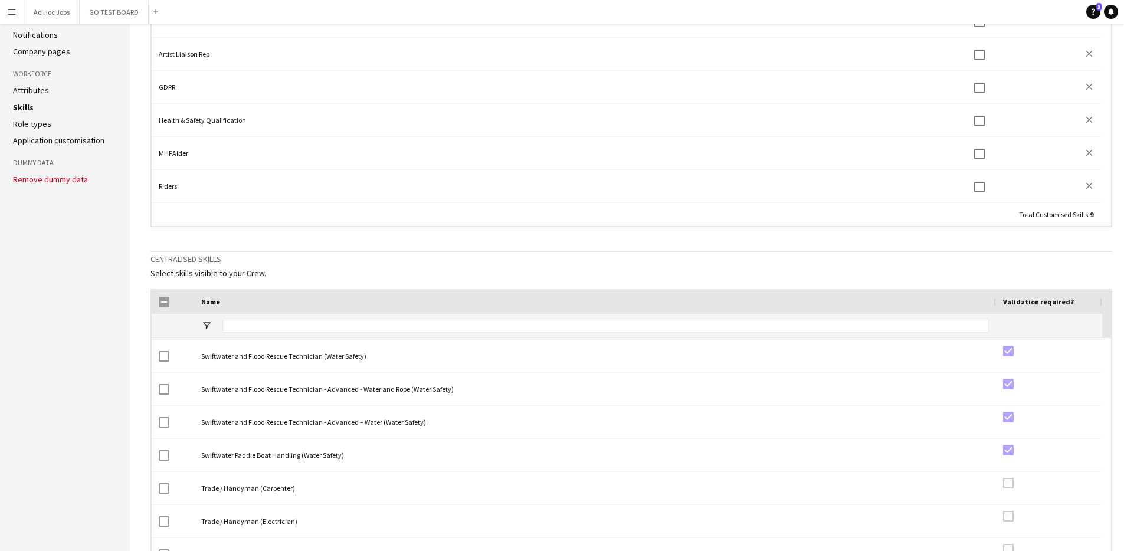
scroll to position [28, 0]
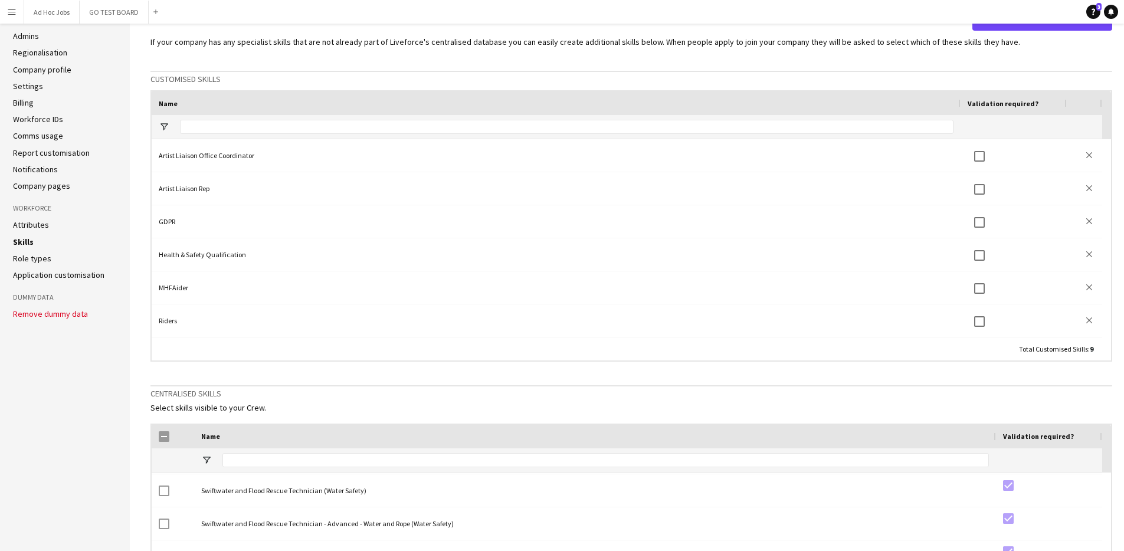
click at [59, 275] on link "Application customisation" at bounding box center [58, 275] width 91 height 11
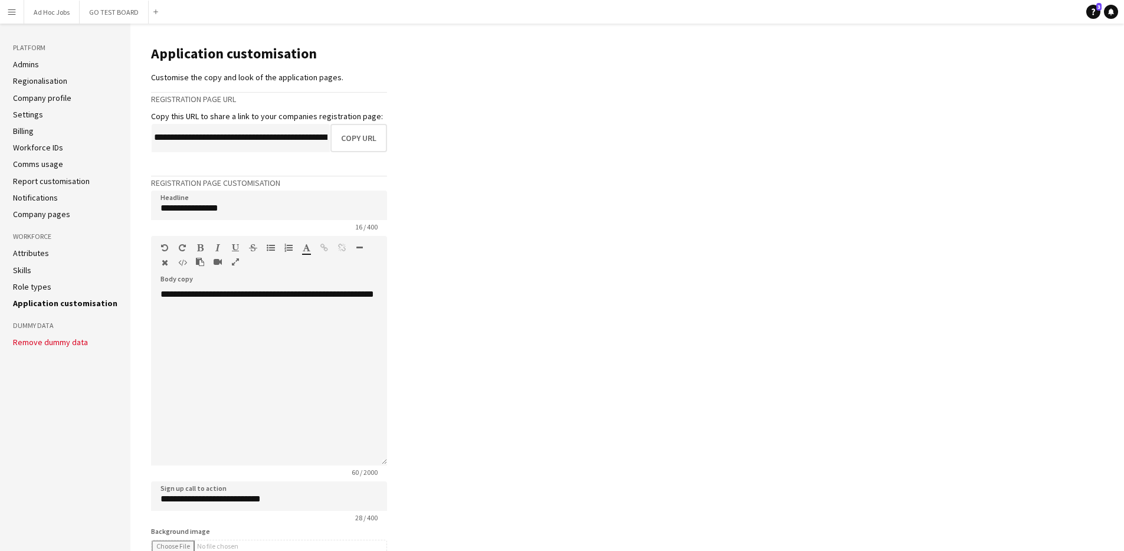
click at [22, 254] on link "Attributes" at bounding box center [31, 253] width 36 height 11
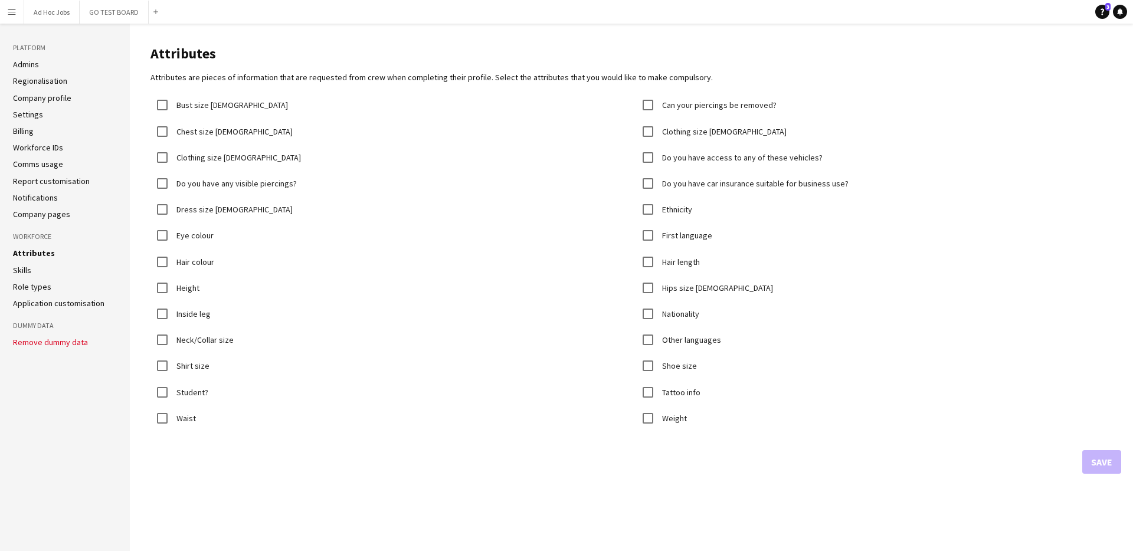
click at [34, 288] on link "Role types" at bounding box center [32, 286] width 38 height 11
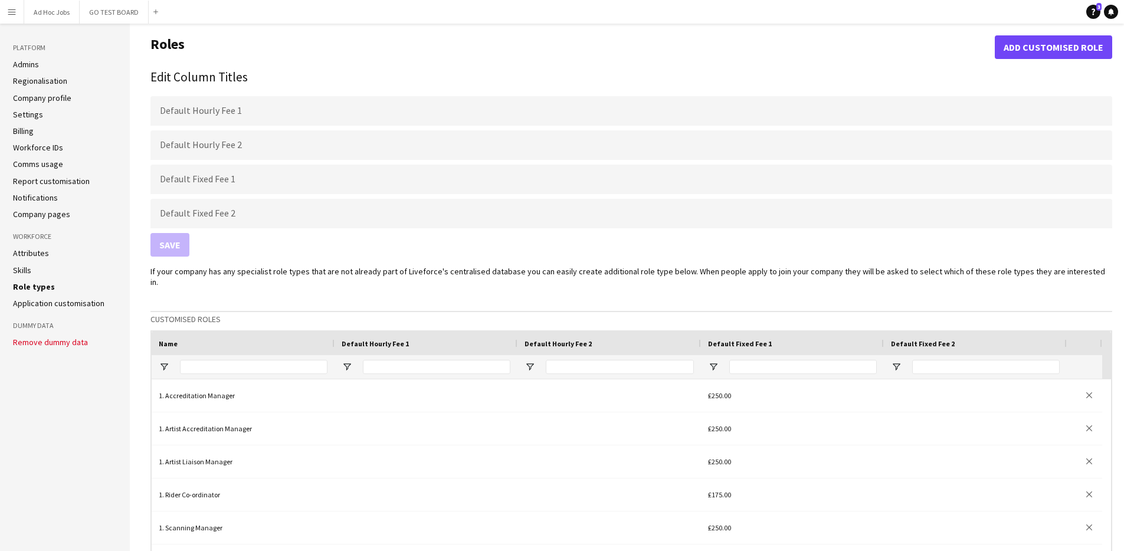
click at [31, 268] on link "Skills" at bounding box center [22, 270] width 18 height 11
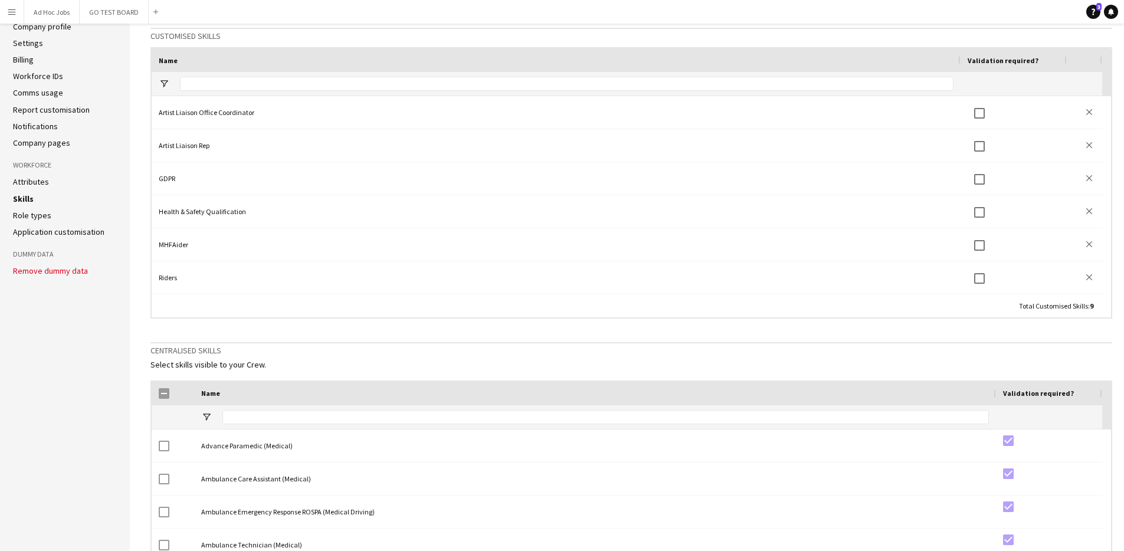
scroll to position [84, 0]
